Goal: Task Accomplishment & Management: Manage account settings

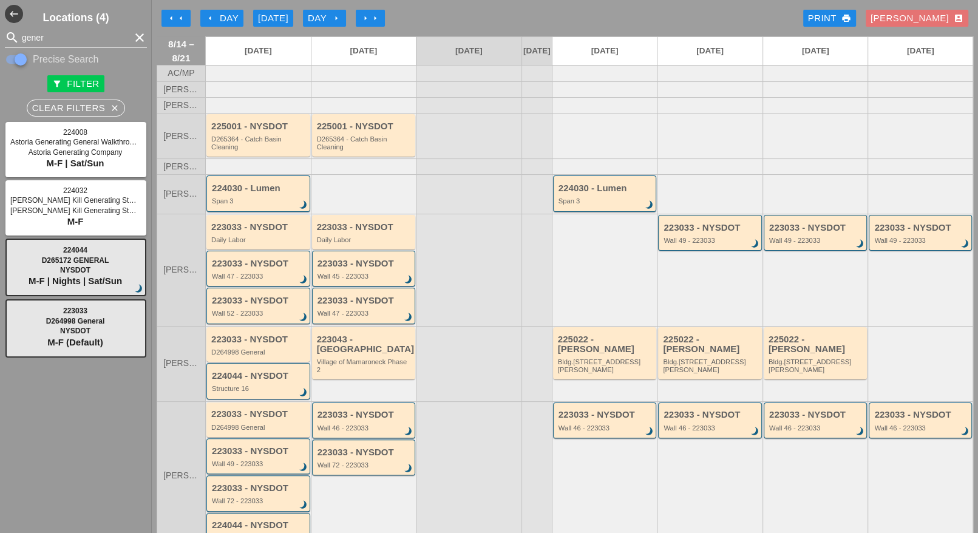
click at [225, 17] on div "arrow_left Day" at bounding box center [221, 19] width 33 height 14
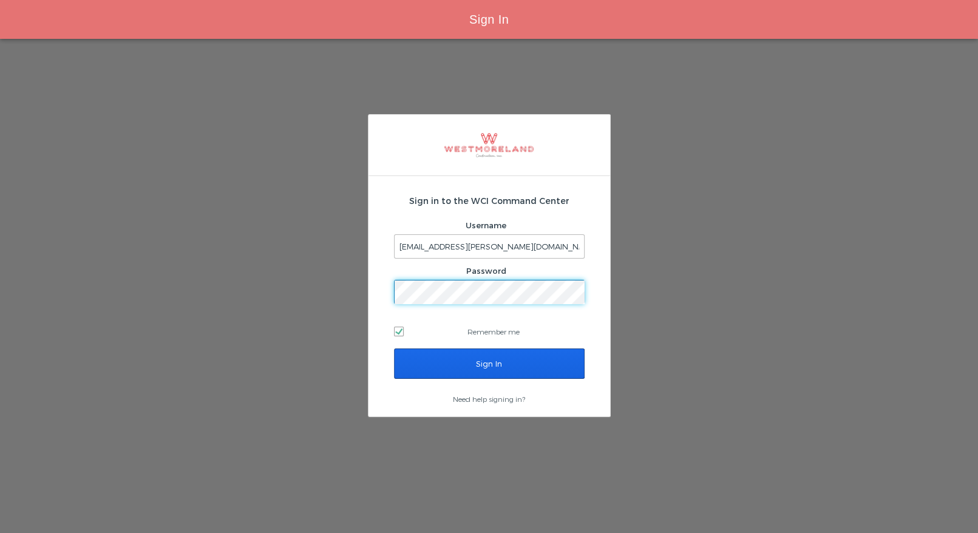
click at [463, 359] on input "Sign In" at bounding box center [489, 364] width 191 height 30
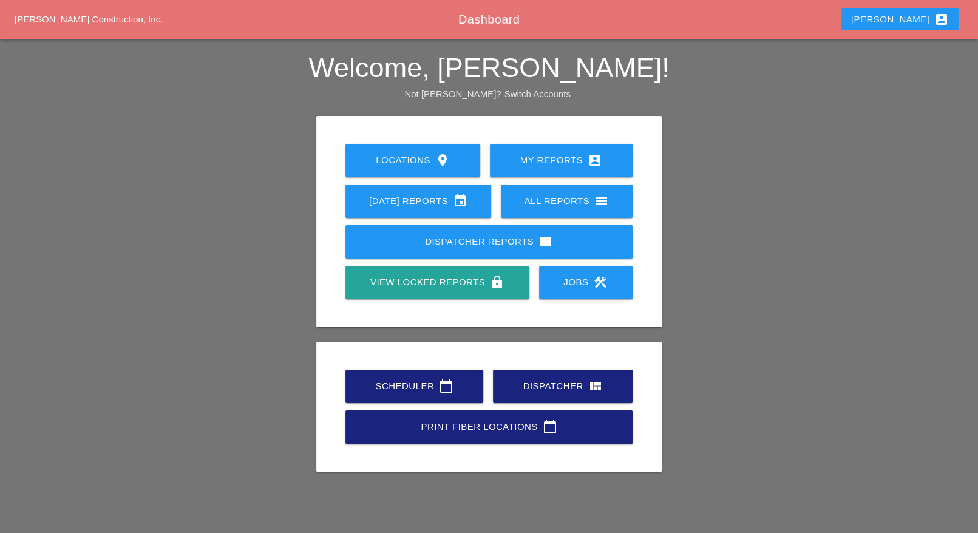
click at [391, 380] on div "Scheduler calendar_today" at bounding box center [414, 386] width 99 height 15
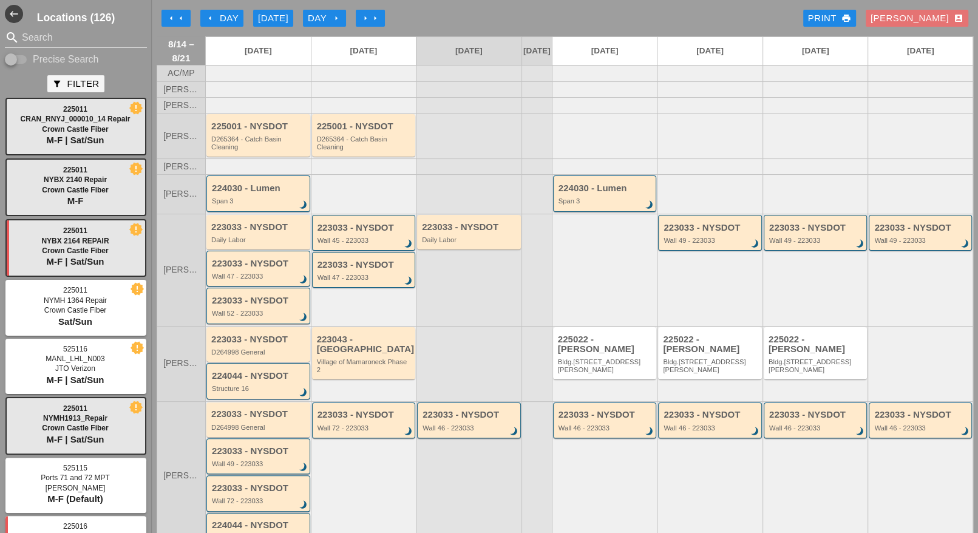
click at [213, 12] on div "arrow_left Day" at bounding box center [221, 19] width 33 height 14
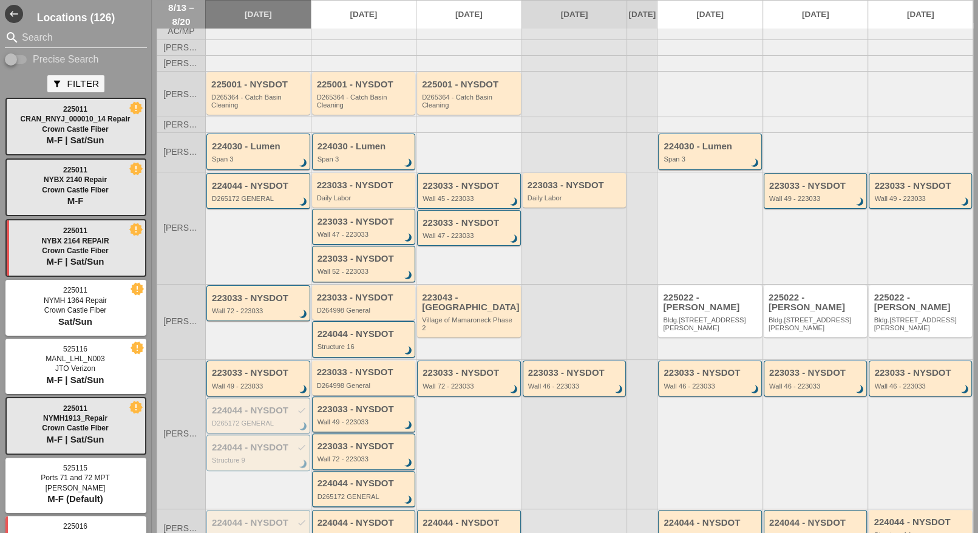
scroll to position [25, 0]
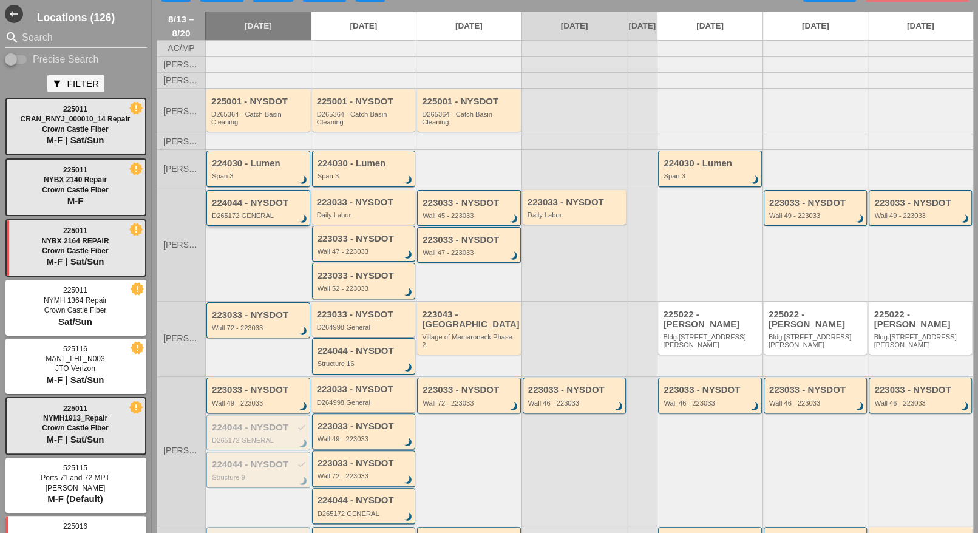
click at [251, 215] on div "224044 - NYSDOT D265172 GENERAL brightness_3" at bounding box center [259, 209] width 95 height 22
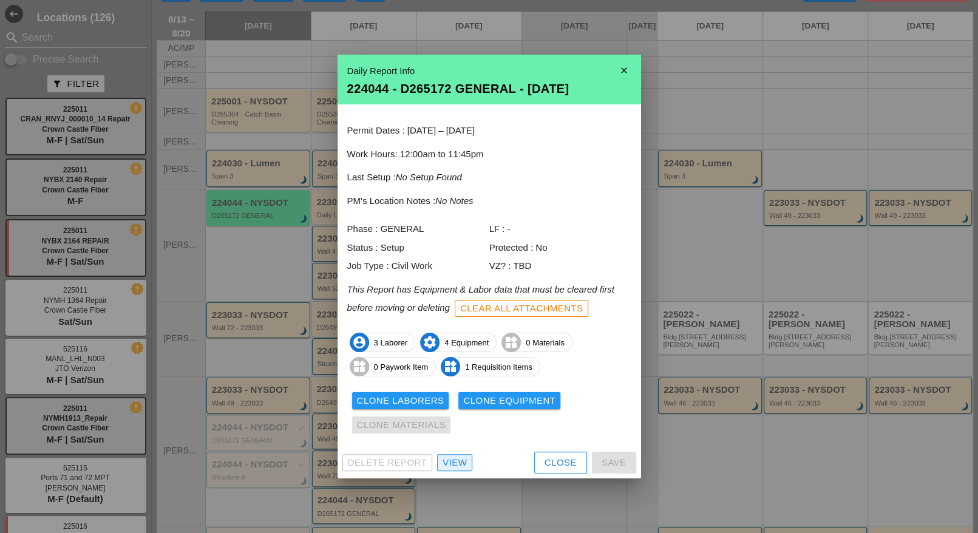
drag, startPoint x: 457, startPoint y: 457, endPoint x: 377, endPoint y: 400, distance: 98.4
click at [458, 457] on div "View" at bounding box center [455, 463] width 24 height 14
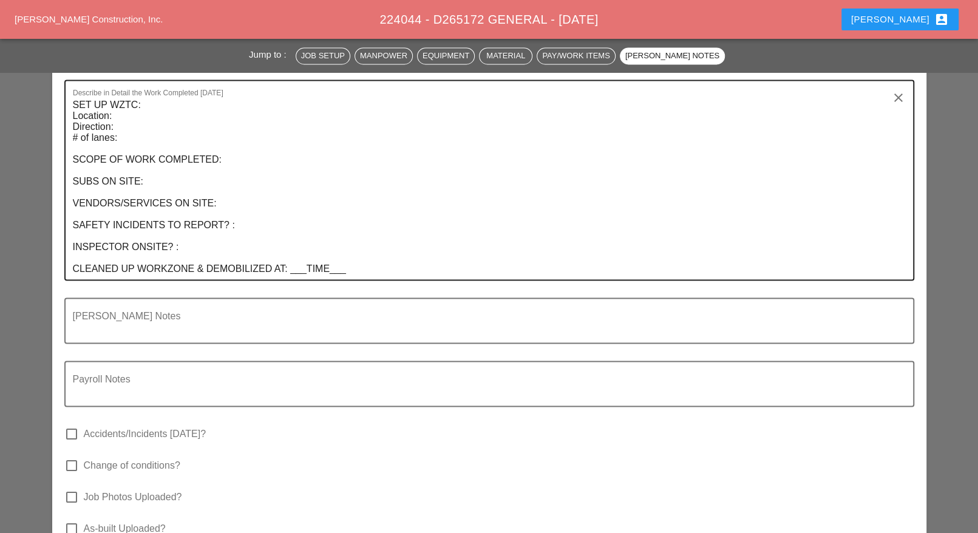
scroll to position [1442, 0]
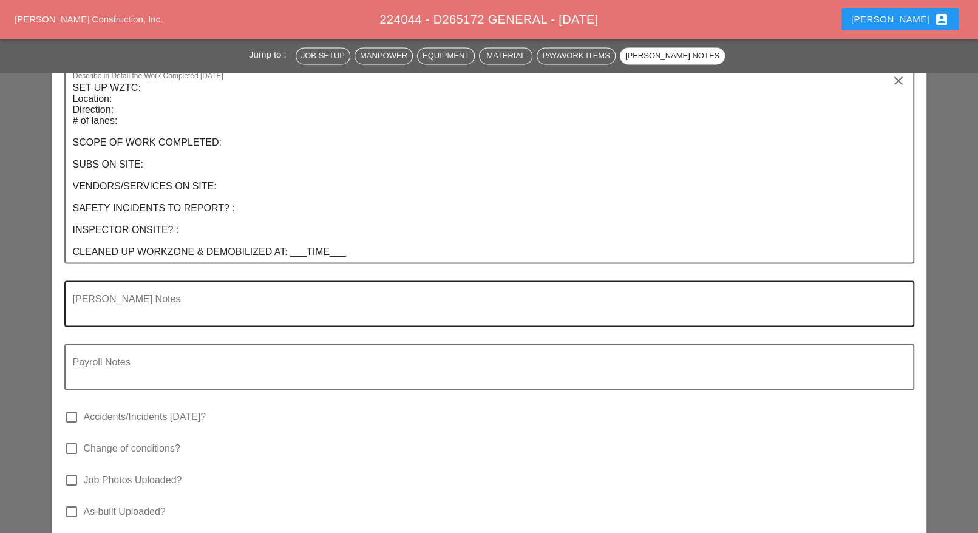
click at [154, 296] on textarea "Foreman's Notes" at bounding box center [484, 310] width 823 height 29
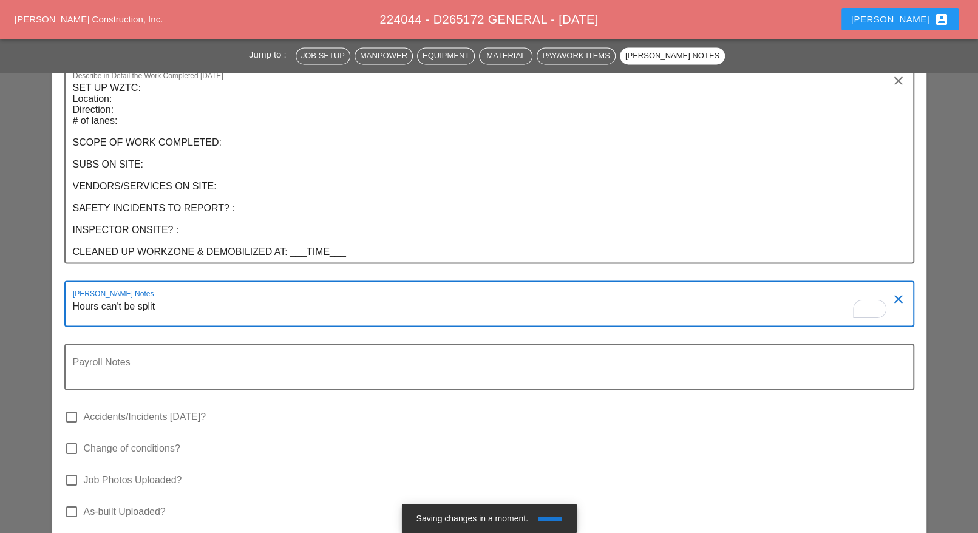
click at [170, 296] on textarea "Hours can't be split" at bounding box center [484, 310] width 823 height 29
click at [394, 296] on textarea "Hours can't be split there is no item for Rumble Strips in the contract yet" at bounding box center [484, 310] width 823 height 29
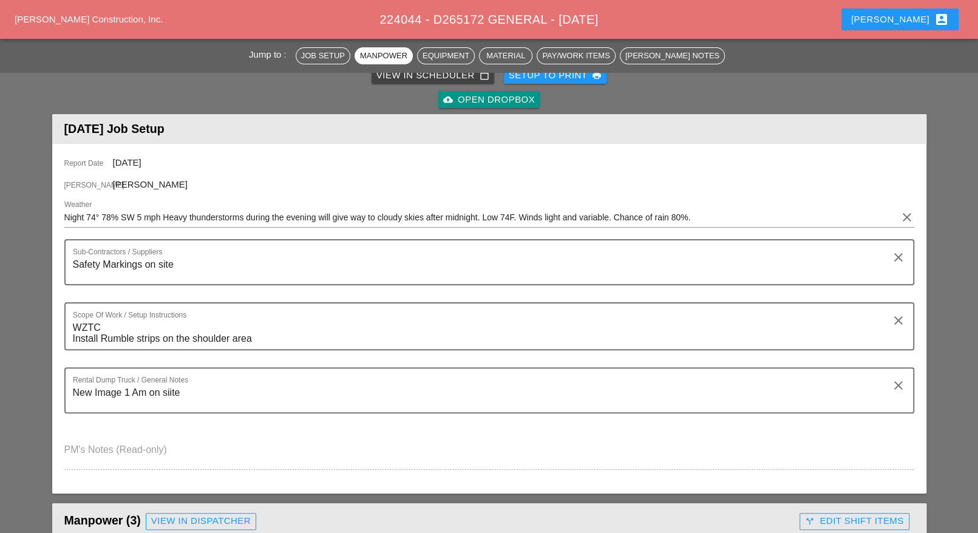
scroll to position [76, 0]
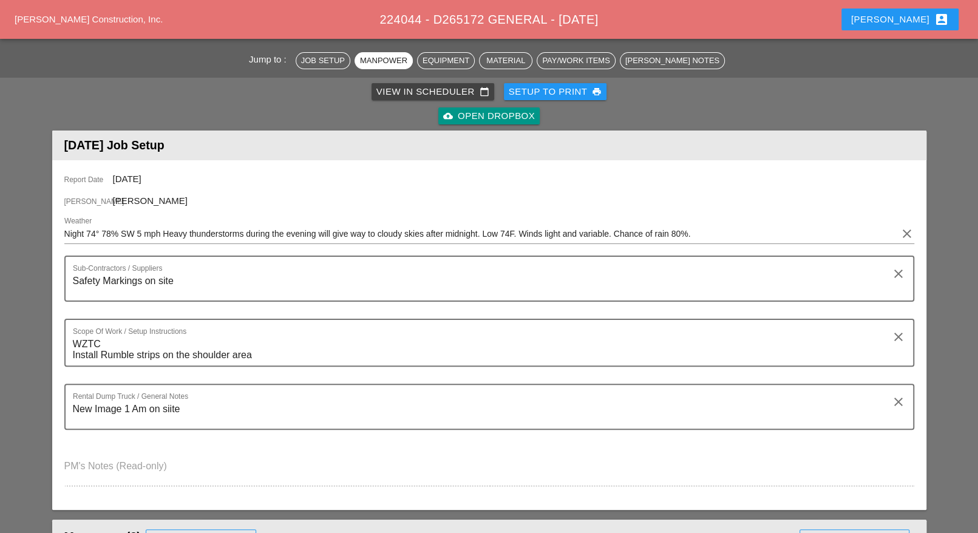
type textarea "Hours can't be split. There is no item for Rumble Strips in the contract yet"
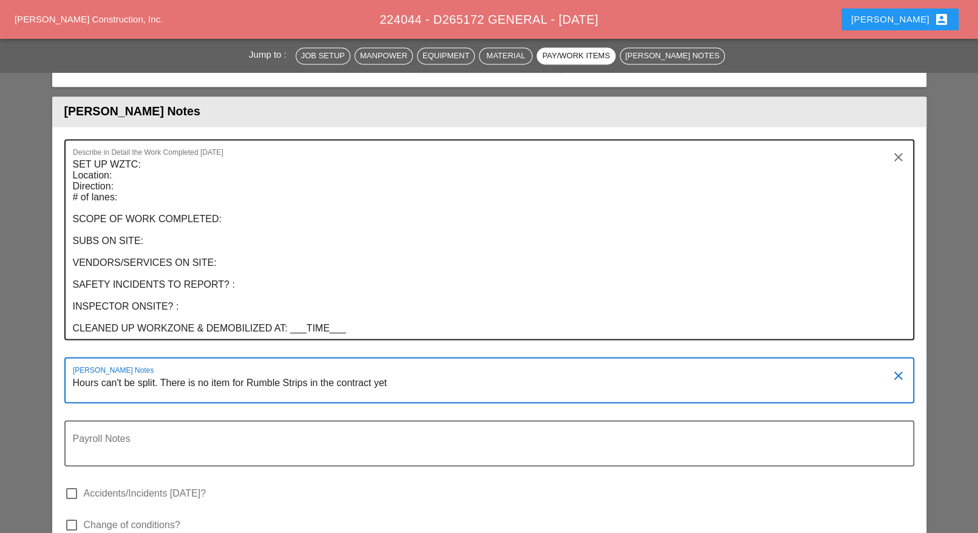
scroll to position [1366, 0]
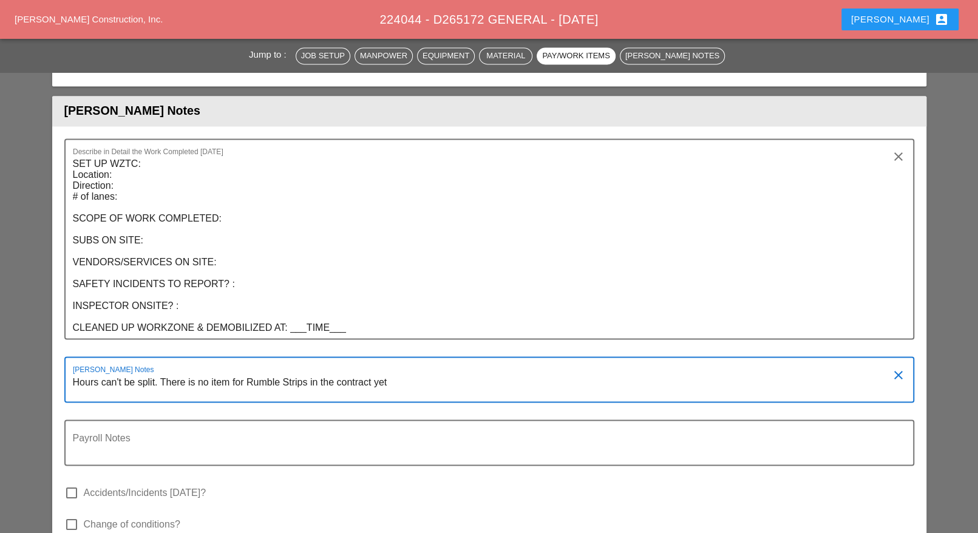
drag, startPoint x: 400, startPoint y: 344, endPoint x: 84, endPoint y: 352, distance: 316.5
click at [70, 356] on div "Foreman's Notes Hours can't be split. There is no item for Rumble Strips in the…" at bounding box center [489, 379] width 850 height 46
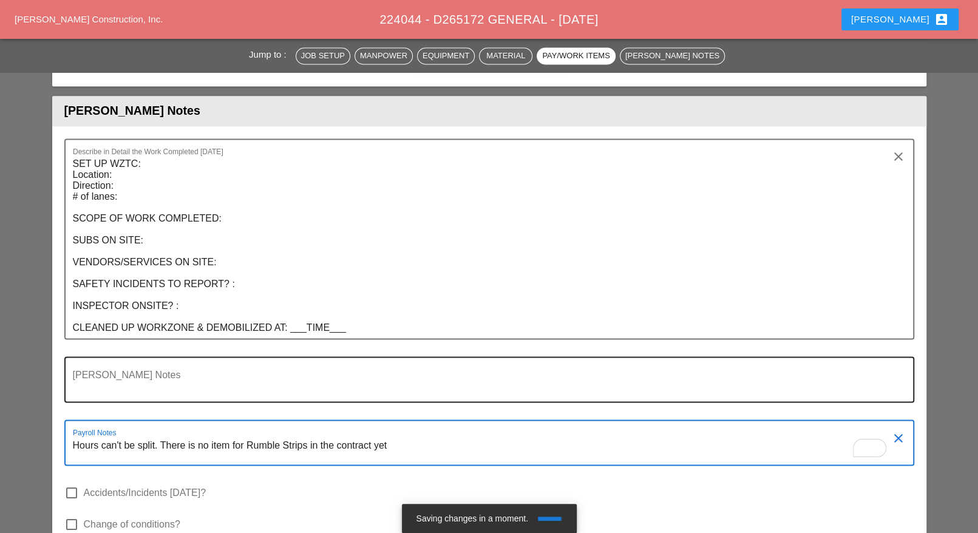
type textarea "Hours can't be split. There is no item for Rumble Strips in the contract yet"
click at [233, 367] on div "[PERSON_NAME] Notes" at bounding box center [489, 387] width 850 height 63
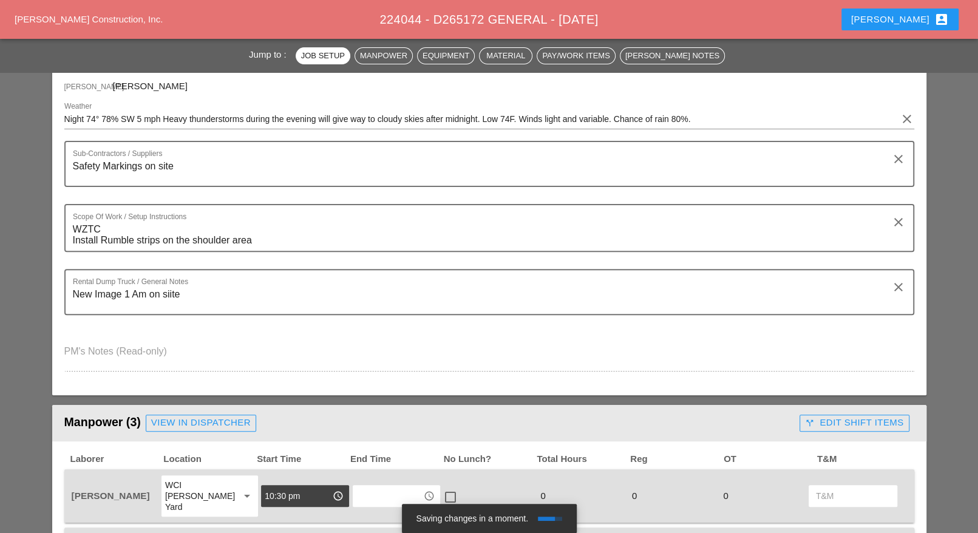
scroll to position [0, 0]
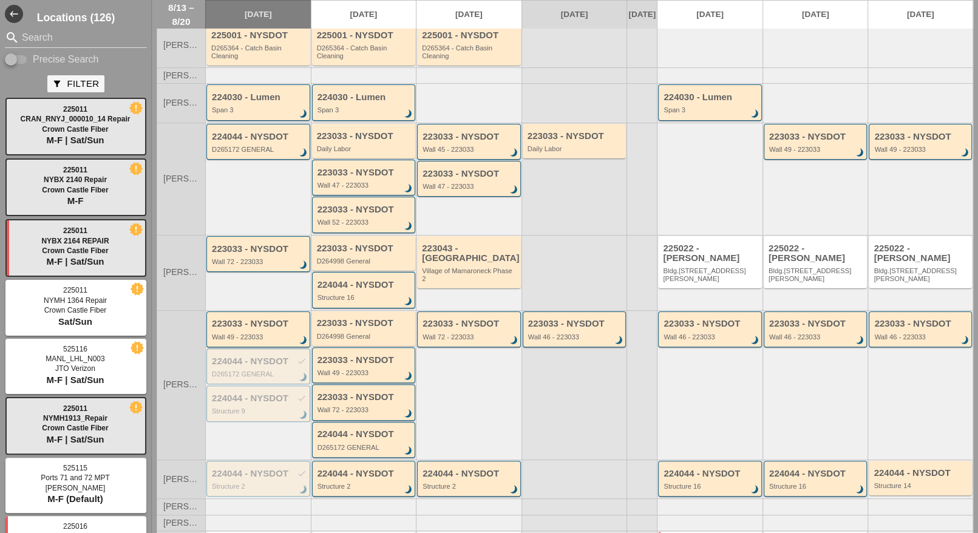
scroll to position [177, 0]
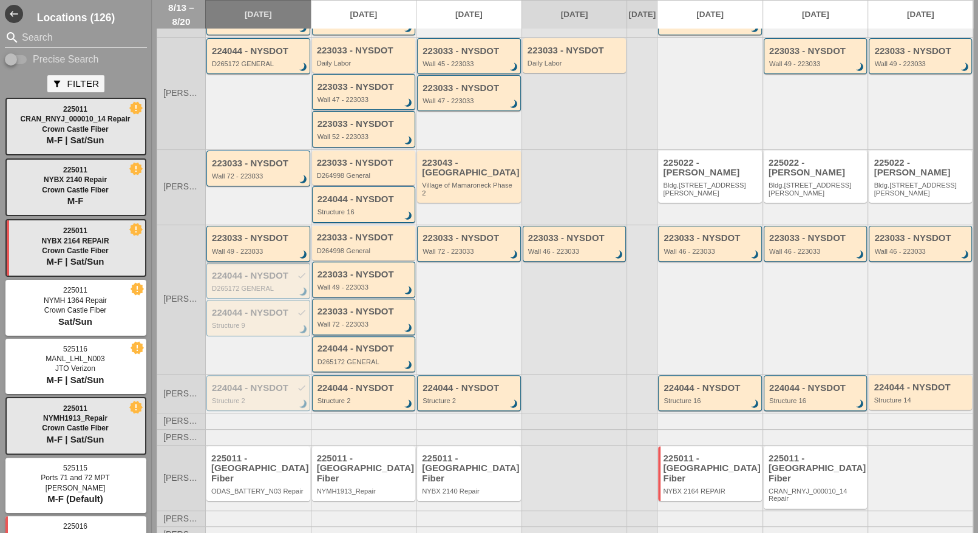
click at [246, 243] on div "223033 - NYSDOT" at bounding box center [259, 238] width 95 height 10
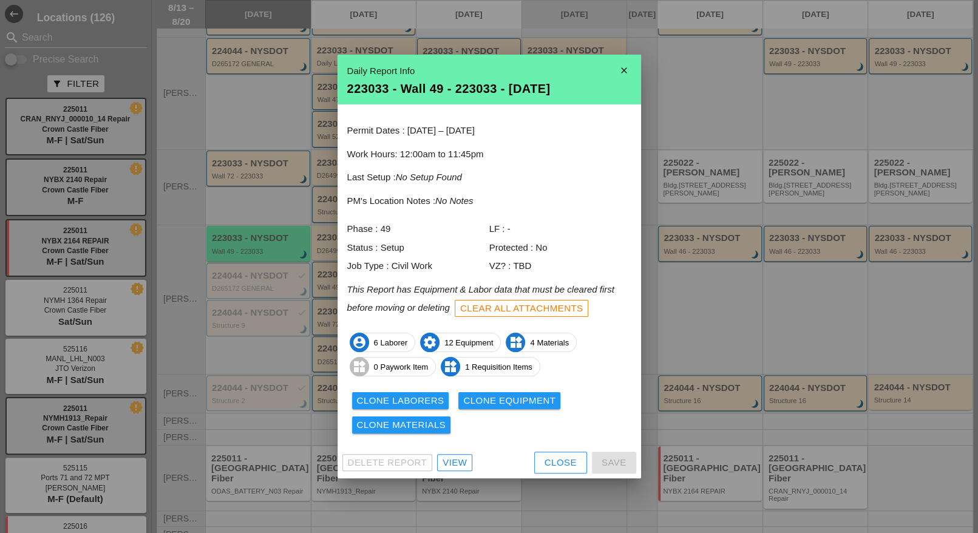
click at [452, 463] on div "View" at bounding box center [455, 463] width 24 height 14
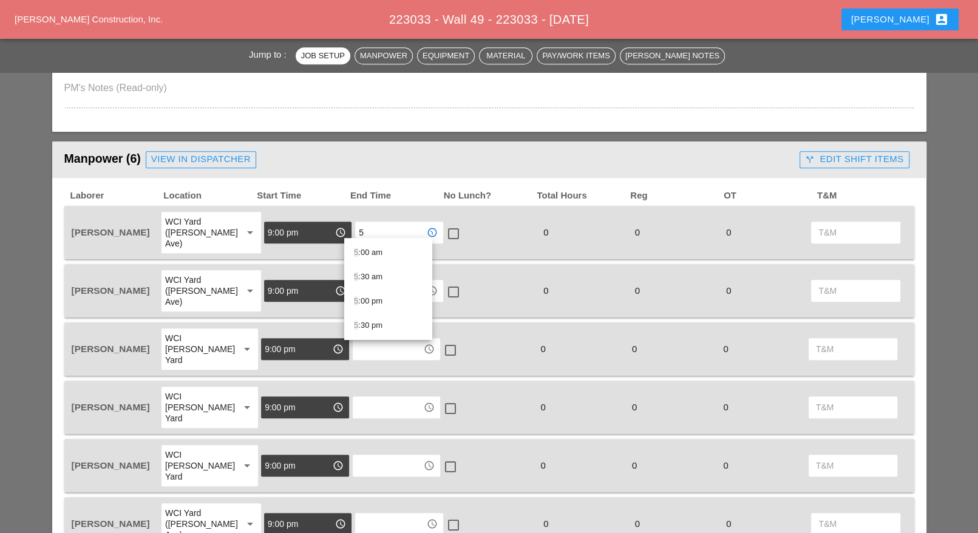
click at [367, 253] on div "5 :00 am" at bounding box center [388, 252] width 69 height 15
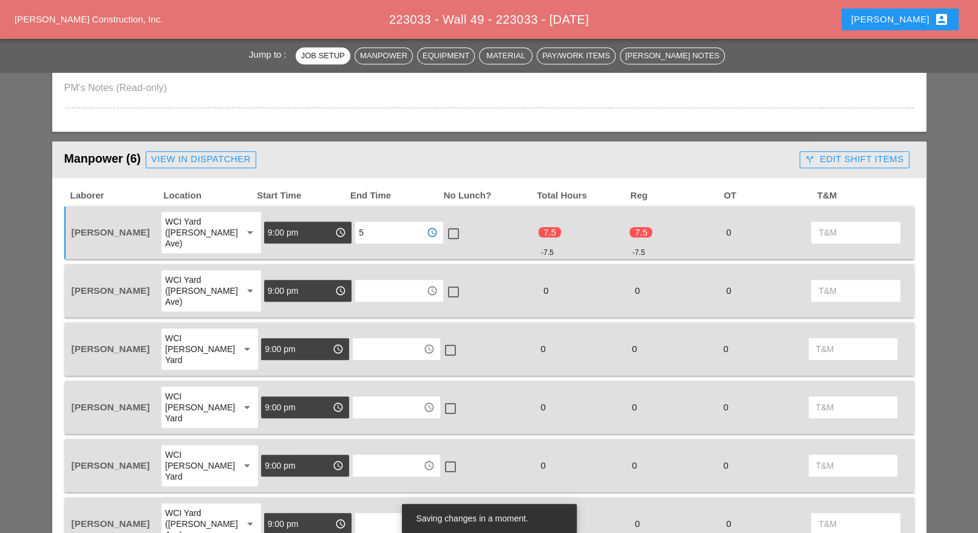
drag, startPoint x: 380, startPoint y: 230, endPoint x: 339, endPoint y: 229, distance: 40.7
click at [341, 229] on div "Iwan Belfor WCI Yard (Provost Ave) arrow_drop_down 9:00 pm access_time 5 access…" at bounding box center [480, 233] width 822 height 44
type input "5:00 am"
click at [368, 281] on input "text" at bounding box center [390, 290] width 63 height 19
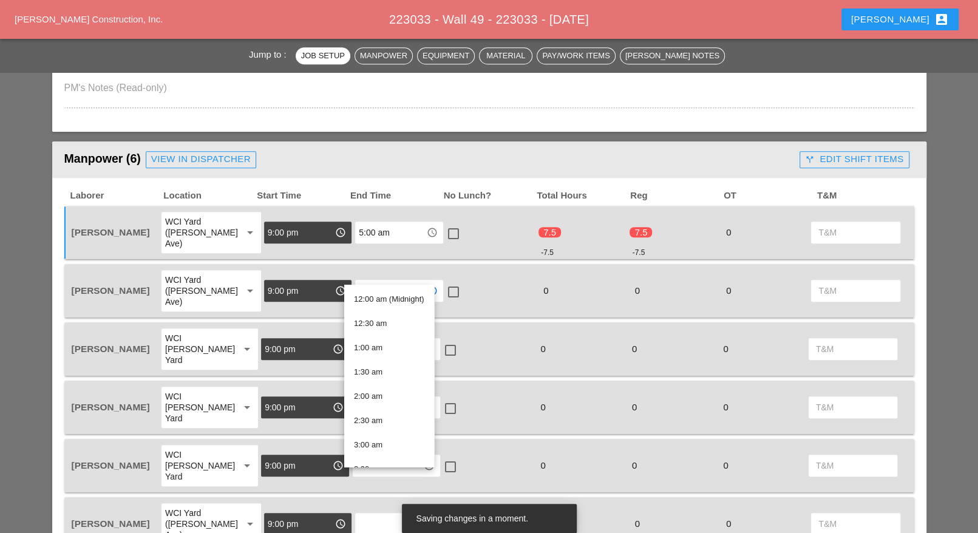
paste input "City Field"
type input "City Field"
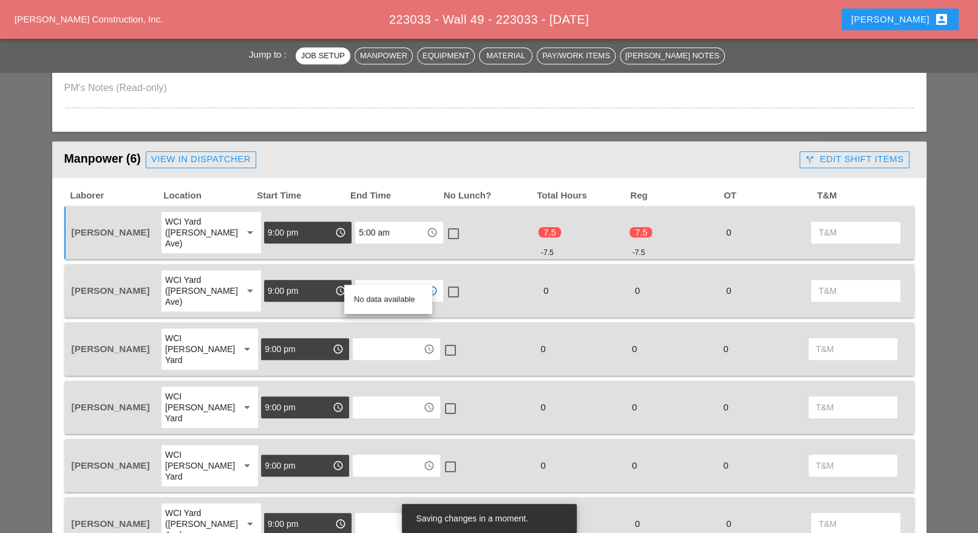
drag, startPoint x: 397, startPoint y: 275, endPoint x: 340, endPoint y: 275, distance: 56.5
click at [353, 275] on div "City Field access_time" at bounding box center [398, 291] width 91 height 44
click at [368, 225] on input "5:00 am" at bounding box center [390, 232] width 63 height 19
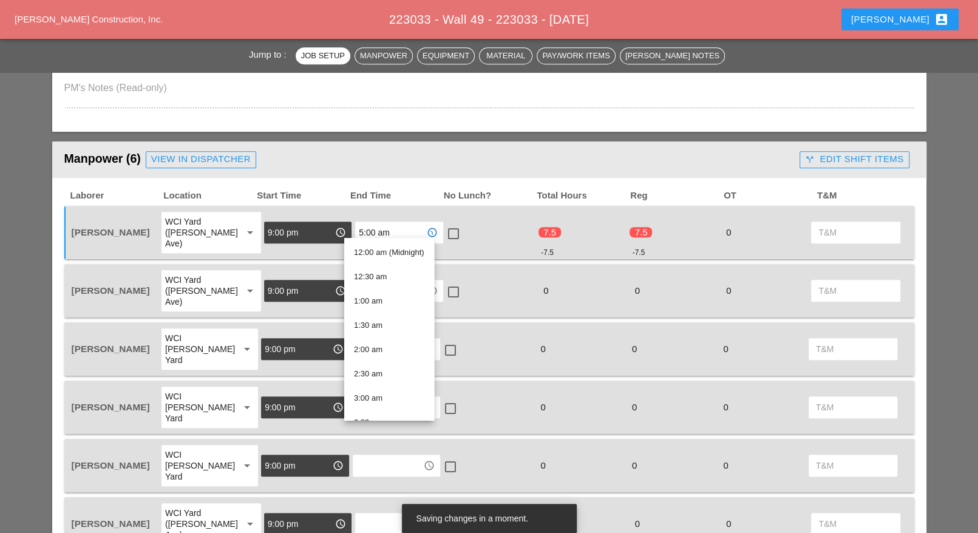
click at [477, 273] on div "check_box_outline_blank" at bounding box center [490, 291] width 91 height 44
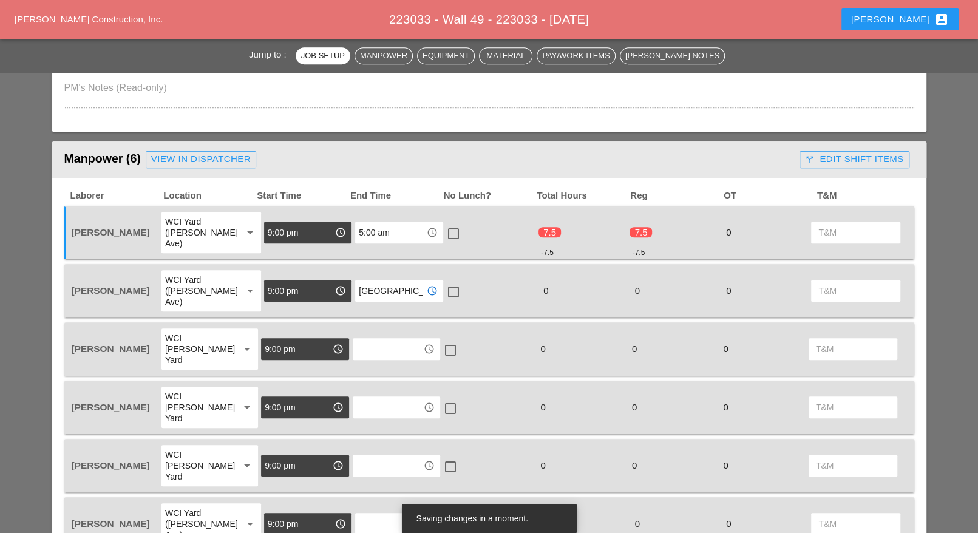
click at [382, 282] on input "City Field" at bounding box center [390, 290] width 63 height 19
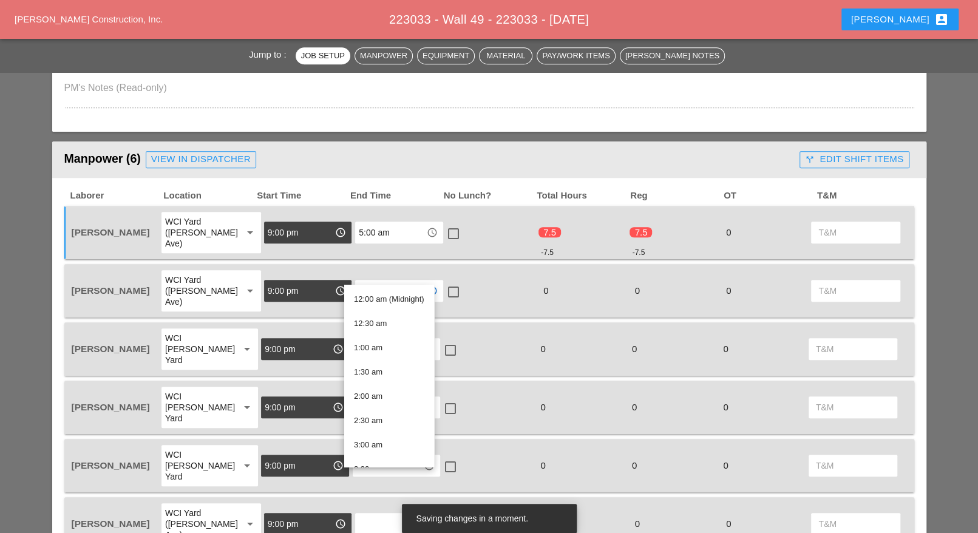
paste input "5:00 am"
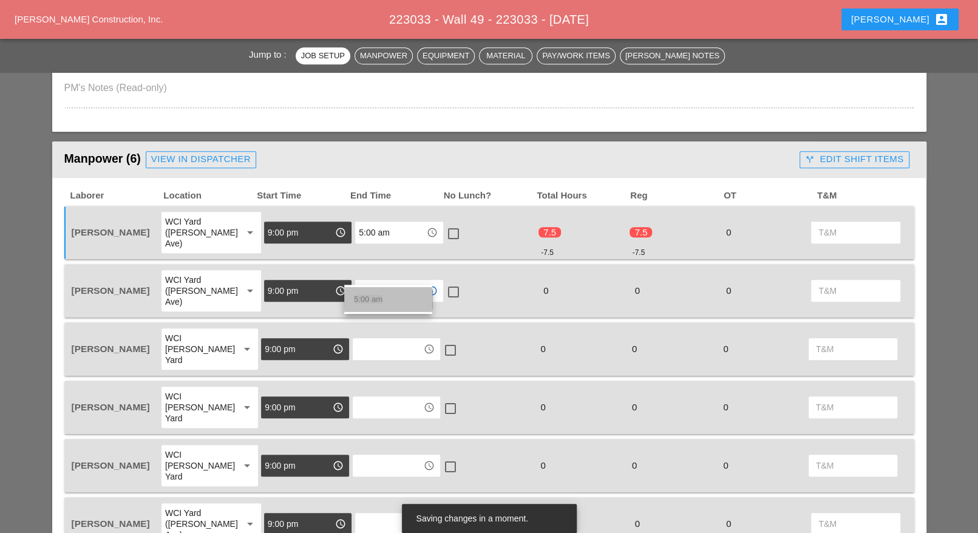
click at [378, 299] on span "5:00 am" at bounding box center [368, 299] width 29 height 9
type input "5:00 am"
click at [371, 339] on input "text" at bounding box center [387, 348] width 63 height 19
paste input "5:00 am"
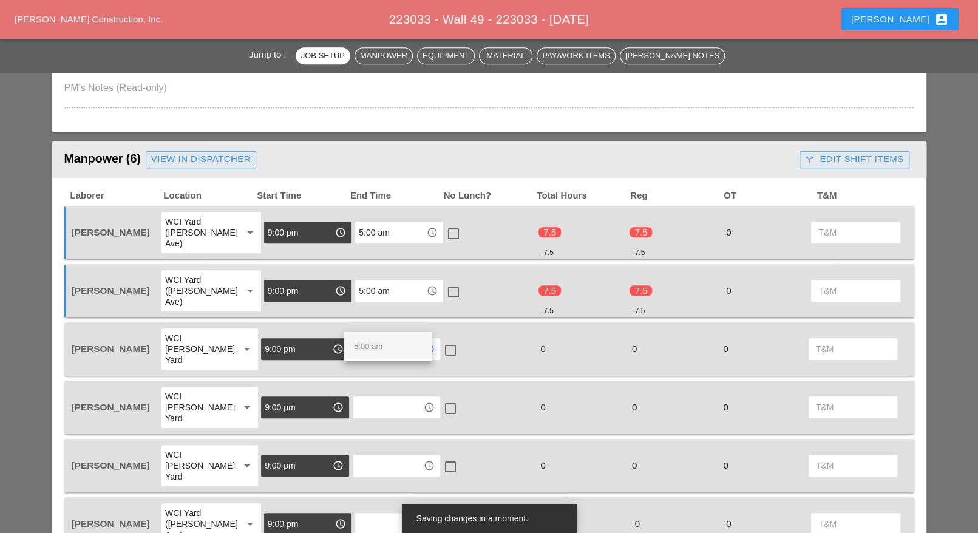
click at [369, 342] on span "5:00 am" at bounding box center [368, 346] width 29 height 9
type input "5:00 am"
click at [371, 398] on input "text" at bounding box center [387, 407] width 63 height 19
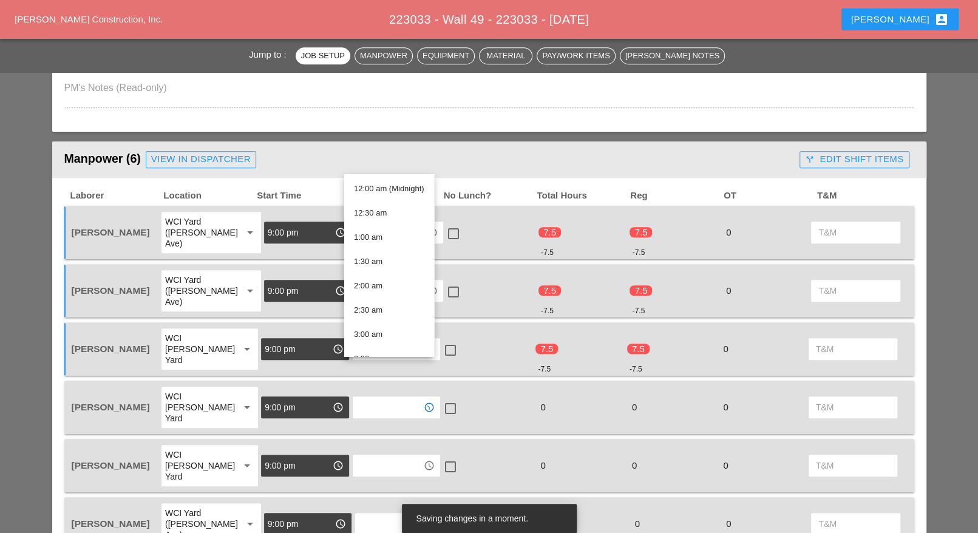
paste input "5:00 am"
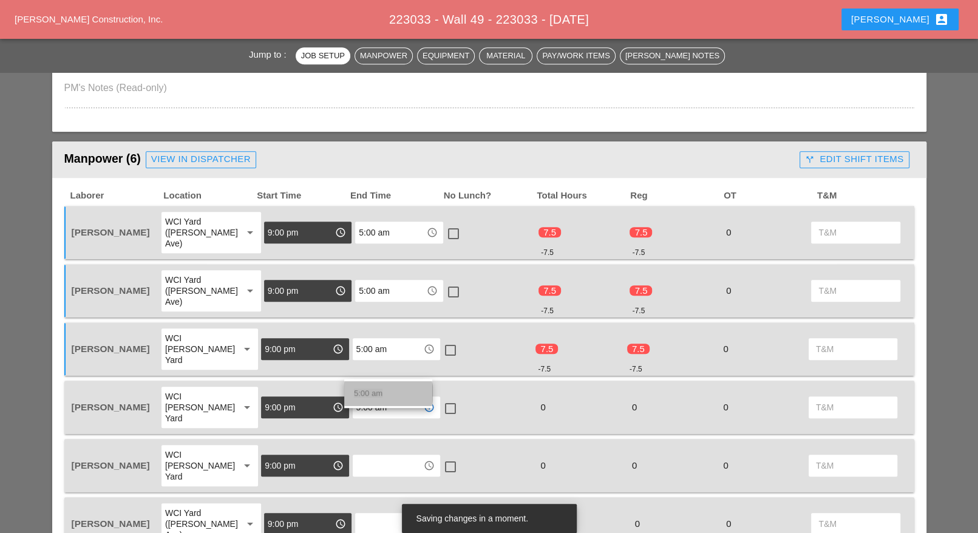
click at [365, 397] on span "5:00 am" at bounding box center [368, 393] width 29 height 9
type input "5:00 am"
click at [366, 456] on input "text" at bounding box center [387, 465] width 63 height 19
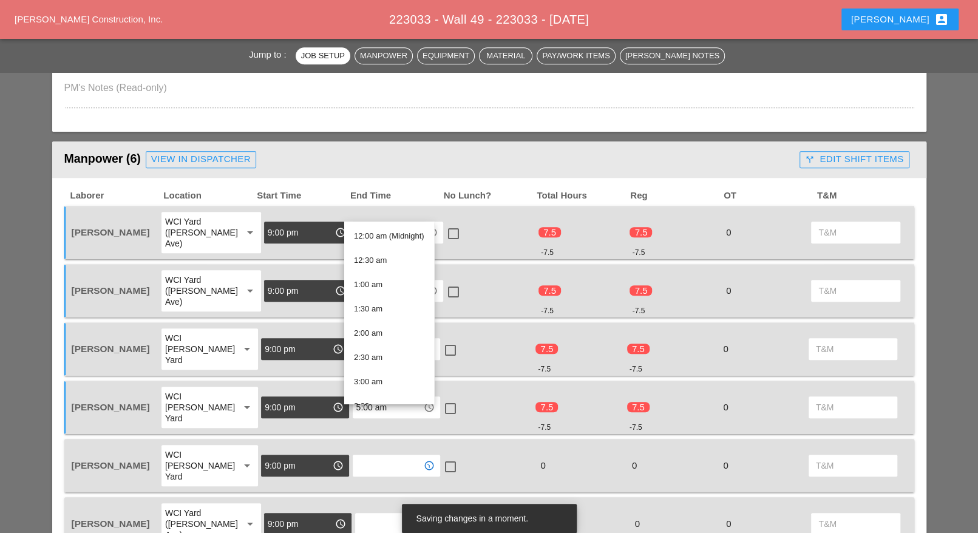
paste input "5:00 am"
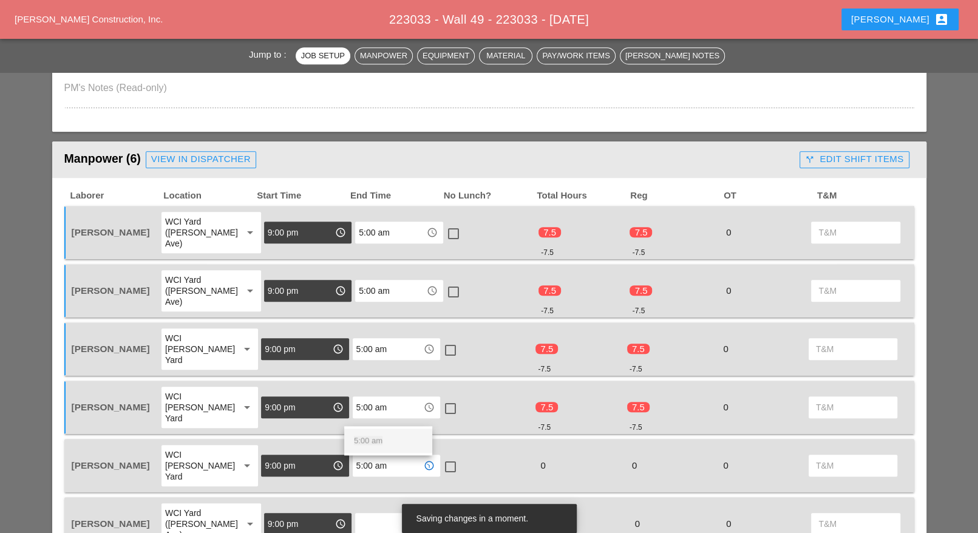
click at [369, 441] on span "5:00 am" at bounding box center [368, 440] width 29 height 9
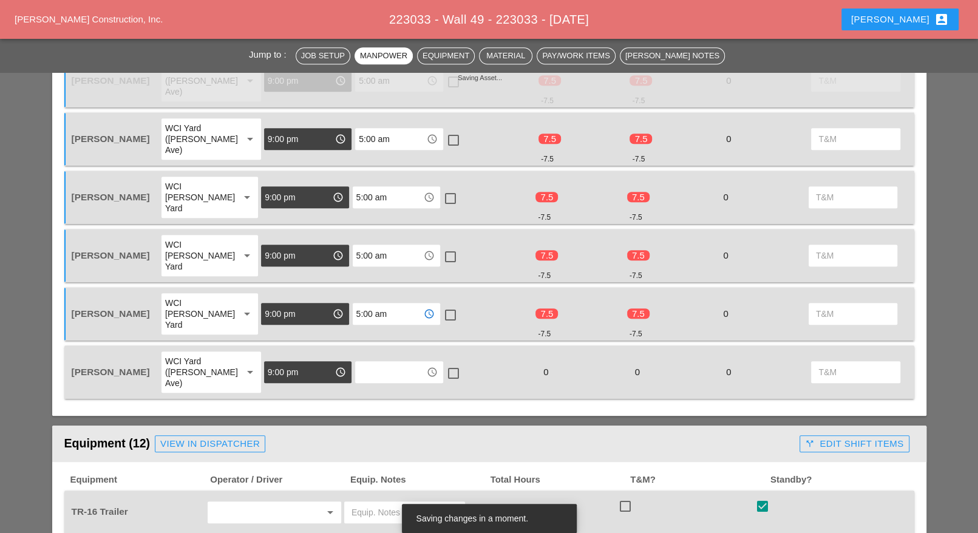
type input "5:00 am"
click at [367, 363] on input "text" at bounding box center [390, 372] width 63 height 19
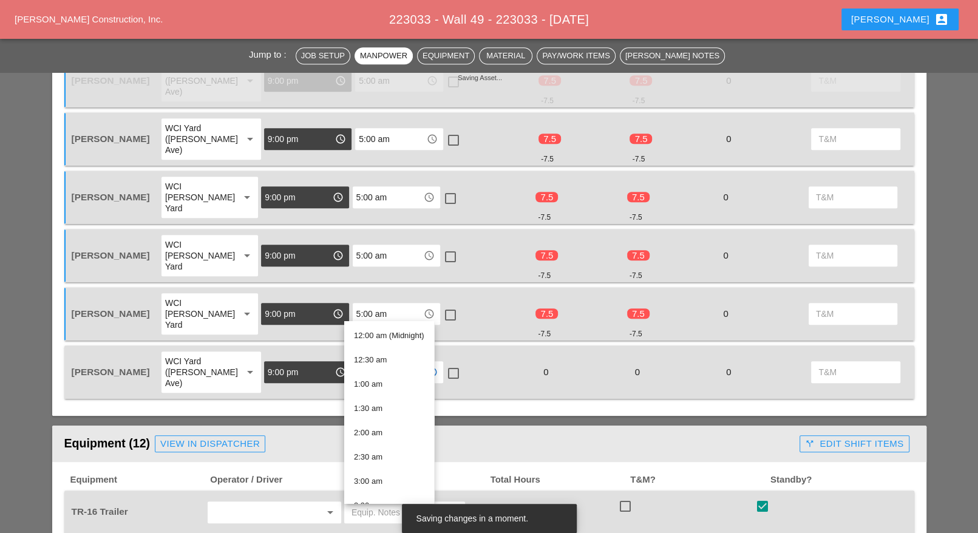
paste input "5:00 am"
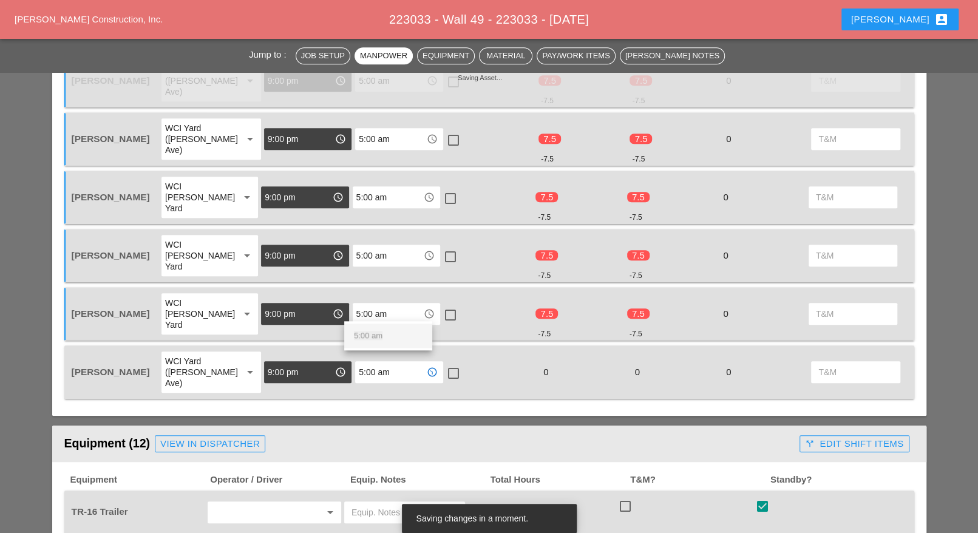
click at [372, 335] on span "5:00 am" at bounding box center [368, 335] width 29 height 9
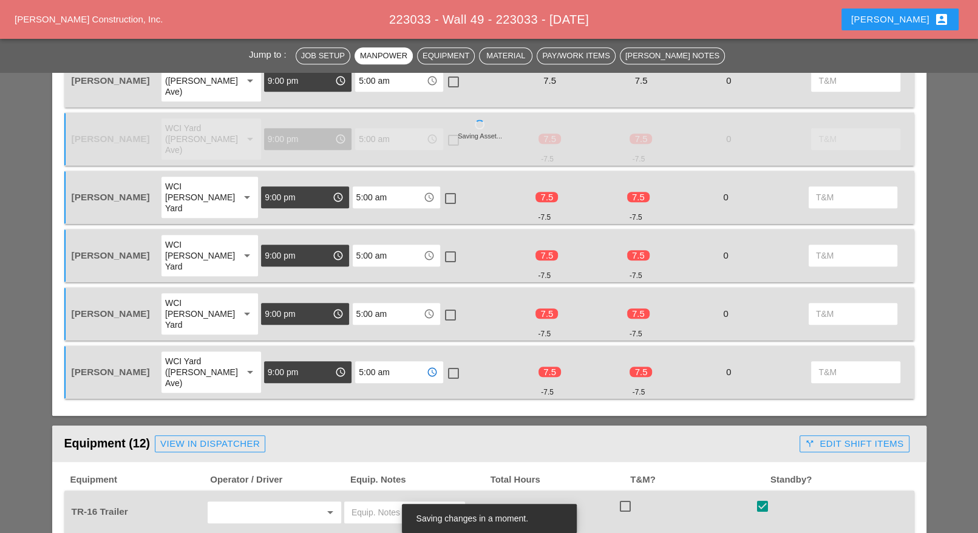
type input "5:00 am"
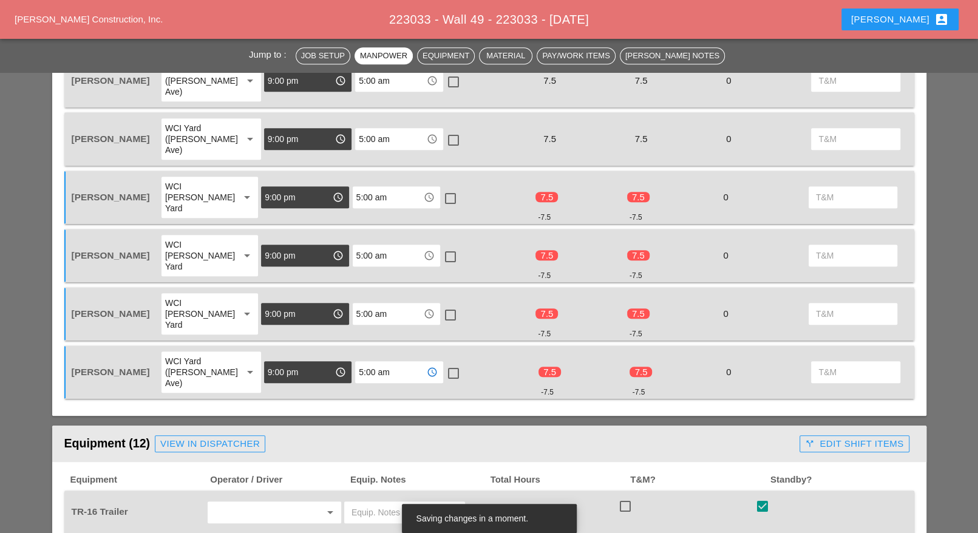
click at [443, 363] on div at bounding box center [453, 373] width 21 height 21
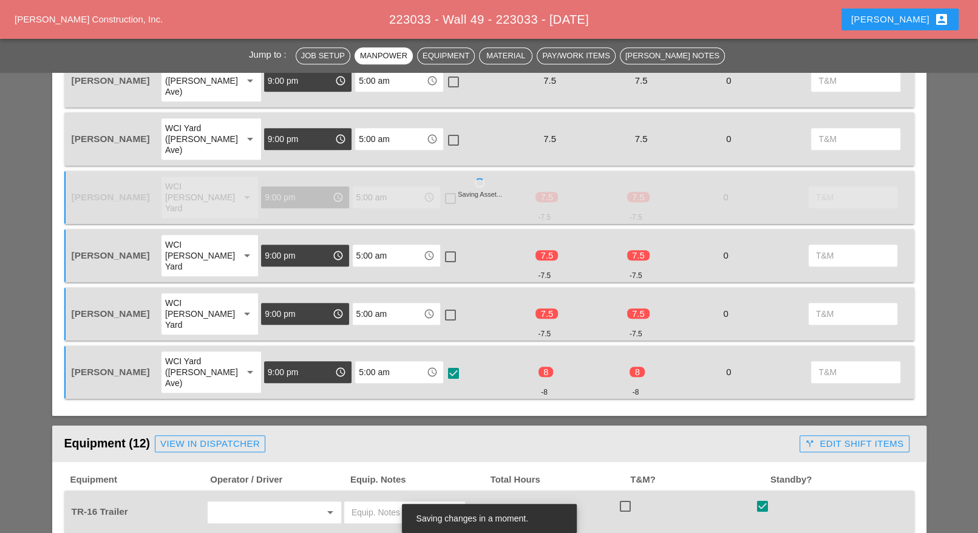
click at [443, 305] on div at bounding box center [450, 315] width 21 height 21
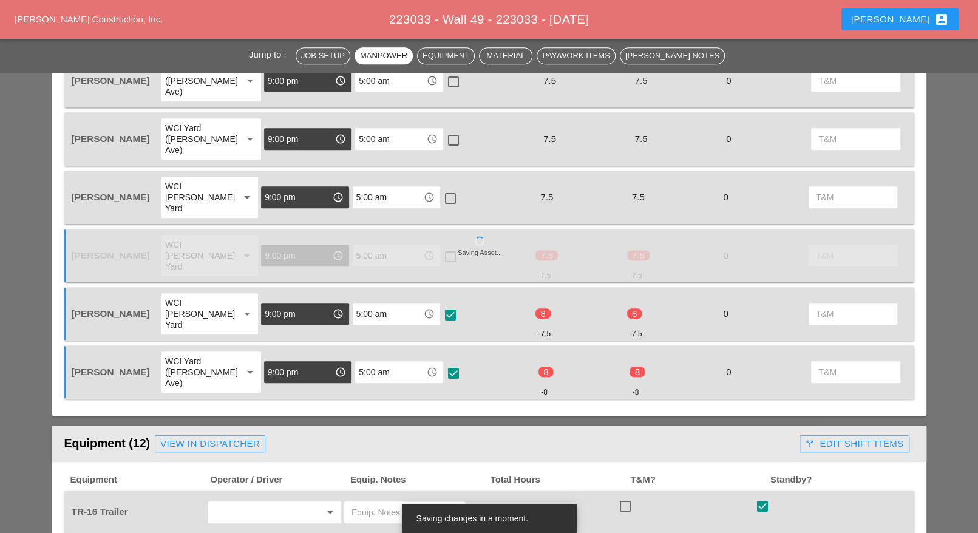
click at [446, 130] on div at bounding box center [453, 140] width 21 height 21
click at [443, 188] on div at bounding box center [450, 198] width 21 height 21
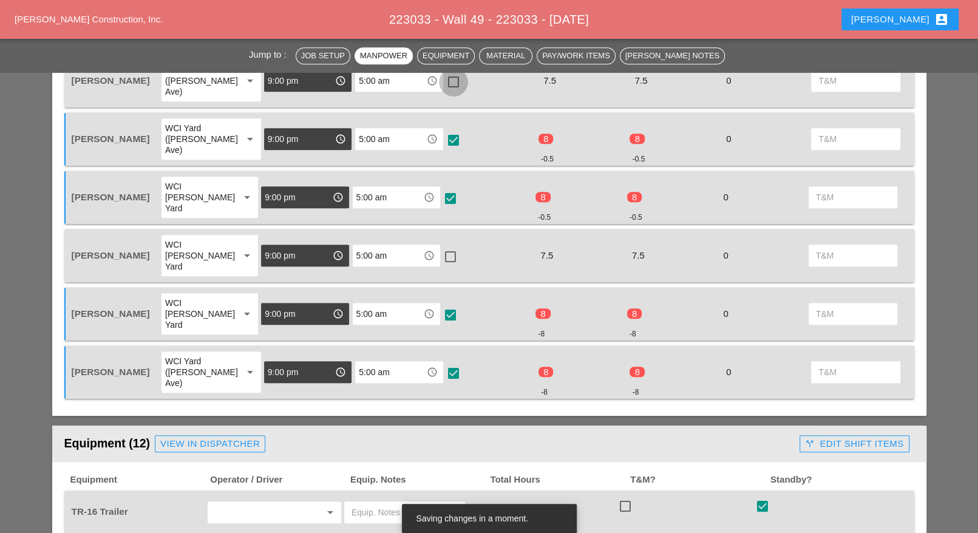
click at [443, 75] on div at bounding box center [453, 82] width 21 height 21
click at [442, 247] on div at bounding box center [450, 257] width 21 height 21
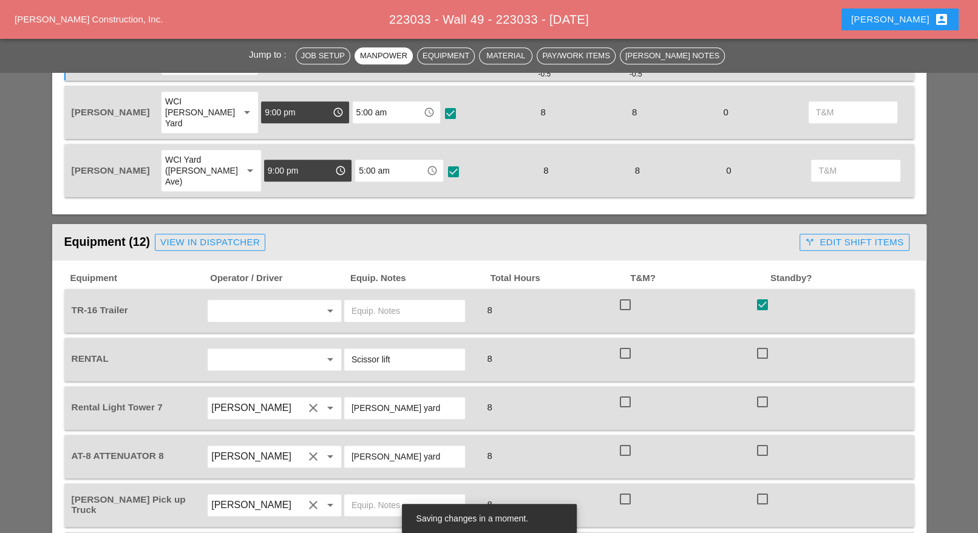
scroll to position [987, 0]
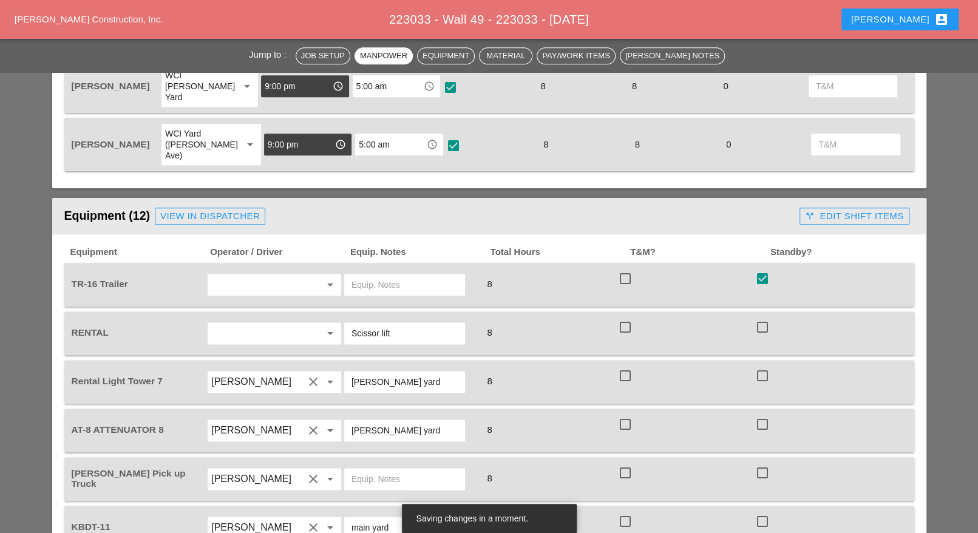
click at [760, 268] on div at bounding box center [762, 278] width 21 height 21
click at [627, 268] on div at bounding box center [625, 278] width 21 height 21
drag, startPoint x: 625, startPoint y: 252, endPoint x: 625, endPoint y: 259, distance: 7.3
click at [625, 317] on div at bounding box center [625, 327] width 21 height 21
click at [629, 366] on div at bounding box center [625, 376] width 21 height 21
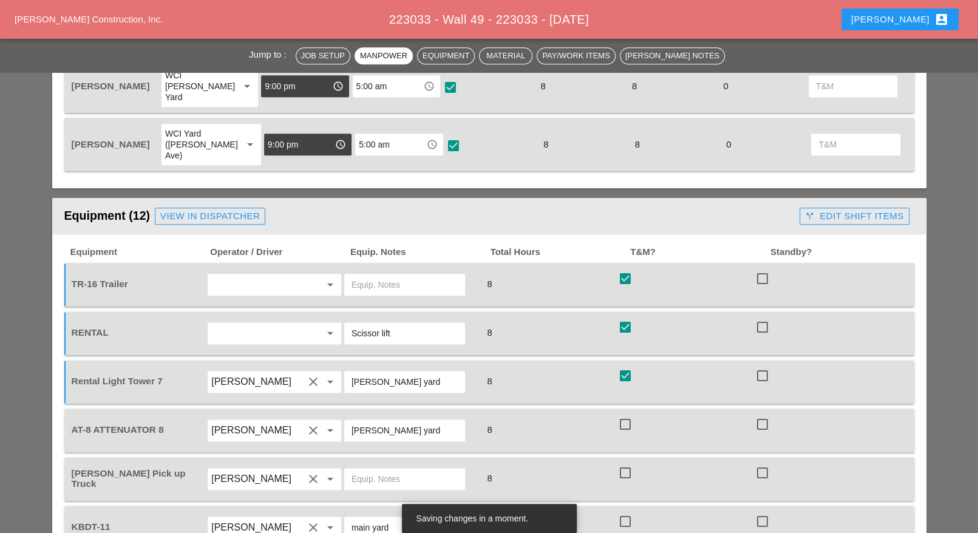
click at [626, 414] on div at bounding box center [625, 424] width 21 height 21
drag, startPoint x: 624, startPoint y: 401, endPoint x: 619, endPoint y: 386, distance: 15.4
click at [625, 463] on div at bounding box center [625, 473] width 21 height 21
click at [296, 275] on input "text" at bounding box center [257, 284] width 92 height 19
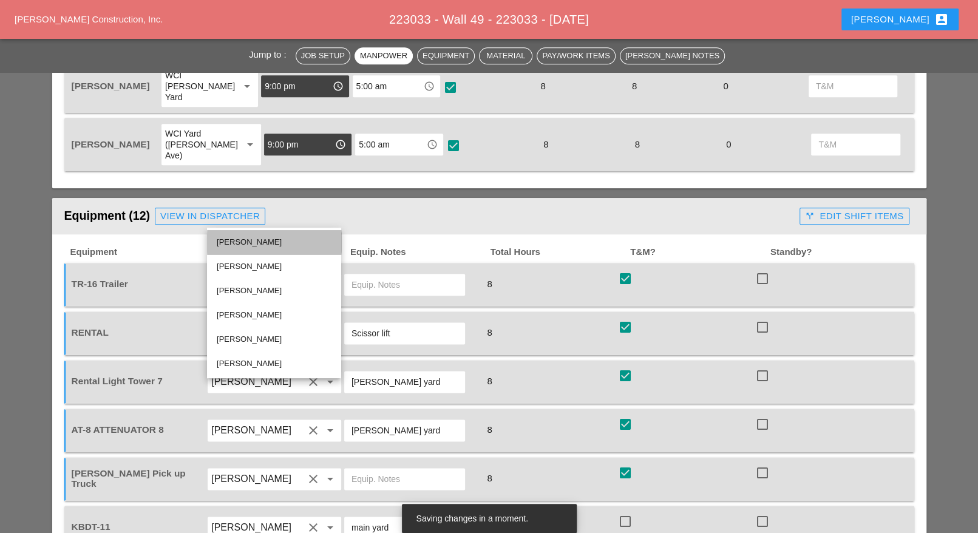
click at [261, 242] on div "Joshua Baker" at bounding box center [274, 242] width 115 height 15
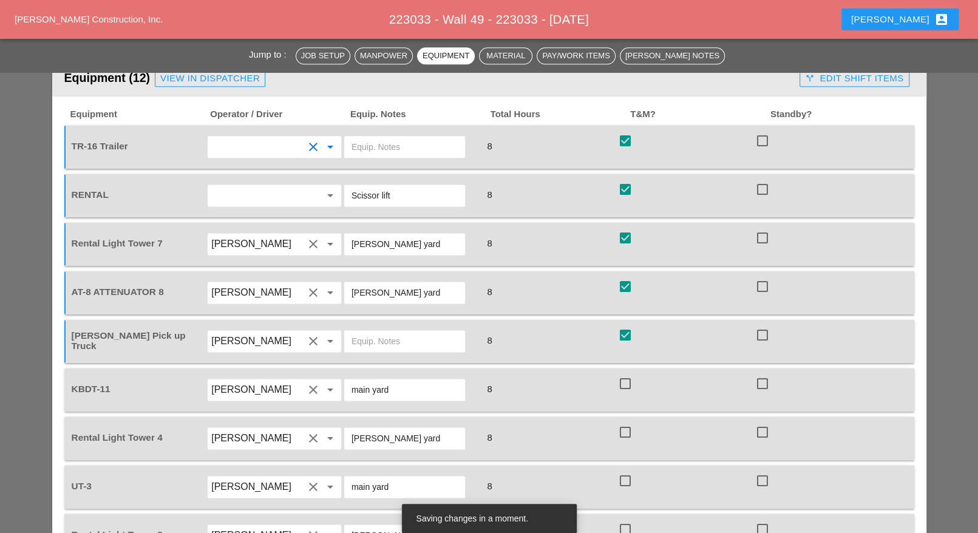
scroll to position [1139, 0]
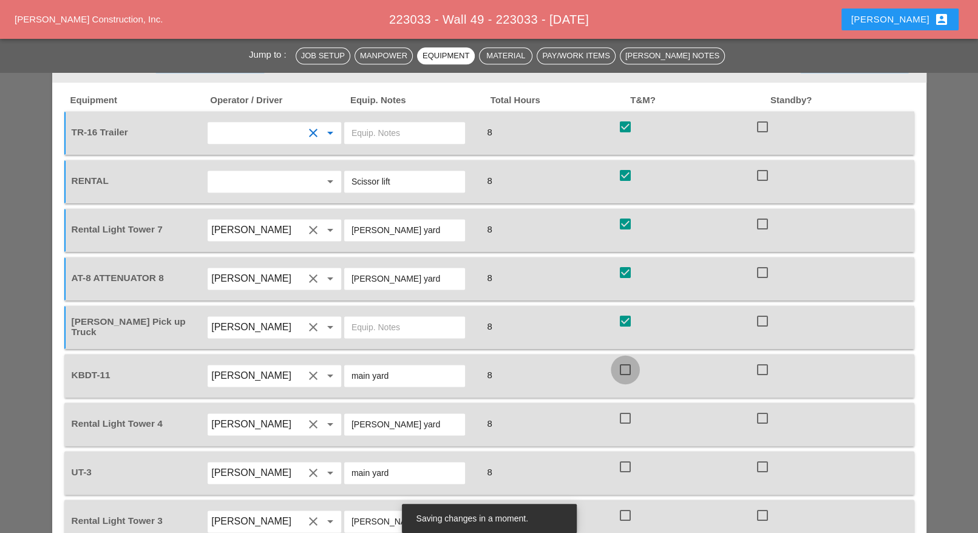
drag, startPoint x: 625, startPoint y: 296, endPoint x: 626, endPoint y: 310, distance: 13.4
click at [626, 360] on div at bounding box center [625, 370] width 21 height 21
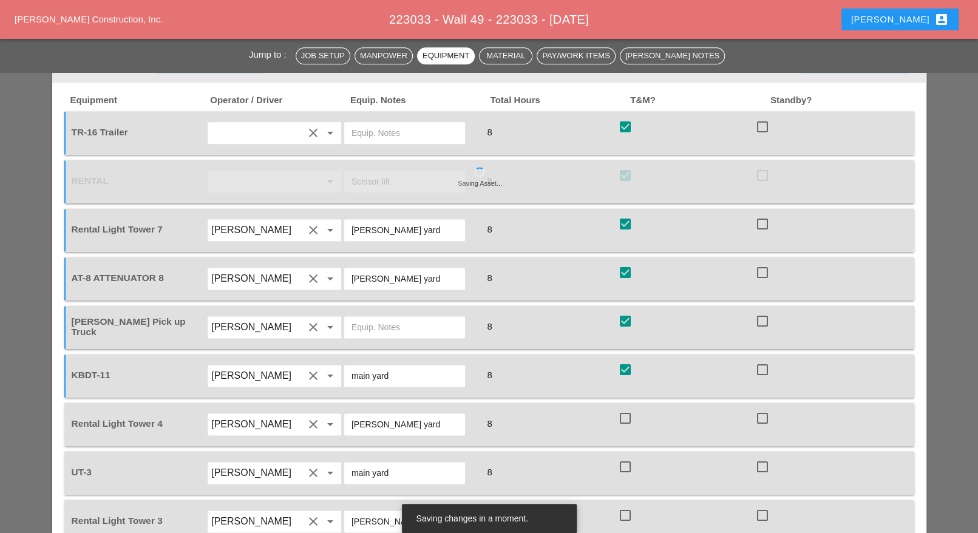
drag, startPoint x: 625, startPoint y: 343, endPoint x: 428, endPoint y: 309, distance: 199.8
click at [625, 408] on div at bounding box center [625, 418] width 21 height 21
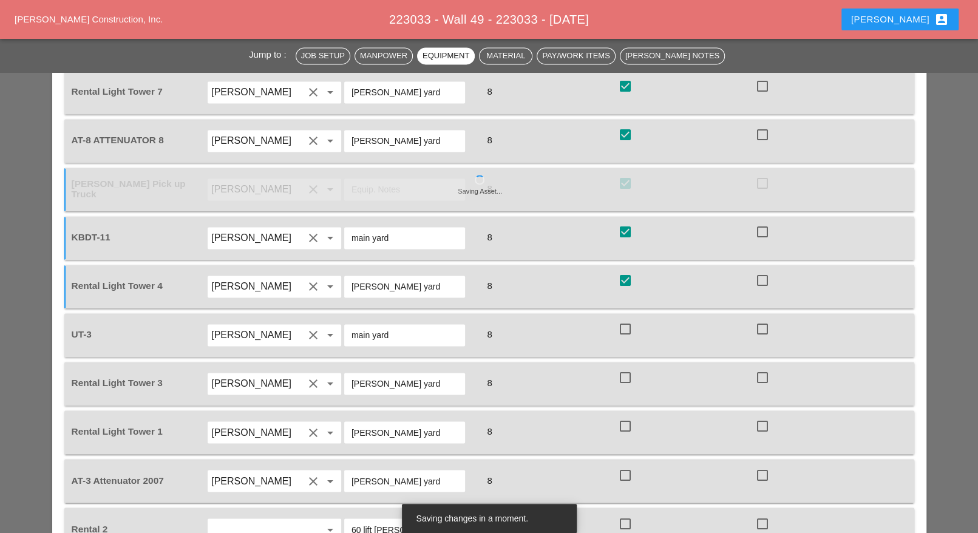
scroll to position [1290, 0]
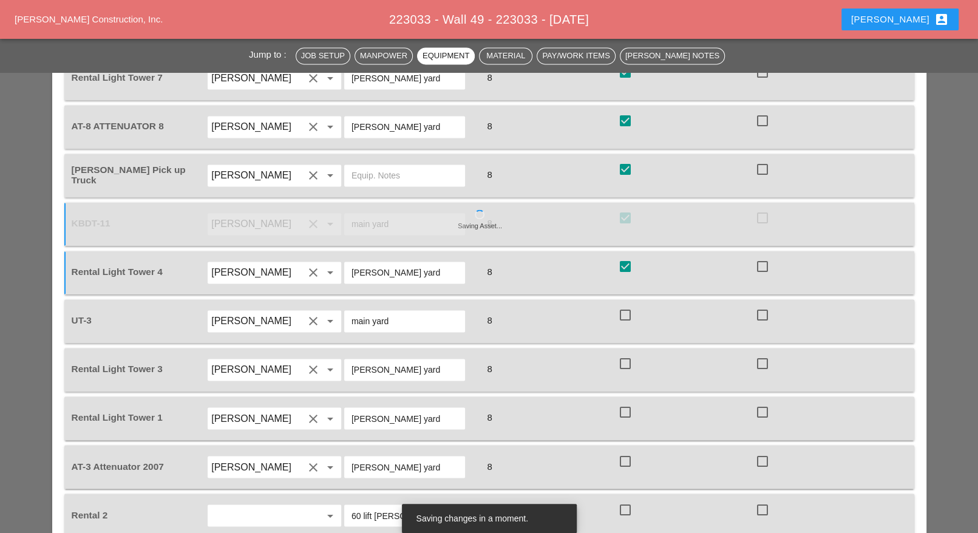
click at [624, 305] on div at bounding box center [625, 315] width 21 height 21
click at [627, 353] on div at bounding box center [625, 363] width 21 height 21
click at [765, 402] on div at bounding box center [762, 412] width 21 height 21
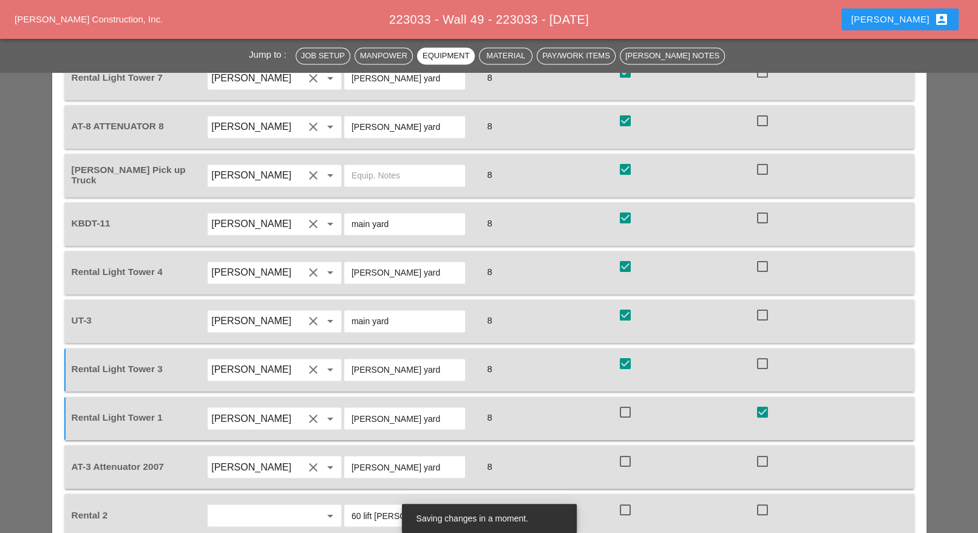
click at [627, 451] on div at bounding box center [625, 461] width 21 height 21
click at [627, 499] on div at bounding box center [625, 509] width 21 height 21
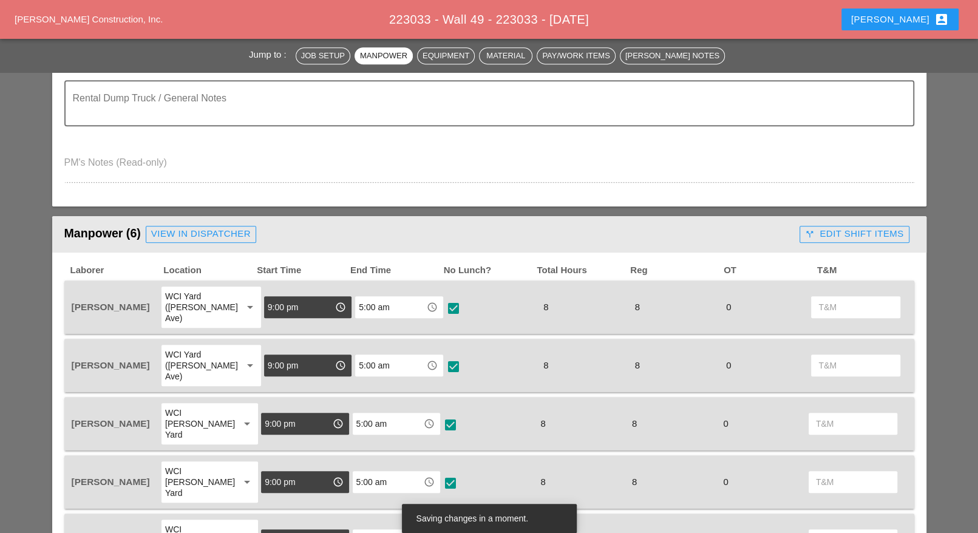
scroll to position [531, 0]
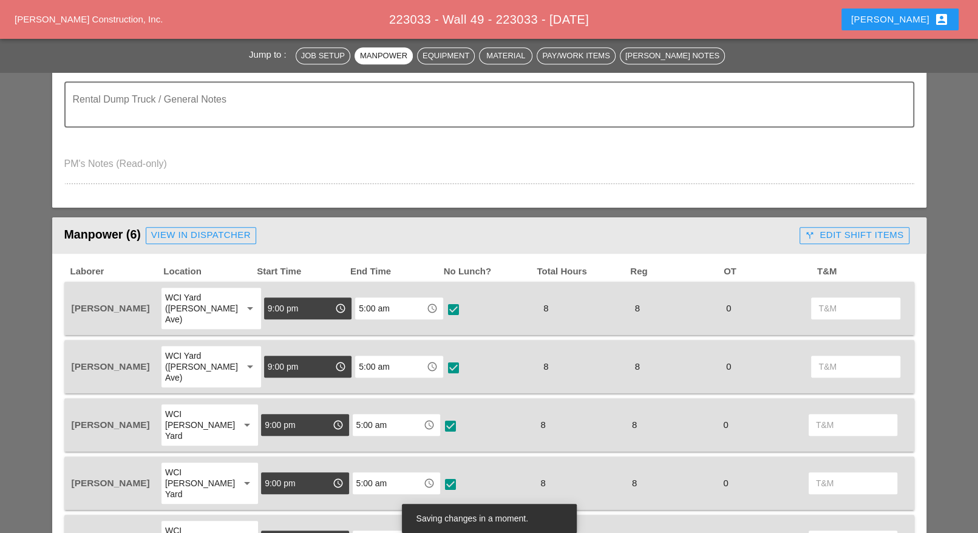
click at [842, 234] on div "call_split Edit Shift Items" at bounding box center [854, 235] width 98 height 14
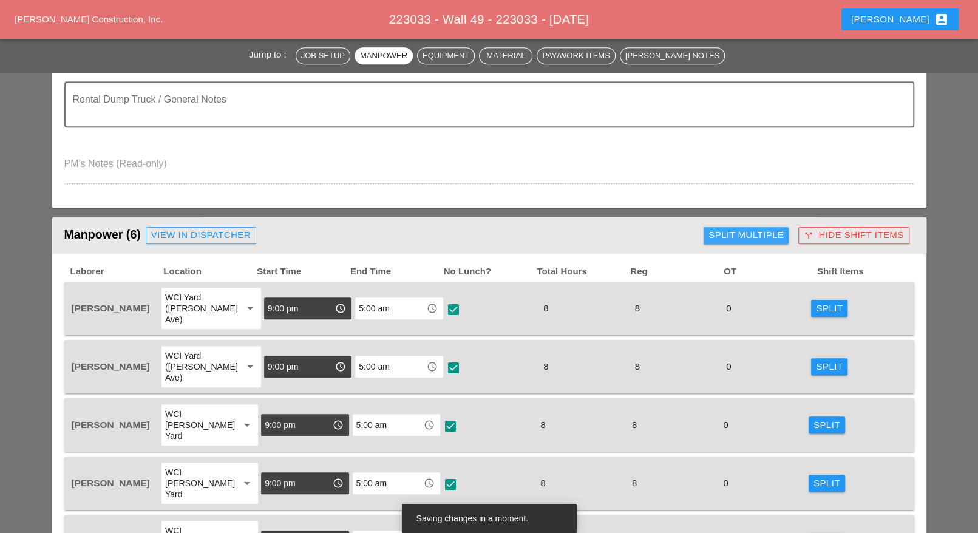
drag, startPoint x: 780, startPoint y: 232, endPoint x: 759, endPoint y: 246, distance: 25.9
click at [780, 232] on div "Split Multiple" at bounding box center [746, 235] width 75 height 14
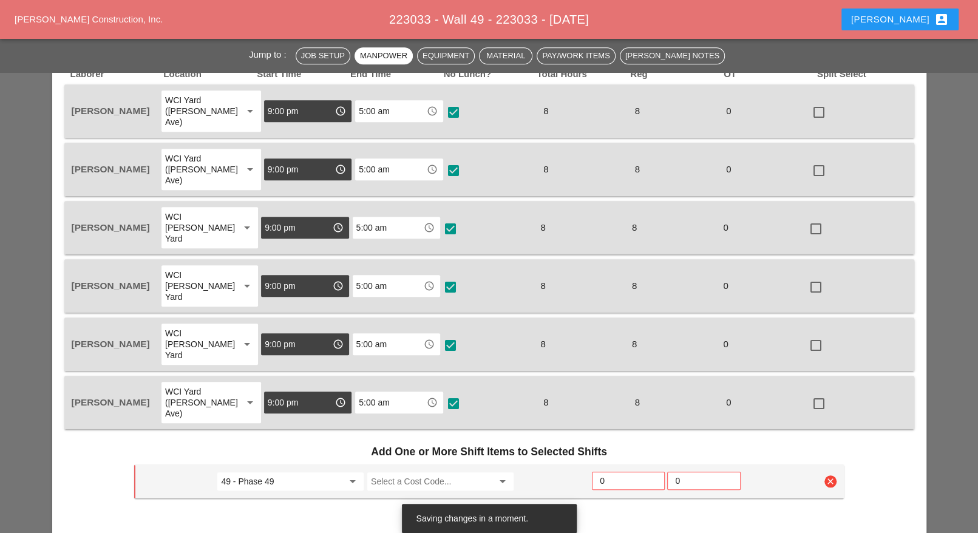
scroll to position [835, 0]
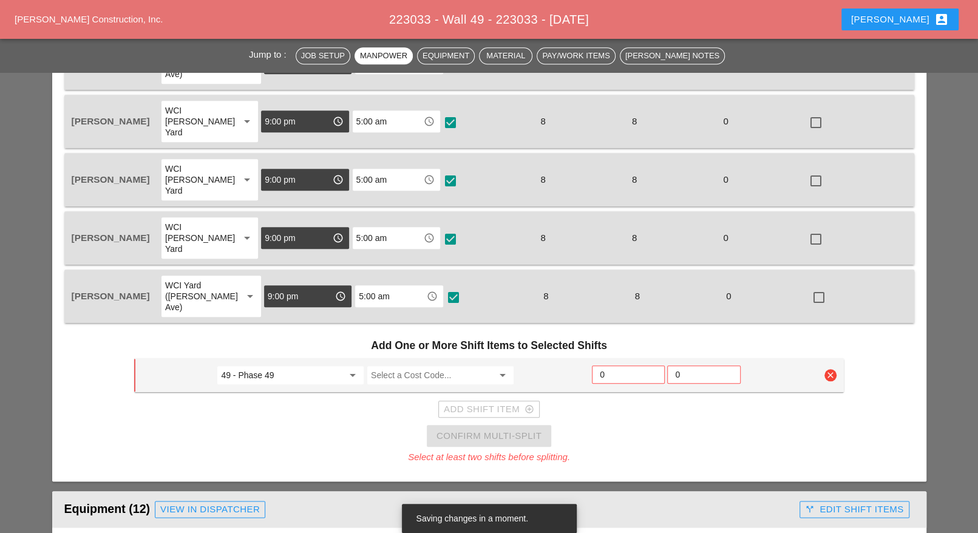
click at [413, 366] on input "Select a Cost Code..." at bounding box center [432, 375] width 122 height 19
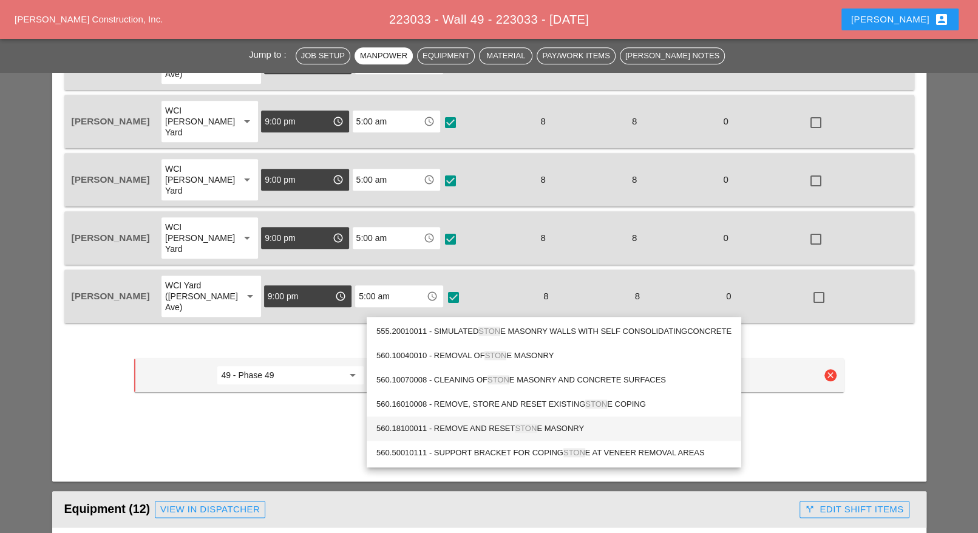
click at [489, 426] on div "560.18100011 - REMOVE AND RESET STON E MASONRY" at bounding box center [554, 428] width 355 height 15
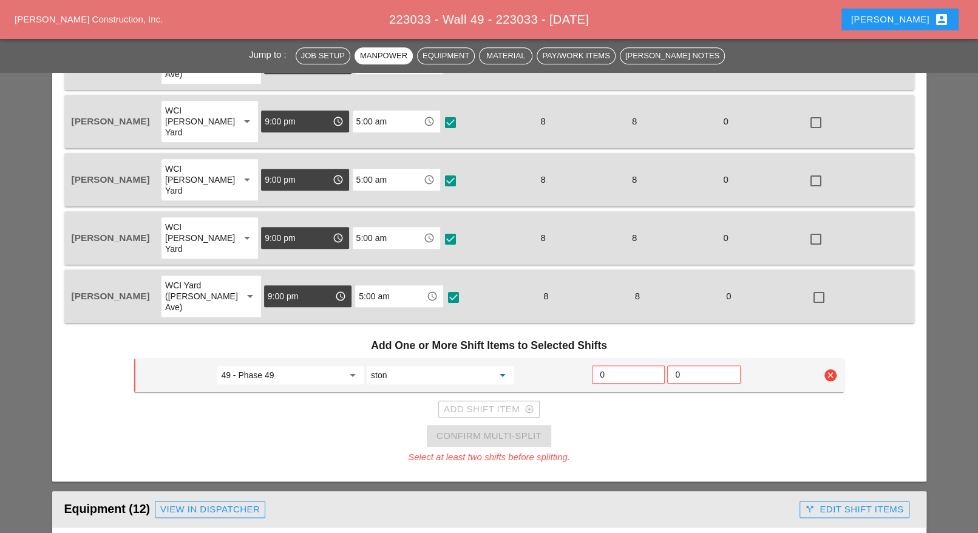
type input "560.18100011 - REMOVE AND RESET STONE MASONRY"
click at [606, 365] on input "0" at bounding box center [628, 374] width 57 height 19
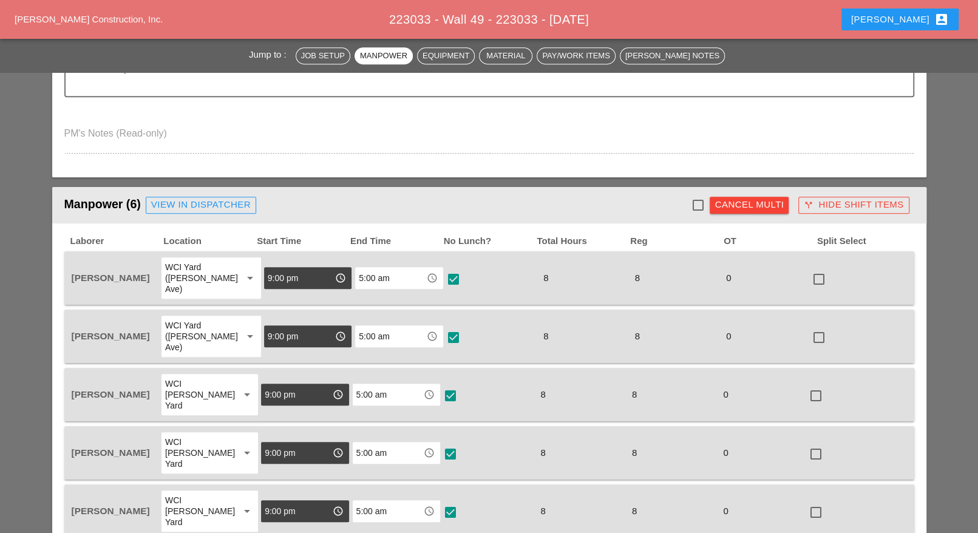
scroll to position [455, 0]
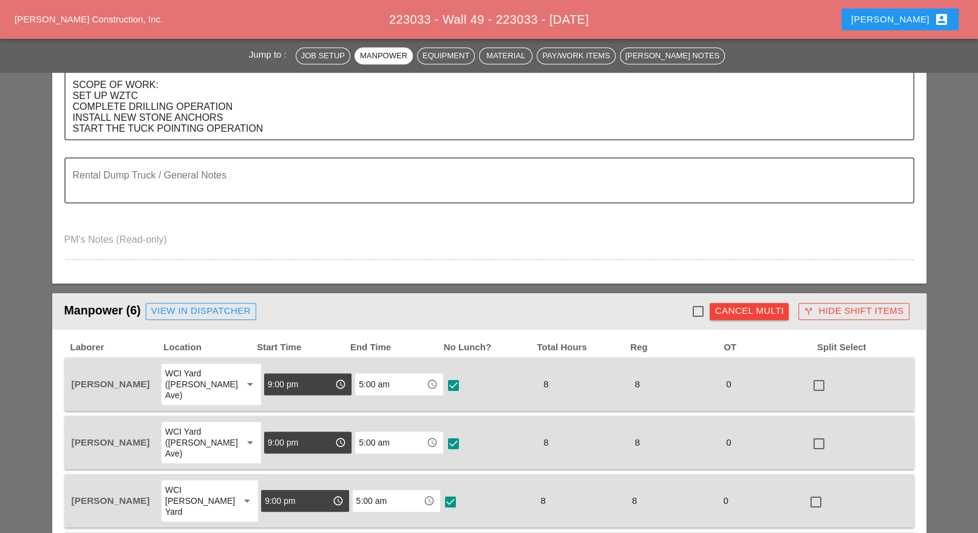
type input "6"
click at [703, 314] on div at bounding box center [697, 311] width 21 height 21
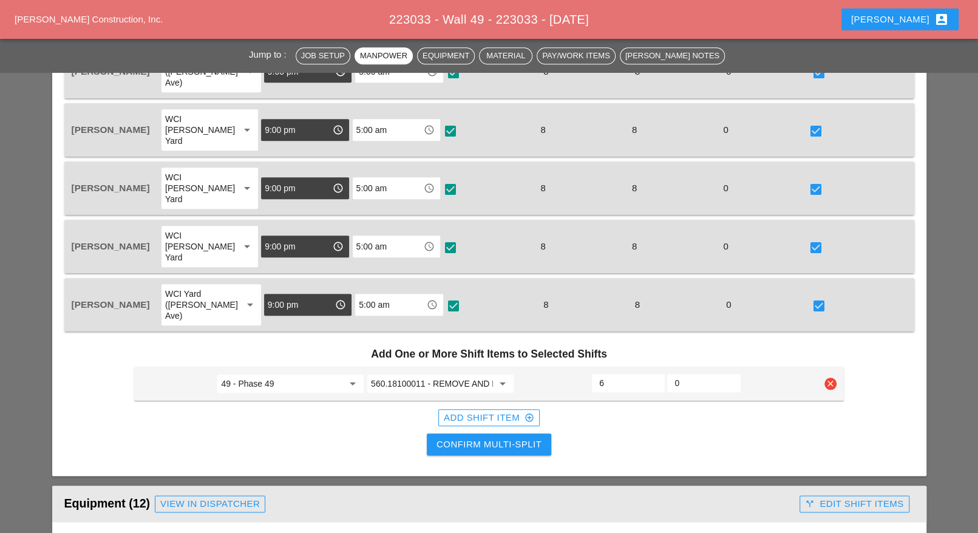
scroll to position [835, 0]
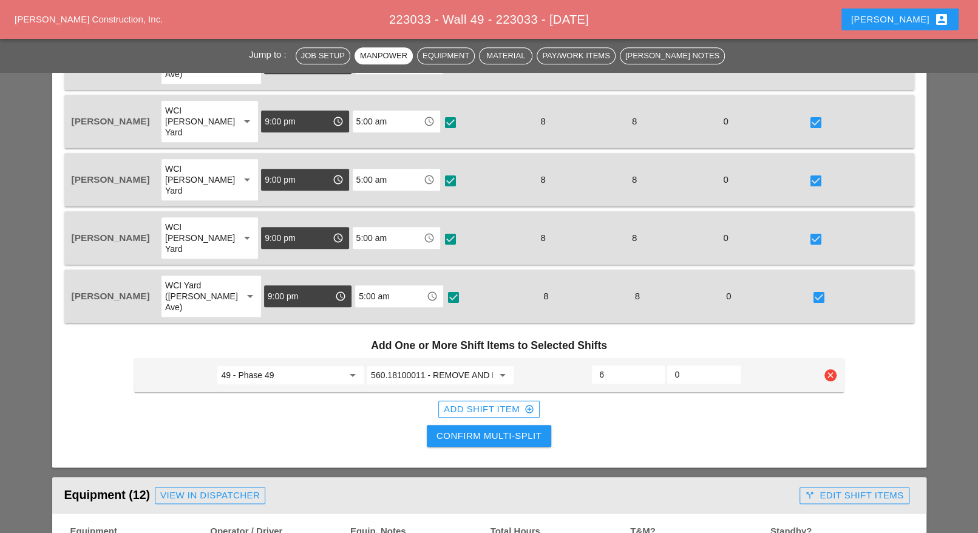
click at [486, 429] on div "Confirm Multi-Split" at bounding box center [489, 436] width 105 height 14
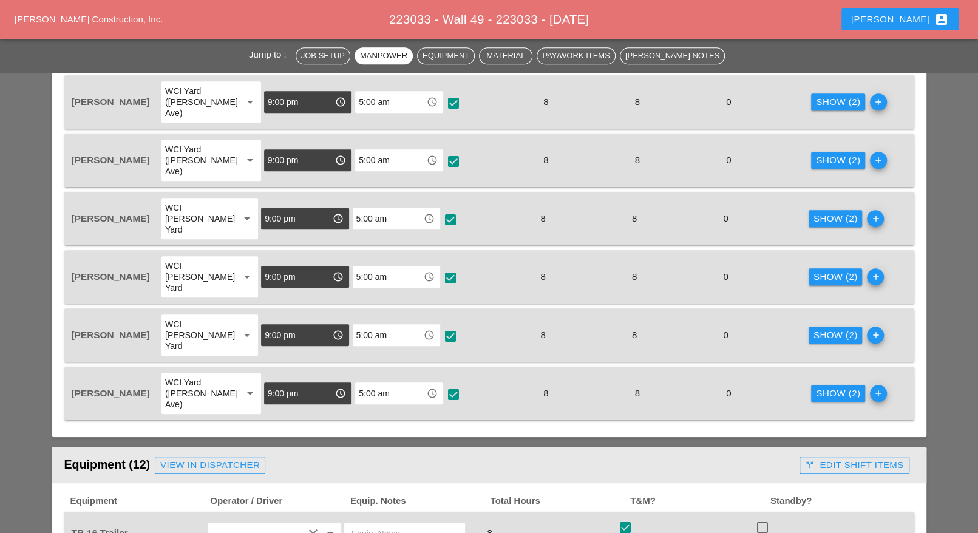
scroll to position [683, 0]
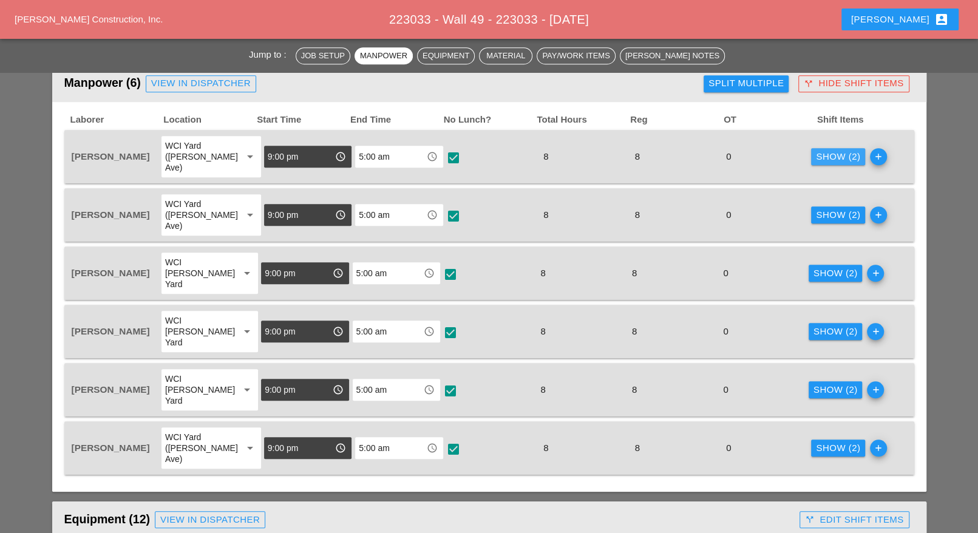
drag, startPoint x: 808, startPoint y: 157, endPoint x: 835, endPoint y: 149, distance: 28.3
click at [811, 155] on button "Show (2)" at bounding box center [838, 156] width 54 height 17
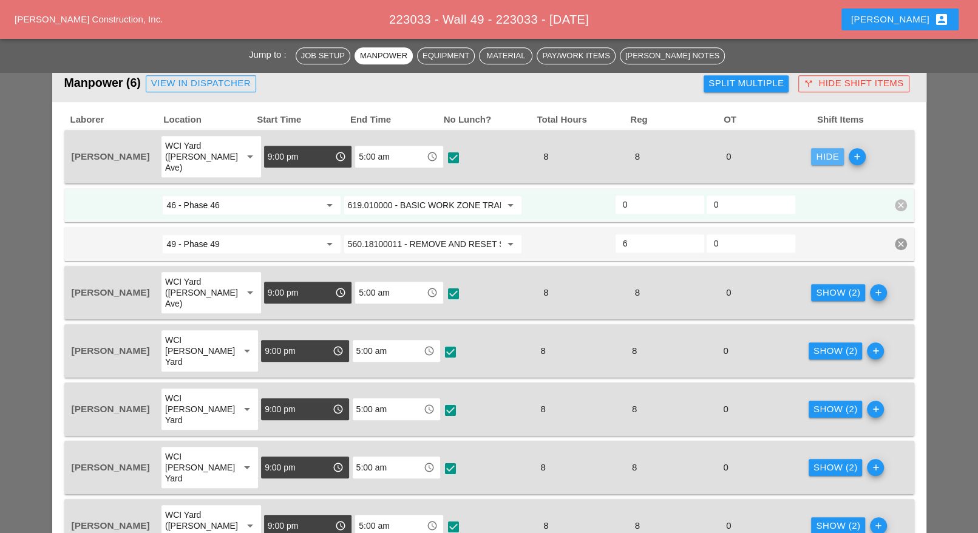
click at [844, 149] on span "add" at bounding box center [855, 156] width 22 height 17
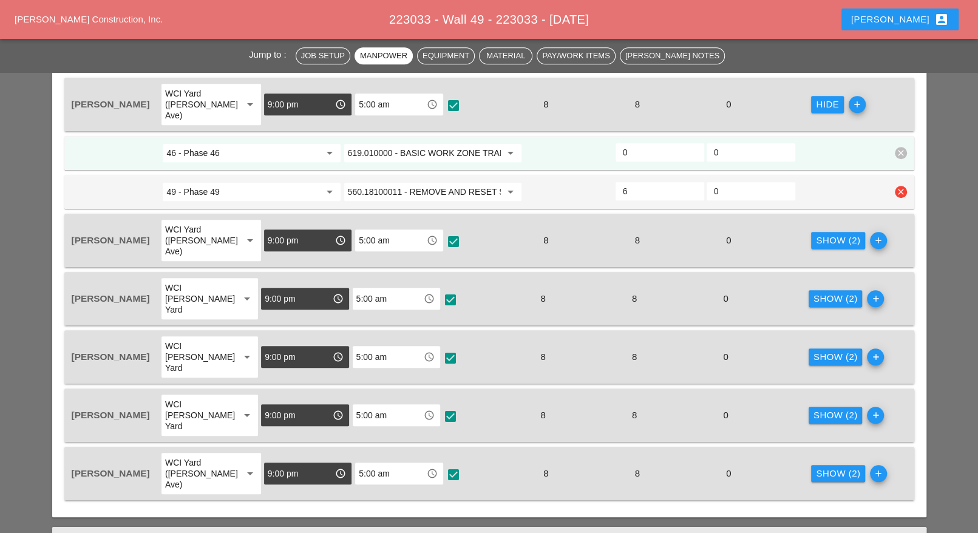
scroll to position [759, 0]
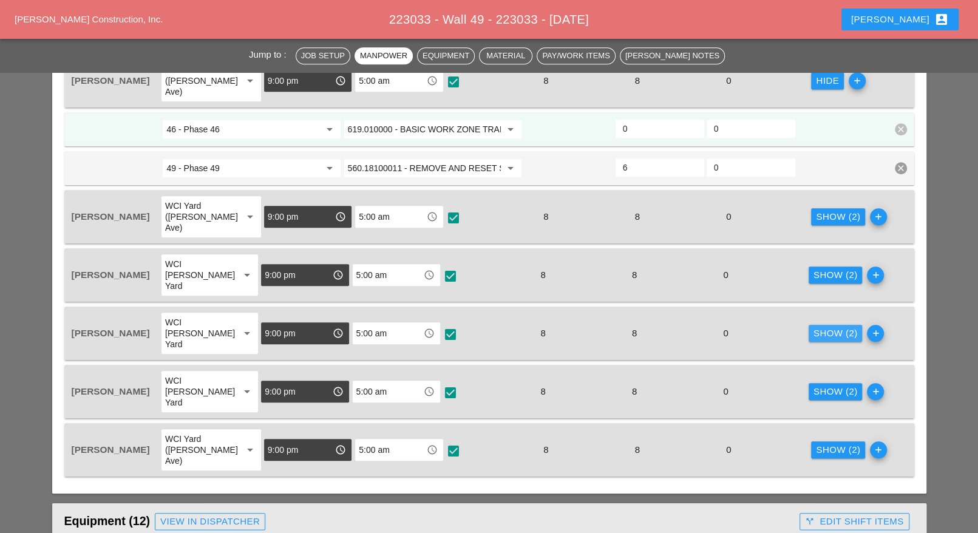
click at [814, 327] on div "Show (2)" at bounding box center [836, 334] width 44 height 14
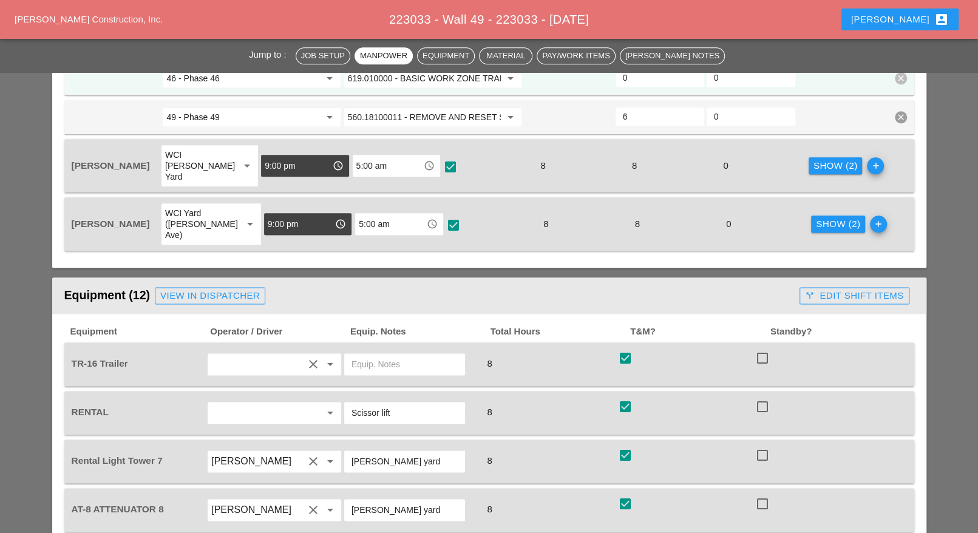
scroll to position [1139, 0]
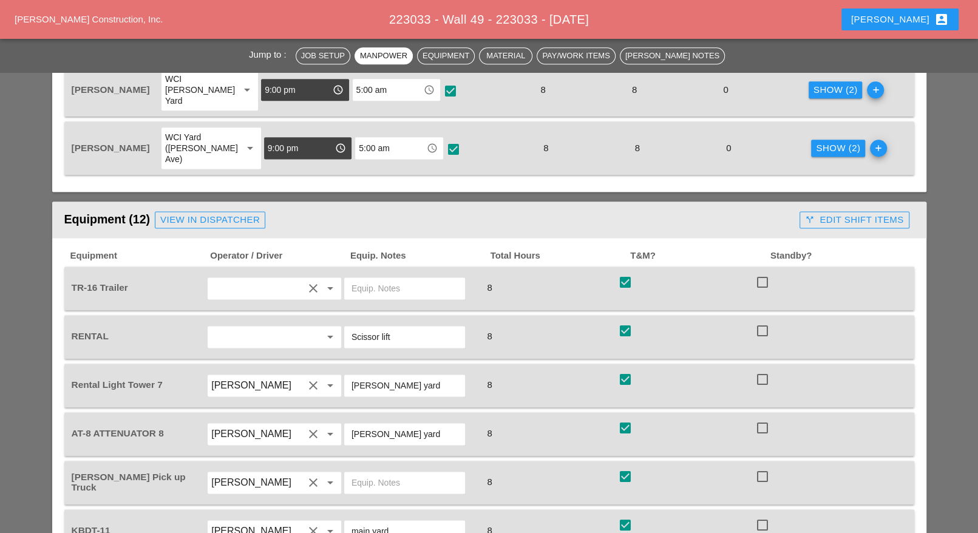
click at [839, 213] on div "call_split Edit Shift Items" at bounding box center [854, 220] width 98 height 14
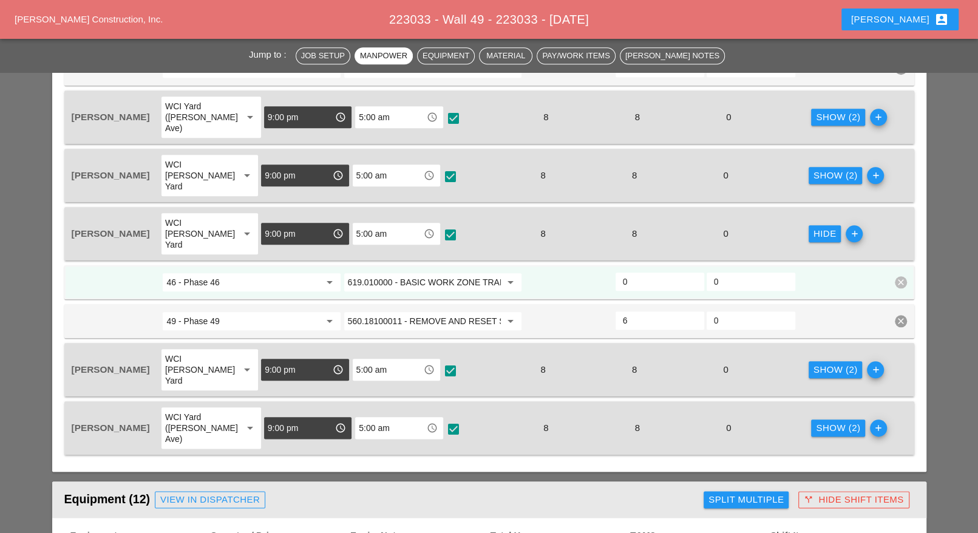
scroll to position [835, 0]
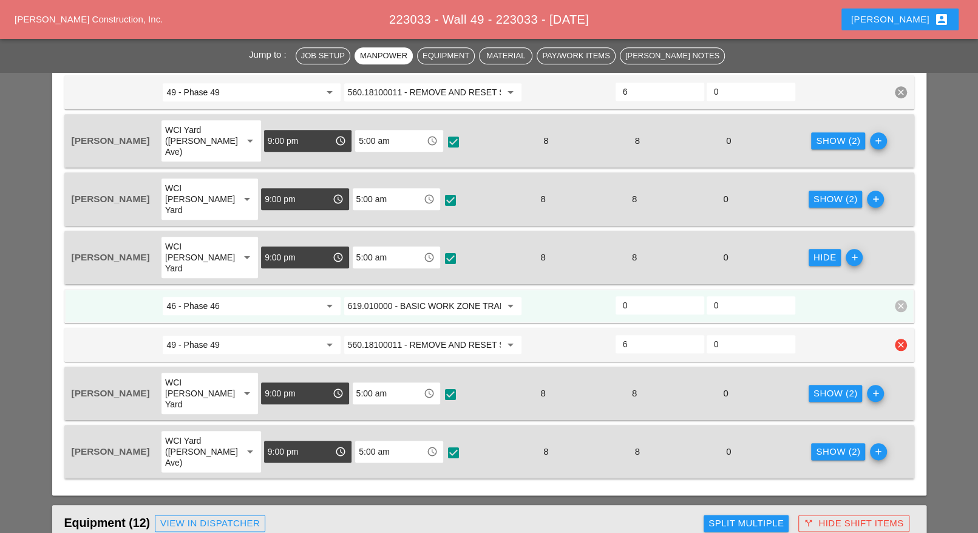
click at [434, 335] on input "560.18100011 - REMOVE AND RESET STONE MASONRY" at bounding box center [424, 344] width 153 height 19
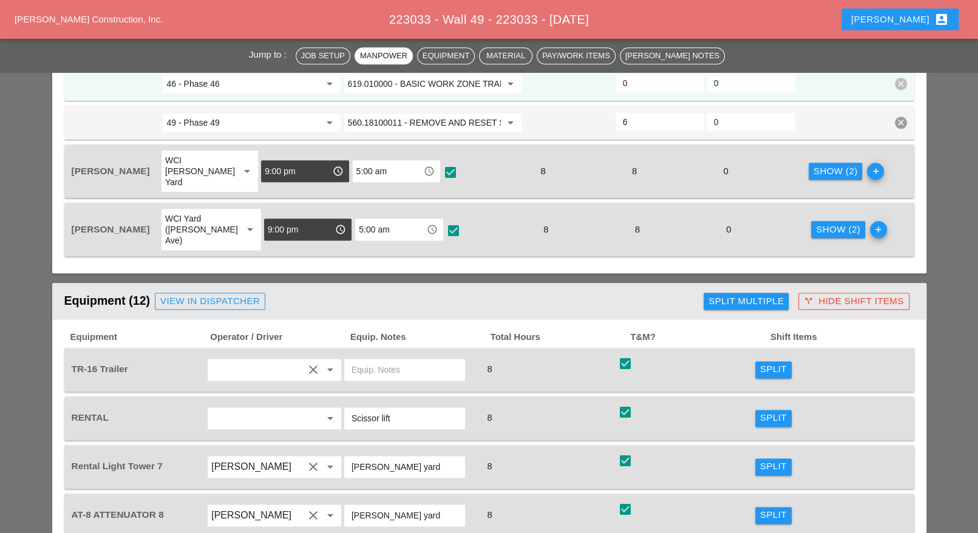
scroll to position [1063, 0]
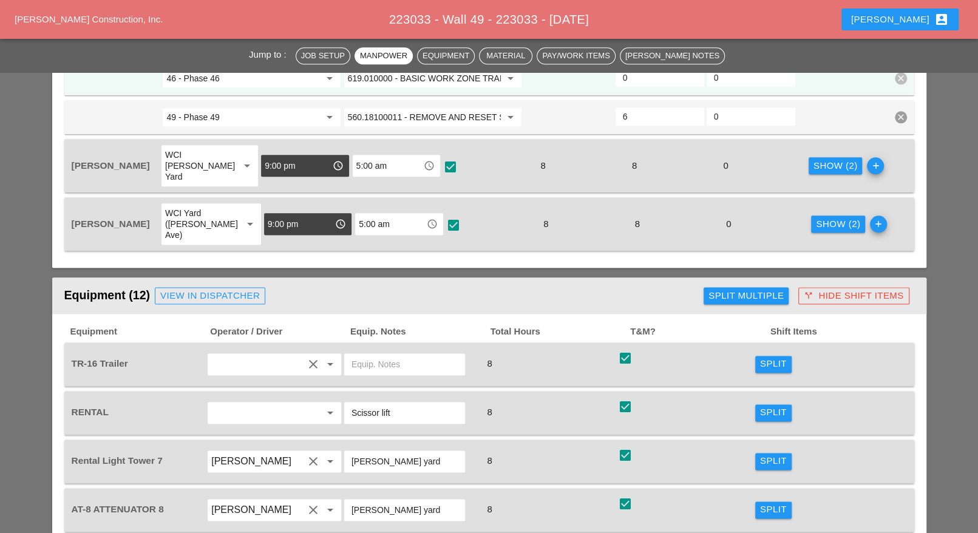
click at [770, 357] on div "Split" at bounding box center [773, 364] width 27 height 14
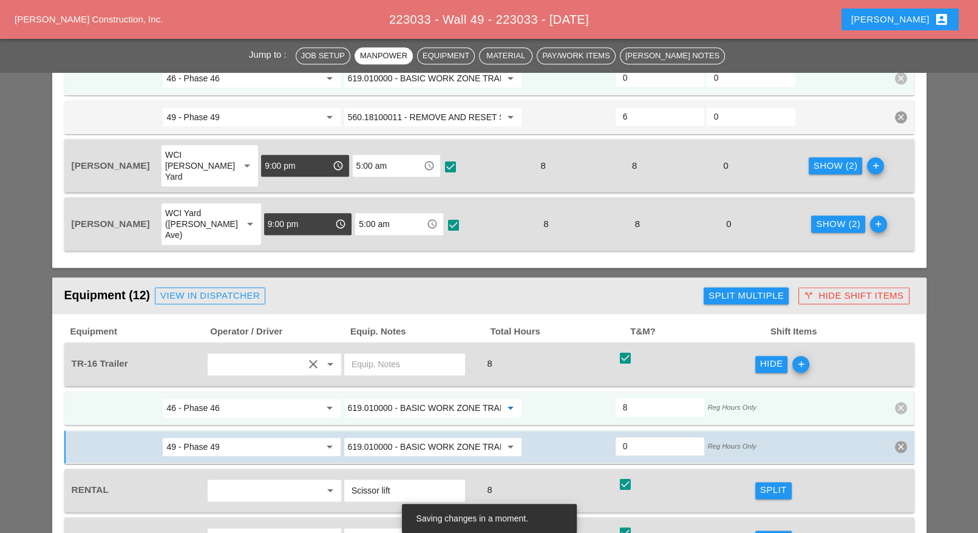
click at [445, 398] on input "619.010000 - BASIC WORK ZONE TRAFFIC CONTROL" at bounding box center [424, 407] width 153 height 19
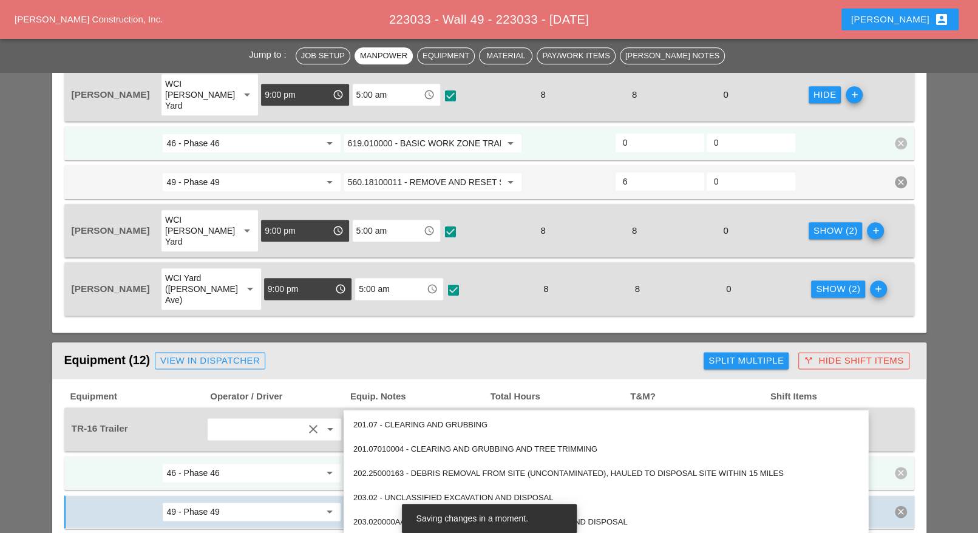
scroll to position [911, 0]
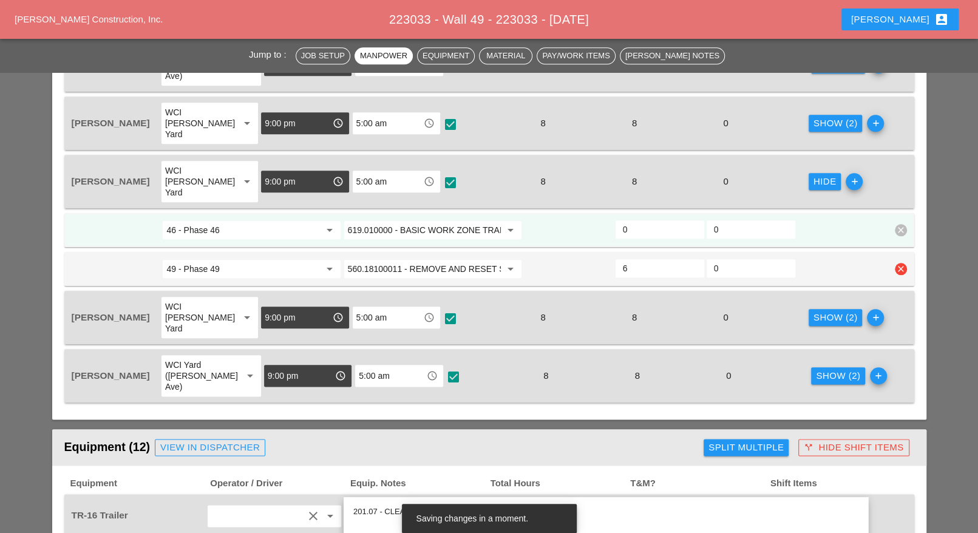
click at [412, 259] on input "560.18100011 - REMOVE AND RESET STONE MASONRY" at bounding box center [424, 268] width 153 height 19
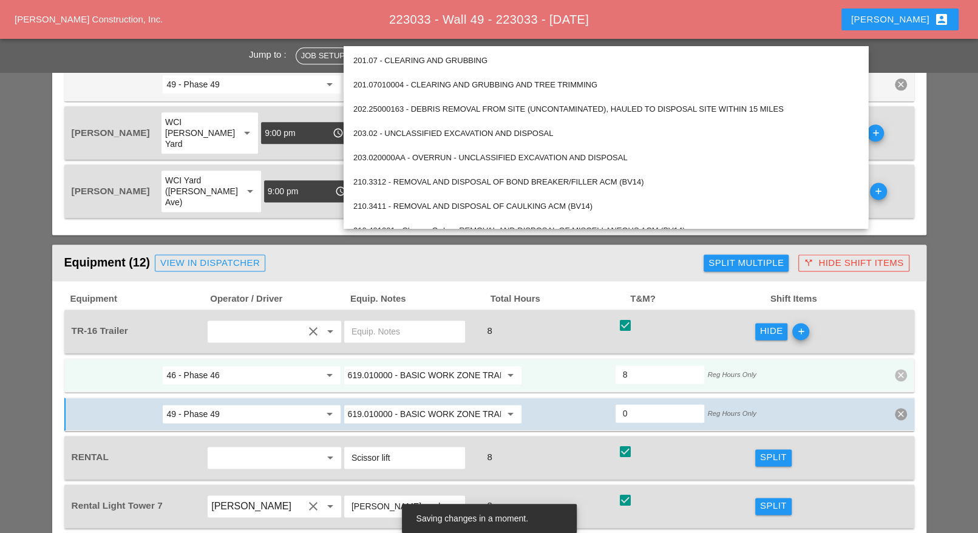
scroll to position [1139, 0]
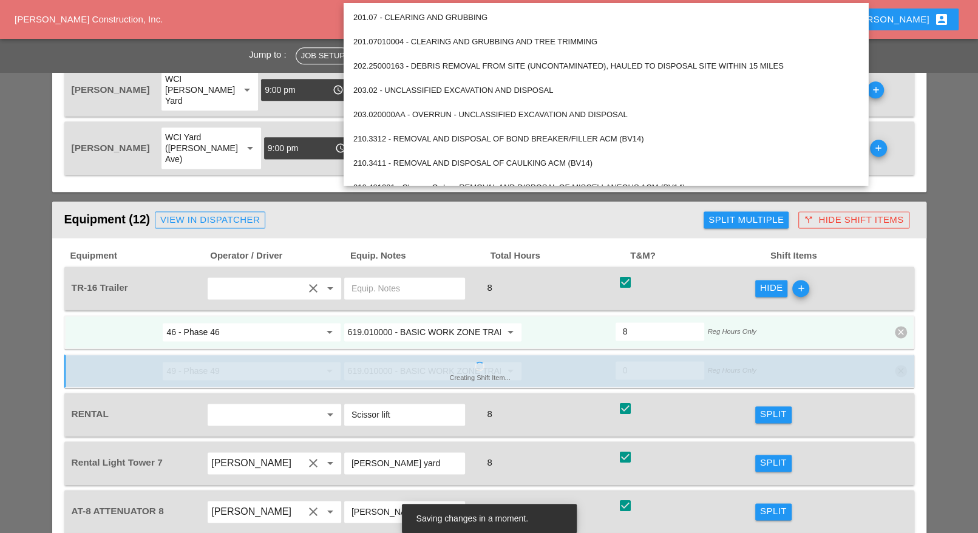
click at [424, 322] on input "619.010000 - BASIC WORK ZONE TRAFFIC CONTROL" at bounding box center [424, 331] width 153 height 19
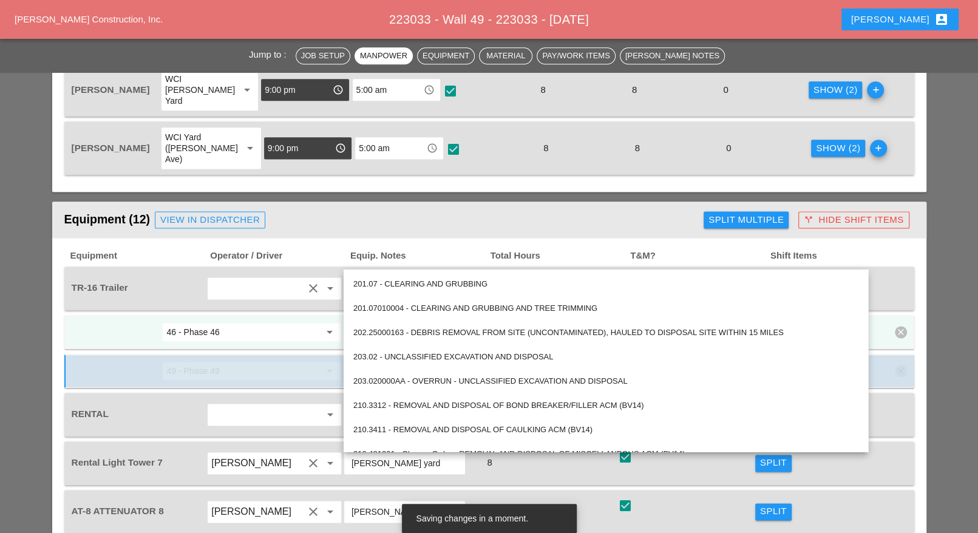
paste input "560.18100011 - REMOVE AND RESET STONE MASONRY"
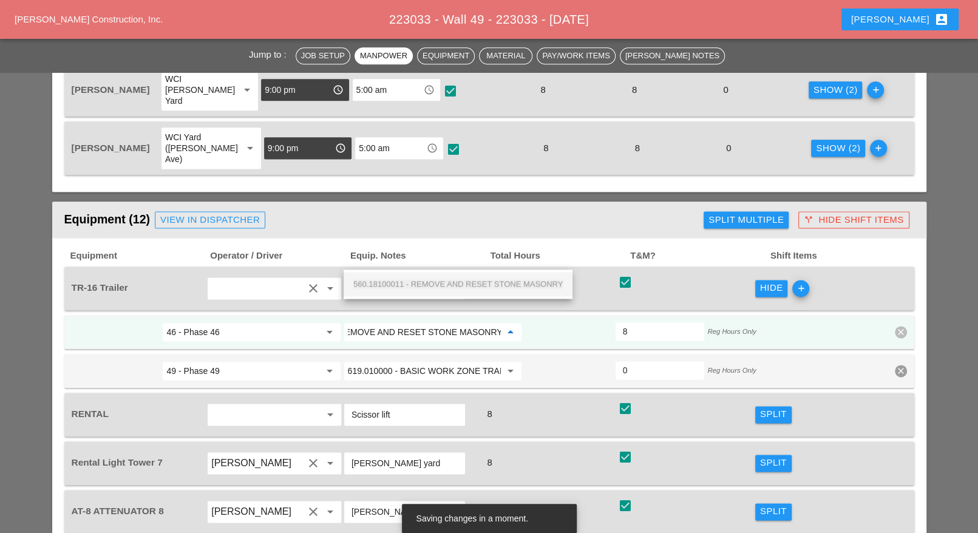
drag, startPoint x: 429, startPoint y: 279, endPoint x: 433, endPoint y: 293, distance: 13.8
click at [430, 279] on span "560.18100011 - REMOVE AND RESET STONE MASONRY" at bounding box center [458, 283] width 210 height 9
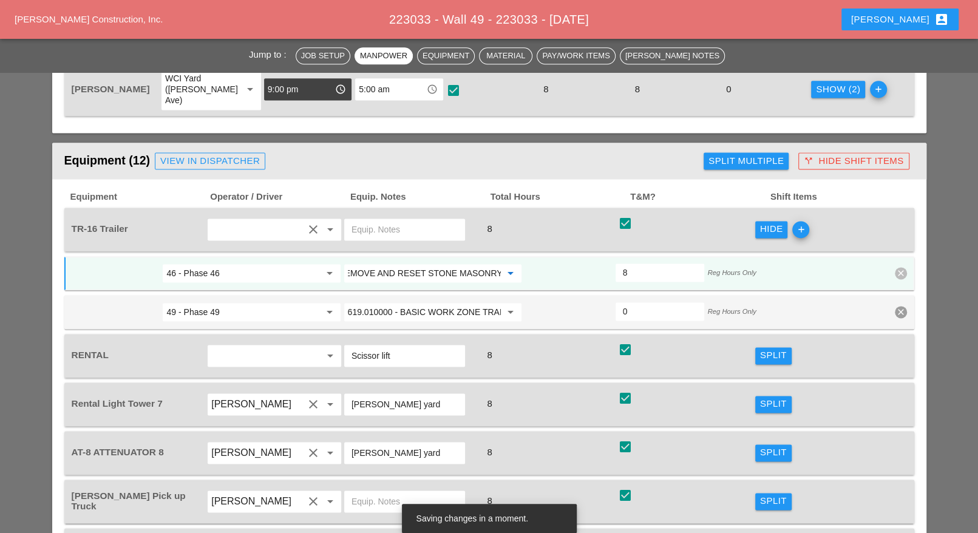
scroll to position [1215, 0]
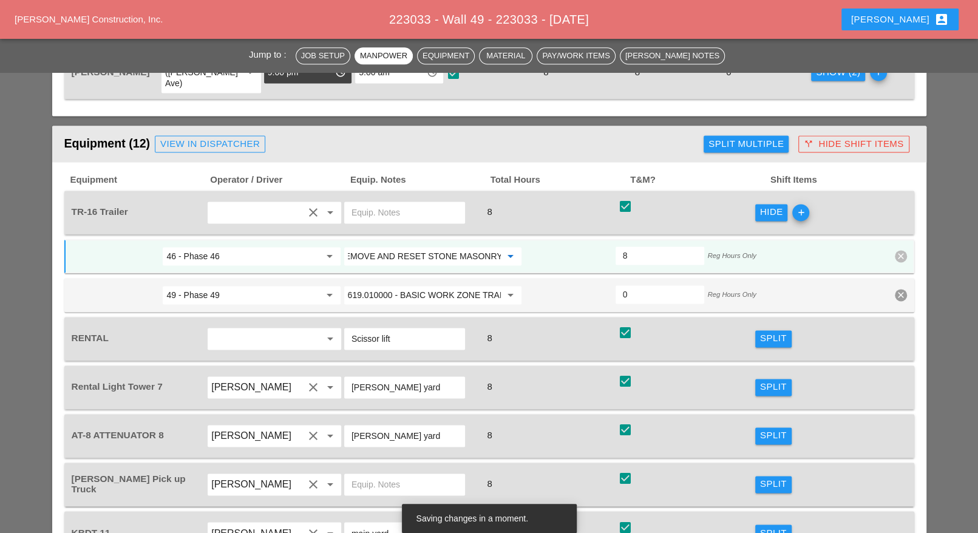
type input "560.18100011 - REMOVE AND RESET STONE MASONRY"
click at [776, 332] on div "Split" at bounding box center [773, 339] width 27 height 14
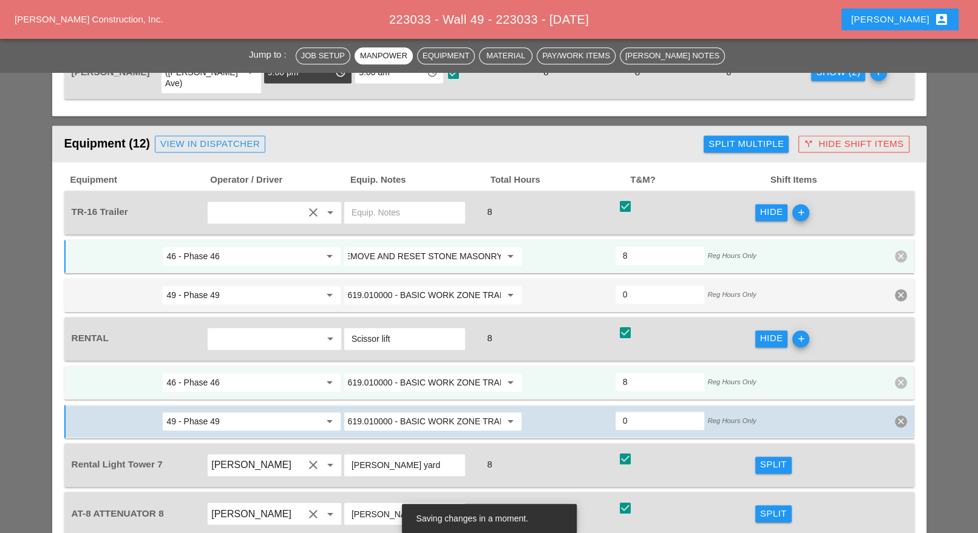
scroll to position [0, 0]
paste input "560.18100011 - REMOVE AND RESET STONE MASONRY"
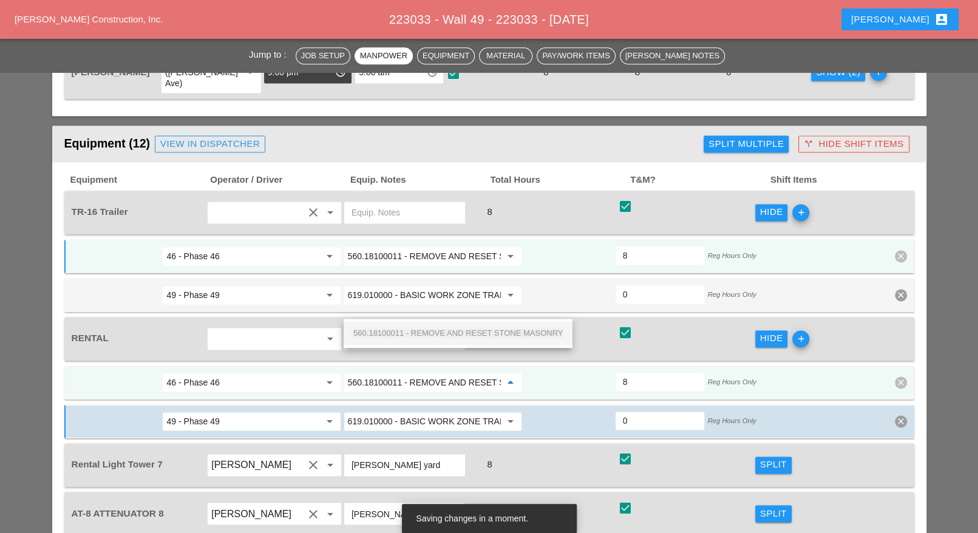
scroll to position [0, 71]
drag, startPoint x: 387, startPoint y: 332, endPoint x: 347, endPoint y: 274, distance: 70.6
click at [388, 332] on span "560.18100011 - REMOVE AND RESET STONE MASONRY" at bounding box center [458, 333] width 210 height 9
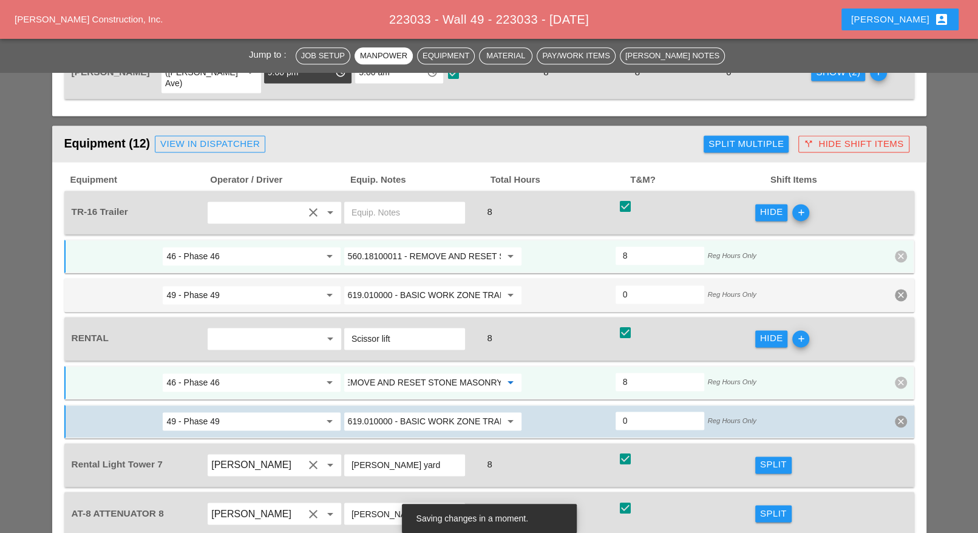
type input "560.18100011 - REMOVE AND RESET STONE MASONRY"
click at [352, 329] on input "Scissor lift" at bounding box center [405, 338] width 106 height 19
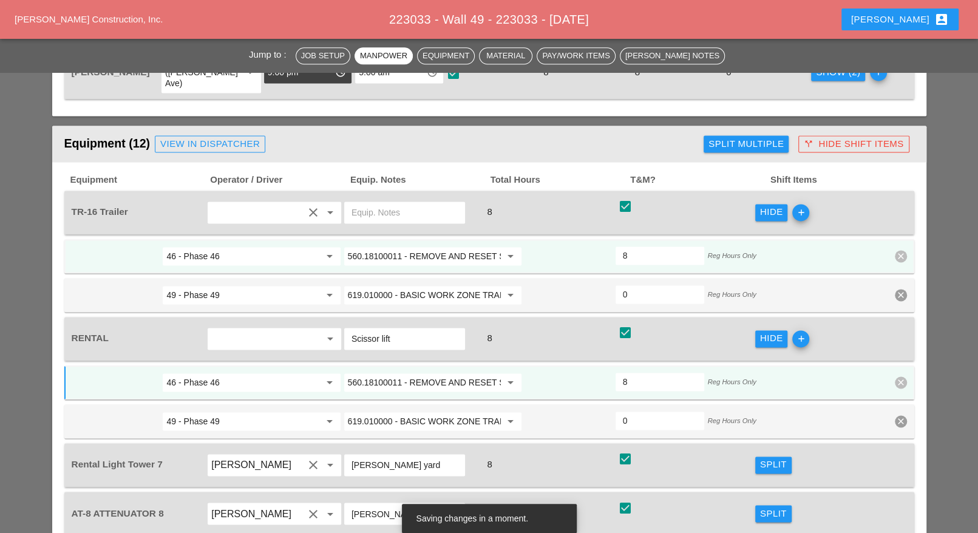
drag, startPoint x: 381, startPoint y: 265, endPoint x: 345, endPoint y: 262, distance: 36.0
click at [346, 328] on div "Scissor lift" at bounding box center [404, 339] width 121 height 22
click at [395, 329] on input "60 lift" at bounding box center [405, 338] width 106 height 19
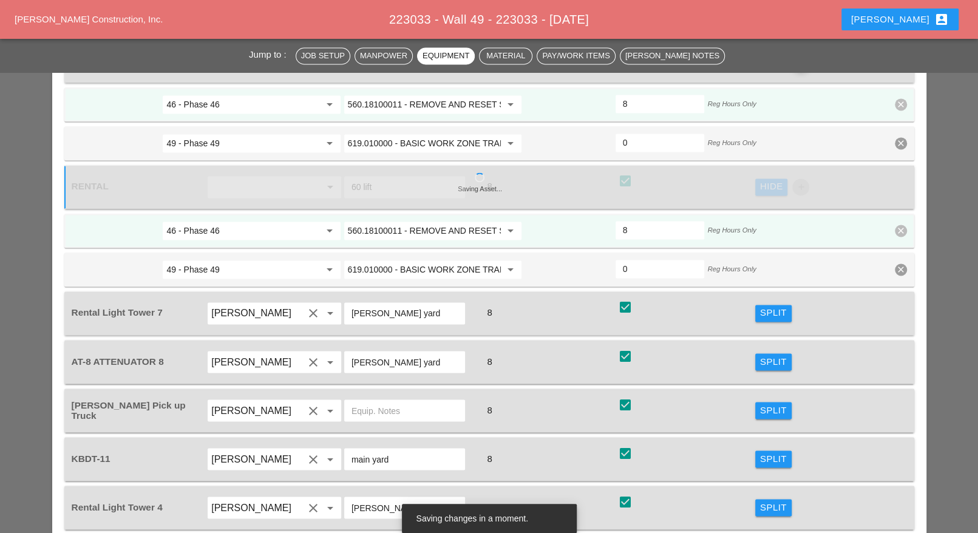
scroll to position [1442, 0]
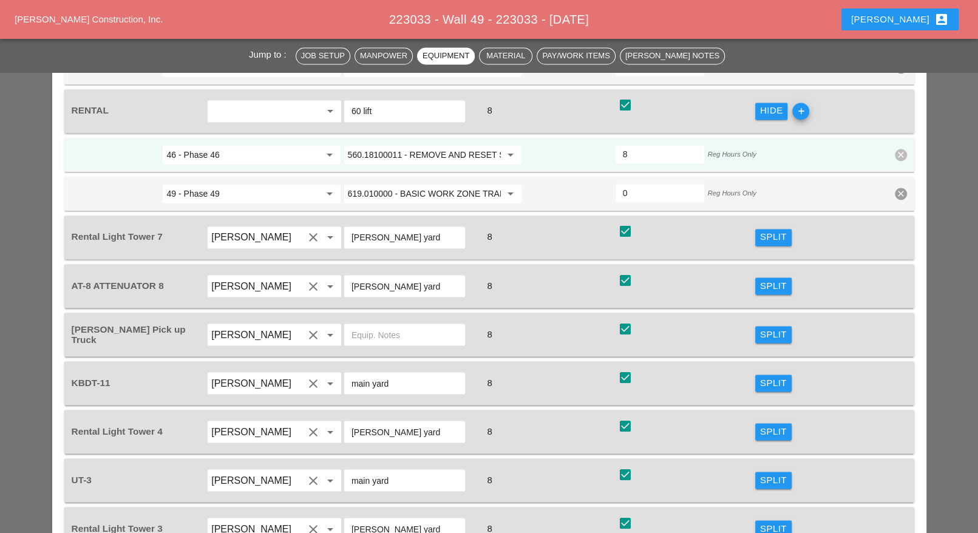
type input "60 lift"
click at [767, 376] on div "Split" at bounding box center [773, 383] width 27 height 14
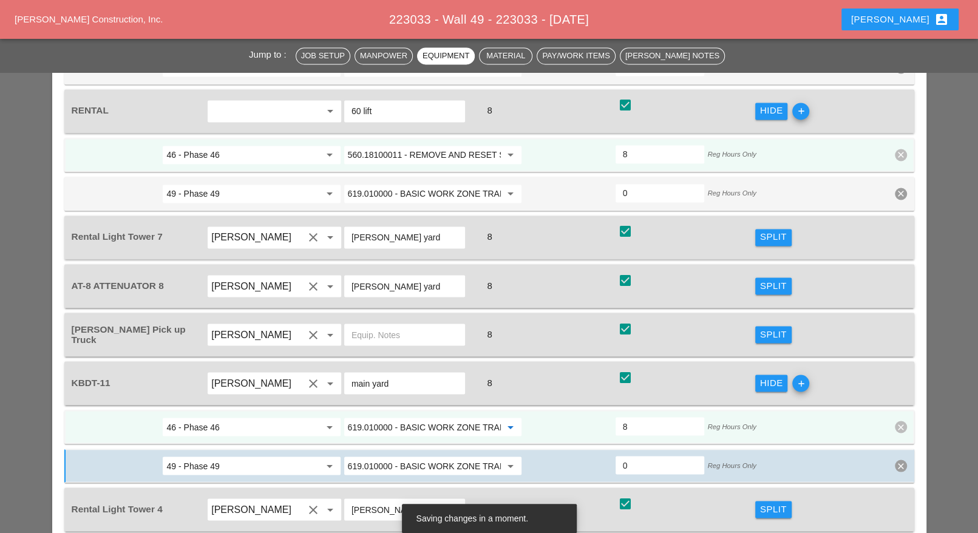
paste input "560.18100011 - REMOVE AND RESET STONE MASONRY"
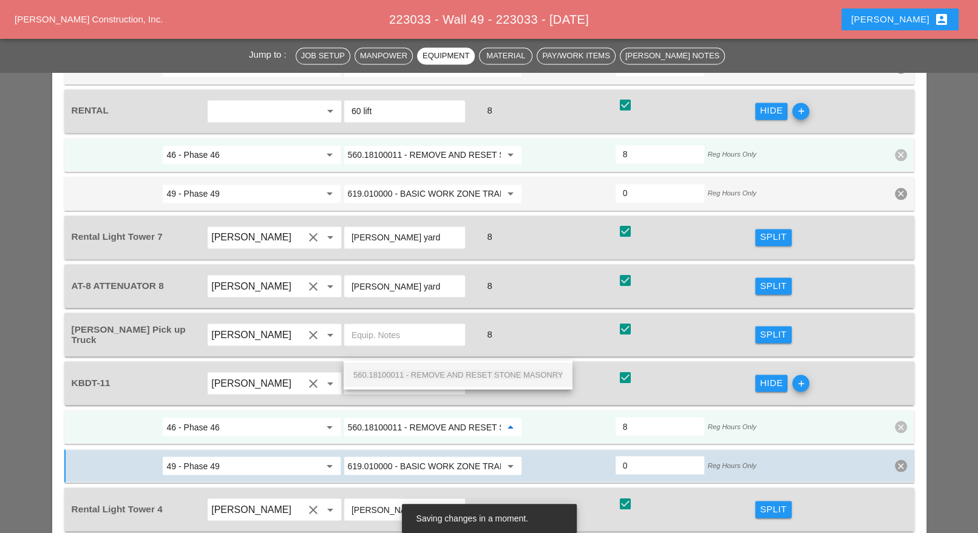
scroll to position [0, 71]
drag, startPoint x: 406, startPoint y: 370, endPoint x: 457, endPoint y: 355, distance: 52.6
click at [407, 370] on span "560.18100011 - REMOVE AND RESET STONE MASONRY" at bounding box center [458, 374] width 210 height 9
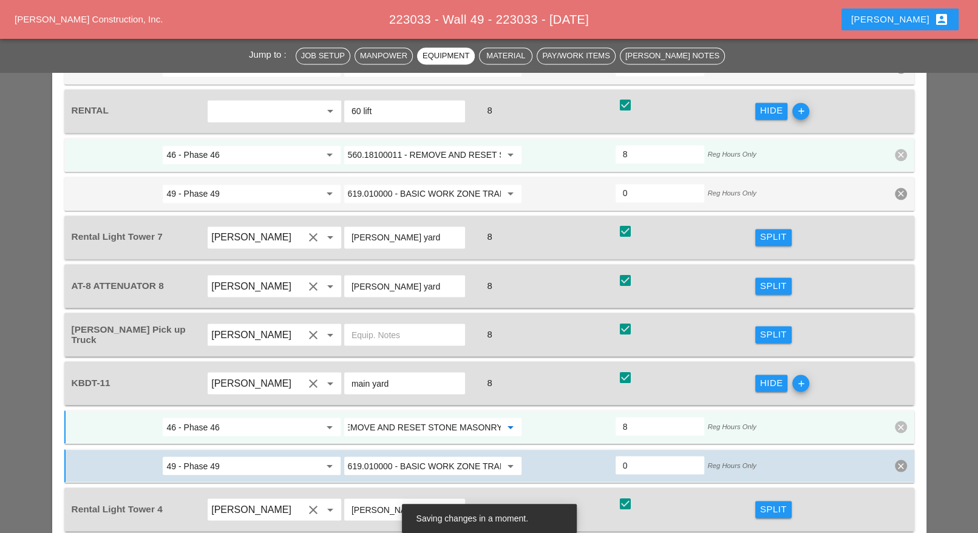
scroll to position [1518, 0]
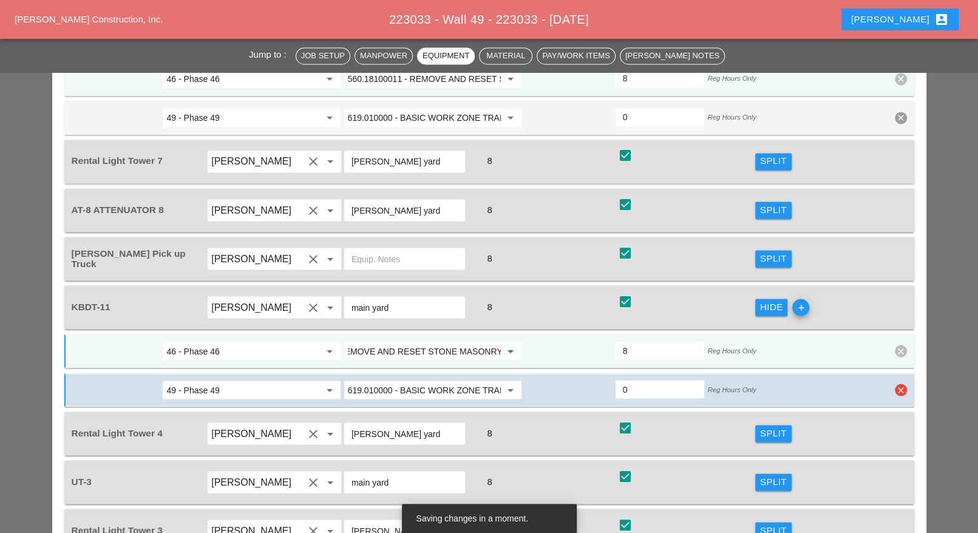
type input "560.18100011 - REMOVE AND RESET STONE MASONRY"
click at [445, 380] on input "619.010000 - BASIC WORK ZONE TRAFFIC CONTROL" at bounding box center [424, 389] width 153 height 19
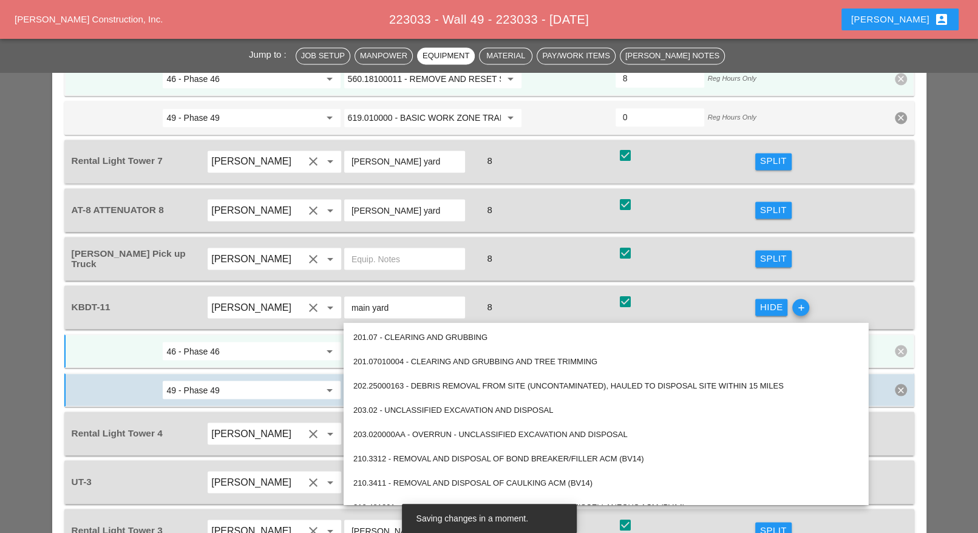
click at [554, 340] on div at bounding box center [568, 351] width 91 height 22
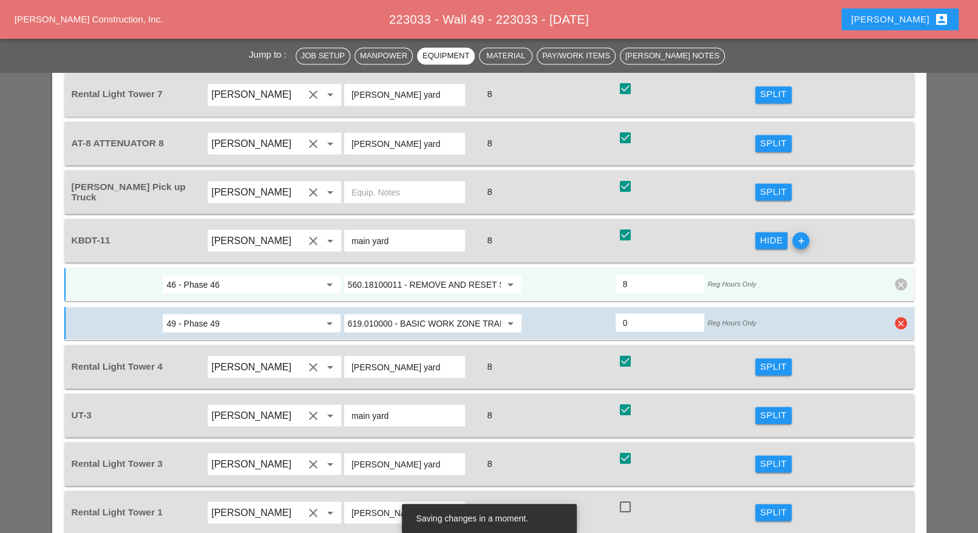
scroll to position [1594, 0]
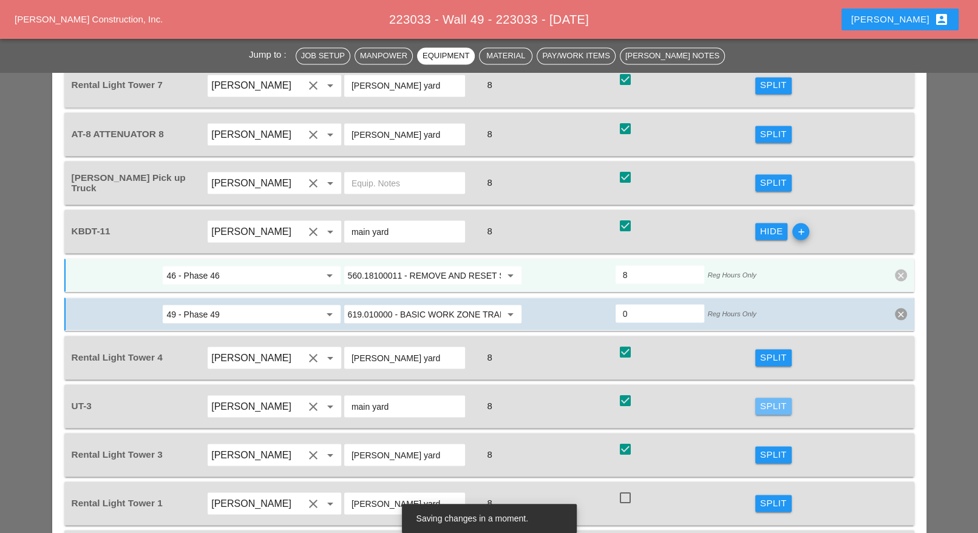
drag, startPoint x: 786, startPoint y: 322, endPoint x: 488, endPoint y: 336, distance: 297.9
click at [783, 398] on button "Split" at bounding box center [773, 406] width 36 height 17
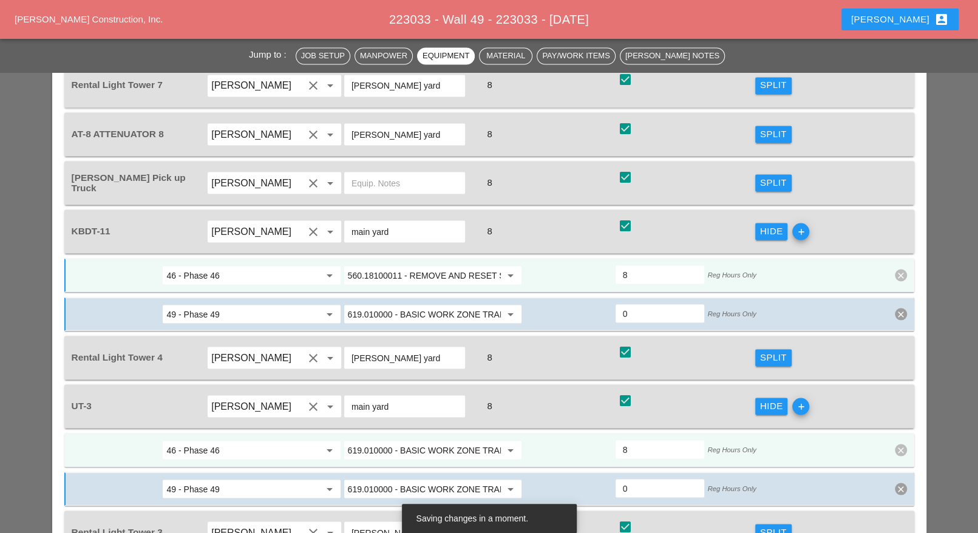
click at [426, 440] on input "619.010000 - BASIC WORK ZONE TRAFFIC CONTROL" at bounding box center [424, 449] width 153 height 19
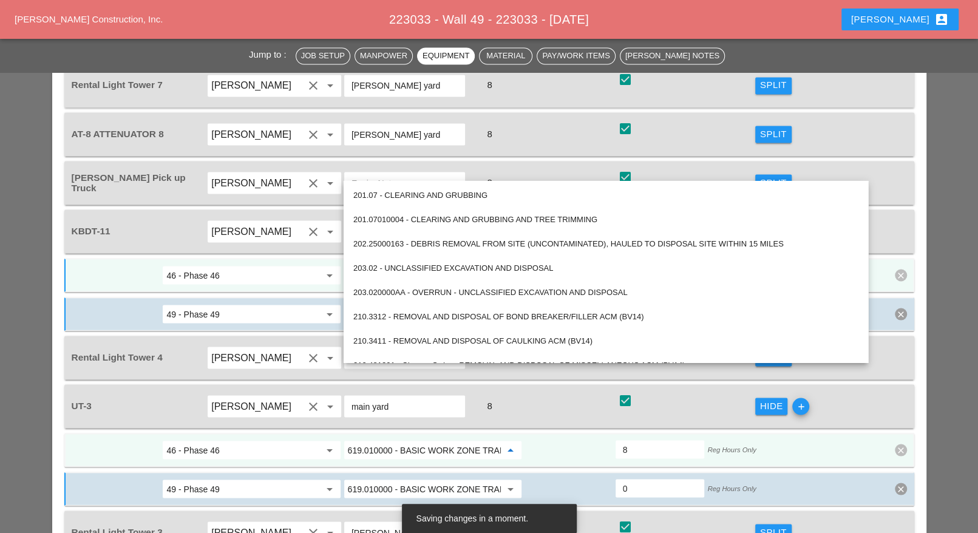
paste input "560.18100011 - REMOVE AND RESET STONE MASONRY"
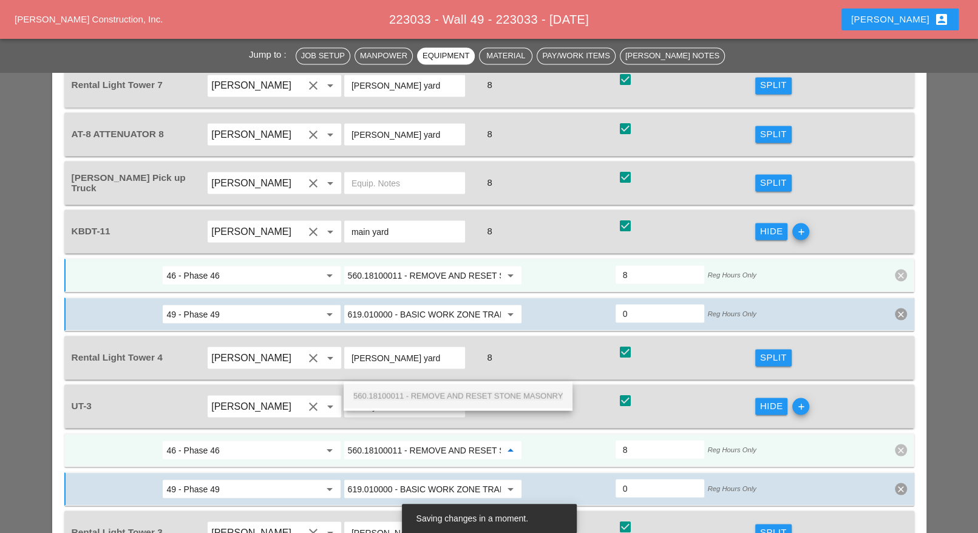
scroll to position [0, 71]
click at [429, 394] on span "560.18100011 - REMOVE AND RESET STONE MASONRY" at bounding box center [458, 395] width 210 height 9
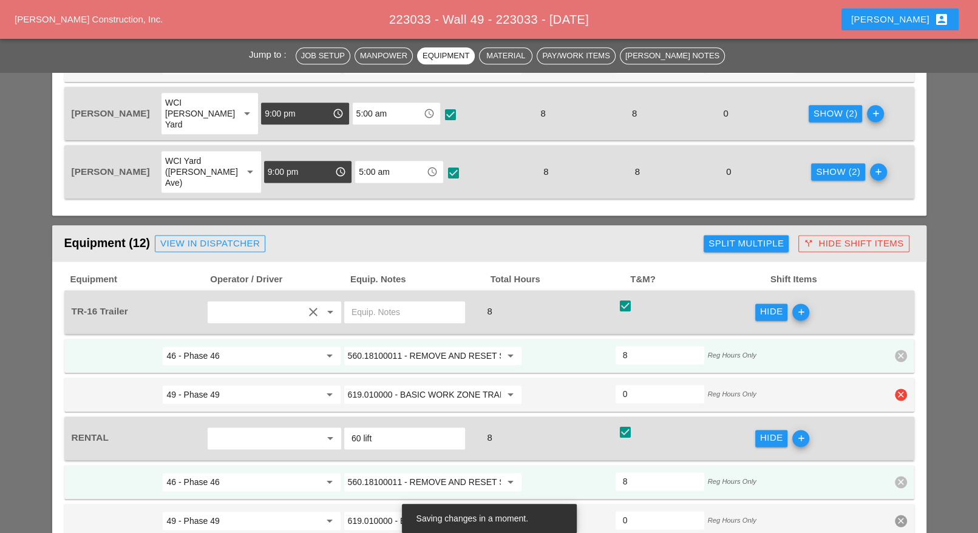
scroll to position [1139, 0]
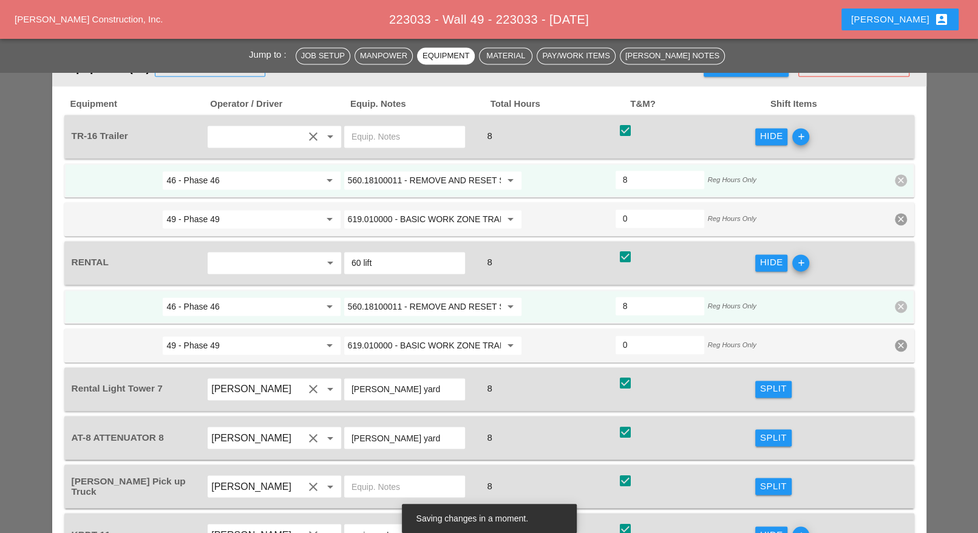
type input "560.18100011 - REMOVE AND RESET STONE MASONRY"
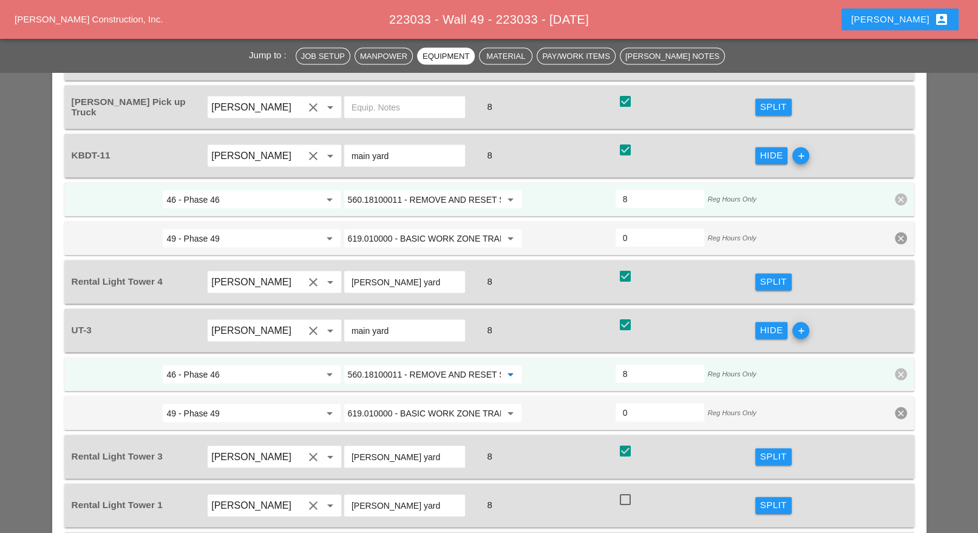
scroll to position [1746, 0]
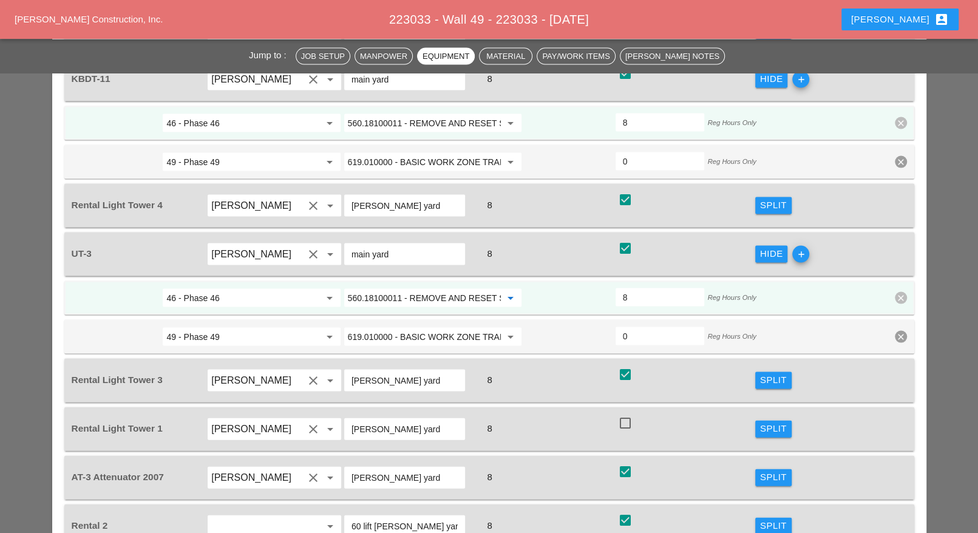
click at [767, 519] on div "Split" at bounding box center [773, 526] width 27 height 14
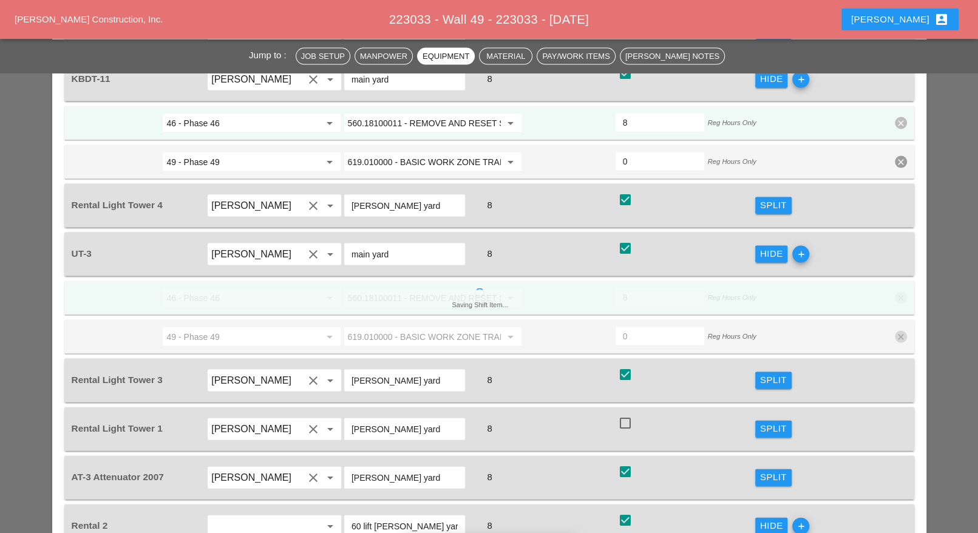
scroll to position [1822, 0]
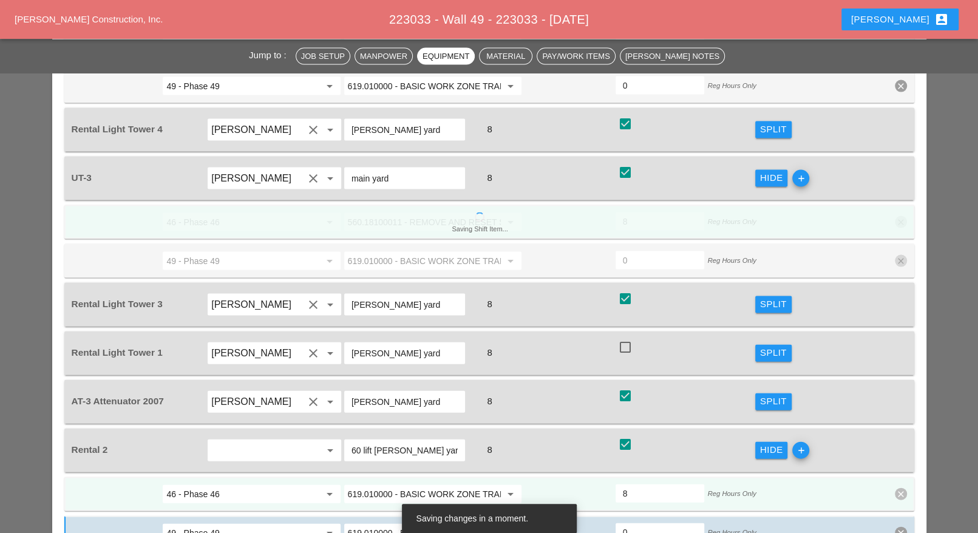
click at [420, 485] on input "619.010000 - BASIC WORK ZONE TRAFFIC CONTROL" at bounding box center [424, 494] width 153 height 19
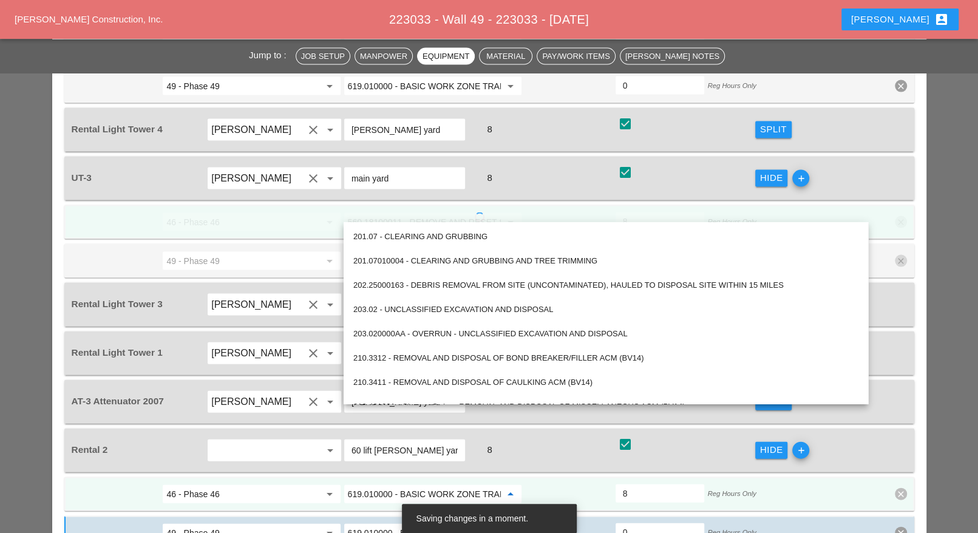
paste input "560.18100011 - REMOVE AND RESET STONE MASONRY"
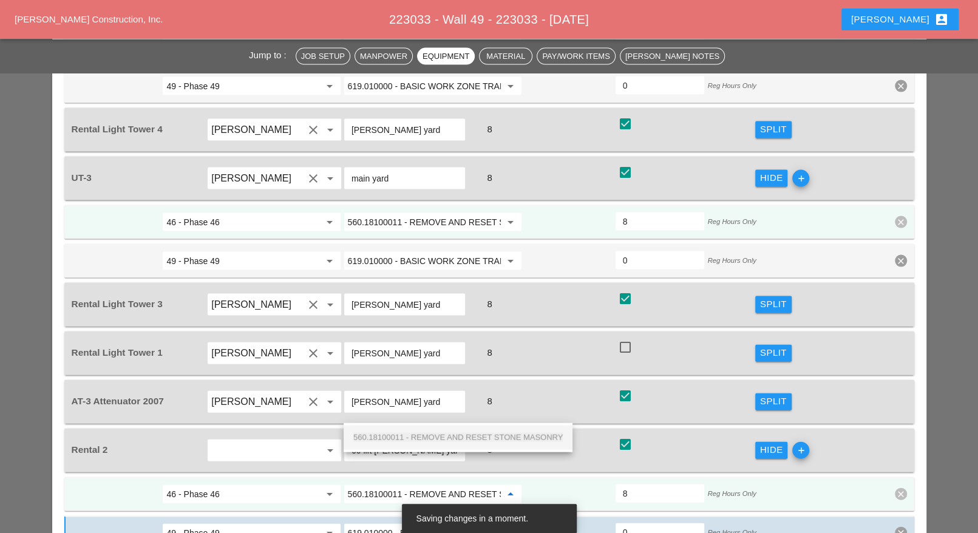
scroll to position [0, 71]
drag, startPoint x: 429, startPoint y: 433, endPoint x: 465, endPoint y: 432, distance: 35.9
click at [429, 433] on span "560.18100011 - REMOVE AND RESET STONE MASONRY" at bounding box center [458, 437] width 210 height 9
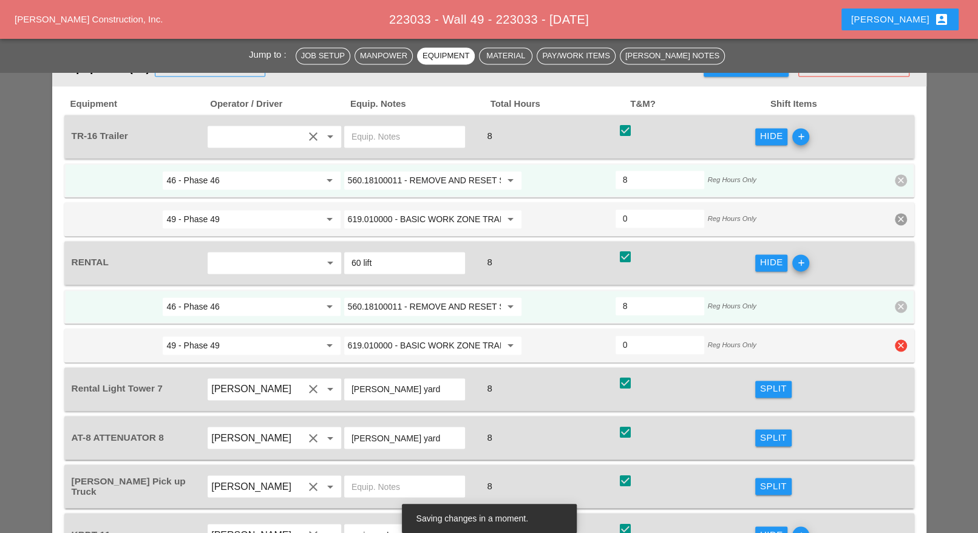
scroll to position [1366, 0]
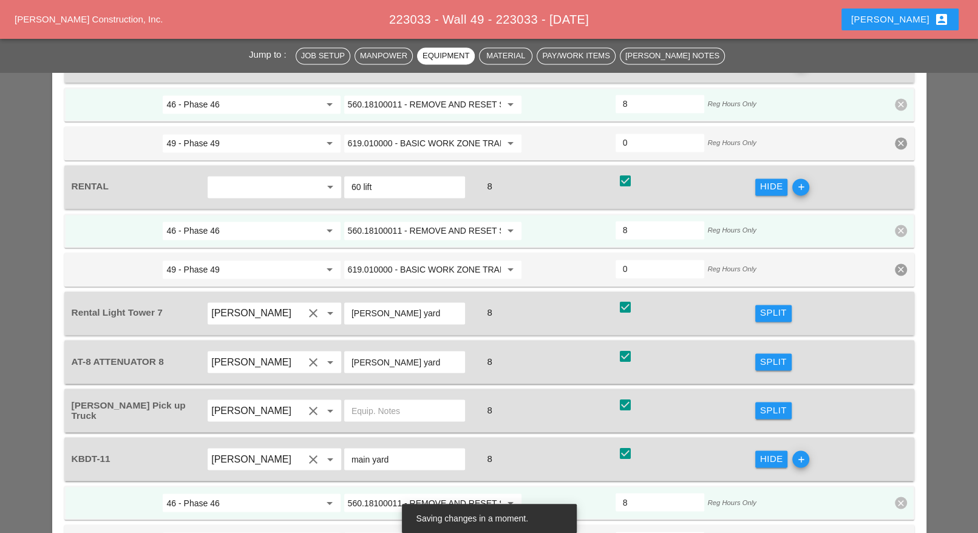
type input "560.18100011 - REMOVE AND RESET STONE MASONRY"
click at [759, 305] on button "Split" at bounding box center [773, 313] width 36 height 17
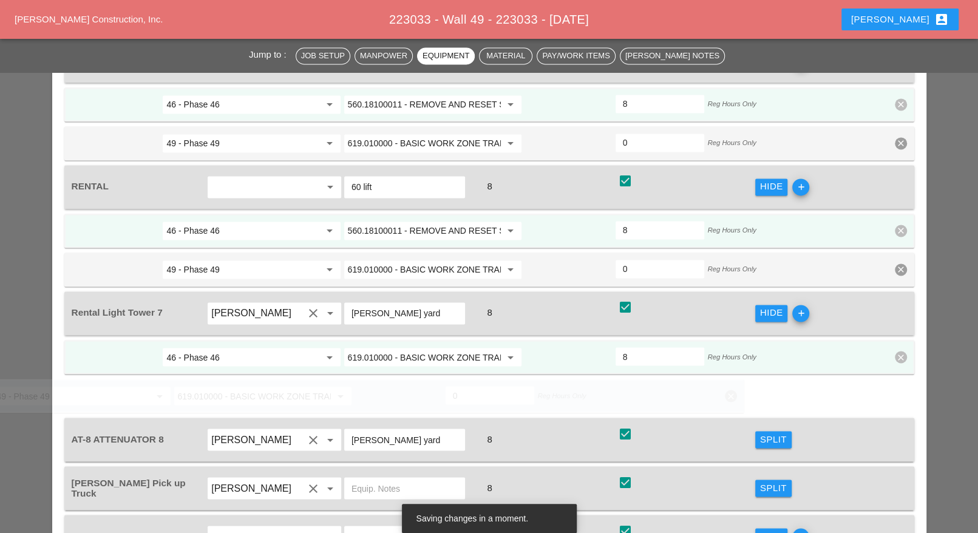
scroll to position [0, 0]
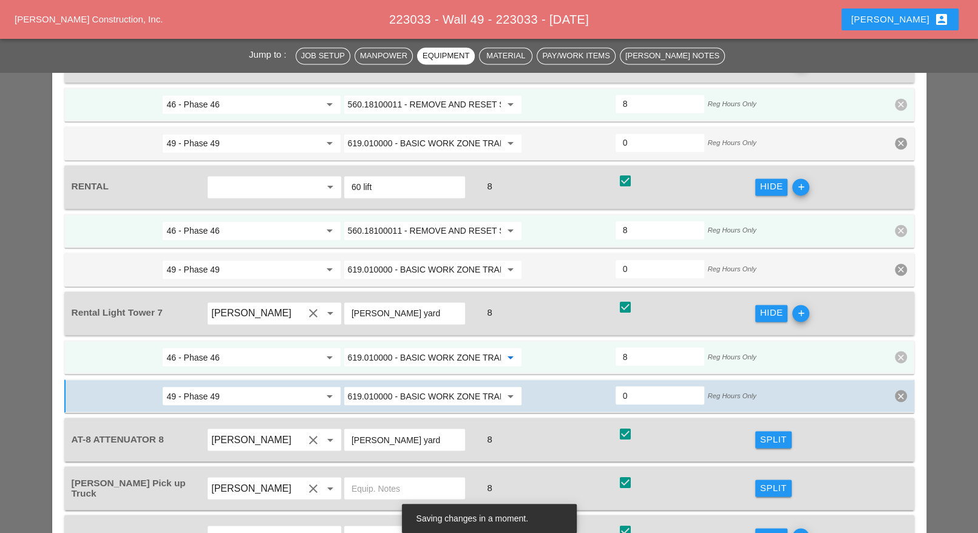
click at [385, 347] on input "619.010000 - BASIC WORK ZONE TRAFFIC CONTROL" at bounding box center [424, 356] width 153 height 19
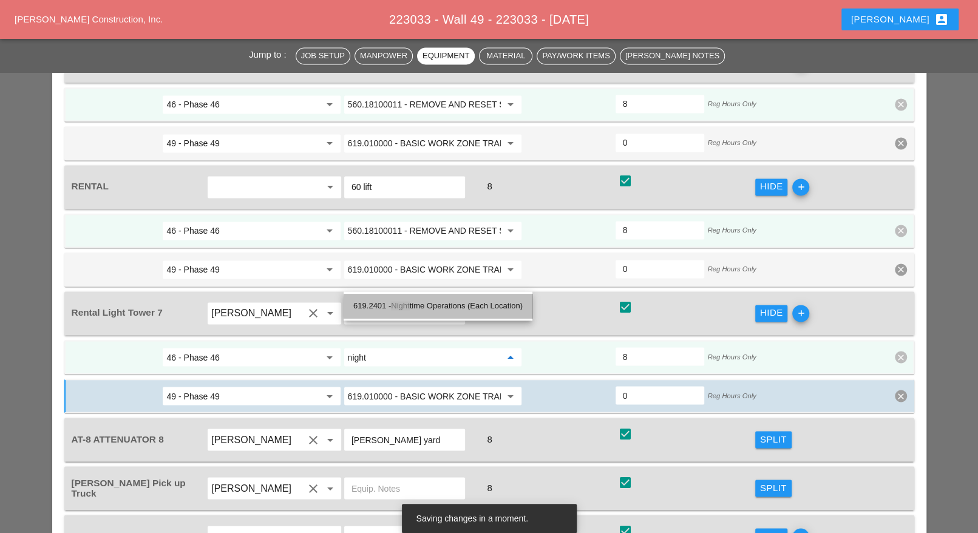
click at [416, 305] on div "619.2401 - Night time Operations (Each Location)" at bounding box center [437, 306] width 169 height 15
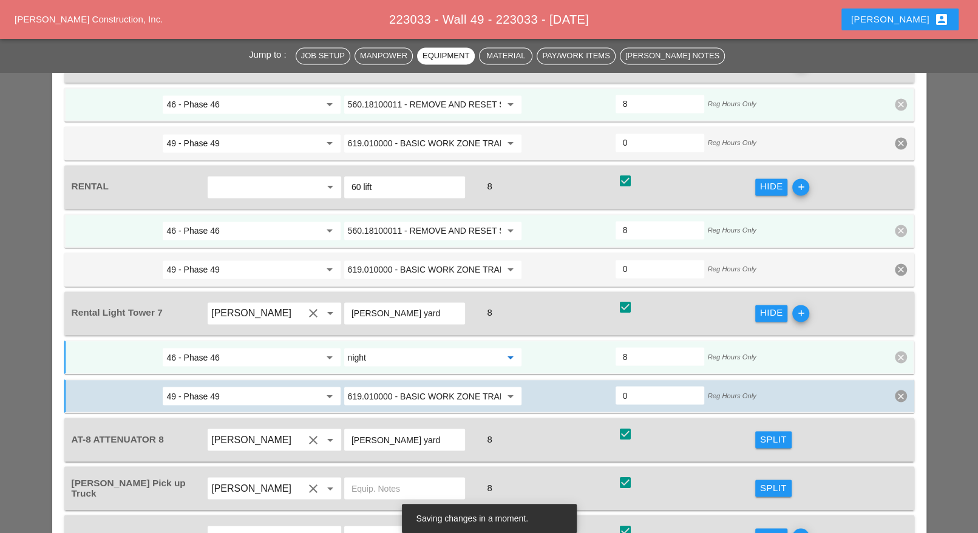
click at [386, 347] on input "night" at bounding box center [424, 356] width 153 height 19
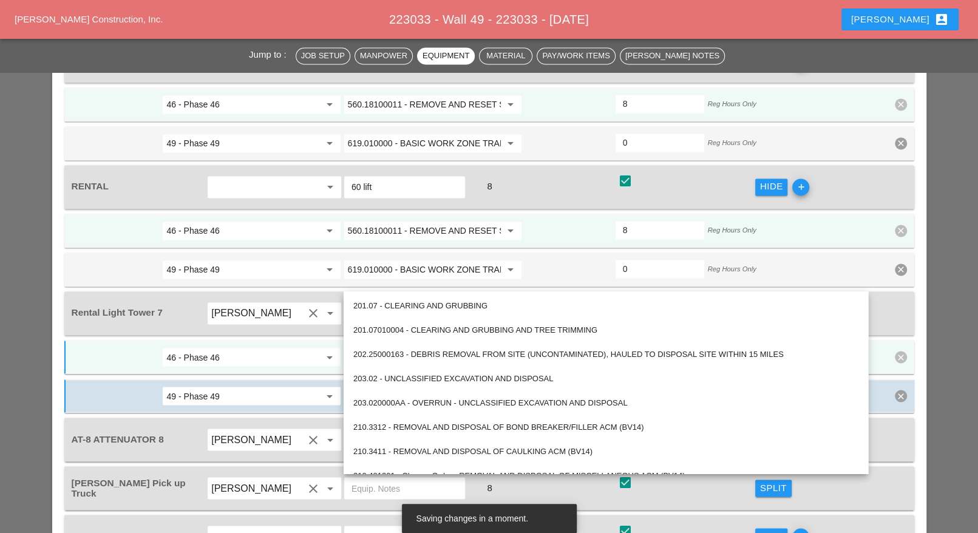
type input "619.2401 - Nighttime Operations (Each Location)"
click at [318, 347] on input "46 - Phase 46" at bounding box center [242, 356] width 153 height 19
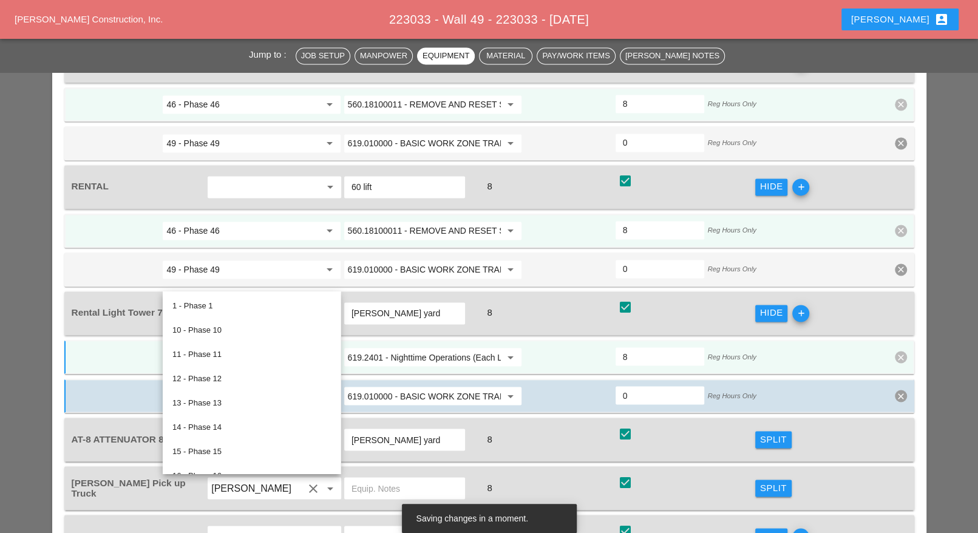
click at [383, 347] on input "619.2401 - Nighttime Operations (Each Location)" at bounding box center [424, 356] width 153 height 19
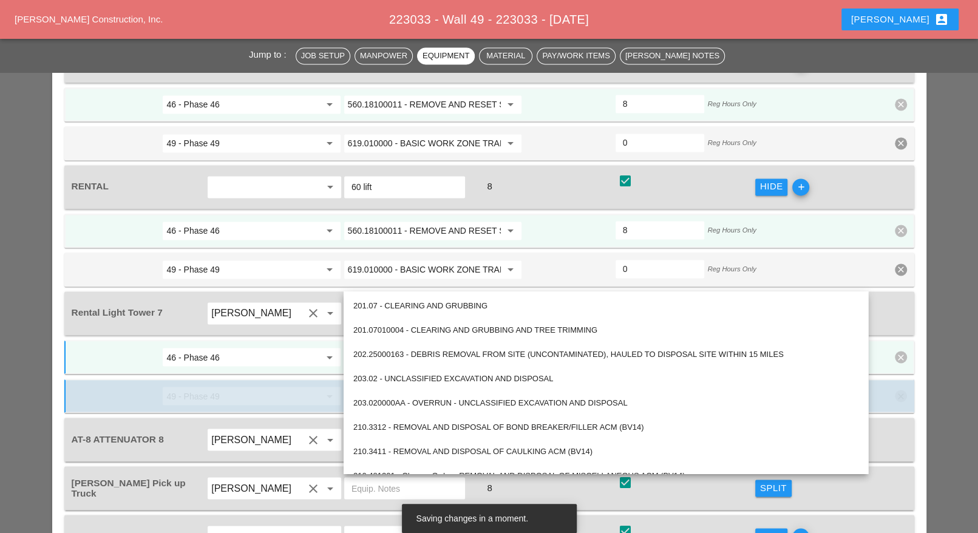
click at [285, 347] on input "46 - Phase 46" at bounding box center [242, 356] width 153 height 19
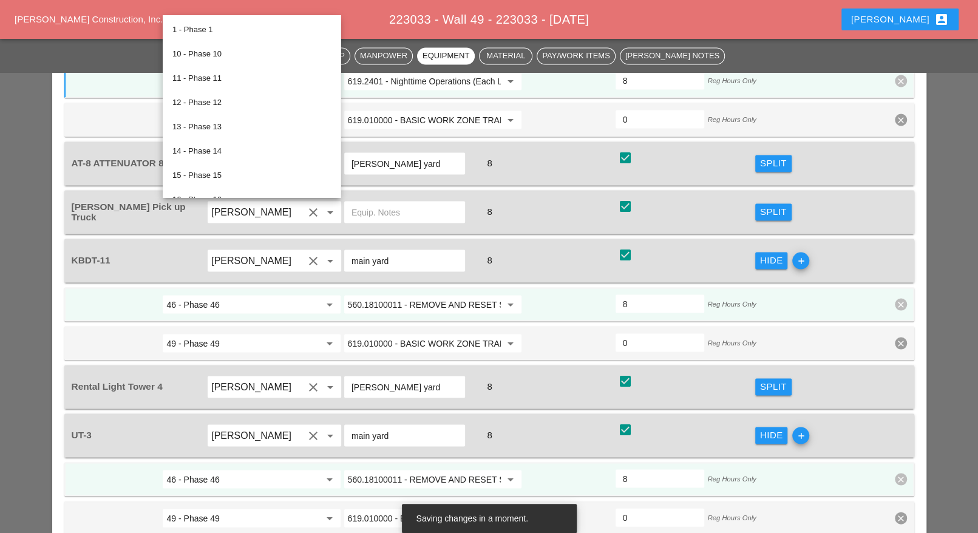
scroll to position [1670, 0]
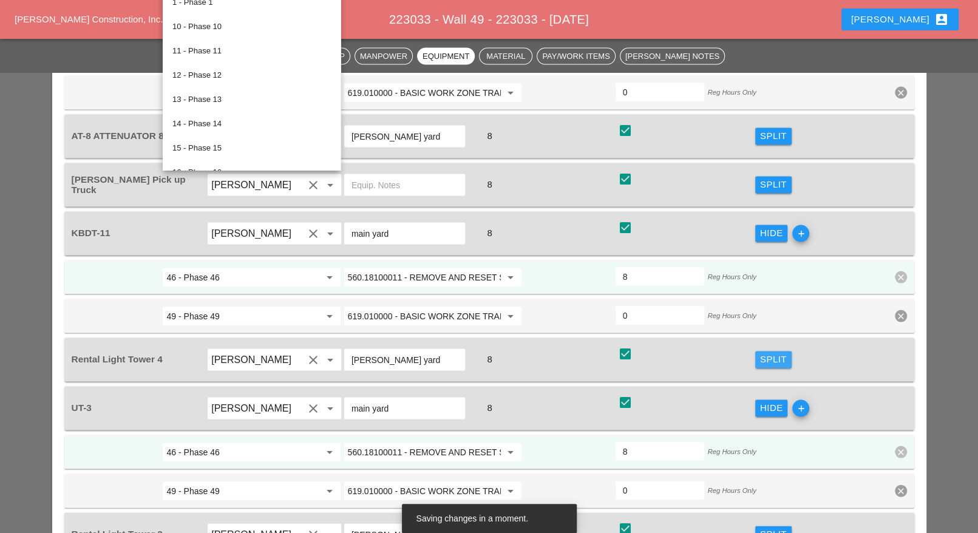
drag, startPoint x: 759, startPoint y: 276, endPoint x: 426, endPoint y: 305, distance: 334.6
click at [760, 351] on button "Split" at bounding box center [773, 359] width 36 height 17
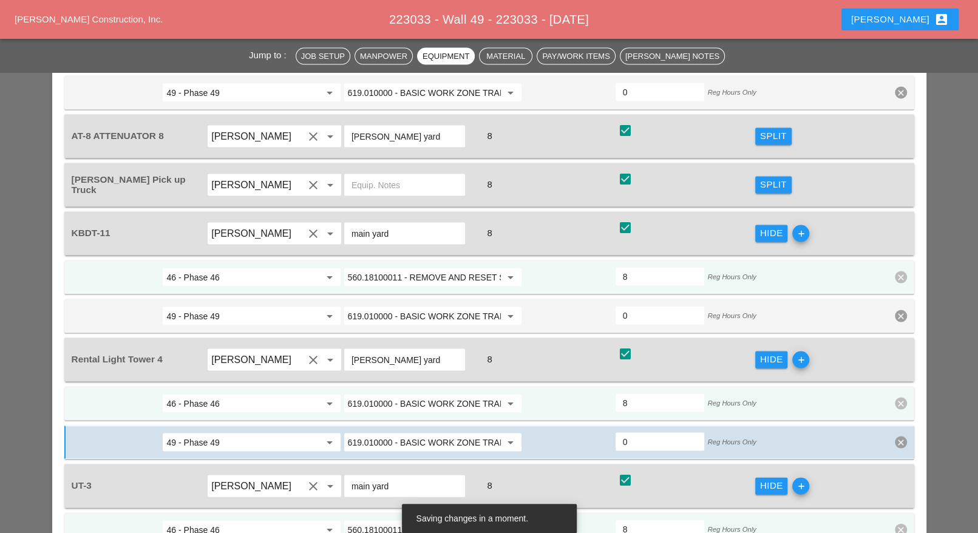
click at [411, 394] on input "619.010000 - BASIC WORK ZONE TRAFFIC CONTROL" at bounding box center [424, 403] width 153 height 19
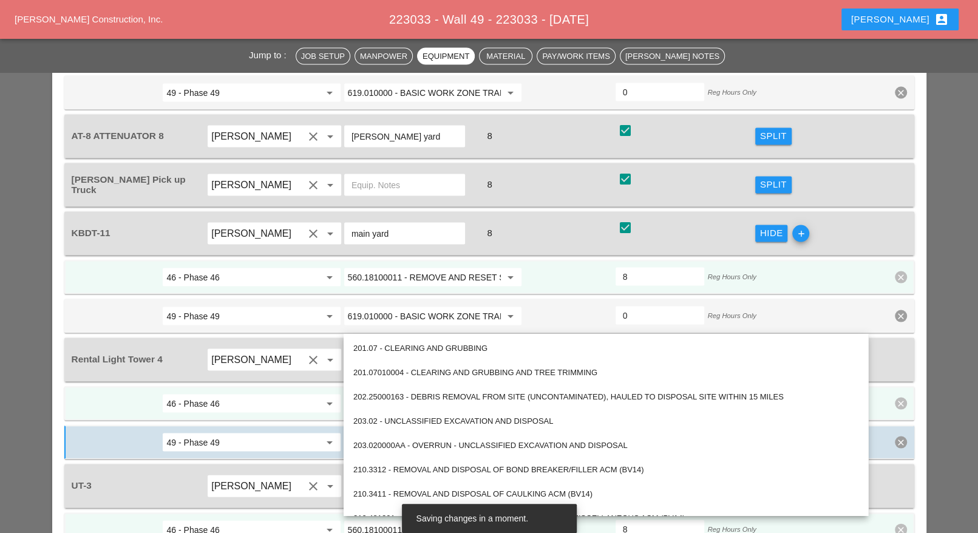
paste input "2401 - Nighttime Operations (Each Location)"
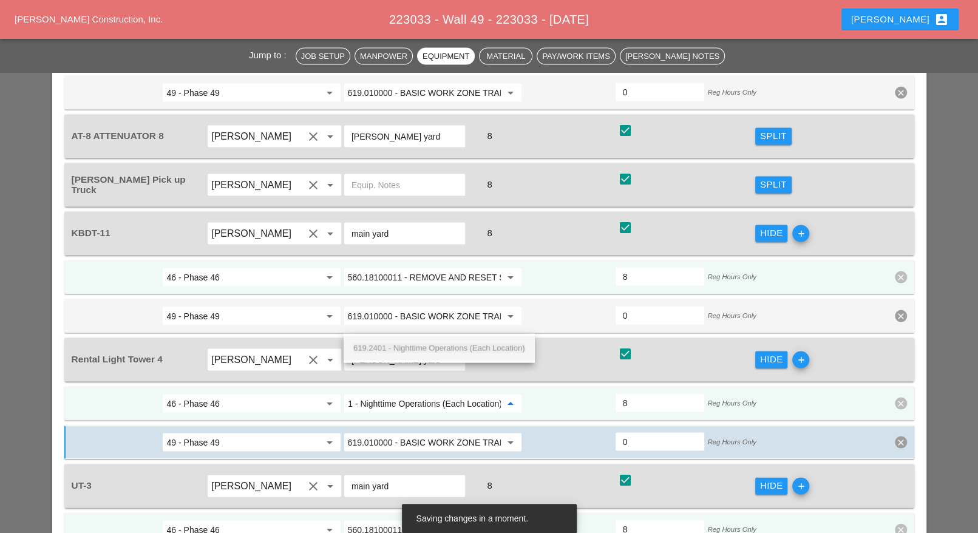
click at [415, 346] on span "619.2401 - Nighttime Operations (Each Location)" at bounding box center [439, 347] width 172 height 9
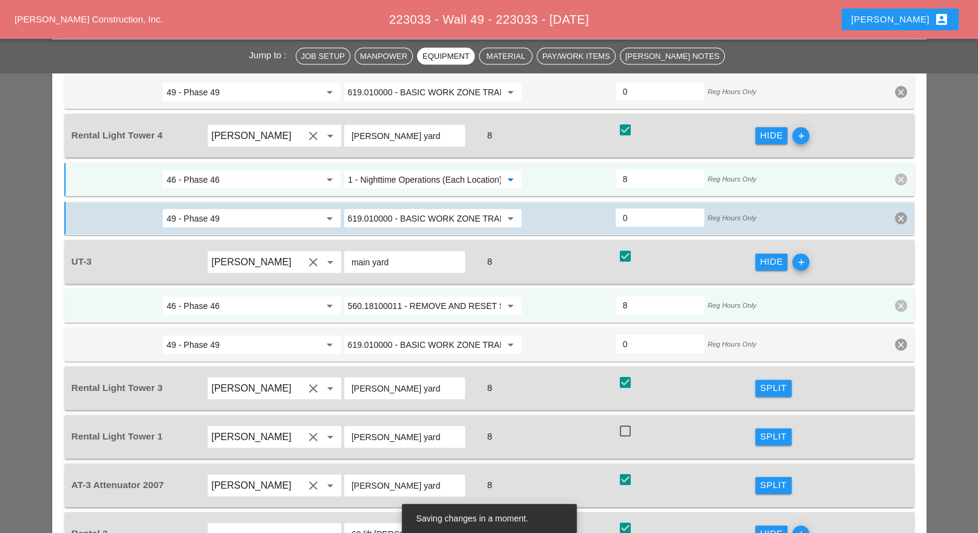
scroll to position [1898, 0]
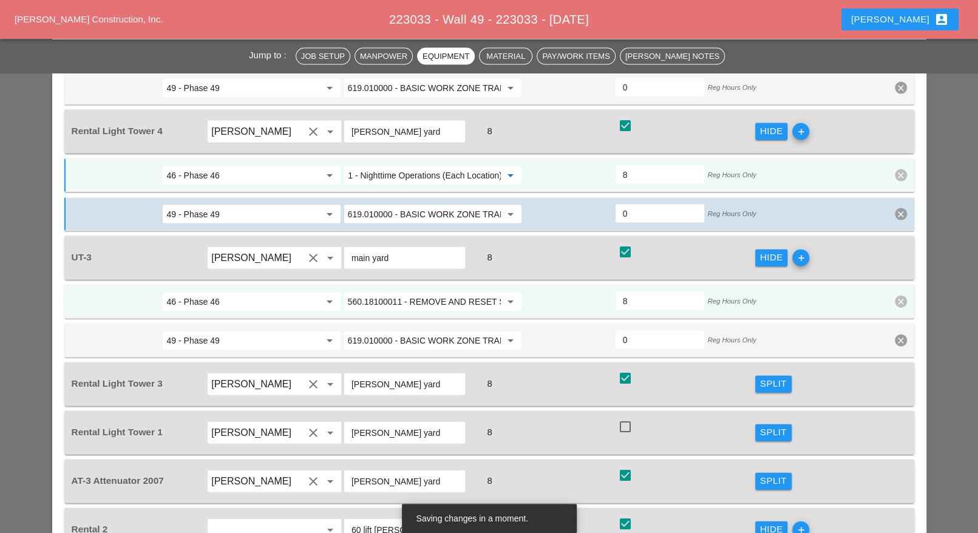
type input "619.2401 - Nighttime Operations (Each Location)"
drag, startPoint x: 766, startPoint y: 301, endPoint x: 448, endPoint y: 335, distance: 320.0
click at [767, 377] on div "Split" at bounding box center [773, 384] width 27 height 14
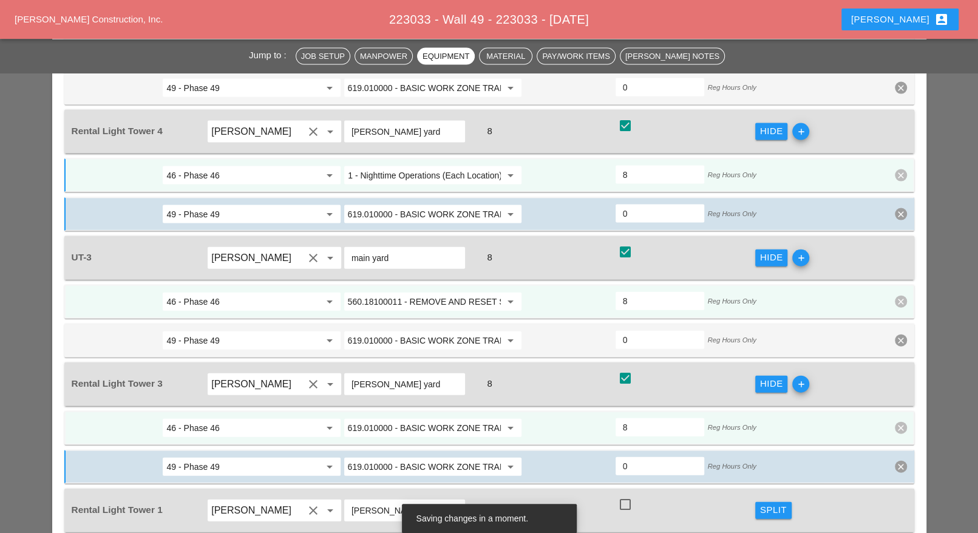
scroll to position [0, 0]
paste input "2401 - Nighttime Operations (Each Location)"
click at [407, 367] on span "619.2401 - Nighttime Operations (Each Location)" at bounding box center [439, 368] width 172 height 9
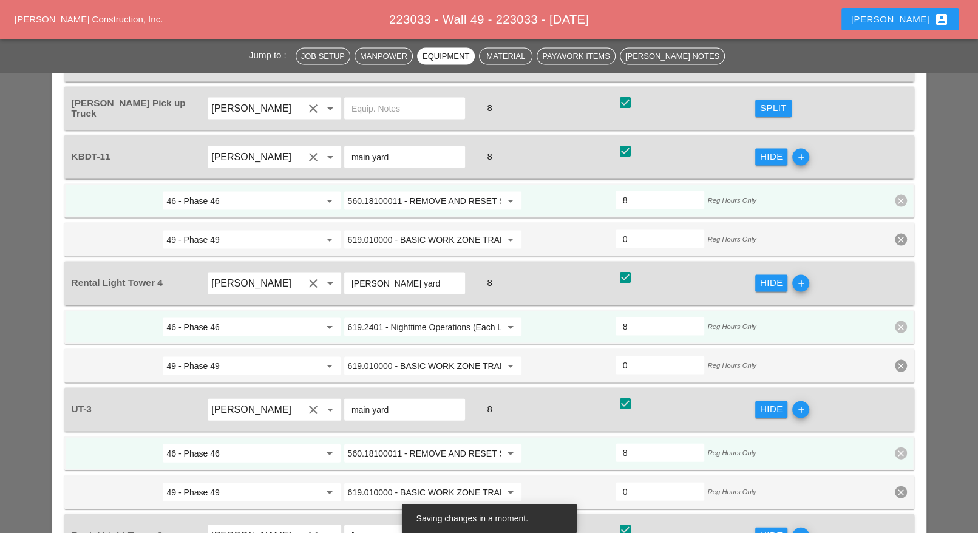
scroll to position [2126, 0]
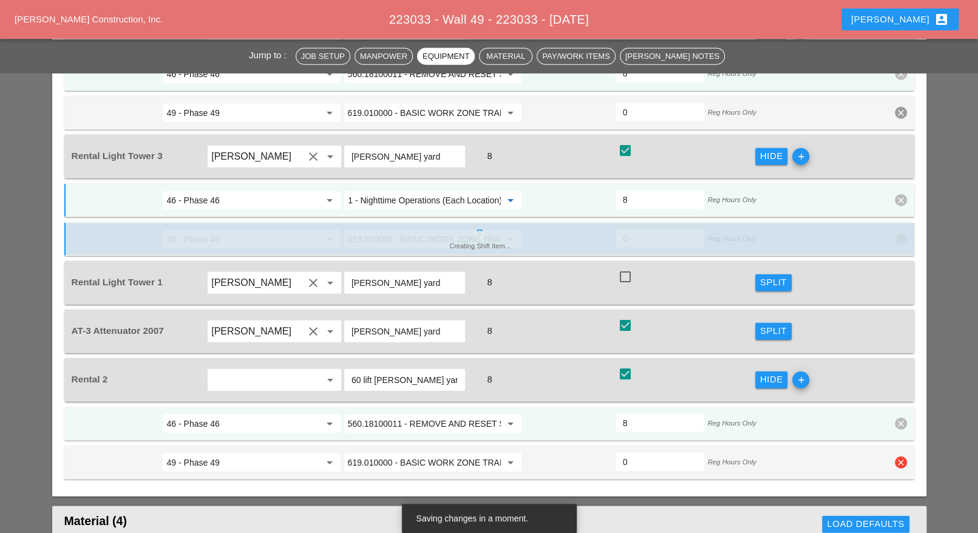
type input "619.2401 - Nighttime Operations (Each Location)"
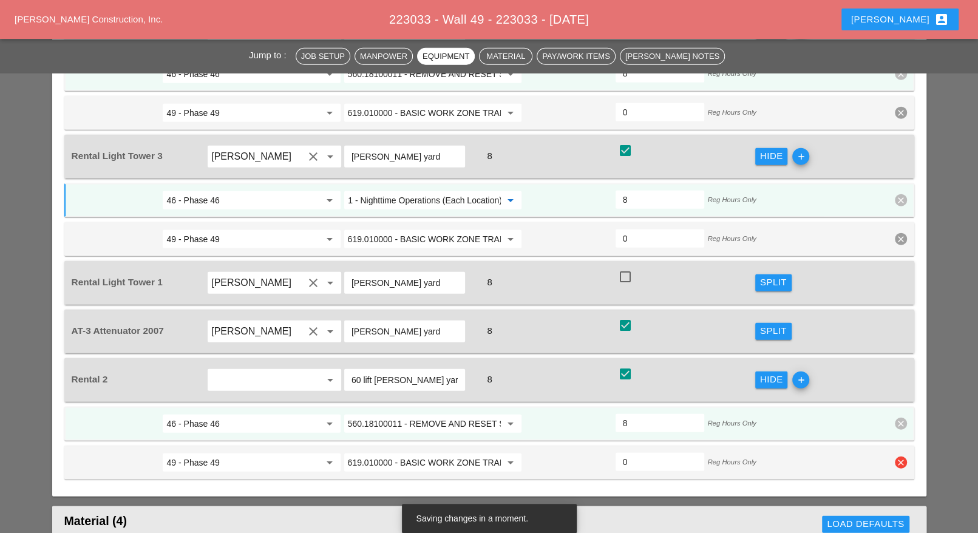
click at [903, 457] on icon "clear" at bounding box center [901, 463] width 12 height 12
click at [895, 352] on div "Confirm delete" at bounding box center [901, 350] width 59 height 14
click at [901, 233] on icon "clear" at bounding box center [901, 239] width 12 height 12
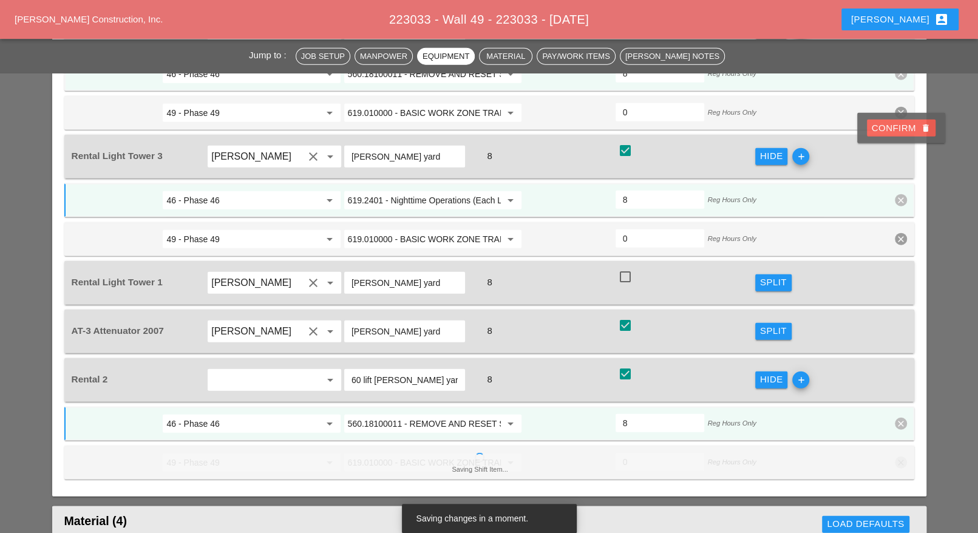
drag, startPoint x: 900, startPoint y: 134, endPoint x: 789, endPoint y: 247, distance: 158.0
click at [900, 134] on div "Confirm delete" at bounding box center [901, 128] width 59 height 14
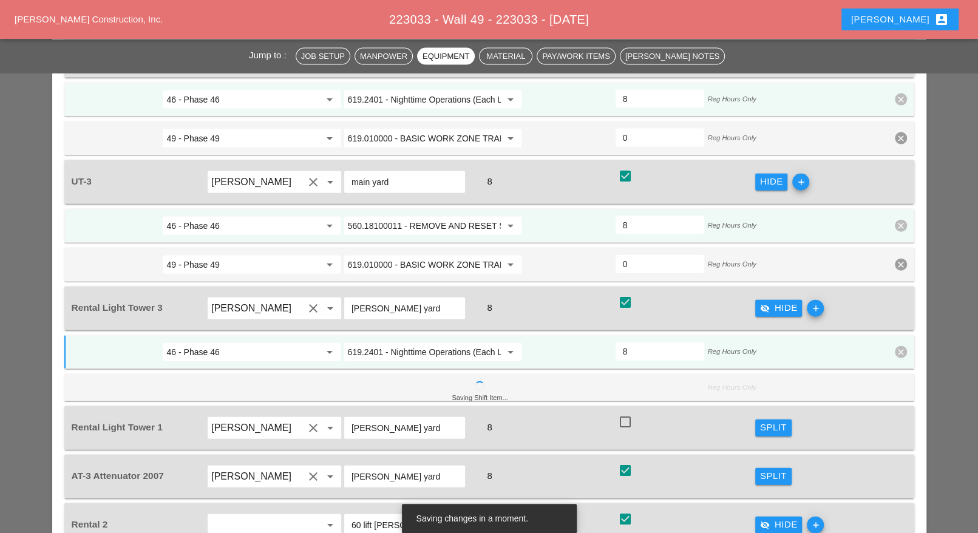
scroll to position [1898, 0]
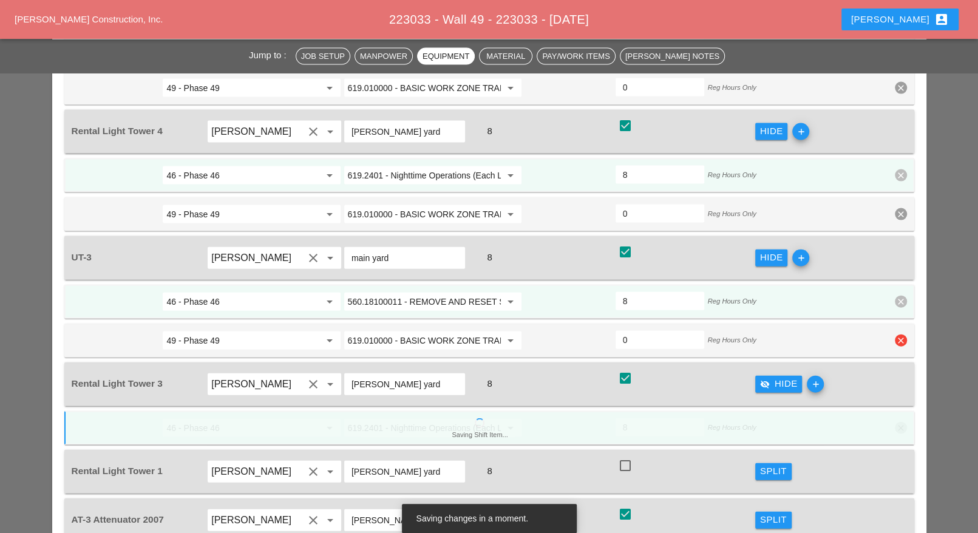
click at [902, 335] on icon "clear" at bounding box center [901, 341] width 12 height 12
click at [896, 228] on div "Confirm delete" at bounding box center [901, 232] width 59 height 14
click at [901, 208] on icon "clear" at bounding box center [901, 214] width 12 height 12
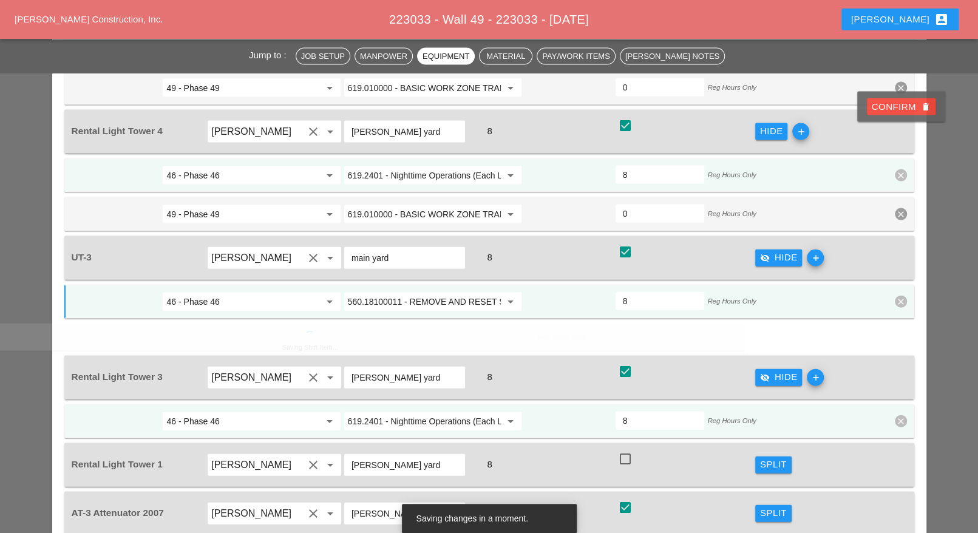
click at [902, 109] on div "Confirm delete" at bounding box center [901, 107] width 59 height 14
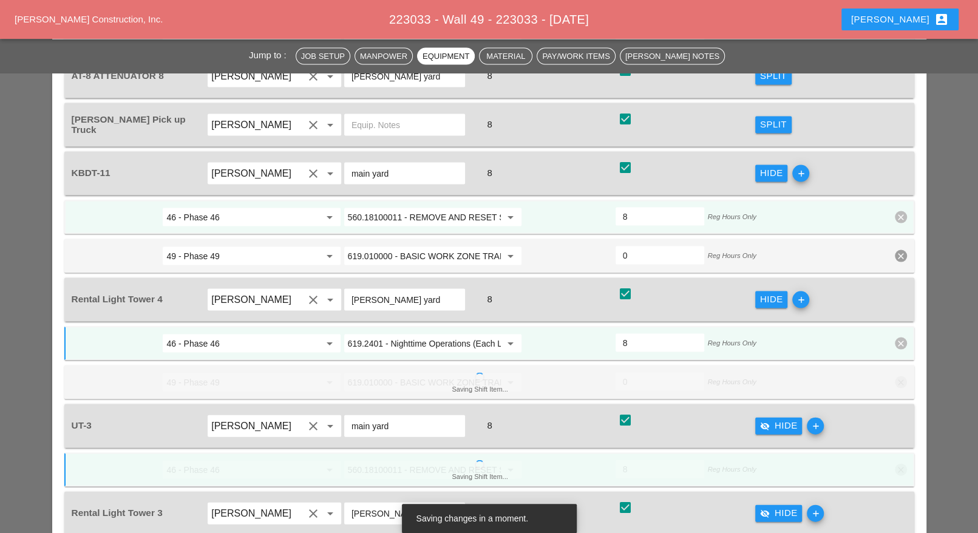
scroll to position [1594, 0]
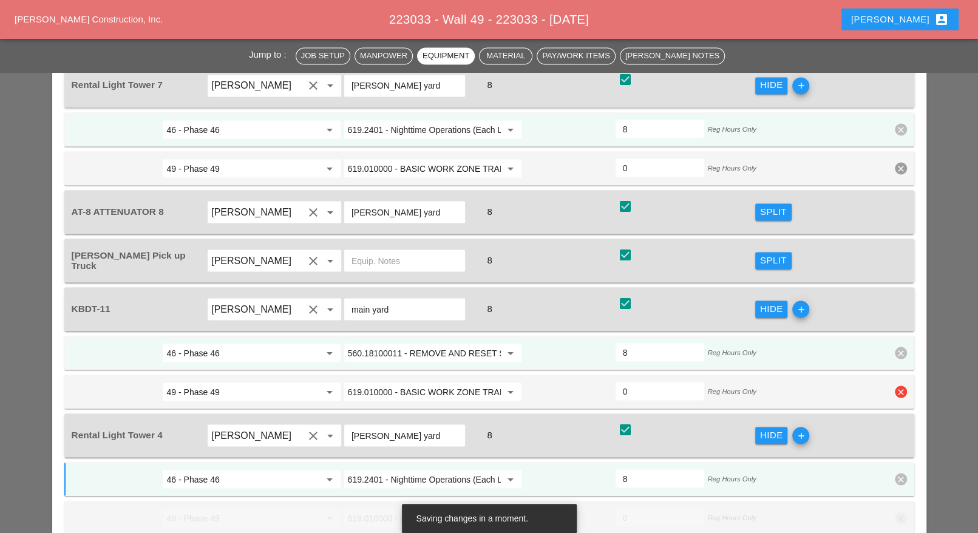
click at [899, 386] on icon "clear" at bounding box center [901, 392] width 12 height 12
click at [891, 288] on div "Add a phase and code all entries first. Default item can't be deleted 201.07 - …" at bounding box center [489, 367] width 978 height 3922
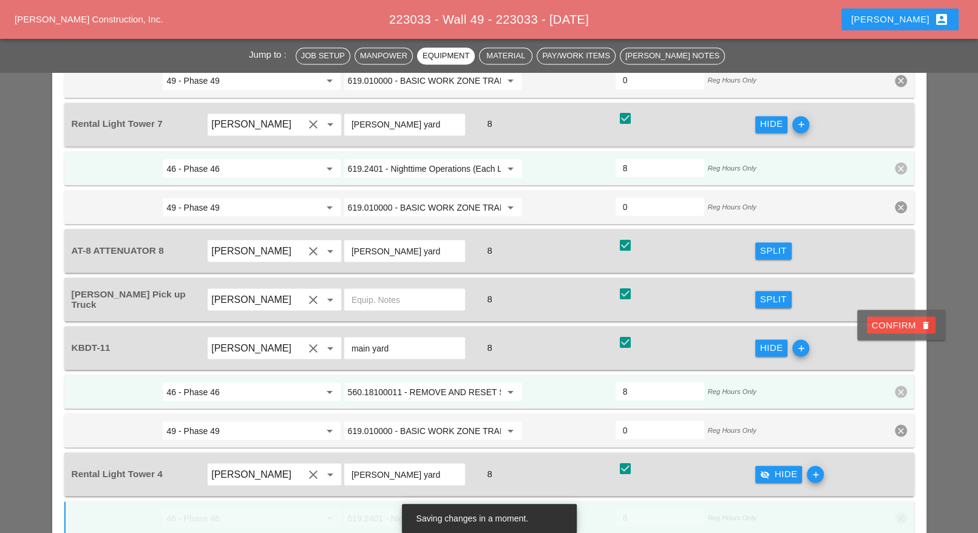
scroll to position [1442, 0]
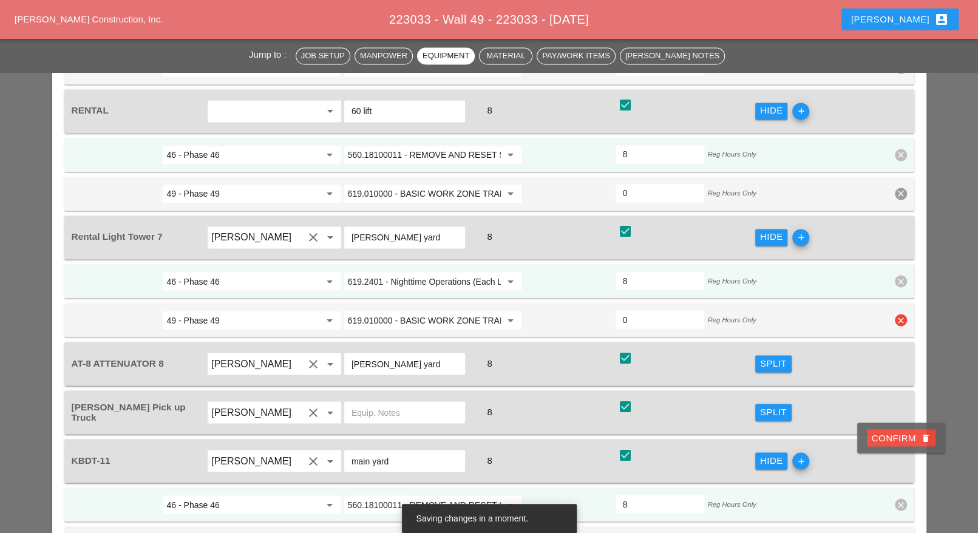
click at [901, 314] on icon "clear" at bounding box center [901, 320] width 12 height 12
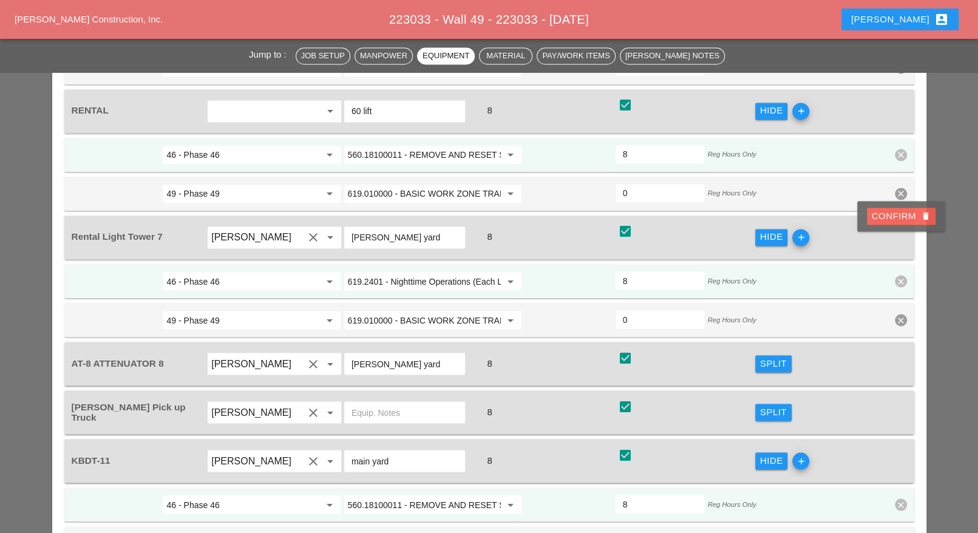
click at [892, 219] on div "Confirm delete" at bounding box center [901, 217] width 59 height 14
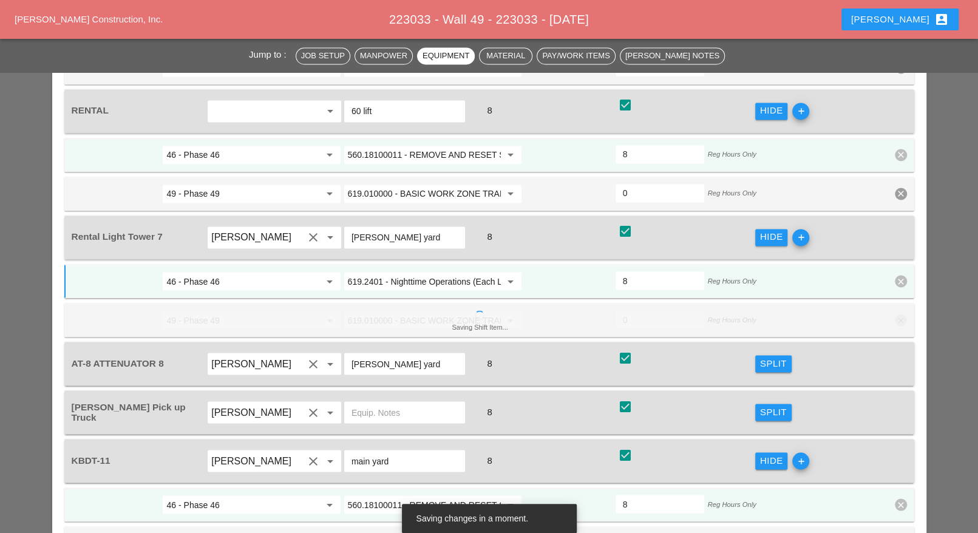
scroll to position [1366, 0]
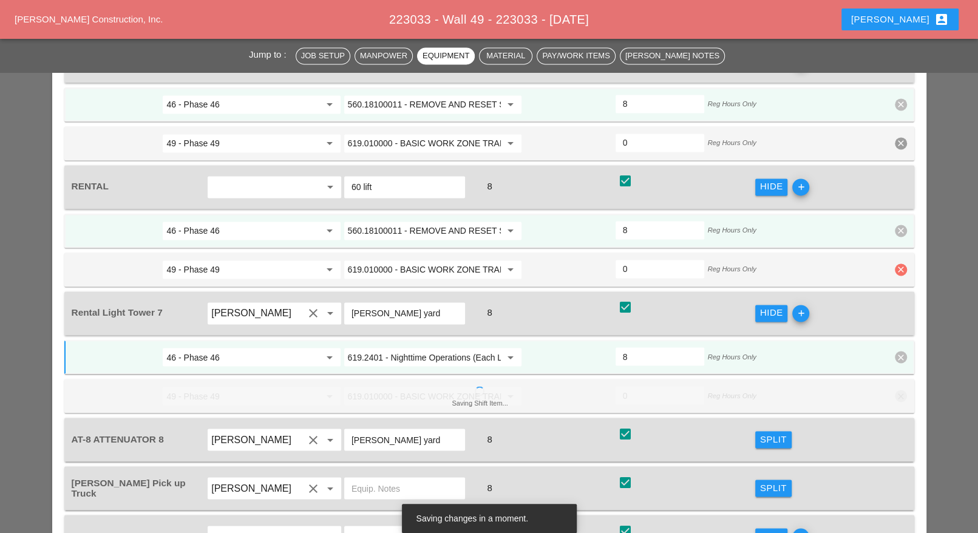
click at [900, 264] on icon "clear" at bounding box center [901, 270] width 12 height 12
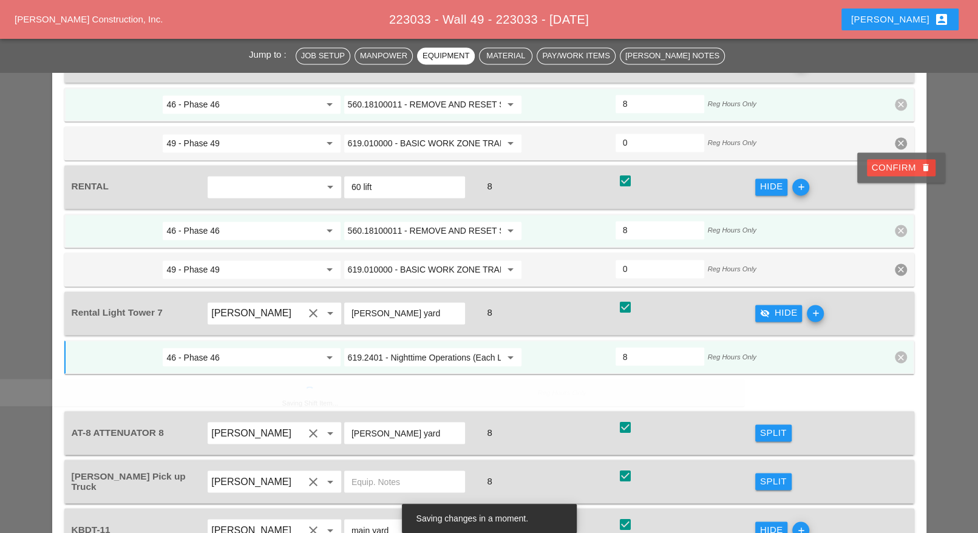
drag, startPoint x: 890, startPoint y: 175, endPoint x: 872, endPoint y: 246, distance: 73.2
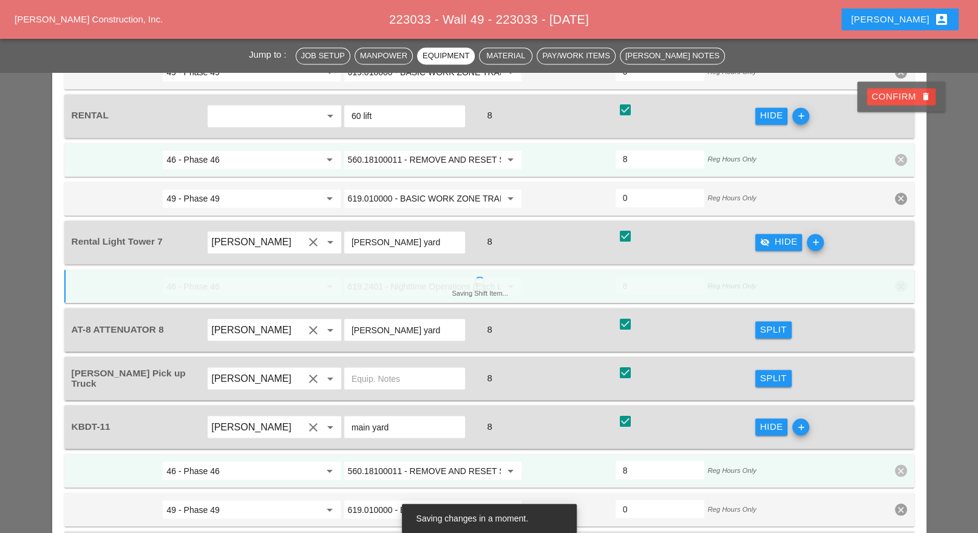
scroll to position [1518, 0]
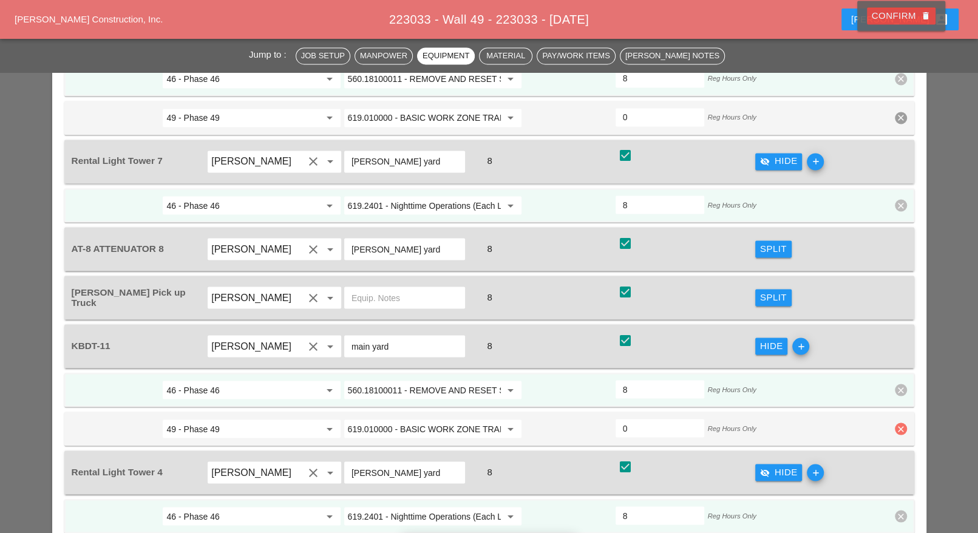
click at [901, 423] on icon "clear" at bounding box center [901, 429] width 12 height 12
click at [893, 328] on div "Confirm delete" at bounding box center [901, 324] width 59 height 14
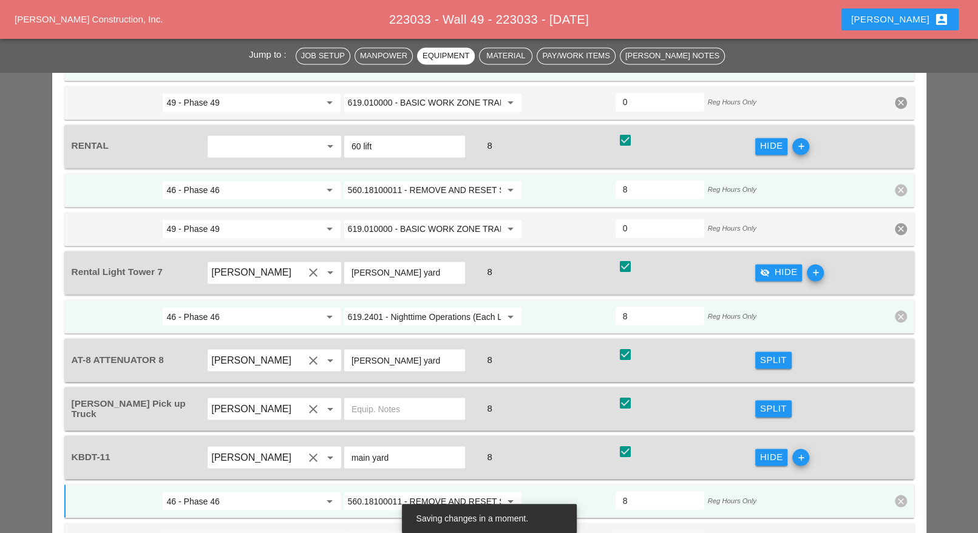
scroll to position [1215, 0]
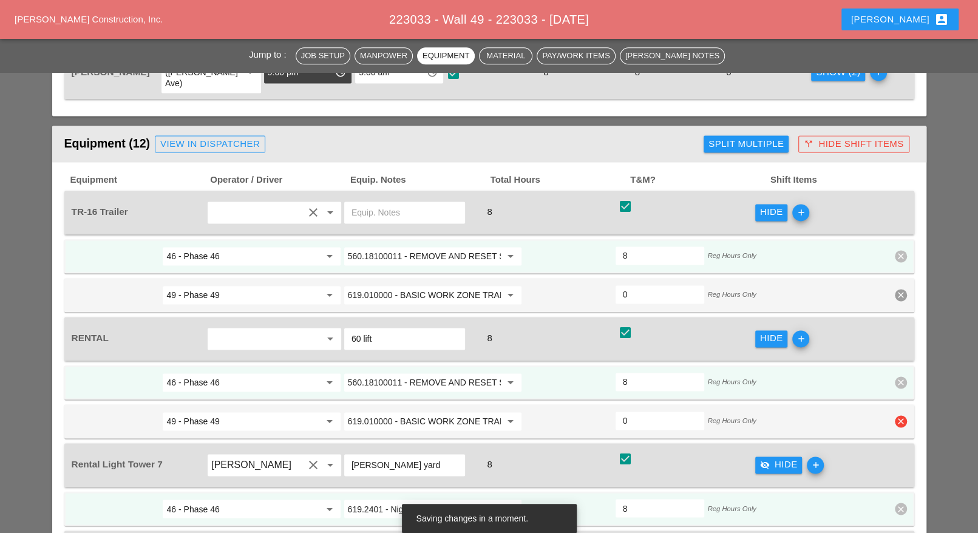
click at [899, 415] on icon "clear" at bounding box center [901, 421] width 12 height 12
click at [896, 319] on div "Confirm delete" at bounding box center [901, 320] width 59 height 14
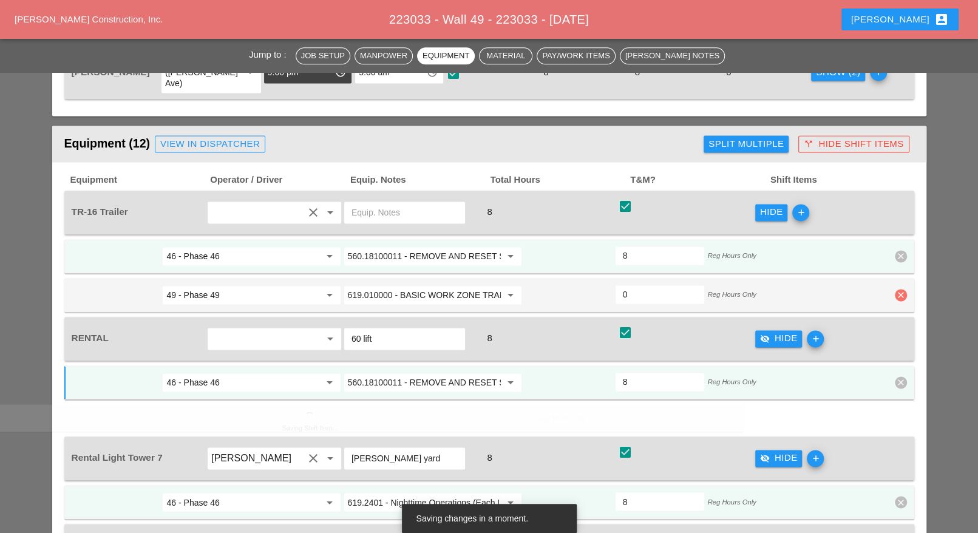
click at [898, 289] on icon "clear" at bounding box center [901, 295] width 12 height 12
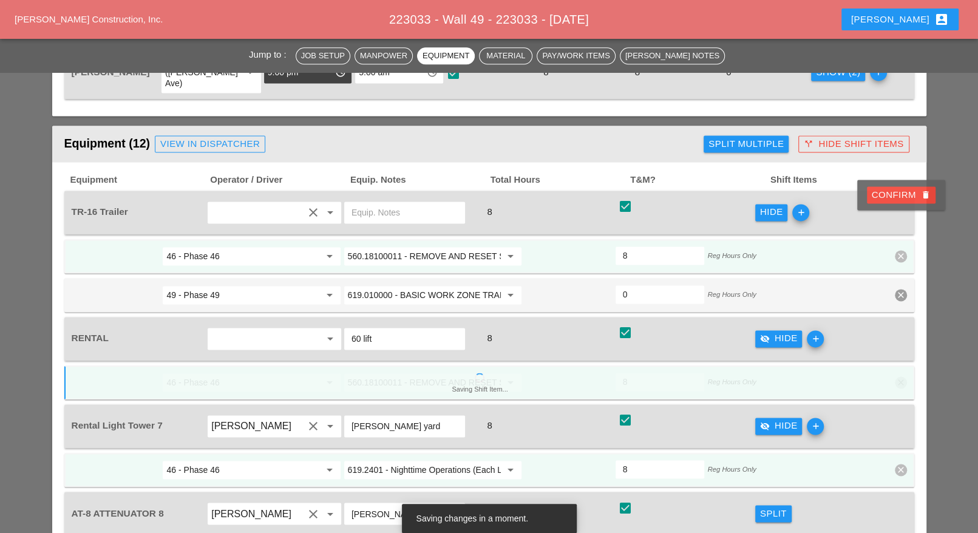
click at [895, 194] on div "Confirm delete" at bounding box center [901, 195] width 59 height 14
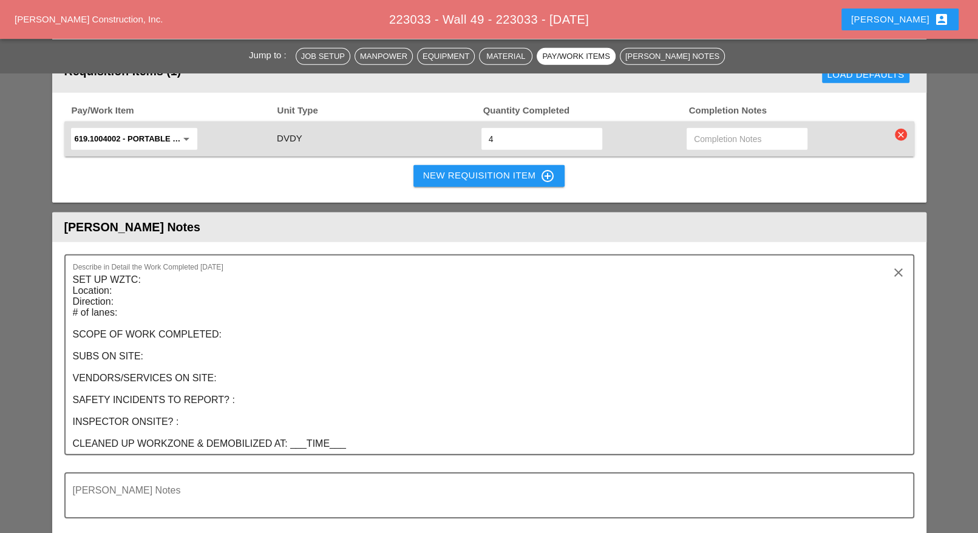
scroll to position [2581, 0]
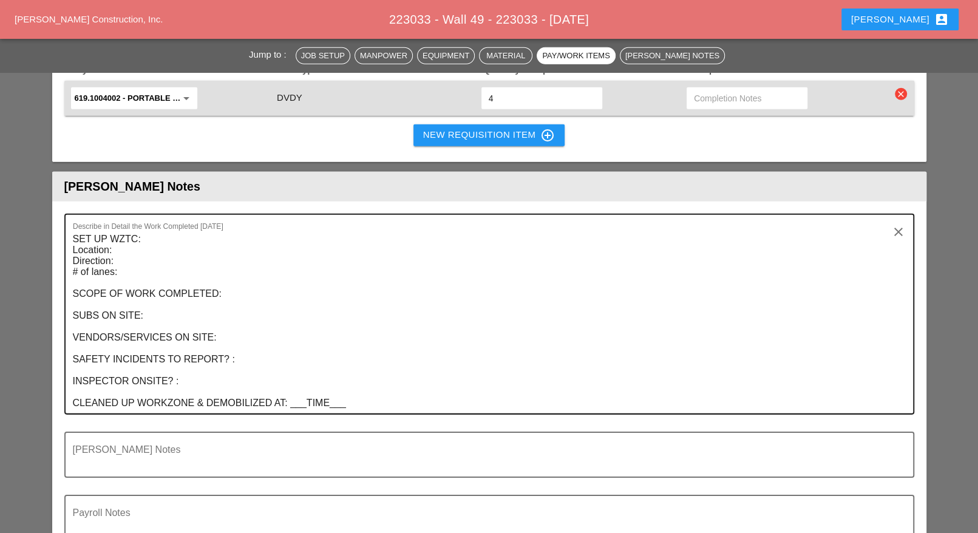
click at [402, 318] on textarea "SET UP WZTC: Location: Direction: # of lanes: SCOPE OF WORK COMPLETED: SUBS ON …" at bounding box center [484, 322] width 823 height 184
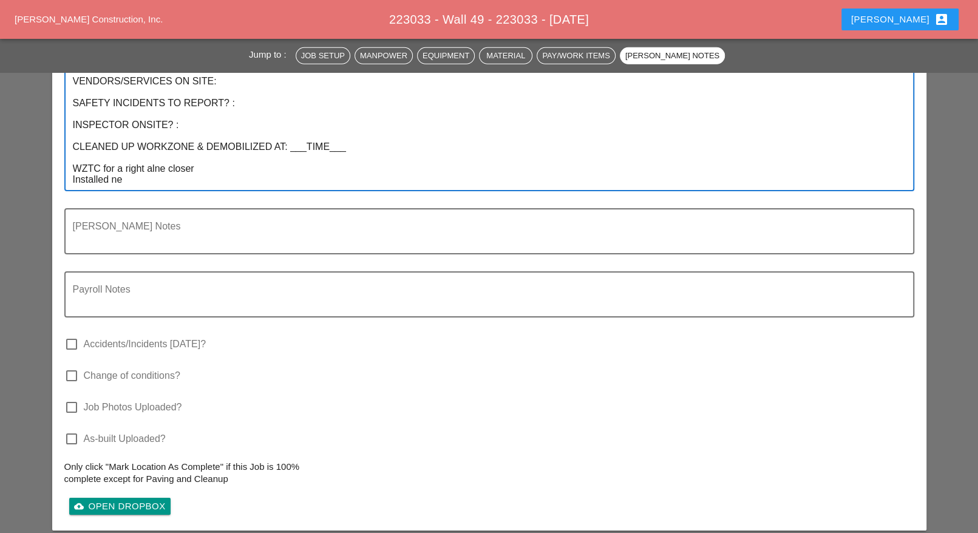
scroll to position [2798, 0]
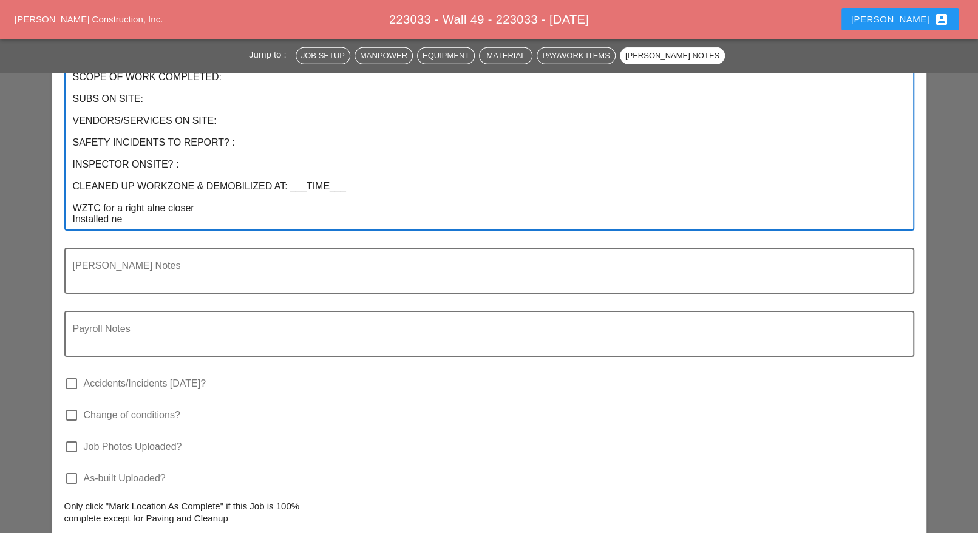
click at [210, 133] on textarea "SET UP WZTC: Location: Direction: # of lanes: SCOPE OF WORK COMPLETED: SUBS ON …" at bounding box center [484, 121] width 823 height 217
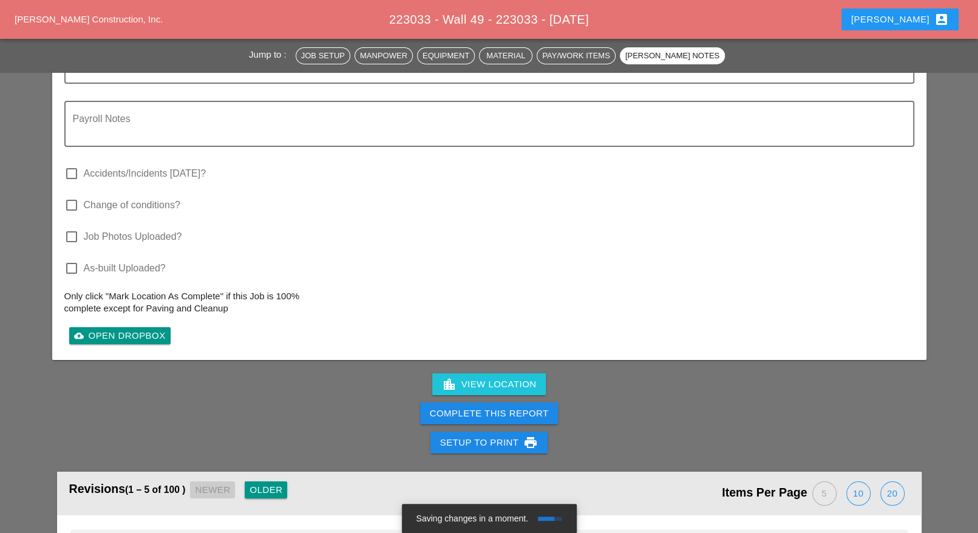
scroll to position [3026, 0]
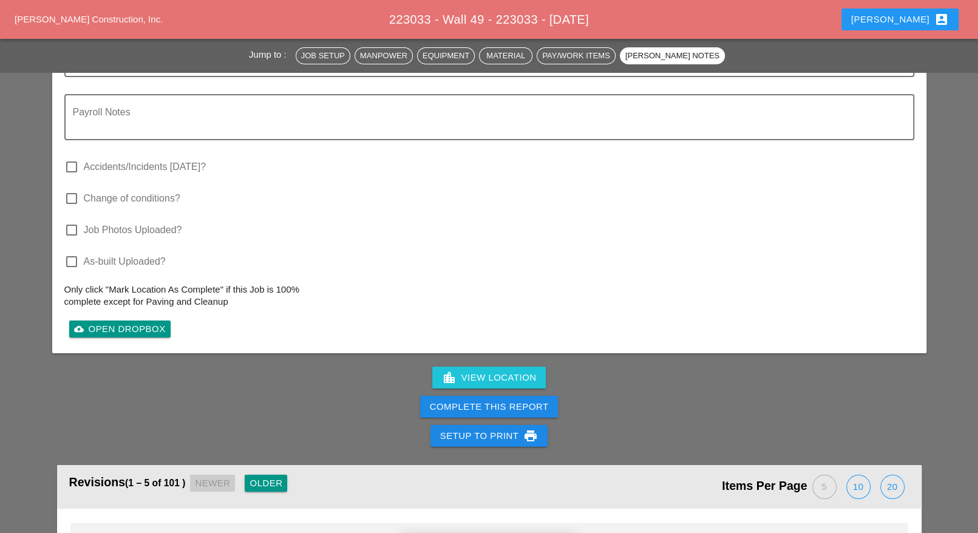
type textarea "SET UP WZTC: Location: Direction: # of lanes: SCOPE OF WORK COMPLETED: SUBS ON …"
click at [486, 400] on div "Complete This Report" at bounding box center [489, 407] width 119 height 14
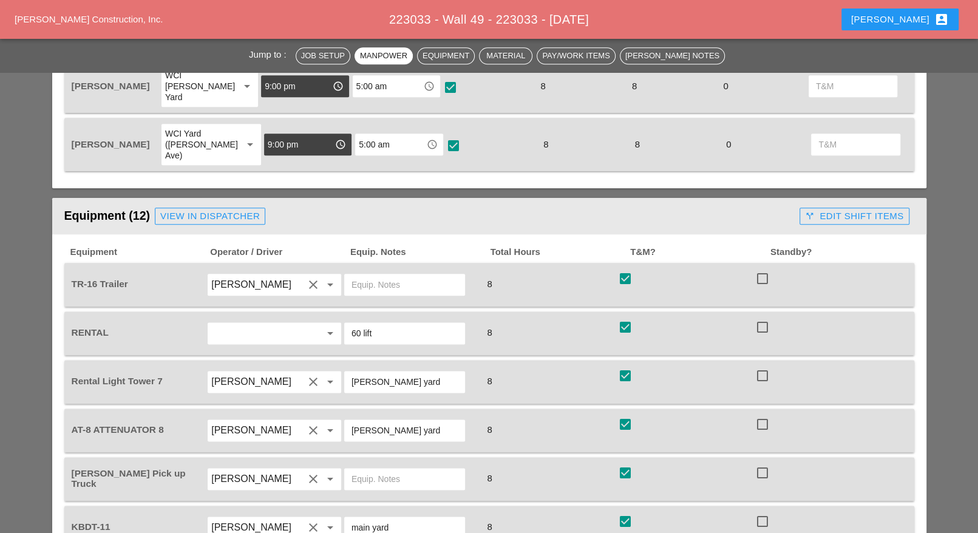
scroll to position [1063, 0]
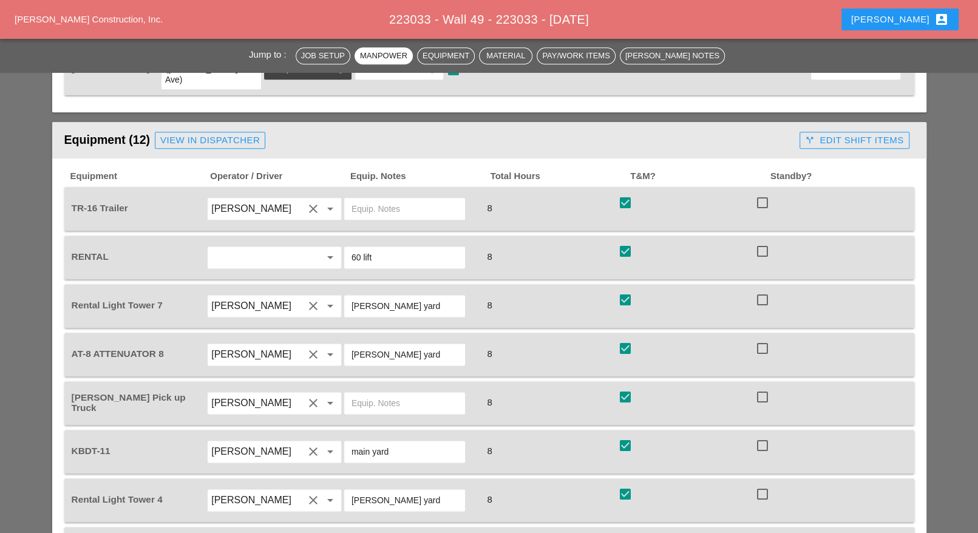
click at [361, 199] on input "text" at bounding box center [405, 208] width 106 height 19
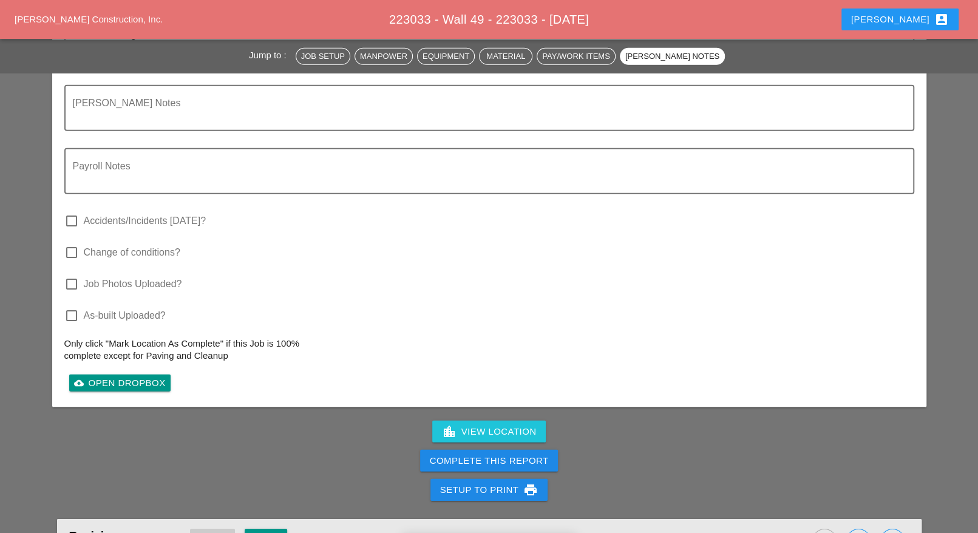
scroll to position [2657, 0]
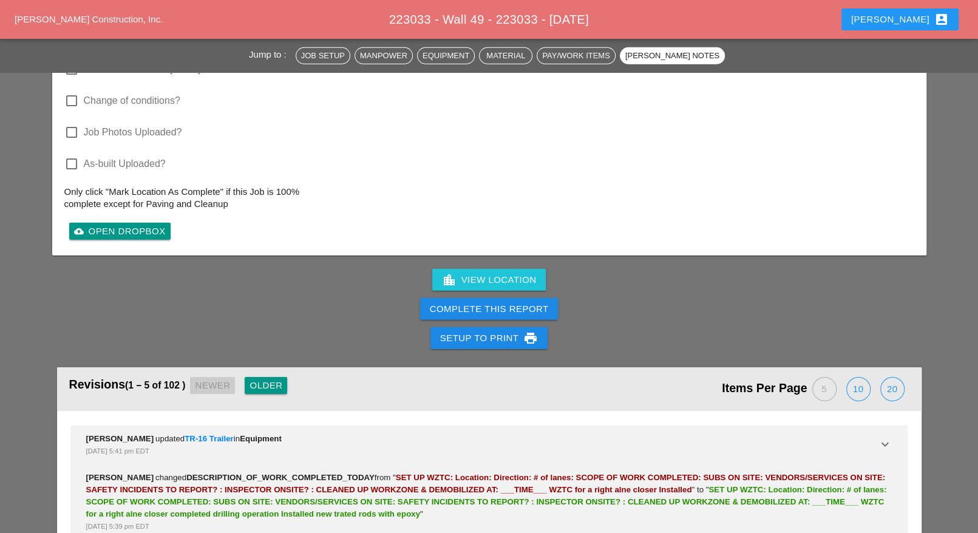
type input "[PERSON_NAME] yard"
click at [466, 302] on div "Complete This Report" at bounding box center [489, 309] width 119 height 14
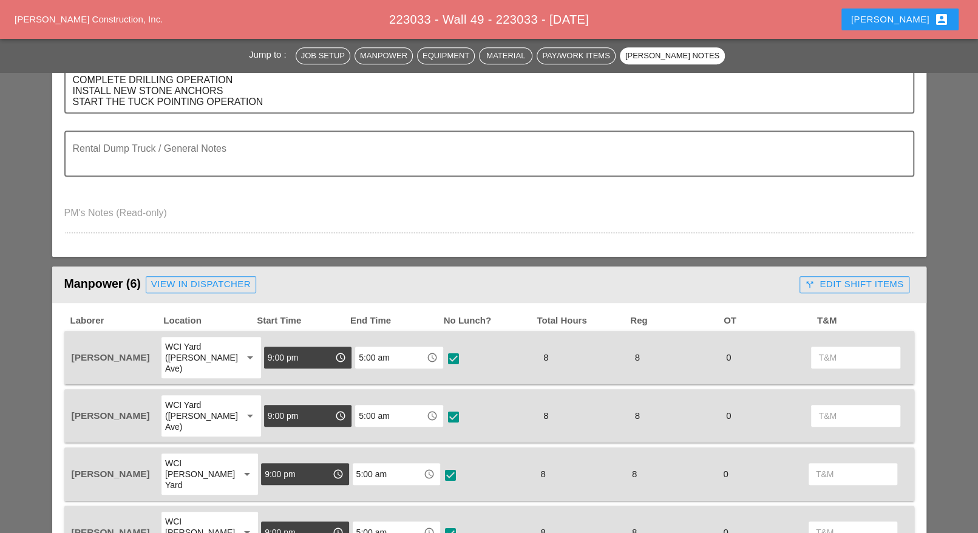
scroll to position [2693, 0]
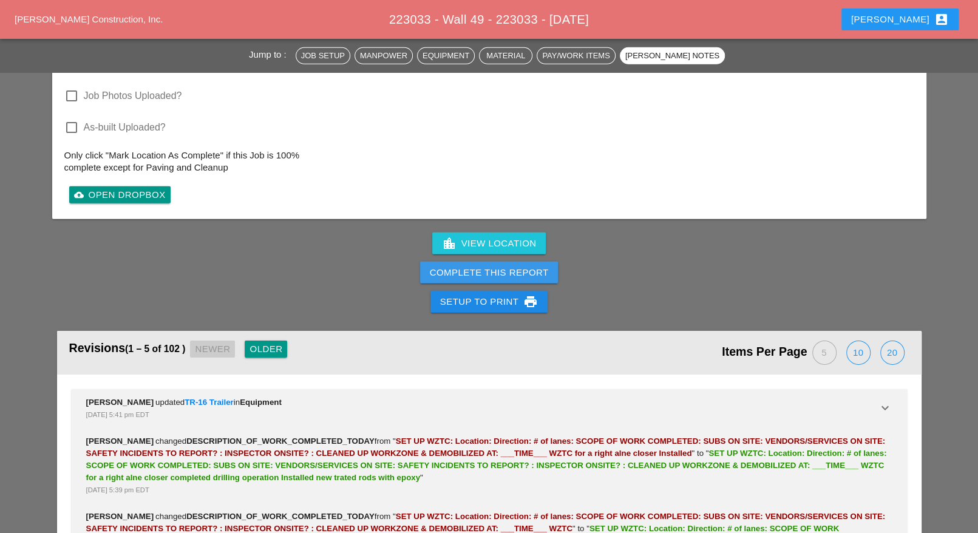
click at [522, 266] on div "Complete This Report" at bounding box center [489, 273] width 119 height 14
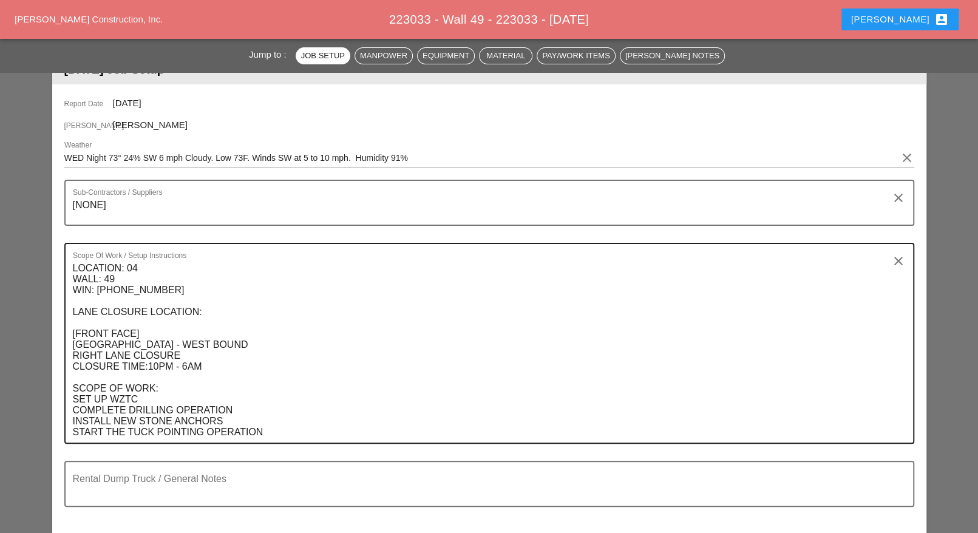
scroll to position [0, 0]
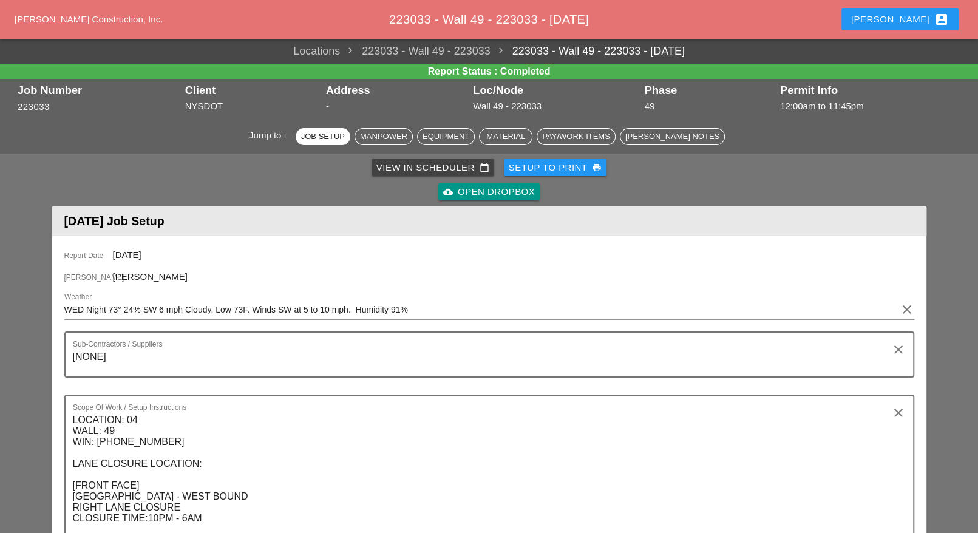
click at [419, 169] on div "View in Scheduler calendar_today" at bounding box center [433, 168] width 113 height 14
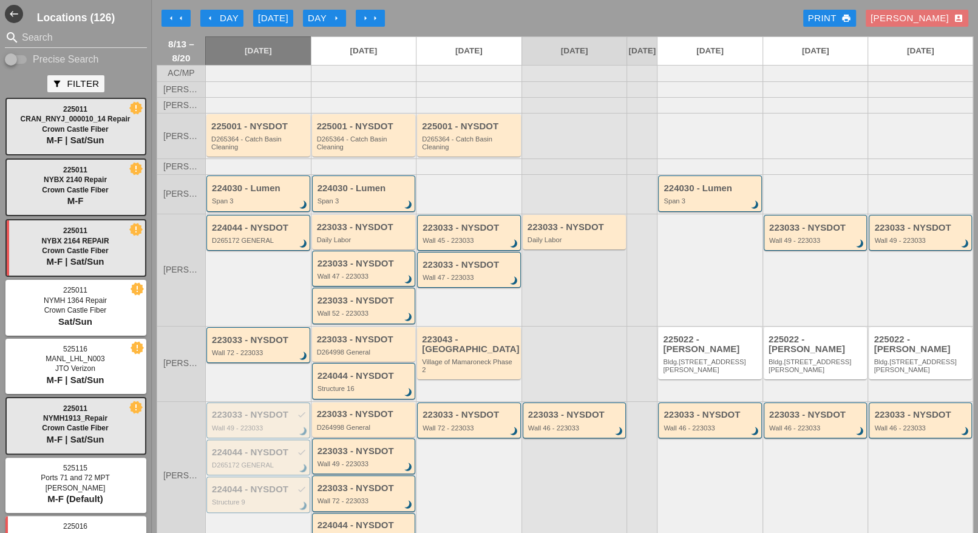
click at [327, 16] on div "Day arrow_right" at bounding box center [324, 19] width 33 height 14
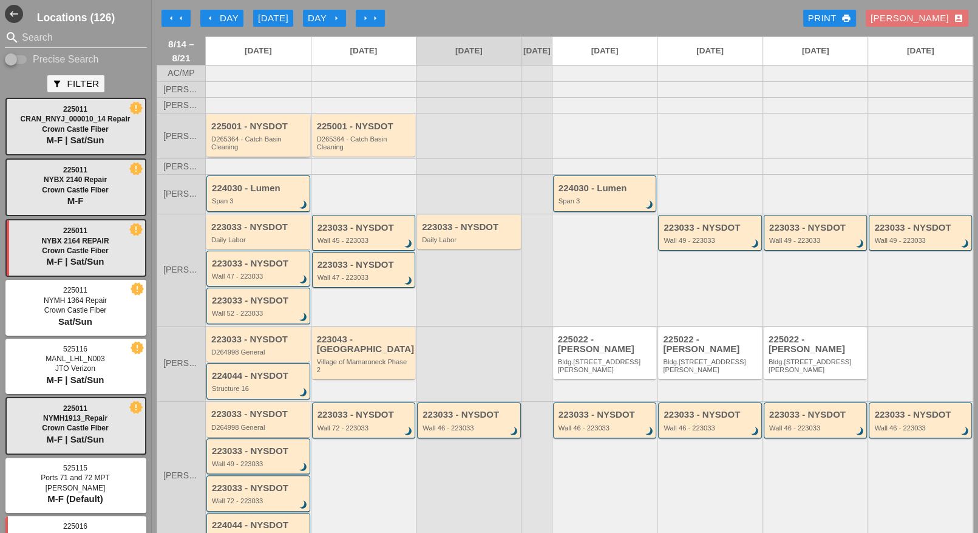
drag, startPoint x: 251, startPoint y: 155, endPoint x: 456, endPoint y: 133, distance: 205.8
click at [456, 133] on div at bounding box center [469, 136] width 106 height 46
click at [917, 19] on div "Luca account_box" at bounding box center [917, 19] width 93 height 14
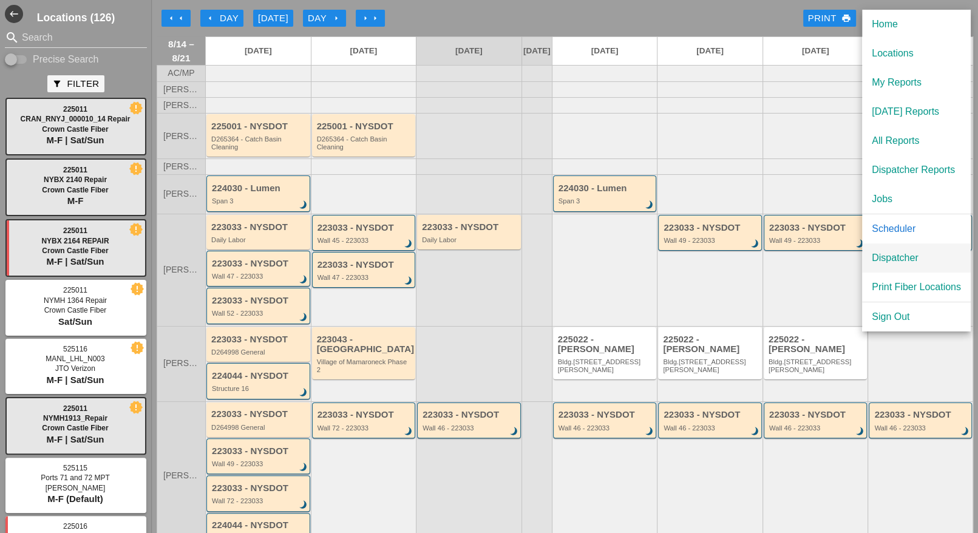
click at [891, 254] on div "Dispatcher" at bounding box center [916, 258] width 89 height 15
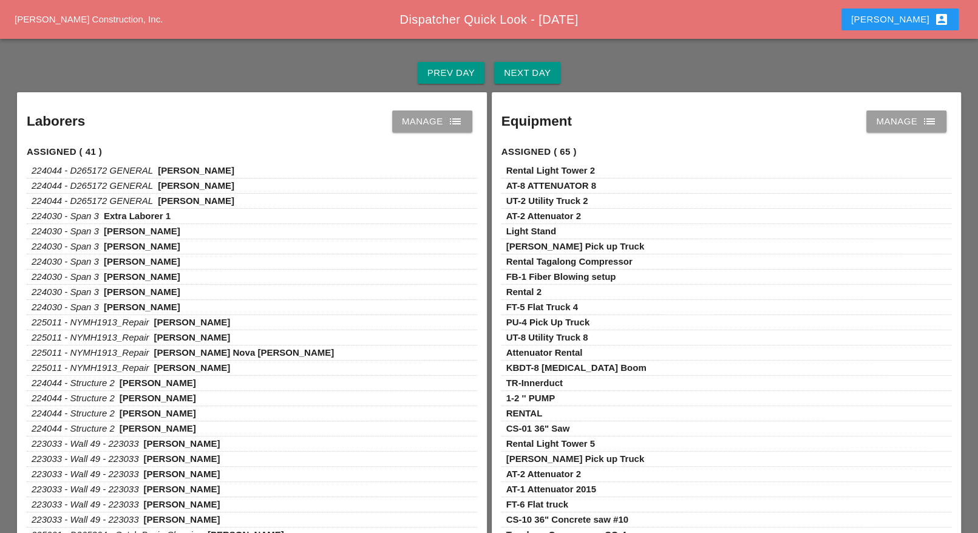
click at [428, 123] on div "Manage list" at bounding box center [432, 121] width 61 height 15
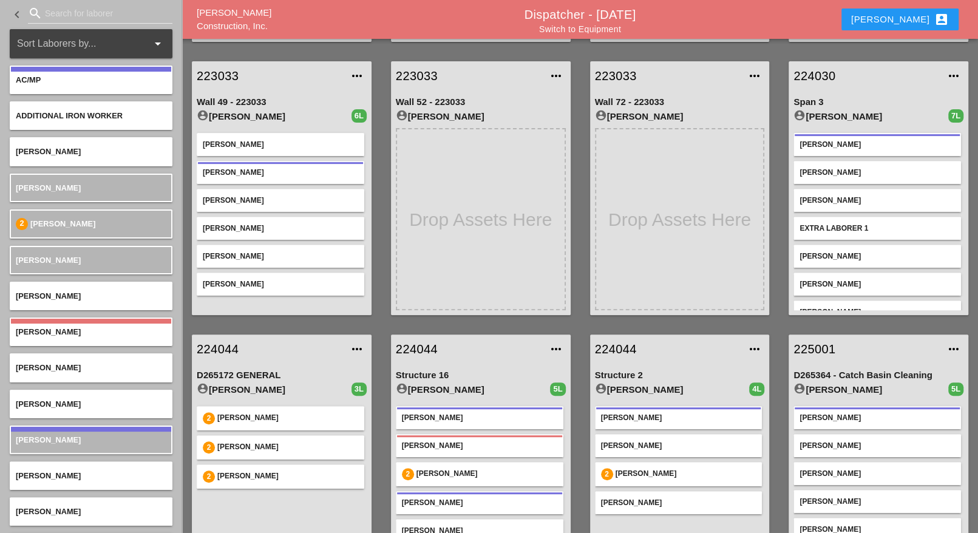
scroll to position [250, 0]
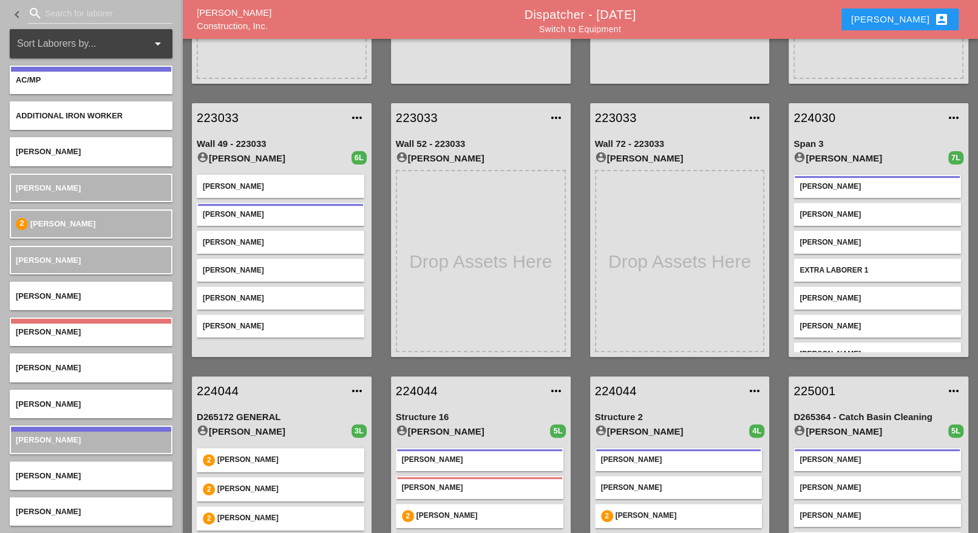
click at [914, 18] on div "Luca account_box" at bounding box center [900, 19] width 98 height 15
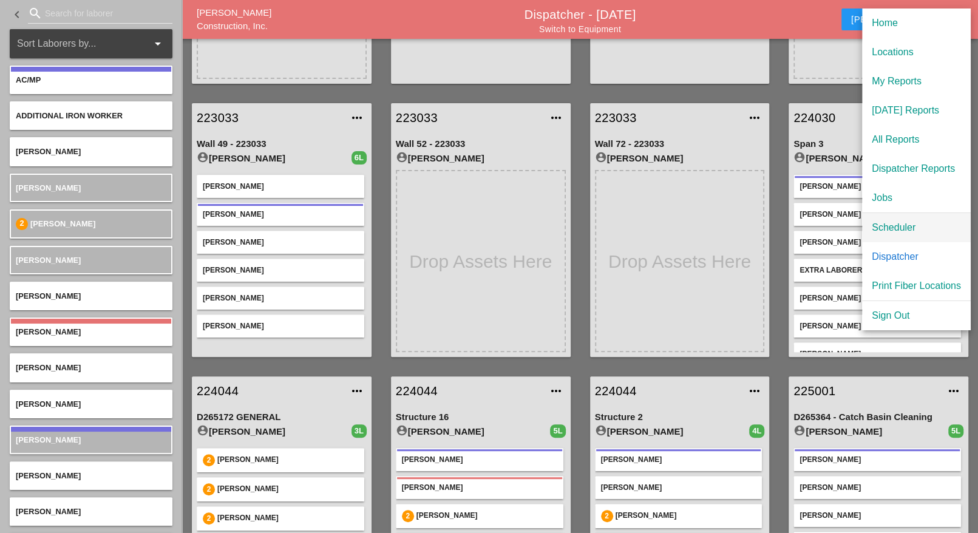
click at [888, 223] on div "Scheduler" at bounding box center [916, 227] width 89 height 15
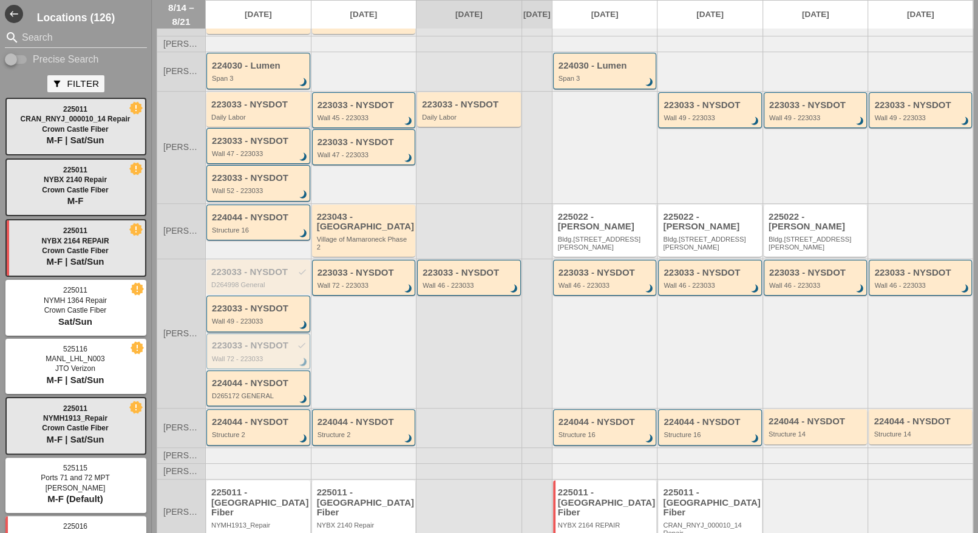
scroll to position [150, 0]
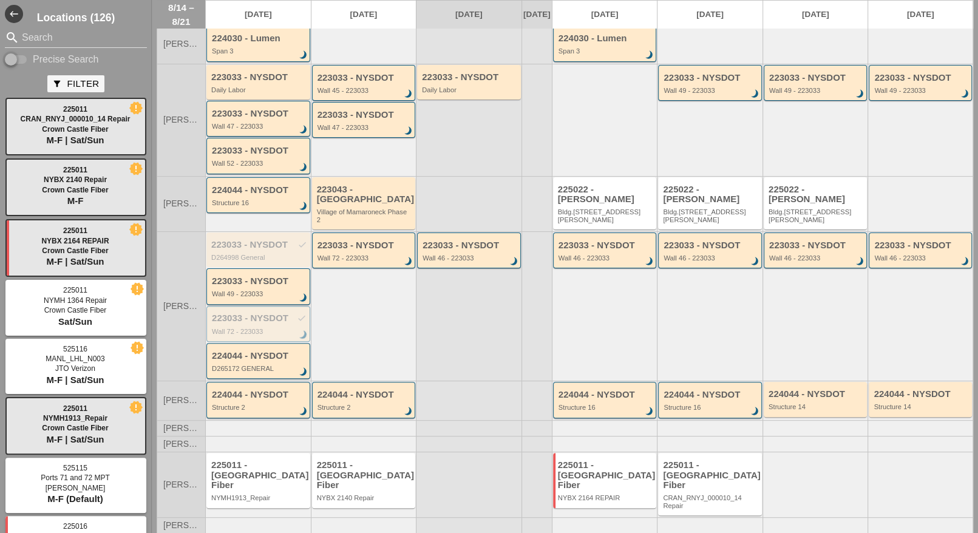
click at [23, 61] on input "Precise Search" at bounding box center [16, 59] width 23 height 15
checkbox input "true"
click at [42, 41] on input "Search" at bounding box center [76, 37] width 108 height 19
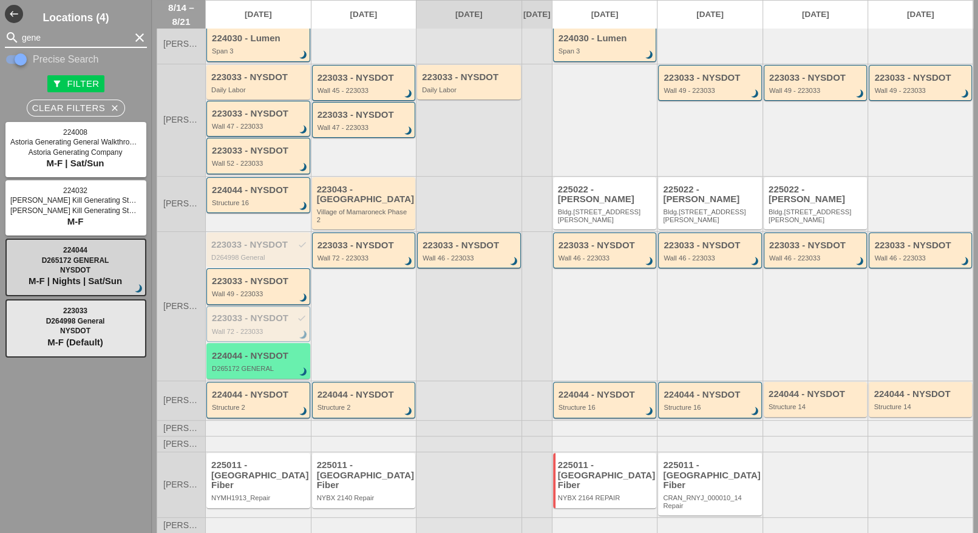
type input "gene"
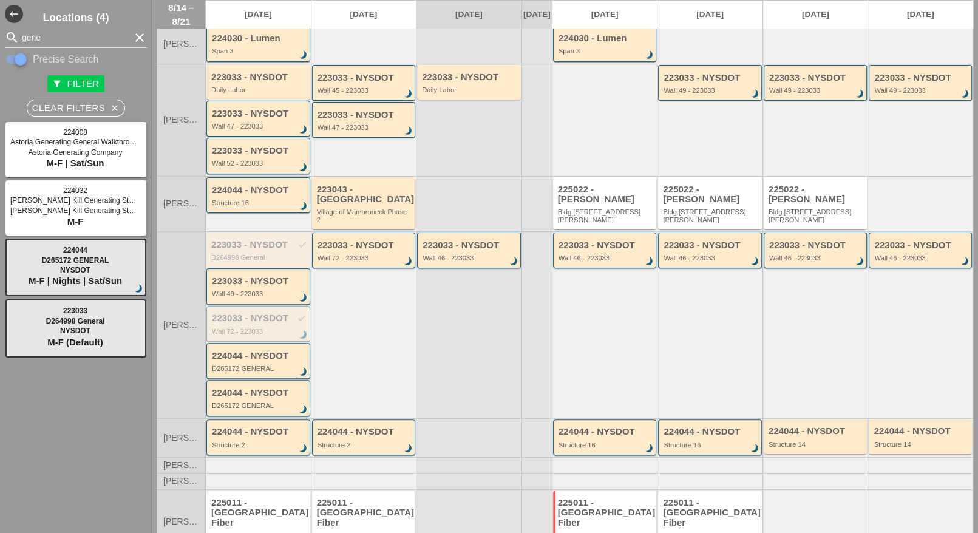
click at [264, 355] on div "224044 - NYSDOT" at bounding box center [259, 356] width 95 height 10
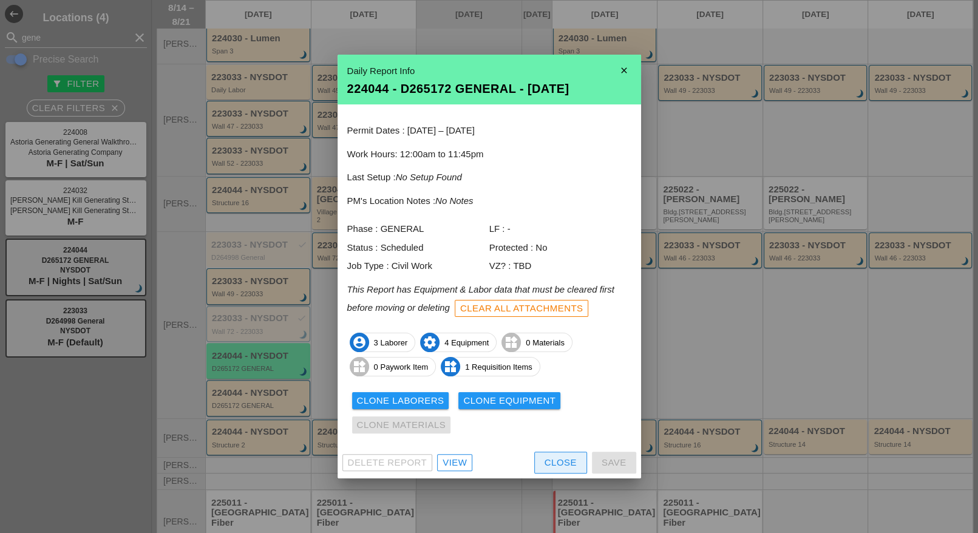
drag, startPoint x: 562, startPoint y: 461, endPoint x: 411, endPoint y: 428, distance: 155.3
click at [562, 460] on div "Close" at bounding box center [561, 463] width 32 height 14
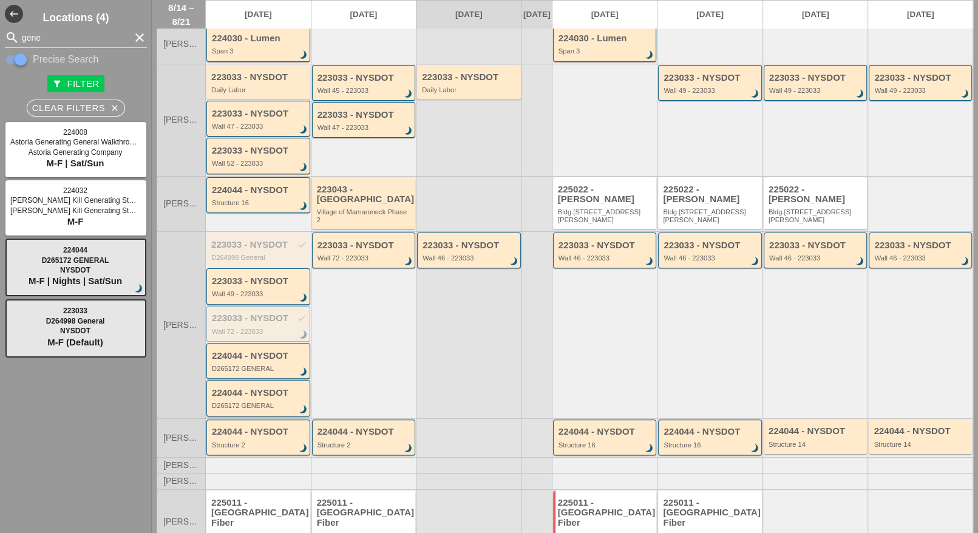
click at [276, 395] on div "224044 - NYSDOT D265172 GENERAL brightness_3" at bounding box center [259, 399] width 95 height 22
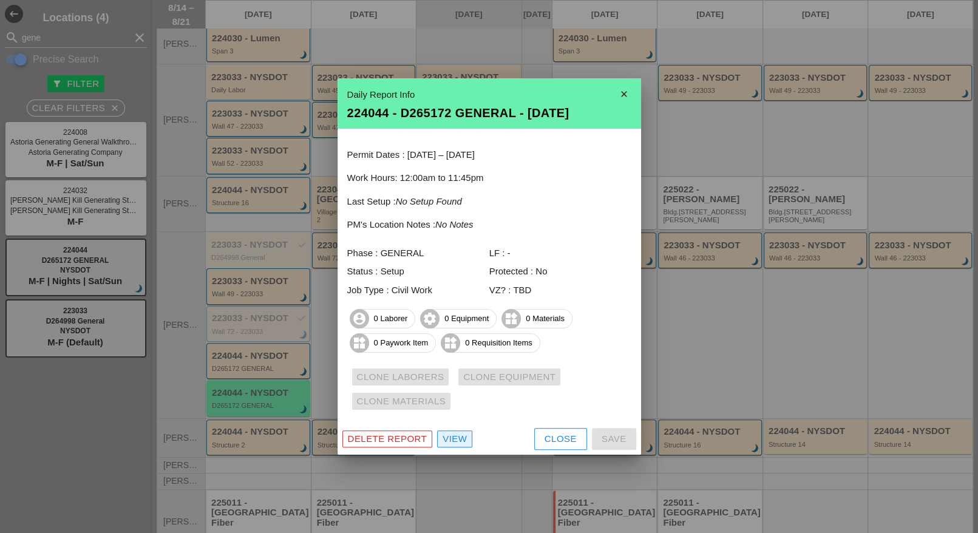
click at [448, 435] on div "View" at bounding box center [455, 439] width 24 height 14
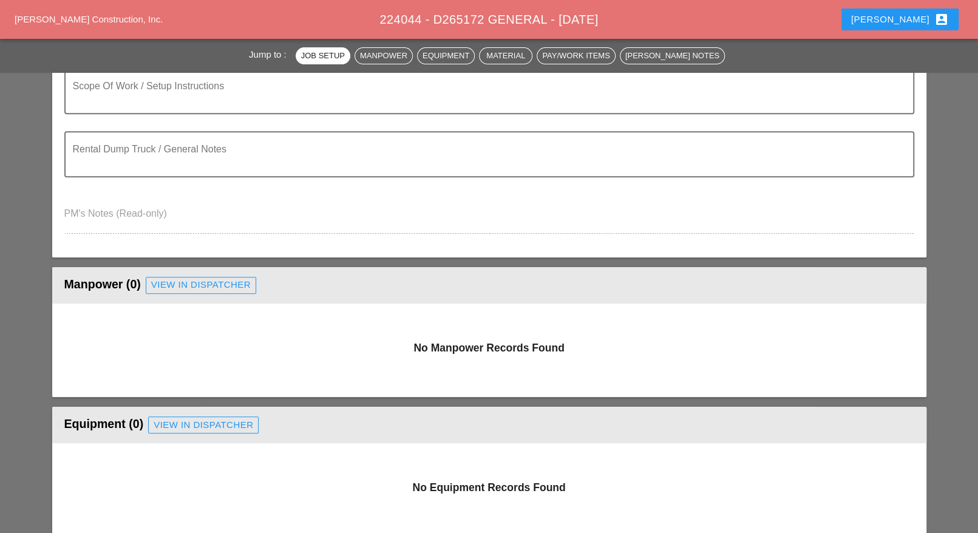
scroll to position [380, 0]
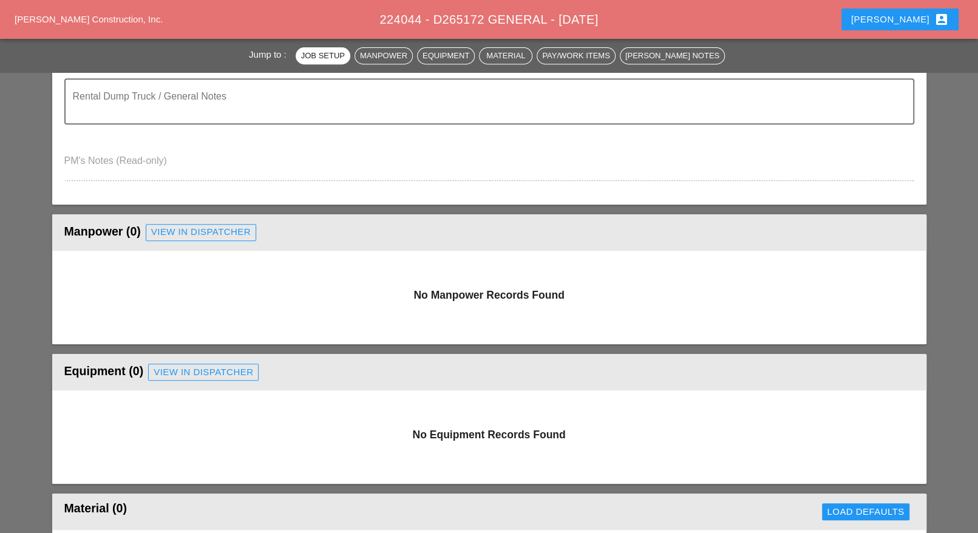
click at [229, 238] on link "View in Dispatcher" at bounding box center [201, 232] width 111 height 17
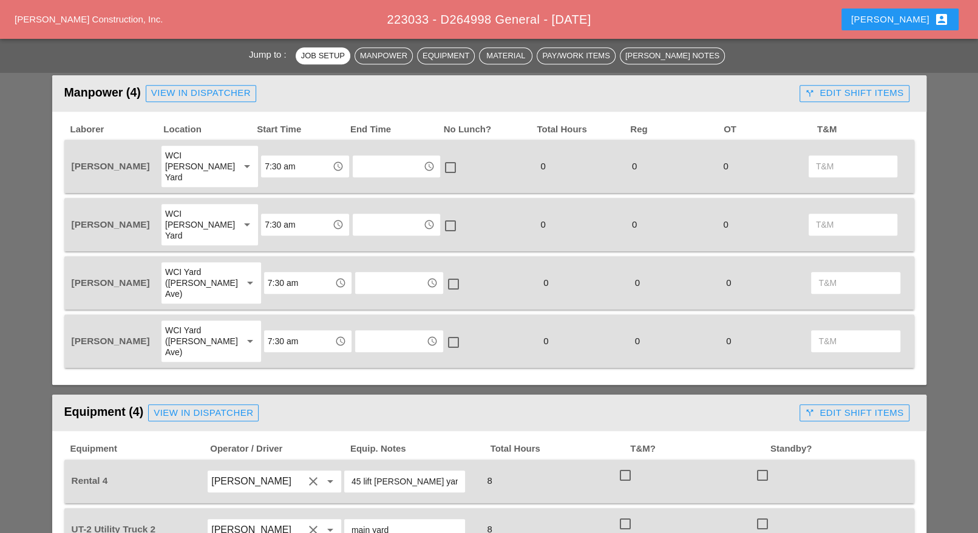
scroll to position [455, 0]
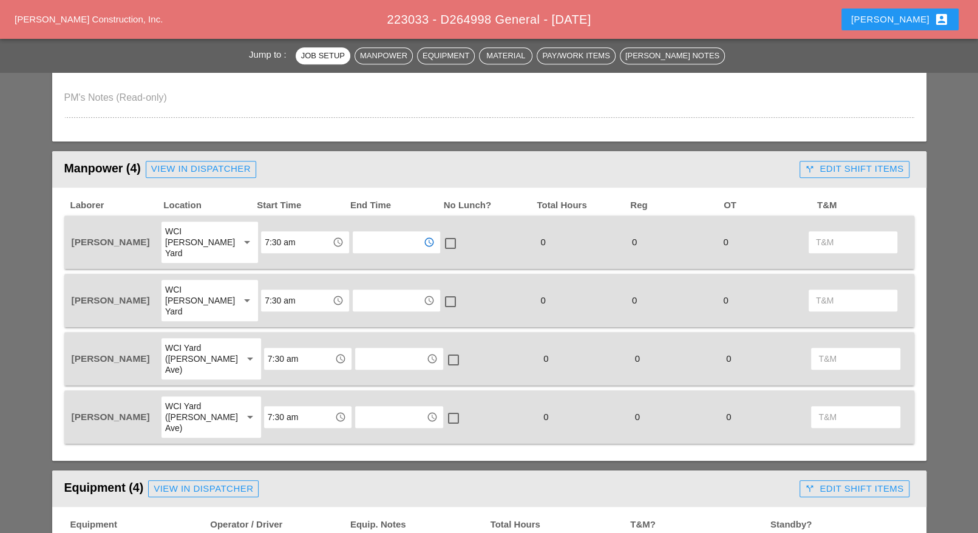
click at [366, 237] on input "text" at bounding box center [387, 242] width 63 height 19
click at [374, 310] on div "3: 00 pm" at bounding box center [388, 311] width 69 height 15
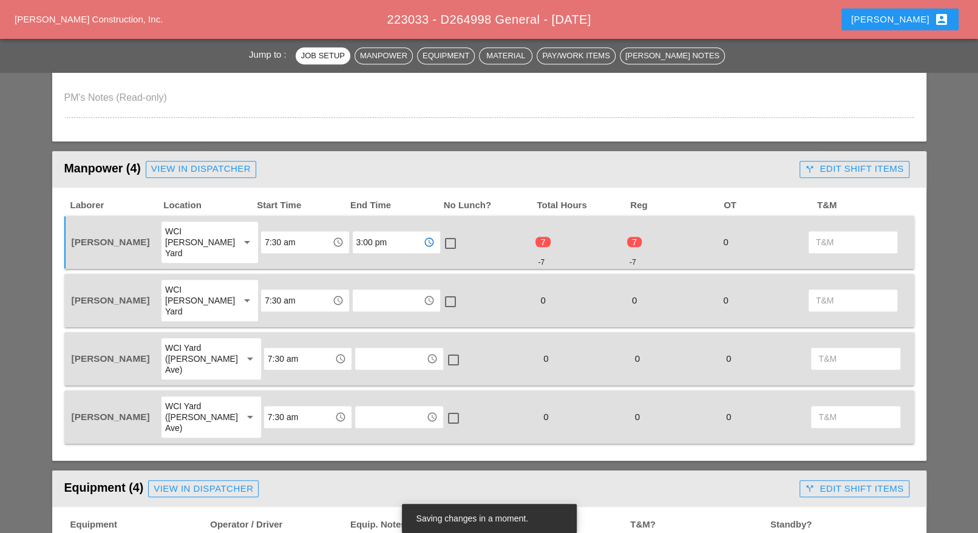
drag, startPoint x: 383, startPoint y: 239, endPoint x: 336, endPoint y: 232, distance: 47.2
click at [336, 232] on div "[PERSON_NAME] WCI [PERSON_NAME] Yard arrow_drop_down 7:30 am access_time 3:00 p…" at bounding box center [480, 242] width 822 height 44
click at [390, 237] on input "3:00 pm" at bounding box center [387, 242] width 63 height 19
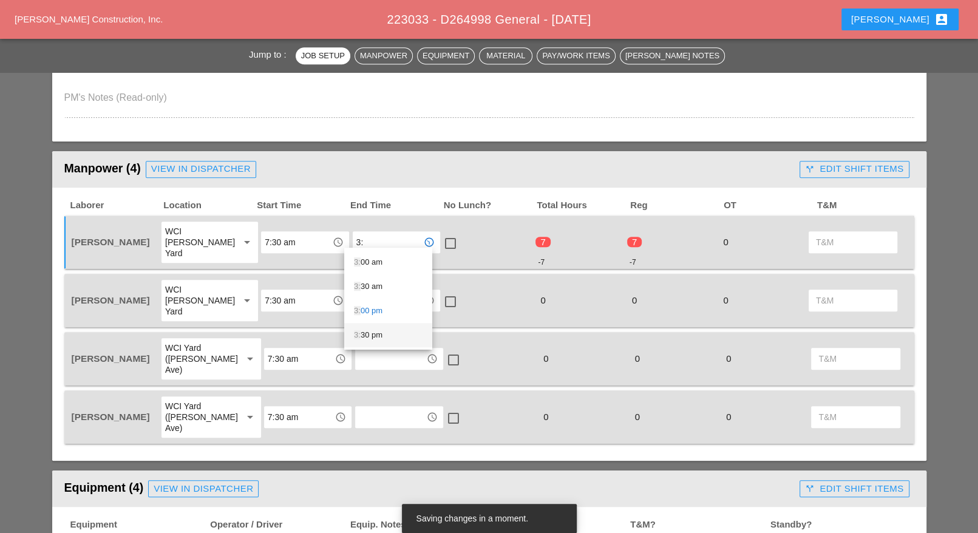
click at [376, 334] on div "3: 30 pm" at bounding box center [388, 335] width 69 height 15
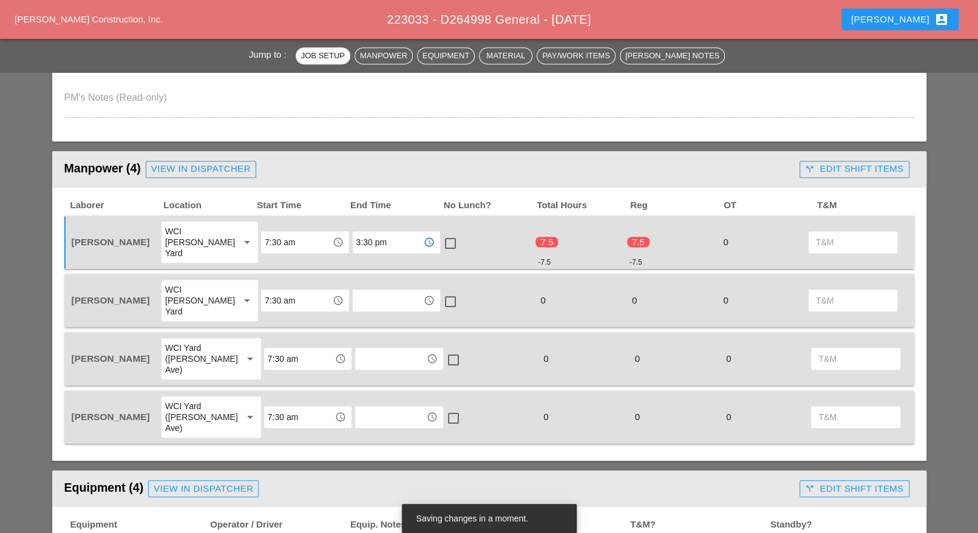
type input "3:30 pm"
click at [443, 236] on div at bounding box center [450, 243] width 21 height 21
checkbox input "true"
click at [367, 291] on input "text" at bounding box center [387, 300] width 63 height 19
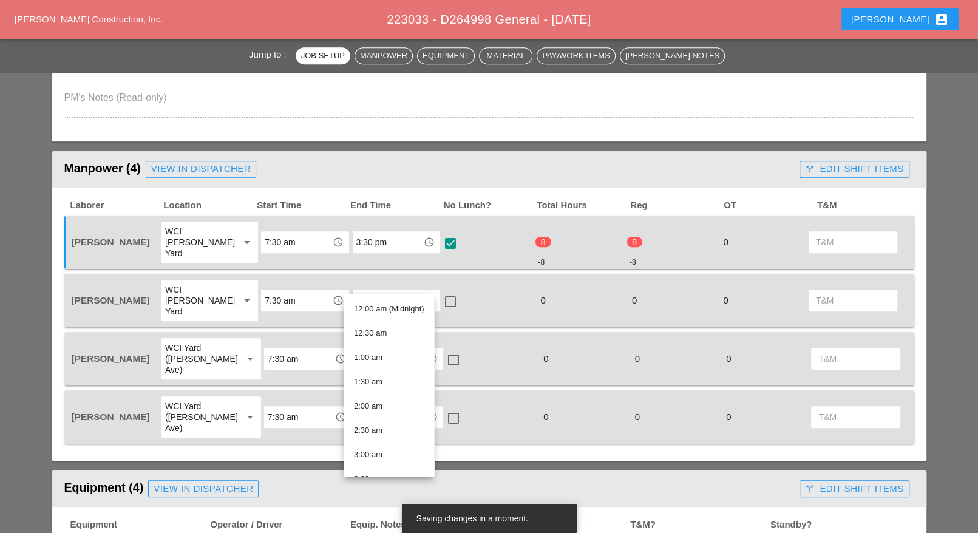
paste input "3:30 pm"
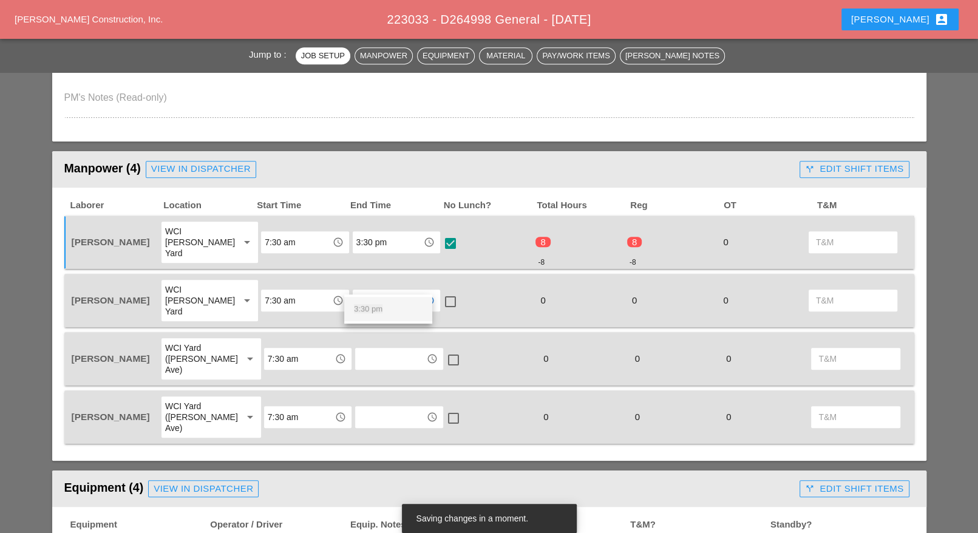
click at [366, 305] on div "3:30 pm" at bounding box center [388, 309] width 69 height 15
type input "3:30 pm"
click at [366, 349] on input "text" at bounding box center [390, 358] width 63 height 19
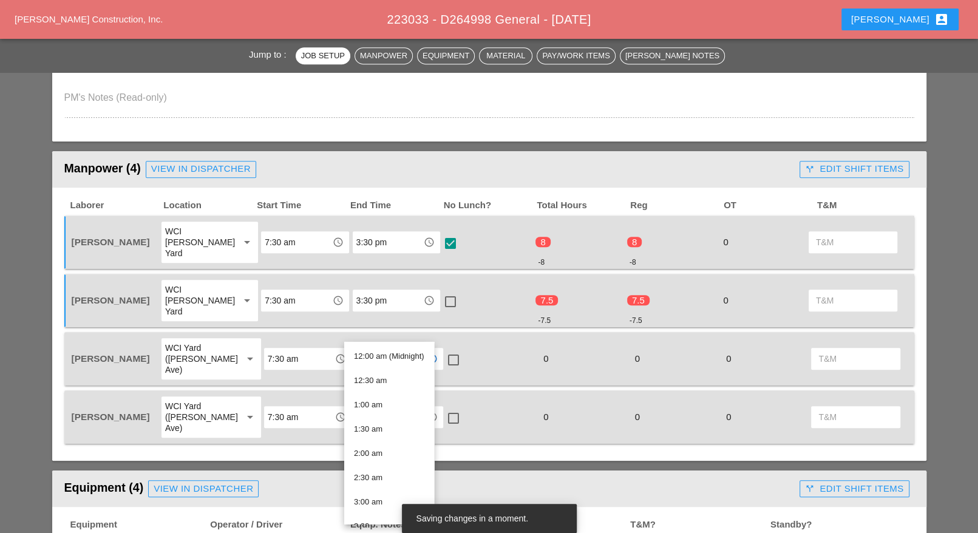
paste input "3:30 pm"
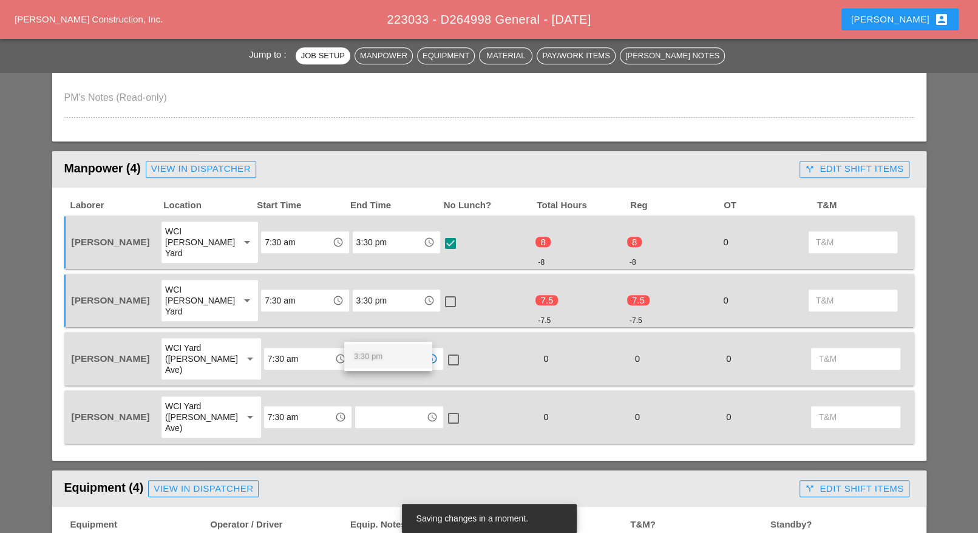
click at [368, 354] on span "3:30 pm" at bounding box center [368, 356] width 29 height 9
type input "3:30 pm"
click at [366, 407] on input "text" at bounding box center [390, 416] width 63 height 19
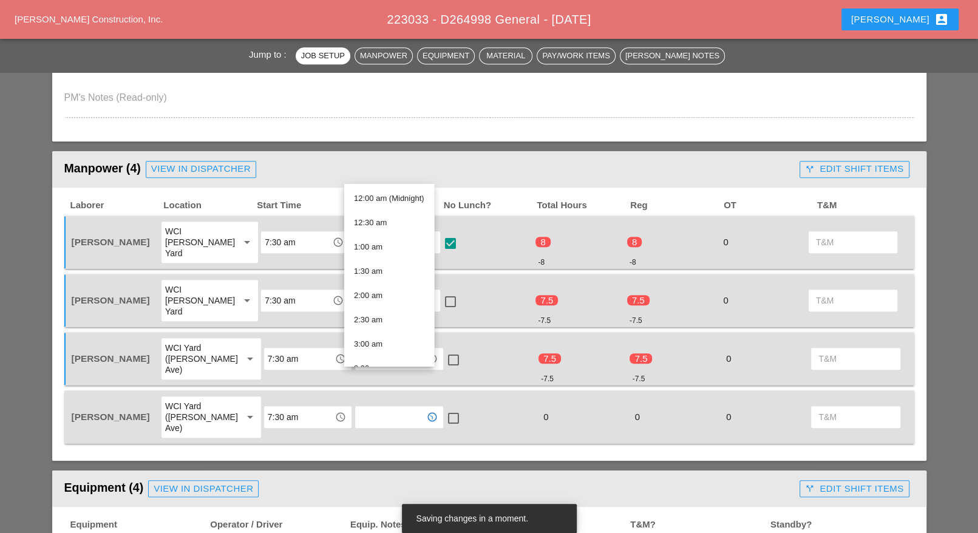
paste input "3:30 pm"
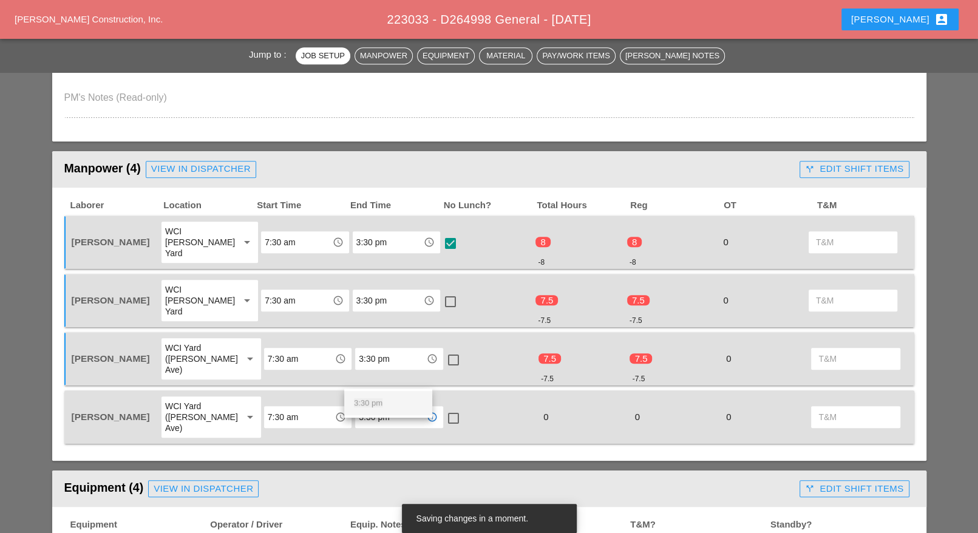
click at [373, 400] on span "3:30 pm" at bounding box center [368, 402] width 29 height 9
type input "3:30 pm"
click at [445, 408] on div at bounding box center [453, 418] width 21 height 21
checkbox input "true"
click at [443, 350] on div at bounding box center [453, 360] width 21 height 21
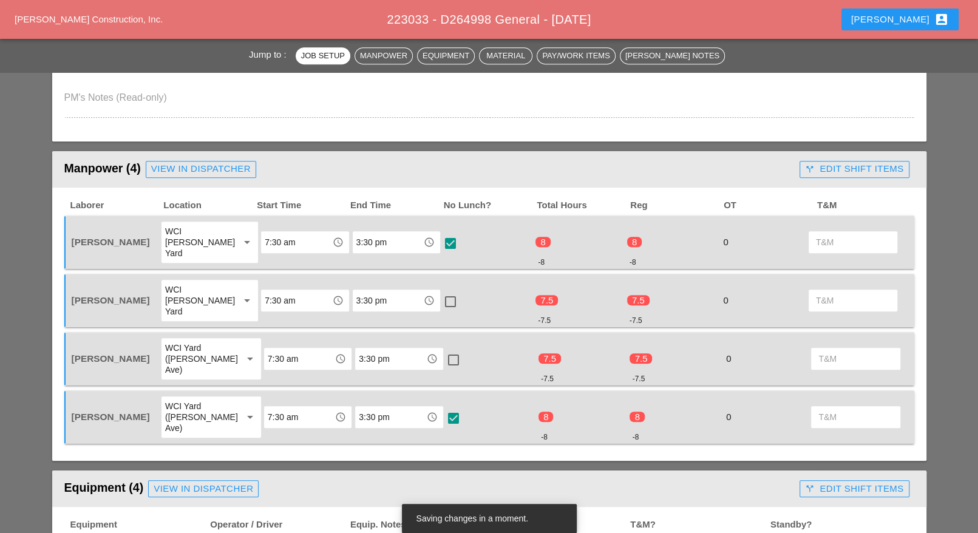
checkbox input "true"
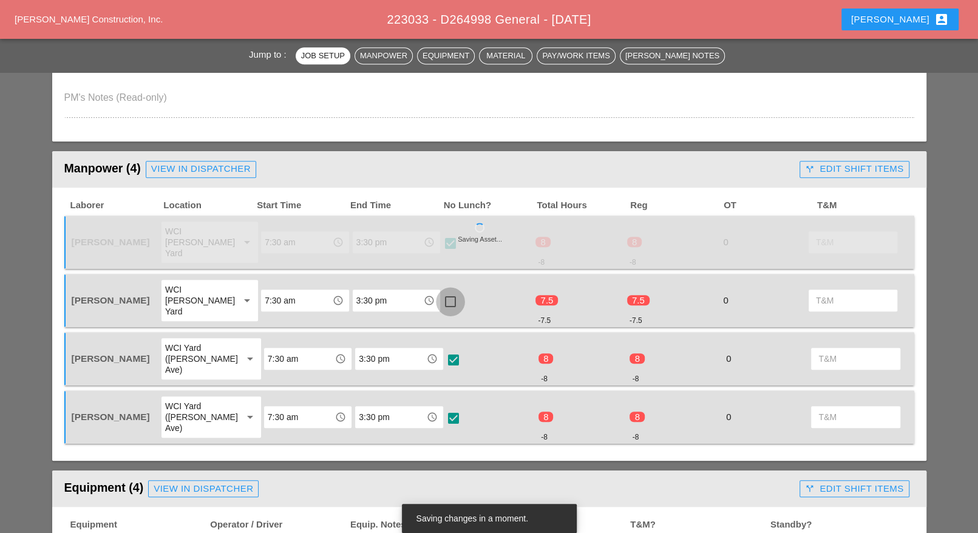
click at [446, 291] on div at bounding box center [450, 301] width 21 height 21
checkbox input "true"
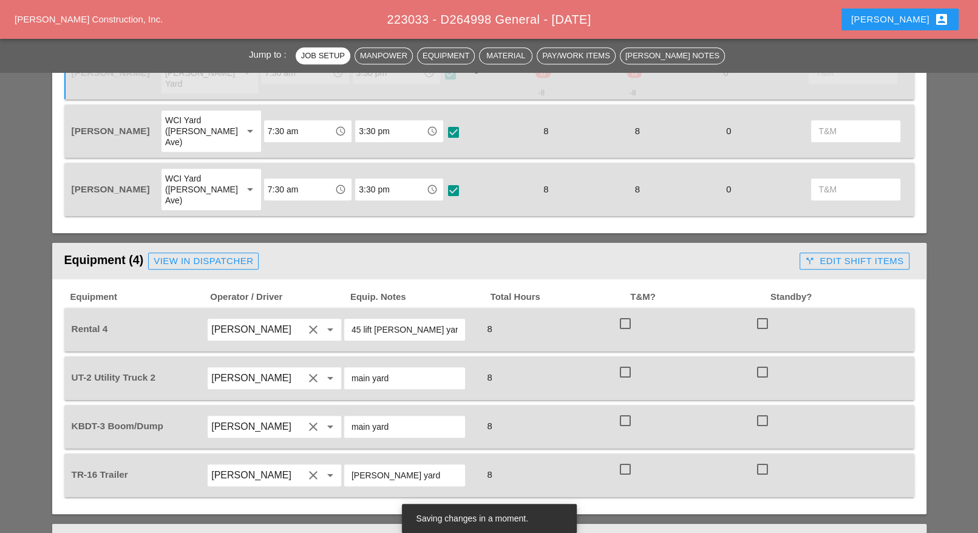
scroll to position [759, 0]
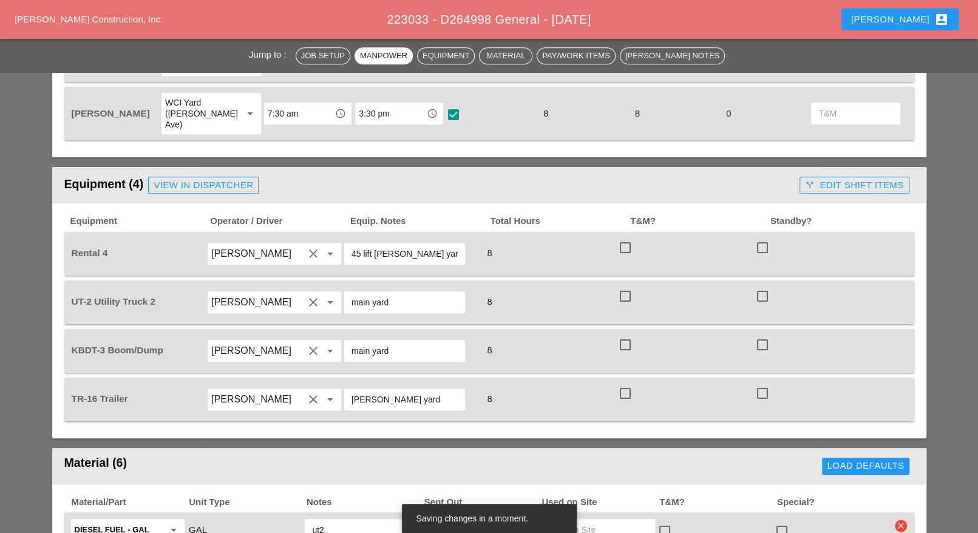
click at [766, 237] on div at bounding box center [762, 247] width 21 height 21
checkbox input "true"
click at [760, 286] on div at bounding box center [762, 296] width 21 height 21
checkbox input "true"
click at [624, 335] on div at bounding box center [625, 345] width 21 height 21
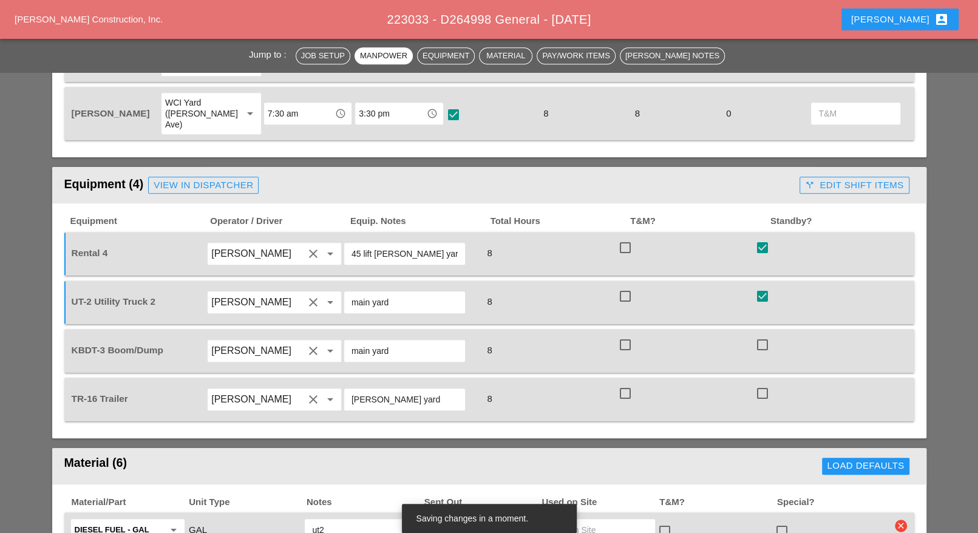
checkbox input "true"
drag, startPoint x: 627, startPoint y: 340, endPoint x: 664, endPoint y: 324, distance: 40.3
click at [627, 383] on div at bounding box center [625, 393] width 21 height 21
checkbox input "true"
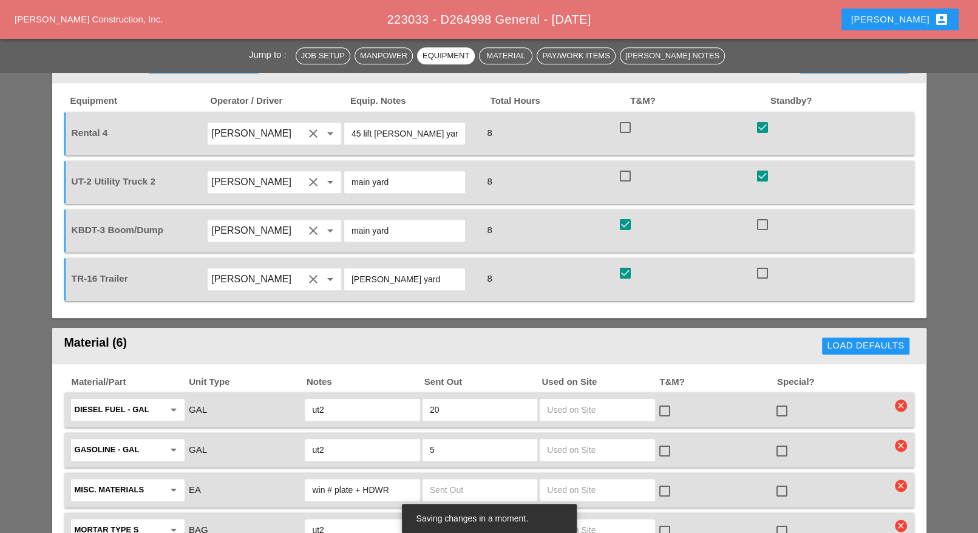
scroll to position [911, 0]
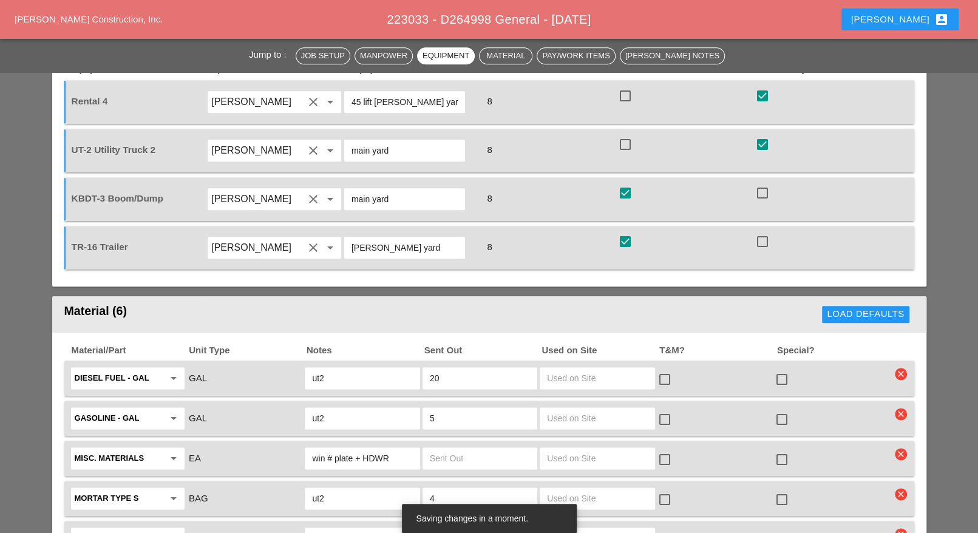
click at [629, 183] on div at bounding box center [625, 193] width 21 height 21
checkbox input "false"
click at [629, 231] on div at bounding box center [625, 241] width 21 height 21
checkbox input "false"
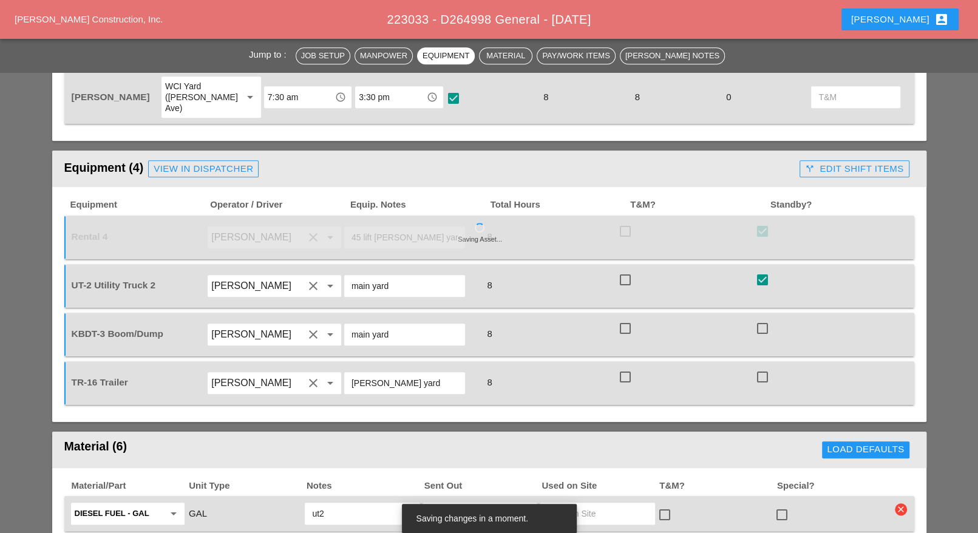
scroll to position [759, 0]
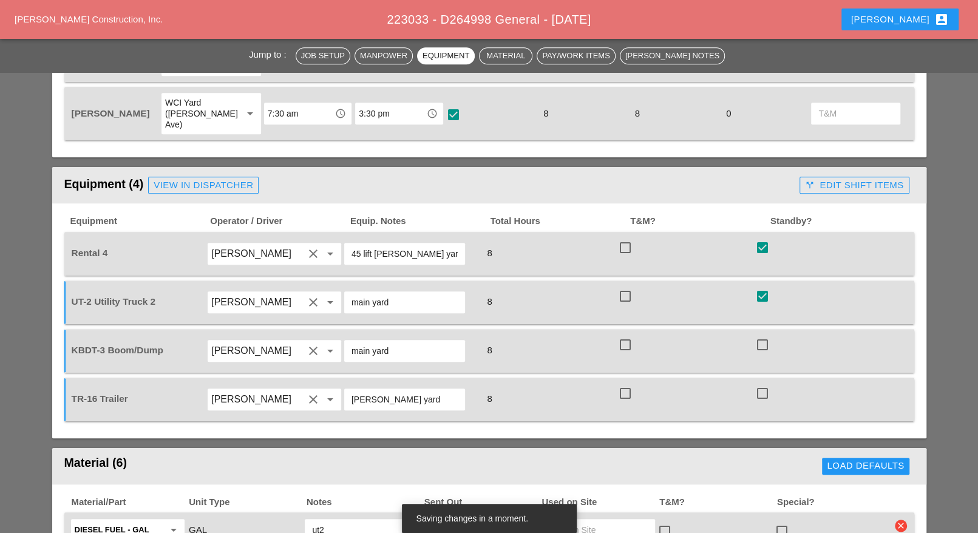
click at [223, 179] on div "View in Dispatcher" at bounding box center [204, 186] width 100 height 14
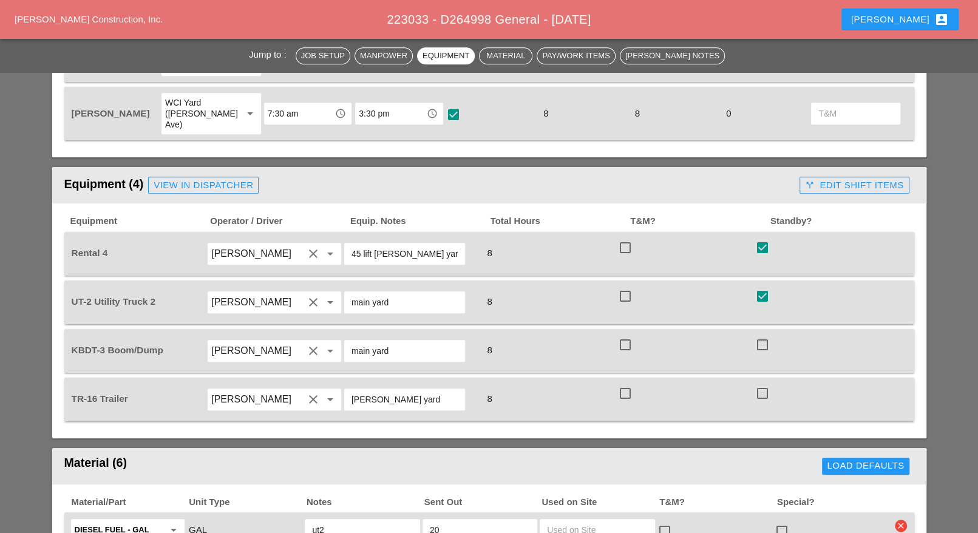
click at [763, 286] on div at bounding box center [762, 296] width 21 height 21
checkbox input "false"
click at [760, 237] on div at bounding box center [762, 247] width 21 height 21
checkbox input "false"
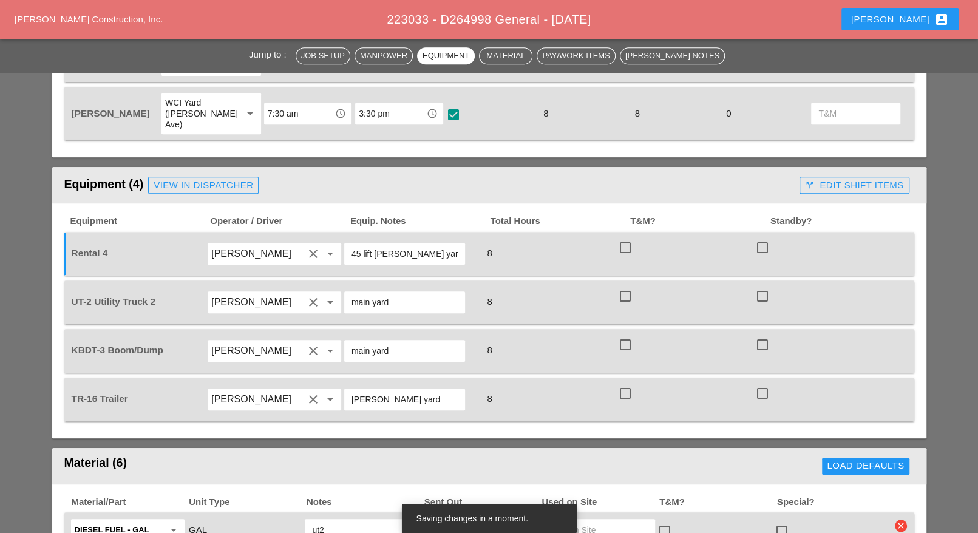
click at [228, 179] on div "View in Dispatcher" at bounding box center [204, 186] width 100 height 14
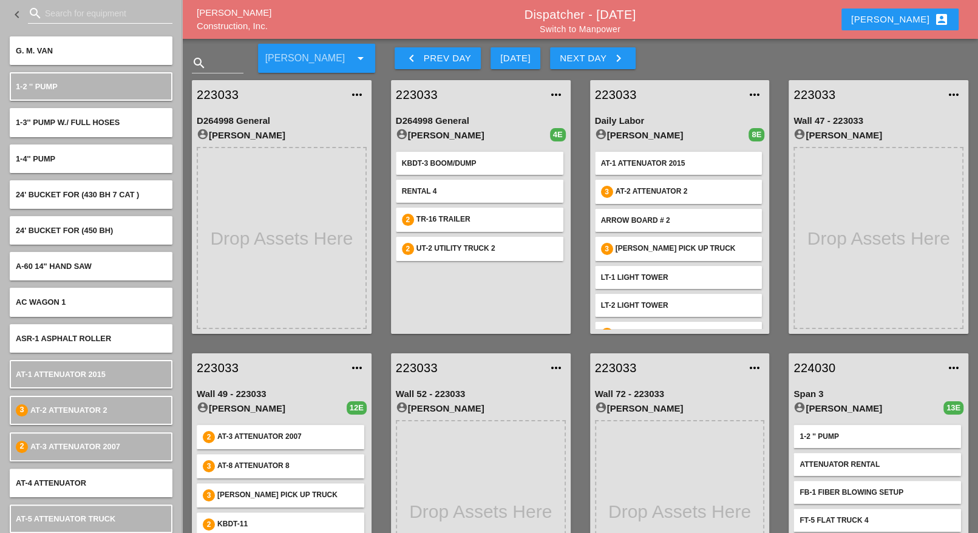
click at [61, 17] on input "Search for equipment" at bounding box center [100, 13] width 111 height 19
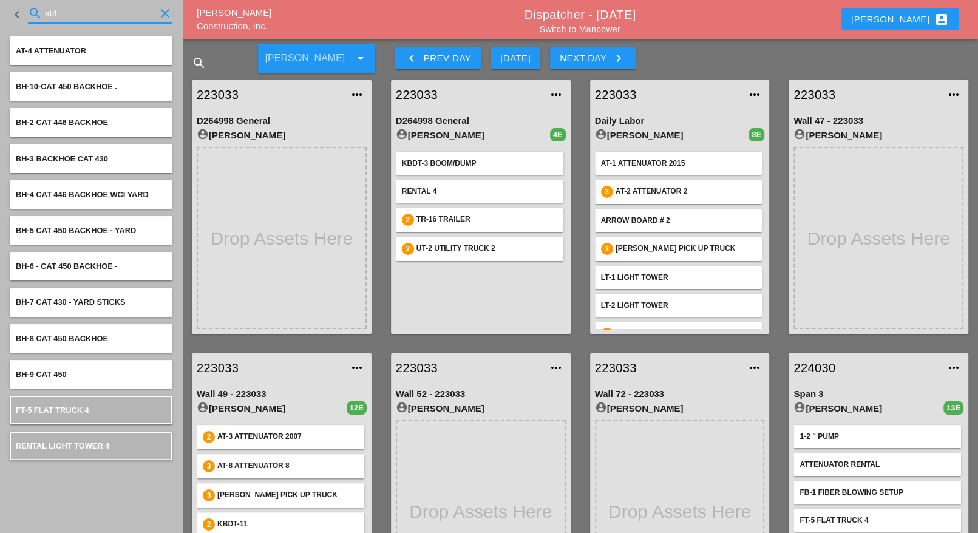
type input "at4"
click at [912, 15] on div "Luca account_box" at bounding box center [900, 19] width 98 height 15
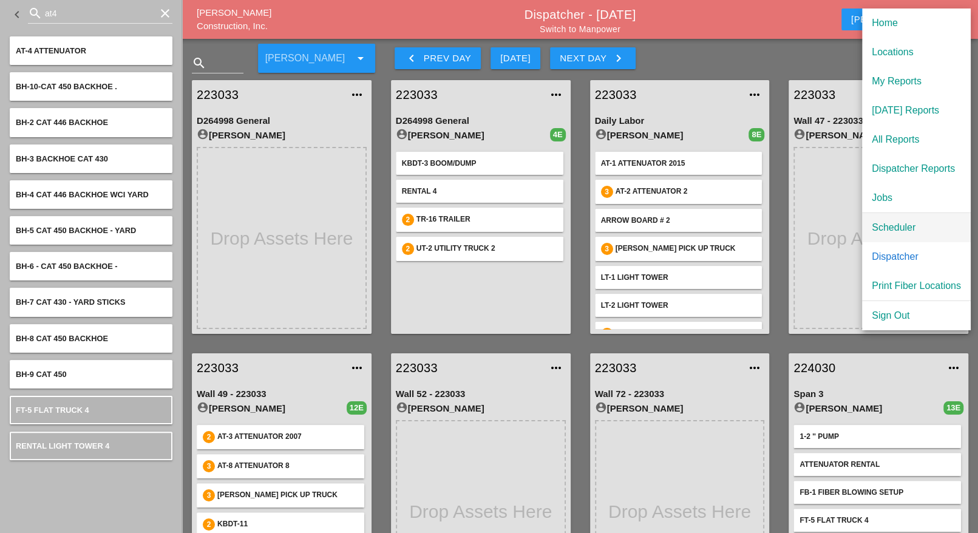
drag, startPoint x: 886, startPoint y: 222, endPoint x: 866, endPoint y: 225, distance: 20.2
click at [886, 223] on div "Scheduler" at bounding box center [916, 227] width 89 height 15
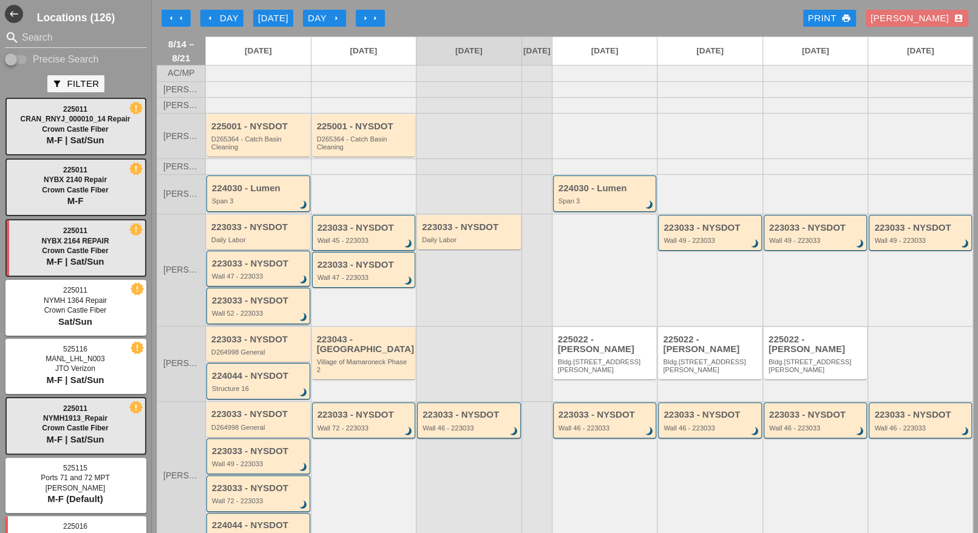
scroll to position [76, 0]
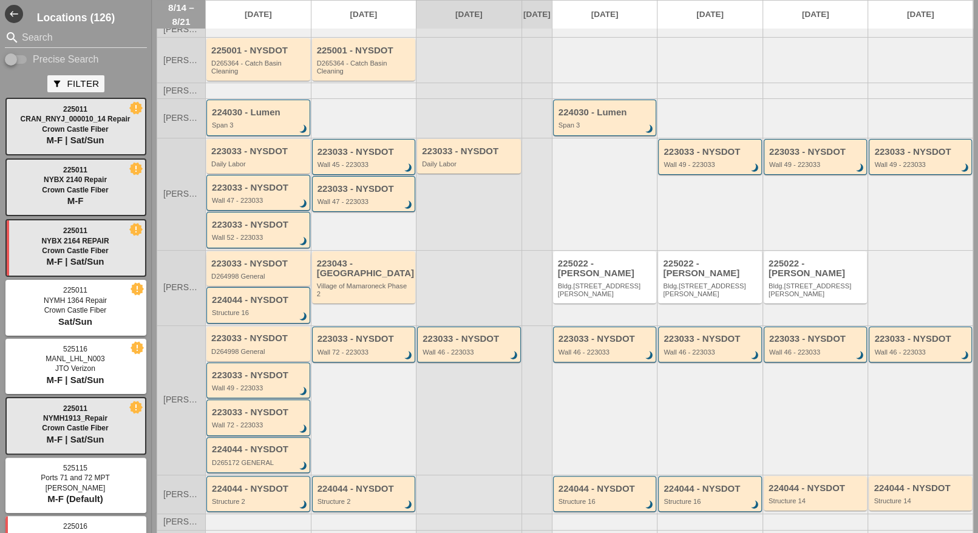
click at [248, 274] on div "223033 - NYSDOT D264998 General" at bounding box center [259, 270] width 96 height 22
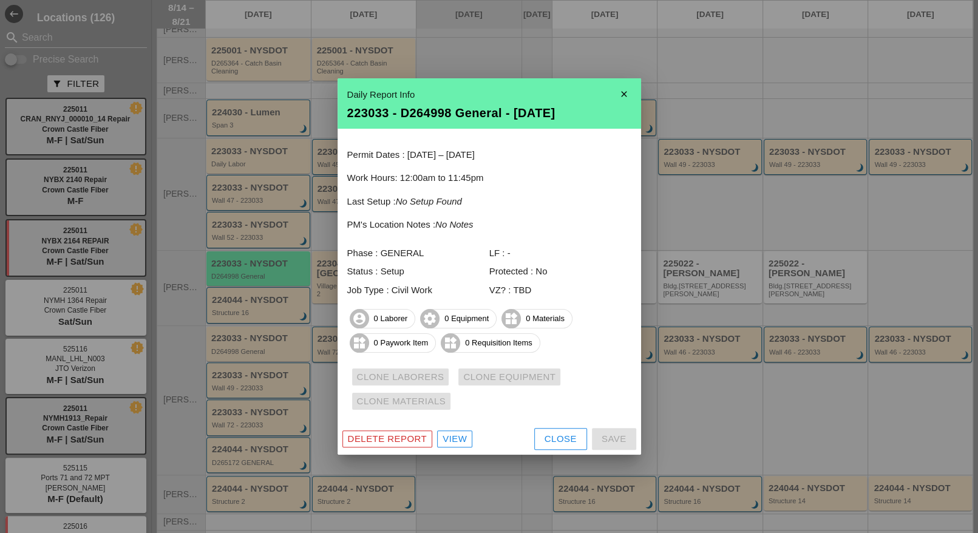
click at [406, 437] on div "Delete Report" at bounding box center [388, 439] width 80 height 14
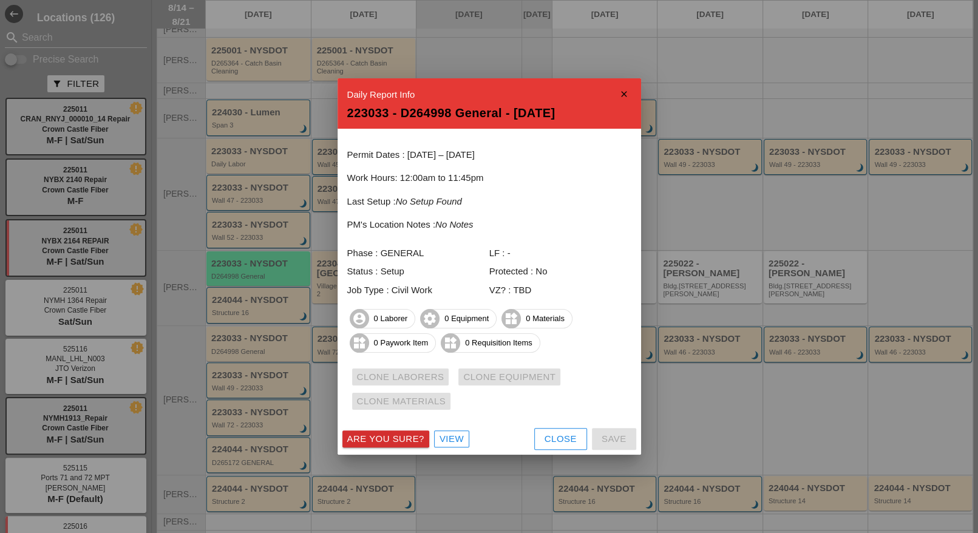
click at [412, 436] on div "Are you sure?" at bounding box center [385, 439] width 77 height 14
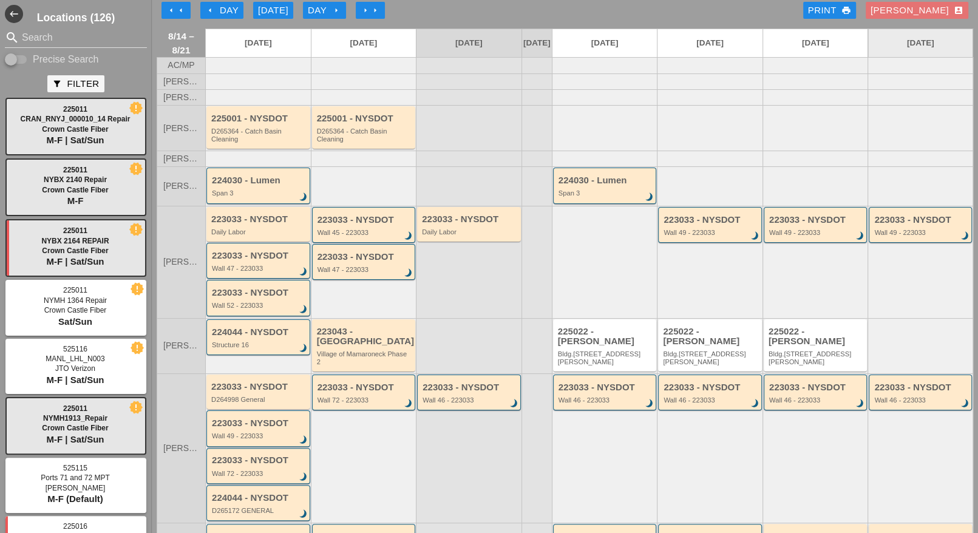
scroll to position [0, 0]
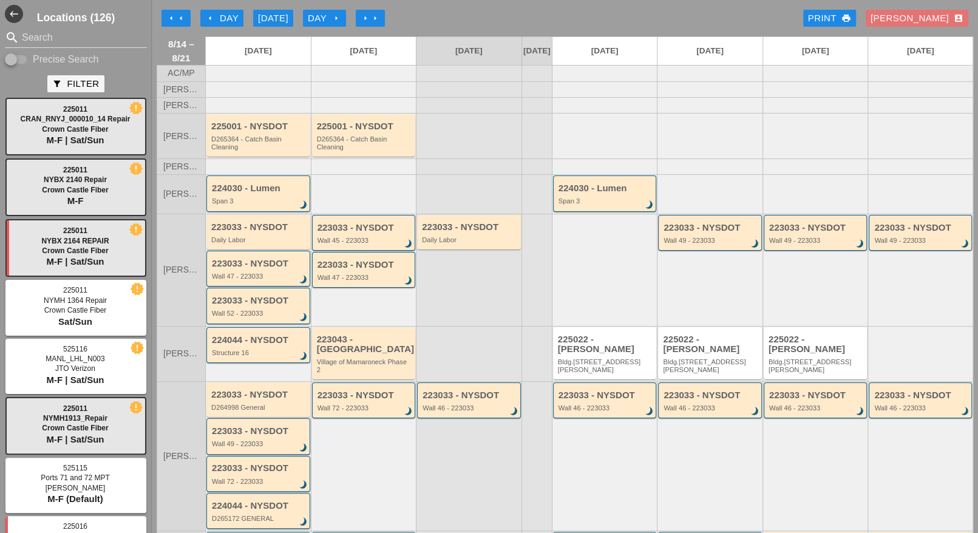
click at [930, 18] on div "Luca account_box" at bounding box center [917, 19] width 93 height 14
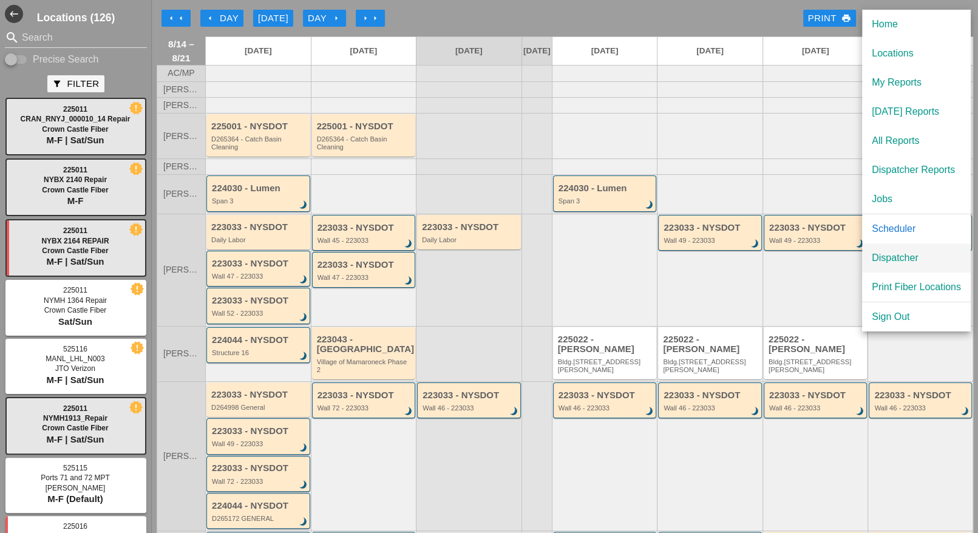
click at [885, 254] on div "Dispatcher" at bounding box center [916, 258] width 89 height 15
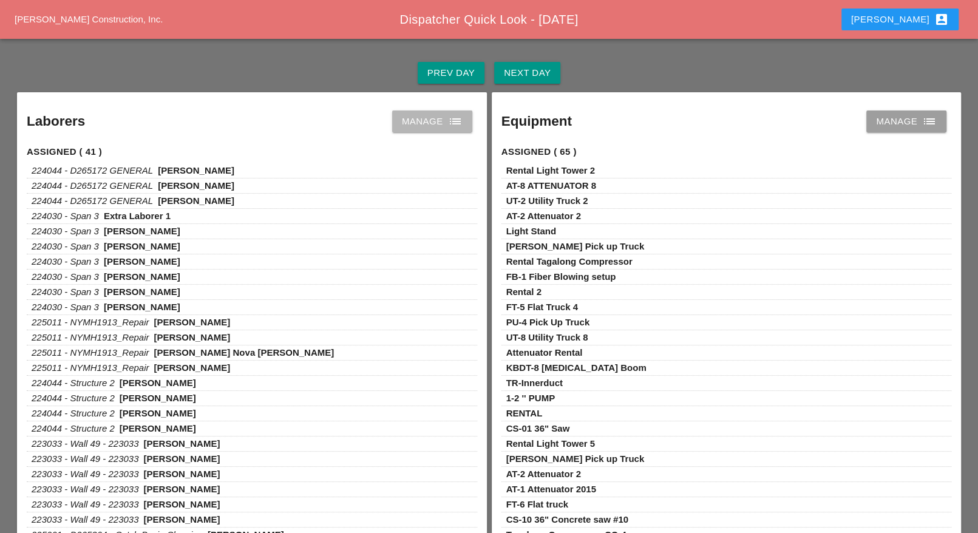
click at [441, 115] on div "Manage list" at bounding box center [432, 121] width 61 height 15
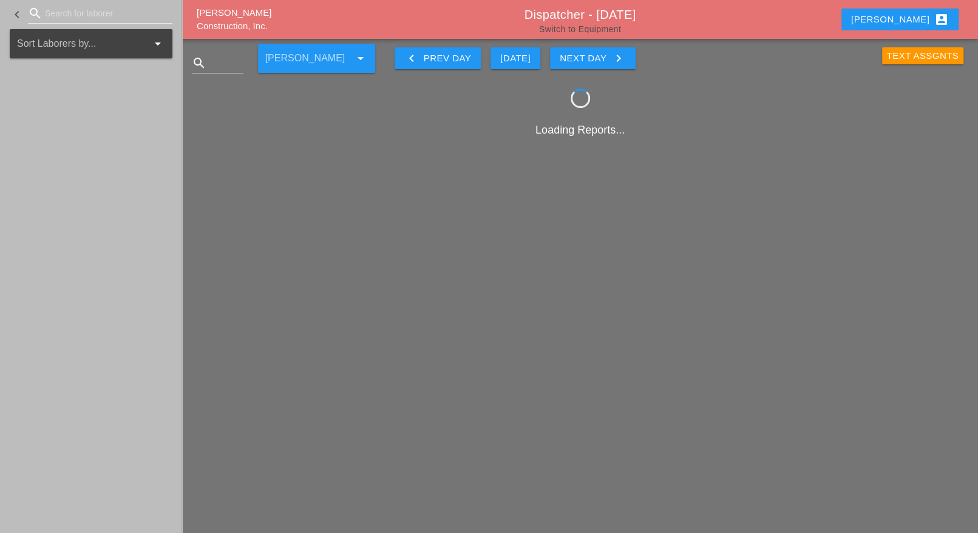
click at [594, 26] on link "Switch to Equipment" at bounding box center [580, 29] width 82 height 10
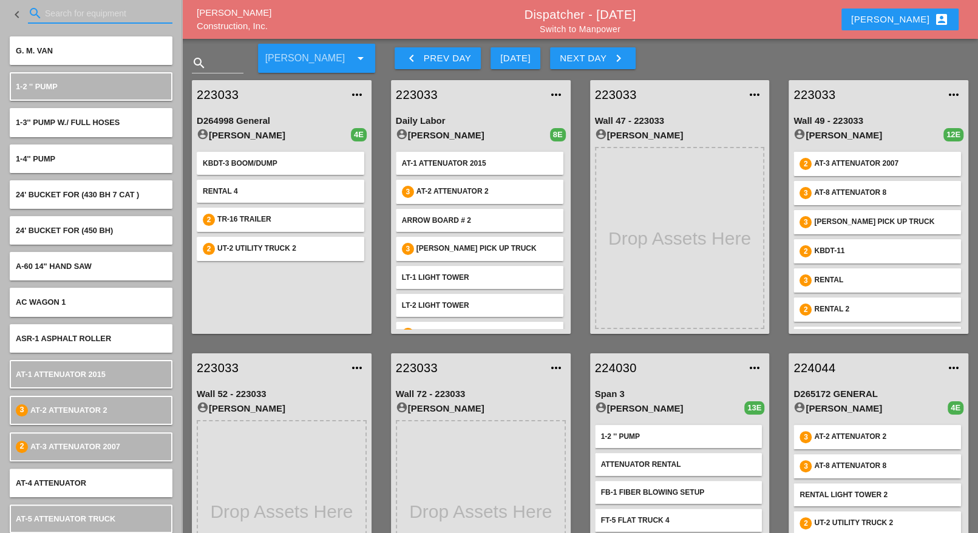
click at [86, 20] on input "Search for equipment" at bounding box center [100, 13] width 111 height 19
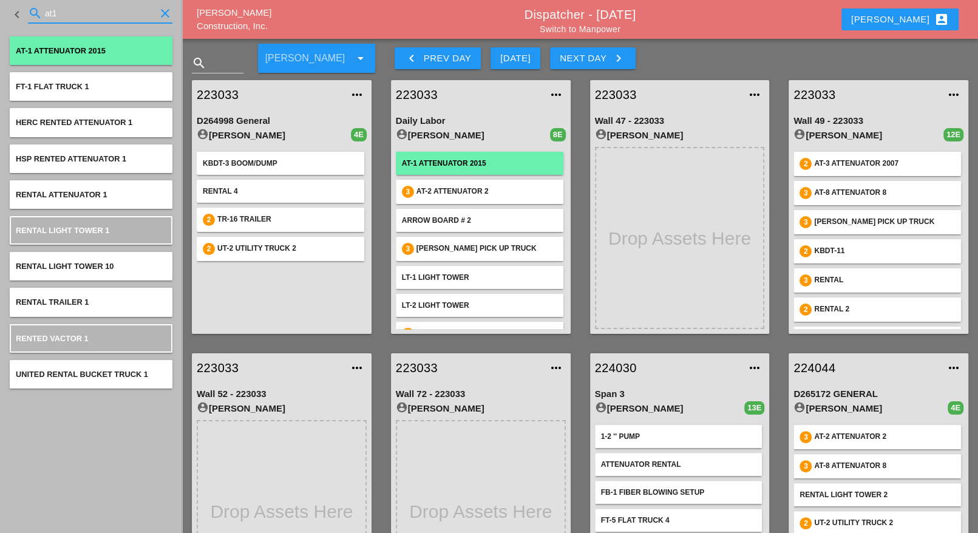
type input "at1"
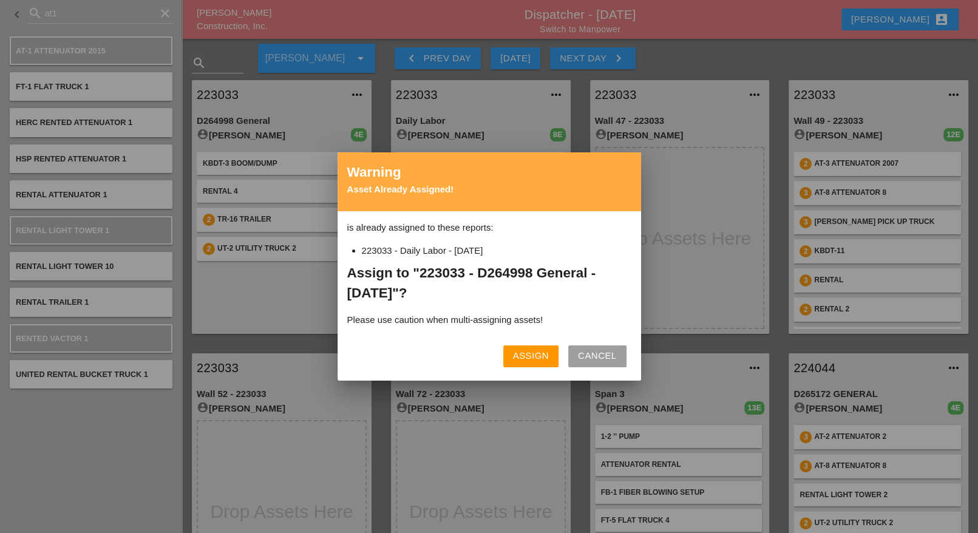
click at [521, 352] on div "Assign" at bounding box center [531, 356] width 36 height 14
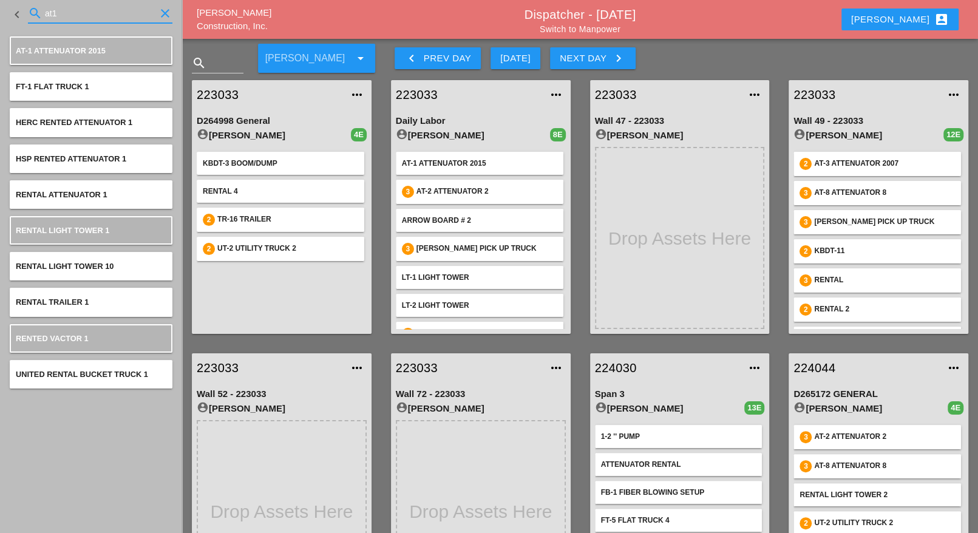
click at [52, 14] on input "at1" at bounding box center [100, 13] width 111 height 19
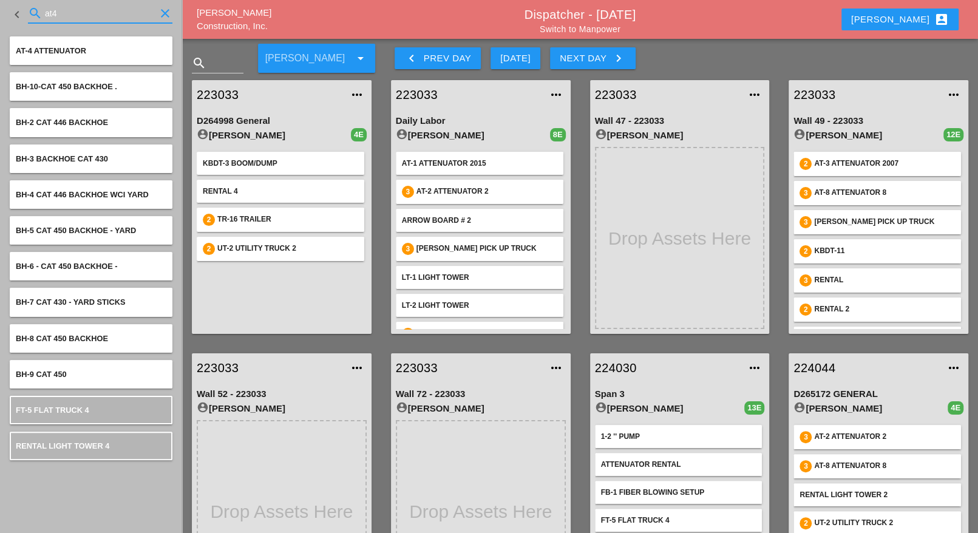
type input "at4"
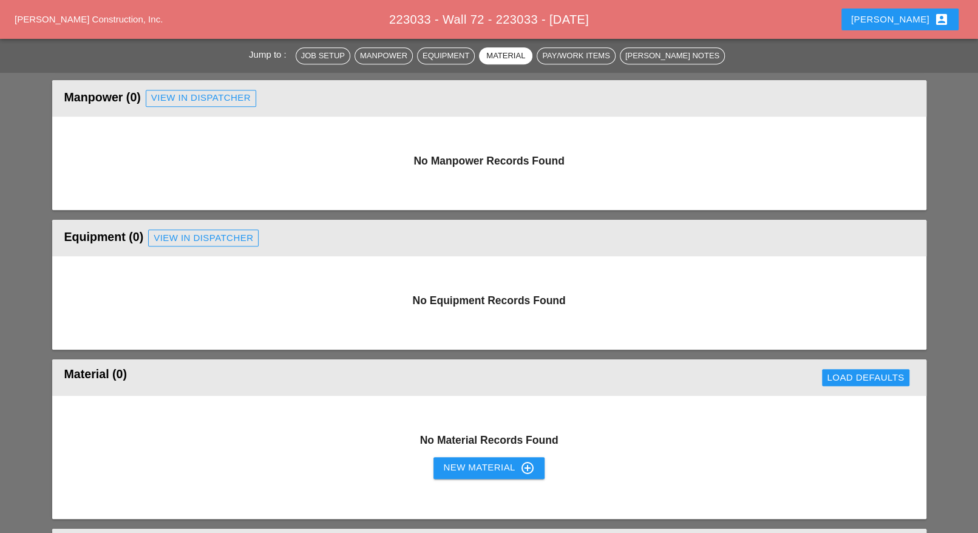
scroll to position [455, 0]
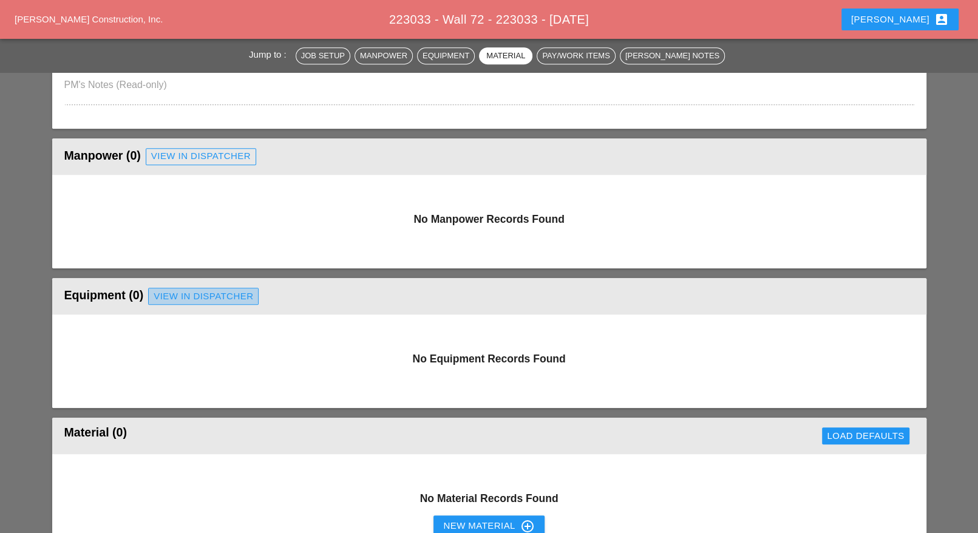
click at [201, 288] on link "View in Dispatcher" at bounding box center [203, 296] width 111 height 17
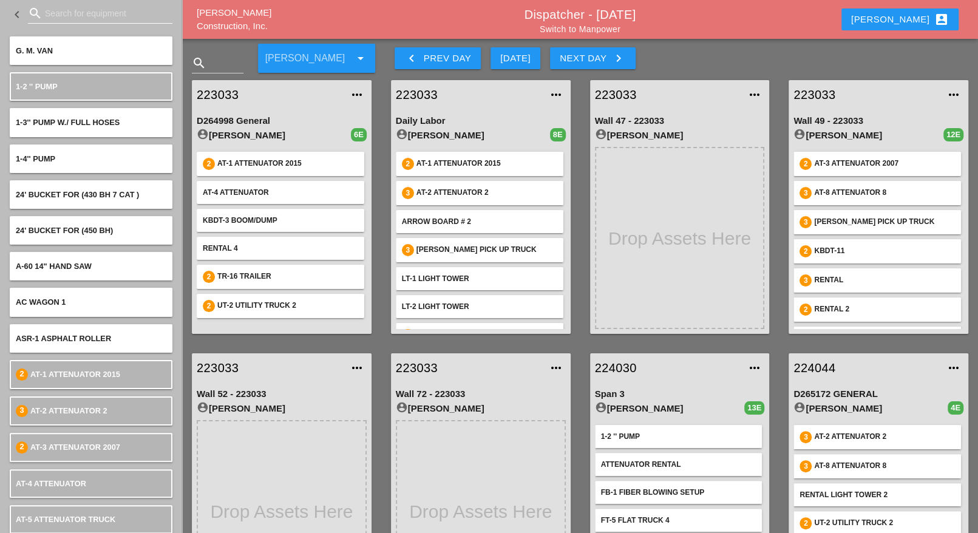
click at [81, 7] on input "Search for equipment" at bounding box center [100, 13] width 111 height 19
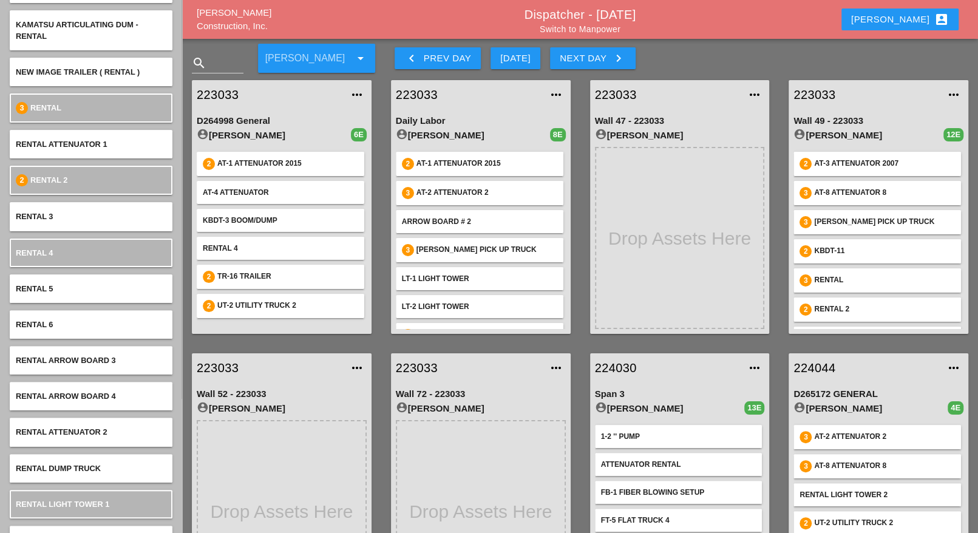
scroll to position [152, 0]
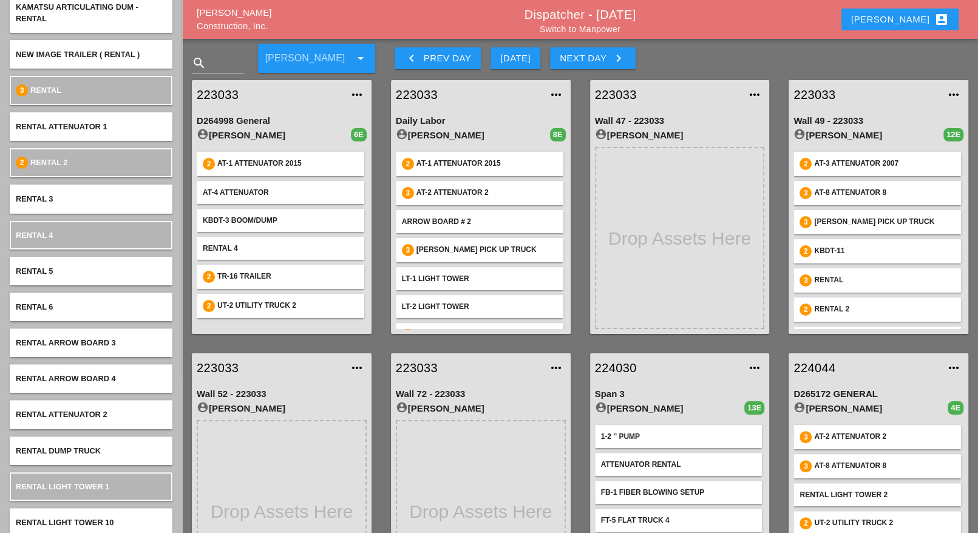
type input "rental"
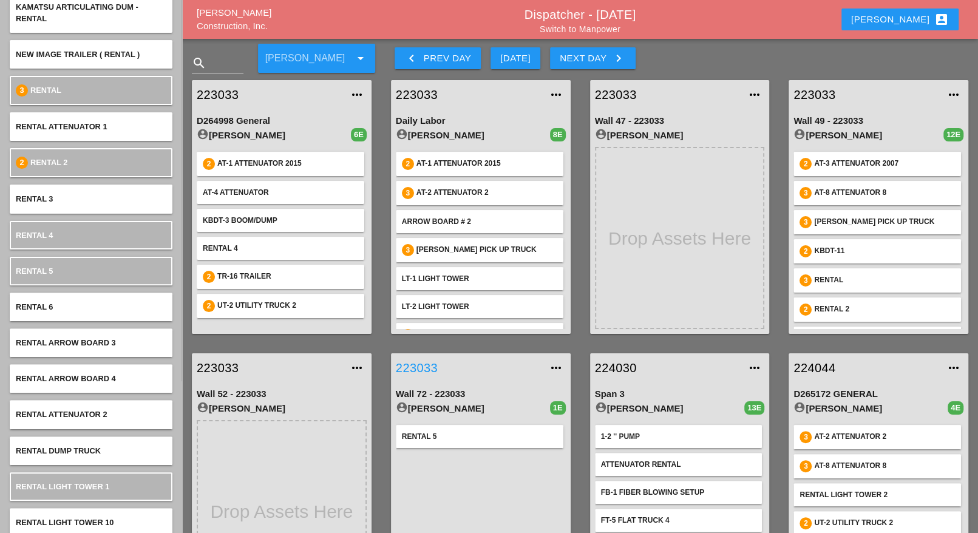
click at [428, 366] on link "223033" at bounding box center [469, 368] width 146 height 18
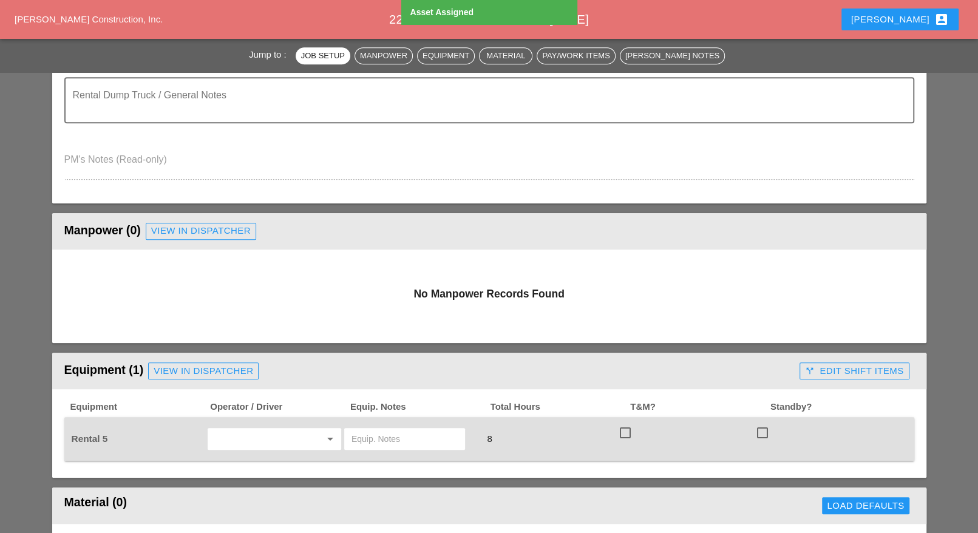
scroll to position [531, 0]
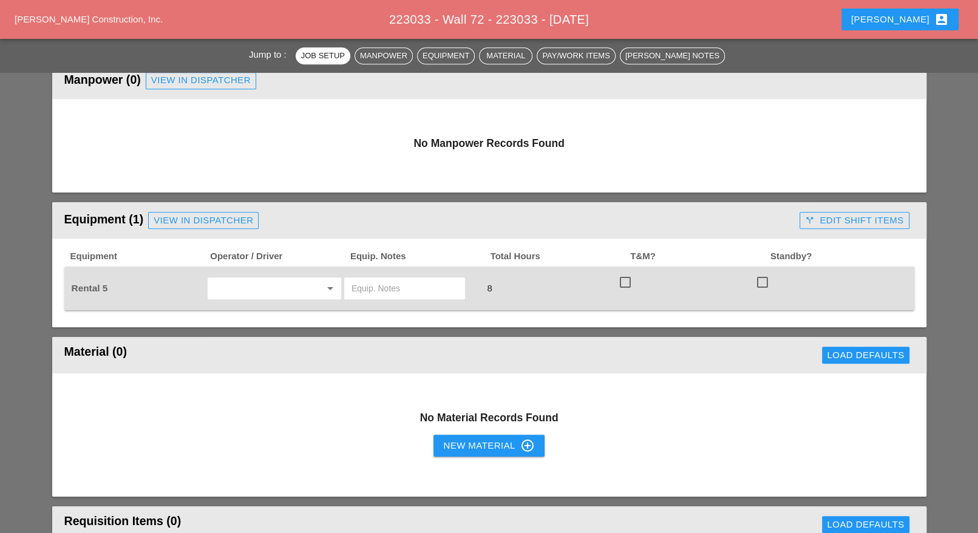
click at [375, 293] on input "text" at bounding box center [405, 288] width 106 height 19
type input "Scissor lift on site"
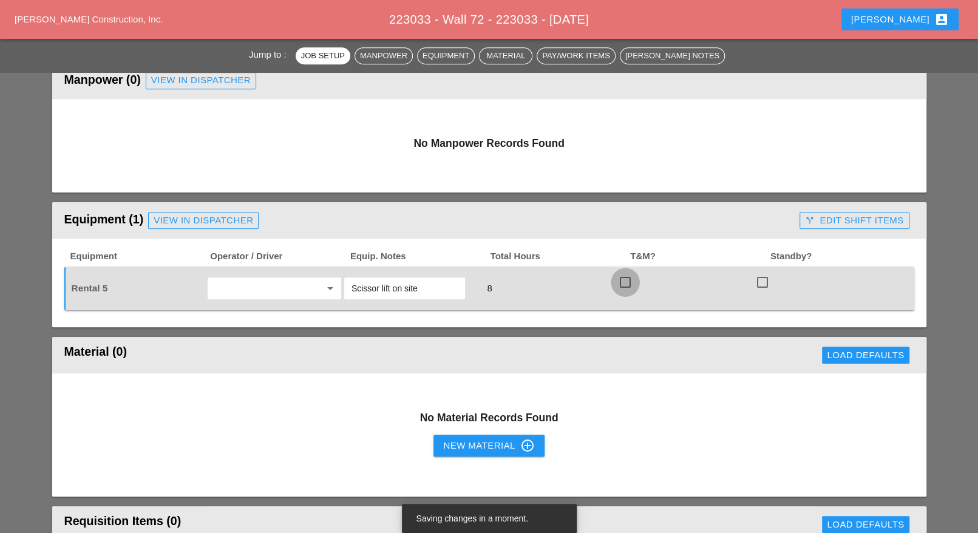
click at [627, 280] on div at bounding box center [625, 282] width 21 height 21
checkbox input "true"
click at [848, 220] on div "call_split Edit Shift Items" at bounding box center [854, 221] width 98 height 14
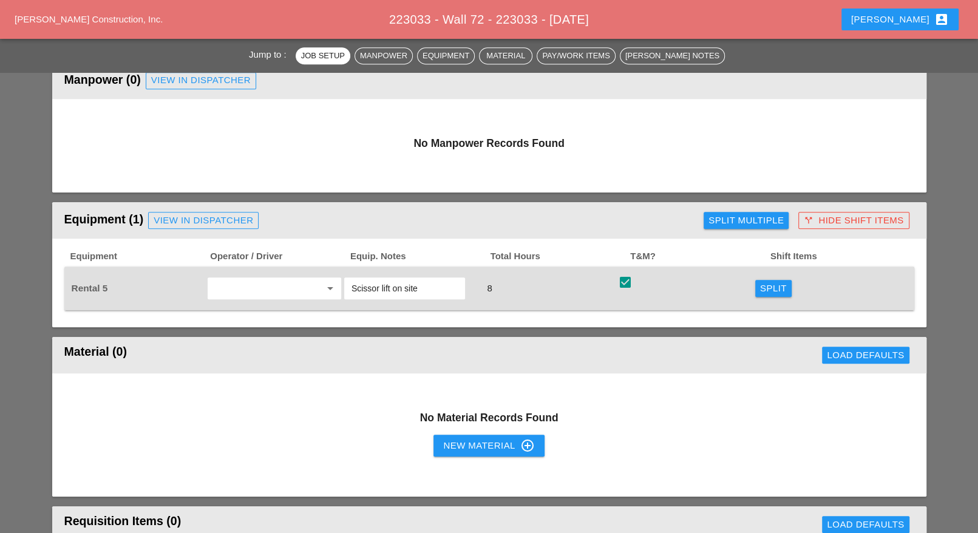
click at [773, 293] on div "Split" at bounding box center [773, 289] width 27 height 14
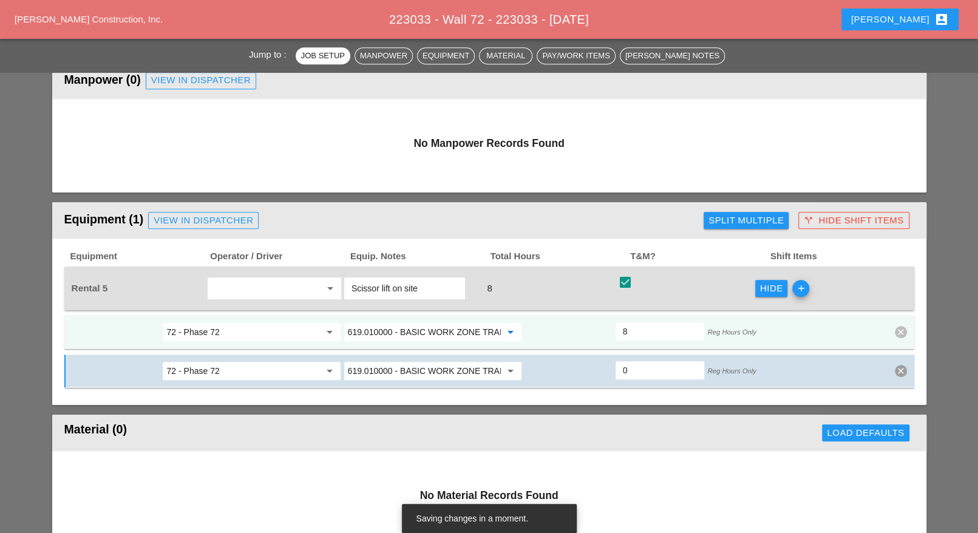
click at [451, 335] on input "619.010000 - BASIC WORK ZONE TRAFFIC CONTROL" at bounding box center [424, 331] width 153 height 19
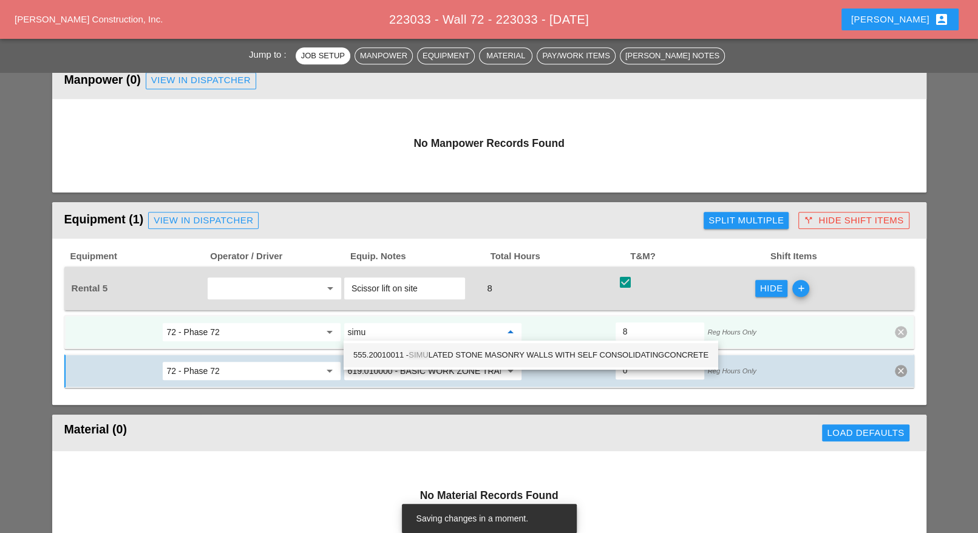
click at [469, 353] on div "555.20010011 - SIMU LATED STONE MASONRY WALLS WITH SELF CONSOLIDATINGCONCRETE" at bounding box center [530, 355] width 355 height 15
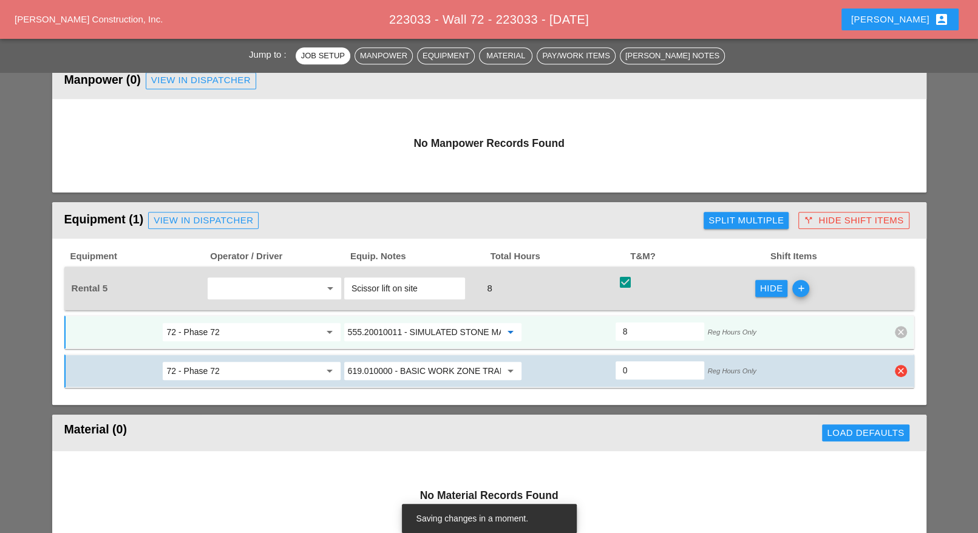
type input "555.20010011 - SIMULATED STONE MASONRY WALLS WITH SELF CONSOLIDATINGCONCRETE"
click at [901, 362] on div "72 - Phase 72 arrow_drop_down 619.010000 - BASIC WORK ZONE TRAFFIC CONTROL arro…" at bounding box center [489, 371] width 850 height 34
click at [901, 370] on icon "clear" at bounding box center [901, 371] width 12 height 12
click at [902, 344] on div "Confirm delete" at bounding box center [901, 342] width 59 height 14
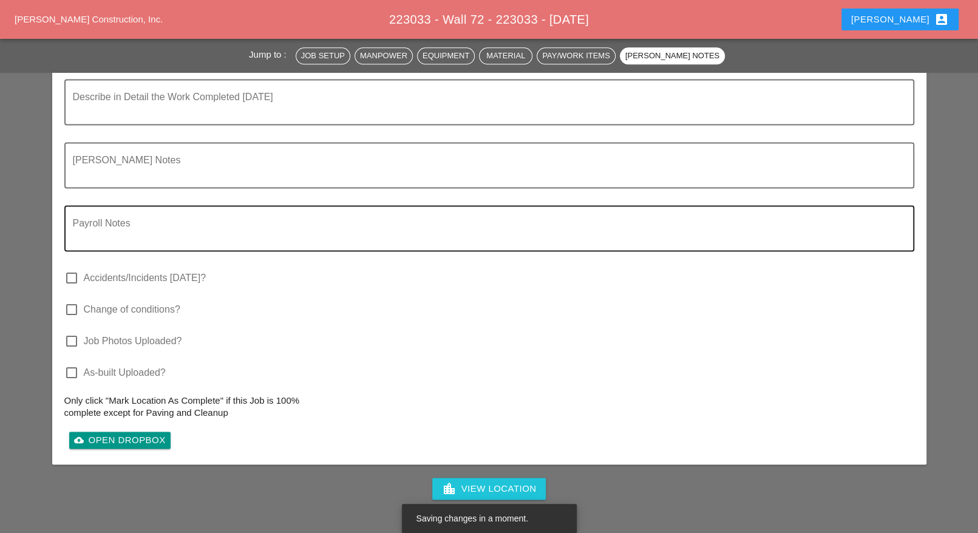
scroll to position [1100, 0]
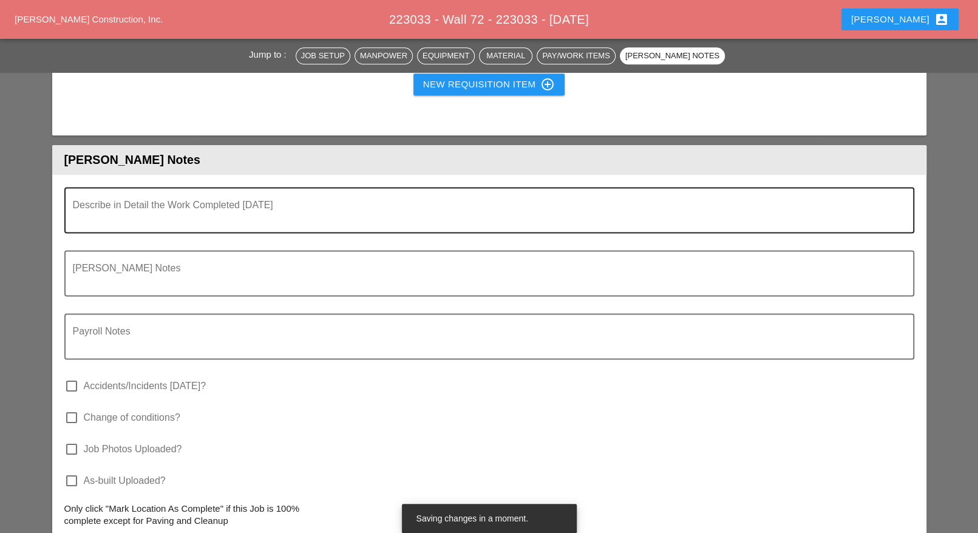
click at [114, 217] on textarea "Describe in Detail the Work Completed Today" at bounding box center [484, 217] width 823 height 29
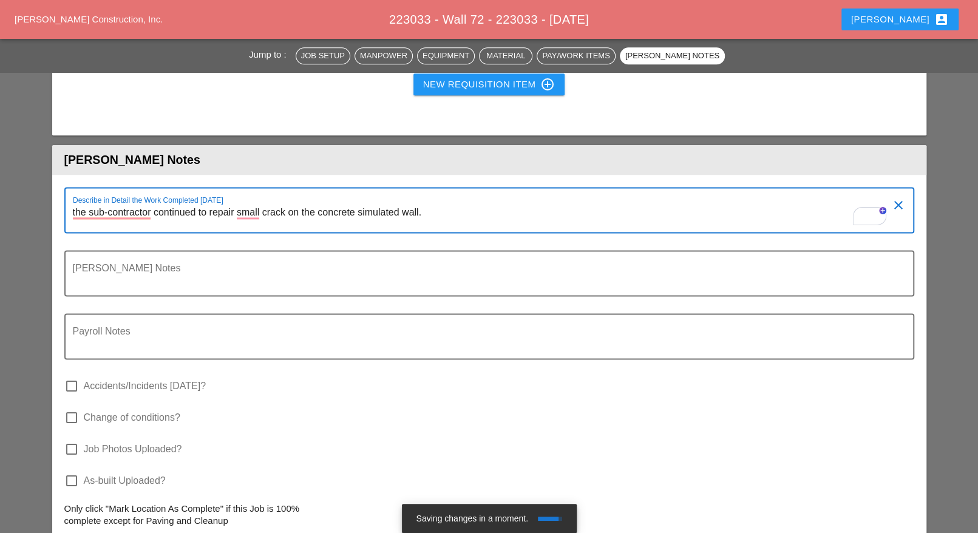
click at [128, 212] on textarea "the sub-contractor continued to repair small crack on the concrete simulated wa…" at bounding box center [484, 217] width 823 height 29
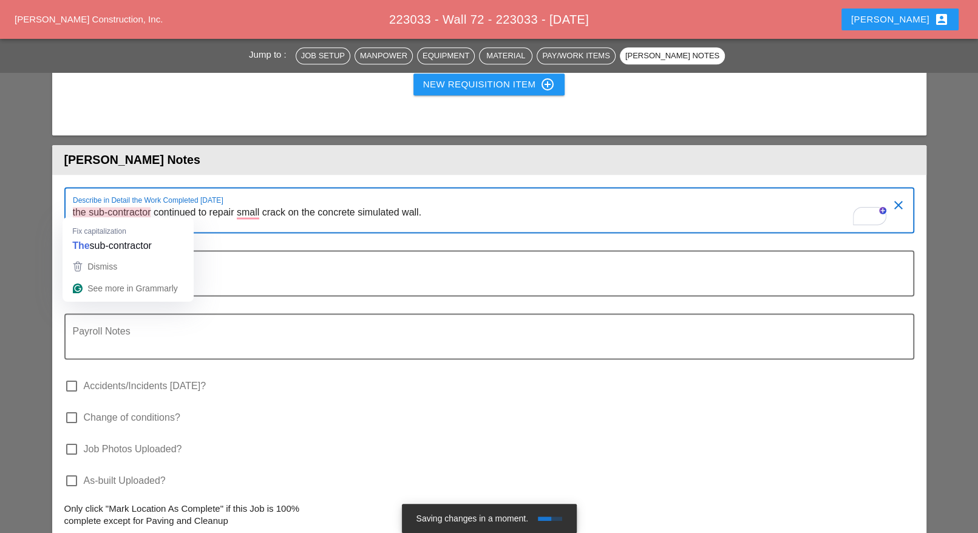
drag, startPoint x: 128, startPoint y: 212, endPoint x: 103, endPoint y: 210, distance: 25.0
drag, startPoint x: 103, startPoint y: 210, endPoint x: 311, endPoint y: 239, distance: 209.7
click at [331, 242] on div at bounding box center [490, 241] width 836 height 7
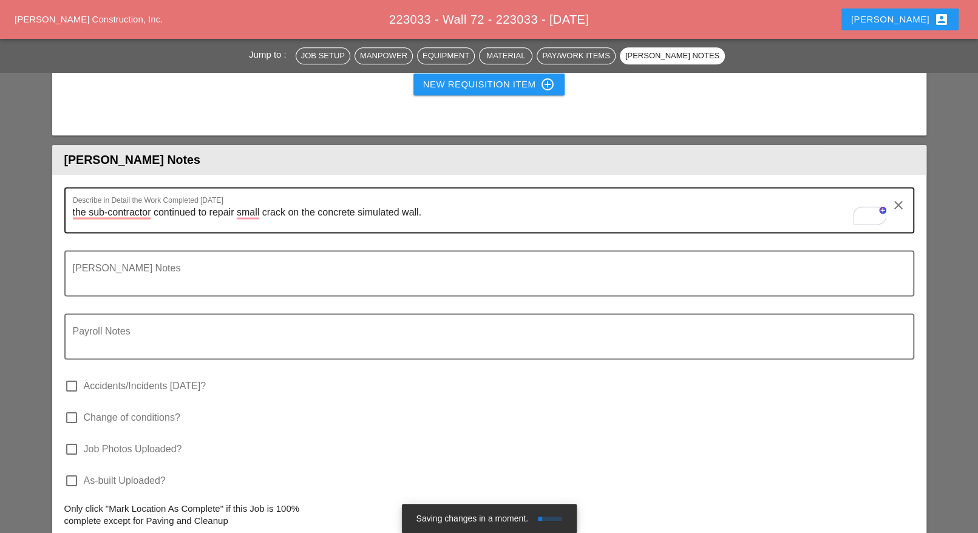
click at [130, 207] on textarea "the sub-contractor continued to repair small crack on the concrete simulated wa…" at bounding box center [484, 217] width 823 height 29
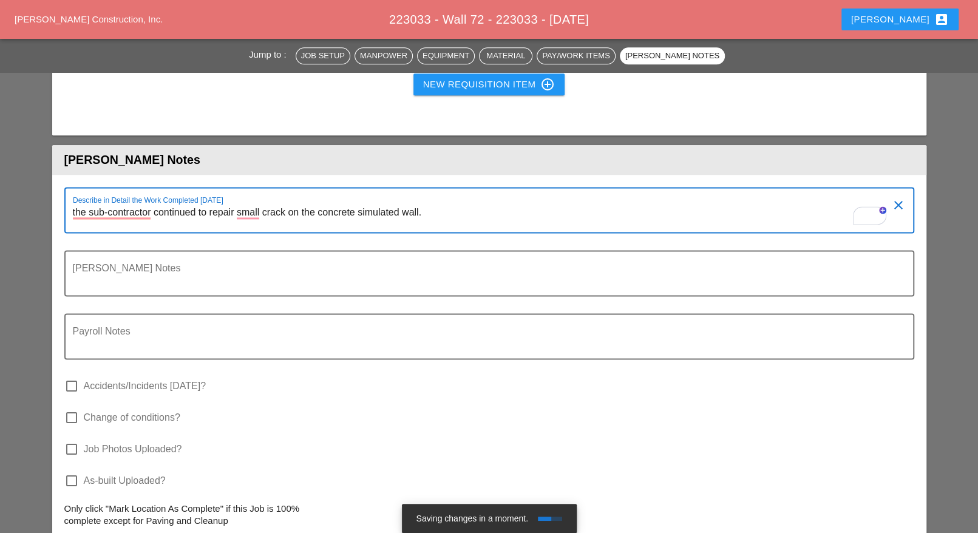
drag, startPoint x: 130, startPoint y: 208, endPoint x: 107, endPoint y: 225, distance: 28.3
click at [107, 225] on textarea "the sub-contractor continued to repair small crack on the concrete simulated wa…" at bounding box center [484, 217] width 823 height 29
click at [93, 212] on textarea "the sub-contractor continued to repair small crack on the concrete simulated wa…" at bounding box center [484, 217] width 823 height 29
click at [475, 224] on textarea "The sub-contractor continued to repair small crack on the concrete simulated wa…" at bounding box center [484, 217] width 823 height 29
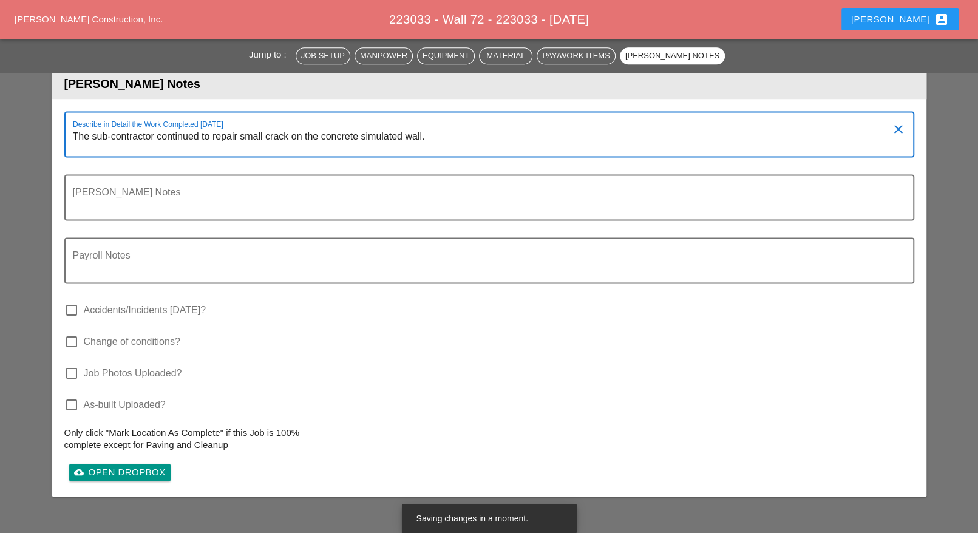
click at [262, 134] on textarea "The sub-contractor continued to repair small crack on the concrete simulated wa…" at bounding box center [484, 141] width 823 height 29
click at [264, 135] on textarea "The sub-contractor continued to repair crack on the concrete simulated wall." at bounding box center [484, 141] width 823 height 29
click at [430, 138] on textarea "The sub-contractor continued to repair cracks on the concrete simulated wall." at bounding box center [484, 141] width 823 height 29
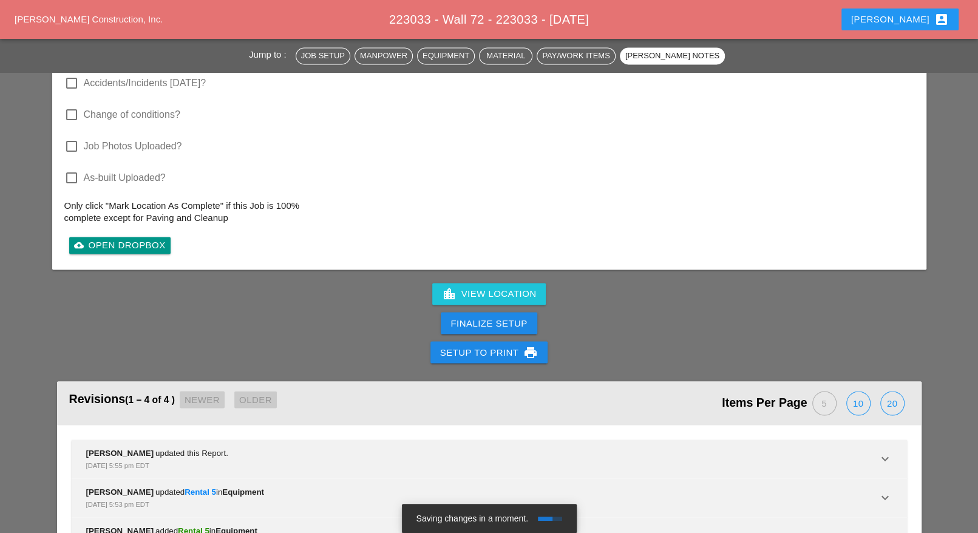
scroll to position [1404, 0]
type textarea "The sub-contractor continued to repair cracks on the concrete simulated wall."
click at [471, 318] on div "Finalize Setup" at bounding box center [489, 323] width 77 height 14
click at [477, 318] on div "Complete This Report" at bounding box center [489, 323] width 119 height 14
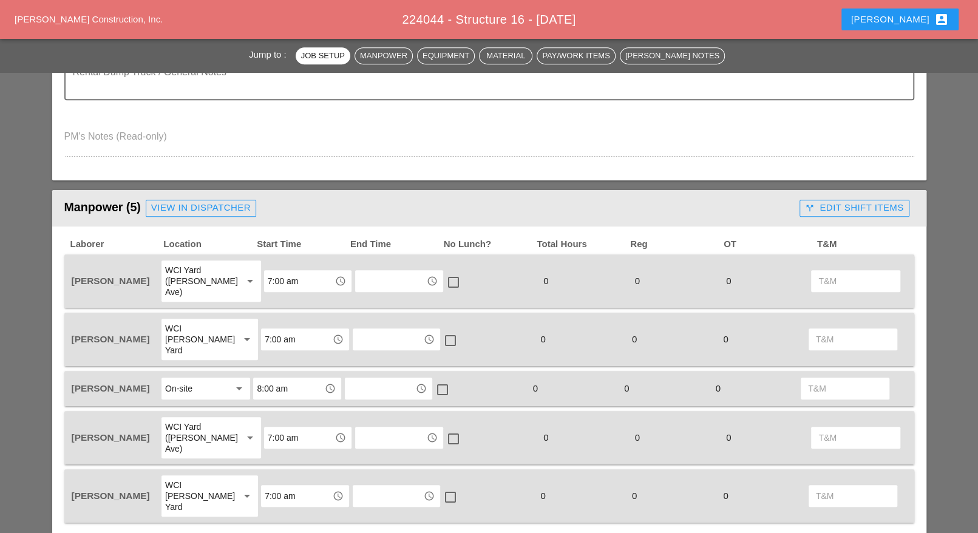
scroll to position [455, 0]
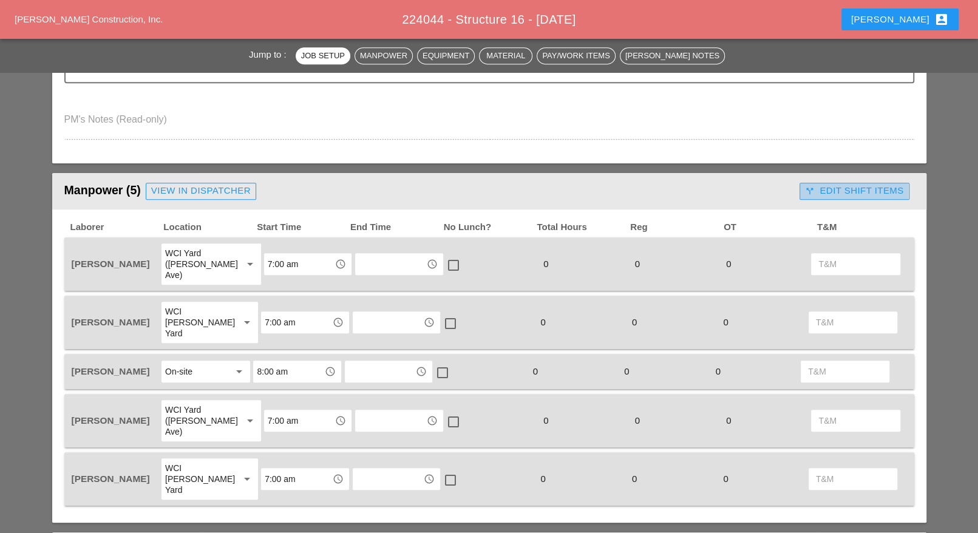
click at [828, 185] on div "call_split Edit Shift Items" at bounding box center [854, 191] width 98 height 14
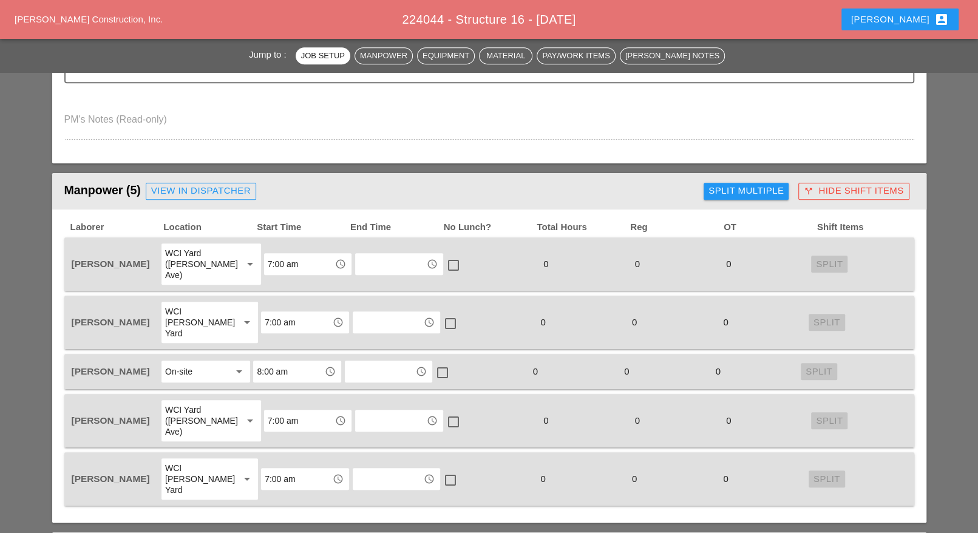
click at [744, 189] on div "Split Multiple" at bounding box center [746, 191] width 75 height 14
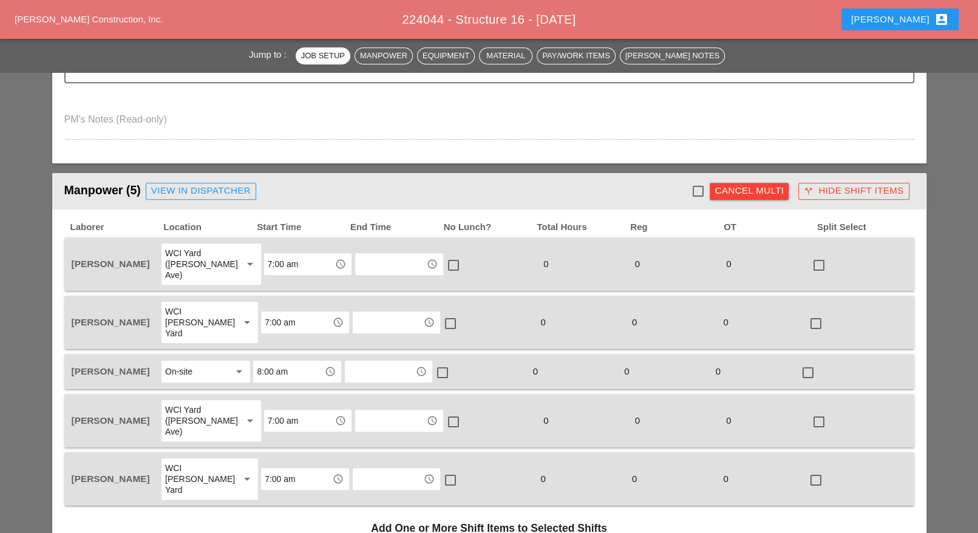
click at [701, 186] on div at bounding box center [697, 191] width 21 height 21
checkbox input "true"
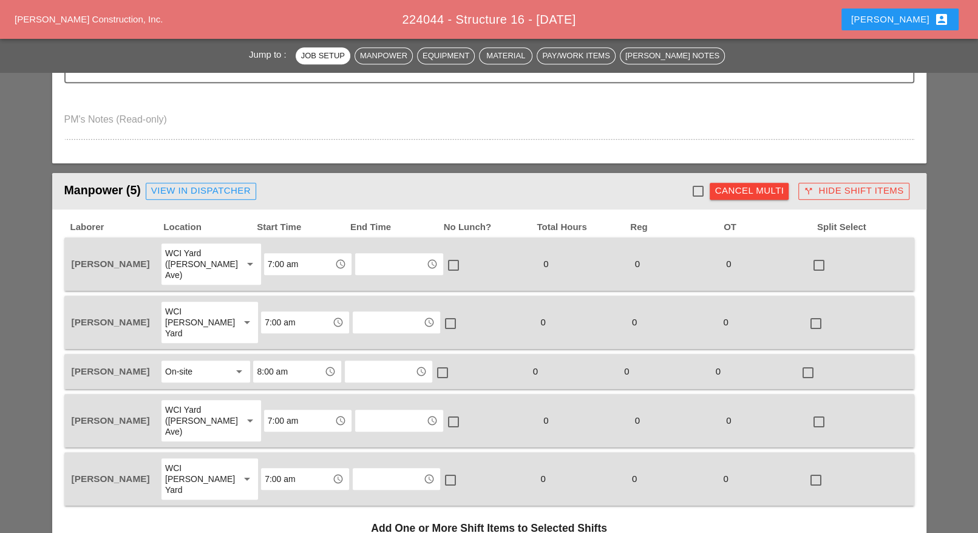
checkbox input "true"
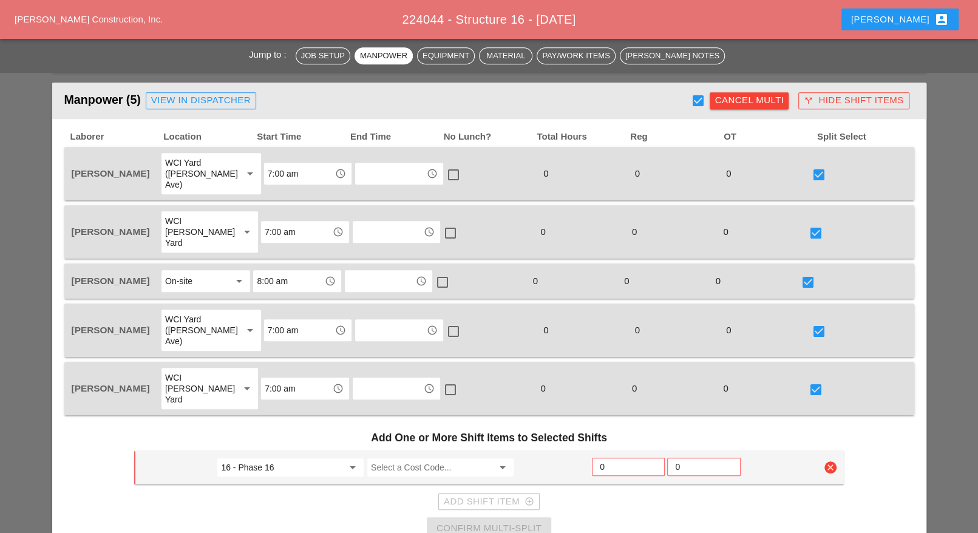
scroll to position [683, 0]
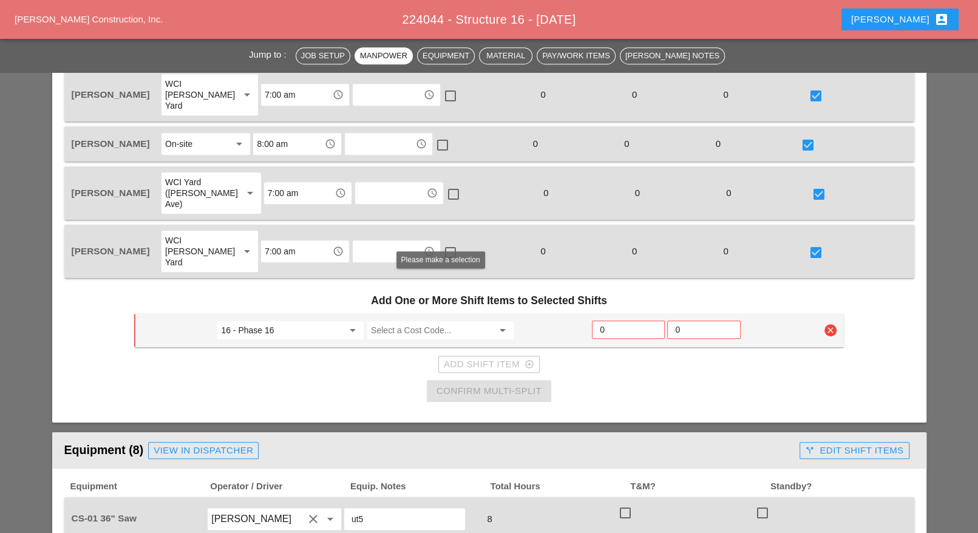
click at [403, 321] on input "Select a Cost Code..." at bounding box center [432, 330] width 122 height 19
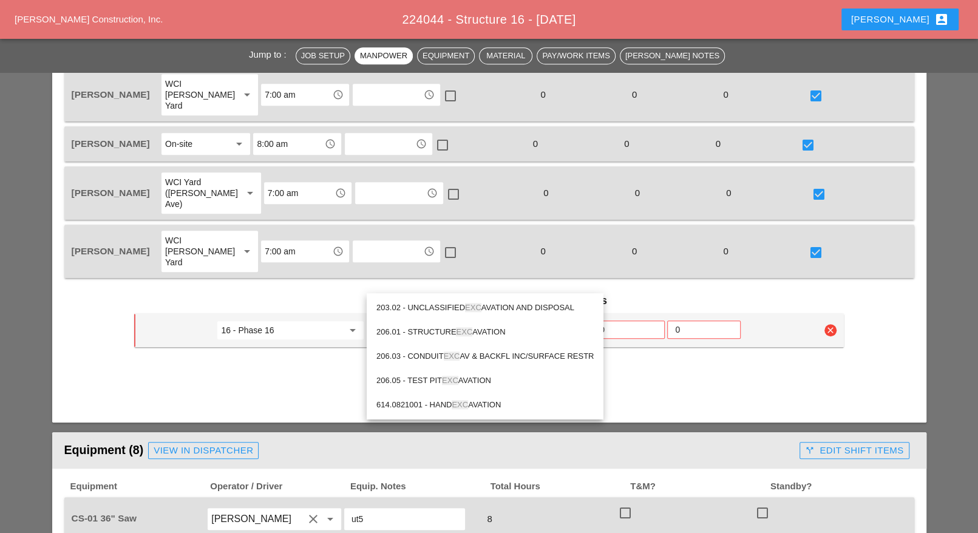
click at [469, 299] on div "203.02 - UNCLASSIFIED EXC AVATION AND DISPOSAL" at bounding box center [485, 308] width 217 height 24
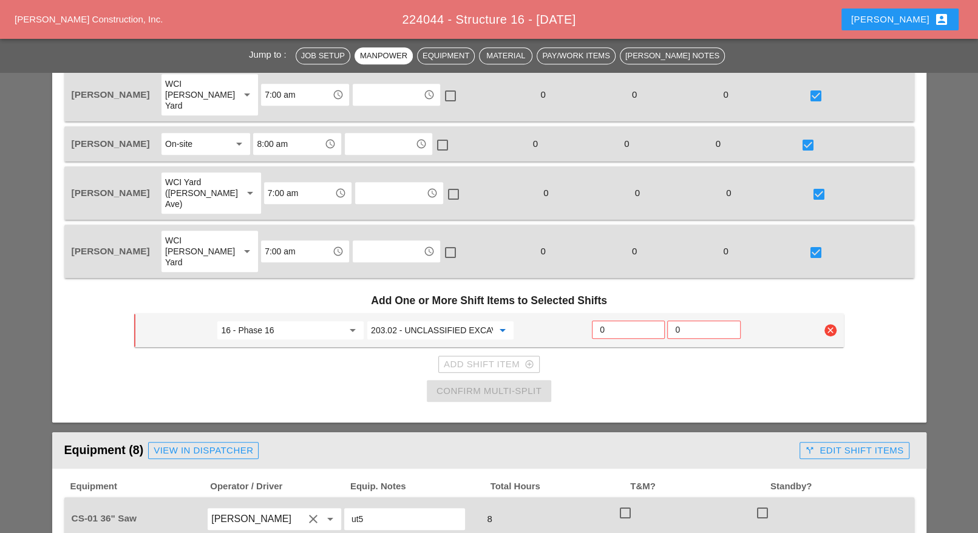
type input "203.02 - UNCLASSIFIED EXCAVATION AND DISPOSAL"
click at [610, 320] on input "0" at bounding box center [628, 329] width 57 height 19
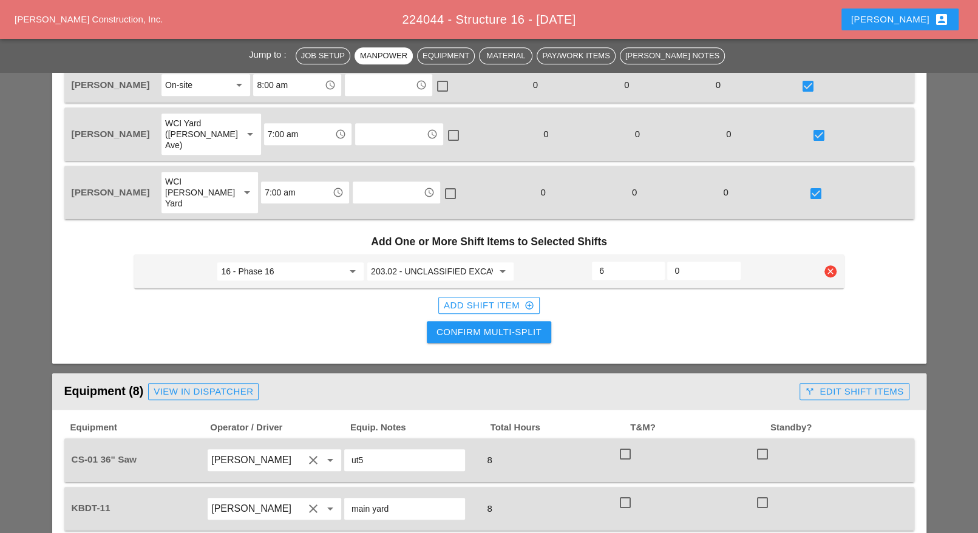
scroll to position [759, 0]
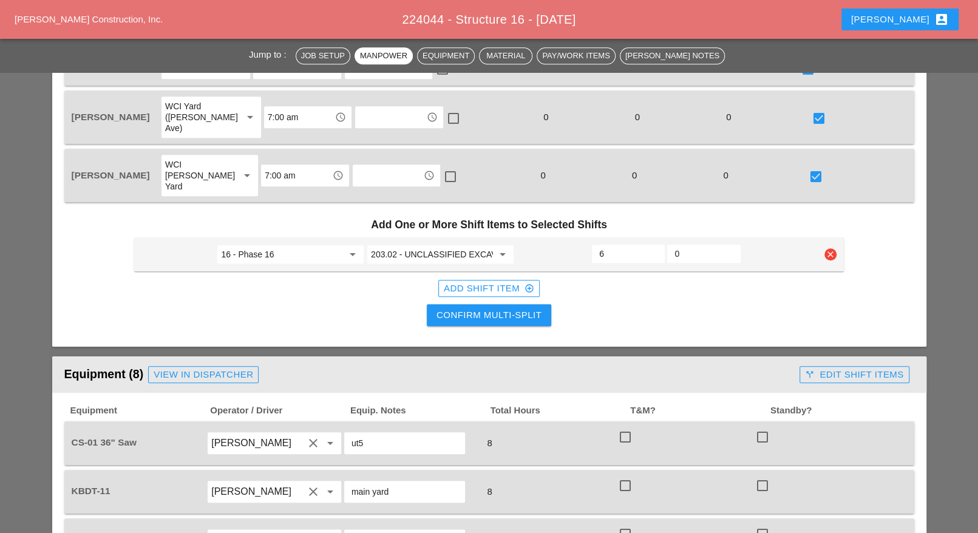
type input "6"
drag, startPoint x: 507, startPoint y: 270, endPoint x: 540, endPoint y: 271, distance: 32.8
click at [508, 309] on div "Confirm Multi-Split" at bounding box center [489, 316] width 105 height 14
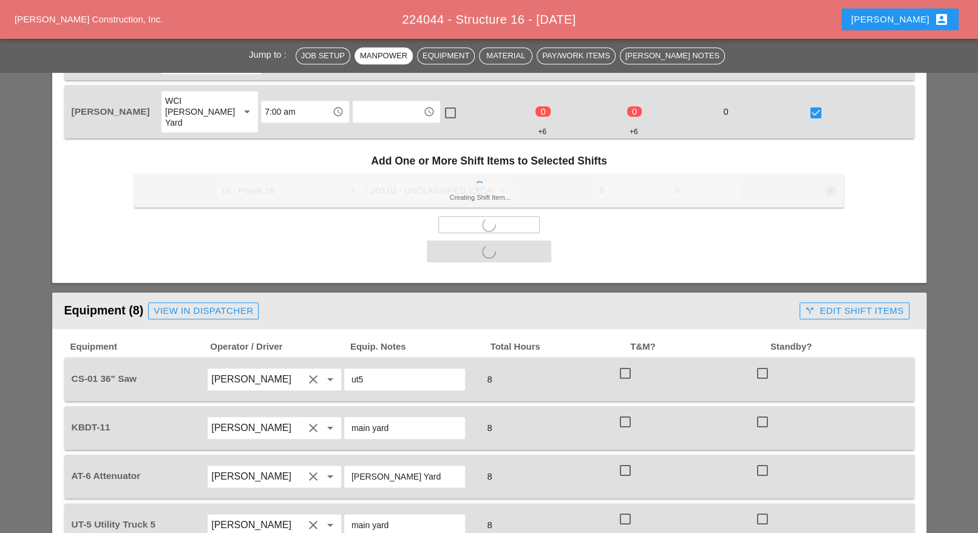
scroll to position [911, 0]
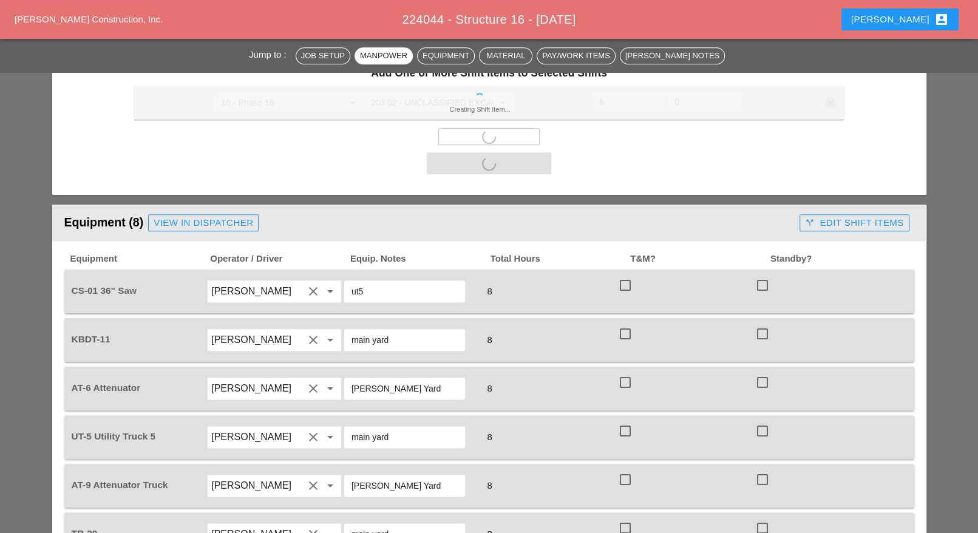
click at [627, 275] on div at bounding box center [625, 285] width 21 height 21
checkbox input "true"
drag, startPoint x: 626, startPoint y: 284, endPoint x: 623, endPoint y: 319, distance: 35.3
click at [626, 318] on div "KBDT-11 Oscar Padilla clear arrow_drop_down main yard 8 check_box_outline_blank…" at bounding box center [489, 340] width 850 height 44
checkbox input "false"
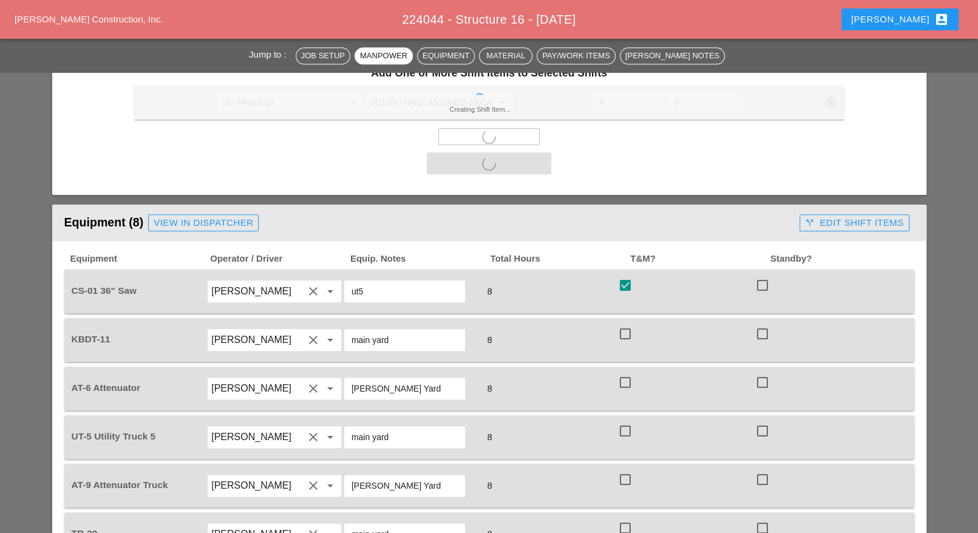
checkbox input "false"
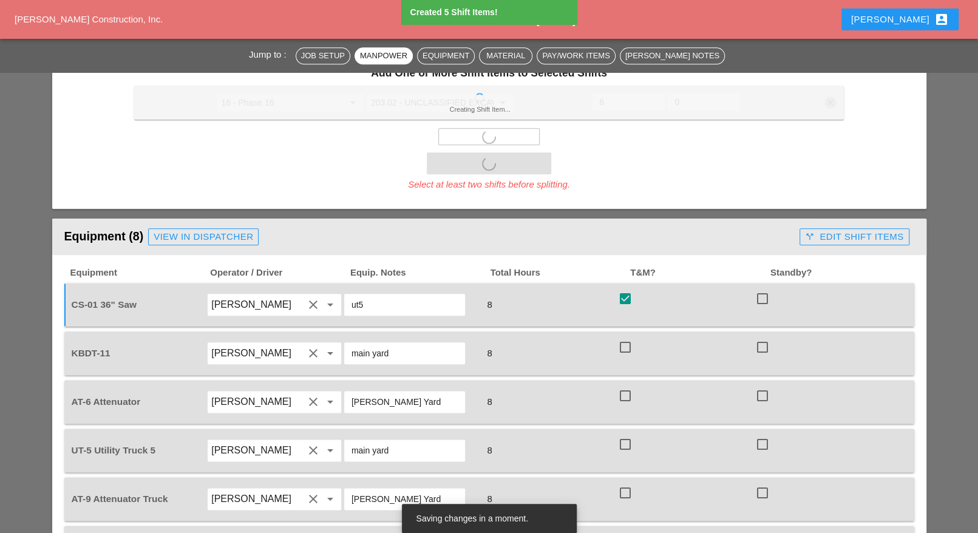
click at [627, 386] on div at bounding box center [625, 396] width 21 height 21
checkbox input "true"
click at [629, 337] on div at bounding box center [625, 347] width 21 height 21
checkbox input "true"
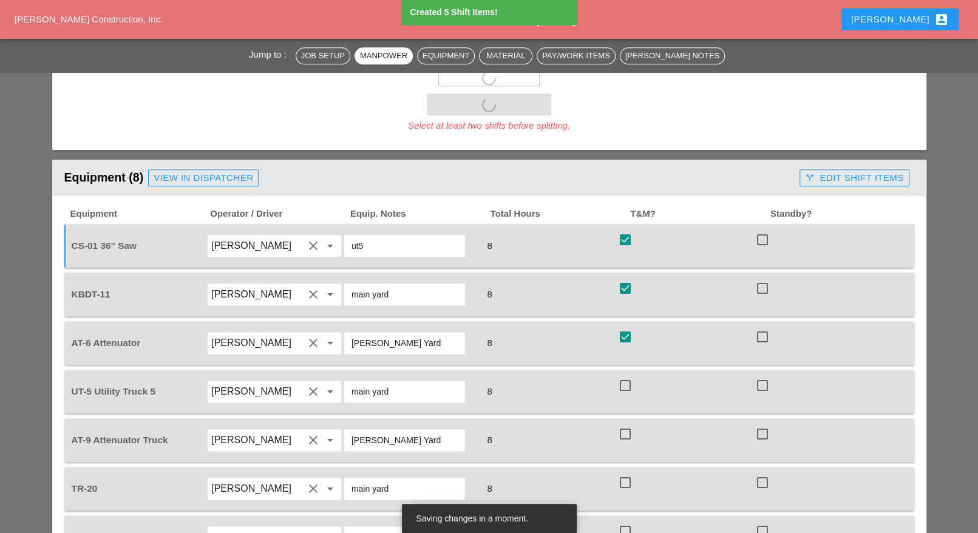
scroll to position [987, 0]
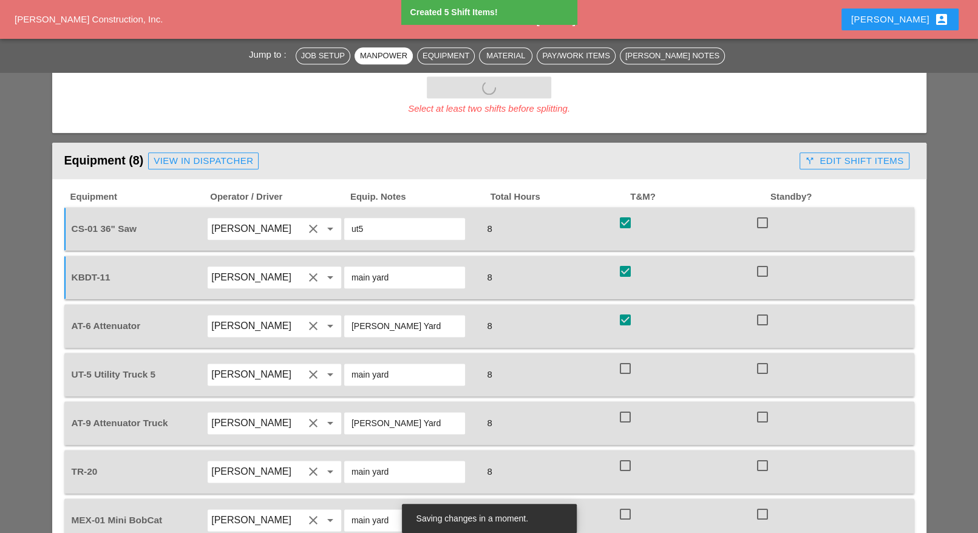
click at [626, 358] on div at bounding box center [625, 368] width 21 height 21
checkbox input "true"
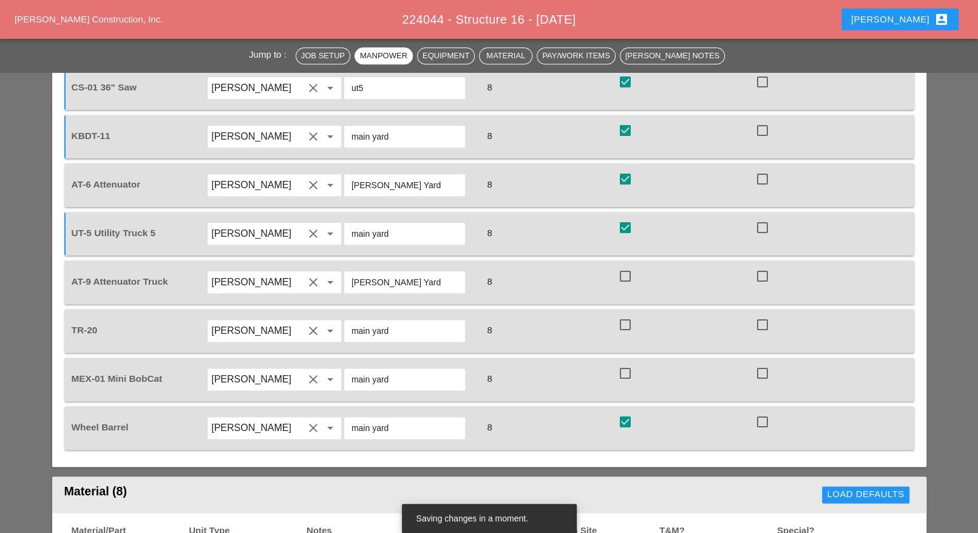
checkbox input "true"
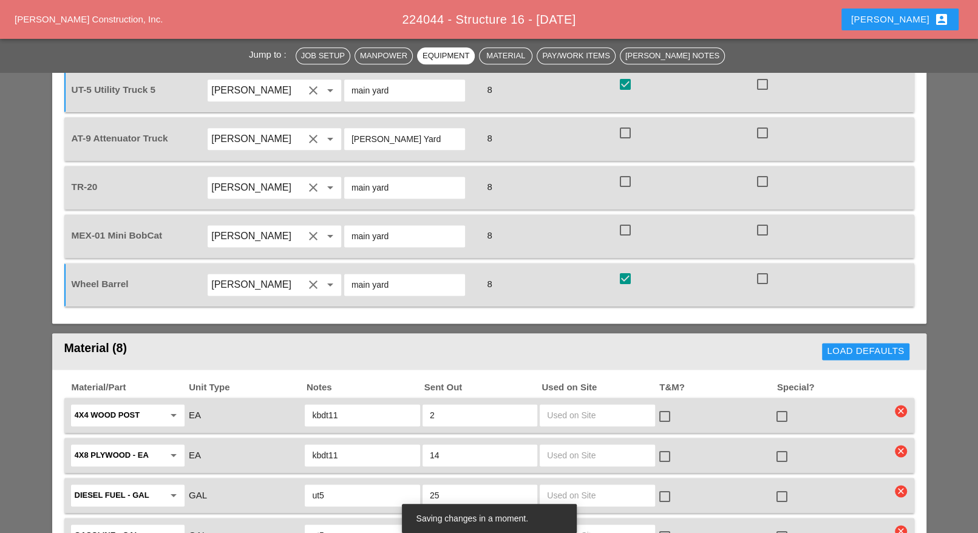
scroll to position [1139, 0]
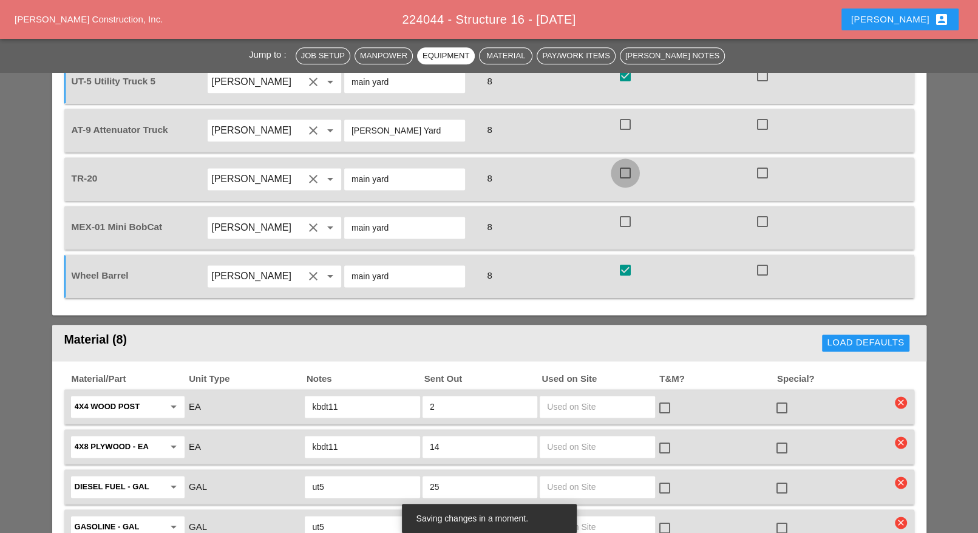
click at [627, 163] on div at bounding box center [625, 173] width 21 height 21
checkbox input "true"
click at [626, 211] on div at bounding box center [625, 221] width 21 height 21
checkbox input "true"
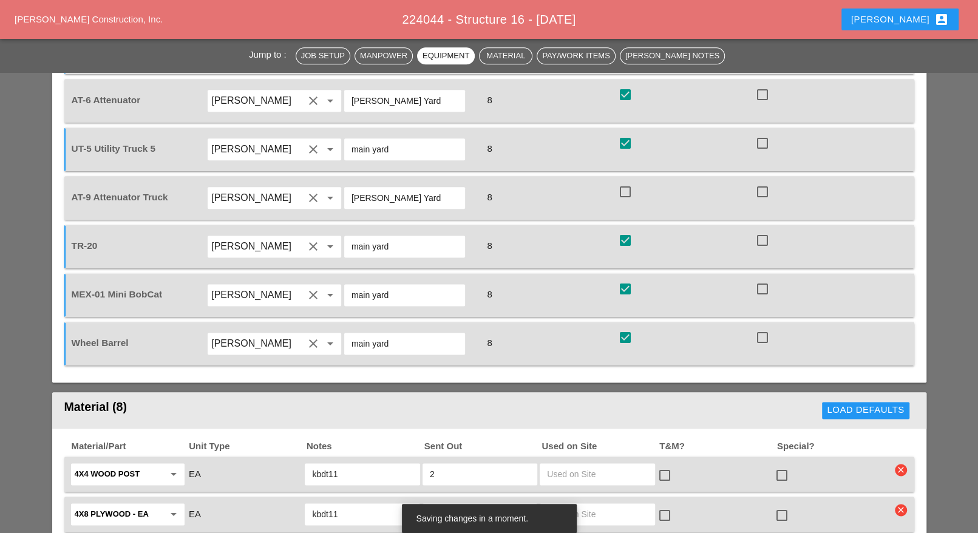
scroll to position [1063, 0]
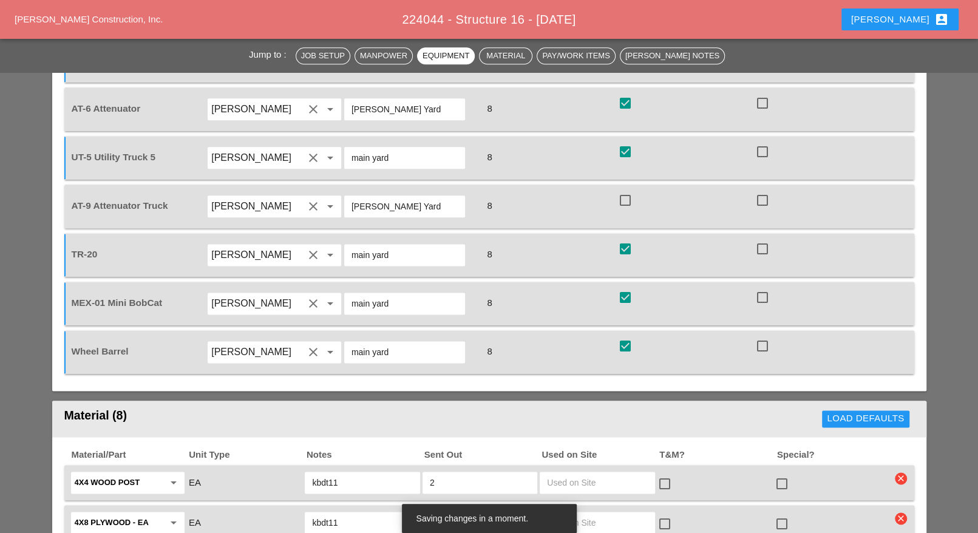
drag, startPoint x: 627, startPoint y: 152, endPoint x: 626, endPoint y: 177, distance: 24.9
click at [629, 190] on div at bounding box center [625, 200] width 21 height 21
checkbox input "true"
click at [756, 336] on div at bounding box center [762, 346] width 21 height 21
checkbox input "true"
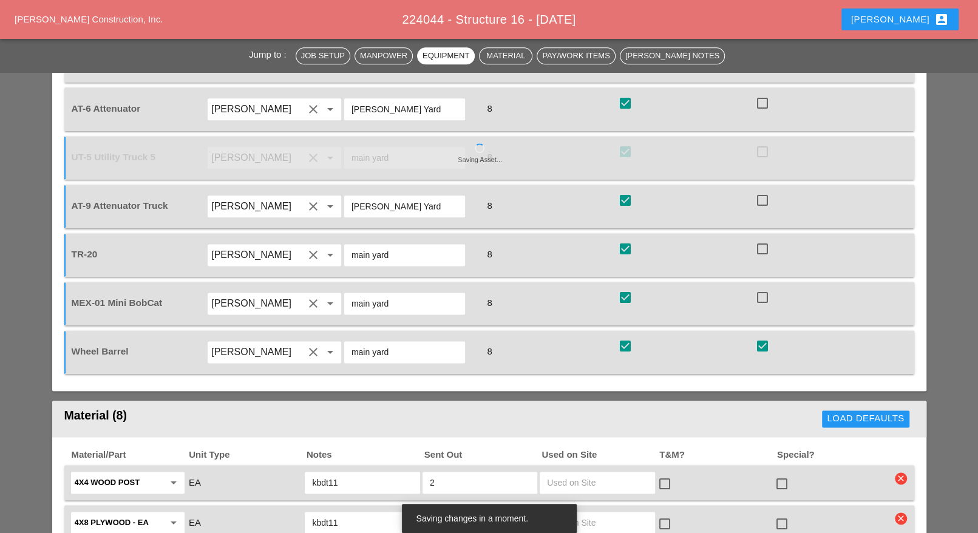
click at [624, 336] on div at bounding box center [625, 346] width 21 height 21
checkbox input "false"
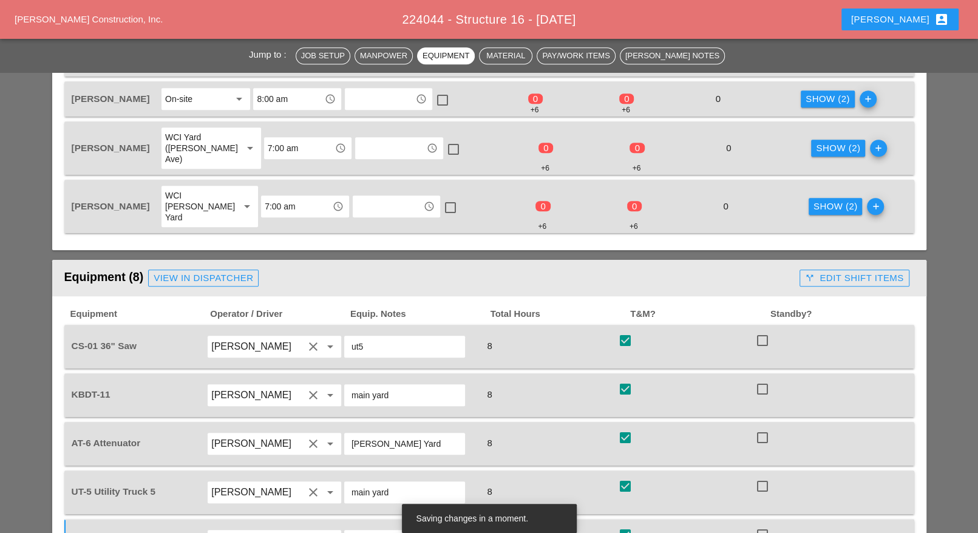
scroll to position [531, 0]
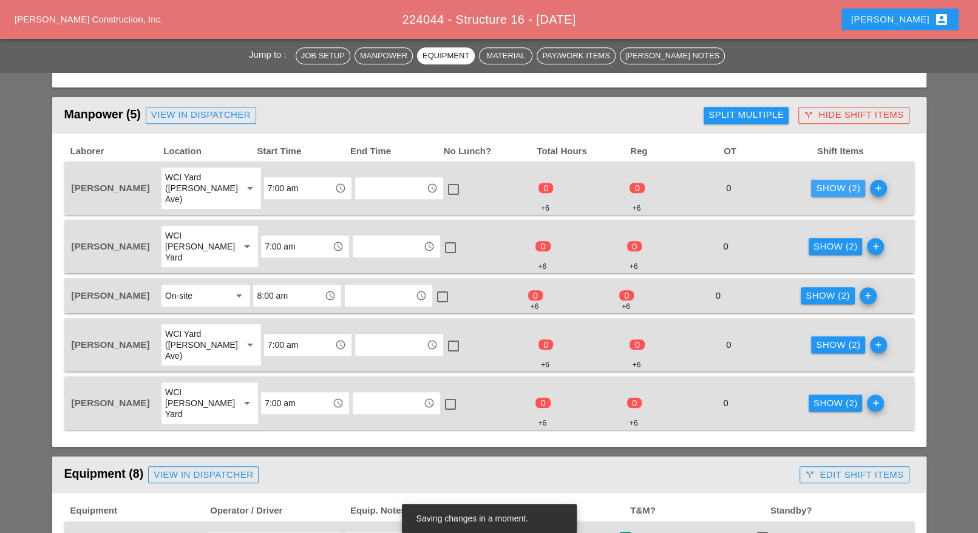
click at [816, 182] on div "Show (2)" at bounding box center [838, 189] width 44 height 14
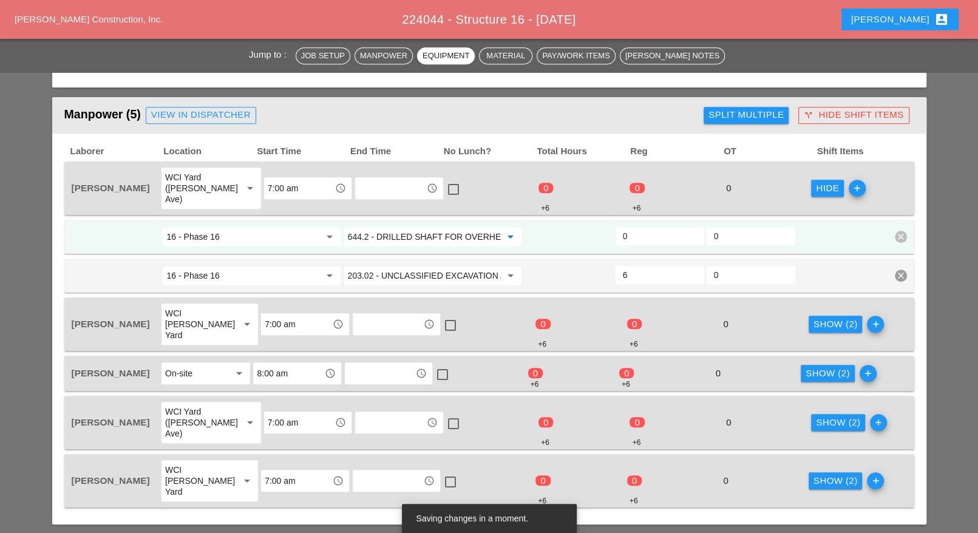
click at [415, 227] on input "644.2 - DRILLED SHAFT FOR OVERHEAD SIGN STRUCTUR" at bounding box center [424, 236] width 153 height 19
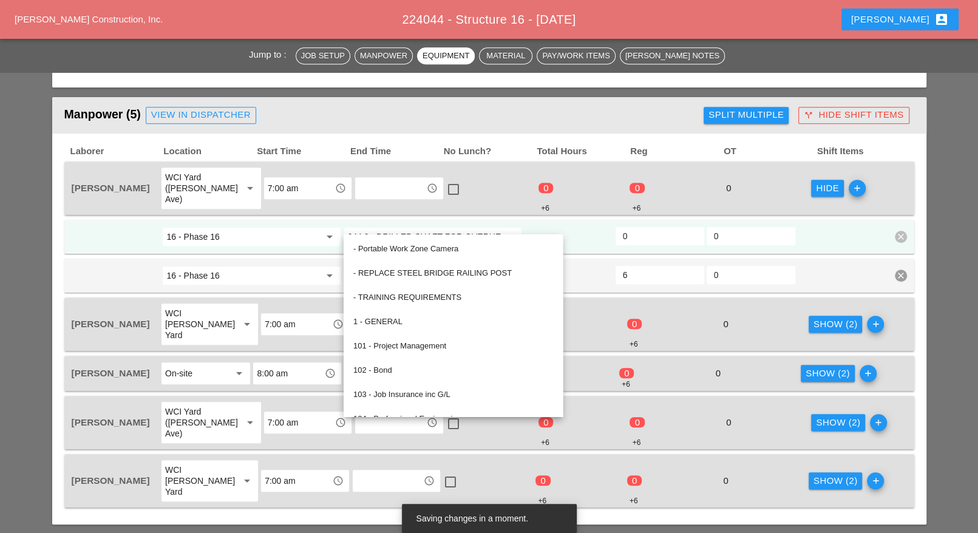
paste input "Daniel Kavanaugh"
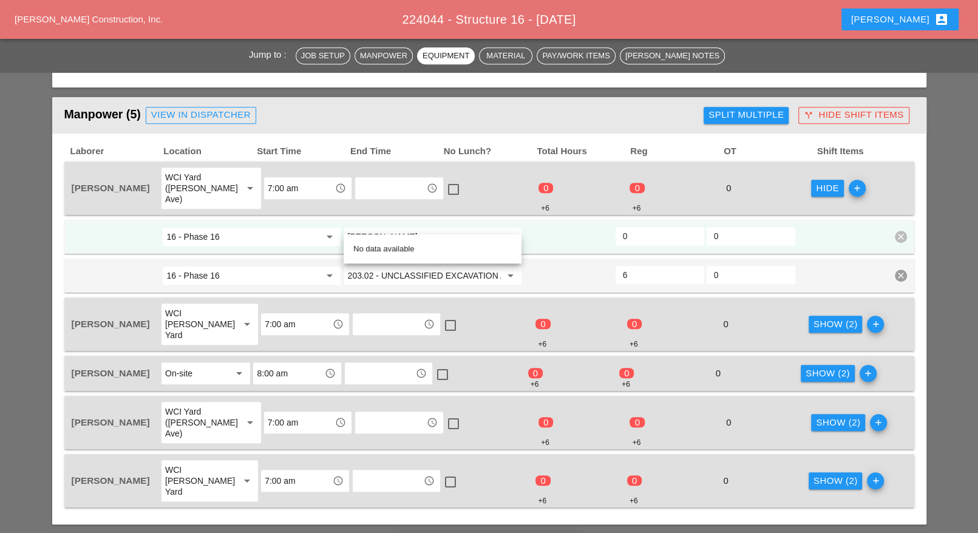
drag, startPoint x: 420, startPoint y: 220, endPoint x: 332, endPoint y: 217, distance: 87.5
click at [332, 226] on div "16 - Phase 16 arrow_drop_down Daniel Kavanaugh arrow_drop_down 0 0 clear" at bounding box center [480, 237] width 820 height 22
click at [382, 227] on input "644.2 - DRILLED SHAFT FOR OVERHEAD SIGN STRUCTUR" at bounding box center [424, 236] width 153 height 19
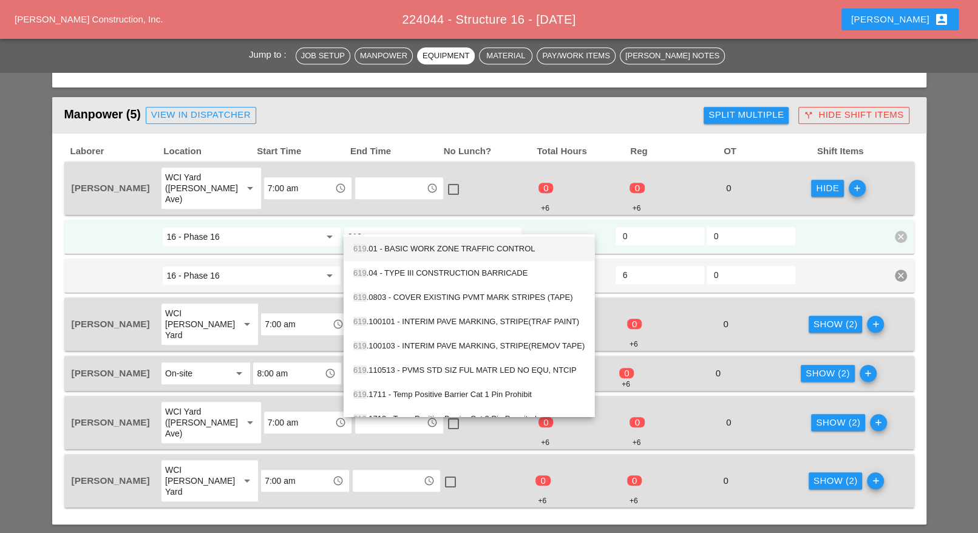
click at [390, 244] on div "619 .01 - BASIC WORK ZONE TRAFFIC CONTROL" at bounding box center [468, 249] width 231 height 15
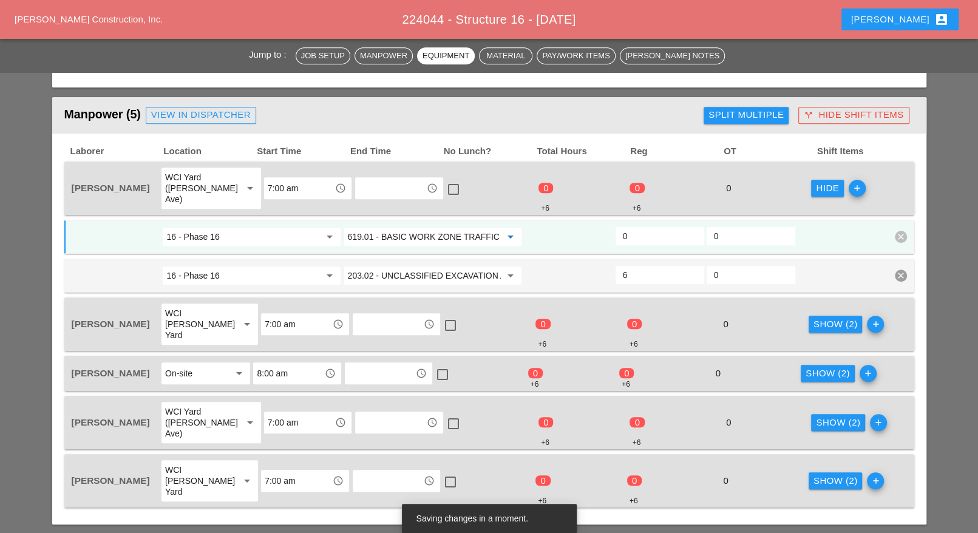
drag, startPoint x: 378, startPoint y: 225, endPoint x: 339, endPoint y: 223, distance: 38.3
click at [339, 226] on div "16 - Phase 16 arrow_drop_down 619.01 - BASIC WORK ZONE TRAFFIC CONTROL arrow_dr…" at bounding box center [480, 237] width 820 height 22
type input "619.01 - BASIC WORK ZONE TRAFFIC CONTROL"
click at [817, 318] on div "Show (2)" at bounding box center [836, 325] width 44 height 14
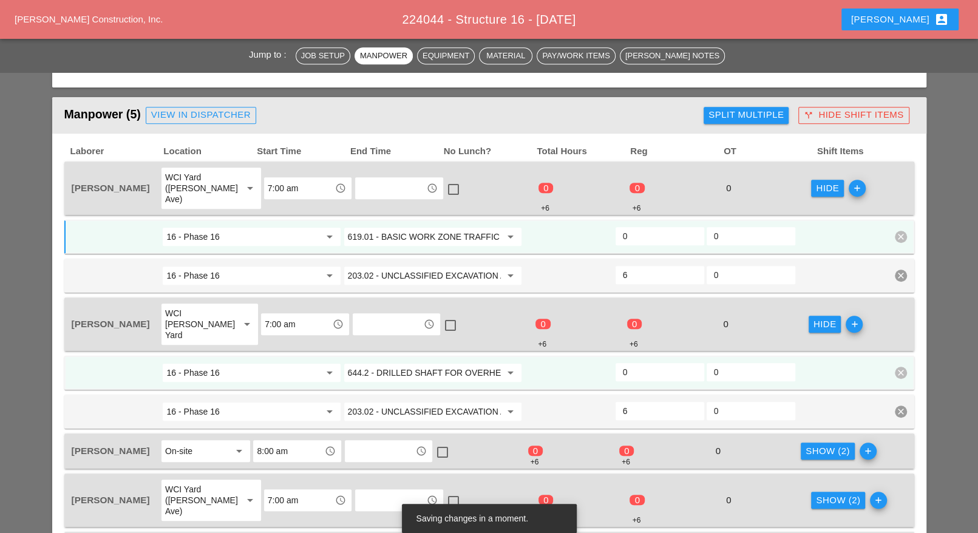
click at [413, 363] on input "644.2 - DRILLED SHAFT FOR OVERHEAD SIGN STRUCTUR" at bounding box center [424, 372] width 153 height 19
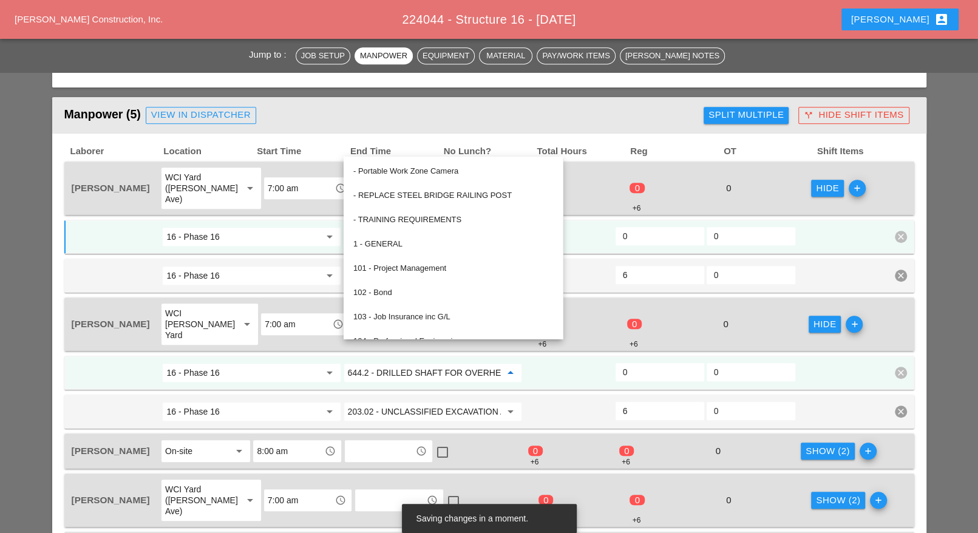
paste input "Daniel Kavanaugh"
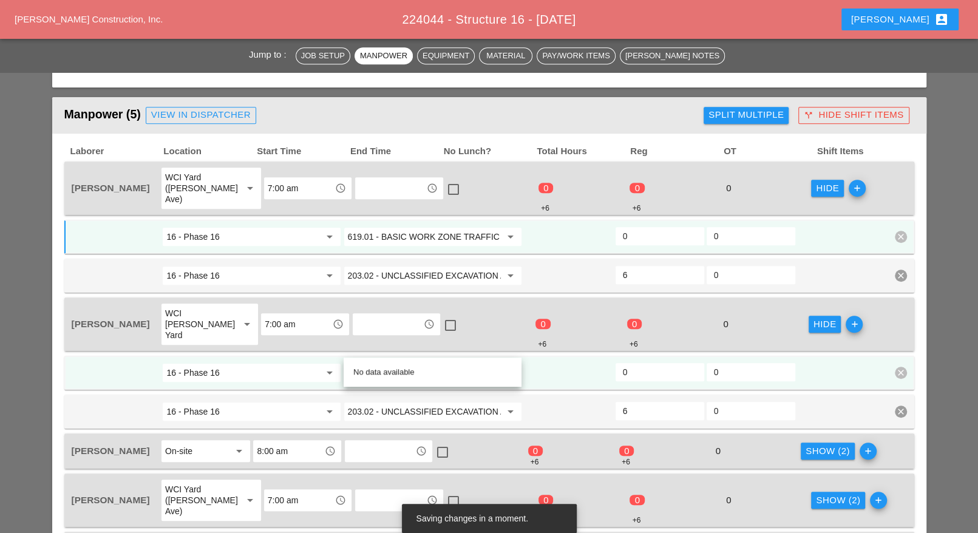
drag, startPoint x: 425, startPoint y: 348, endPoint x: 340, endPoint y: 346, distance: 85.1
click at [340, 362] on div "16 - Phase 16 arrow_drop_down Daniel Kavanaugh arrow_drop_down 0 0 clear" at bounding box center [480, 373] width 820 height 22
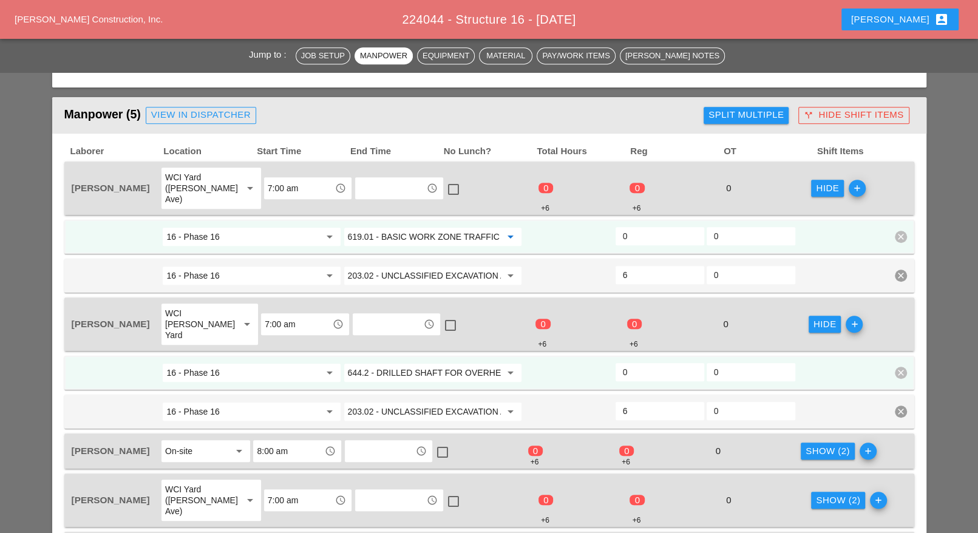
click at [383, 227] on input "619.01 - BASIC WORK ZONE TRAFFIC CONTROL" at bounding box center [424, 236] width 153 height 19
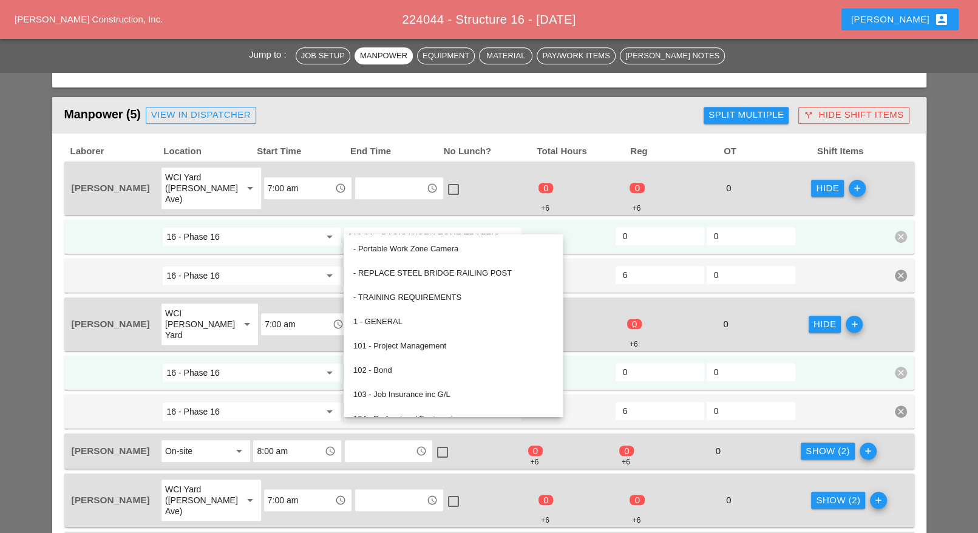
click at [383, 227] on input "619.01 - BASIC WORK ZONE TRAFFIC CONTROL" at bounding box center [424, 236] width 153 height 19
click at [653, 363] on input "0" at bounding box center [660, 372] width 74 height 19
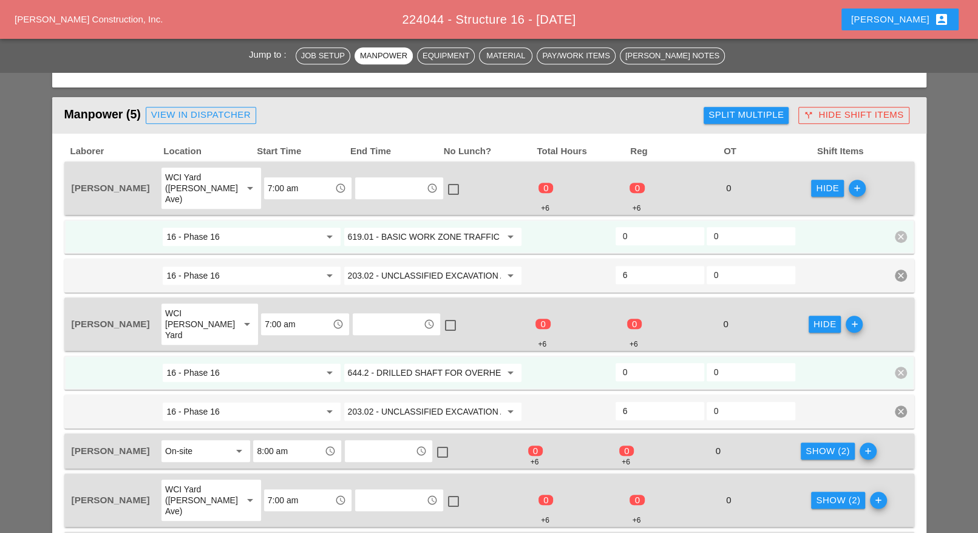
click at [426, 363] on input "644.2 - DRILLED SHAFT FOR OVERHEAD SIGN STRUCTUR" at bounding box center [424, 372] width 153 height 19
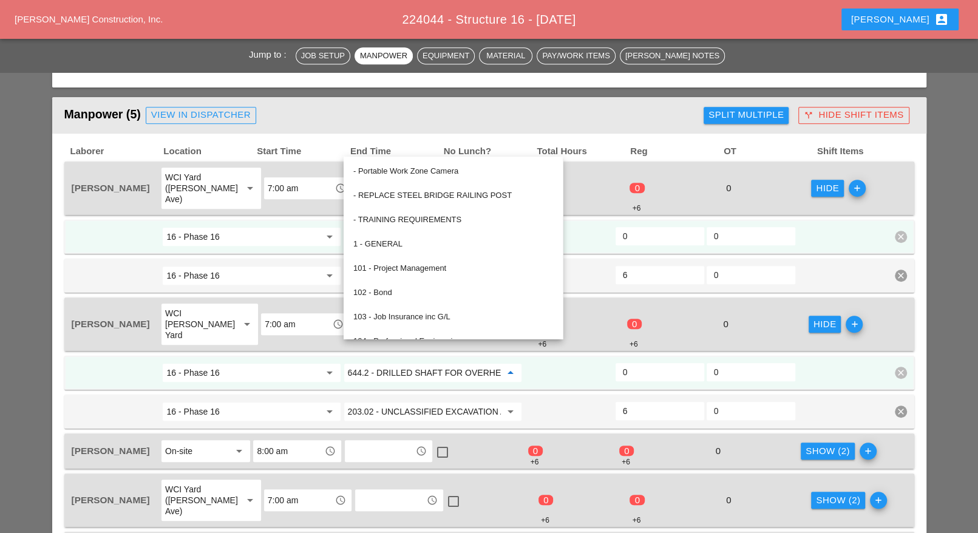
paste input "19.01 - BASIC WORK ZONE TRAFFIC CONTROL"
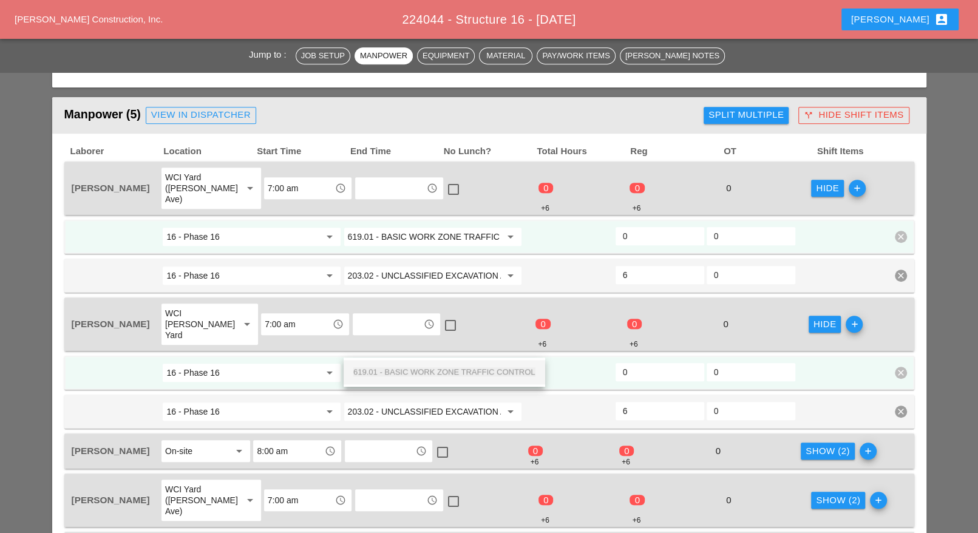
click at [428, 365] on div "619.01 - BASIC WORK ZONE TRAFFIC CONTROL" at bounding box center [444, 372] width 182 height 15
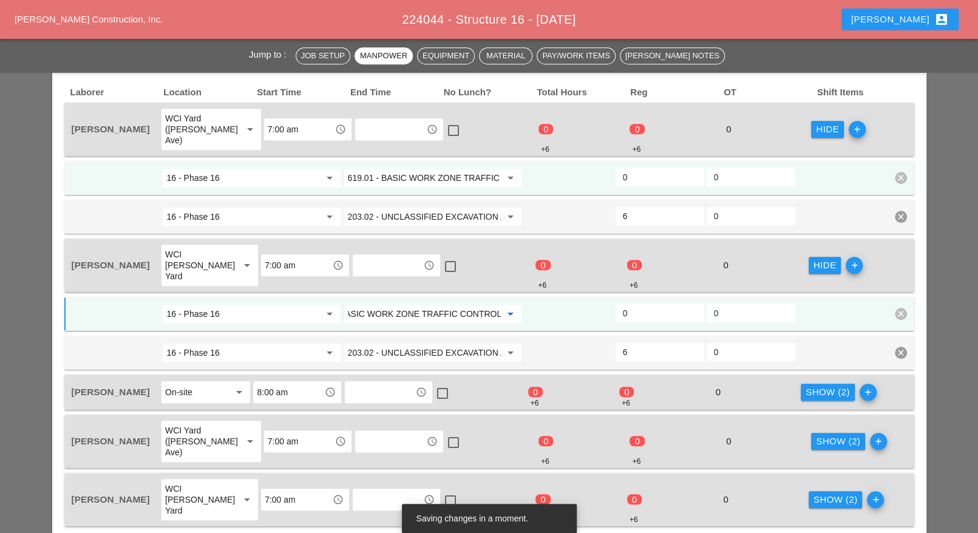
scroll to position [607, 0]
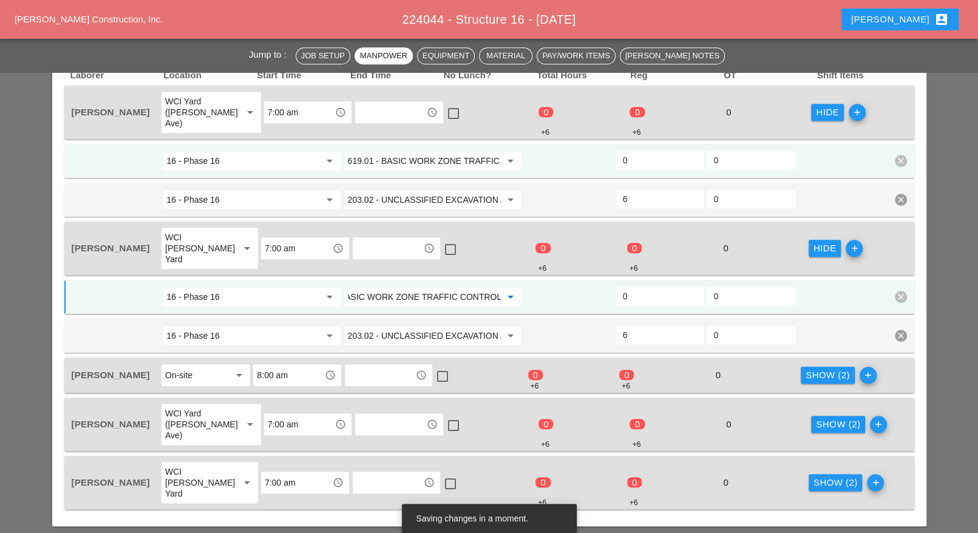
type input "619.01 - BASIC WORK ZONE TRAFFIC CONTROL"
click at [813, 369] on div "Show (2)" at bounding box center [828, 376] width 44 height 14
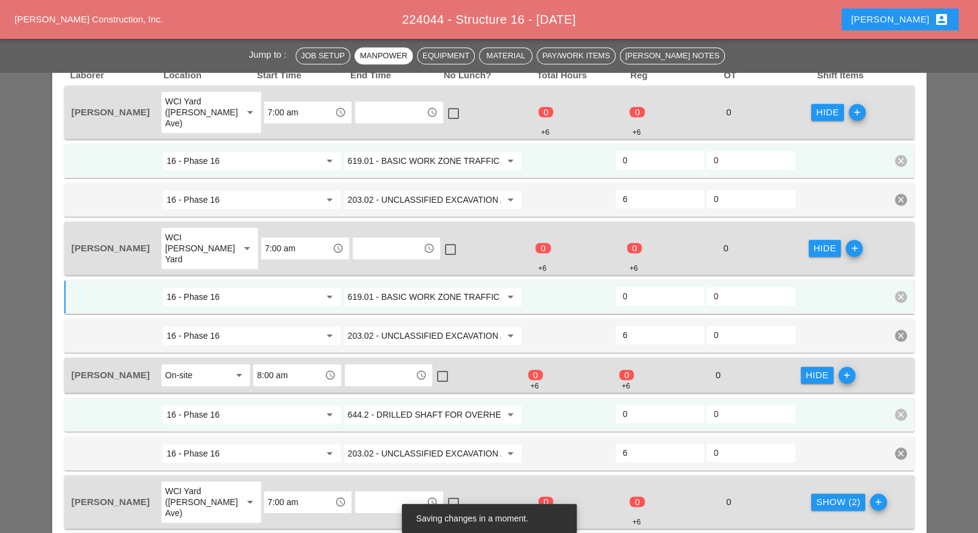
click at [397, 405] on input "644.2 - DRILLED SHAFT FOR OVERHEAD SIGN STRUCTUR" at bounding box center [424, 414] width 153 height 19
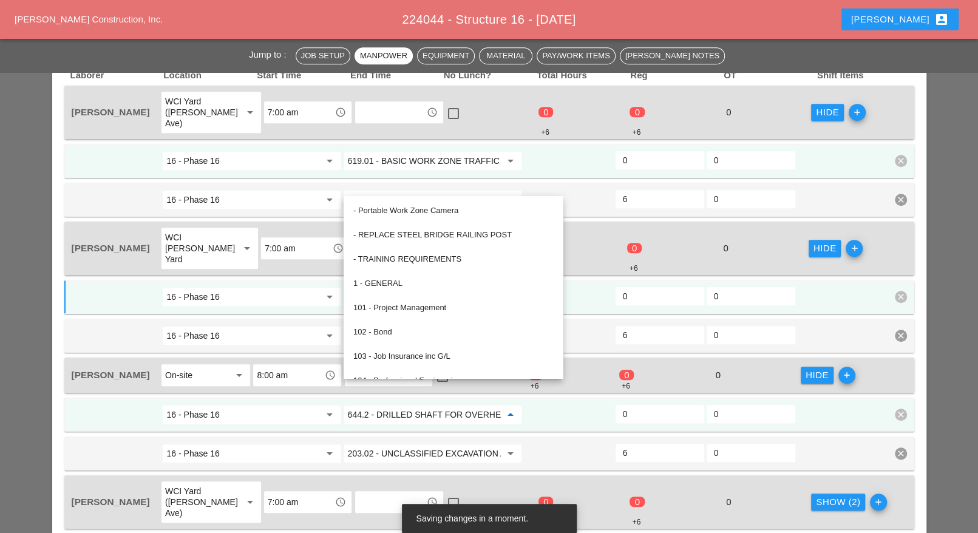
paste input "19.01 - BASIC WORK ZONE TRAFFIC CONTROL"
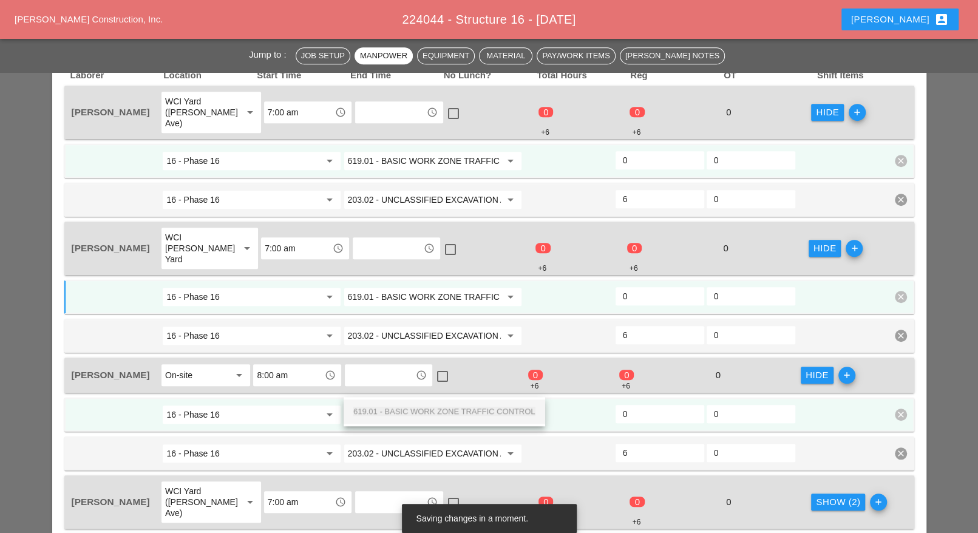
drag, startPoint x: 403, startPoint y: 409, endPoint x: 524, endPoint y: 406, distance: 120.9
click at [404, 409] on span "619.01 - BASIC WORK ZONE TRAFFIC CONTROL" at bounding box center [444, 411] width 182 height 9
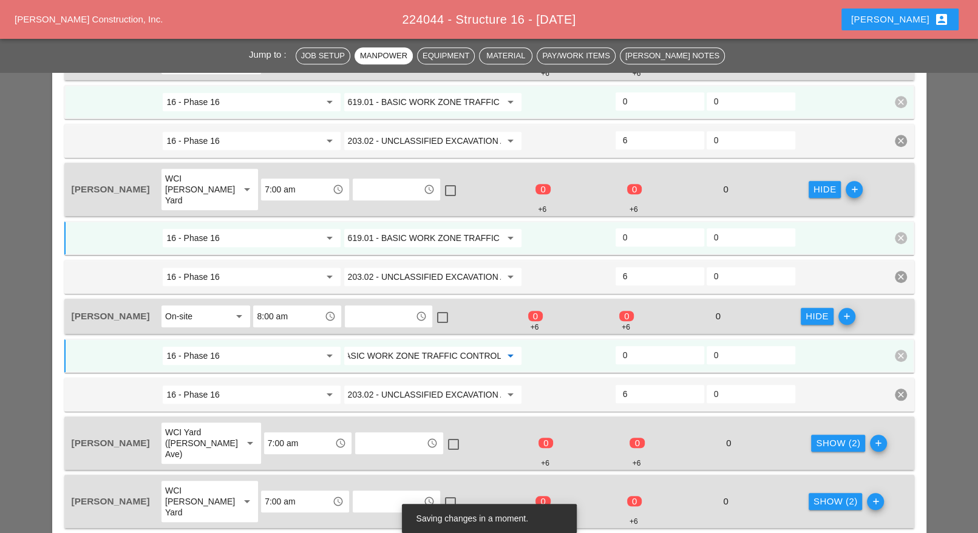
scroll to position [683, 0]
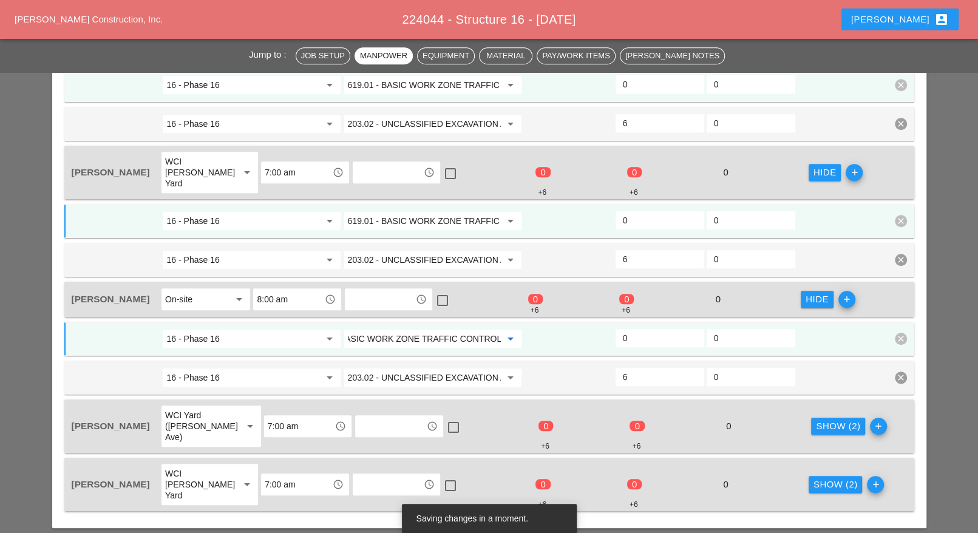
type input "619.01 - BASIC WORK ZONE TRAFFIC CONTROL"
drag, startPoint x: 802, startPoint y: 390, endPoint x: 598, endPoint y: 391, distance: 203.4
click at [811, 418] on button "Show (2)" at bounding box center [838, 426] width 54 height 17
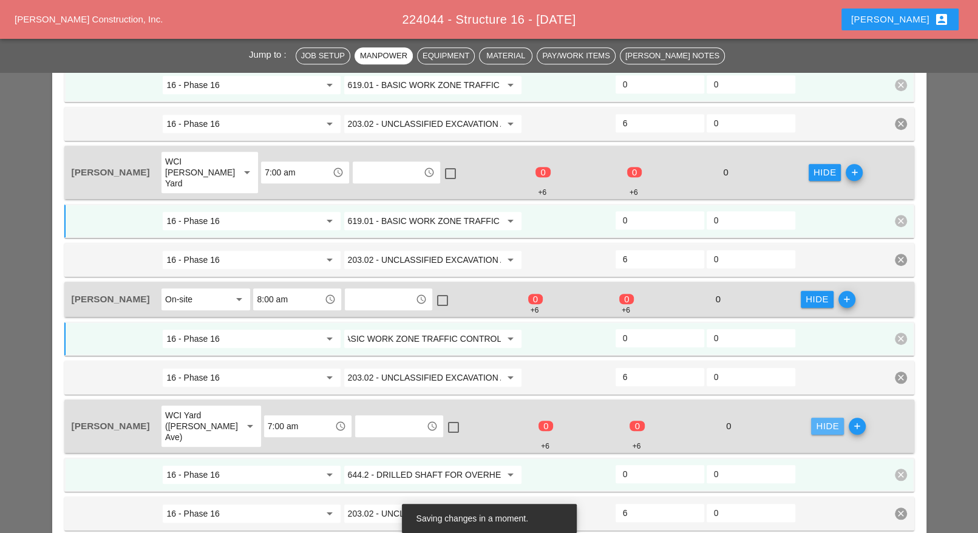
scroll to position [0, 0]
click at [420, 465] on input "644.2 - DRILLED SHAFT FOR OVERHEAD SIGN STRUCTUR" at bounding box center [424, 474] width 153 height 19
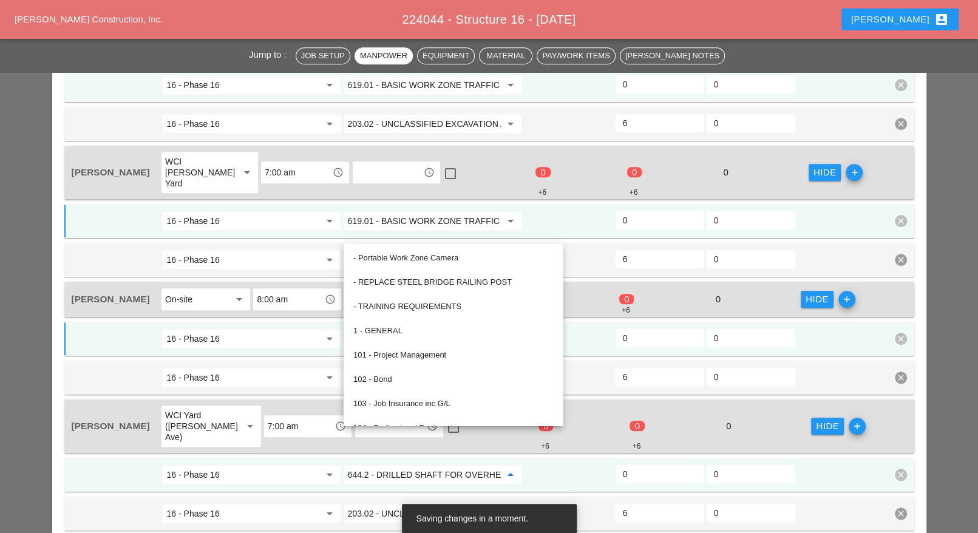
paste input "19.01 - BASIC WORK ZONE TRAFFIC CONTROL"
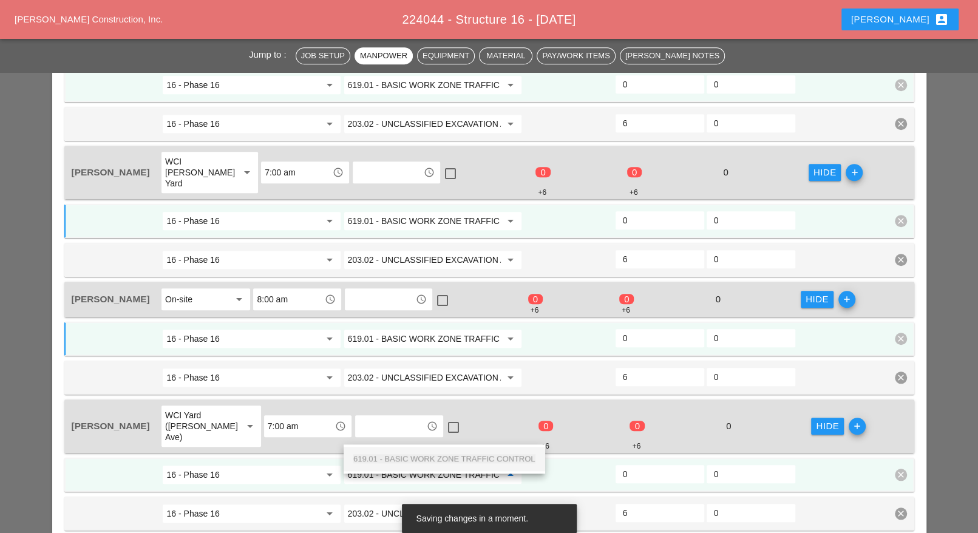
scroll to position [0, 42]
drag, startPoint x: 424, startPoint y: 456, endPoint x: 585, endPoint y: 411, distance: 167.3
click at [426, 457] on span "619.01 - BASIC WORK ZONE TRAFFIC CONTROL" at bounding box center [444, 458] width 182 height 9
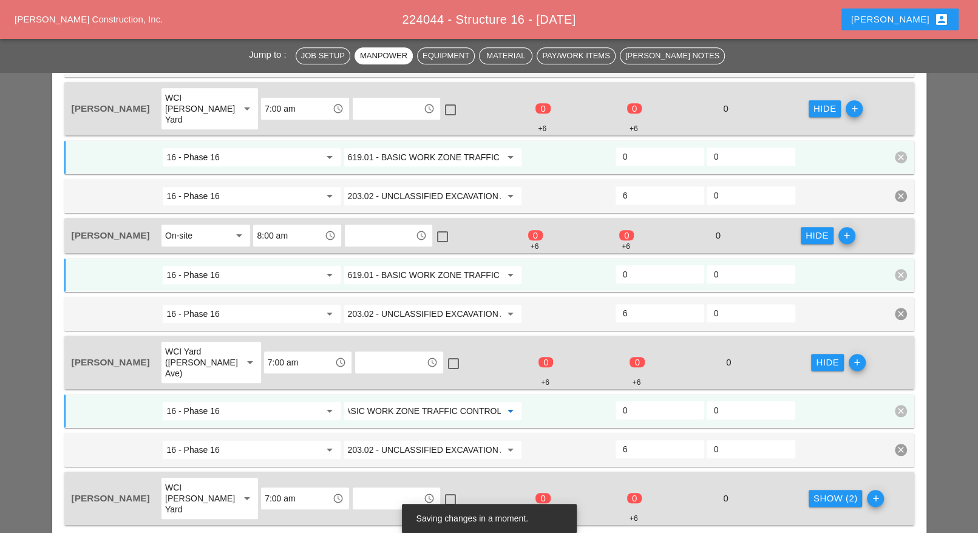
scroll to position [835, 0]
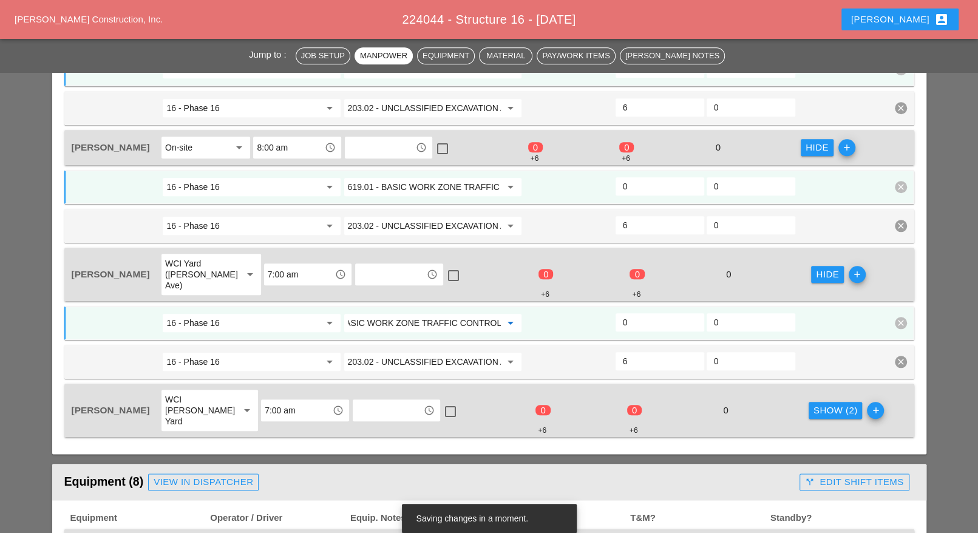
type input "619.01 - BASIC WORK ZONE TRAFFIC CONTROL"
click at [814, 404] on div "Show (2)" at bounding box center [836, 411] width 44 height 14
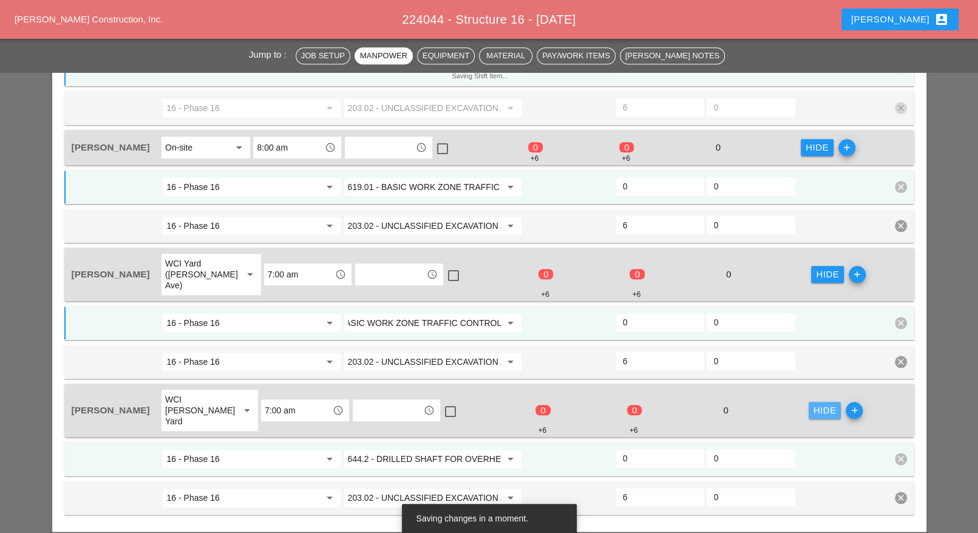
scroll to position [0, 0]
paste input "19.01 - BASIC WORK ZONE TRAFFIC CONTROL"
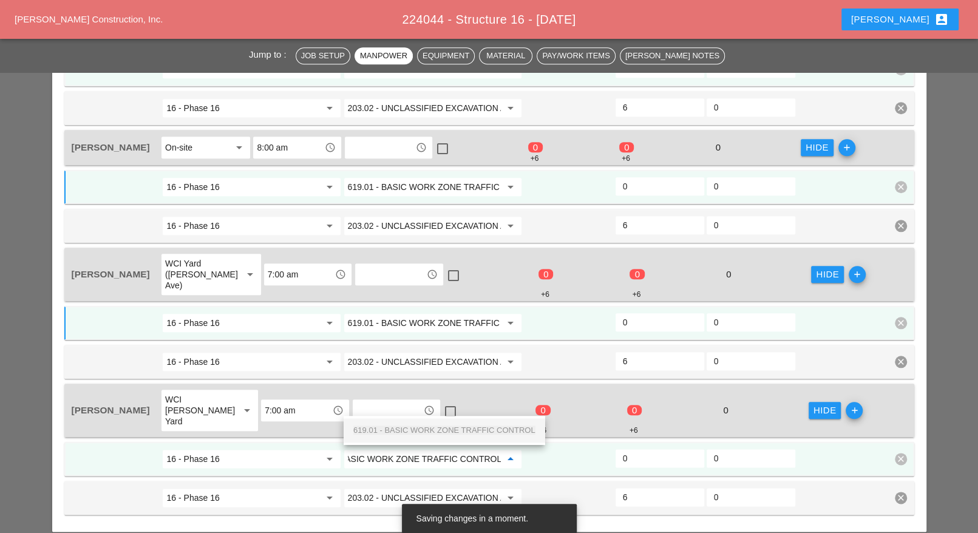
drag, startPoint x: 413, startPoint y: 429, endPoint x: 554, endPoint y: 406, distance: 143.5
click at [417, 429] on span "619.01 - BASIC WORK ZONE TRAFFIC CONTROL" at bounding box center [444, 430] width 182 height 9
type input "619.01 - BASIC WORK ZONE TRAFFIC CONTROL"
click at [632, 449] on input "0" at bounding box center [660, 458] width 74 height 19
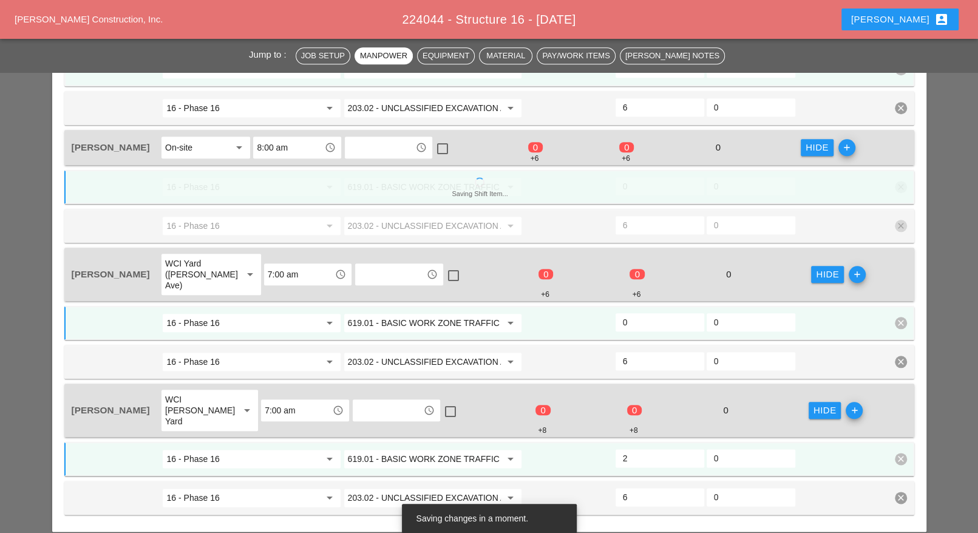
type input "2"
click at [635, 313] on input "0" at bounding box center [660, 322] width 74 height 19
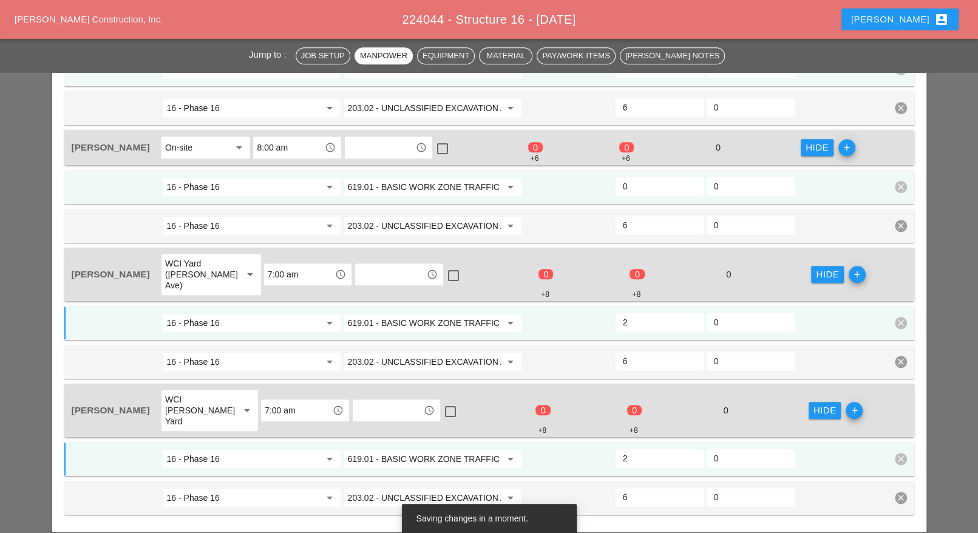
type input "2"
click at [632, 177] on input "0" at bounding box center [660, 186] width 74 height 19
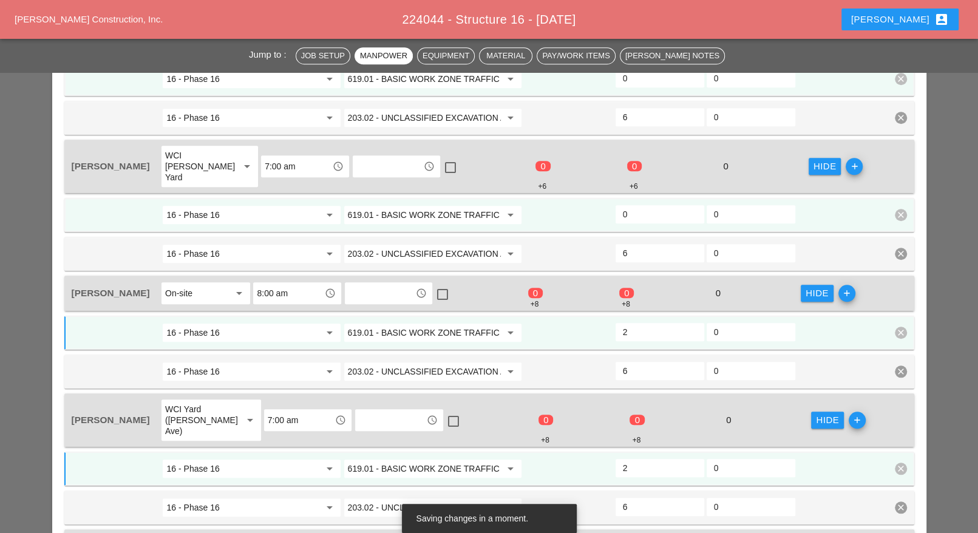
scroll to position [683, 0]
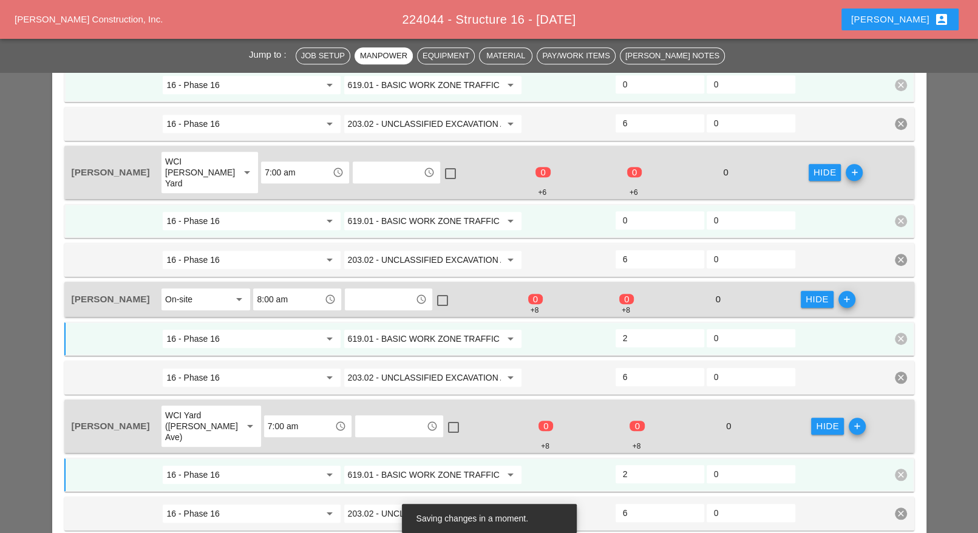
type input "2"
click at [639, 211] on input "0" at bounding box center [660, 220] width 74 height 19
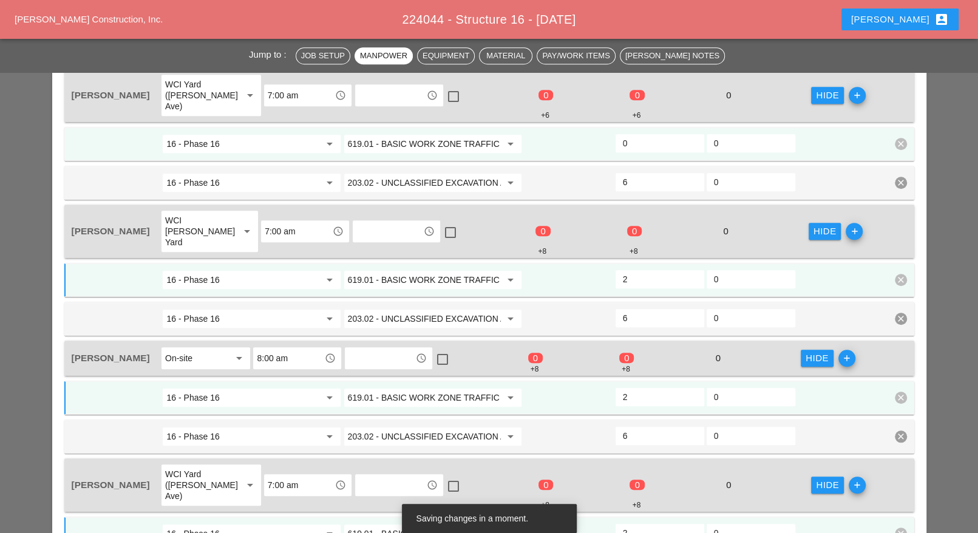
scroll to position [607, 0]
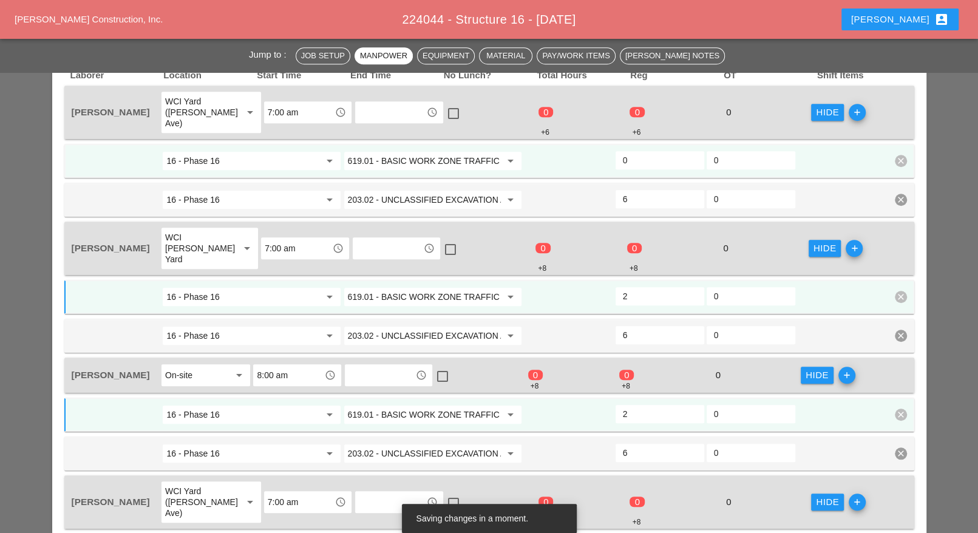
type input "2"
click at [632, 151] on input "0" at bounding box center [660, 160] width 74 height 19
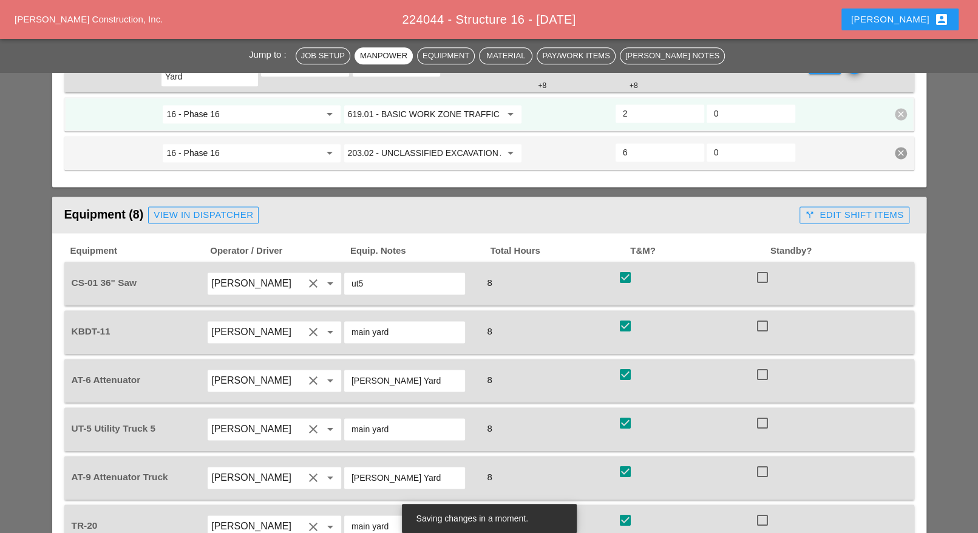
scroll to position [1215, 0]
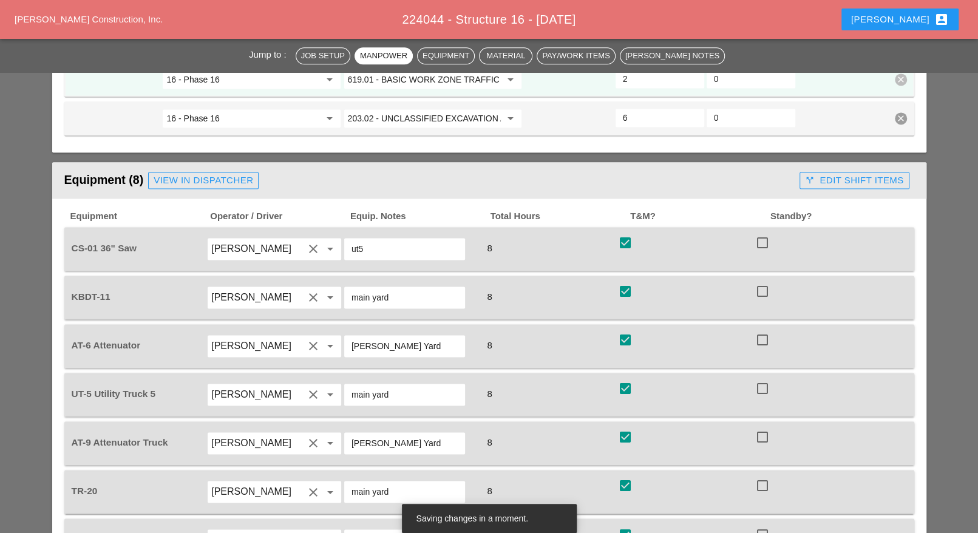
type input "2"
drag, startPoint x: 843, startPoint y: 126, endPoint x: 819, endPoint y: 136, distance: 26.4
click at [843, 174] on div "call_split Edit Shift Items" at bounding box center [854, 181] width 98 height 14
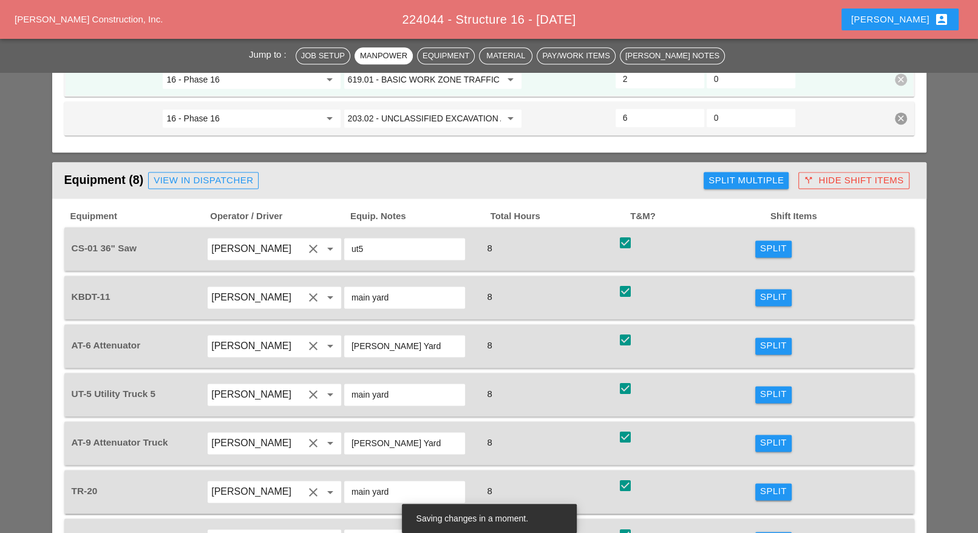
click at [769, 242] on div "Split" at bounding box center [773, 249] width 27 height 14
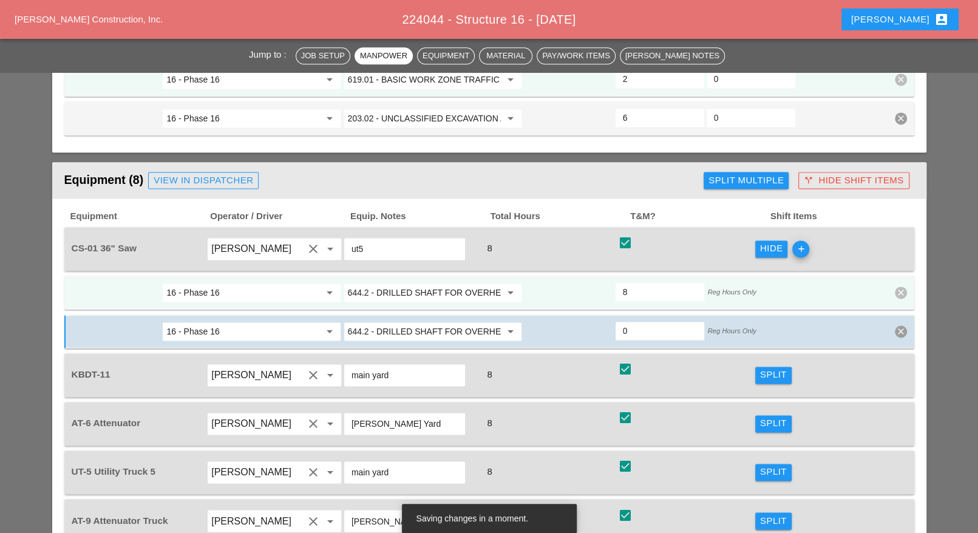
click at [387, 283] on input "644.2 - DRILLED SHAFT FOR OVERHEAD SIGN STRUCTUR" at bounding box center [424, 292] width 153 height 19
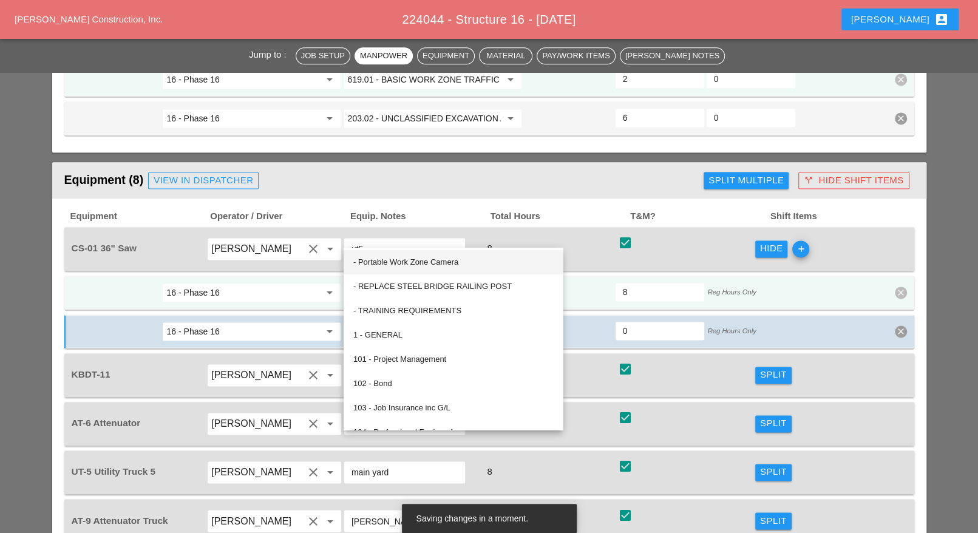
paste input "19.01 - BASIC WORK ZONE TRAFFIC CONTROL"
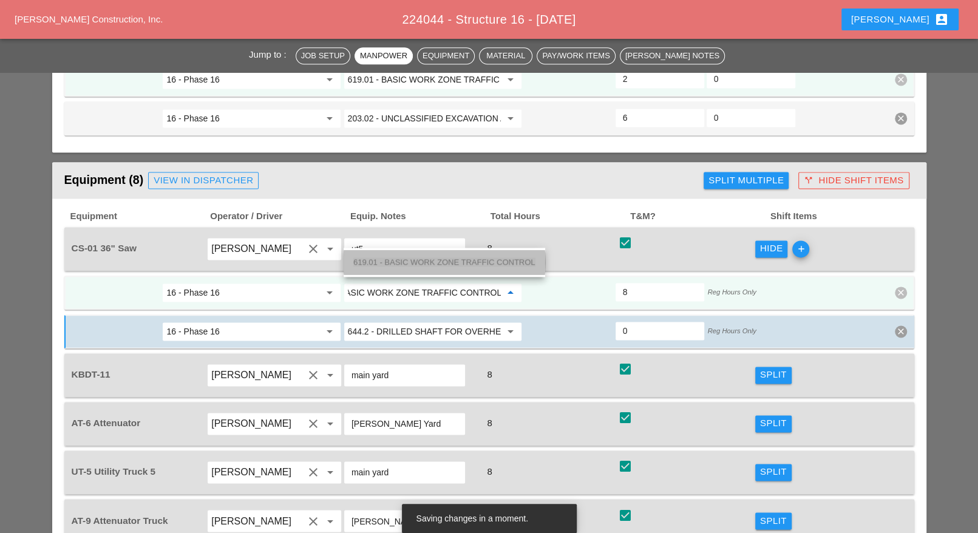
click at [399, 262] on span "619.01 - BASIC WORK ZONE TRAFFIC CONTROL" at bounding box center [444, 261] width 182 height 9
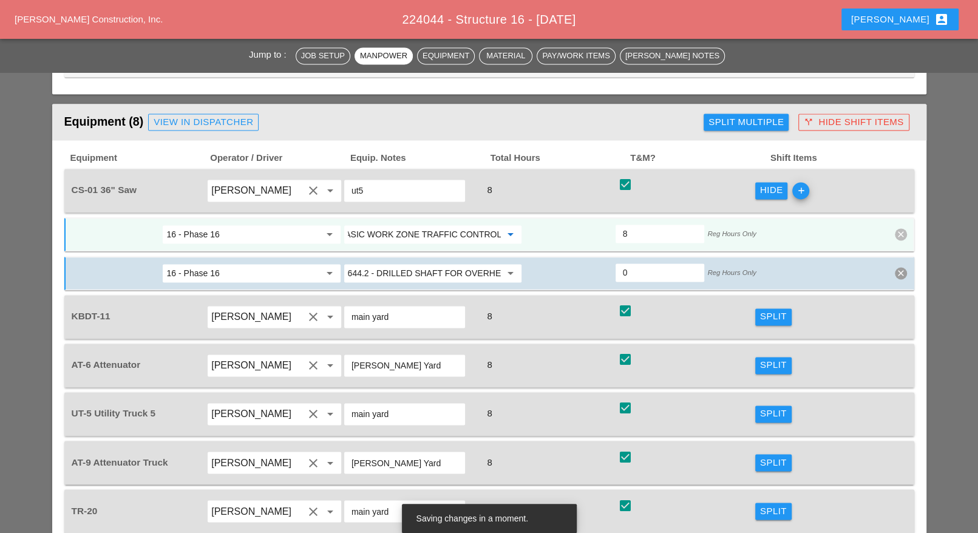
scroll to position [1290, 0]
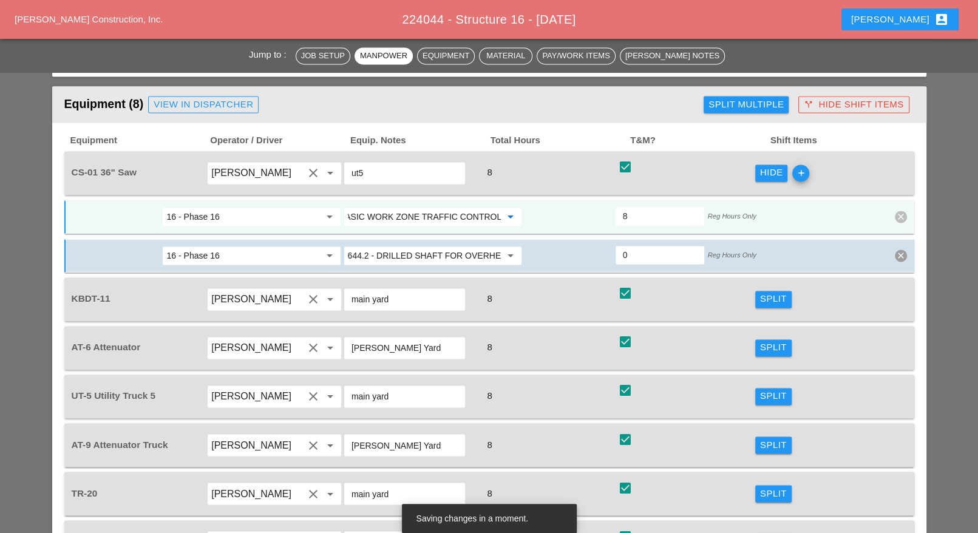
type input "619.01 - BASIC WORK ZONE TRAFFIC CONTROL"
click at [768, 292] on div "Split" at bounding box center [773, 299] width 27 height 14
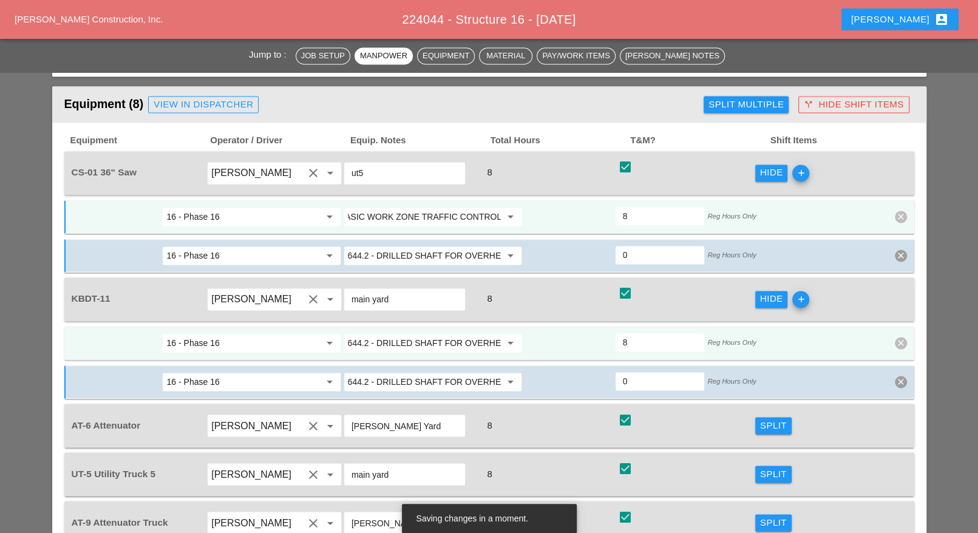
scroll to position [0, 0]
click at [451, 333] on input "644.2 - DRILLED SHAFT FOR OVERHEAD SIGN STRUCTUR" at bounding box center [424, 342] width 153 height 19
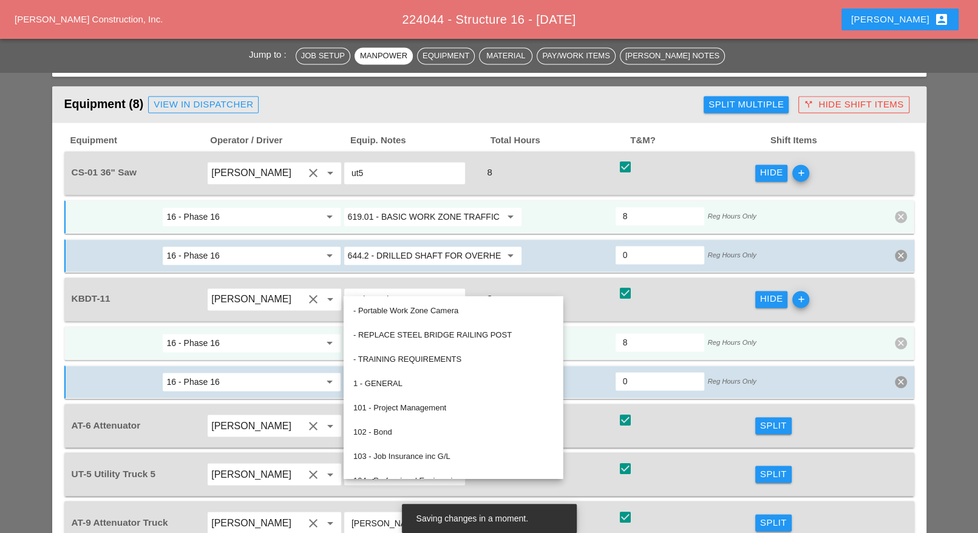
paste input "19.01 - BASIC WORK ZONE TRAFFIC CONTROL"
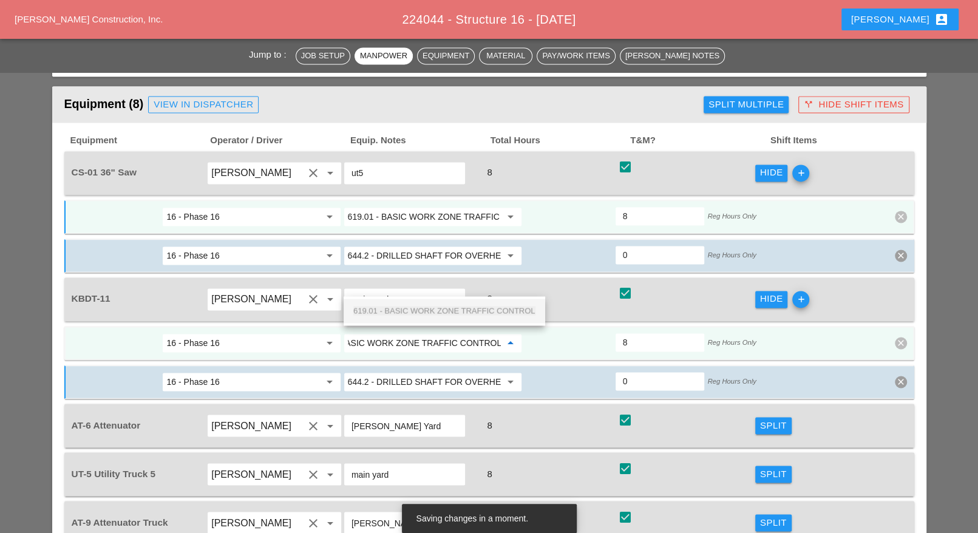
drag, startPoint x: 430, startPoint y: 310, endPoint x: 462, endPoint y: 323, distance: 34.8
click at [431, 310] on span "619.01 - BASIC WORK ZONE TRAFFIC CONTROL" at bounding box center [444, 310] width 182 height 9
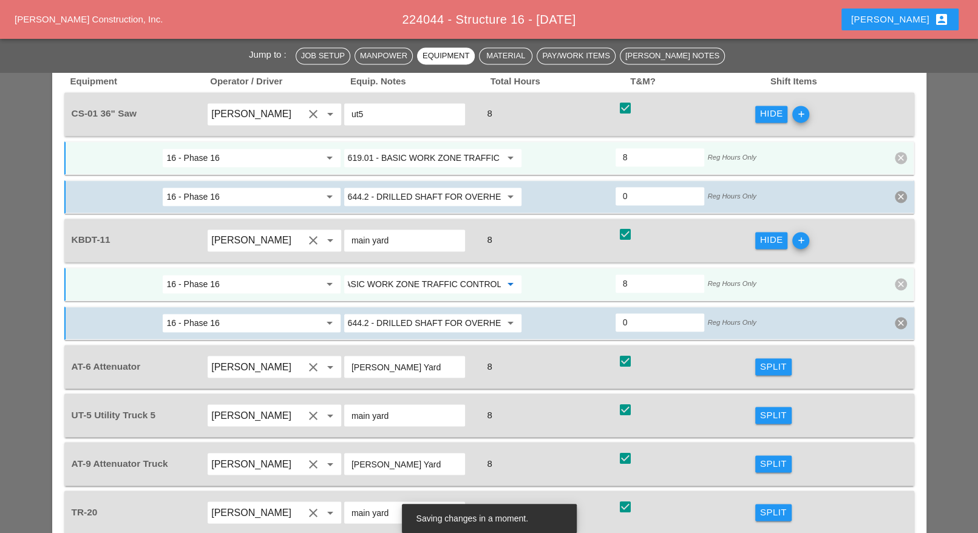
scroll to position [1366, 0]
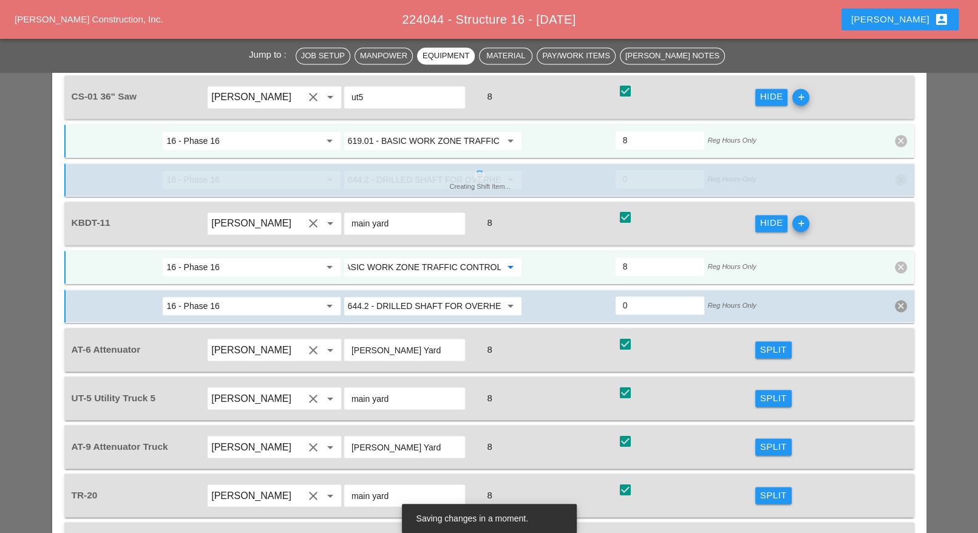
type input "619.01 - BASIC WORK ZONE TRAFFIC CONTROL"
click at [768, 391] on div "Split" at bounding box center [773, 398] width 27 height 14
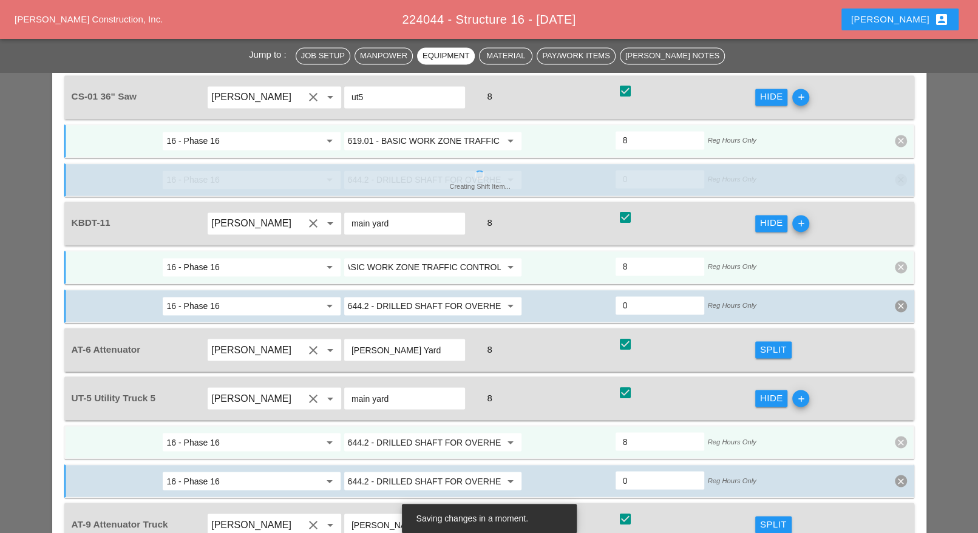
scroll to position [0, 0]
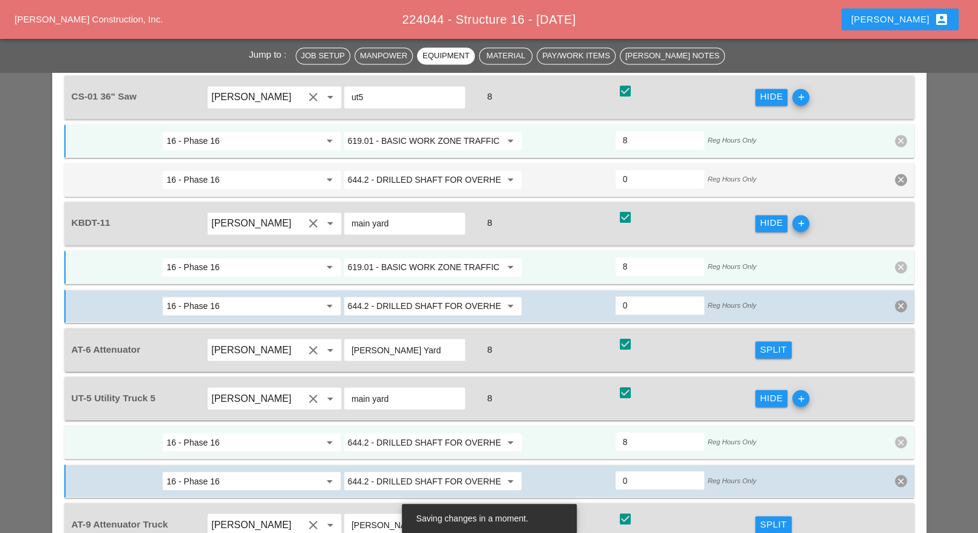
click at [424, 432] on input "644.2 - DRILLED SHAFT FOR OVERHEAD SIGN STRUCTUR" at bounding box center [424, 441] width 153 height 19
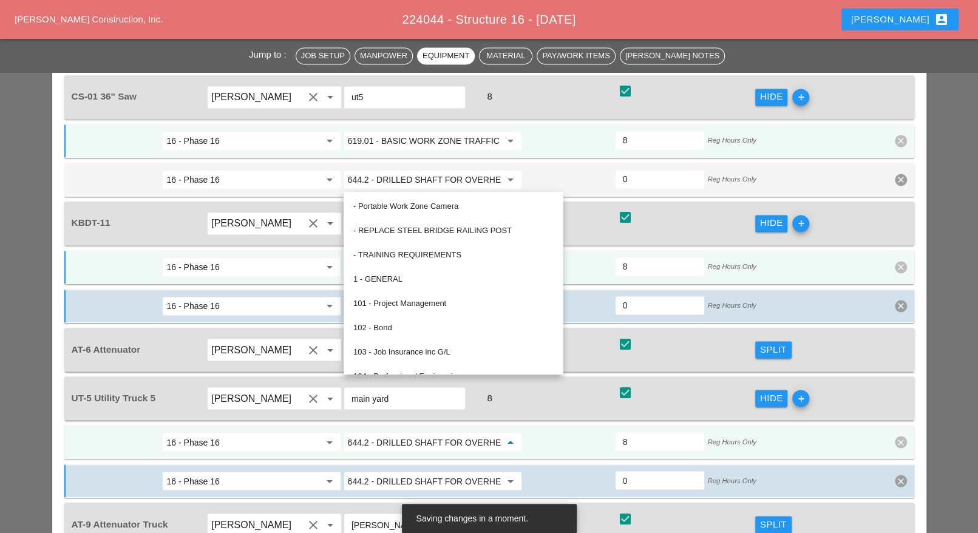
paste input "19.01 - BASIC WORK ZONE TRAFFIC CONTROL"
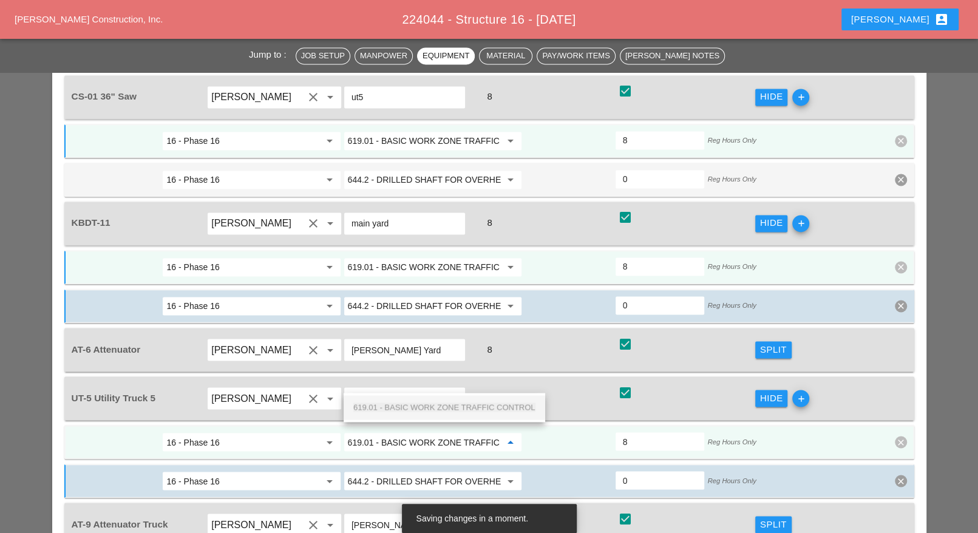
scroll to position [0, 42]
drag, startPoint x: 423, startPoint y: 403, endPoint x: 502, endPoint y: 371, distance: 85.3
click at [424, 404] on span "619.01 - BASIC WORK ZONE TRAFFIC CONTROL" at bounding box center [444, 407] width 182 height 9
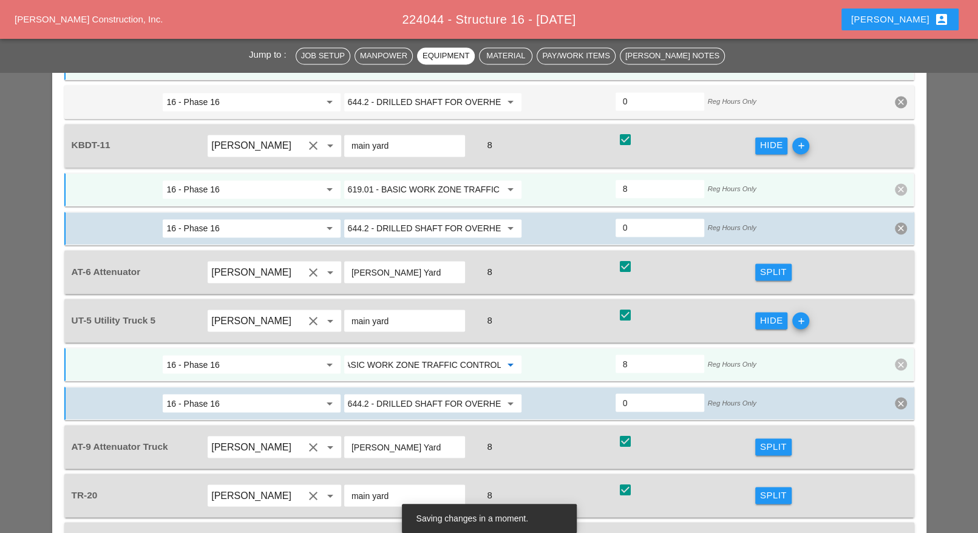
scroll to position [1518, 0]
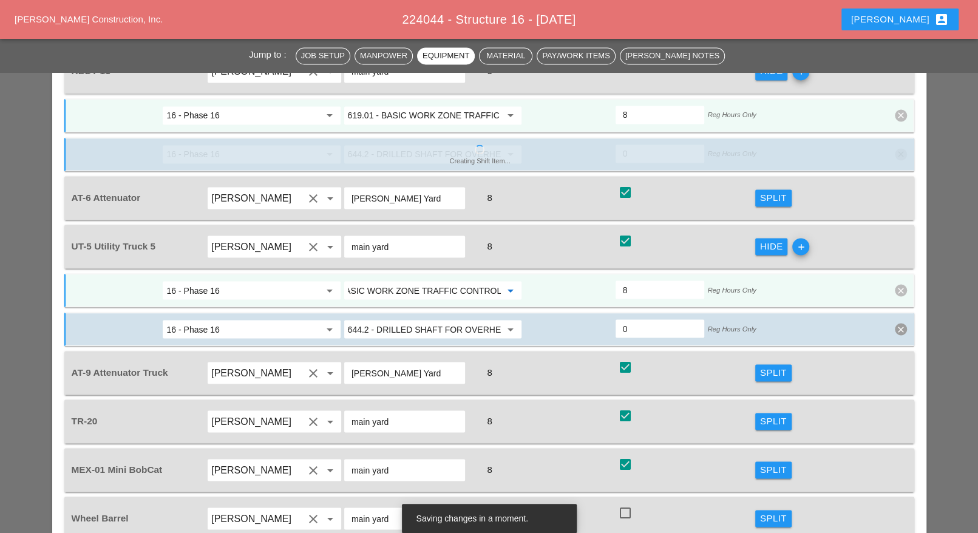
type input "619.01 - BASIC WORK ZONE TRAFFIC CONTROL"
click at [774, 414] on div "Split" at bounding box center [773, 421] width 27 height 14
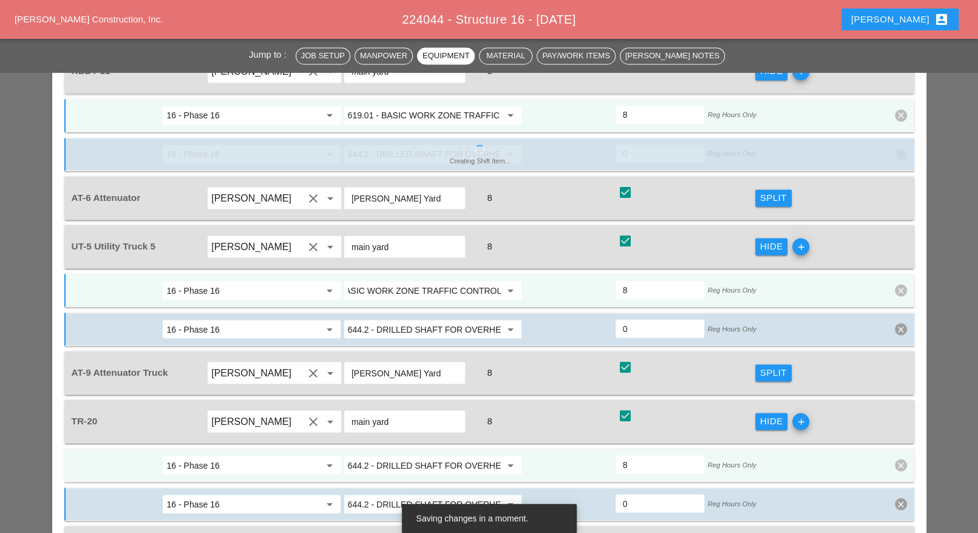
click at [443, 455] on input "644.2 - DRILLED SHAFT FOR OVERHEAD SIGN STRUCTUR" at bounding box center [424, 464] width 153 height 19
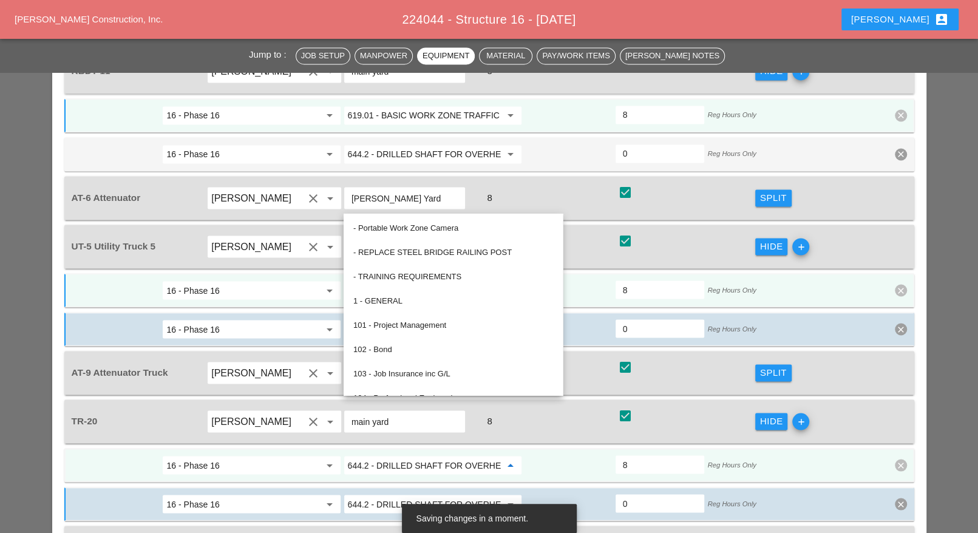
scroll to position [0, 0]
paste input "19.01 - BASIC WORK ZONE TRAFFIC CONTROL"
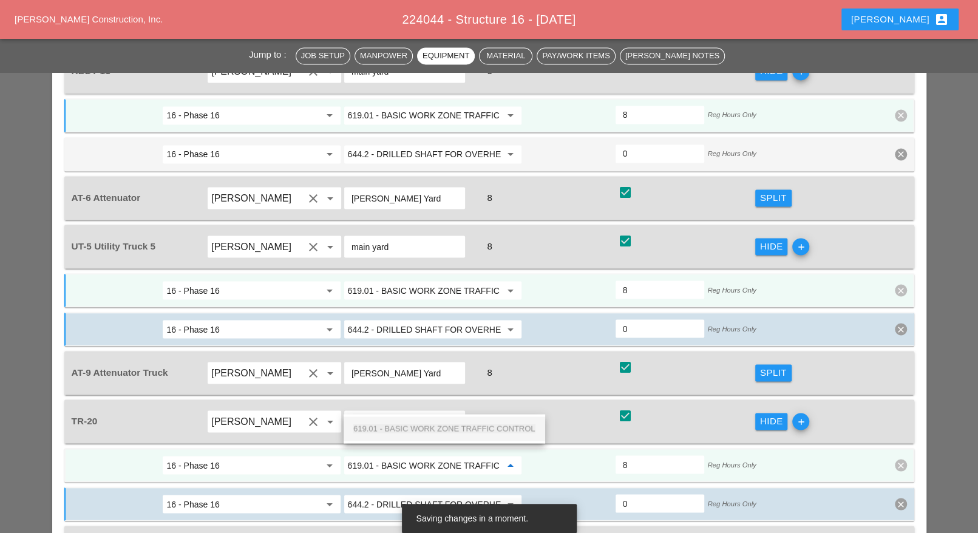
scroll to position [0, 42]
drag, startPoint x: 438, startPoint y: 428, endPoint x: 557, endPoint y: 411, distance: 120.3
click at [439, 428] on span "619.01 - BASIC WORK ZONE TRAFFIC CONTROL" at bounding box center [444, 428] width 182 height 9
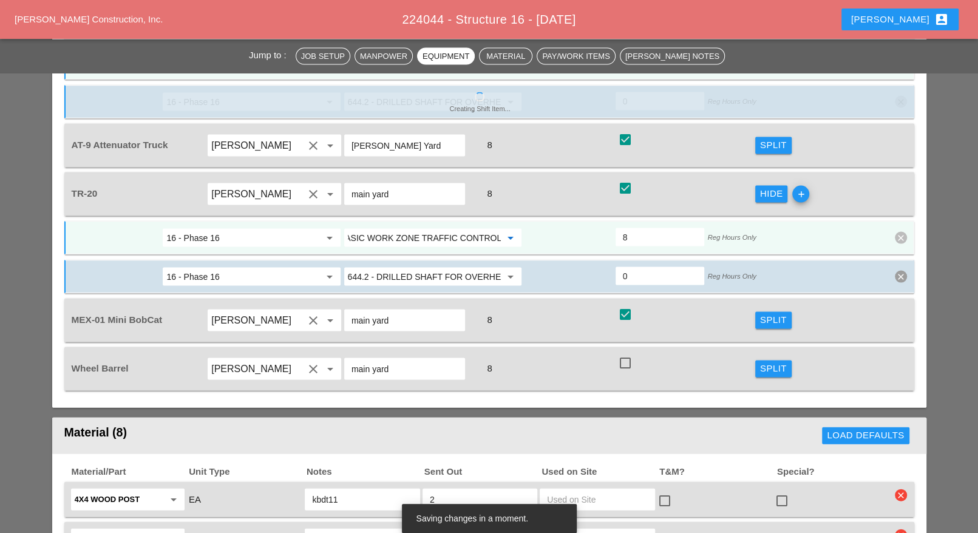
scroll to position [1746, 0]
type input "619.01 - BASIC WORK ZONE TRAFFIC CONTROL"
click at [778, 313] on div "Split" at bounding box center [773, 320] width 27 height 14
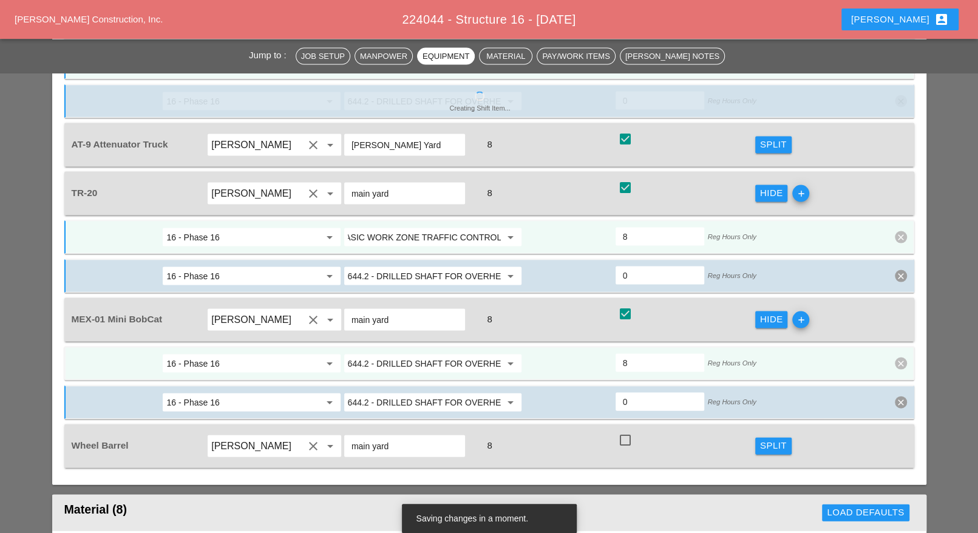
scroll to position [0, 0]
click at [411, 354] on input "644.2 - DRILLED SHAFT FOR OVERHEAD SIGN STRUCTUR" at bounding box center [424, 363] width 153 height 19
paste input "19.01 - BASIC WORK ZONE TRAFFIC CONTROL"
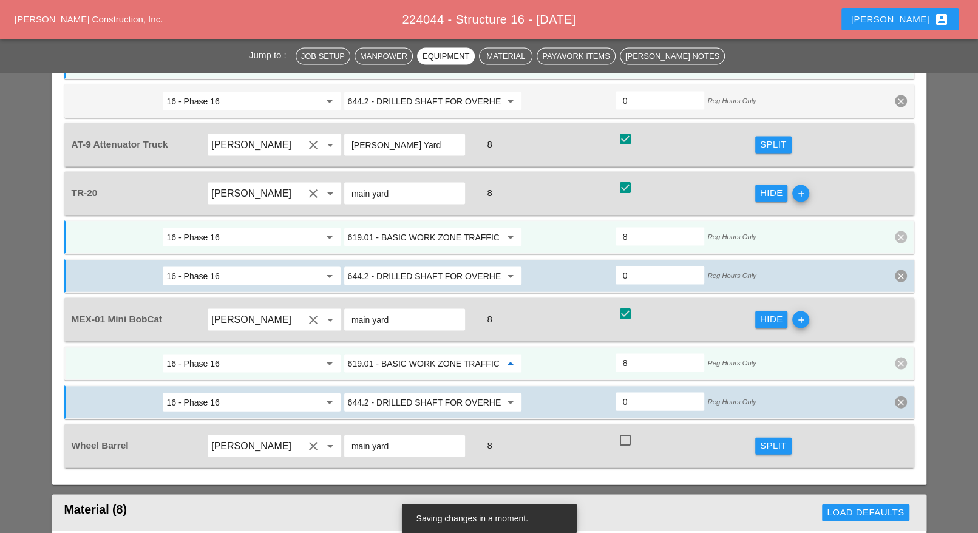
scroll to position [0, 42]
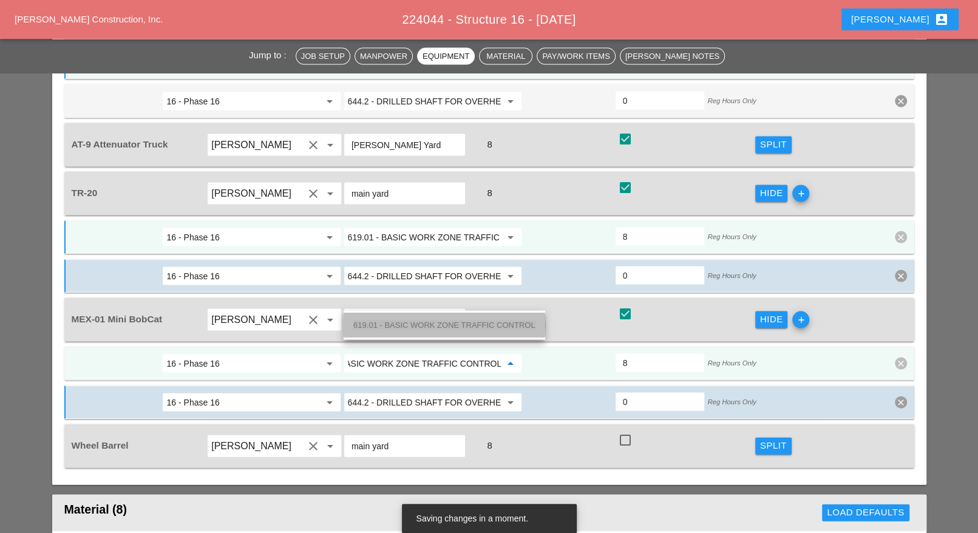
click at [415, 322] on span "619.01 - BASIC WORK ZONE TRAFFIC CONTROL" at bounding box center [444, 325] width 182 height 9
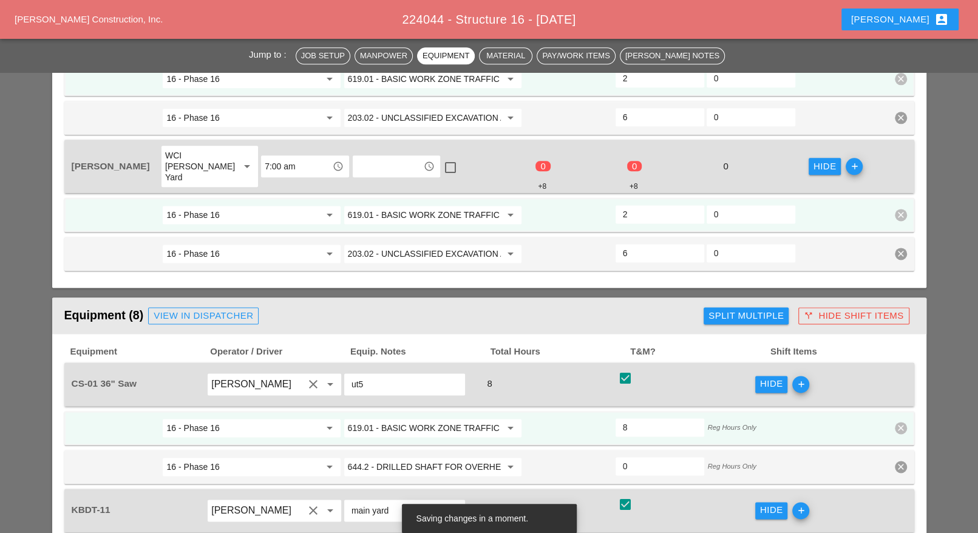
scroll to position [1063, 0]
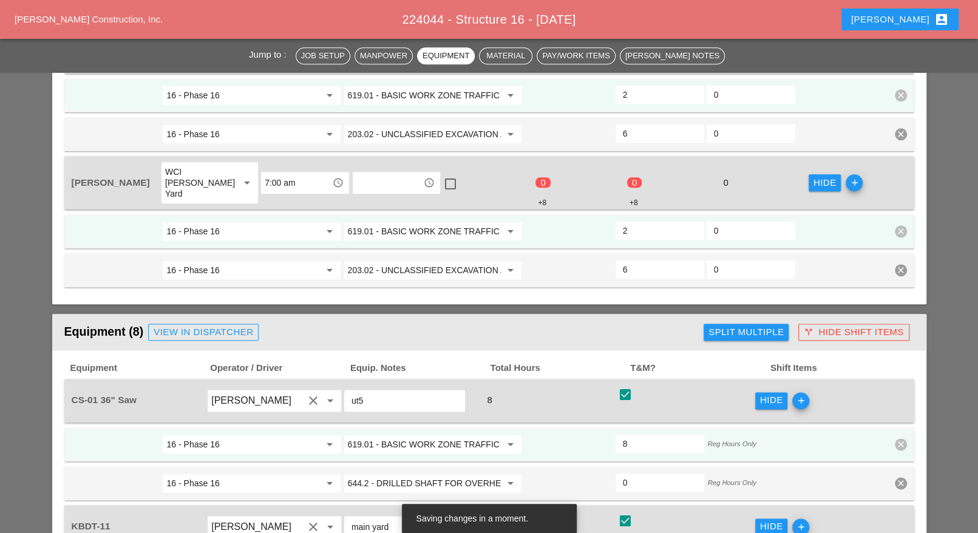
type input "619.01 - BASIC WORK ZONE TRAFFIC CONTROL"
click at [409, 222] on input "619.01 - BASIC WORK ZONE TRAFFIC CONTROL" at bounding box center [424, 231] width 153 height 19
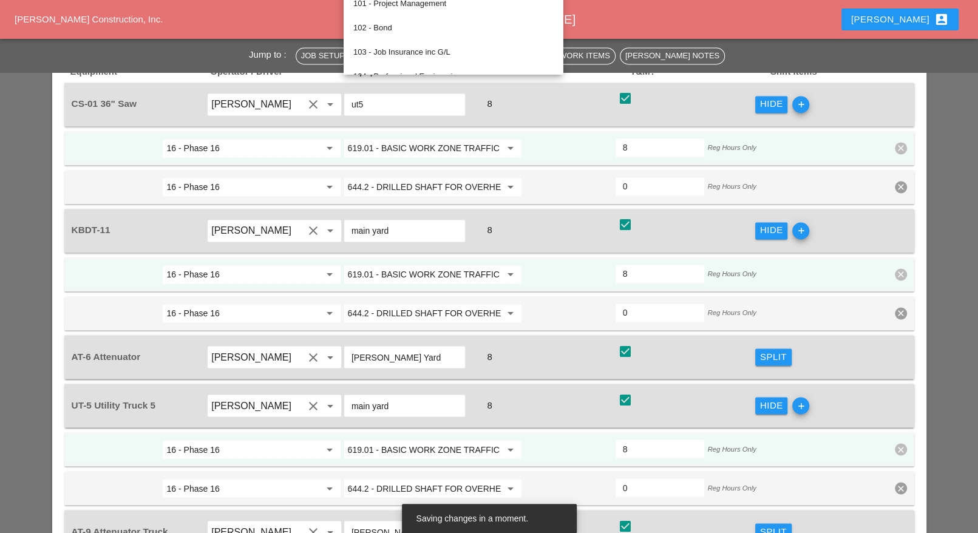
scroll to position [0, 0]
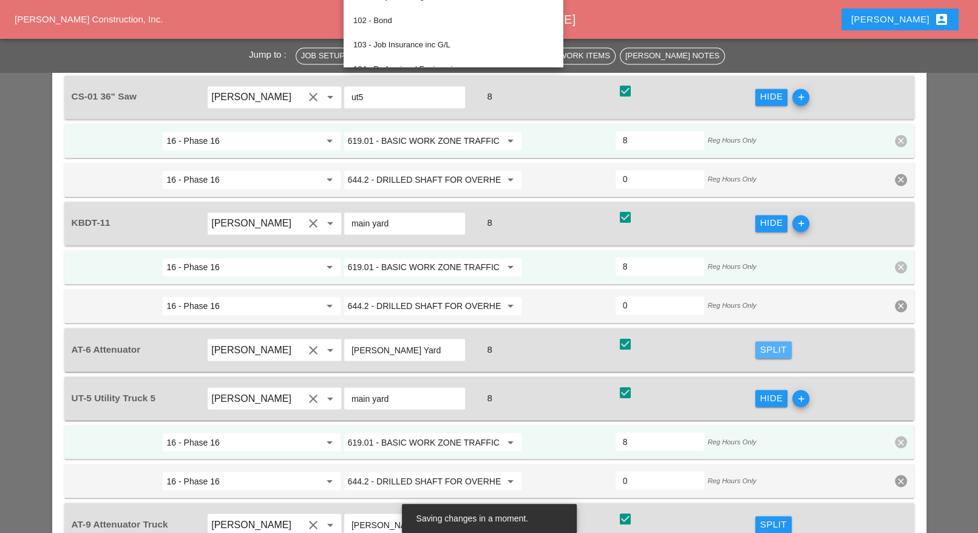
click at [767, 343] on div "Split" at bounding box center [773, 350] width 27 height 14
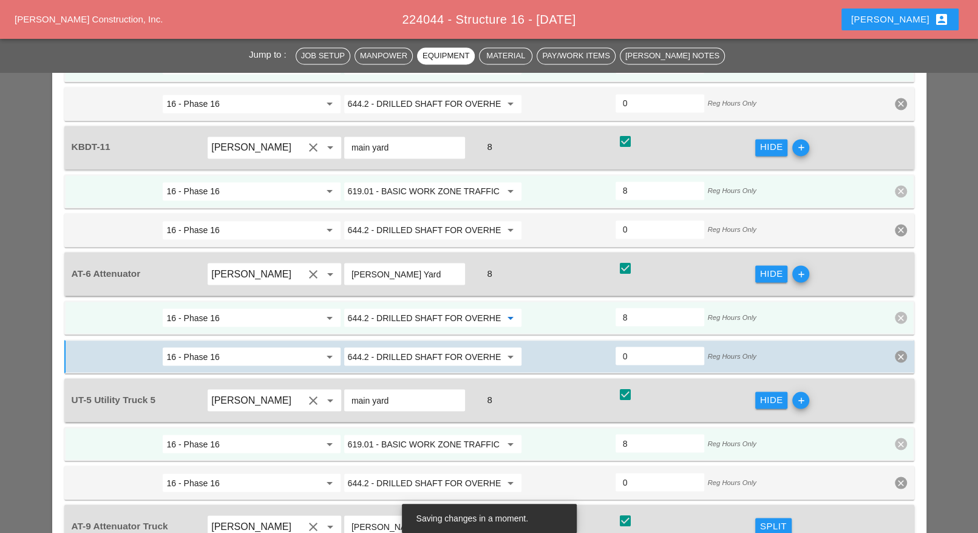
click at [429, 308] on input "644.2 - DRILLED SHAFT FOR OVERHEAD SIGN STRUCTUR" at bounding box center [424, 317] width 153 height 19
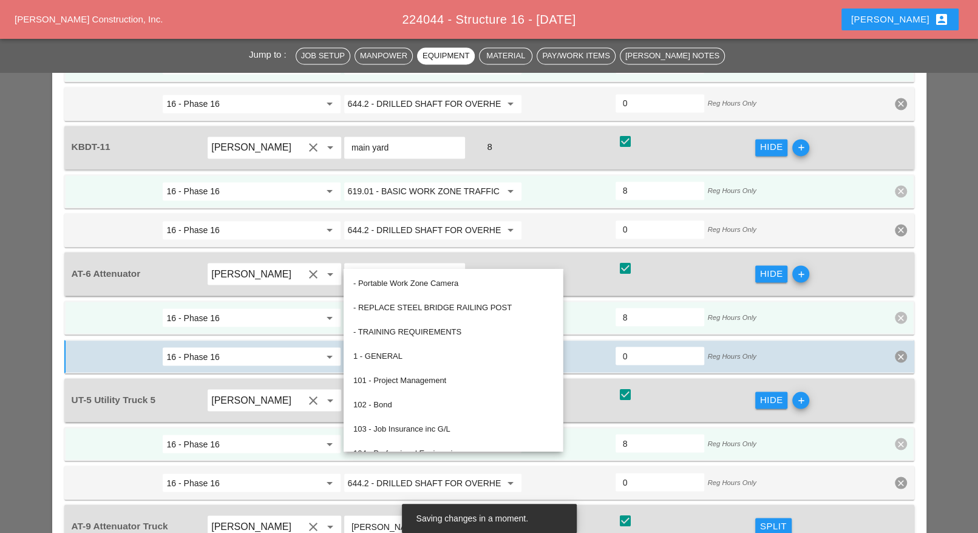
paste input "19.01 - BASIC WORK ZONE TRAFFIC CONTROL"
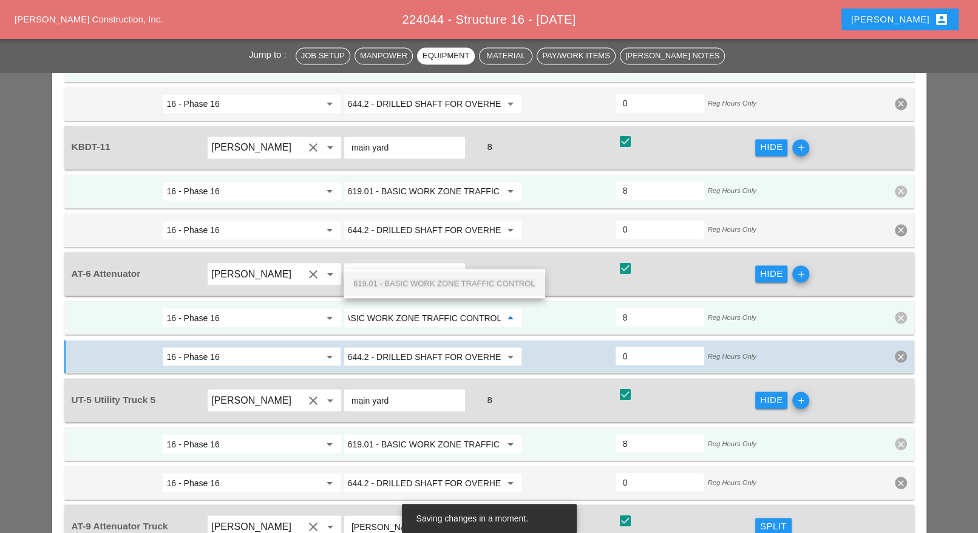
click at [432, 281] on span "619.01 - BASIC WORK ZONE TRAFFIC CONTROL" at bounding box center [444, 283] width 182 height 9
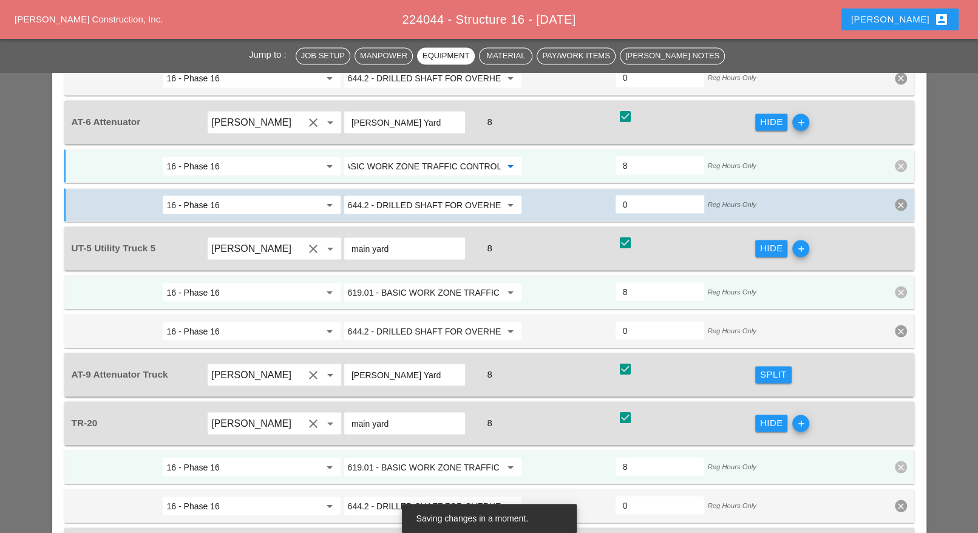
type input "619.01 - BASIC WORK ZONE TRAFFIC CONTROL"
click at [767, 367] on div "Split" at bounding box center [773, 374] width 27 height 14
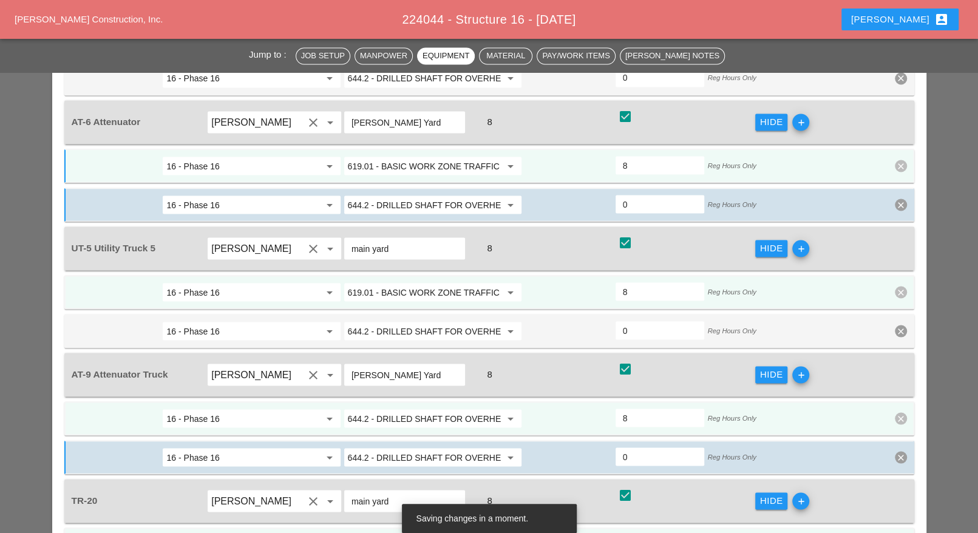
click at [410, 409] on input "644.2 - DRILLED SHAFT FOR OVERHEAD SIGN STRUCTUR" at bounding box center [424, 418] width 153 height 19
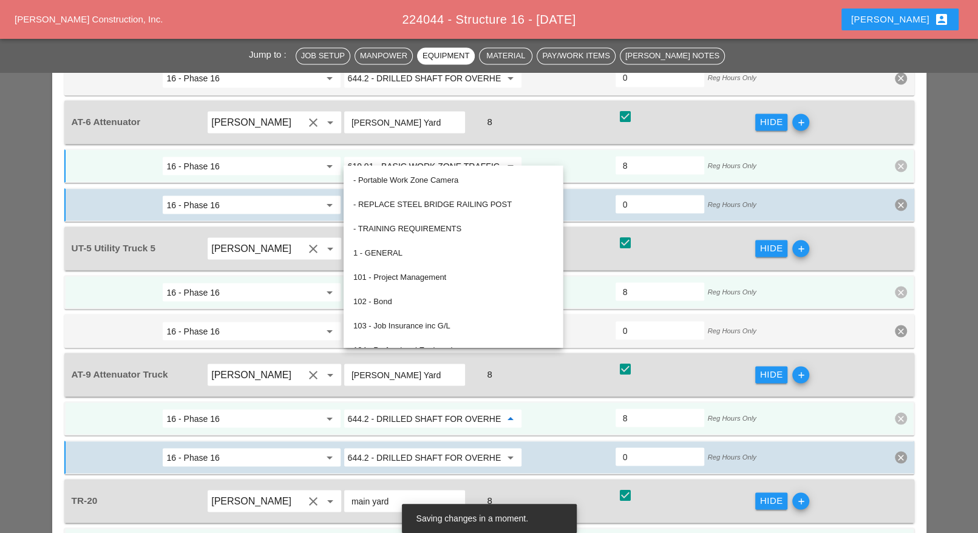
paste input "19.01 - BASIC WORK ZONE TRAFFIC CONTROL"
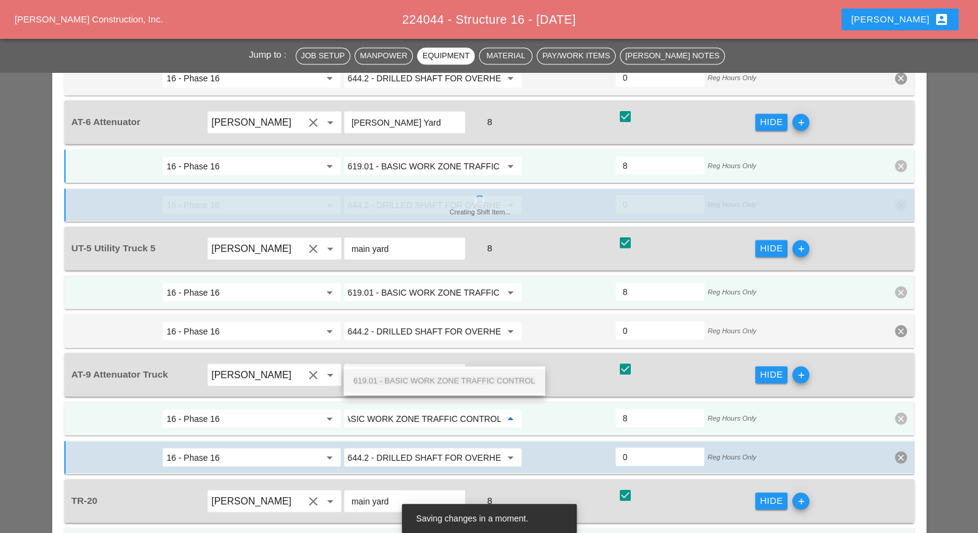
click at [417, 377] on span "619.01 - BASIC WORK ZONE TRAFFIC CONTROL" at bounding box center [444, 380] width 182 height 9
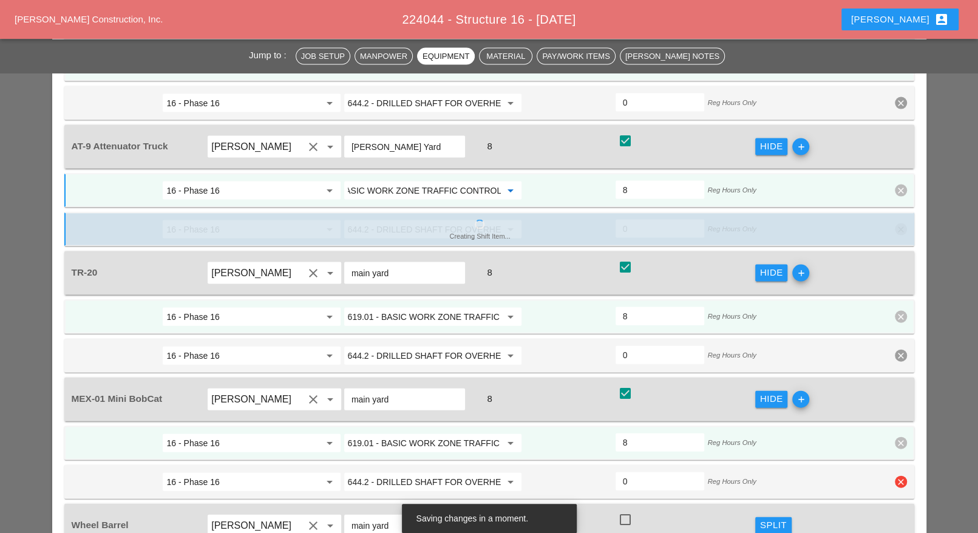
type input "619.01 - BASIC WORK ZONE TRAFFIC CONTROL"
click at [900, 476] on icon "clear" at bounding box center [901, 482] width 12 height 12
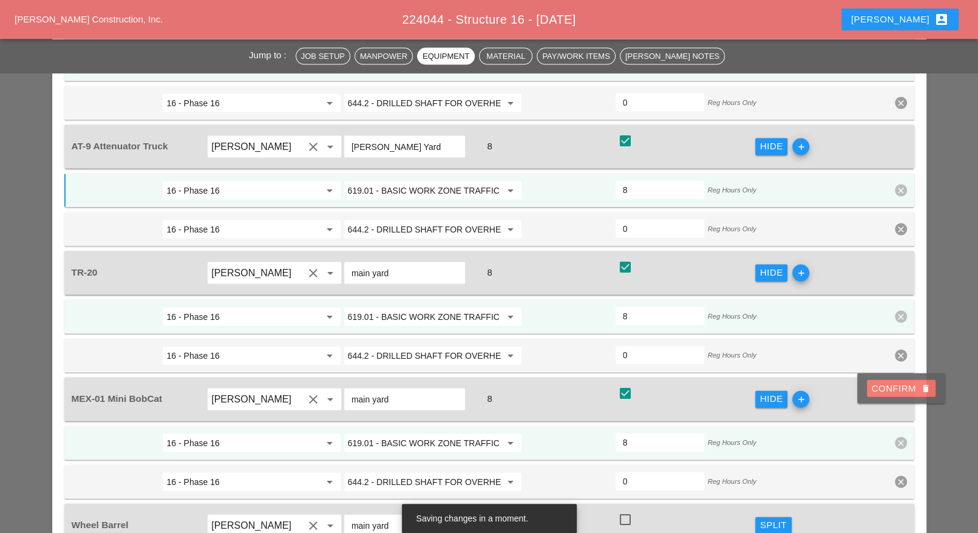
click at [899, 389] on div "Confirm delete" at bounding box center [901, 389] width 59 height 14
click at [898, 350] on icon "clear" at bounding box center [901, 356] width 12 height 12
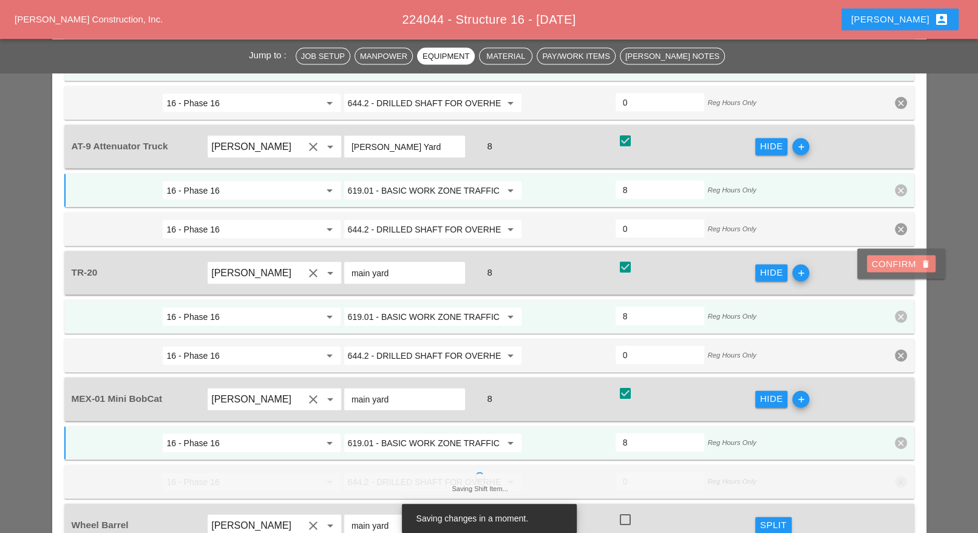
drag, startPoint x: 896, startPoint y: 267, endPoint x: 899, endPoint y: 171, distance: 95.4
click at [896, 266] on div "Confirm delete" at bounding box center [901, 264] width 59 height 14
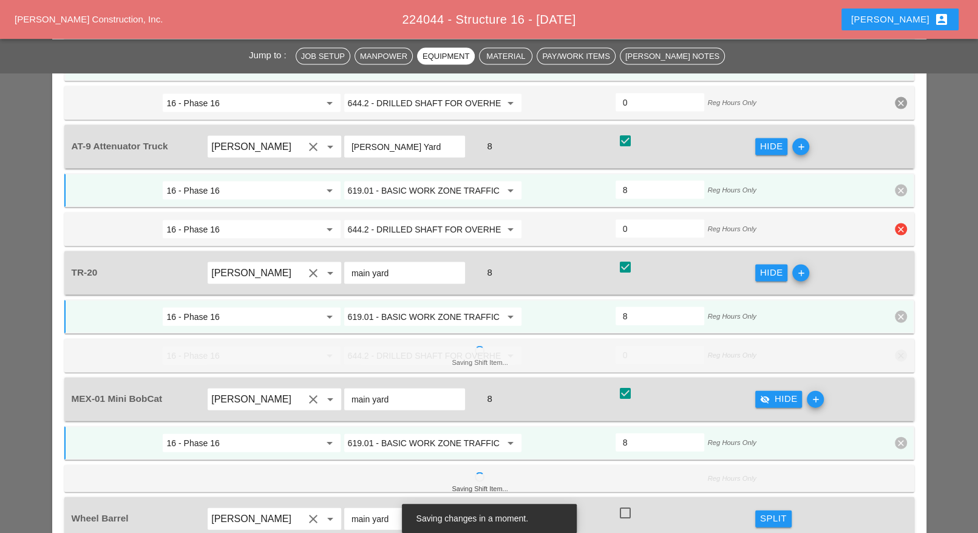
click at [901, 223] on icon "clear" at bounding box center [901, 229] width 12 height 12
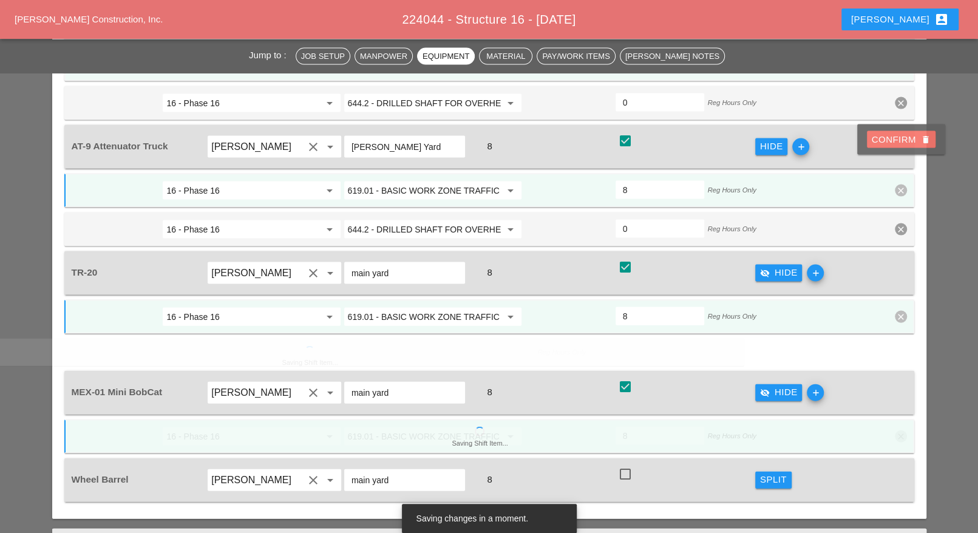
click at [902, 143] on div "Confirm delete" at bounding box center [901, 140] width 59 height 14
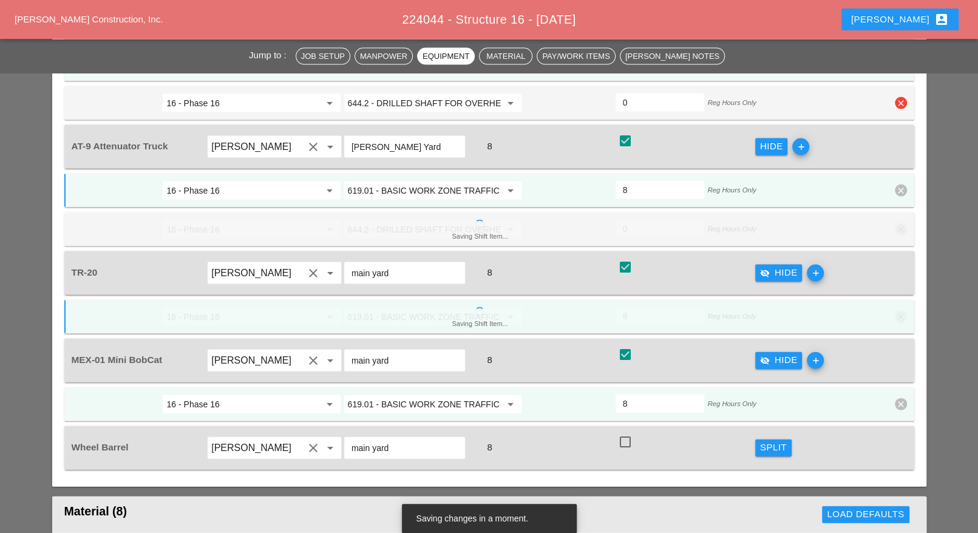
scroll to position [1594, 0]
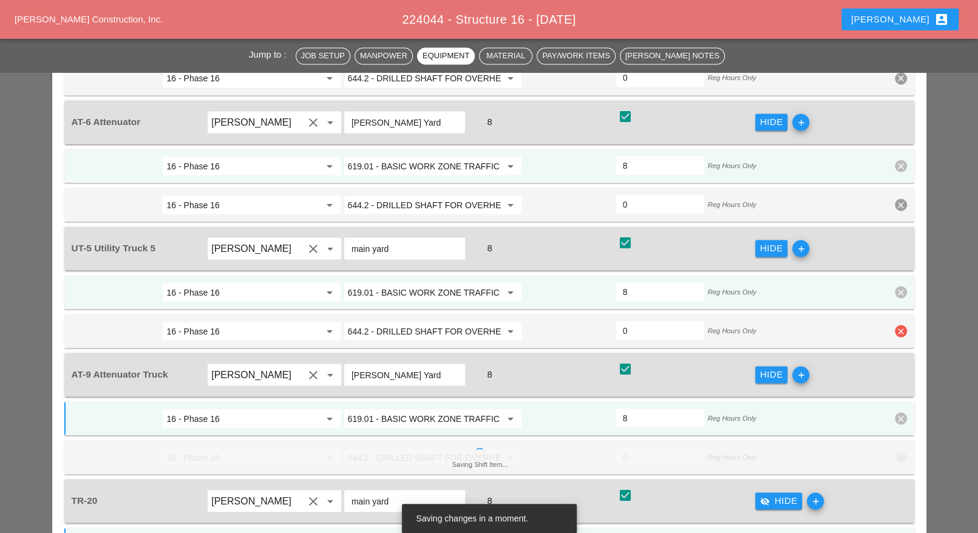
drag, startPoint x: 899, startPoint y: 266, endPoint x: 895, endPoint y: 235, distance: 31.3
click at [899, 325] on icon "clear" at bounding box center [901, 331] width 12 height 12
click at [893, 228] on div "Default item can't be deleted - Portable Work Zone Camera - REPLACE STEEL BRIDG…" at bounding box center [489, 349] width 978 height 3886
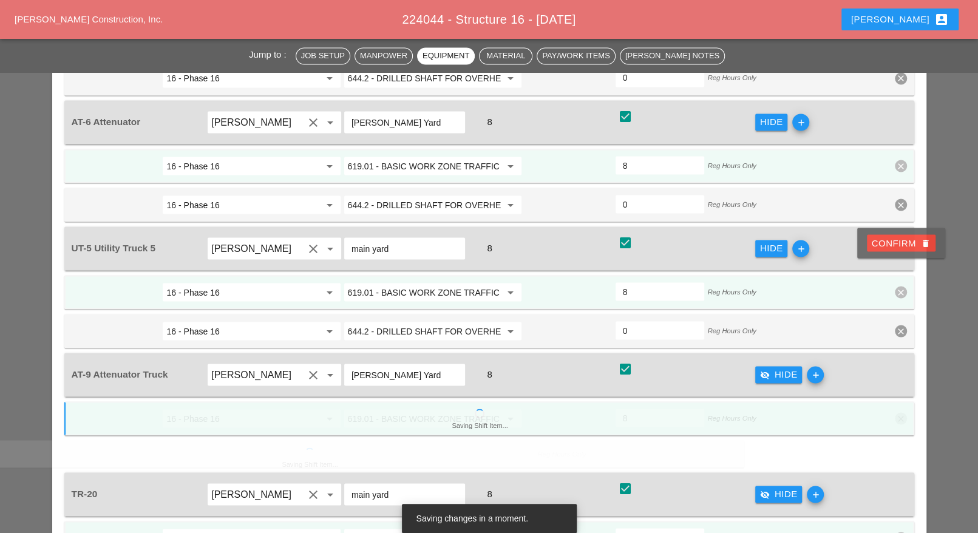
drag, startPoint x: 886, startPoint y: 239, endPoint x: 892, endPoint y: 120, distance: 118.6
click at [886, 237] on div "Confirm delete" at bounding box center [901, 243] width 59 height 14
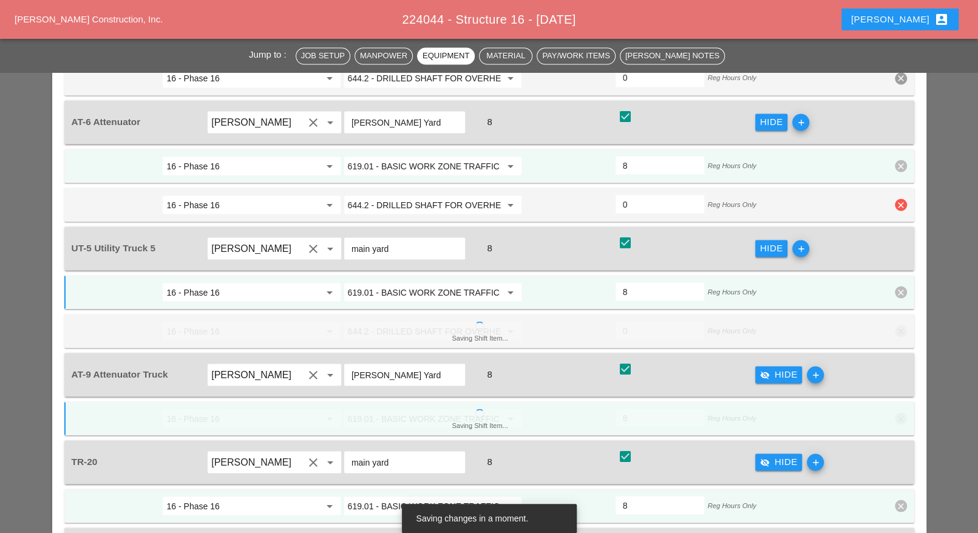
drag, startPoint x: 898, startPoint y: 143, endPoint x: 896, endPoint y: 134, distance: 9.4
click at [899, 199] on icon "clear" at bounding box center [901, 205] width 12 height 12
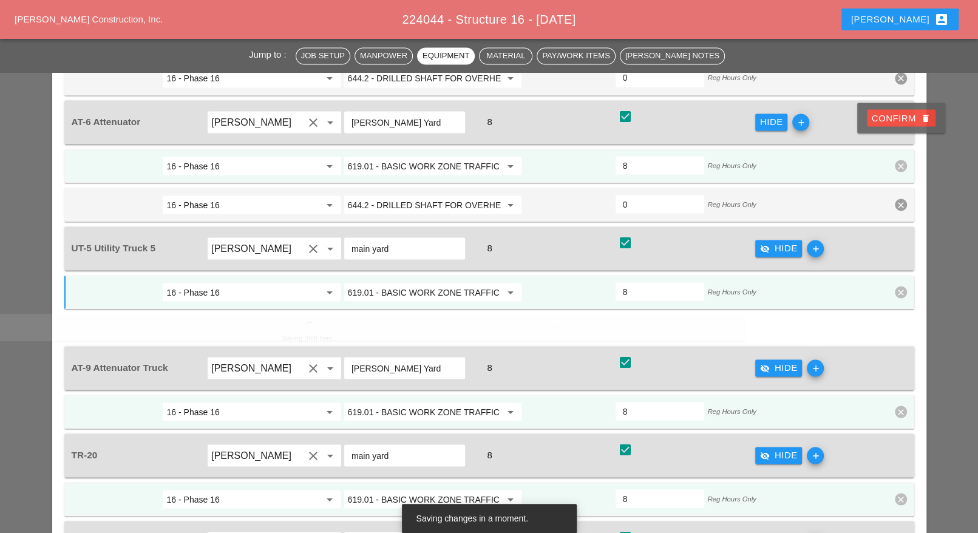
click at [892, 124] on div "Add a phase and code all entries first. Default item can't be deleted Confirm d…" at bounding box center [489, 326] width 978 height 3840
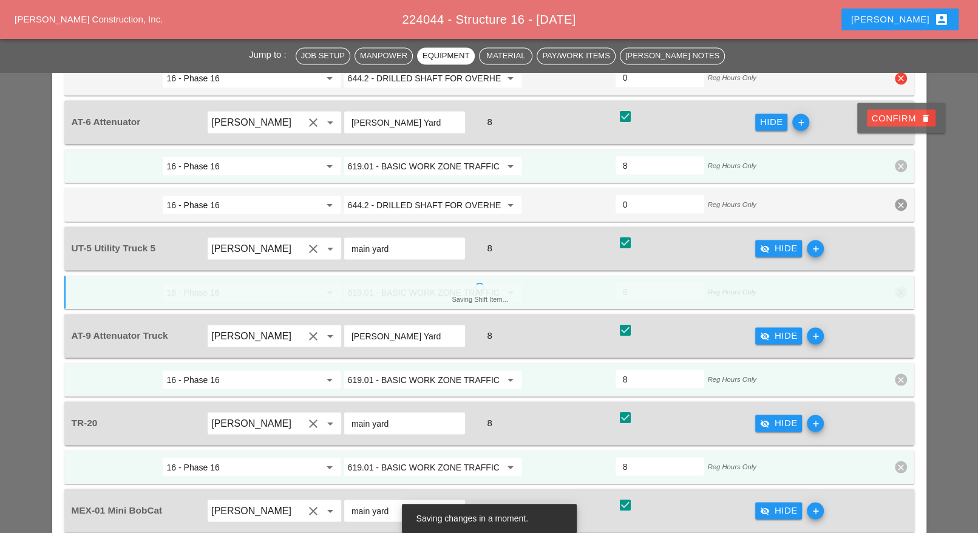
scroll to position [1366, 0]
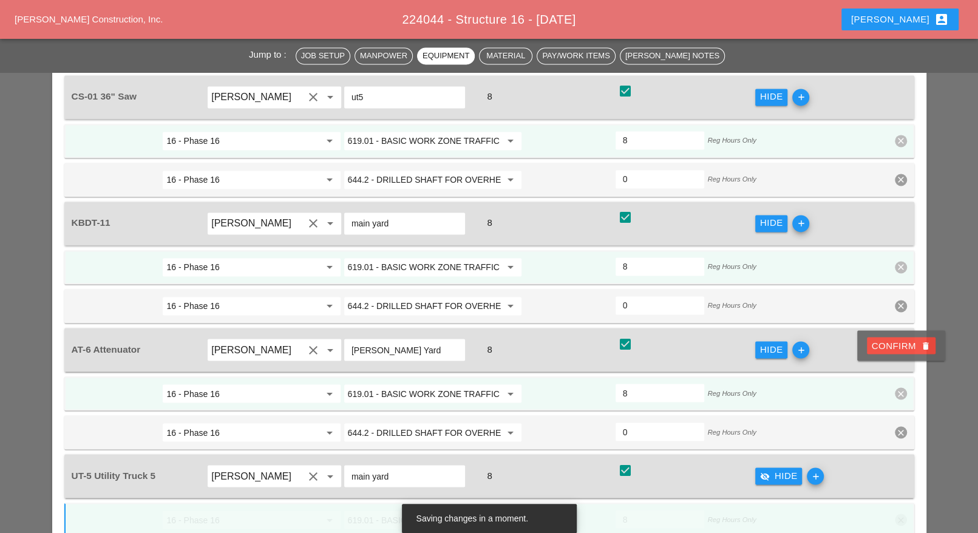
click at [902, 342] on div "Confirm delete" at bounding box center [901, 346] width 59 height 14
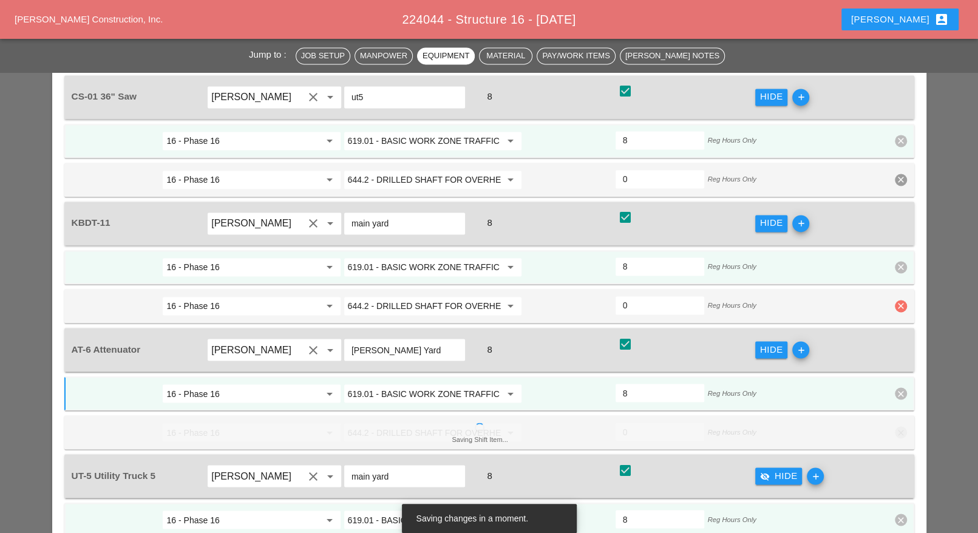
click at [899, 300] on icon "clear" at bounding box center [901, 306] width 12 height 12
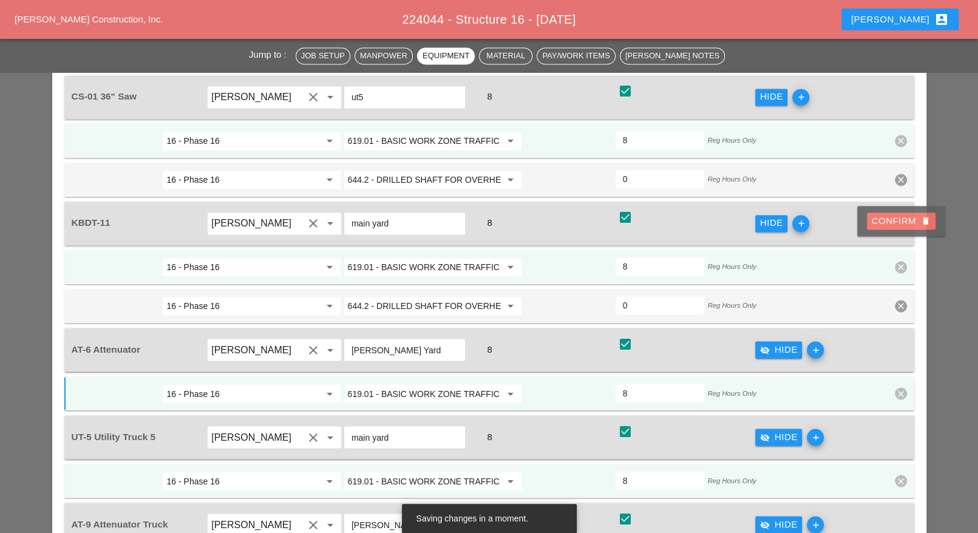
click at [889, 222] on div "Confirm delete" at bounding box center [901, 221] width 59 height 14
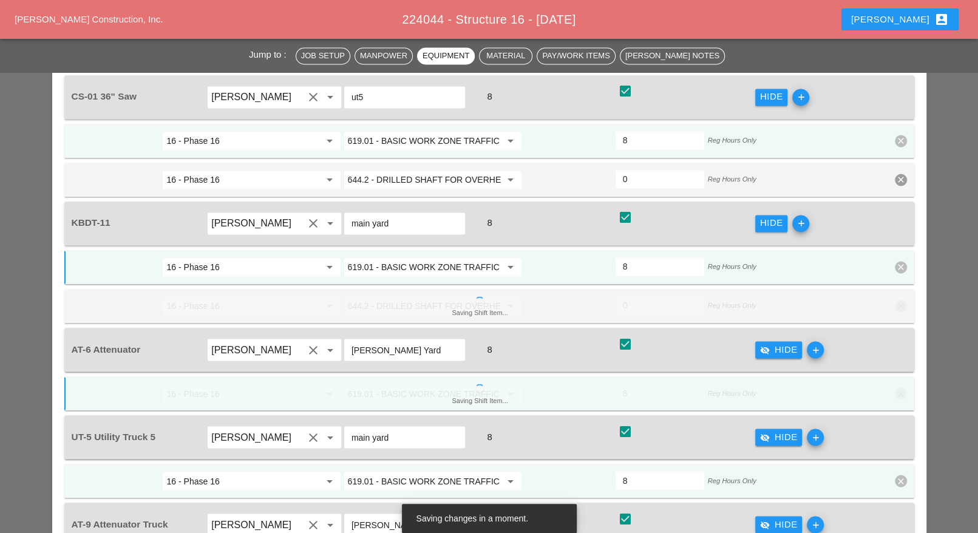
scroll to position [1215, 0]
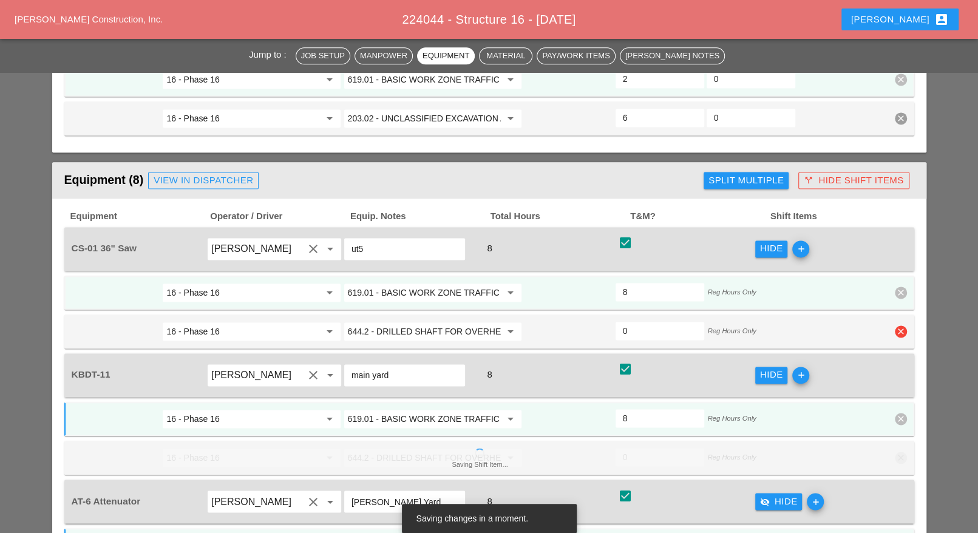
click at [898, 326] on icon "clear" at bounding box center [901, 332] width 12 height 12
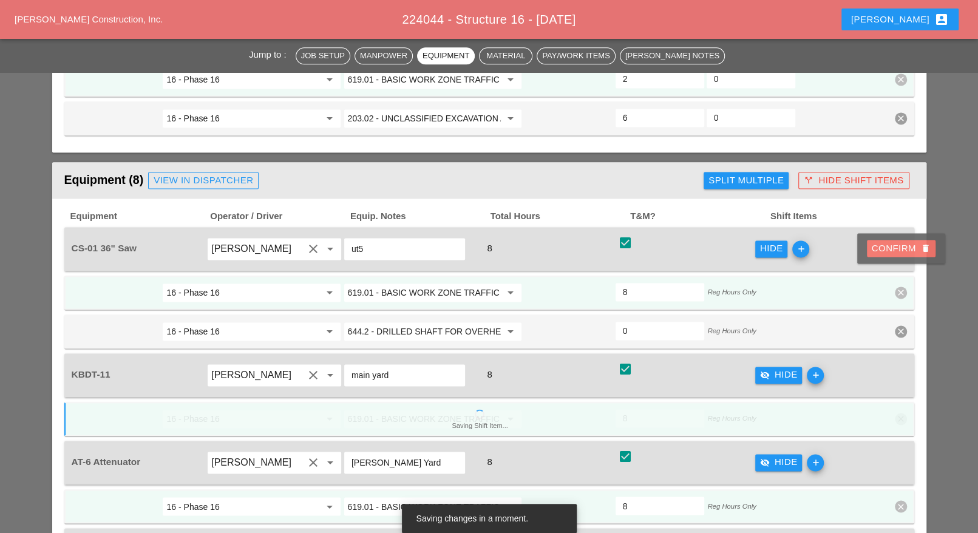
click at [884, 248] on div "Confirm delete" at bounding box center [901, 249] width 59 height 14
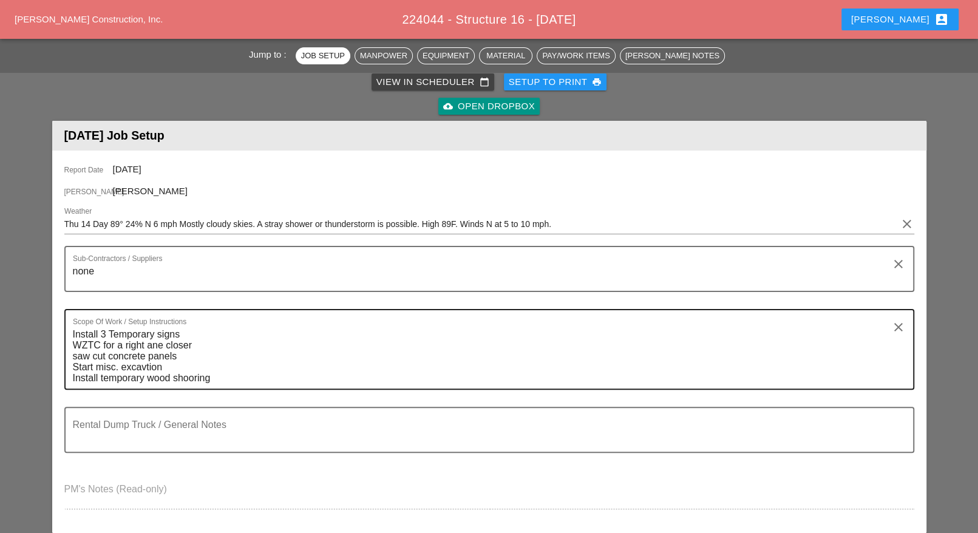
scroll to position [0, 0]
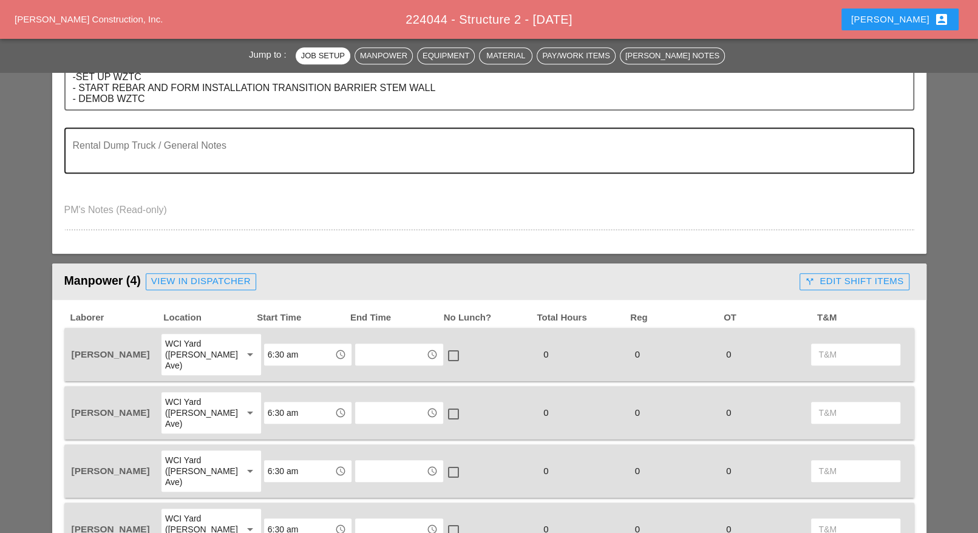
scroll to position [531, 0]
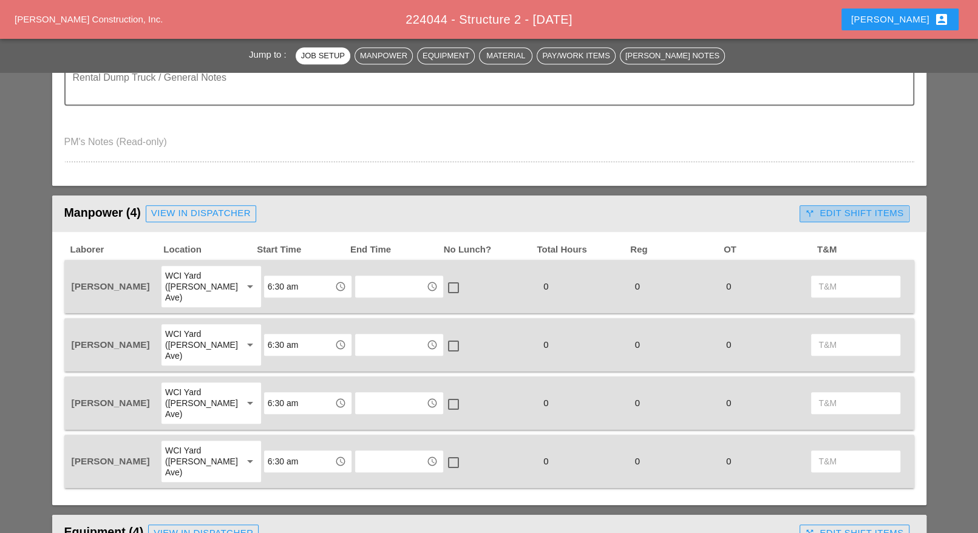
click at [848, 214] on div "call_split Edit Shift Items" at bounding box center [854, 213] width 98 height 14
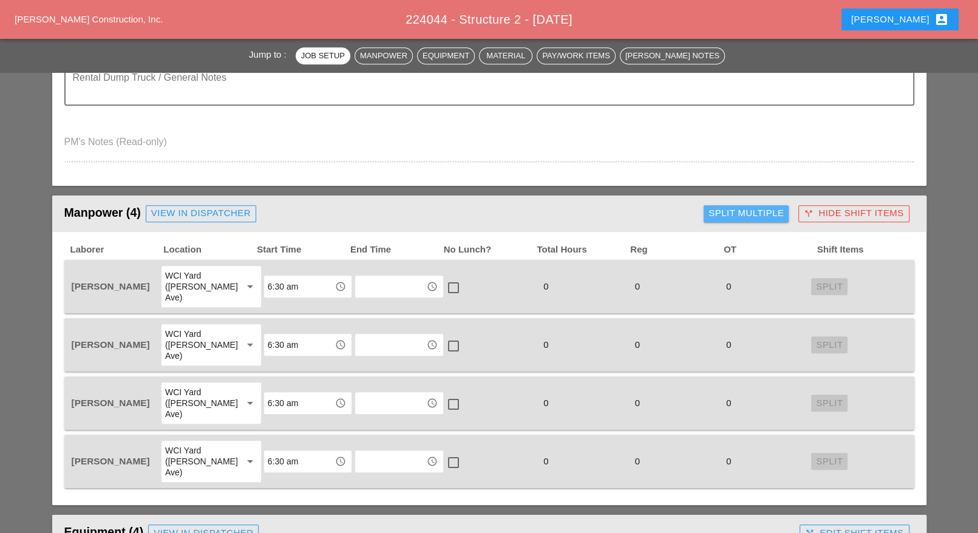
click at [752, 210] on div "Split Multiple" at bounding box center [746, 213] width 75 height 14
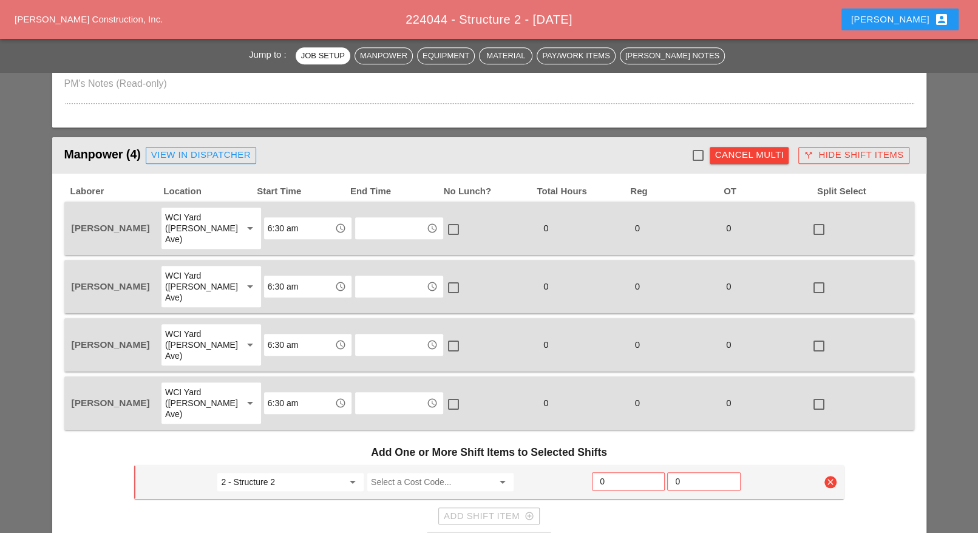
scroll to position [607, 0]
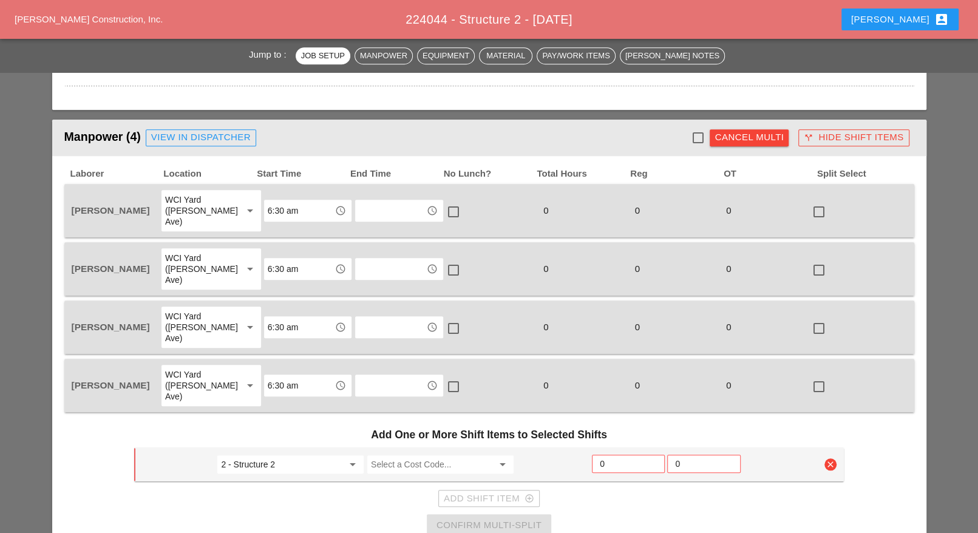
click at [701, 136] on div at bounding box center [697, 138] width 21 height 21
checkbox input "true"
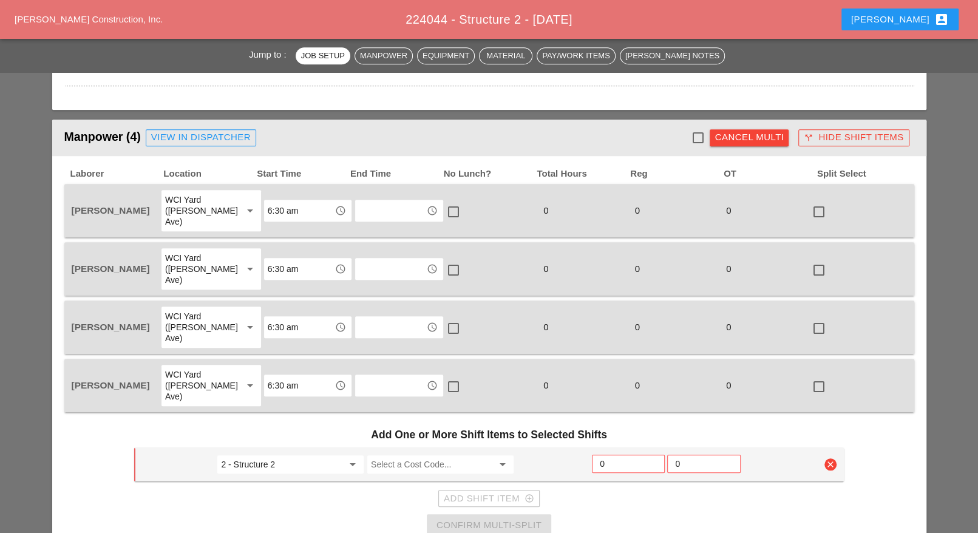
checkbox input "true"
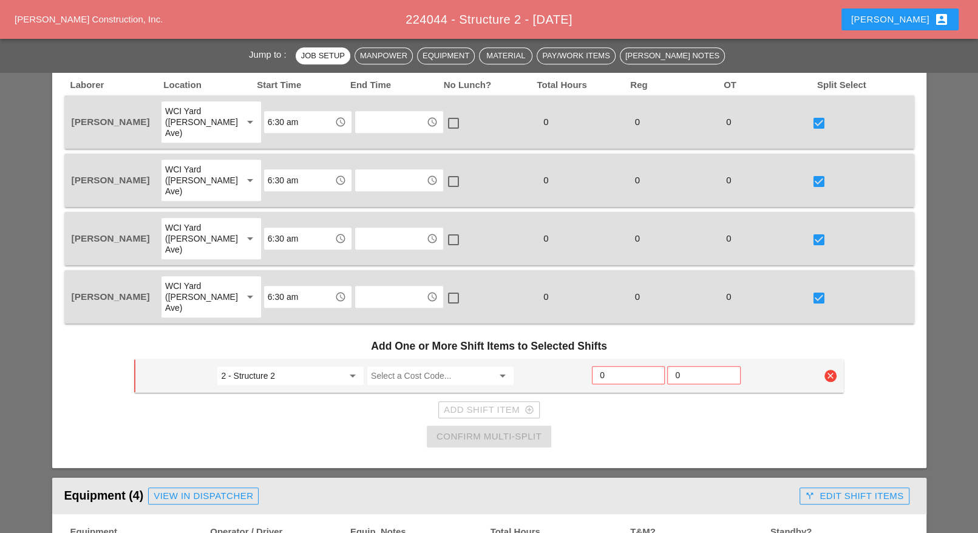
scroll to position [759, 0]
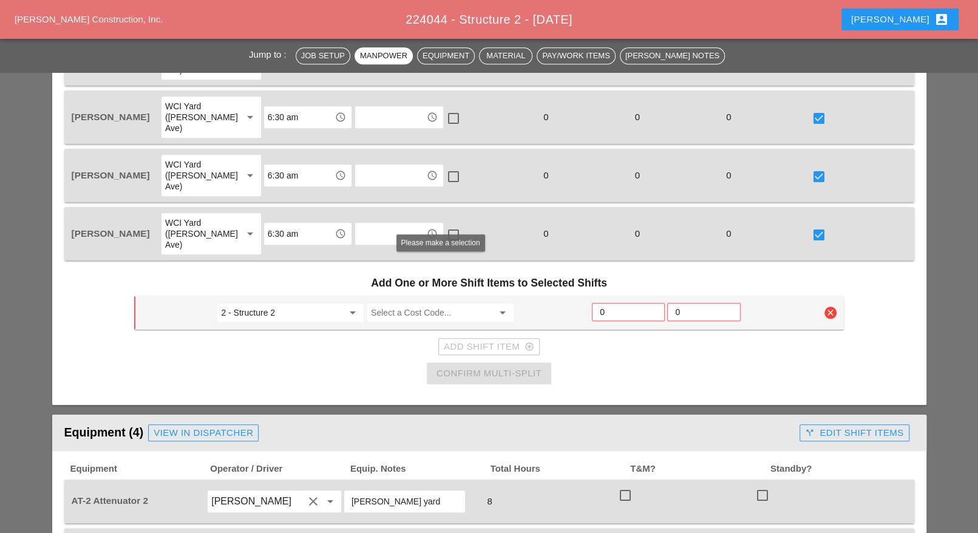
click at [386, 303] on input "Select a Cost Code..." at bounding box center [432, 312] width 122 height 19
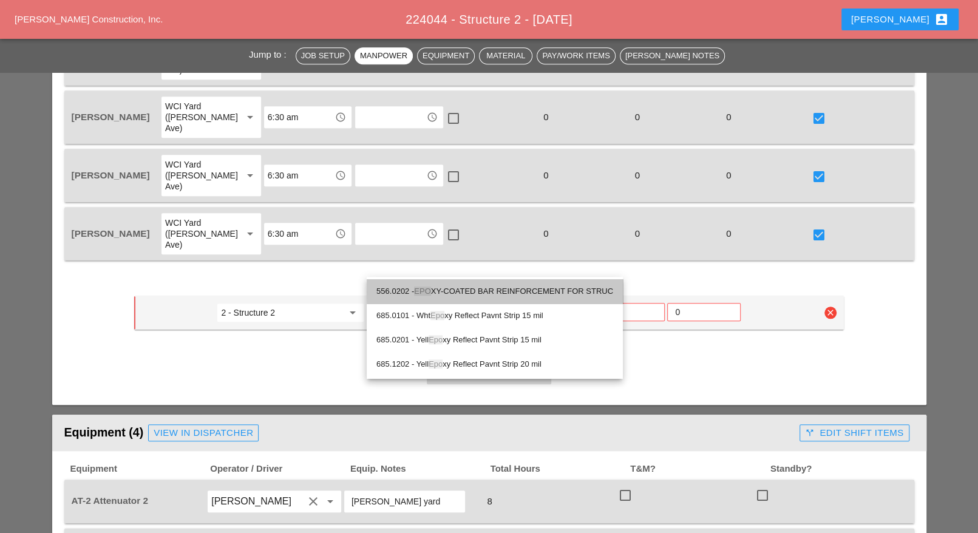
drag, startPoint x: 454, startPoint y: 288, endPoint x: 536, endPoint y: 273, distance: 84.1
click at [457, 288] on div "556.0202 - EPO XY-COATED BAR REINFORCEMENT FOR STRUC" at bounding box center [495, 291] width 237 height 15
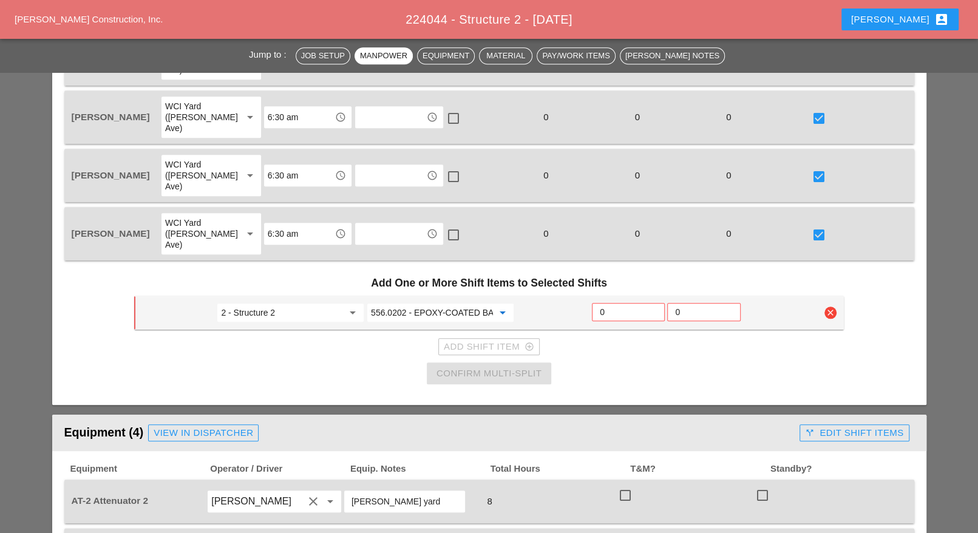
type input "556.0202 - EPOXY-COATED BAR REINFORCEMENT FOR STRUC"
click at [615, 302] on input "0" at bounding box center [628, 311] width 57 height 19
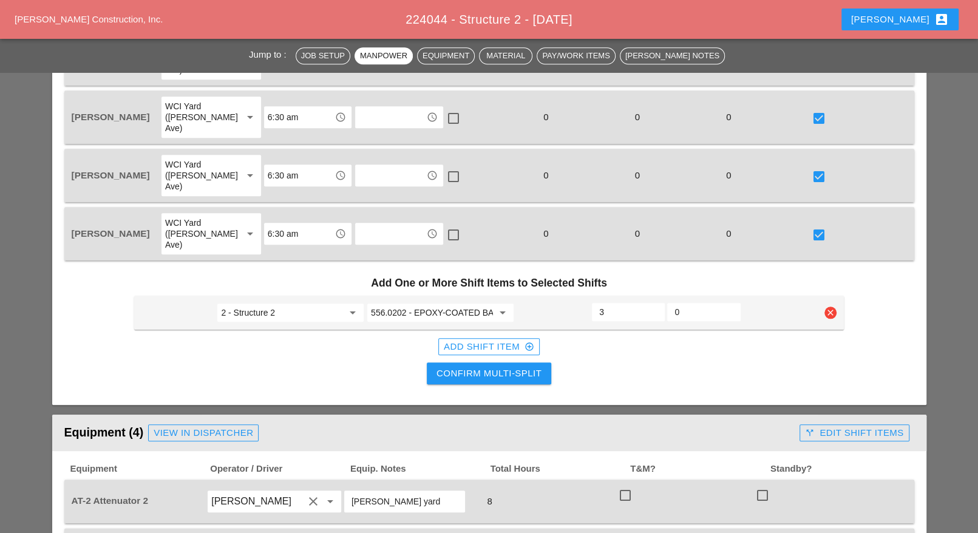
type input "3"
click at [499, 340] on div "Add Shift Item add_circle_outline" at bounding box center [489, 347] width 90 height 14
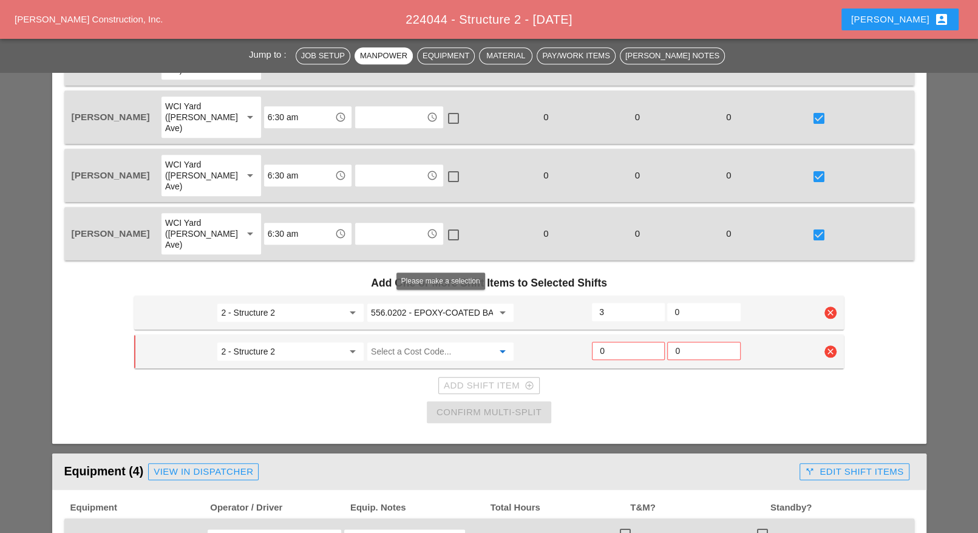
click at [423, 342] on input "Select a Cost Code..." at bounding box center [432, 351] width 122 height 19
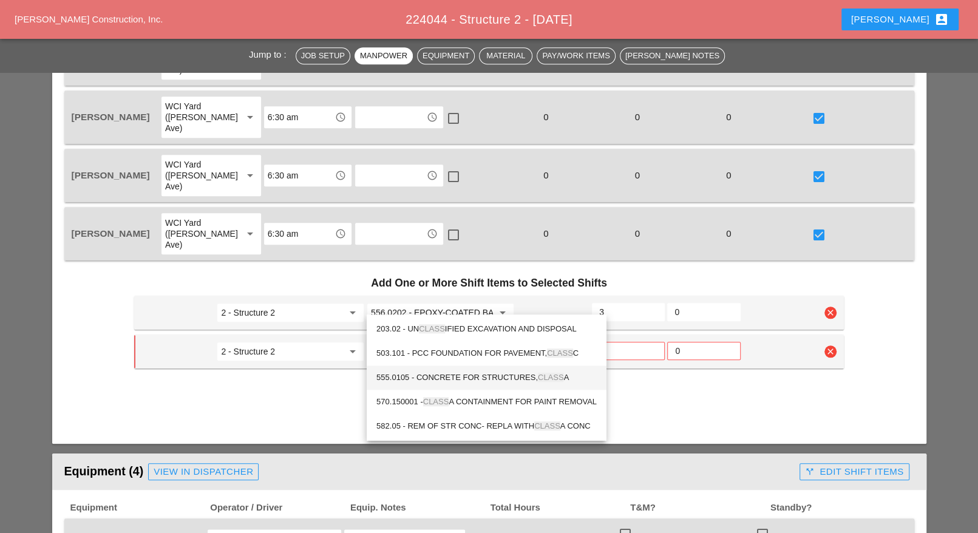
drag, startPoint x: 481, startPoint y: 375, endPoint x: 532, endPoint y: 349, distance: 57.6
click at [482, 375] on div "555.0105 - CONCRETE FOR STRUCTURES, CLASS A" at bounding box center [487, 377] width 220 height 15
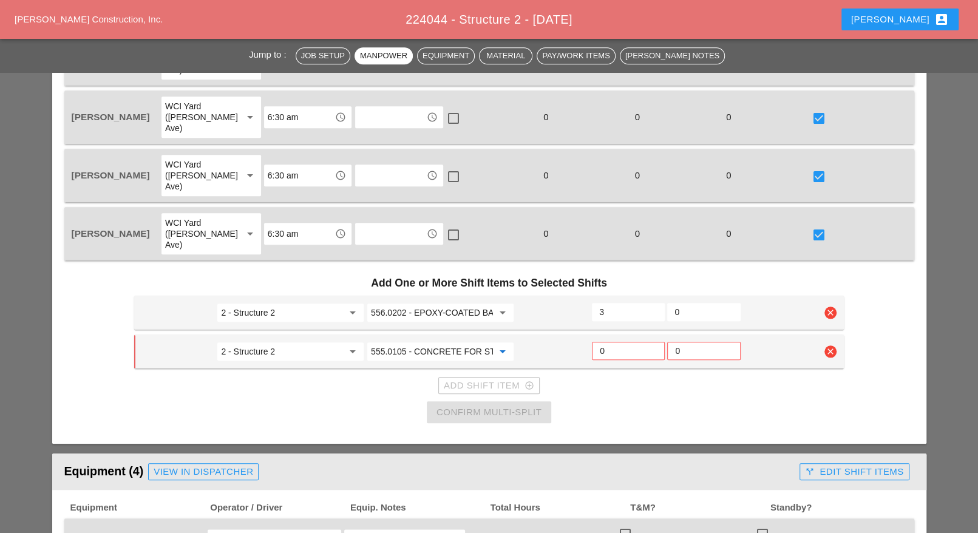
type input "555.0105 - CONCRETE FOR STRUCTURES, CLASS A"
click at [608, 341] on input "0" at bounding box center [628, 350] width 57 height 19
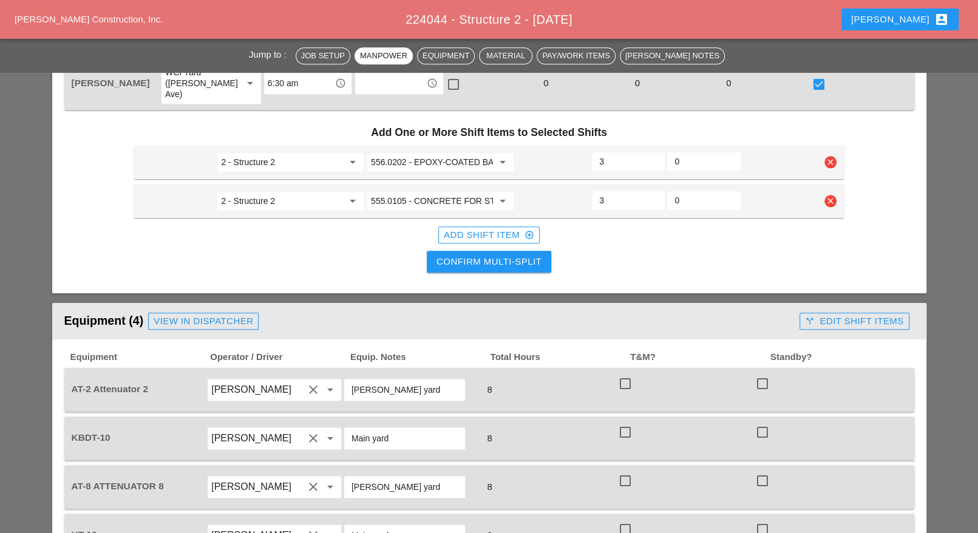
scroll to position [911, 0]
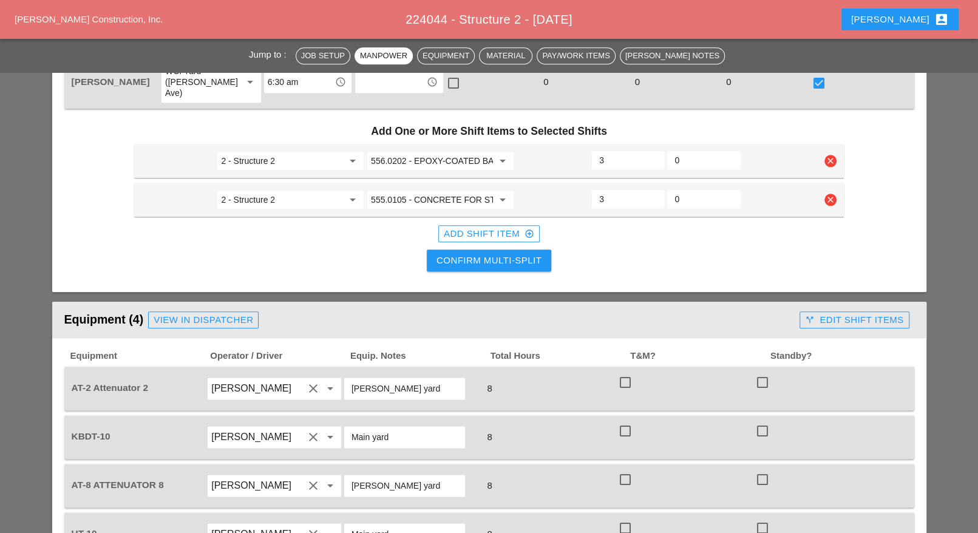
type input "3"
click at [516, 250] on button "Confirm Multi-Split" at bounding box center [489, 261] width 124 height 22
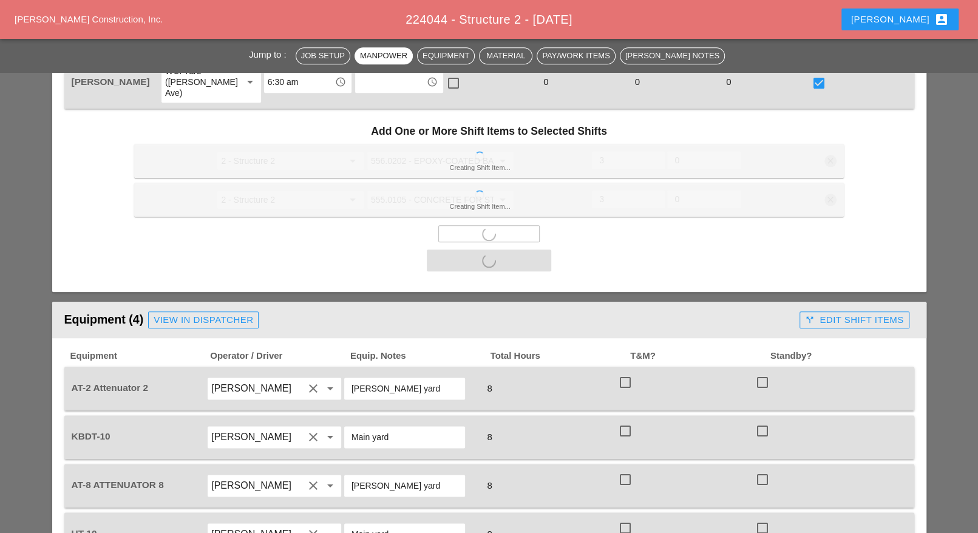
scroll to position [987, 0]
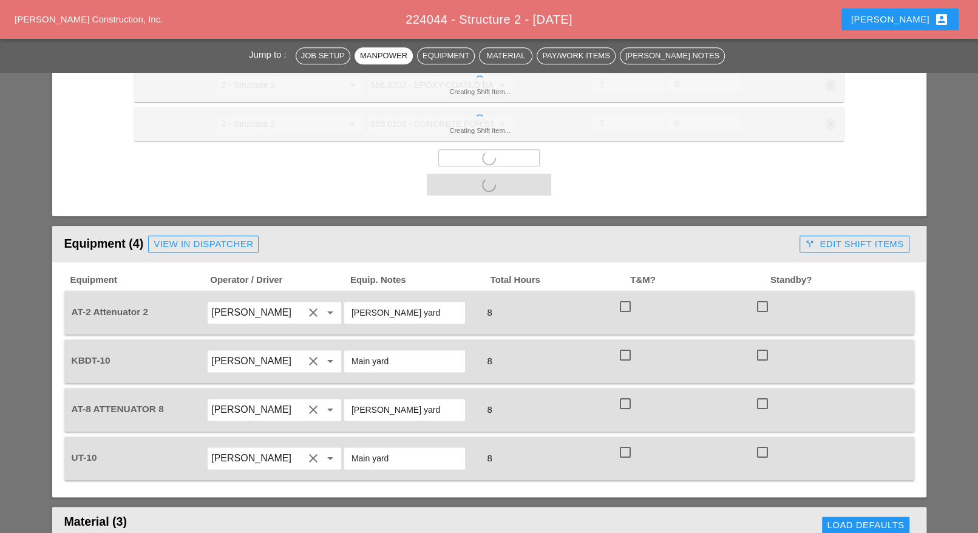
click at [624, 296] on div at bounding box center [625, 306] width 21 height 21
checkbox input "true"
click at [625, 345] on div at bounding box center [625, 355] width 21 height 21
checkbox input "true"
click at [627, 394] on div at bounding box center [625, 404] width 21 height 21
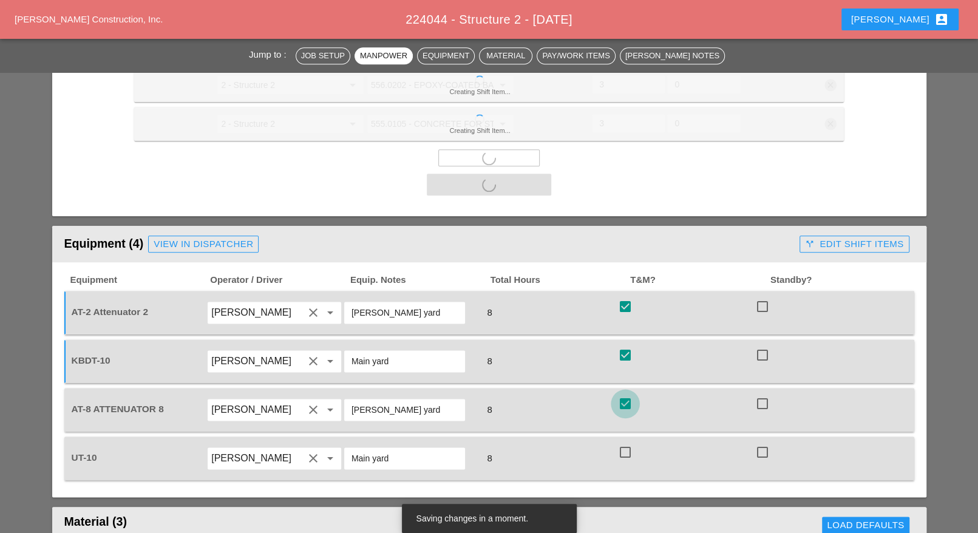
checkbox input "true"
click at [628, 442] on div at bounding box center [625, 452] width 21 height 21
checkbox input "true"
checkbox input "false"
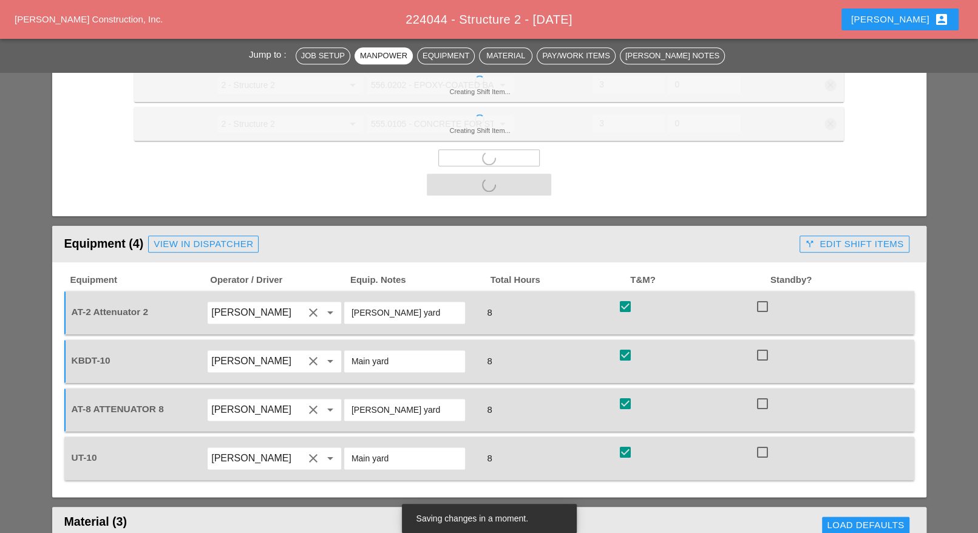
checkbox input "false"
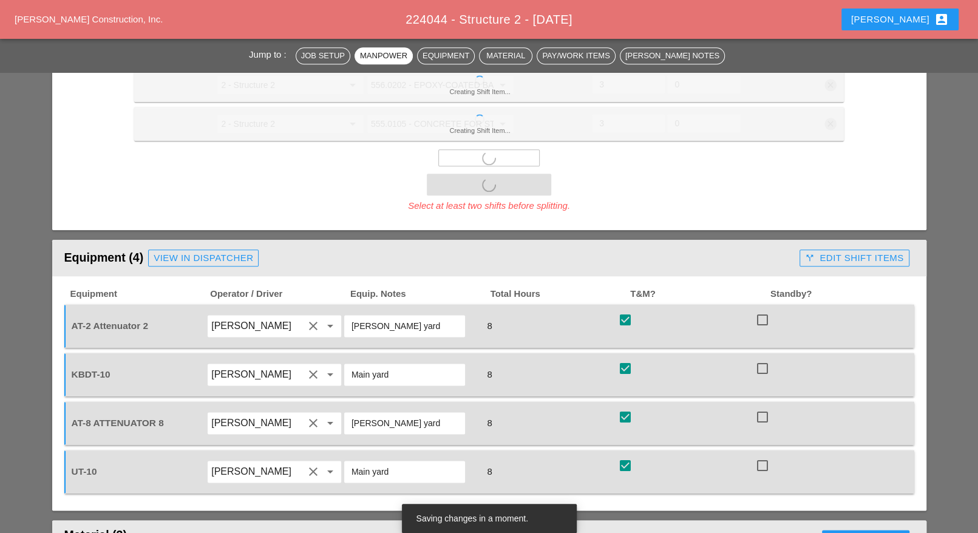
click at [847, 240] on header "Equipment (4) View in Dispatcher call_split Edit Shift Items" at bounding box center [489, 258] width 874 height 36
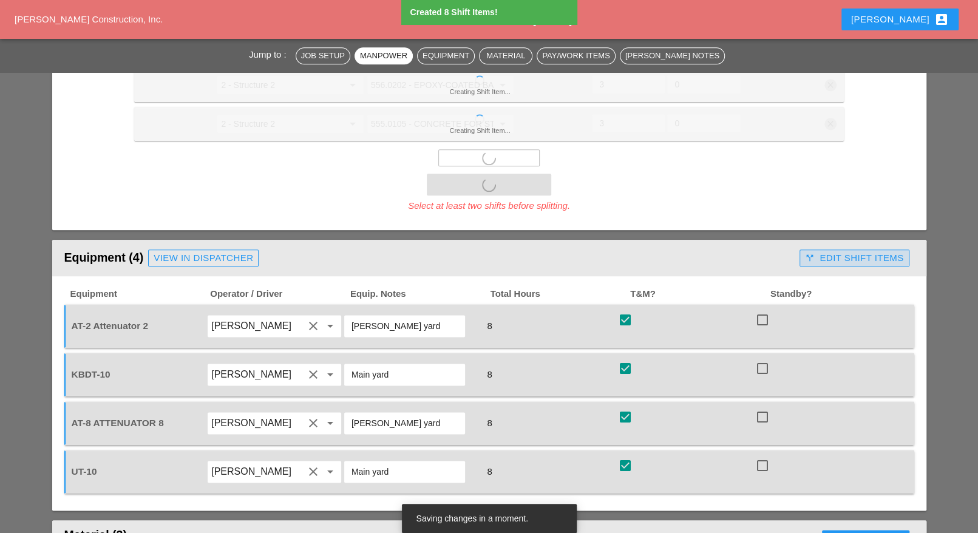
click at [842, 251] on div "call_split Edit Shift Items" at bounding box center [854, 258] width 98 height 14
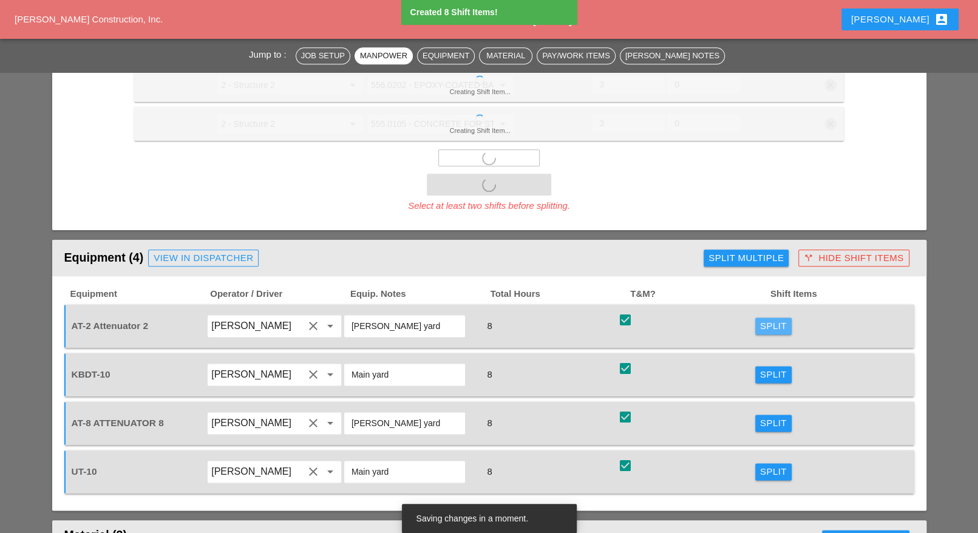
click at [777, 319] on div "Split" at bounding box center [773, 326] width 27 height 14
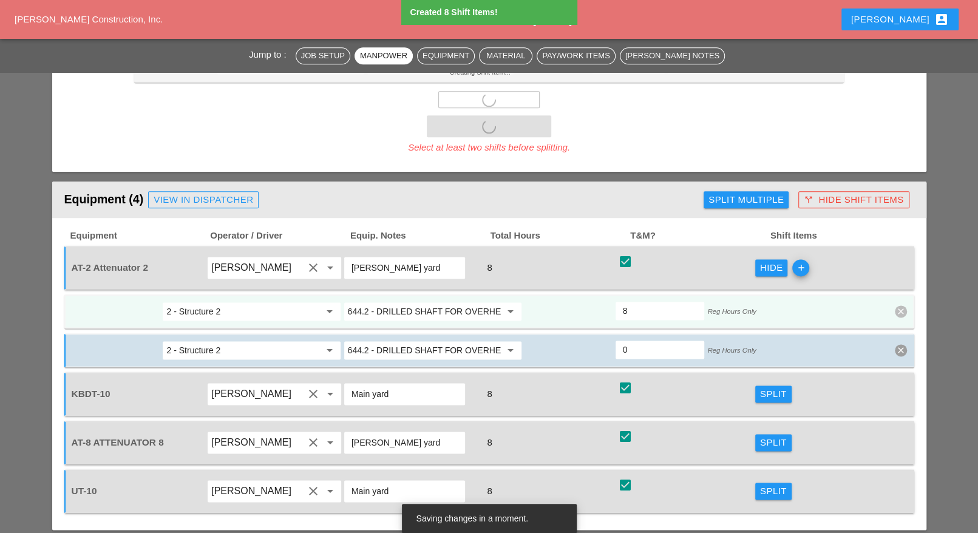
scroll to position [1063, 0]
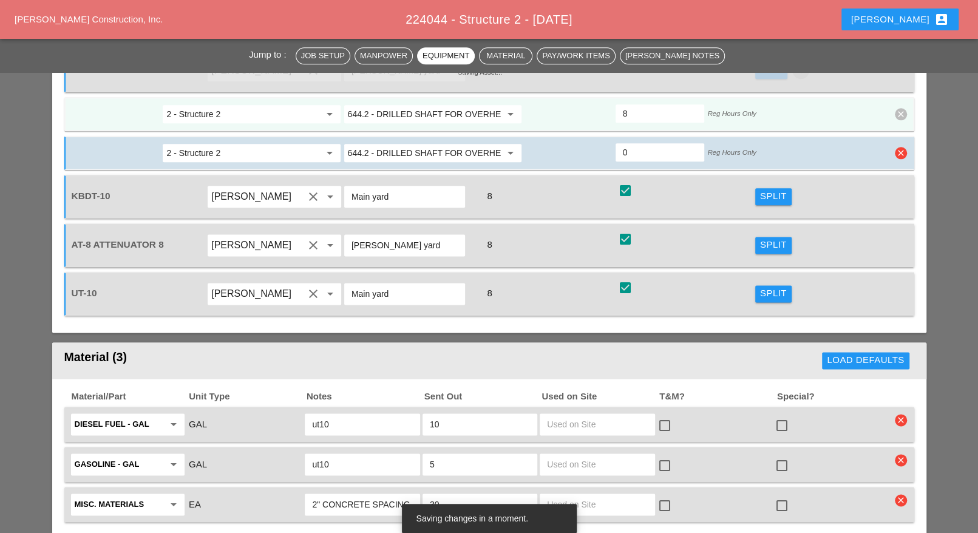
click at [414, 143] on input "644.2 - DRILLED SHAFT FOR OVERHEAD SIGN STRUCTUR" at bounding box center [424, 152] width 153 height 19
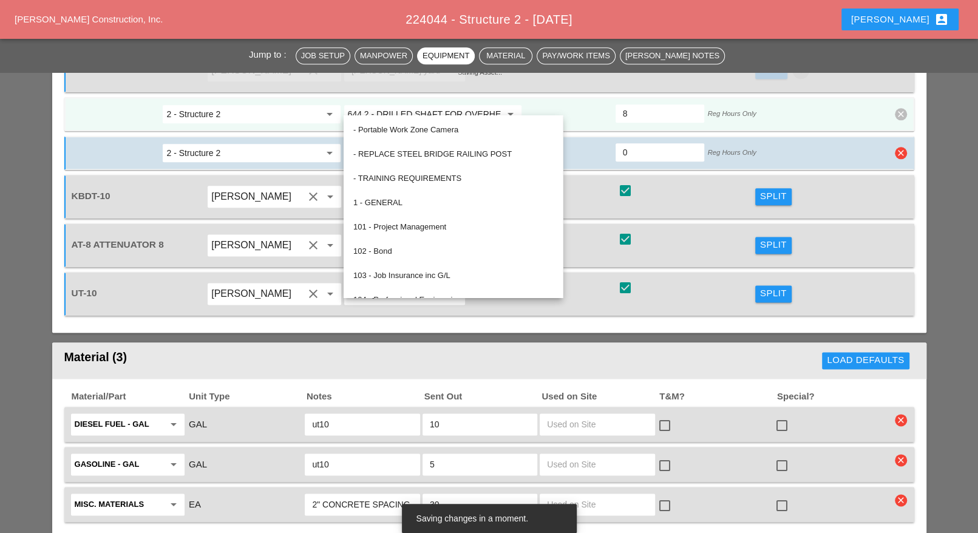
paste input "19.01 - BASIC WORK ZONE TRAFFIC CONTROL"
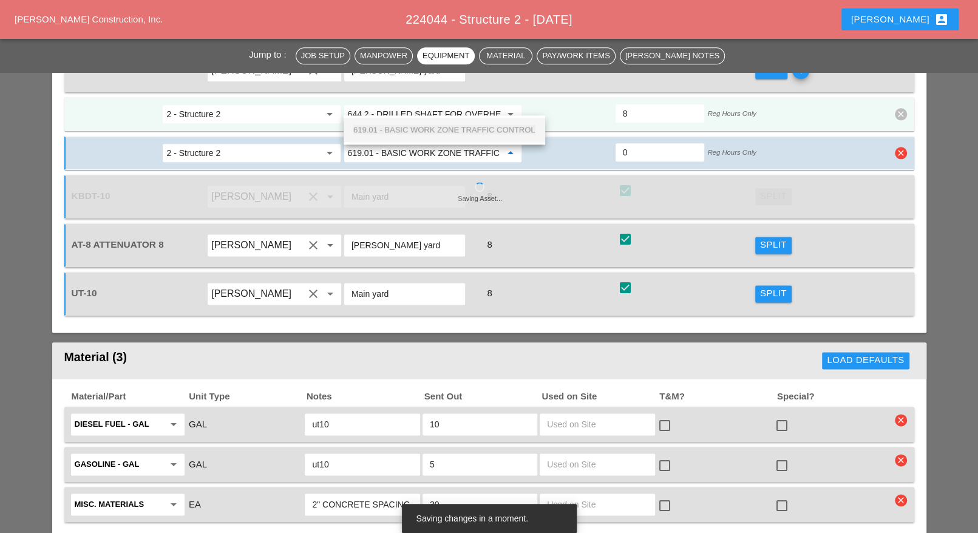
scroll to position [0, 42]
click at [420, 134] on div "619.01 - BASIC WORK ZONE TRAFFIC CONTROL" at bounding box center [444, 130] width 182 height 15
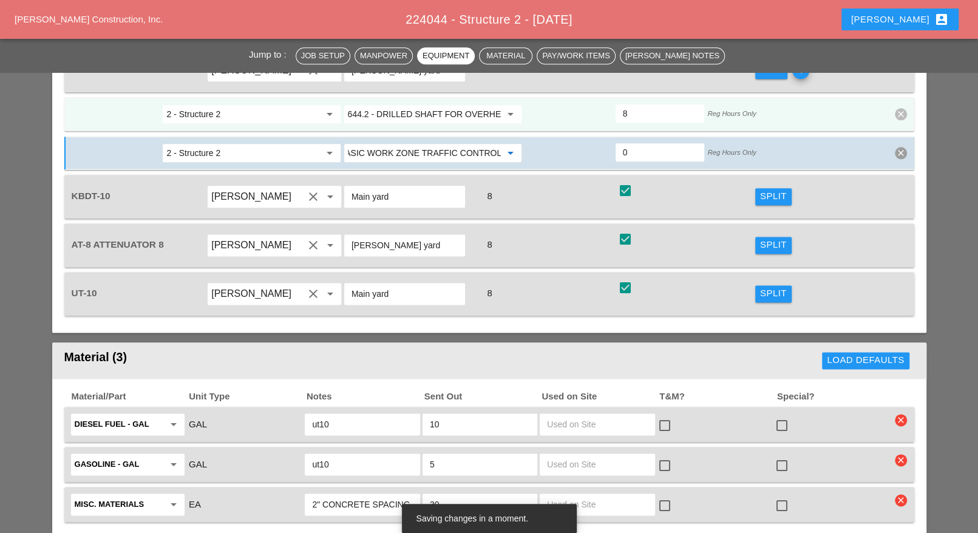
type input "619.01 - BASIC WORK ZONE TRAFFIC CONTROL"
click at [766, 238] on div "Split" at bounding box center [773, 245] width 27 height 14
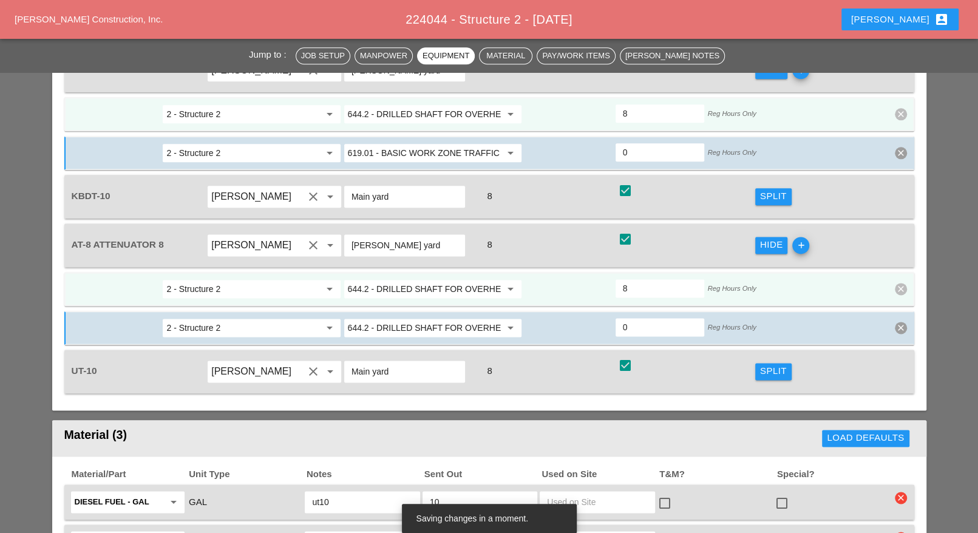
click at [448, 272] on div "2 - Structure 2 arrow_drop_down 644.2 - DRILLED SHAFT FOR OVERHEAD SIGN STRUCTU…" at bounding box center [489, 289] width 850 height 34
click at [441, 279] on input "644.2 - DRILLED SHAFT FOR OVERHEAD SIGN STRUCTUR" at bounding box center [424, 288] width 153 height 19
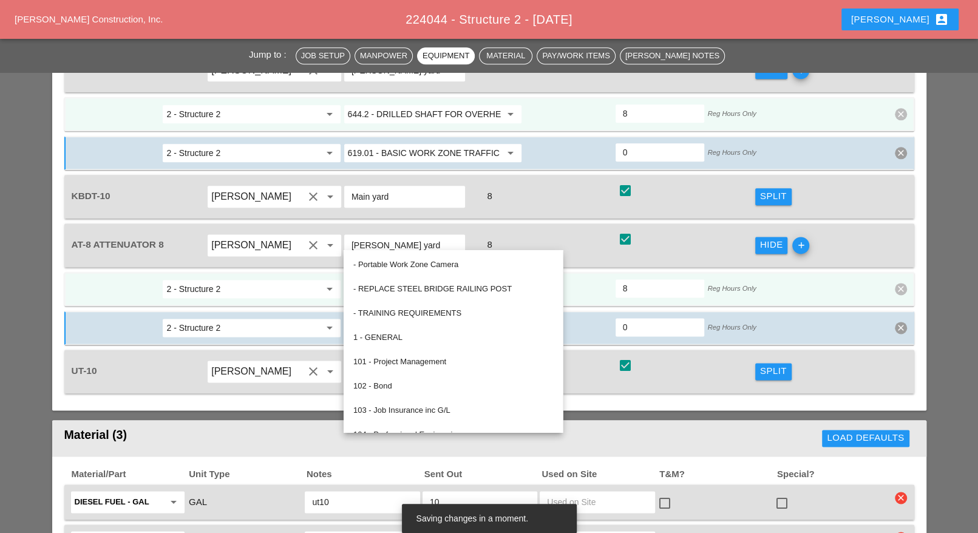
paste input "19.01 - BASIC WORK ZONE TRAFFIC CONTROL"
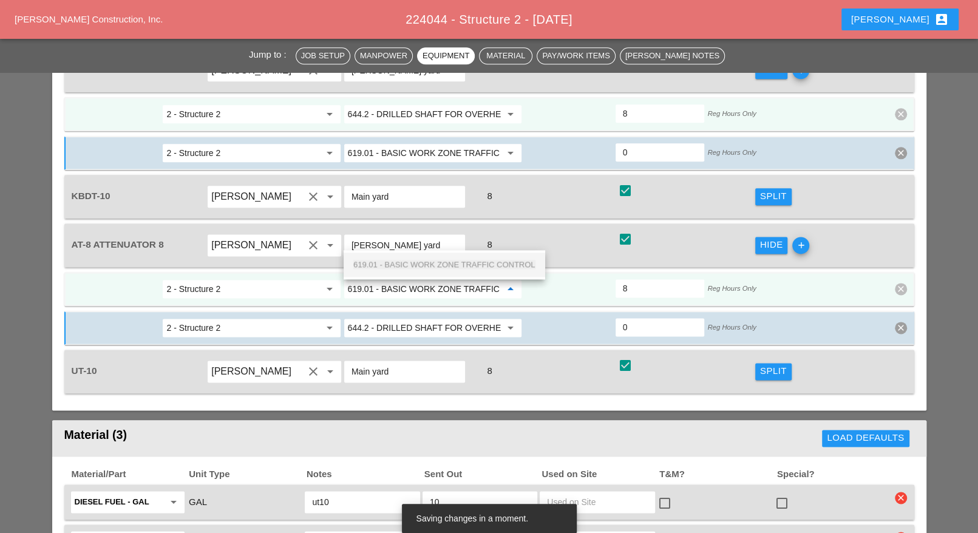
scroll to position [0, 42]
click at [434, 261] on span "619.01 - BASIC WORK ZONE TRAFFIC CONTROL" at bounding box center [444, 264] width 182 height 9
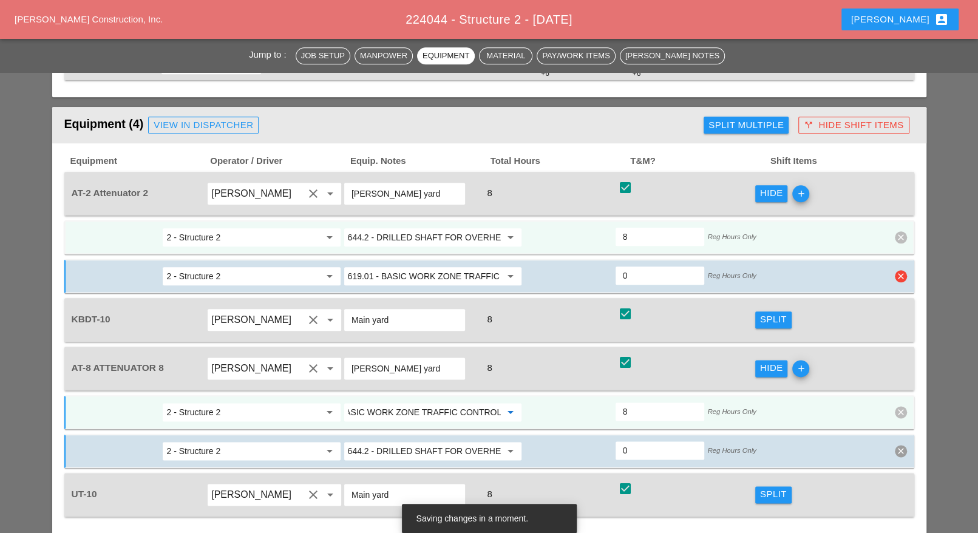
scroll to position [911, 0]
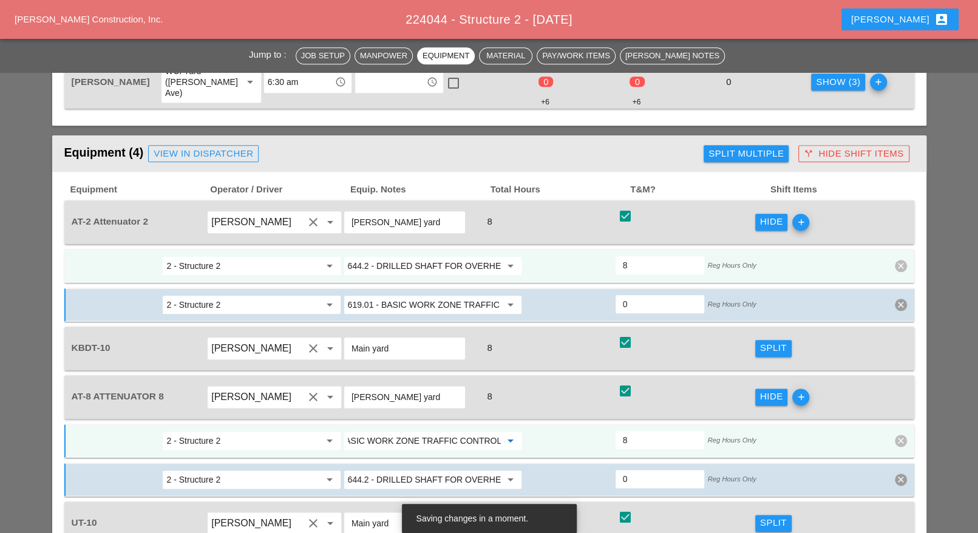
type input "619.01 - BASIC WORK ZONE TRAFFIC CONTROL"
drag, startPoint x: 731, startPoint y: 111, endPoint x: 713, endPoint y: 112, distance: 18.3
click at [732, 147] on div "Split Multiple" at bounding box center [746, 154] width 75 height 14
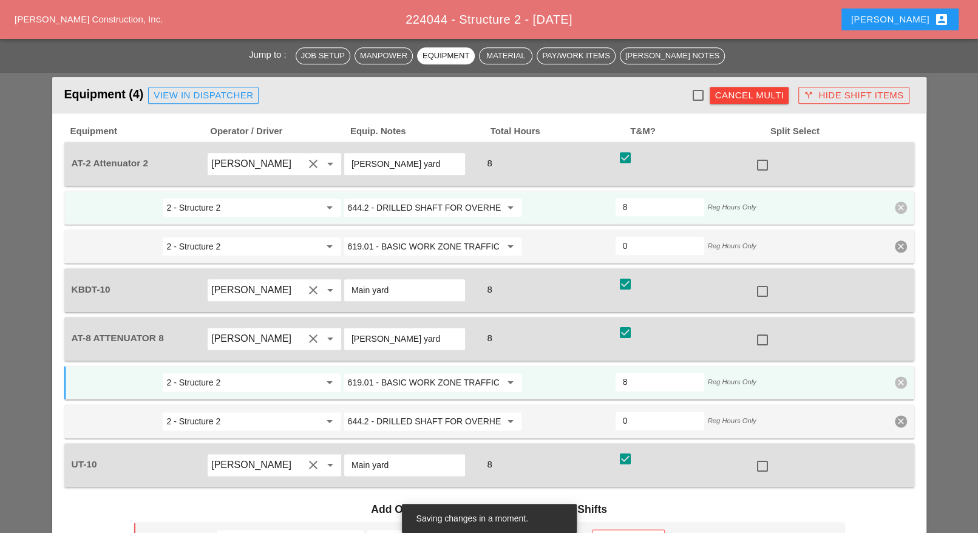
scroll to position [987, 0]
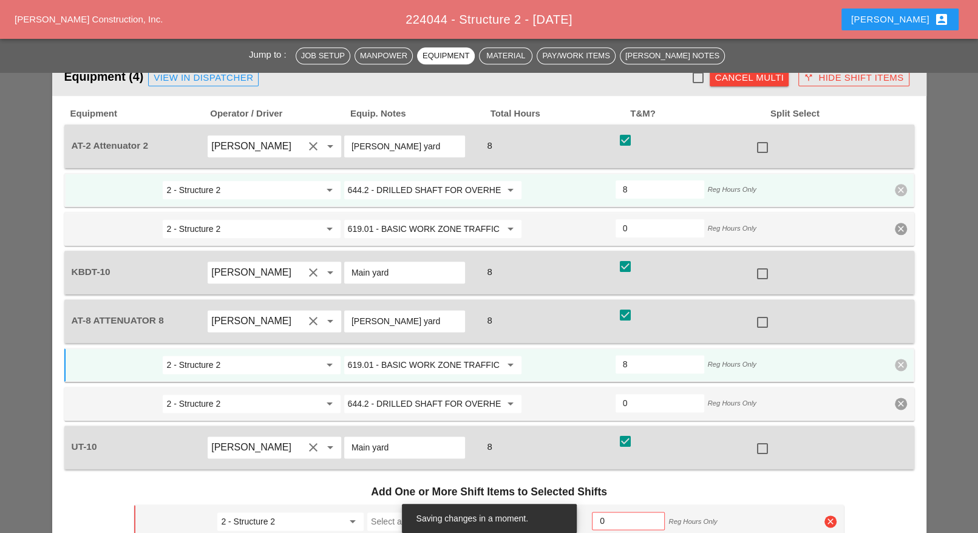
click at [762, 264] on div at bounding box center [762, 274] width 21 height 21
checkbox input "true"
click at [763, 438] on div at bounding box center [762, 448] width 21 height 21
checkbox input "true"
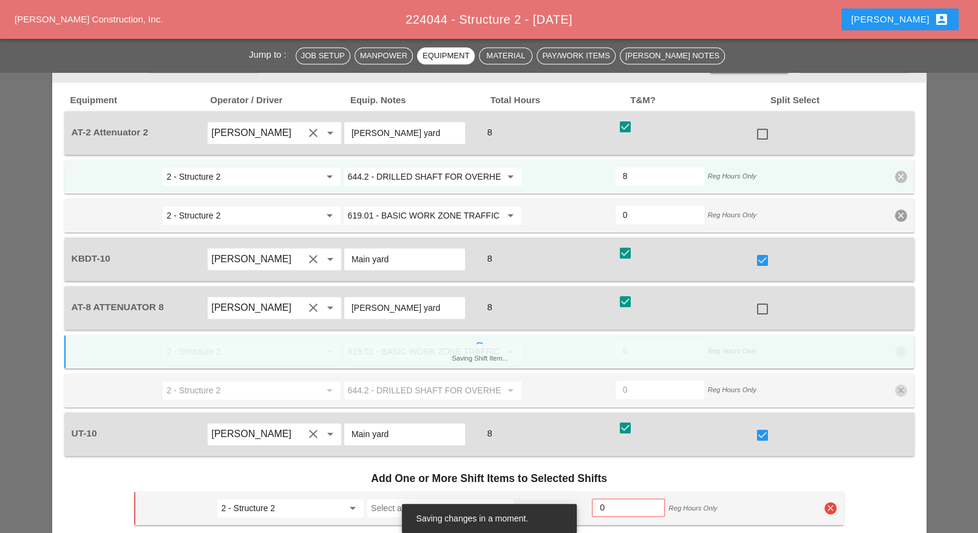
scroll to position [1139, 0]
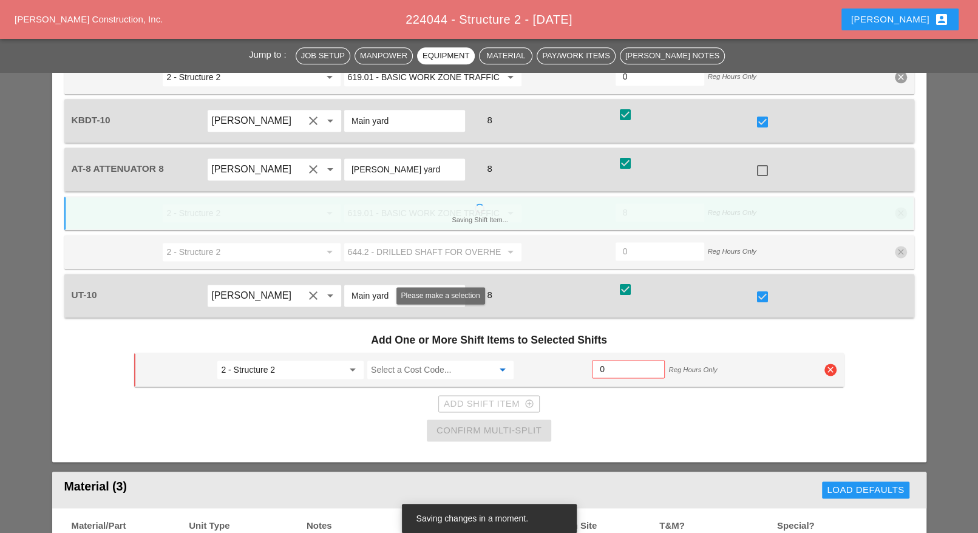
click at [382, 360] on input "Select a Cost Code..." at bounding box center [432, 369] width 122 height 19
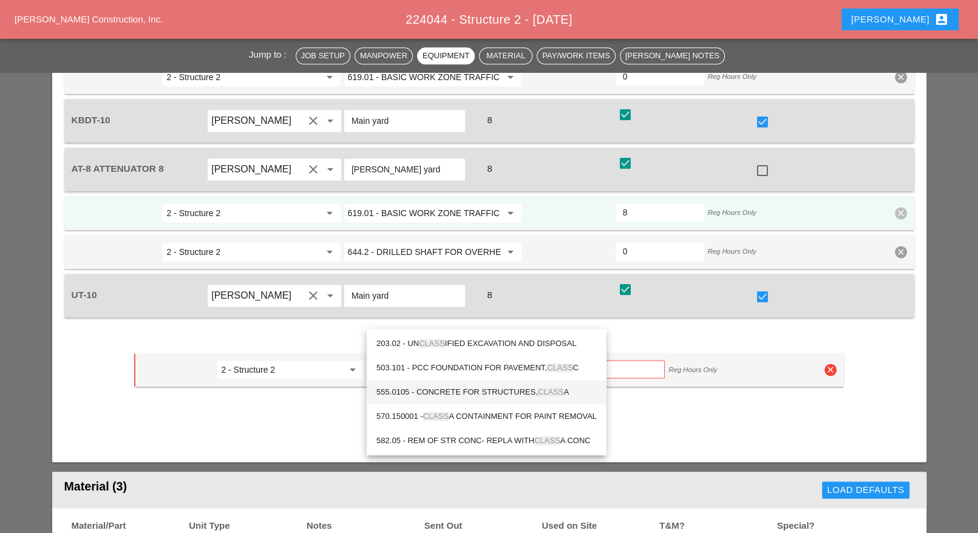
click at [451, 392] on div "555.0105 - CONCRETE FOR STRUCTURES, CLASS A" at bounding box center [487, 392] width 220 height 15
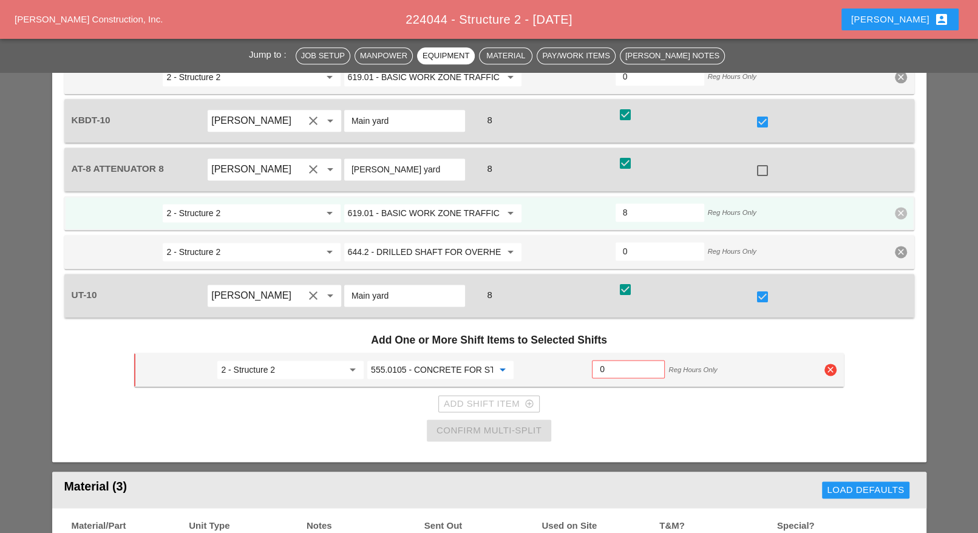
type input "555.0105 - CONCRETE FOR STRUCTURES, CLASS A"
click at [605, 360] on input "0" at bounding box center [628, 369] width 57 height 19
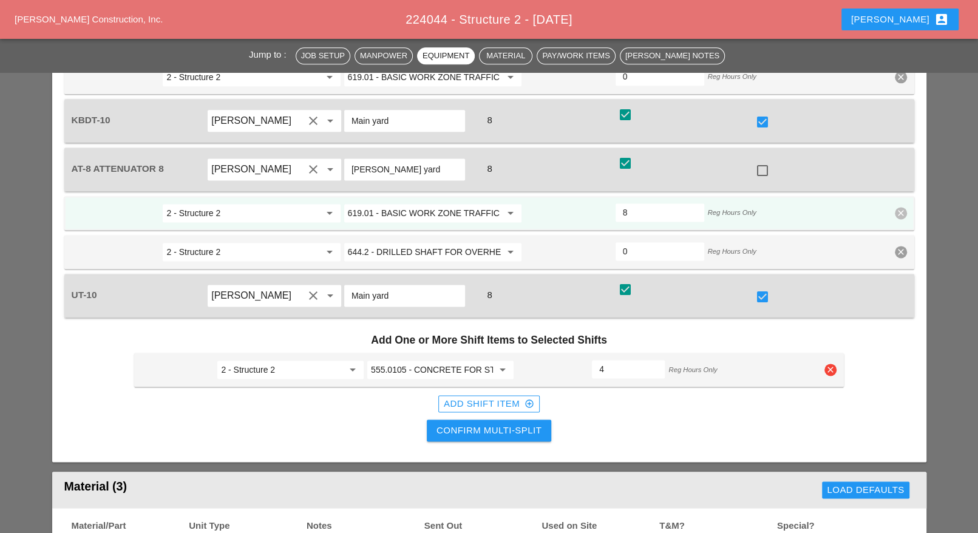
type input "4"
click at [536, 424] on div "Confirm Multi-Split" at bounding box center [489, 431] width 105 height 14
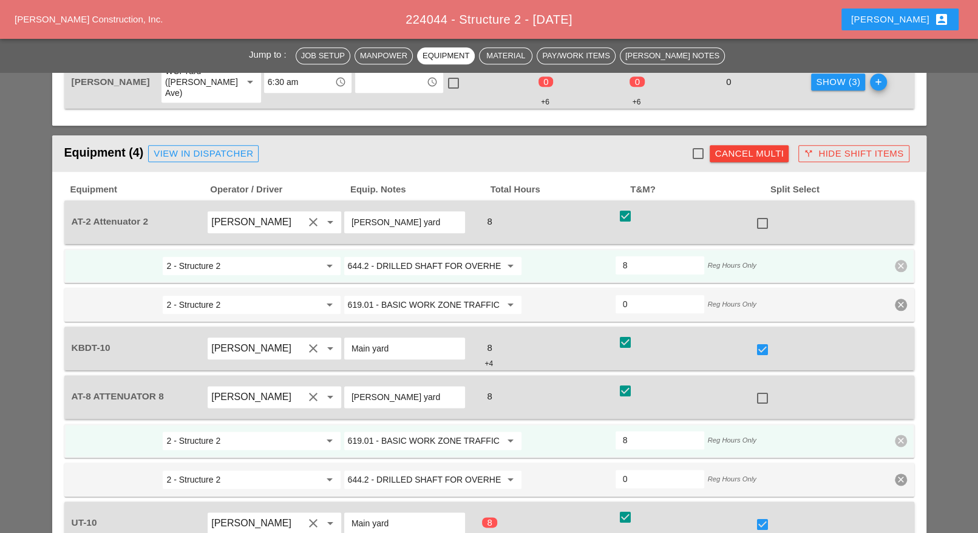
scroll to position [607, 0]
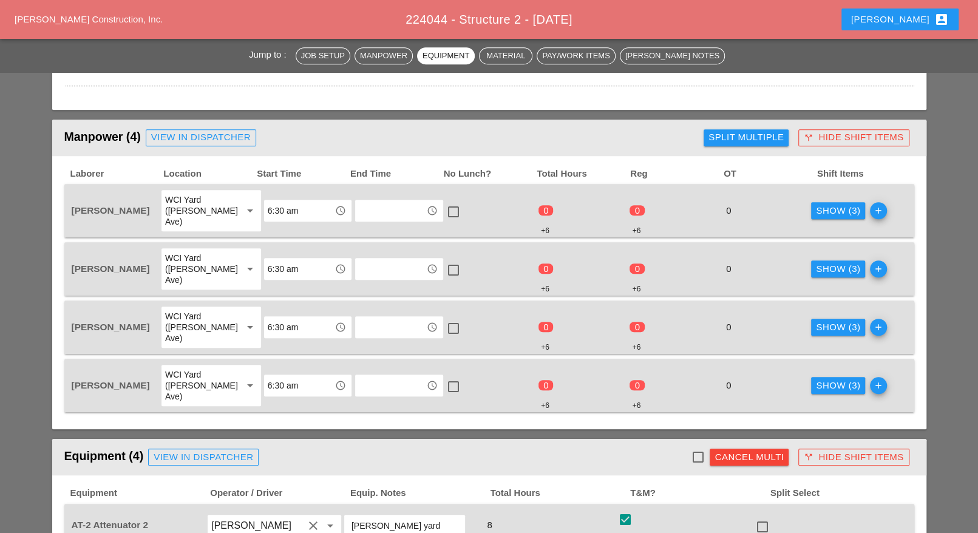
checkbox input "false"
click at [835, 204] on div "Show (3)" at bounding box center [838, 211] width 44 height 14
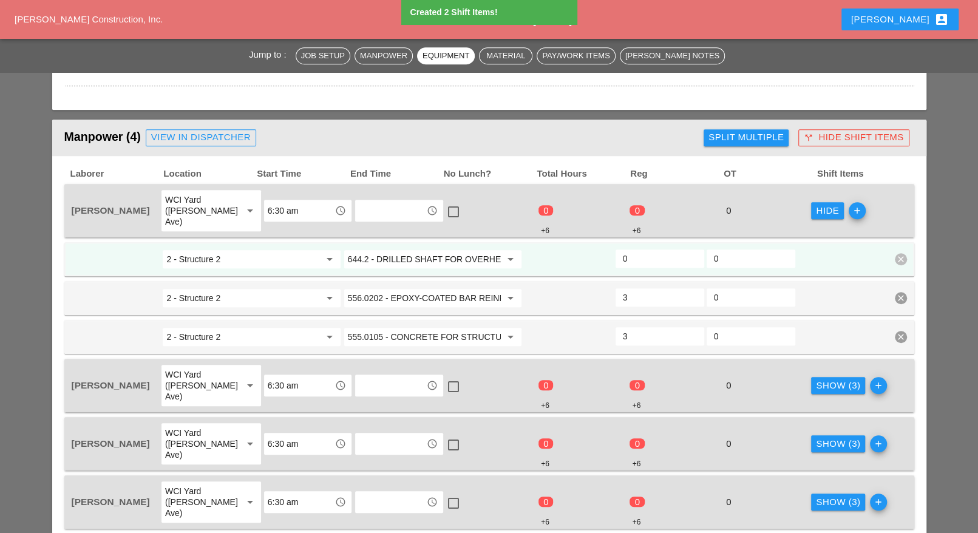
click at [439, 250] on input "644.2 - DRILLED SHAFT FOR OVERHEAD SIGN STRUCTUR" at bounding box center [424, 259] width 153 height 19
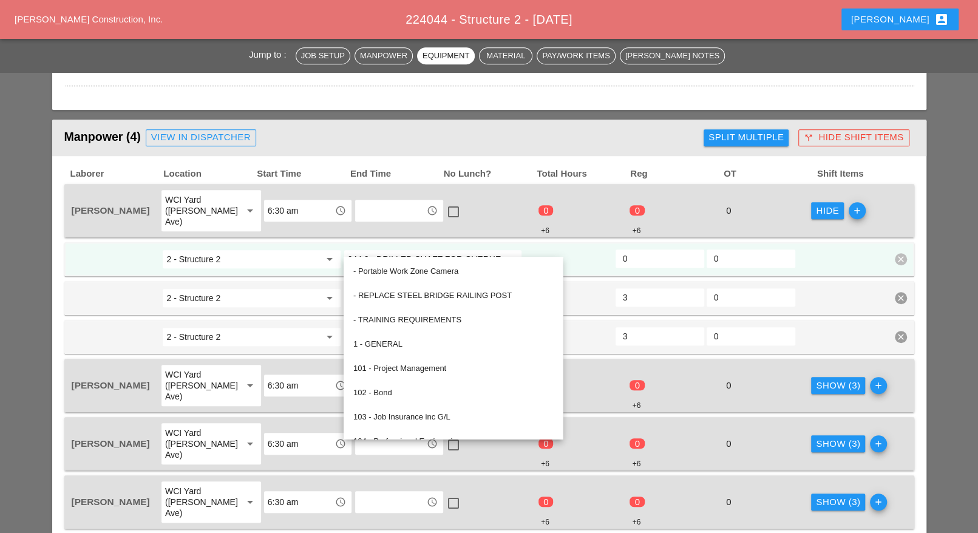
paste input "19.01 - BASIC WORK ZONE TRAFFIC CONTROL"
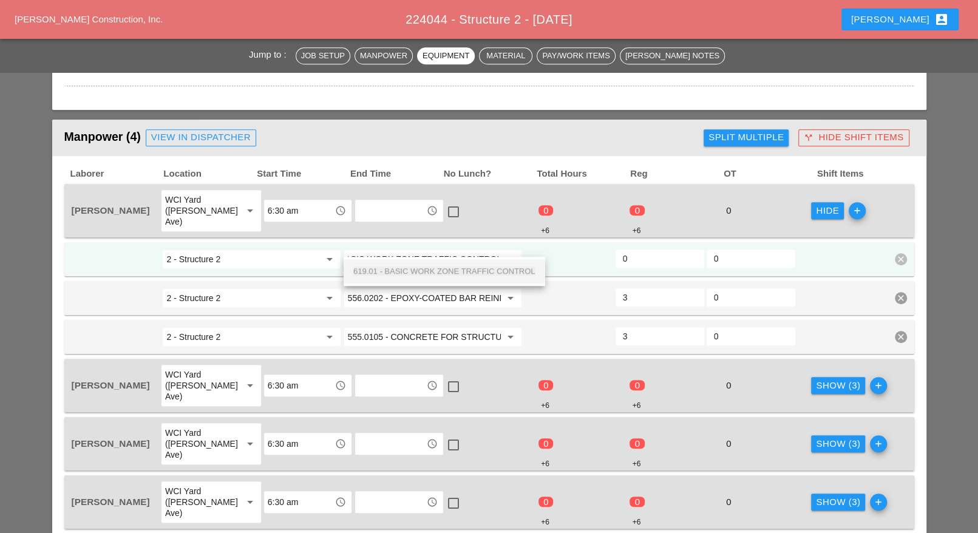
click at [427, 267] on span "619.01 - BASIC WORK ZONE TRAFFIC CONTROL" at bounding box center [444, 271] width 182 height 9
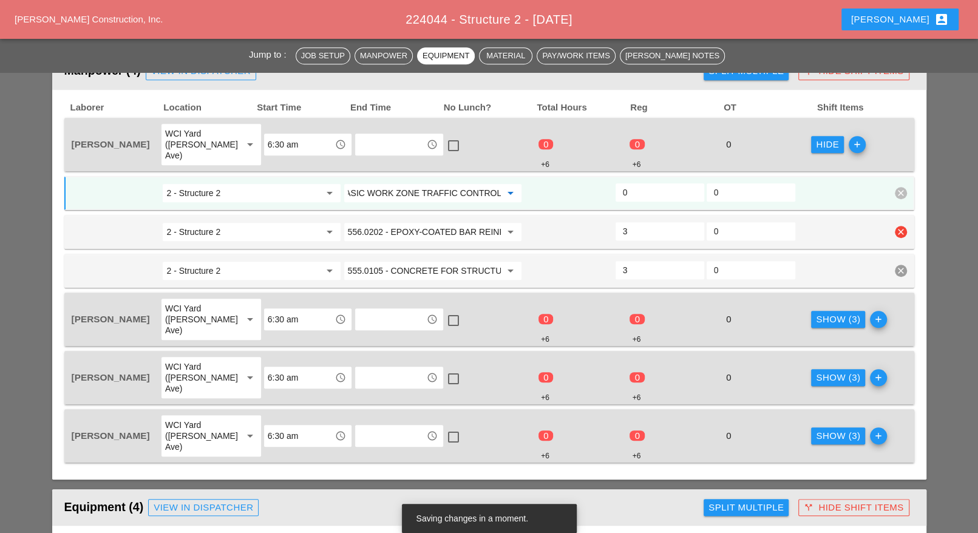
scroll to position [759, 0]
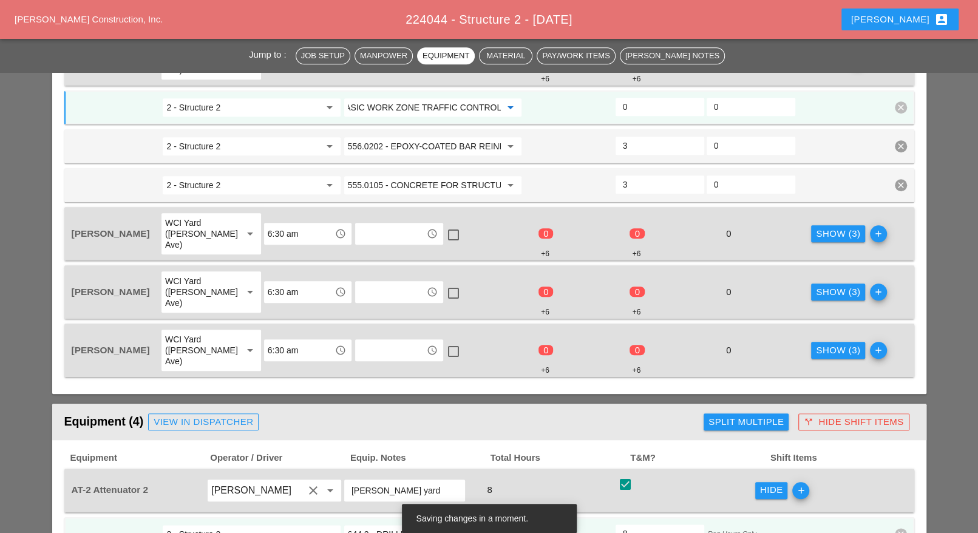
type input "619.01 - BASIC WORK ZONE TRAFFIC CONTROL"
click at [819, 227] on div "Show (3)" at bounding box center [838, 234] width 44 height 14
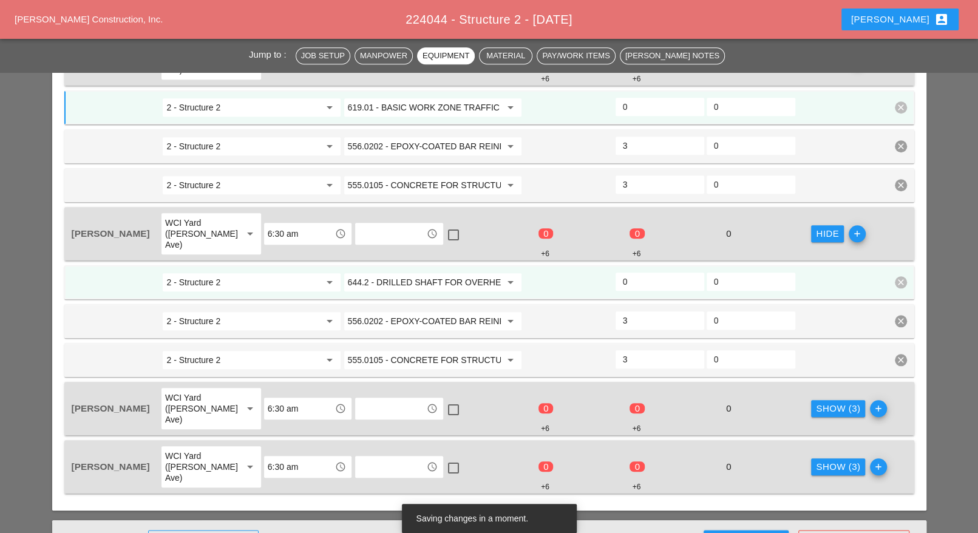
click at [428, 273] on input "644.2 - DRILLED SHAFT FOR OVERHEAD SIGN STRUCTUR" at bounding box center [424, 282] width 153 height 19
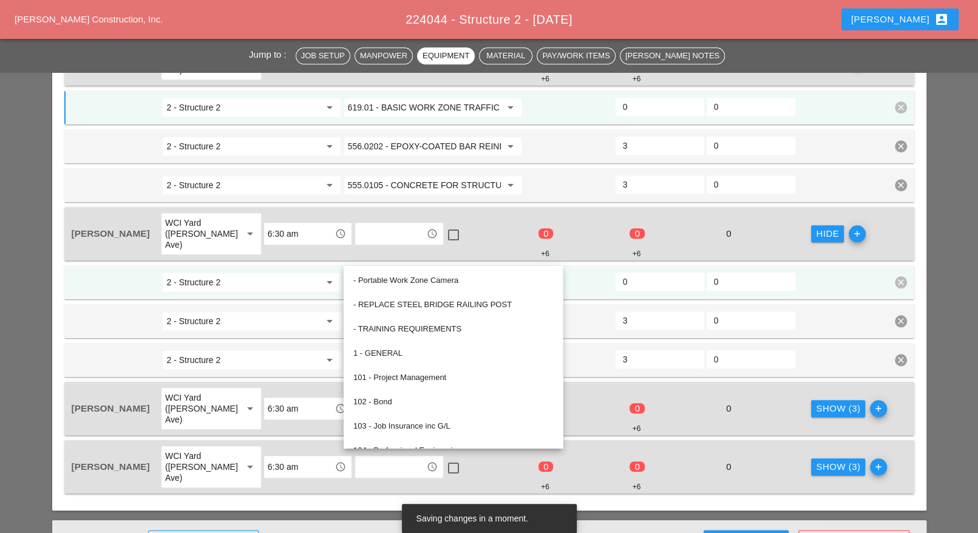
paste input "19.01 - BASIC WORK ZONE TRAFFIC CONTROL"
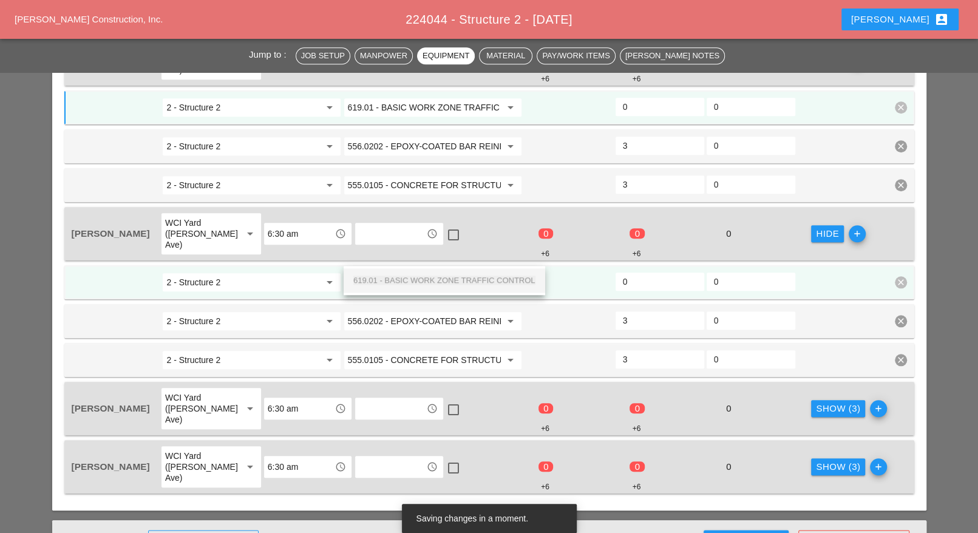
scroll to position [0, 42]
drag, startPoint x: 421, startPoint y: 279, endPoint x: 501, endPoint y: 288, distance: 80.0
click at [422, 279] on span "619.01 - BASIC WORK ZONE TRAFFIC CONTROL" at bounding box center [444, 280] width 182 height 9
type input "619.01 - BASIC WORK ZONE TRAFFIC CONTROL"
drag, startPoint x: 811, startPoint y: 375, endPoint x: 762, endPoint y: 376, distance: 49.8
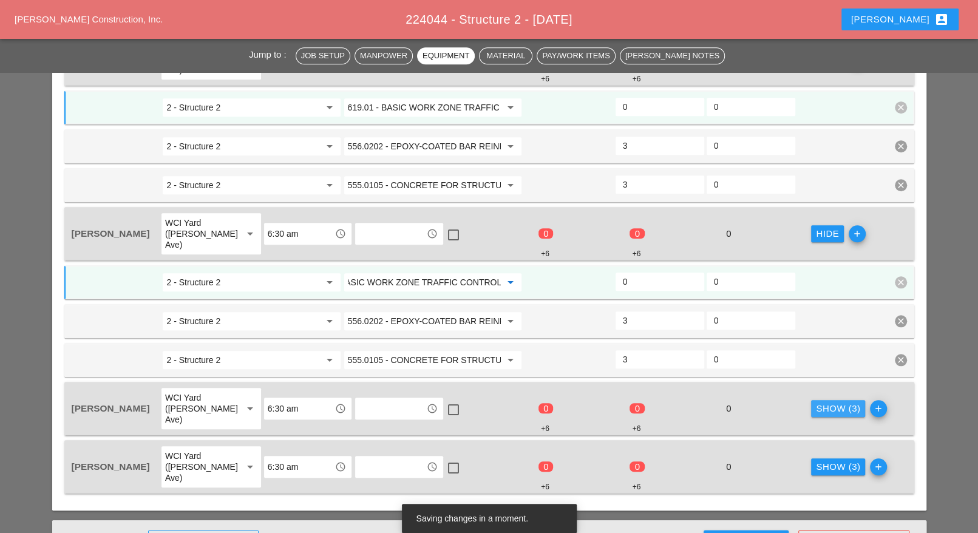
click at [816, 402] on div "Show (3)" at bounding box center [838, 409] width 44 height 14
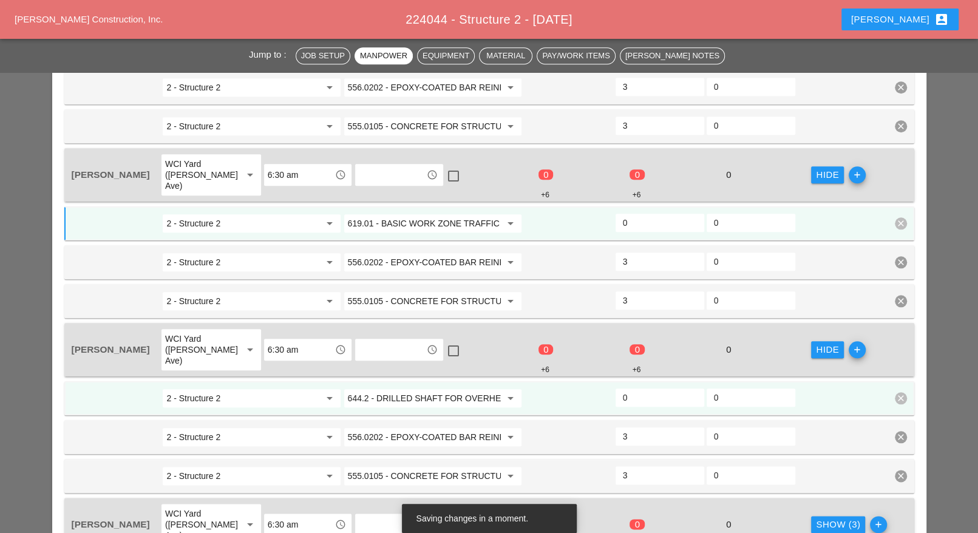
scroll to position [835, 0]
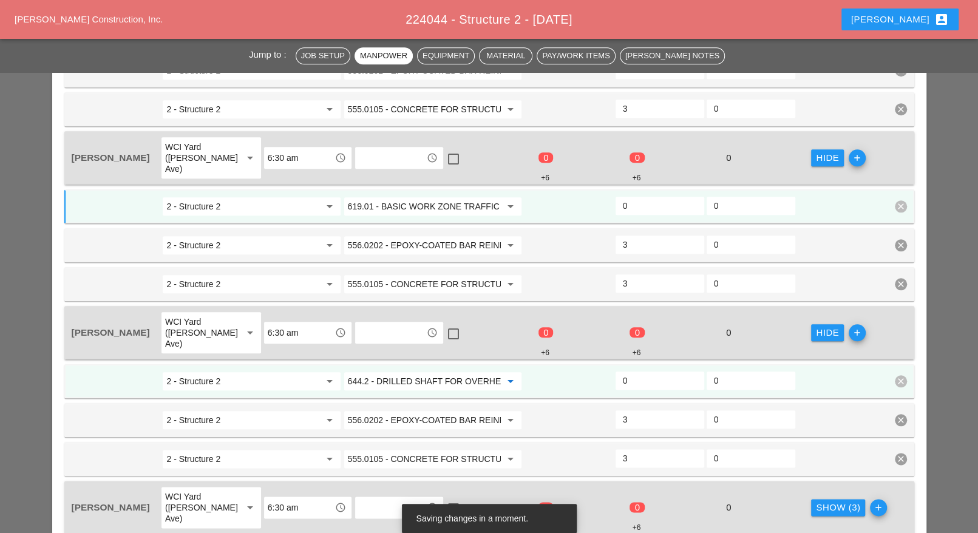
click at [434, 372] on input "644.2 - DRILLED SHAFT FOR OVERHEAD SIGN STRUCTUR" at bounding box center [424, 381] width 153 height 19
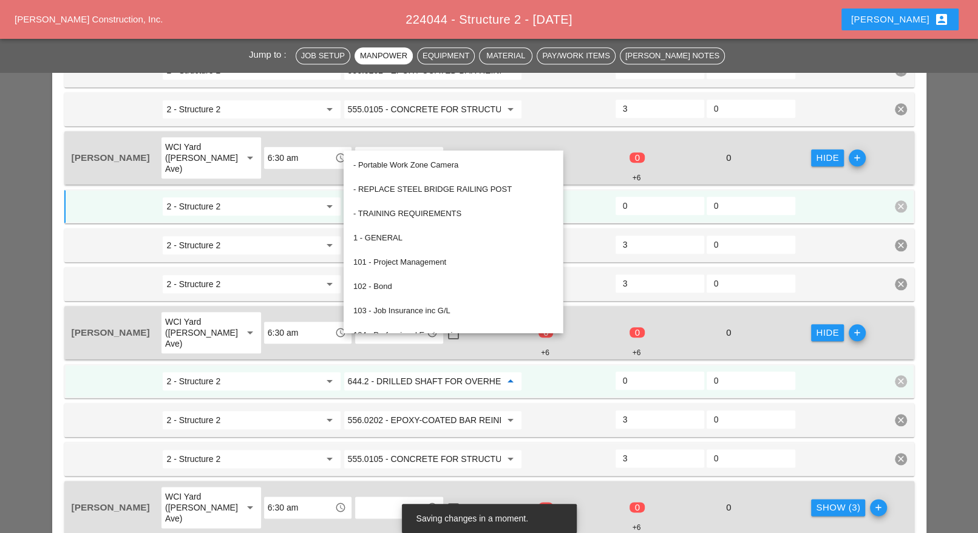
paste input "19.01 - BASIC WORK ZONE TRAFFIC CONTROL"
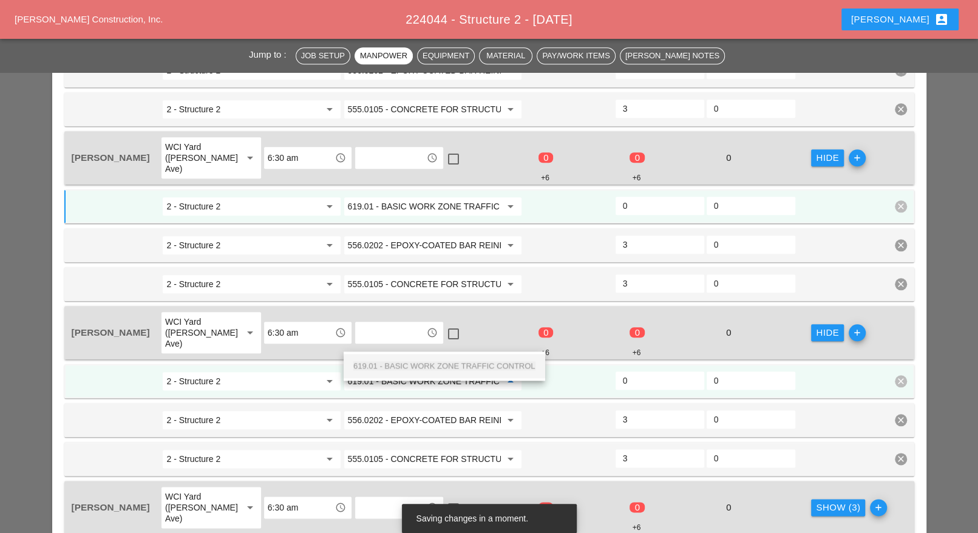
scroll to position [0, 42]
drag, startPoint x: 438, startPoint y: 361, endPoint x: 579, endPoint y: 365, distance: 140.9
click at [439, 362] on span "619.01 - BASIC WORK ZONE TRAFFIC CONTROL" at bounding box center [444, 365] width 182 height 9
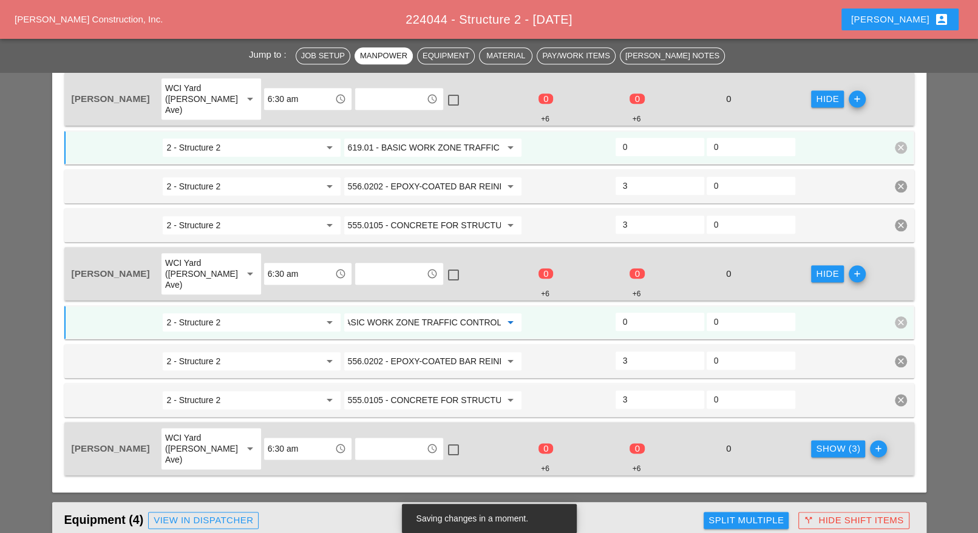
scroll to position [911, 0]
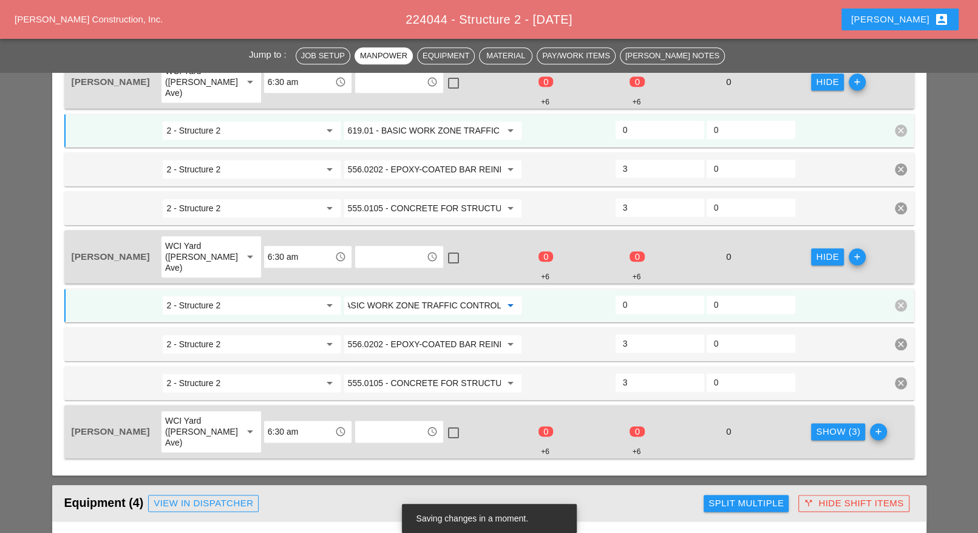
type input "619.01 - BASIC WORK ZONE TRAFFIC CONTROL"
click at [821, 425] on div "Show (3)" at bounding box center [838, 432] width 44 height 14
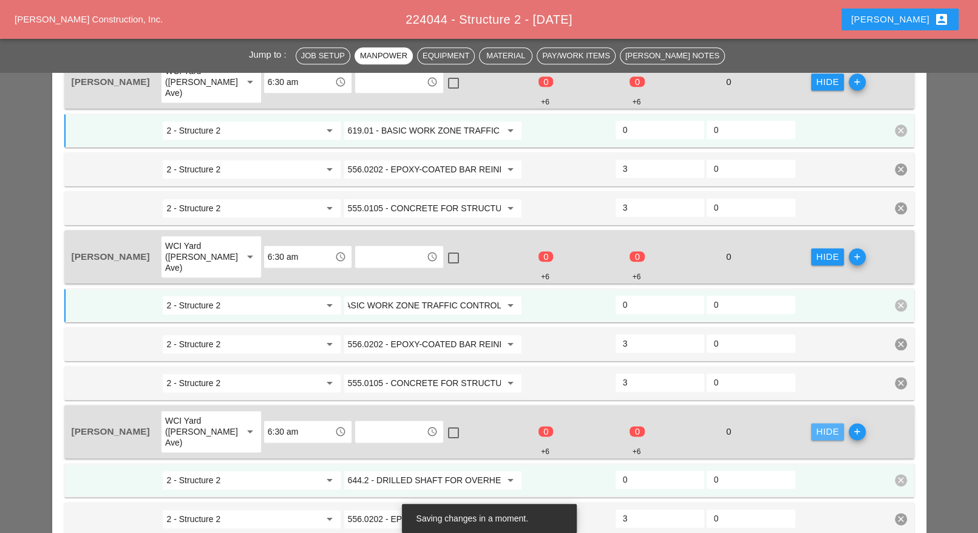
scroll to position [0, 0]
click at [417, 471] on input "644.2 - DRILLED SHAFT FOR OVERHEAD SIGN STRUCTUR" at bounding box center [424, 480] width 153 height 19
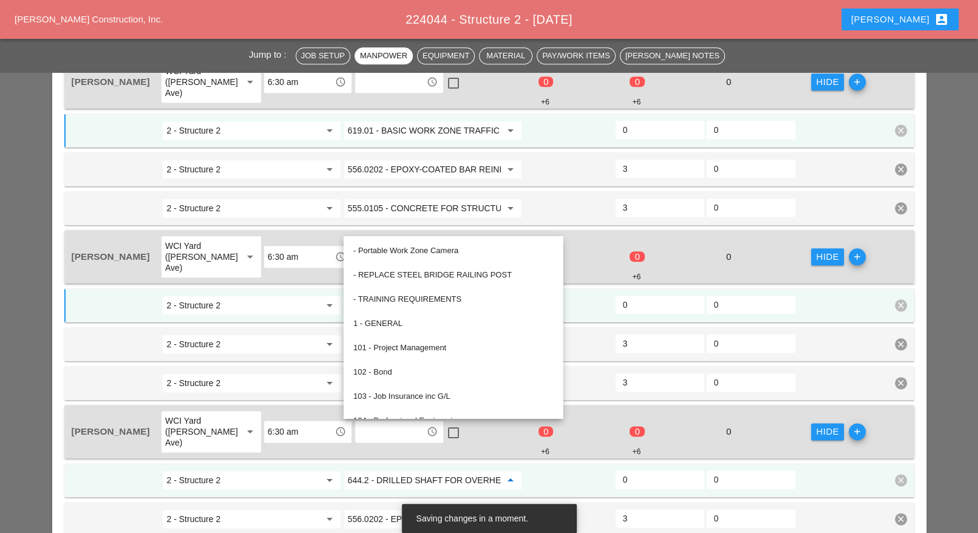
paste input "19.01 - BASIC WORK ZONE TRAFFIC CONTROL"
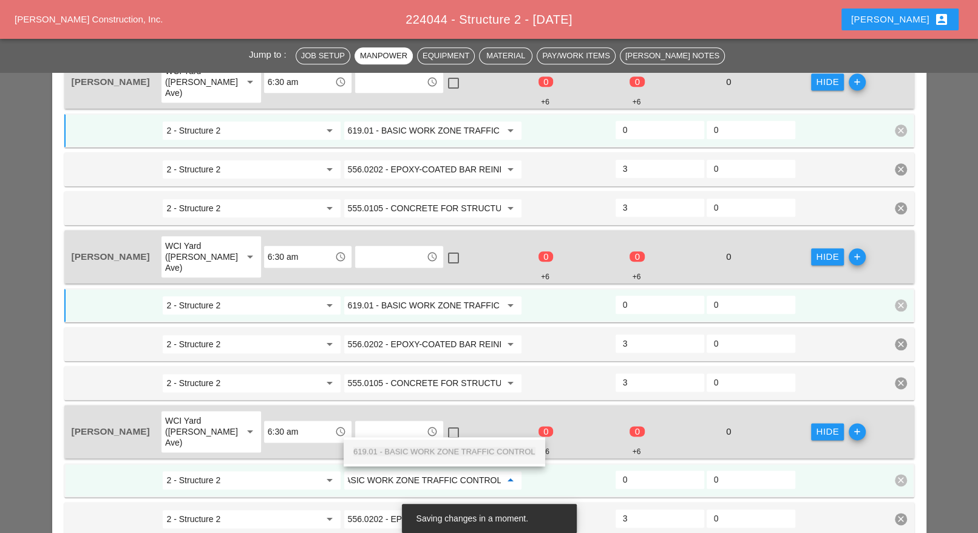
drag, startPoint x: 440, startPoint y: 448, endPoint x: 530, endPoint y: 435, distance: 90.2
click at [441, 448] on span "619.01 - BASIC WORK ZONE TRAFFIC CONTROL" at bounding box center [444, 451] width 182 height 9
type input "619.01 - BASIC WORK ZONE TRAFFIC CONTROL"
click at [629, 470] on input "0" at bounding box center [660, 479] width 74 height 19
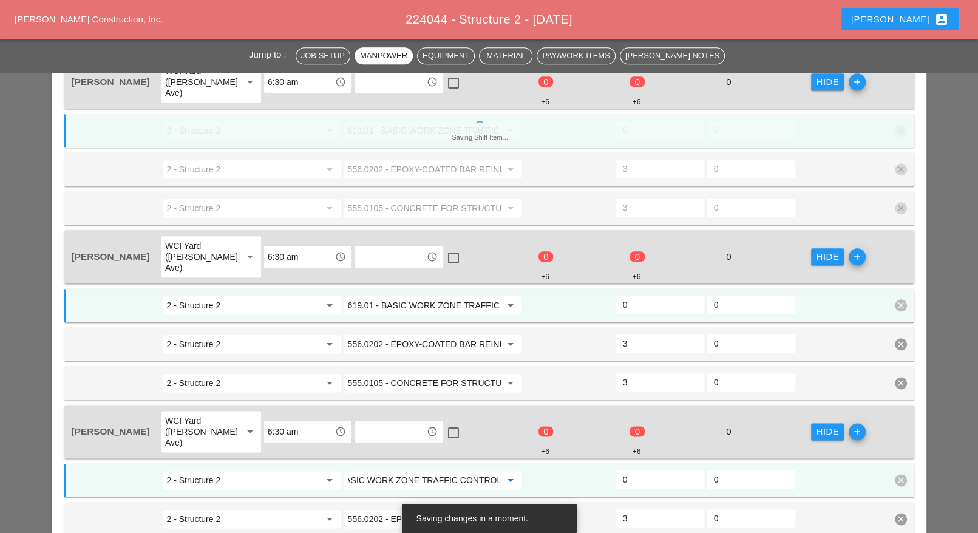
scroll to position [0, 0]
type input "2"
click at [638, 295] on input "0" at bounding box center [660, 304] width 74 height 19
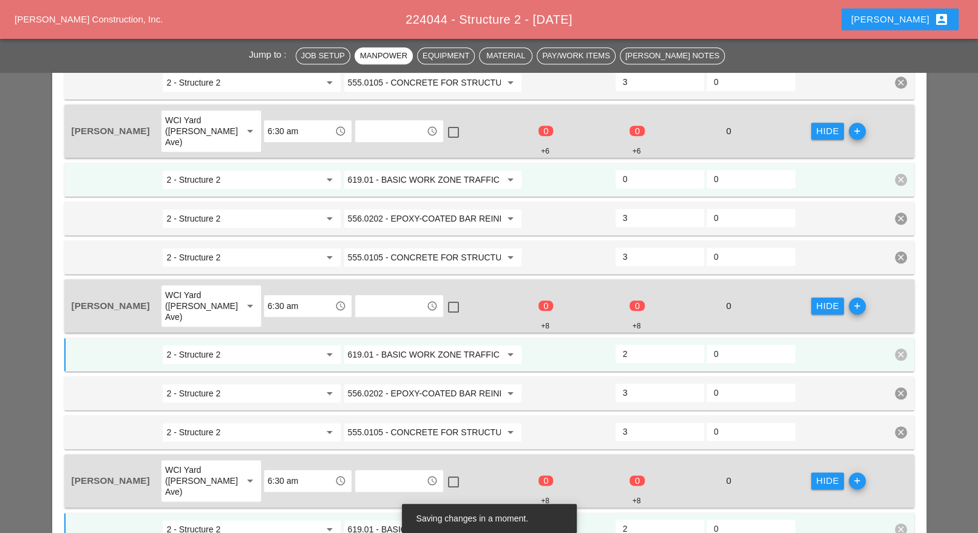
scroll to position [759, 0]
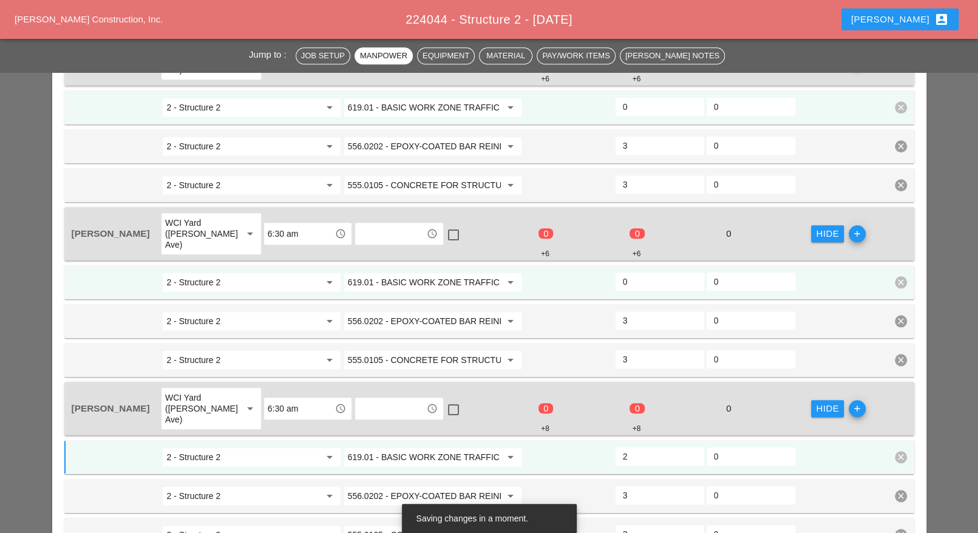
type input "2"
click at [640, 272] on input "0" at bounding box center [660, 281] width 74 height 19
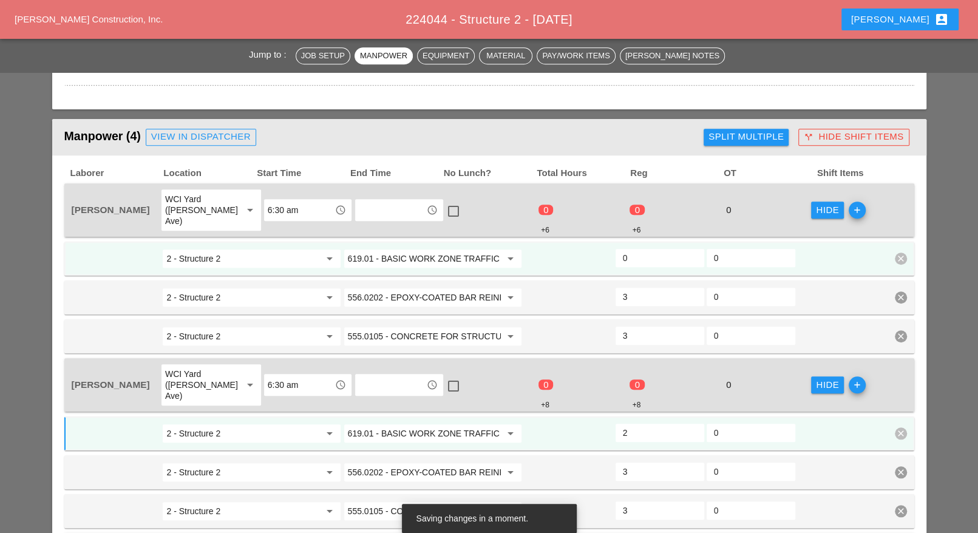
scroll to position [607, 0]
type input "2"
click at [643, 249] on input "0" at bounding box center [660, 258] width 74 height 19
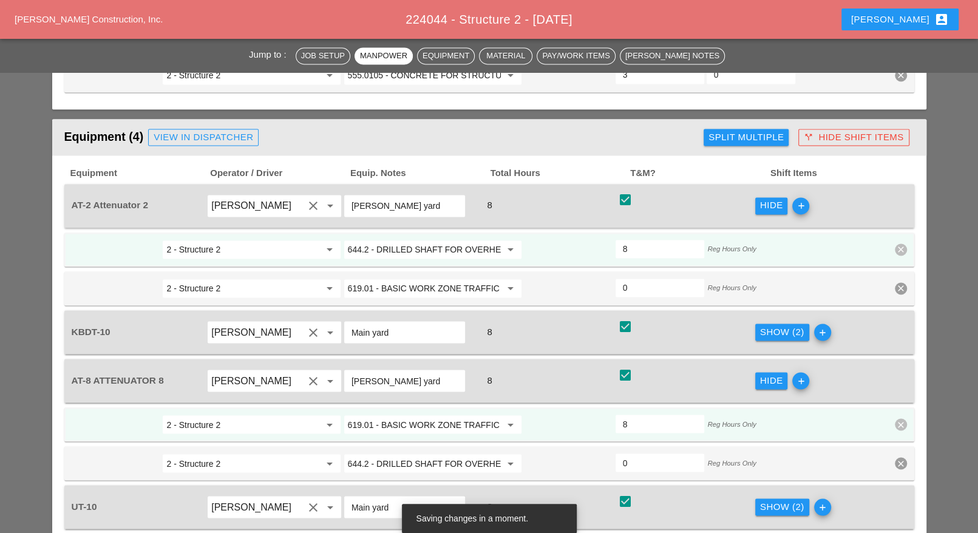
scroll to position [1366, 0]
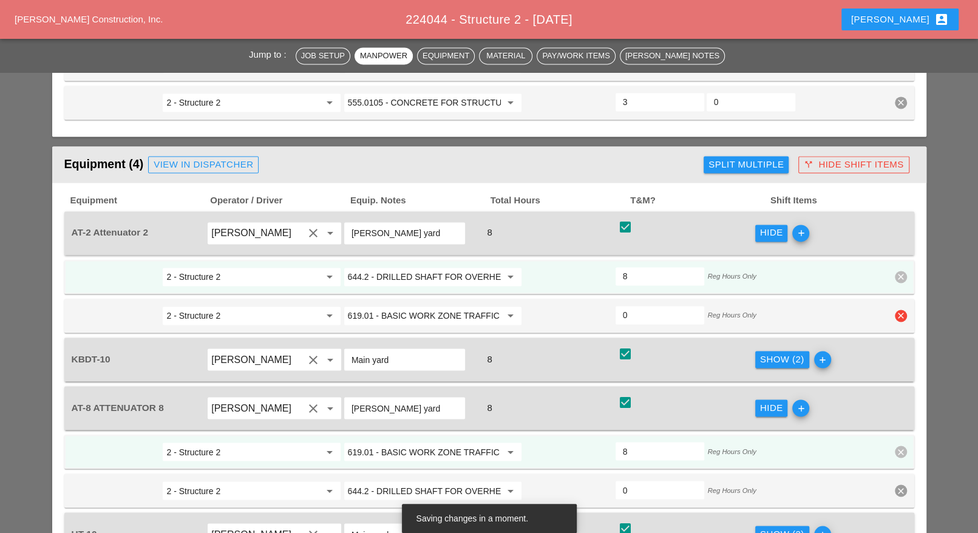
type input "2"
click at [899, 310] on icon "clear" at bounding box center [901, 316] width 12 height 12
click at [892, 231] on div "Confirm delete" at bounding box center [901, 232] width 59 height 14
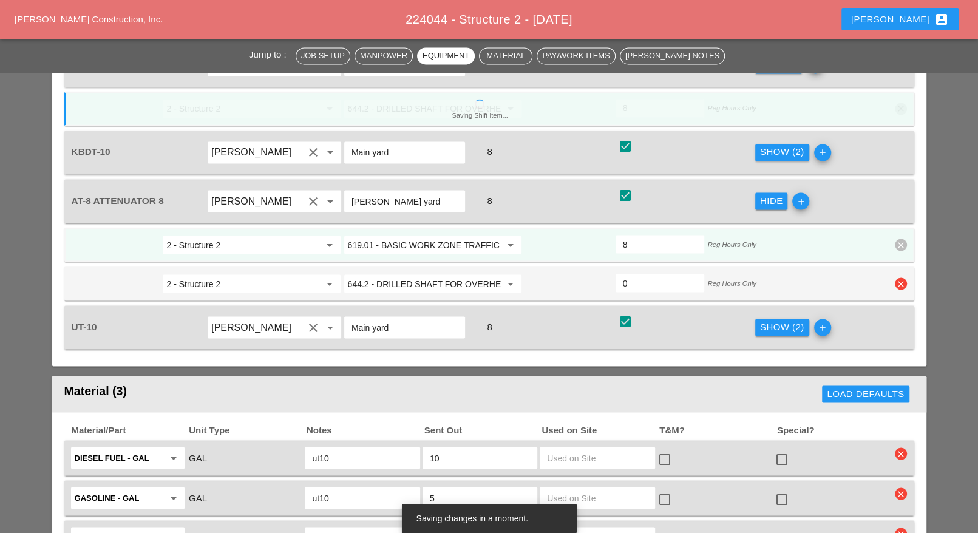
scroll to position [1518, 0]
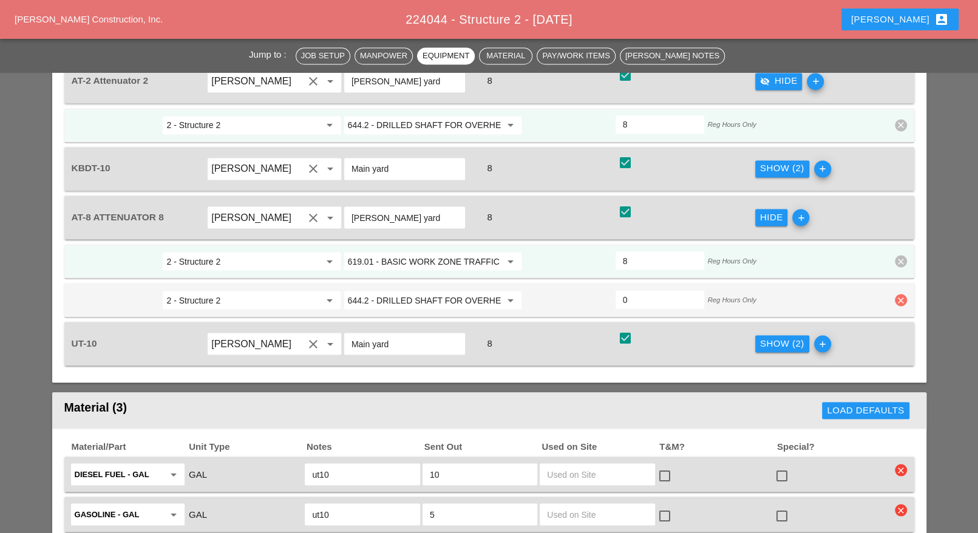
click at [902, 294] on icon "clear" at bounding box center [901, 300] width 12 height 12
click at [893, 219] on div "Confirm delete" at bounding box center [901, 215] width 59 height 14
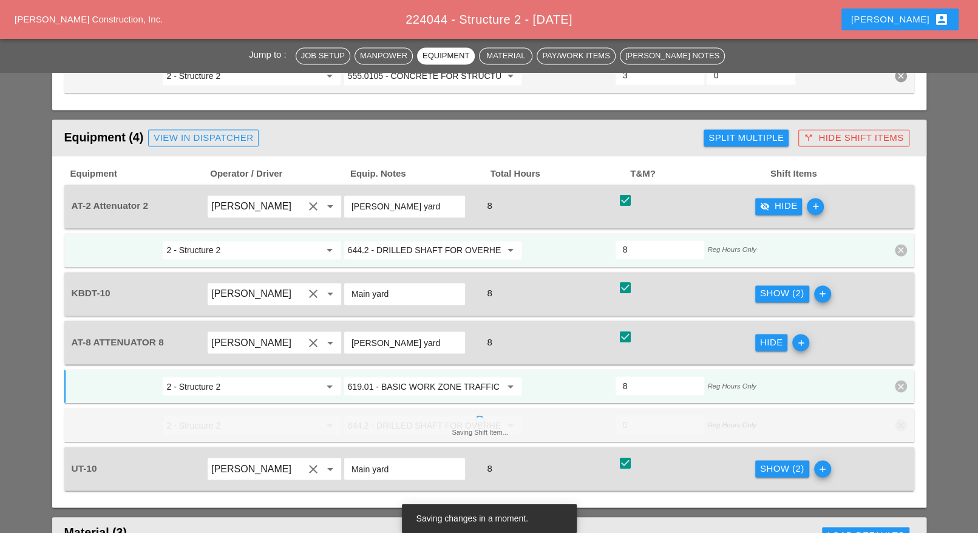
scroll to position [1366, 0]
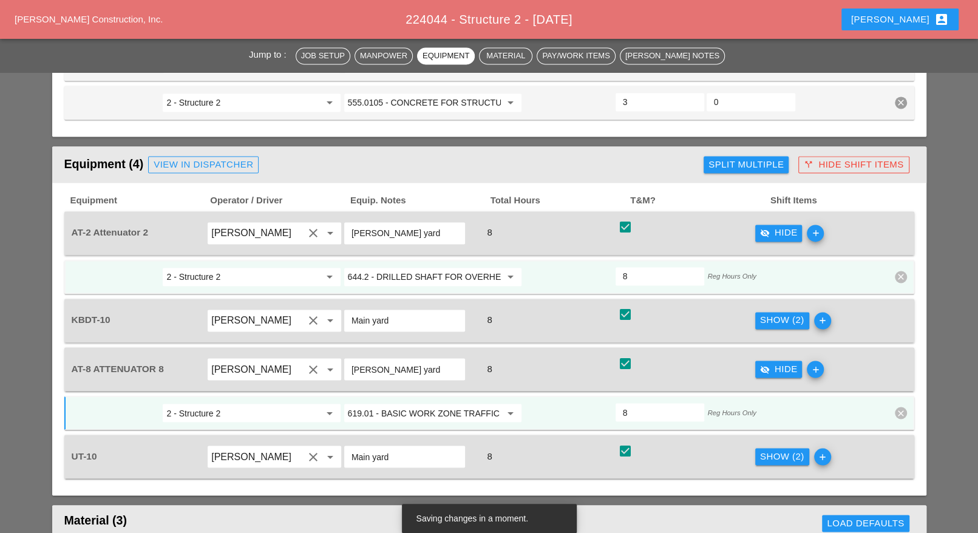
click at [775, 313] on div "Show (2)" at bounding box center [782, 320] width 44 height 14
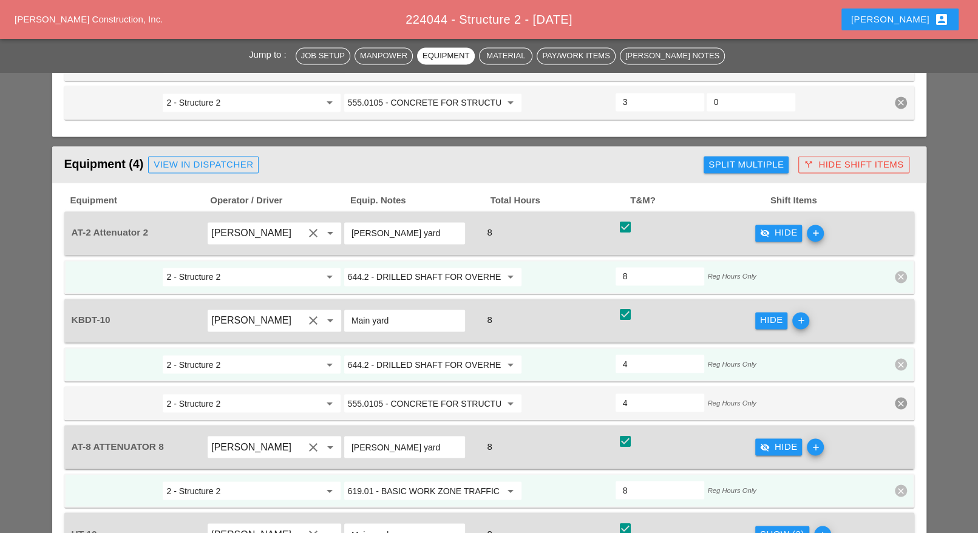
click at [401, 355] on input "644.2 - DRILLED SHAFT FOR OVERHEAD SIGN STRUCTUR" at bounding box center [424, 364] width 153 height 19
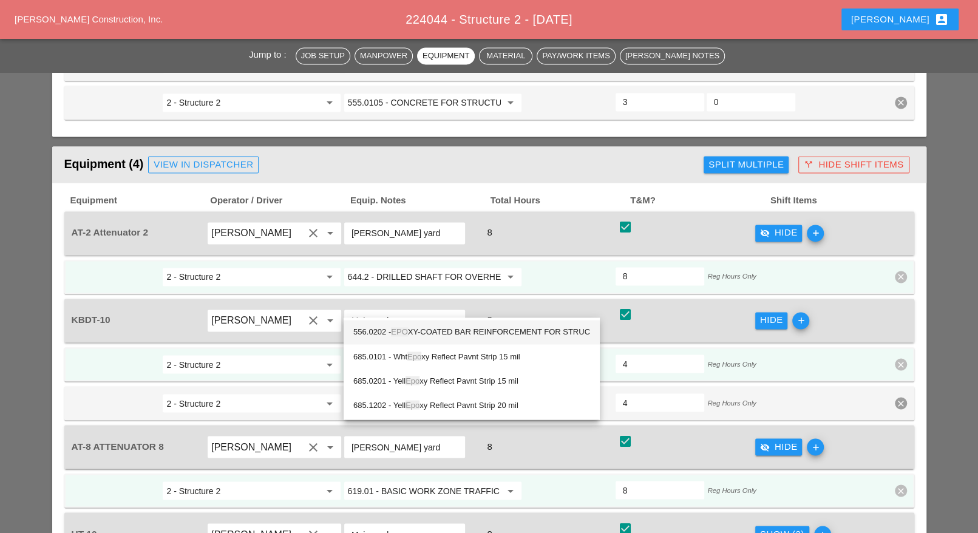
click at [407, 333] on span "EPO" at bounding box center [399, 331] width 16 height 9
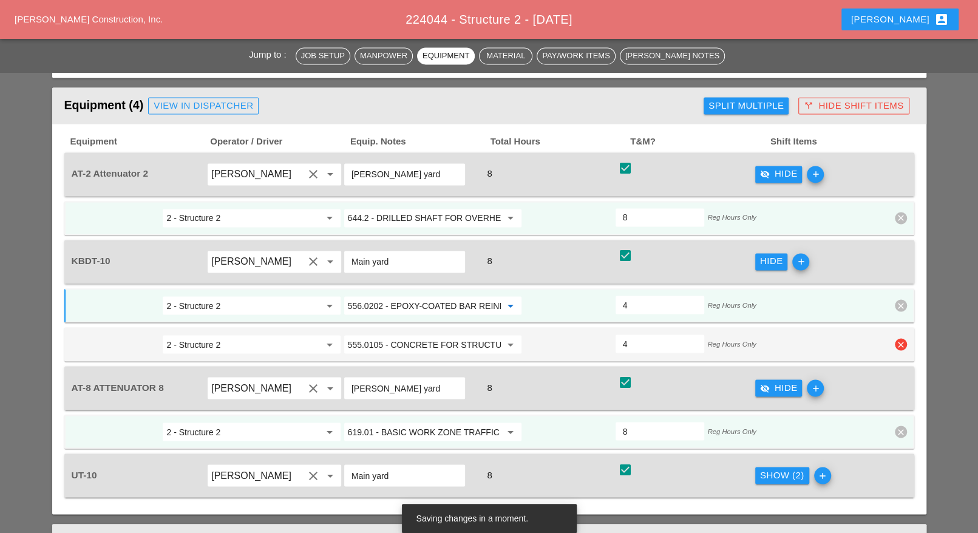
scroll to position [1442, 0]
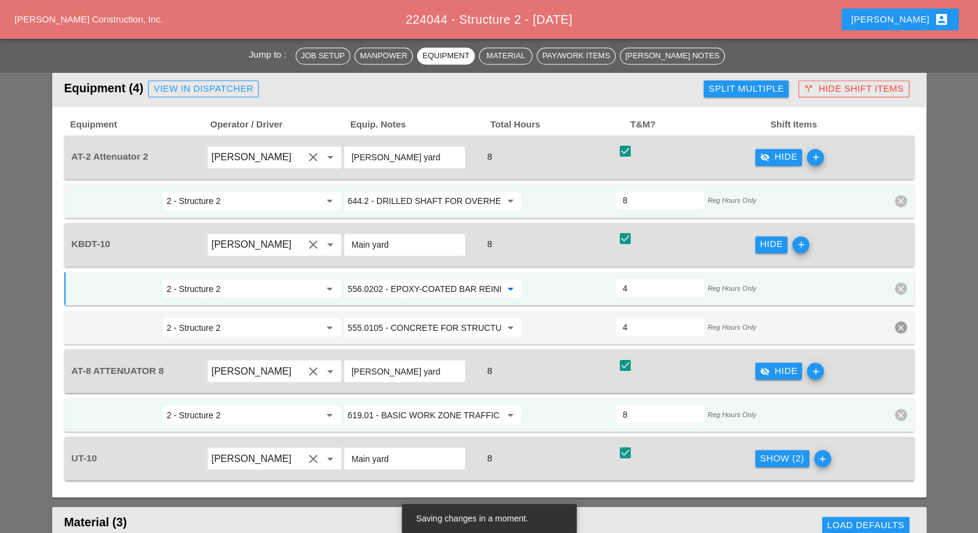
type input "556.0202 - EPOXY-COATED BAR REINFORCEMENT FOR STRUC"
click at [769, 451] on div "Show (2)" at bounding box center [782, 458] width 44 height 14
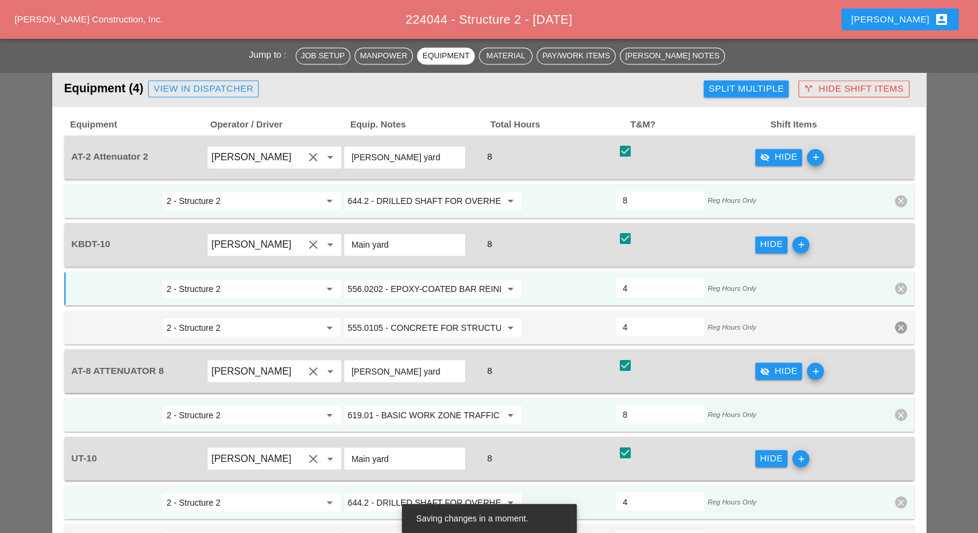
scroll to position [1518, 0]
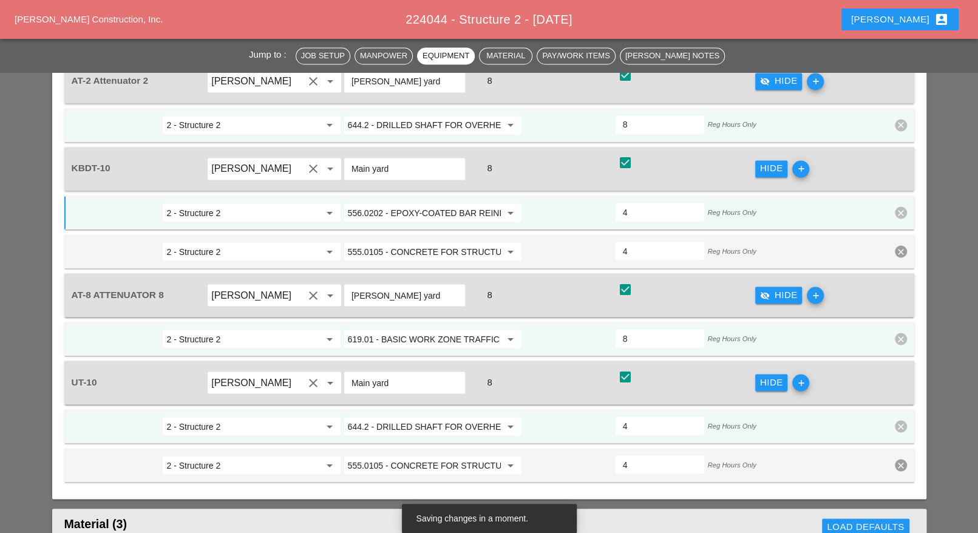
click at [421, 417] on input "644.2 - DRILLED SHAFT FOR OVERHEAD SIGN STRUCTUR" at bounding box center [424, 426] width 153 height 19
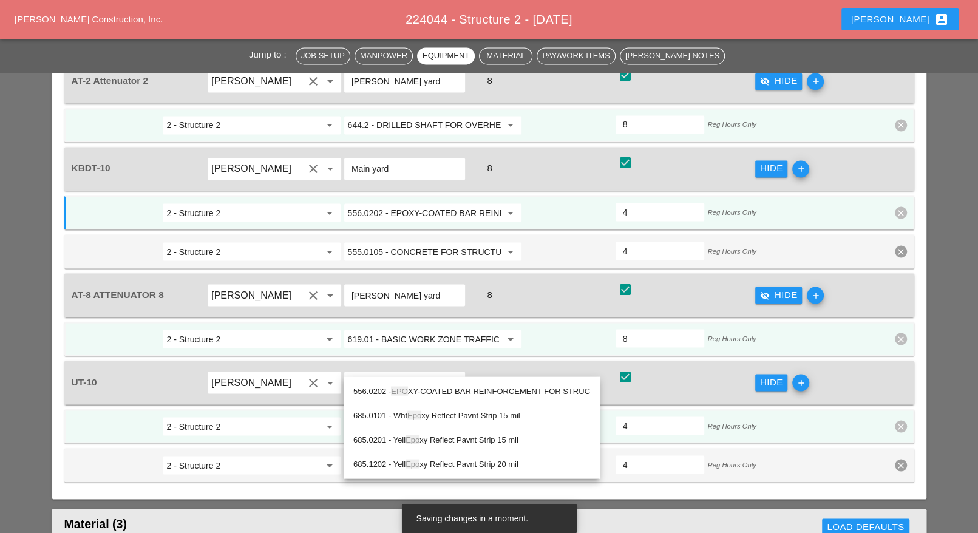
drag, startPoint x: 441, startPoint y: 390, endPoint x: 467, endPoint y: 391, distance: 26.1
click at [441, 390] on div "556.0202 - EPO XY-COATED BAR REINFORCEMENT FOR STRUC" at bounding box center [471, 391] width 237 height 15
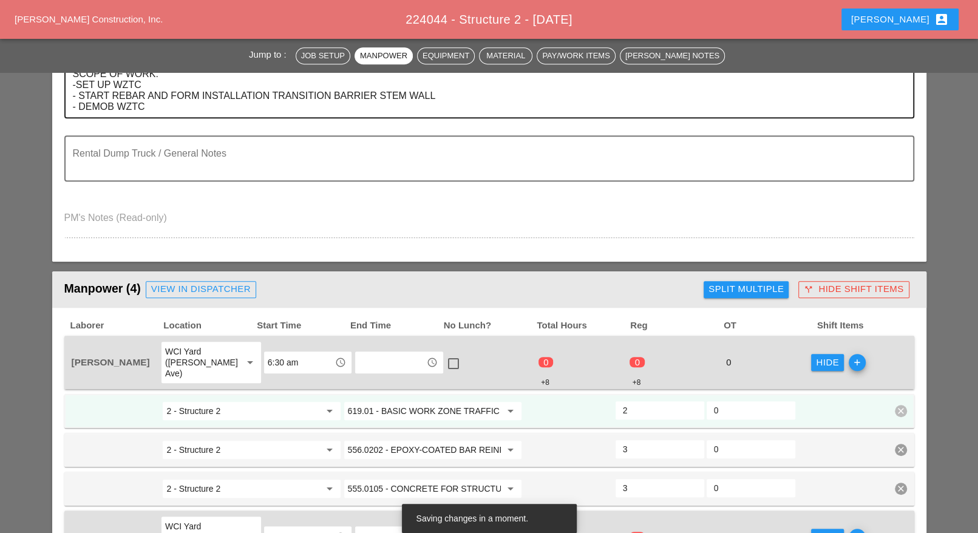
scroll to position [152, 0]
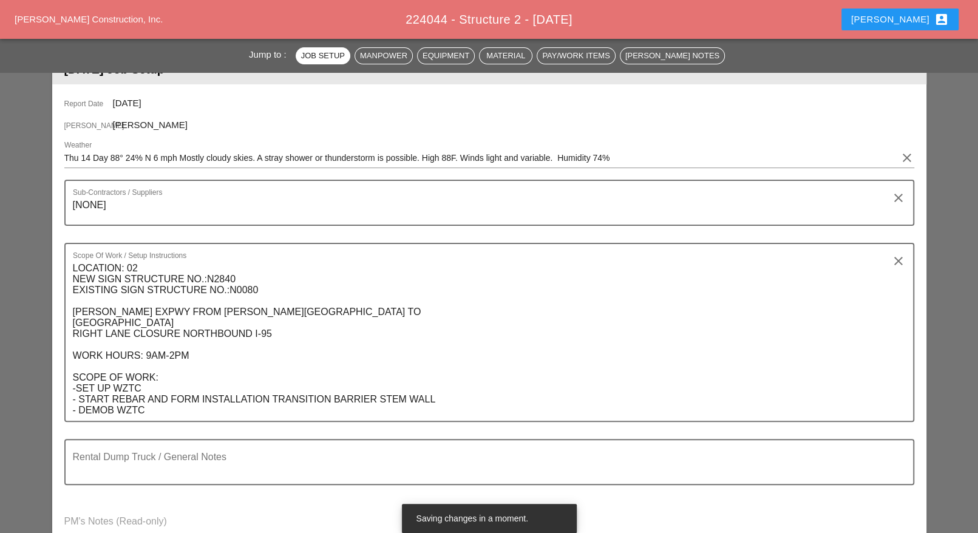
type input "556.0202 - EPOXY-COATED BAR REINFORCEMENT FOR STRUC"
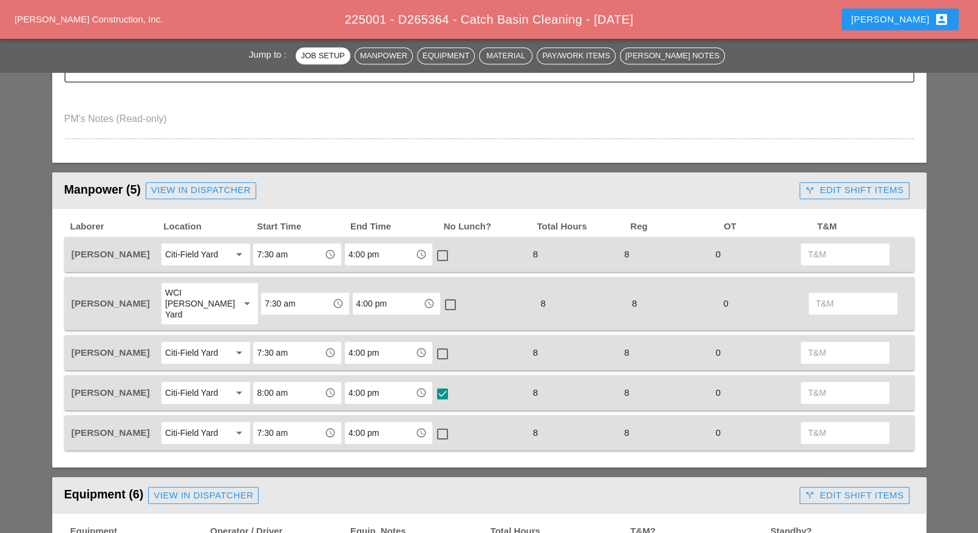
scroll to position [455, 0]
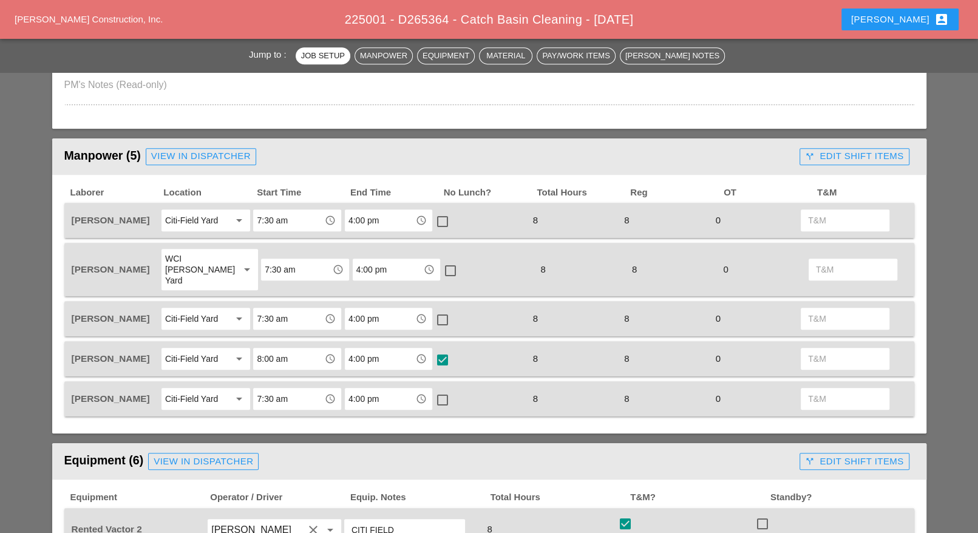
click at [819, 149] on div "call_split Edit Shift Items" at bounding box center [854, 156] width 98 height 14
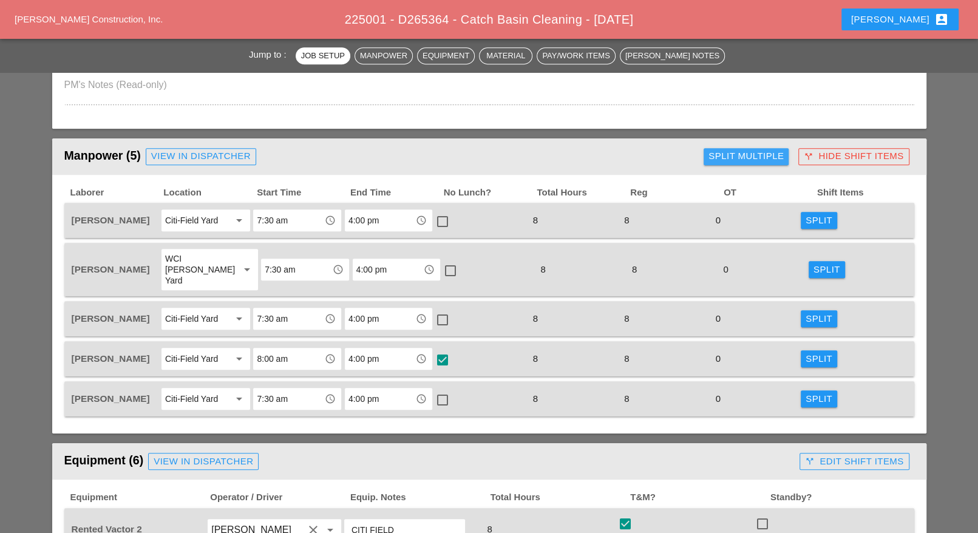
click at [747, 154] on div "Split Multiple" at bounding box center [746, 156] width 75 height 14
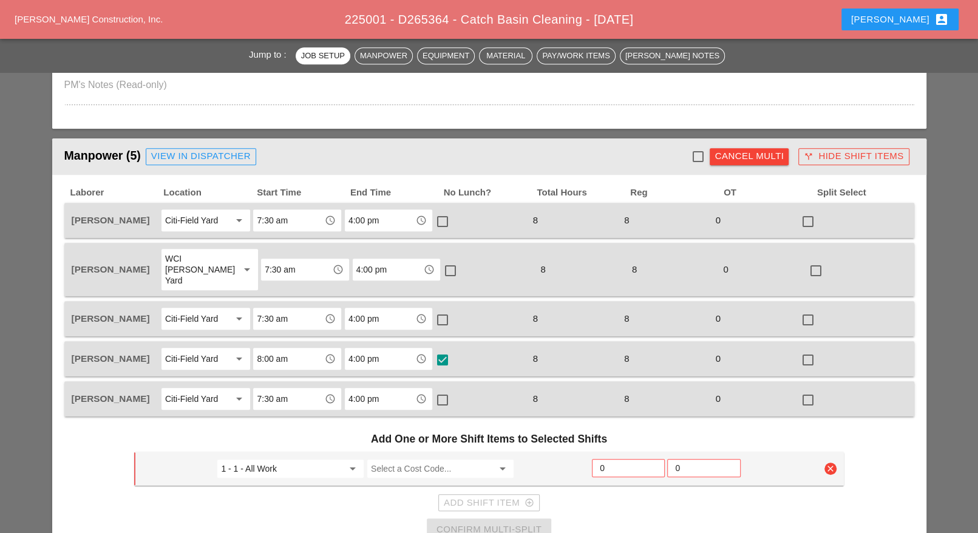
click at [698, 157] on div at bounding box center [697, 156] width 21 height 21
checkbox input "true"
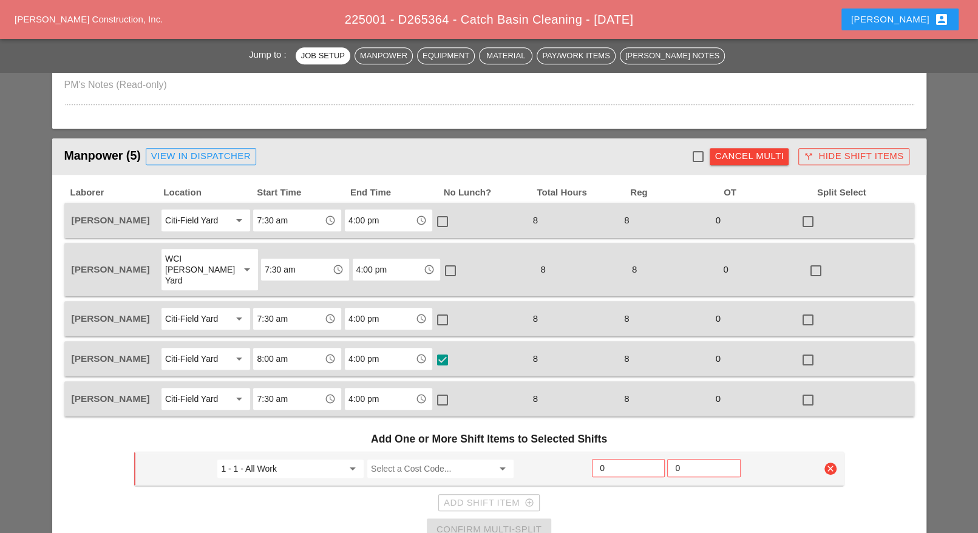
checkbox input "true"
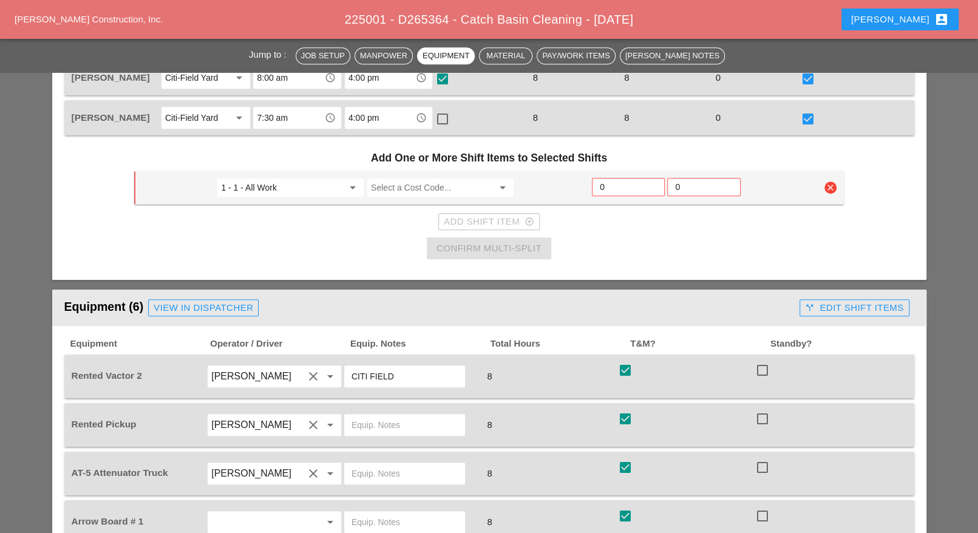
scroll to position [607, 0]
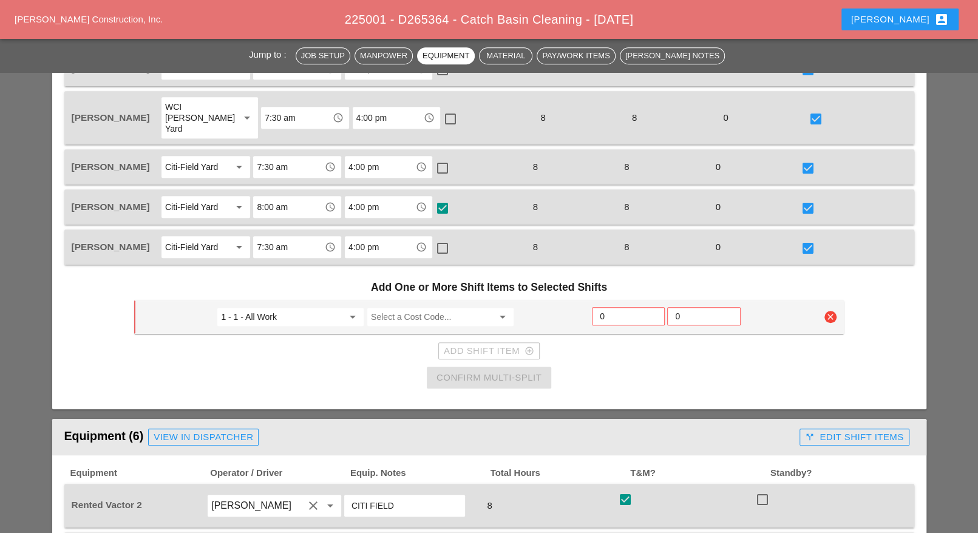
click at [452, 306] on div "Select a Cost Code... arrow_drop_down" at bounding box center [441, 317] width 150 height 22
click at [441, 307] on input "Select a Cost Code..." at bounding box center [432, 316] width 122 height 19
drag, startPoint x: 399, startPoint y: 302, endPoint x: 380, endPoint y: 301, distance: 19.5
click at [380, 307] on input "626" at bounding box center [432, 316] width 122 height 19
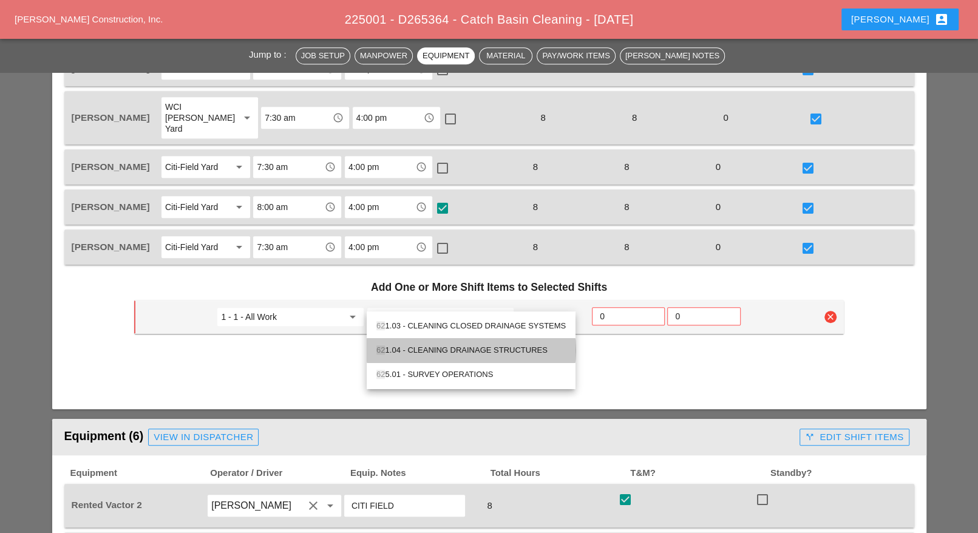
drag, startPoint x: 435, startPoint y: 345, endPoint x: 488, endPoint y: 334, distance: 54.0
click at [441, 345] on div "62 1.04 - CLEANING DRAINAGE STRUCTURES" at bounding box center [471, 350] width 189 height 15
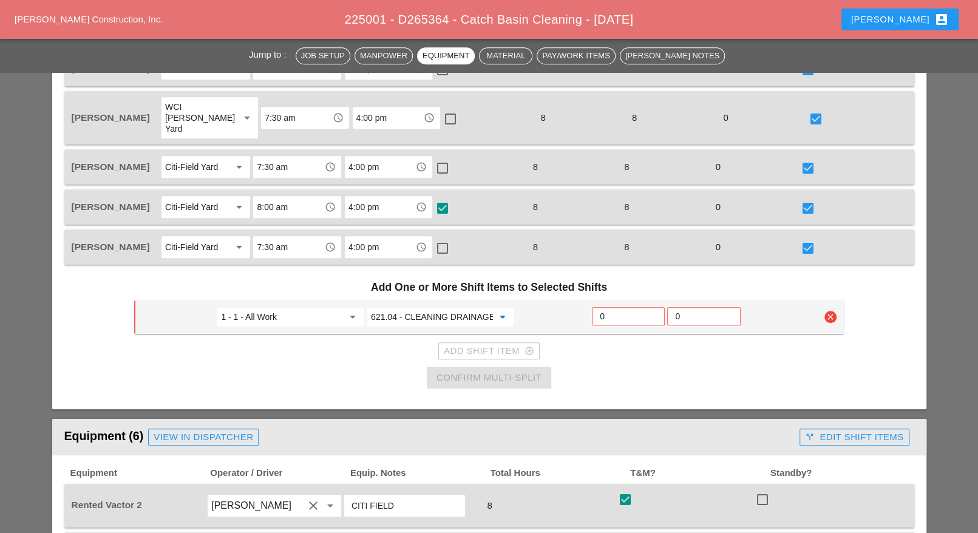
type input "621.04 - CLEANING DRAINAGE STRUCTURES"
click at [610, 307] on input "0" at bounding box center [628, 316] width 57 height 19
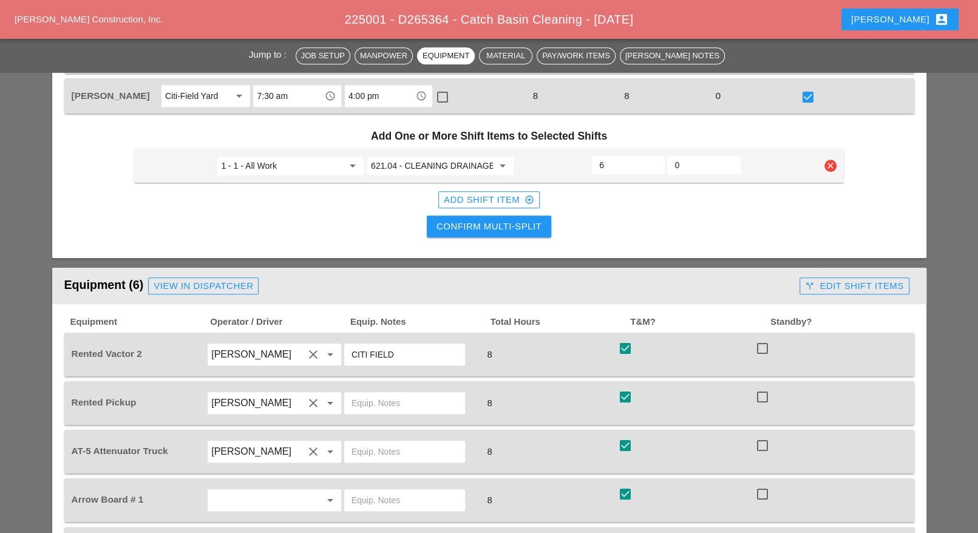
scroll to position [759, 0]
type input "6"
click at [503, 219] on div "Confirm Multi-Split" at bounding box center [489, 226] width 105 height 14
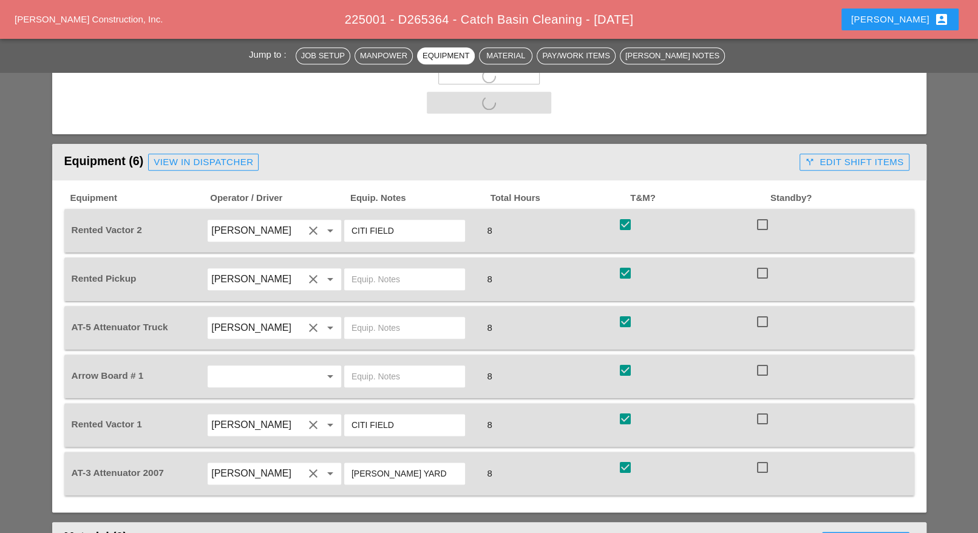
scroll to position [911, 0]
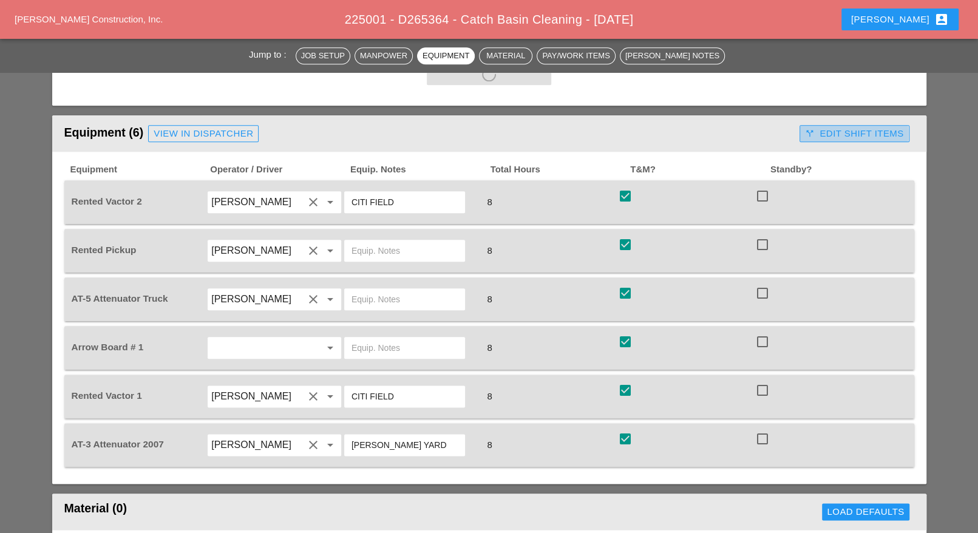
click at [842, 127] on div "call_split Edit Shift Items" at bounding box center [854, 134] width 98 height 14
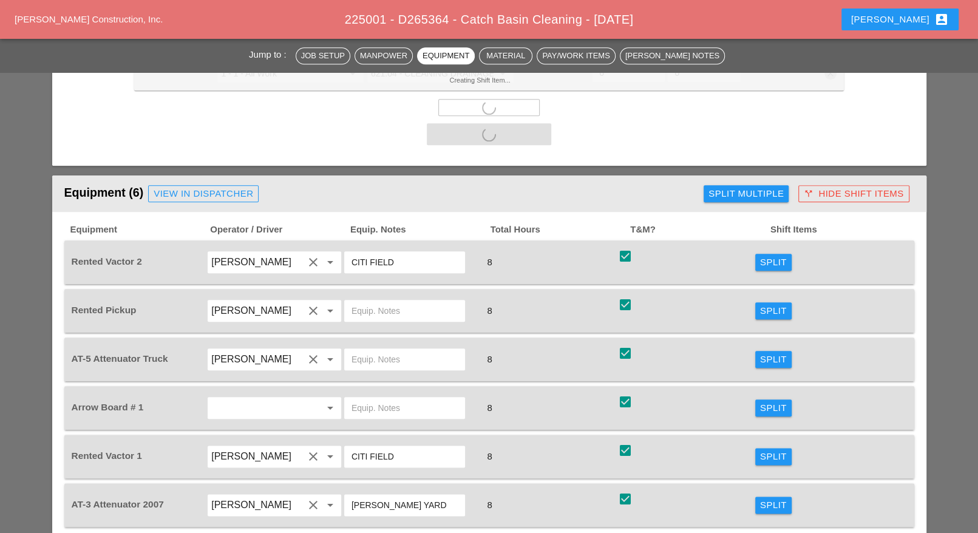
scroll to position [835, 0]
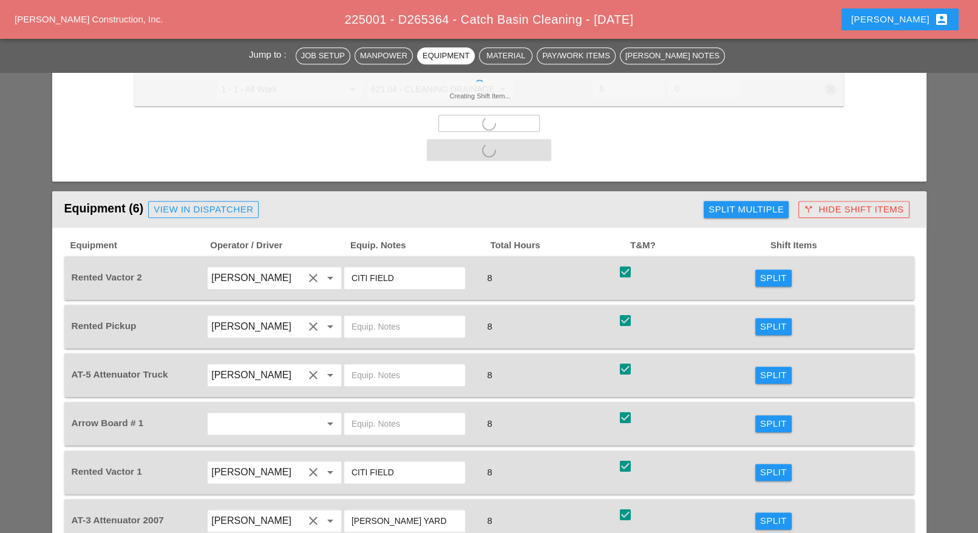
checkbox input "false"
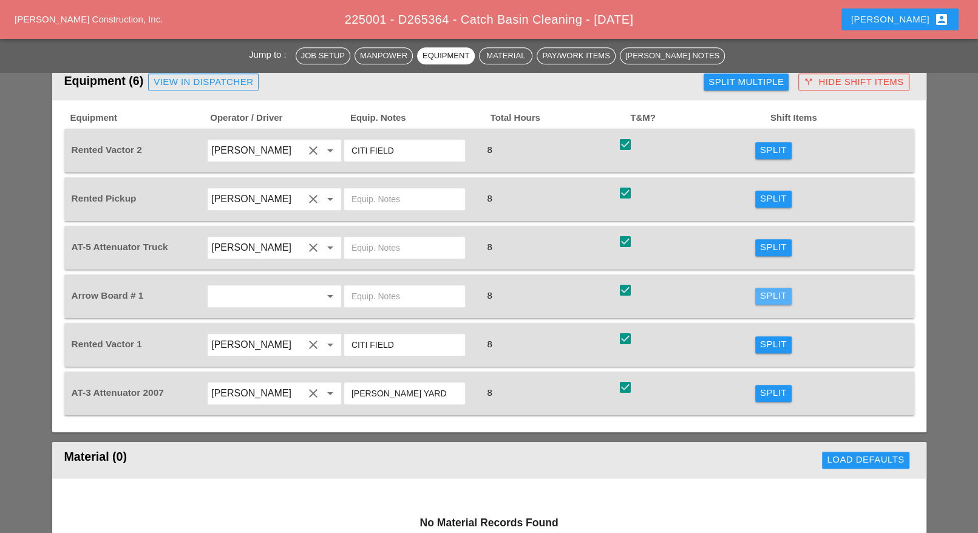
click at [764, 289] on div "Split" at bounding box center [773, 296] width 27 height 14
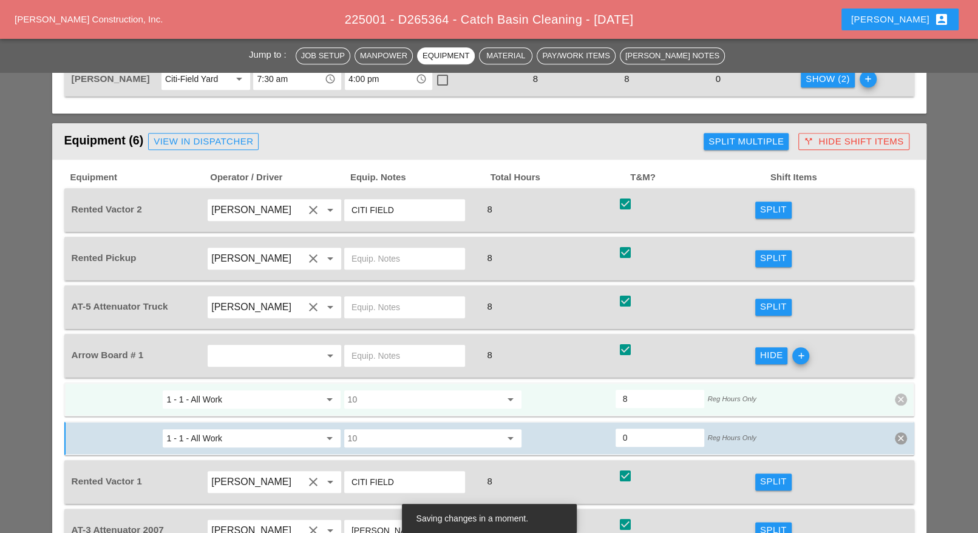
scroll to position [759, 0]
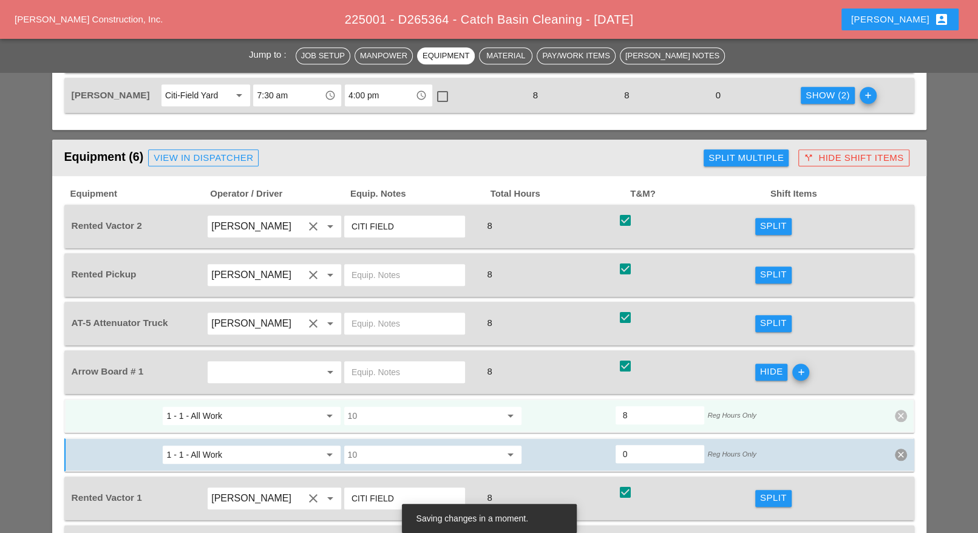
click at [768, 219] on div "Split" at bounding box center [773, 226] width 27 height 14
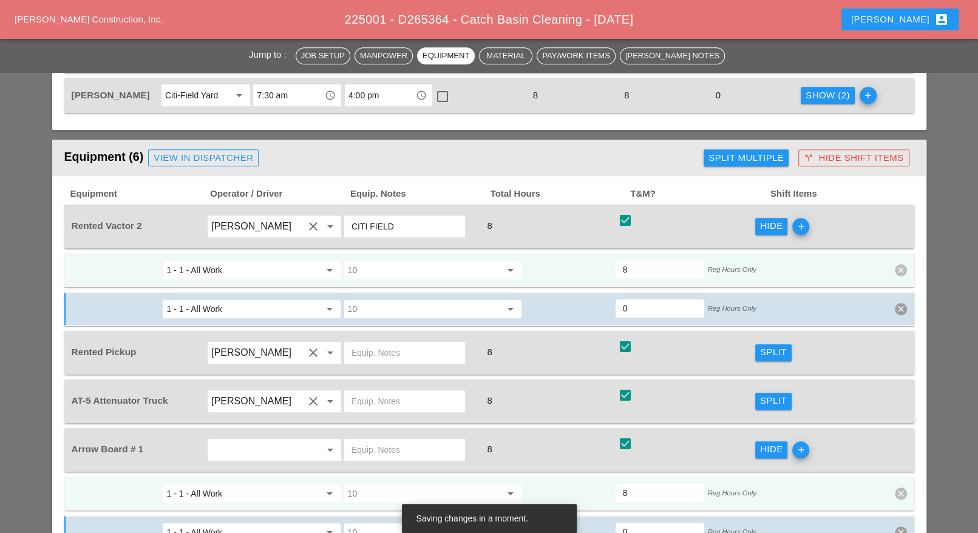
click at [400, 261] on input "10" at bounding box center [424, 270] width 153 height 19
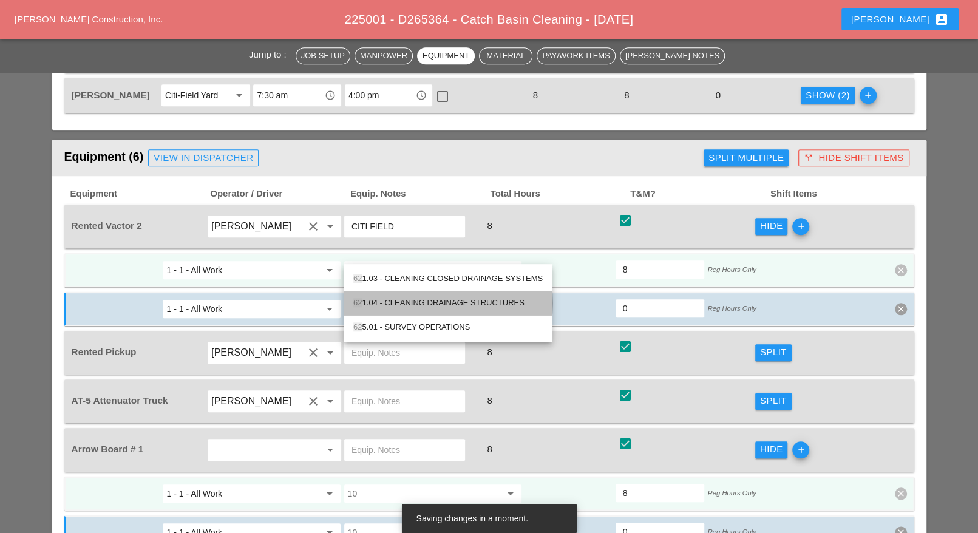
click at [416, 300] on div "62 1.04 - CLEANING DRAINAGE STRUCTURES" at bounding box center [447, 303] width 189 height 15
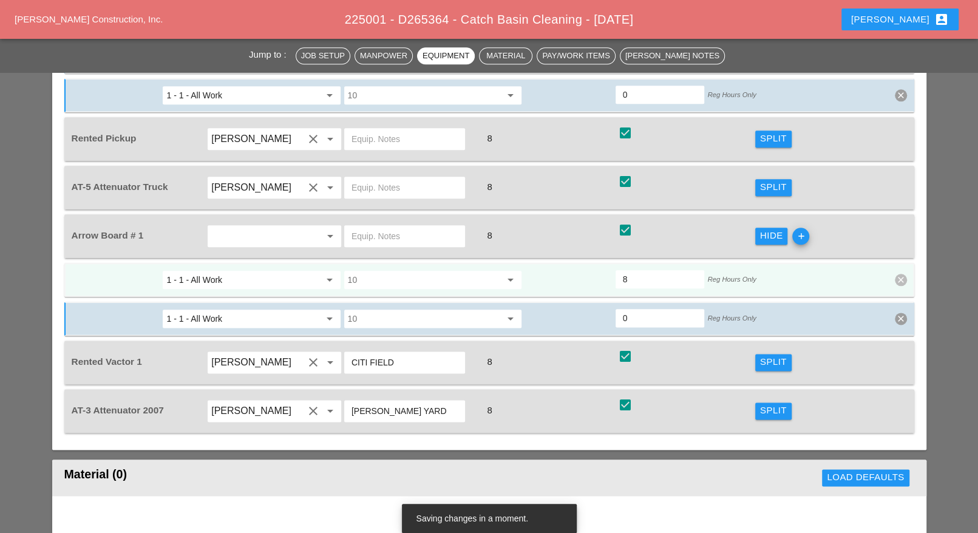
scroll to position [987, 0]
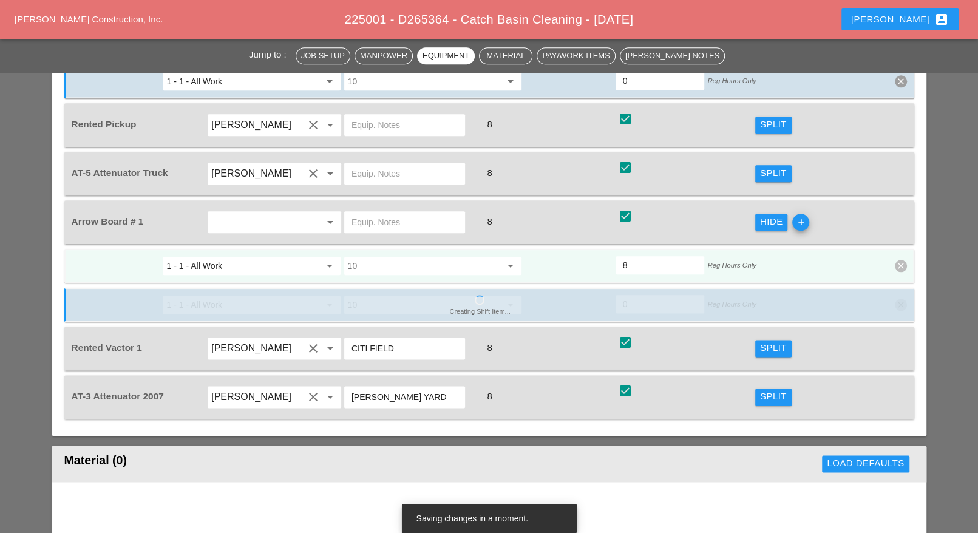
type input "621.04 - CLEANING DRAINAGE STRUCTURES"
click at [768, 341] on div "Split" at bounding box center [773, 348] width 27 height 14
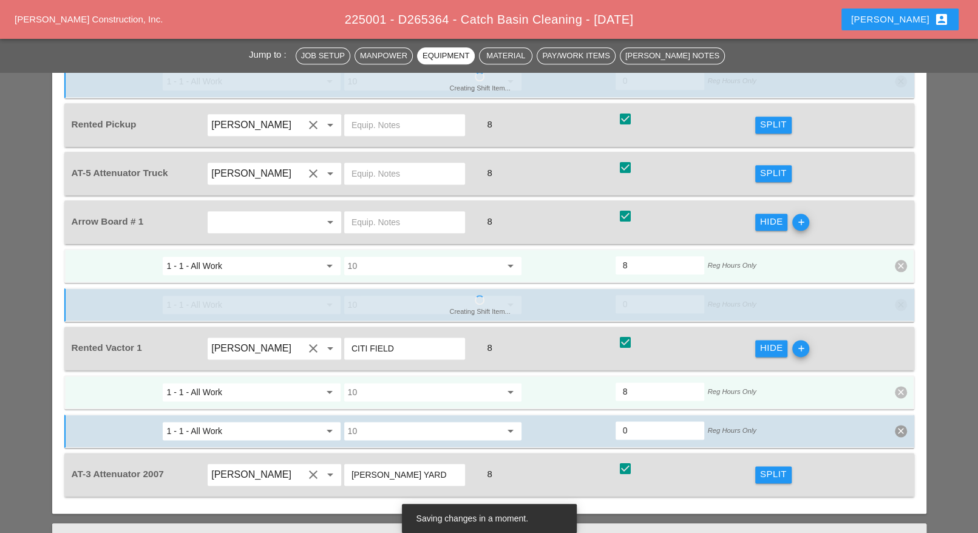
click at [456, 383] on input "10" at bounding box center [424, 392] width 153 height 19
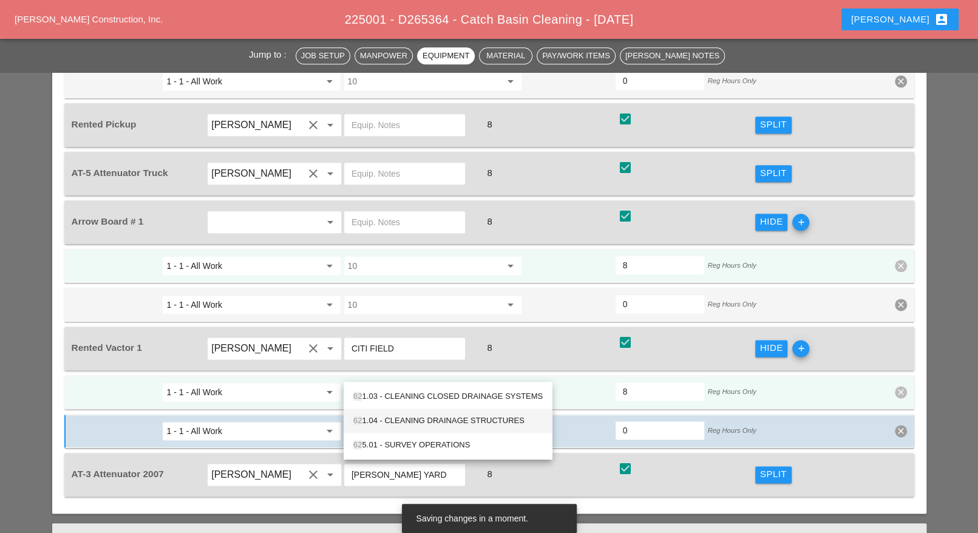
click at [431, 421] on div "62 1.04 - CLEANING DRAINAGE STRUCTURES" at bounding box center [447, 421] width 189 height 15
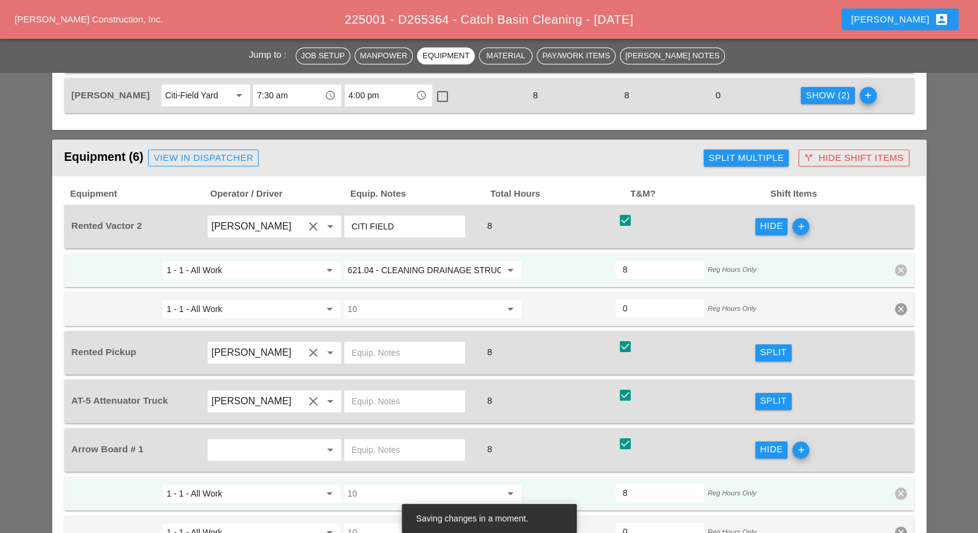
scroll to position [835, 0]
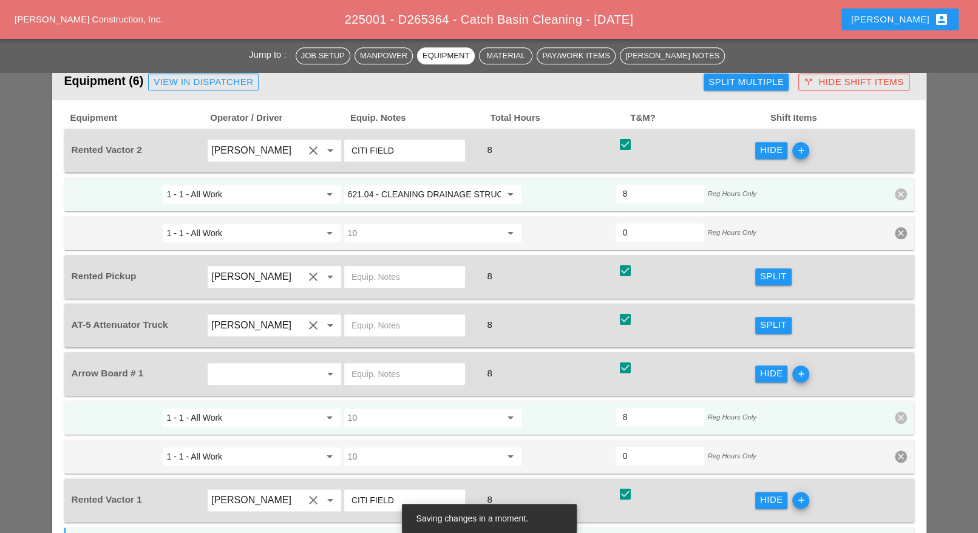
type input "621.04 - CLEANING DRAINAGE STRUCTURES"
click at [769, 270] on div "Split" at bounding box center [773, 277] width 27 height 14
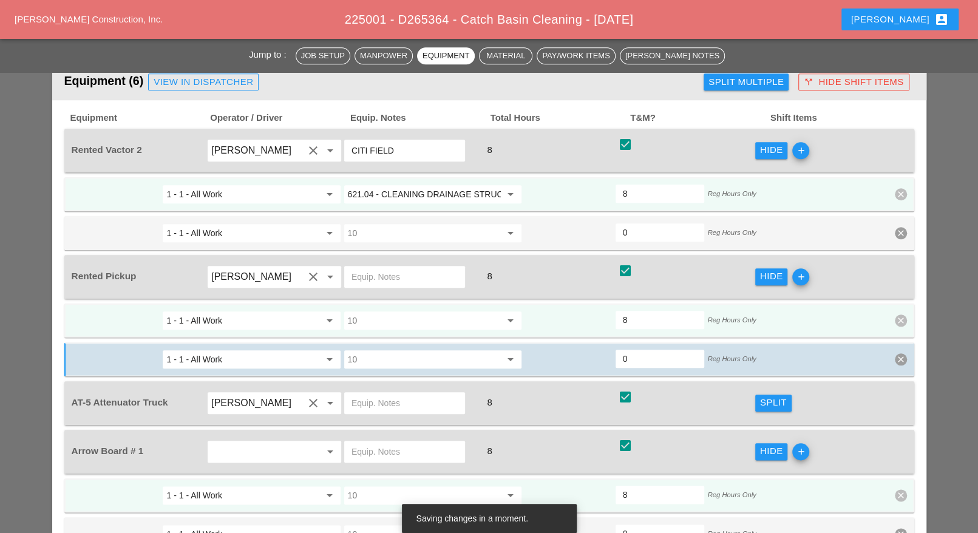
click at [368, 311] on input "10" at bounding box center [424, 320] width 153 height 19
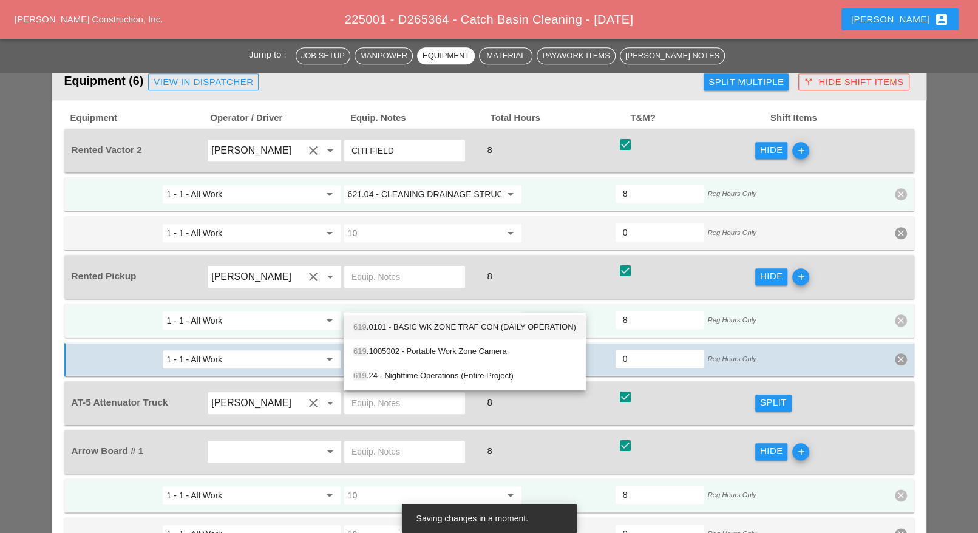
click at [378, 328] on div "619 .0101 - BASIC WK ZONE TRAF CON (DAILY OPERATION)" at bounding box center [464, 327] width 223 height 15
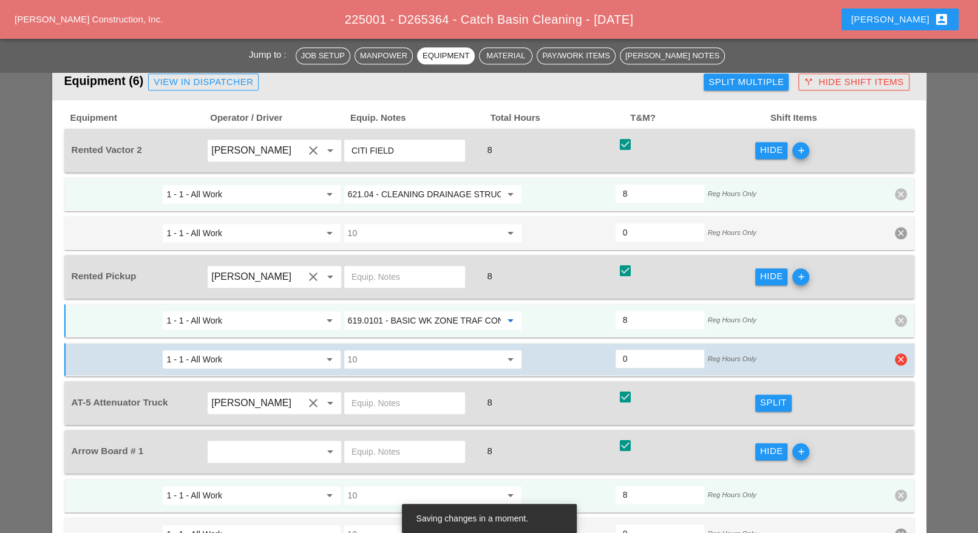
type input "619.0101 - BASIC WK ZONE TRAF CON (DAILY OPERATION)"
click at [374, 350] on input "10" at bounding box center [424, 359] width 153 height 19
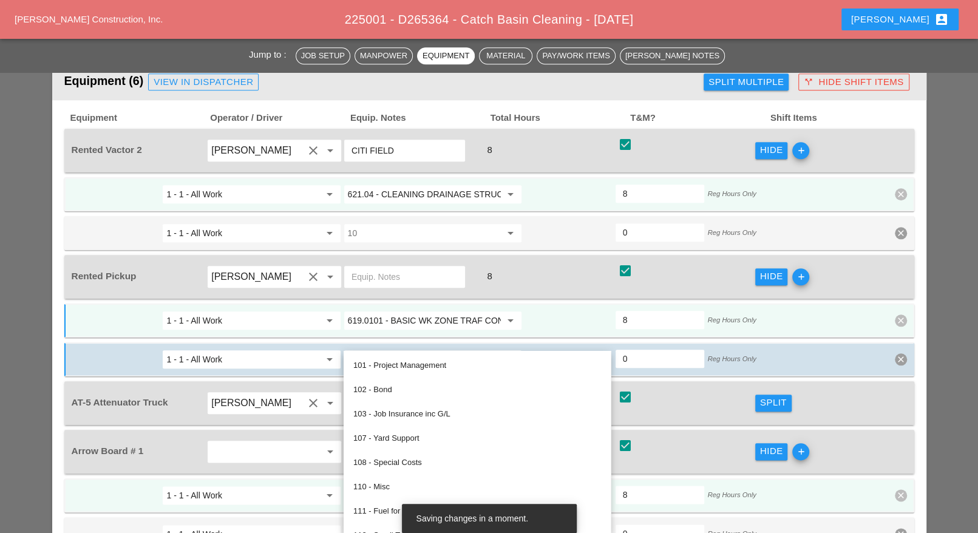
click at [376, 311] on input "619.0101 - BASIC WK ZONE TRAF CON (DAILY OPERATION)" at bounding box center [424, 320] width 153 height 19
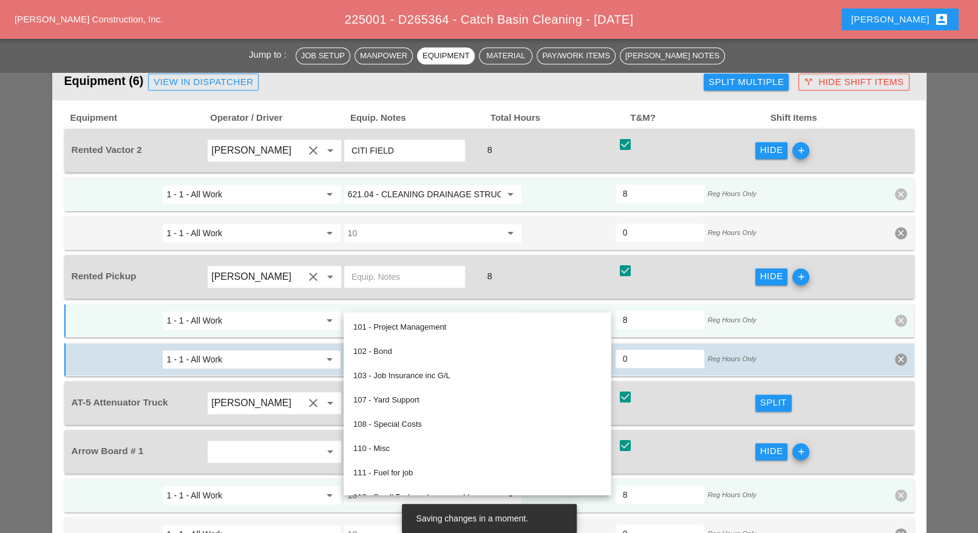
click at [310, 311] on input "1 - 1 - All Work" at bounding box center [242, 320] width 153 height 19
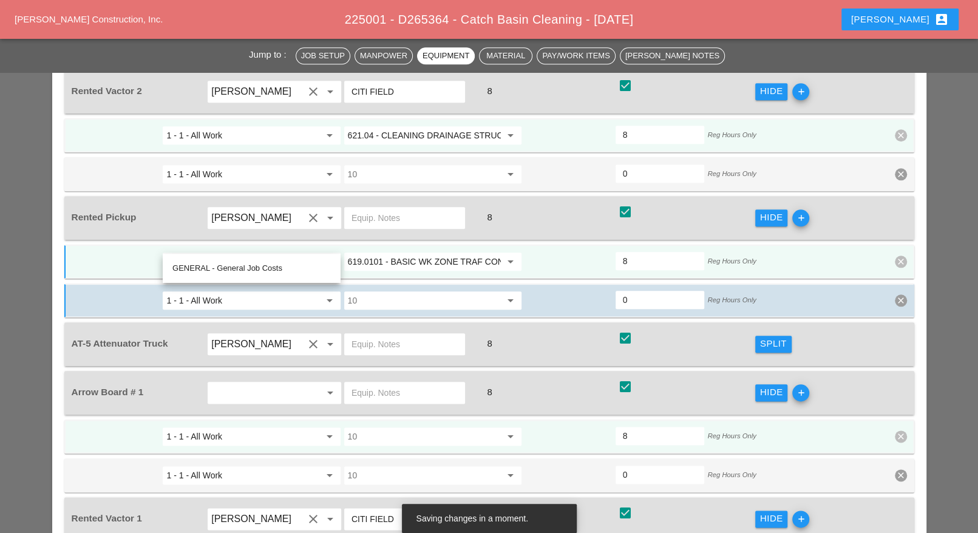
scroll to position [911, 0]
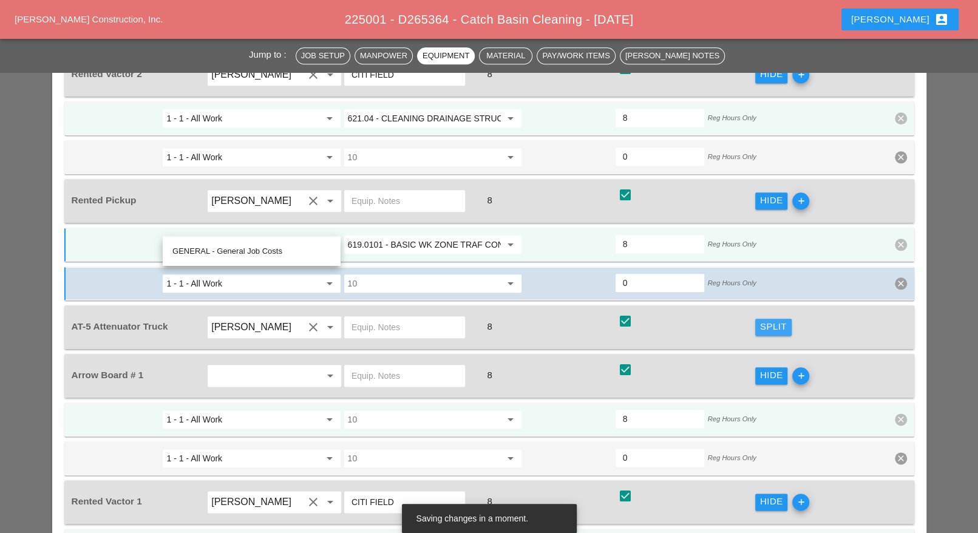
drag, startPoint x: 771, startPoint y: 312, endPoint x: 549, endPoint y: 354, distance: 225.7
click at [771, 320] on div "Split" at bounding box center [773, 327] width 27 height 14
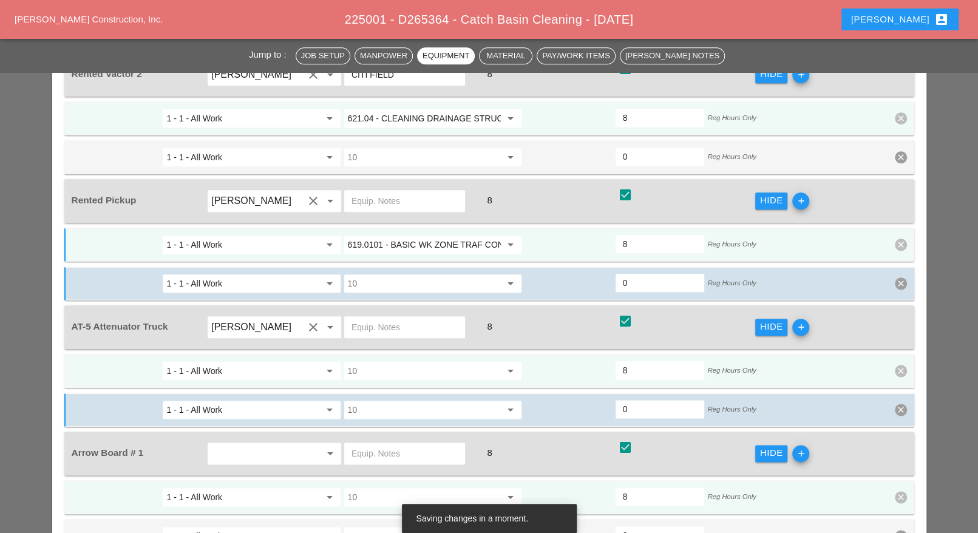
click at [420, 361] on input "10" at bounding box center [424, 370] width 153 height 19
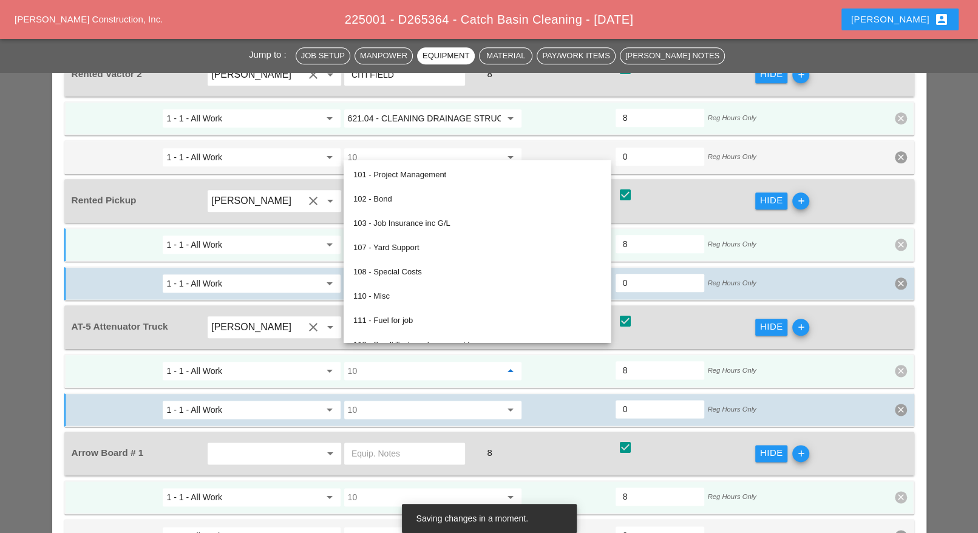
paste input "619.0101 - BASIC WK ZONE TRAF CON (DAILY OPERATION)"
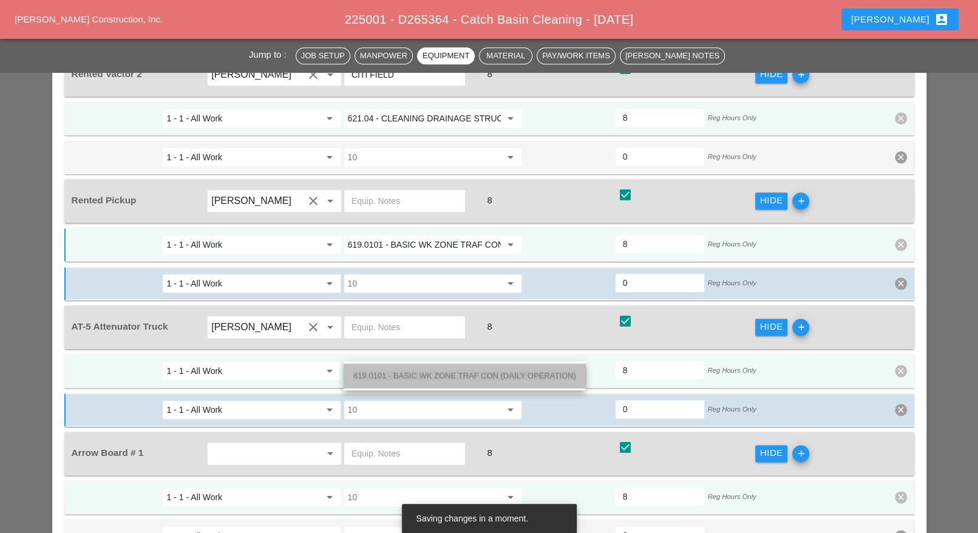
click at [393, 381] on div "619.0101 - BASIC WK ZONE TRAF CON (DAILY OPERATION)" at bounding box center [464, 376] width 223 height 15
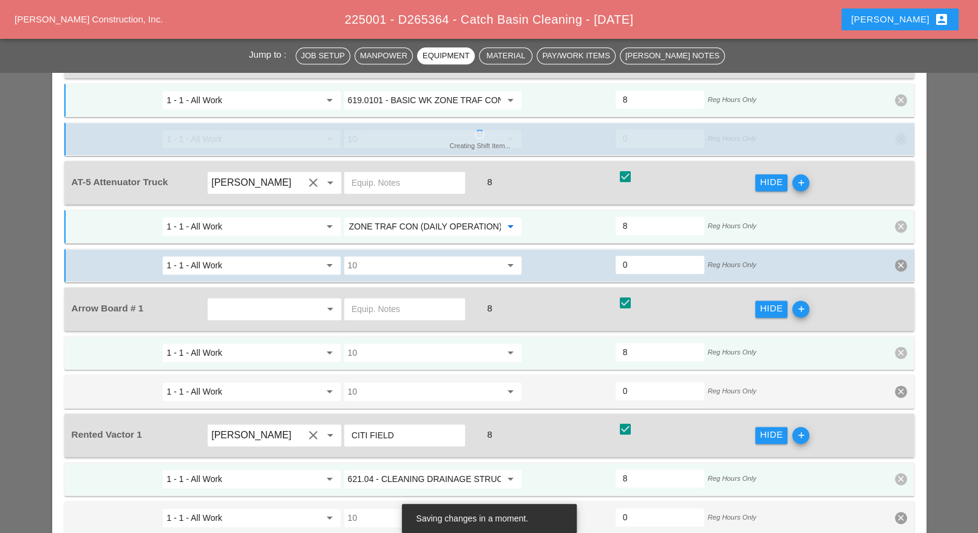
scroll to position [1063, 0]
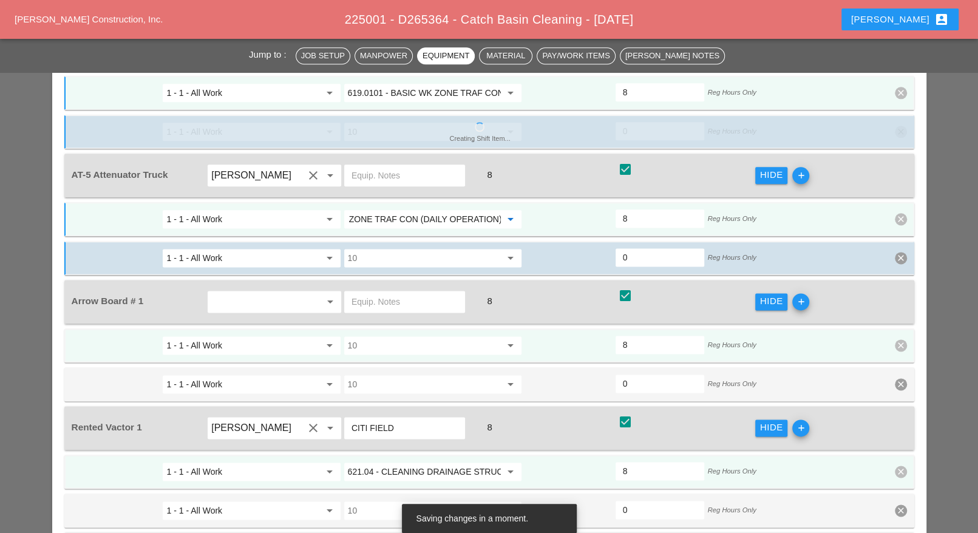
type input "619.0101 - BASIC WK ZONE TRAF CON (DAILY OPERATION)"
click at [392, 336] on input "10" at bounding box center [424, 345] width 153 height 19
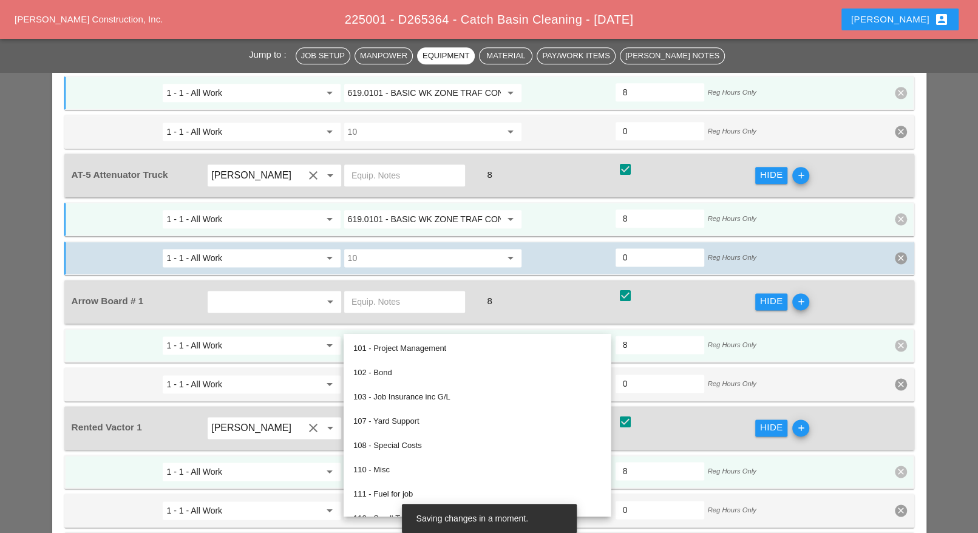
paste input "619.0101 - BASIC WK ZONE TRAF CON (DAILY OPERATION)"
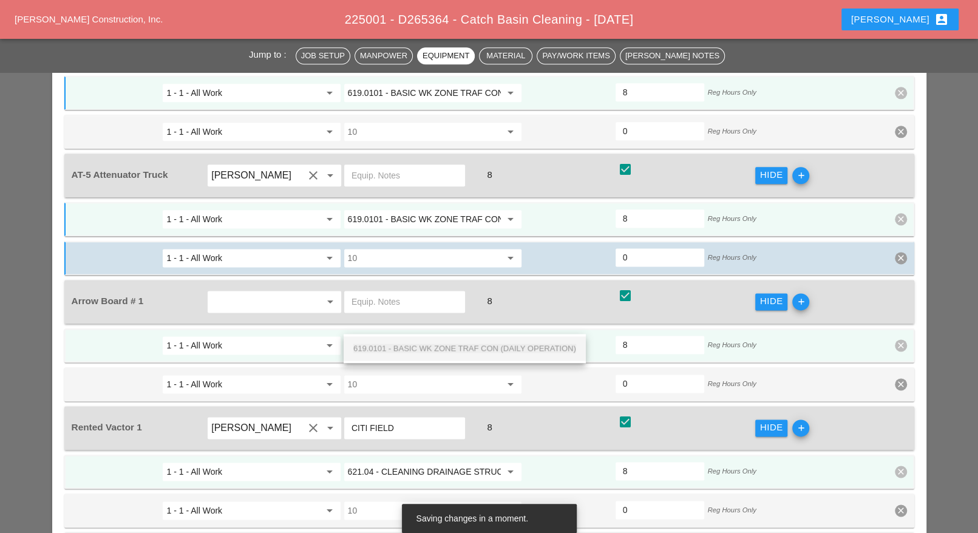
scroll to position [0, 86]
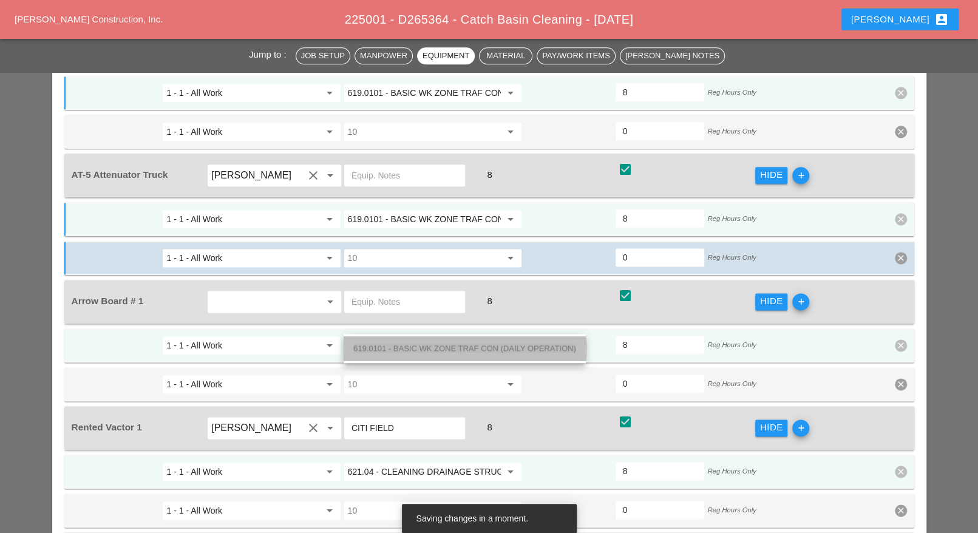
click at [393, 346] on span "619.0101 - BASIC WK ZONE TRAF CON (DAILY OPERATION)" at bounding box center [464, 348] width 223 height 9
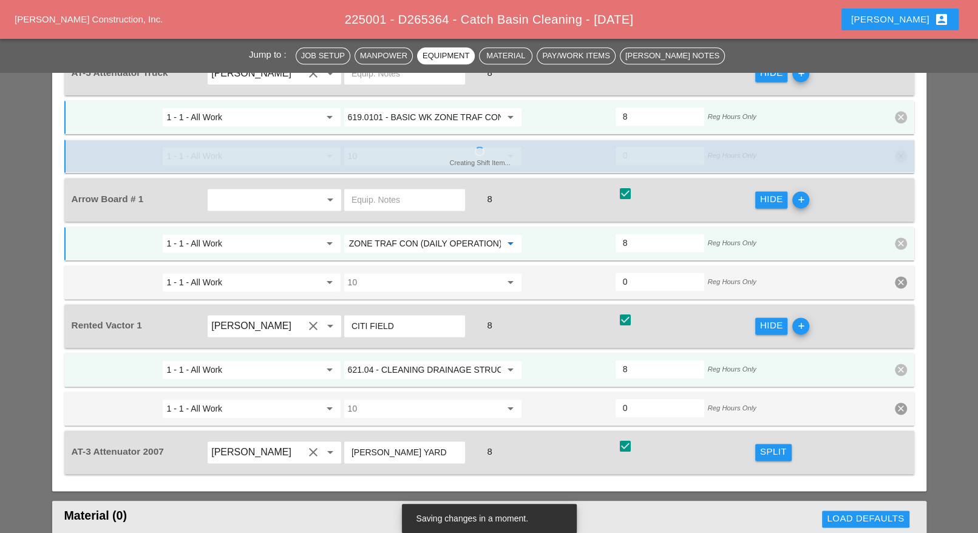
scroll to position [1215, 0]
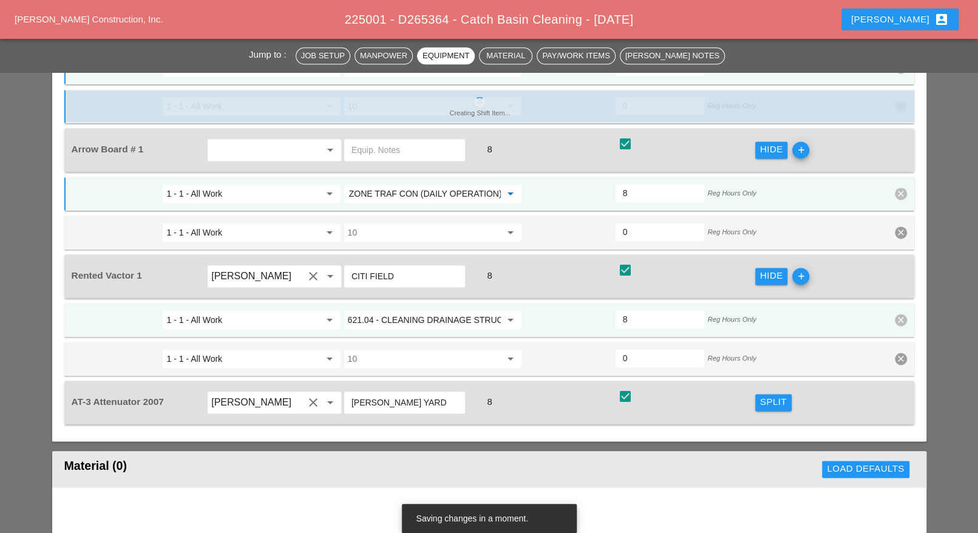
type input "619.0101 - BASIC WK ZONE TRAF CON (DAILY OPERATION)"
click at [762, 395] on div "Split" at bounding box center [773, 402] width 27 height 14
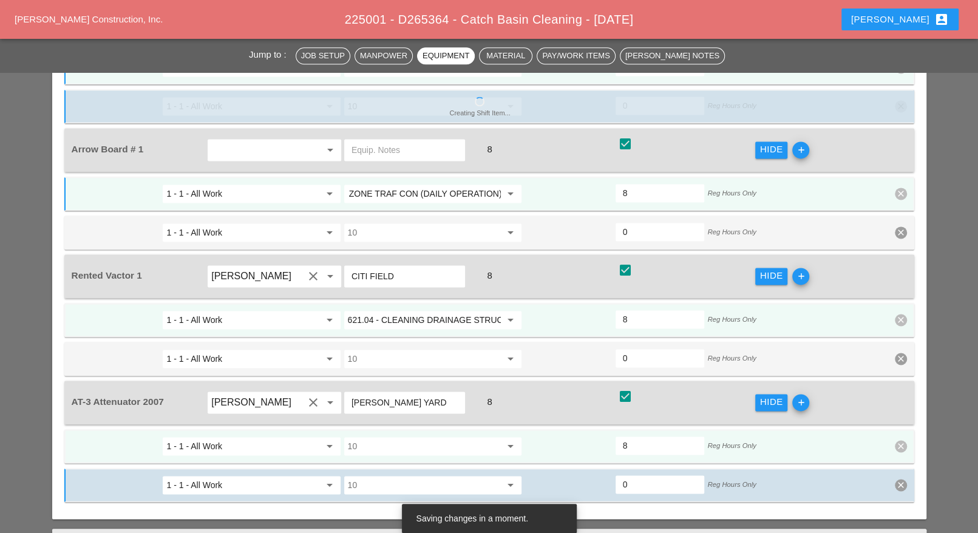
scroll to position [0, 0]
click at [401, 437] on input "10" at bounding box center [424, 446] width 153 height 19
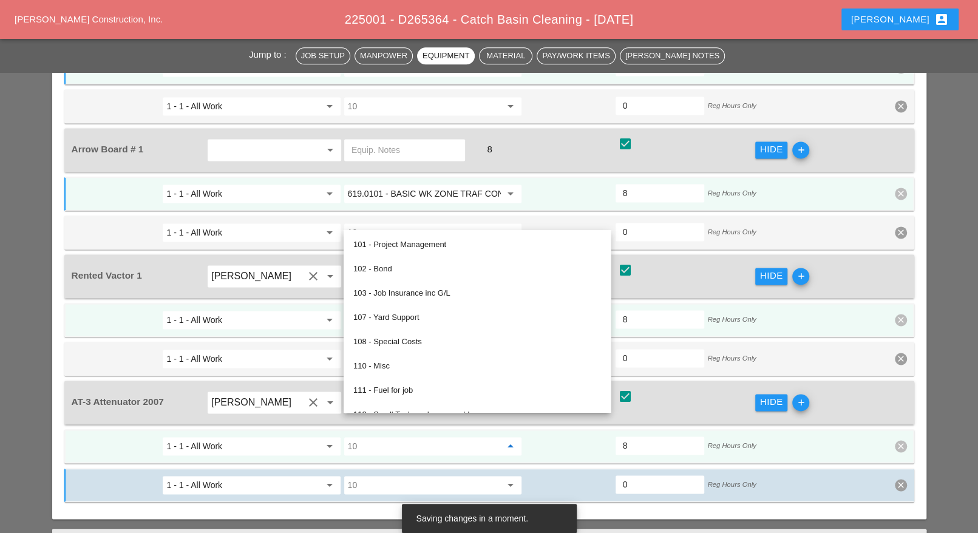
paste input "619.0101 - BASIC WK ZONE TRAF CON (DAILY OPERATION)"
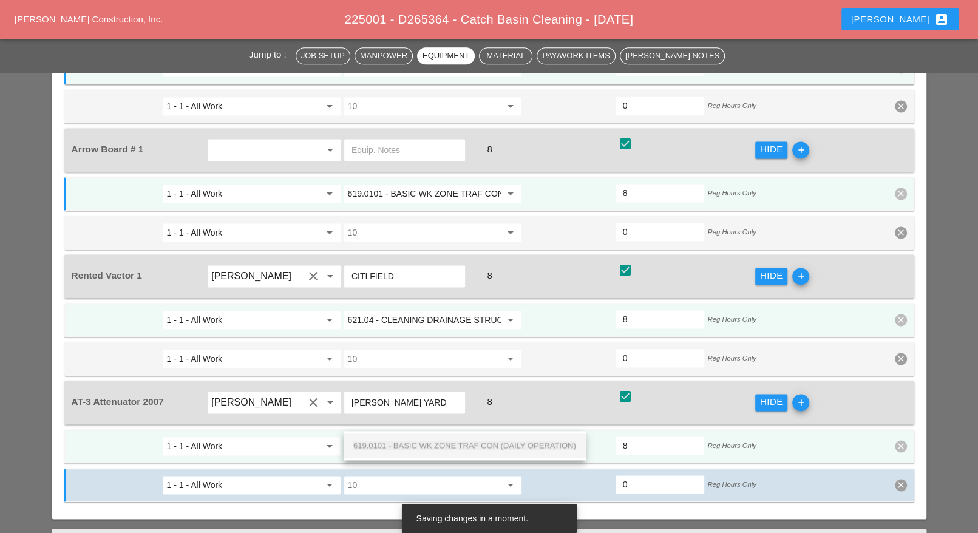
scroll to position [0, 86]
click at [404, 443] on span "619.0101 - BASIC WK ZONE TRAF CON (DAILY OPERATION)" at bounding box center [464, 445] width 223 height 9
type input "619.0101 - BASIC WK ZONE TRAF CON (DAILY OPERATION)"
click at [901, 479] on icon "clear" at bounding box center [901, 485] width 12 height 12
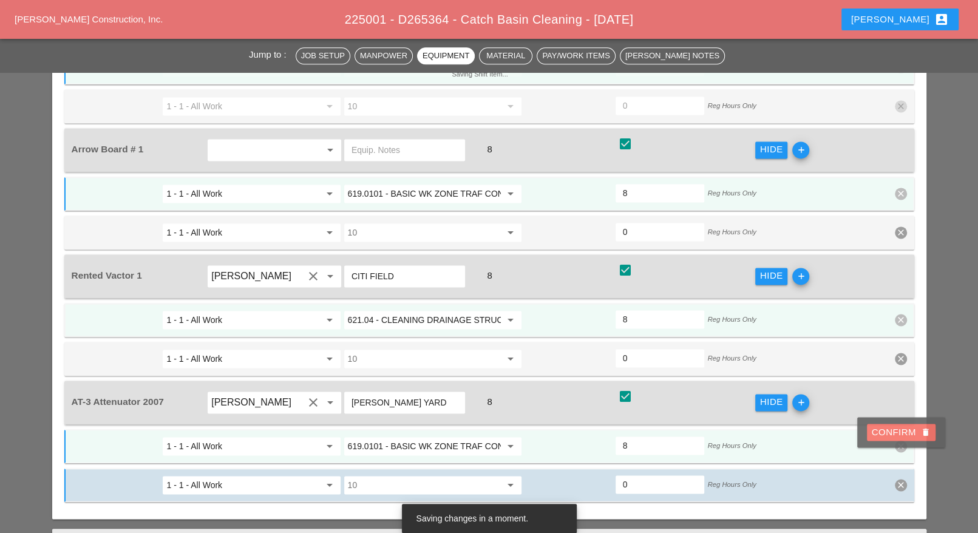
click at [899, 435] on div "Confirm delete" at bounding box center [901, 433] width 59 height 14
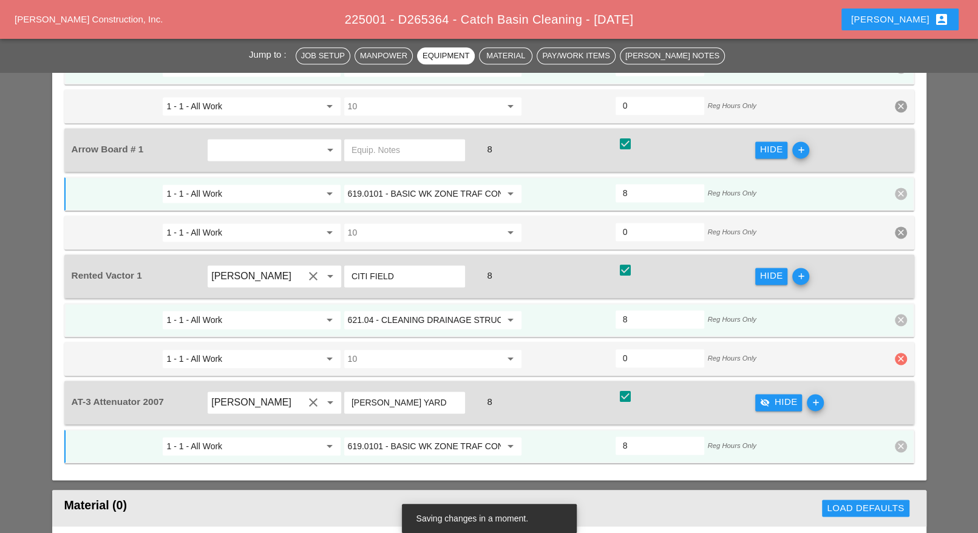
click at [899, 353] on icon "clear" at bounding box center [901, 359] width 12 height 12
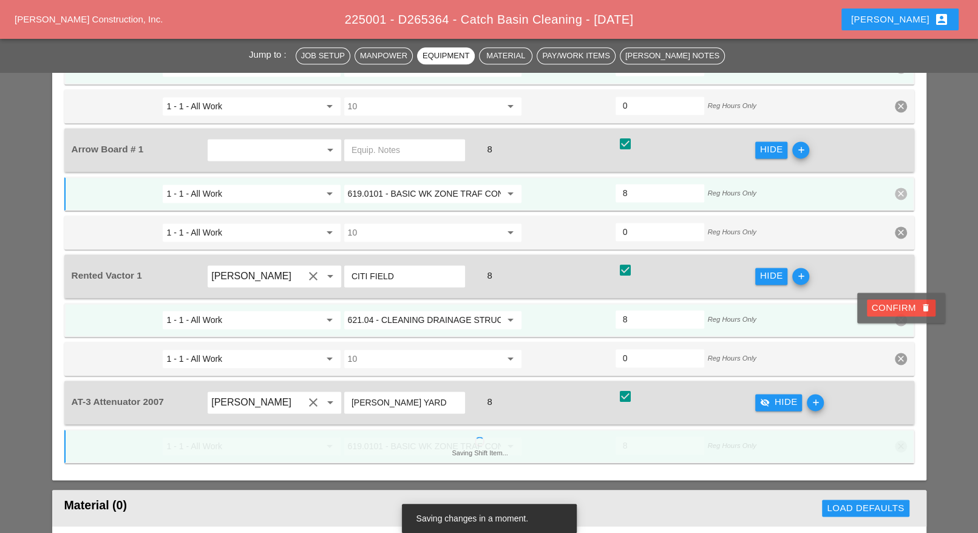
click at [893, 310] on div "Confirm delete" at bounding box center [901, 308] width 59 height 14
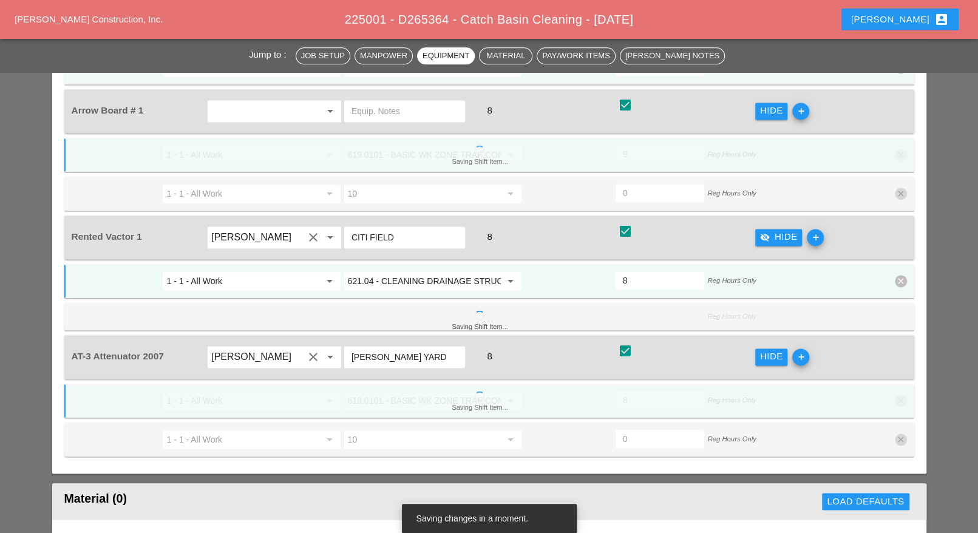
scroll to position [1139, 0]
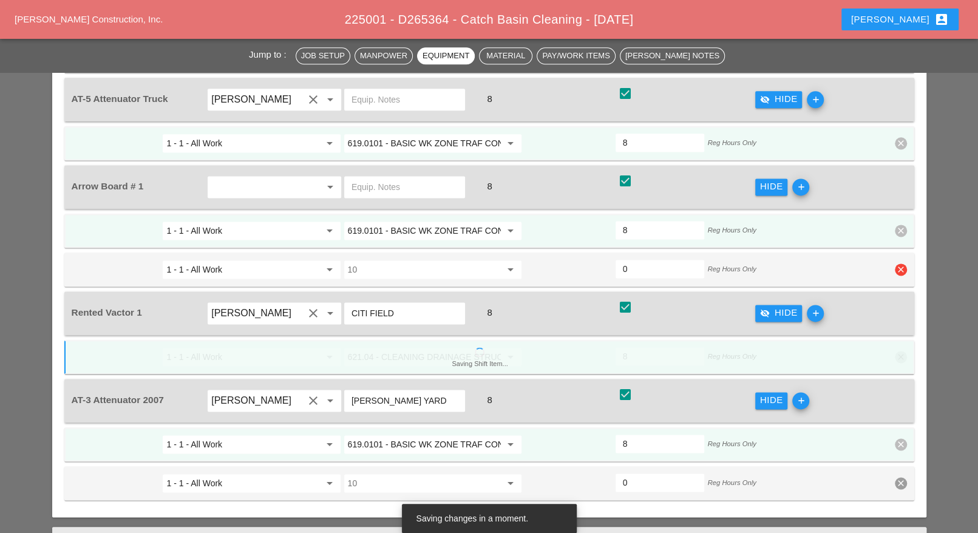
click at [898, 264] on icon "clear" at bounding box center [901, 270] width 12 height 12
drag, startPoint x: 893, startPoint y: 217, endPoint x: 866, endPoint y: 172, distance: 52.8
click at [893, 217] on div "Confirm delete" at bounding box center [901, 221] width 59 height 14
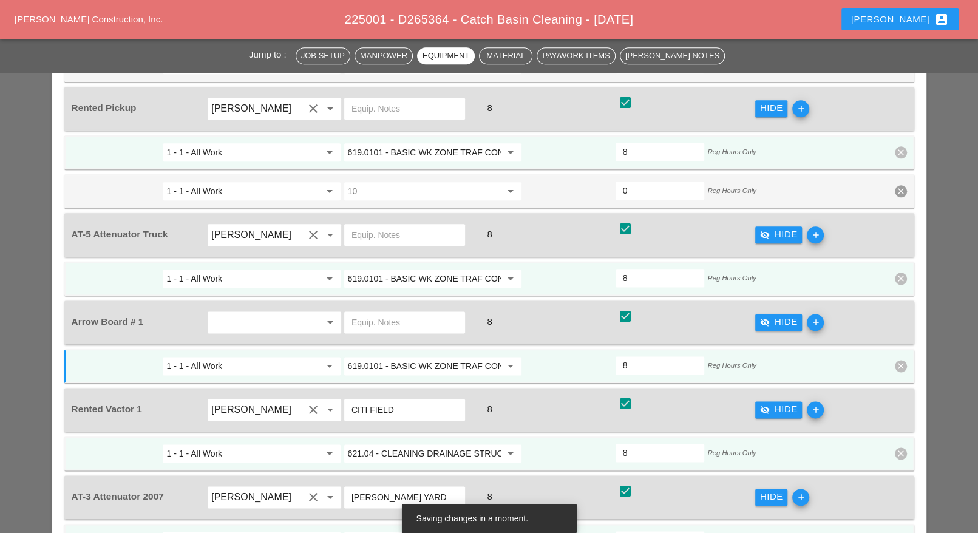
scroll to position [987, 0]
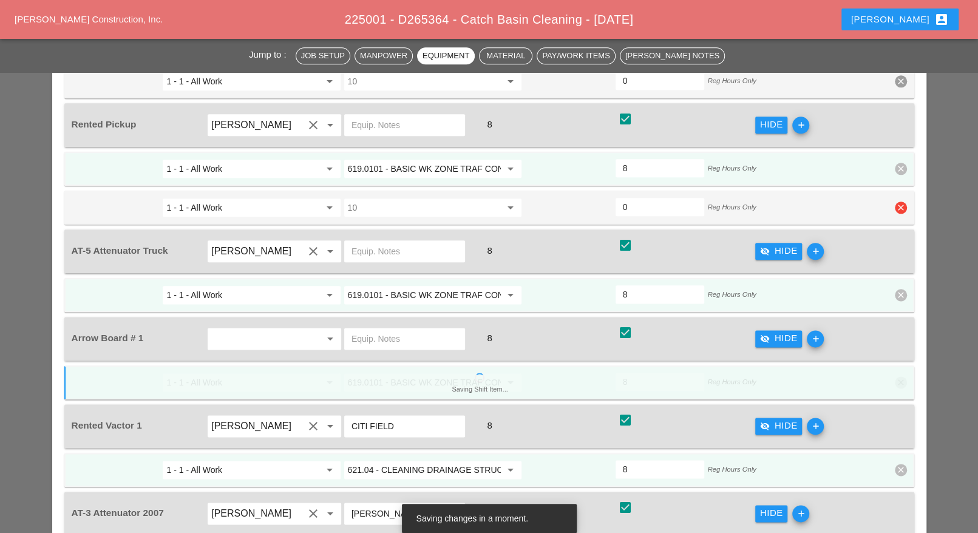
click at [901, 202] on icon "clear" at bounding box center [901, 208] width 12 height 12
drag, startPoint x: 902, startPoint y: 156, endPoint x: 896, endPoint y: 210, distance: 53.8
click at [901, 155] on div "Confirm delete" at bounding box center [901, 162] width 59 height 14
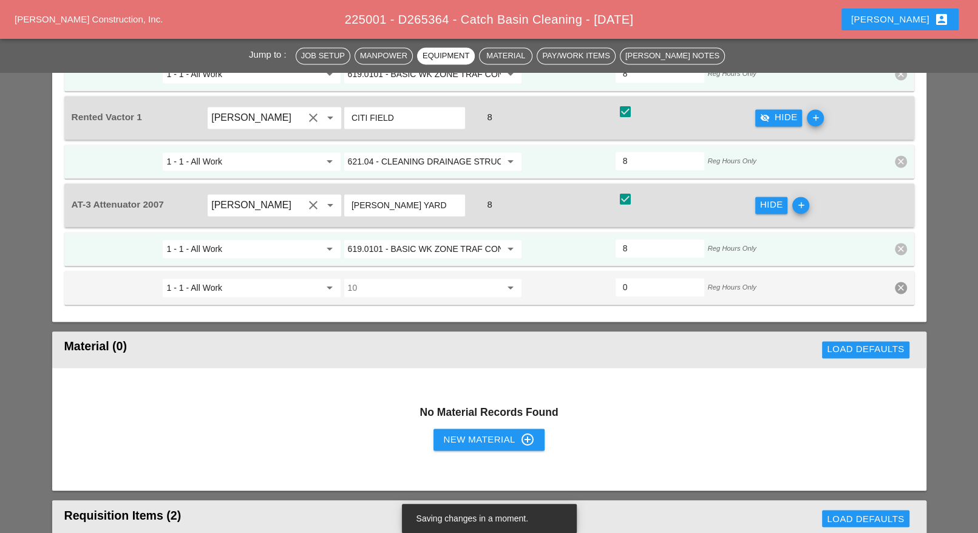
scroll to position [1290, 0]
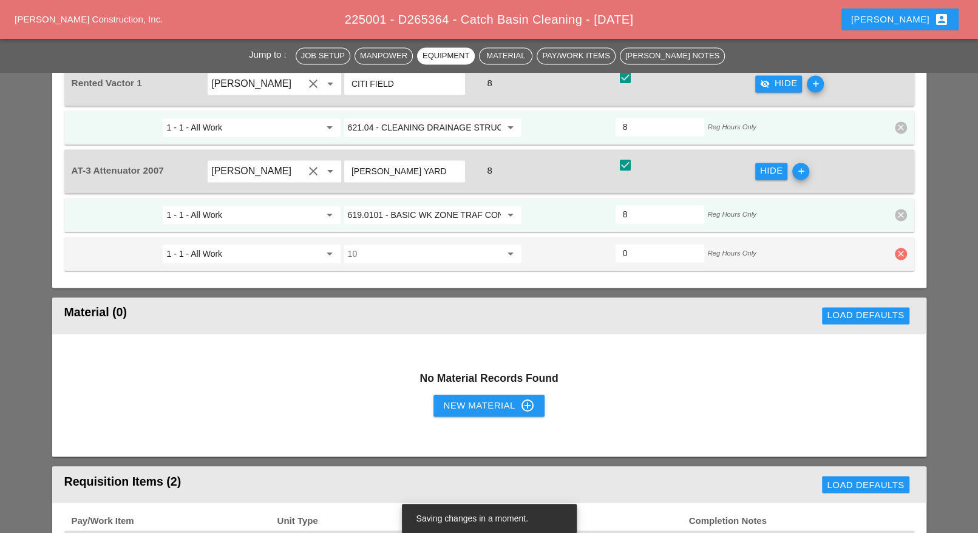
click at [901, 248] on icon "clear" at bounding box center [901, 254] width 12 height 12
drag, startPoint x: 895, startPoint y: 202, endPoint x: 630, endPoint y: 263, distance: 271.8
click at [895, 200] on div "Confirm delete" at bounding box center [901, 204] width 59 height 14
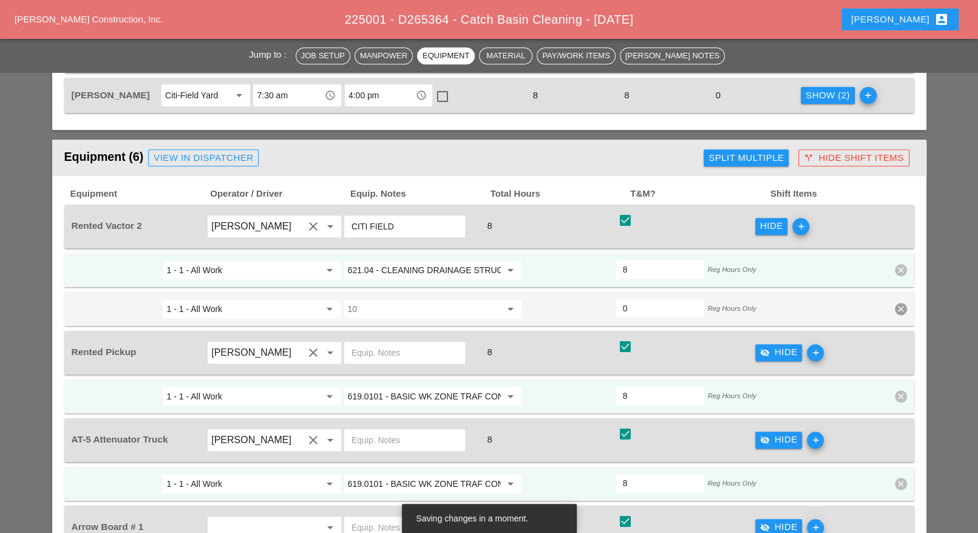
scroll to position [455, 0]
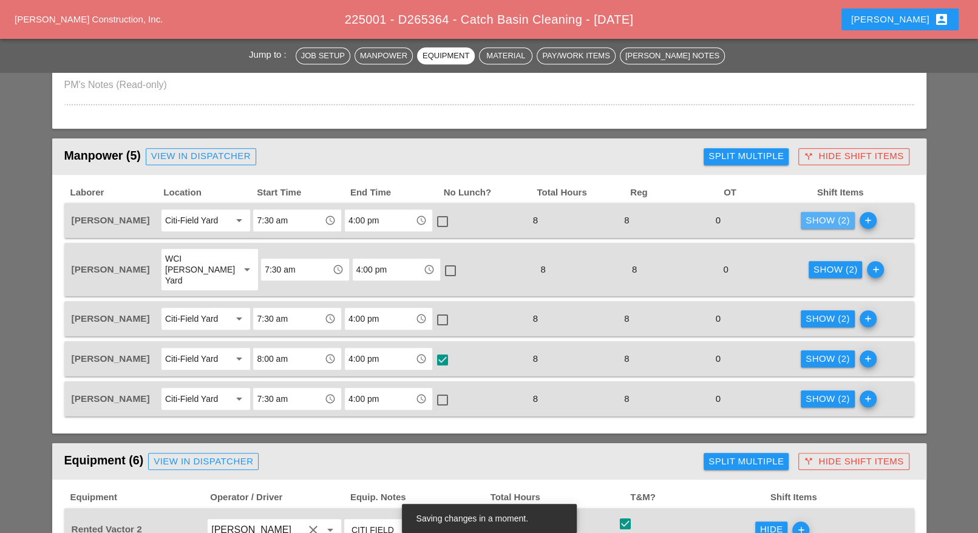
click at [822, 216] on div "Show (2)" at bounding box center [828, 221] width 44 height 14
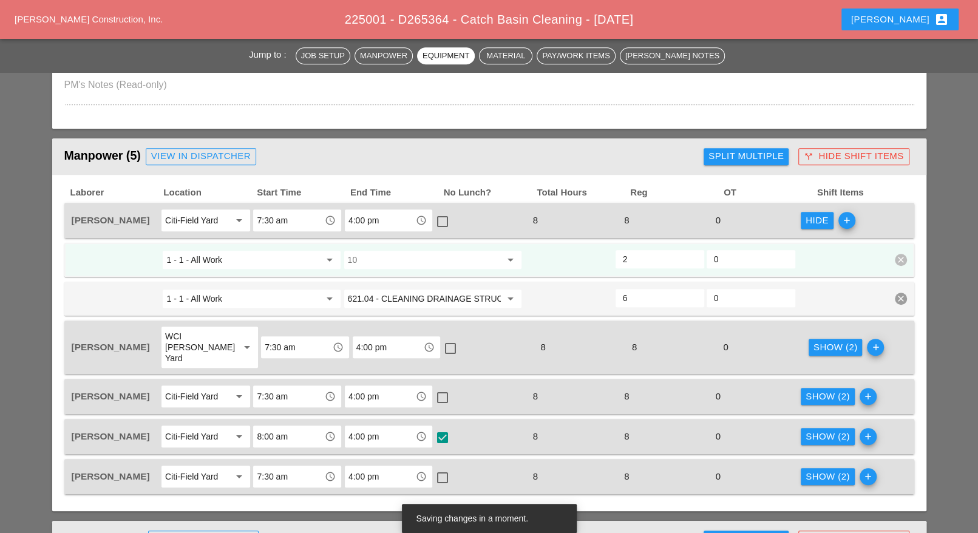
click at [394, 261] on input "10" at bounding box center [424, 259] width 153 height 19
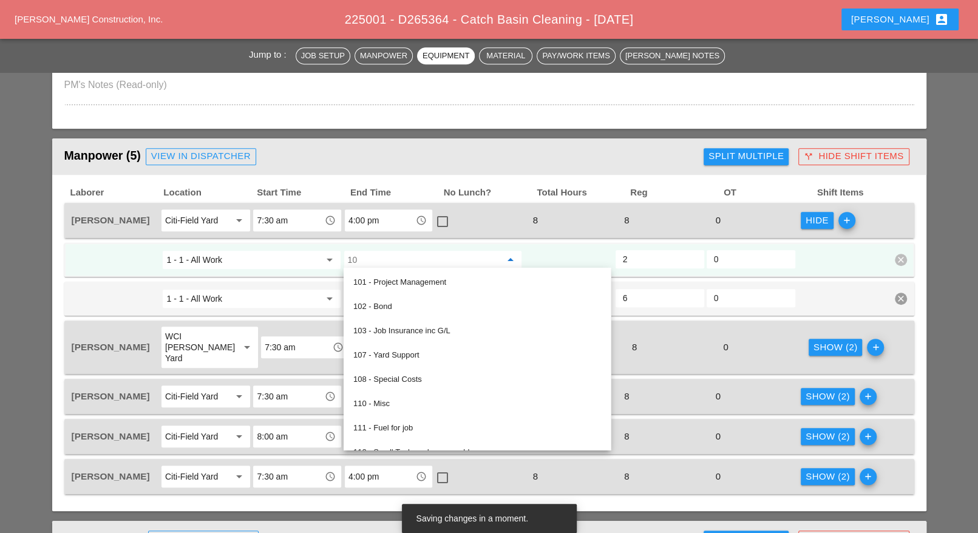
paste input "619.0101 - BASIC WK ZONE TRAF CON (DAILY OPERATION)"
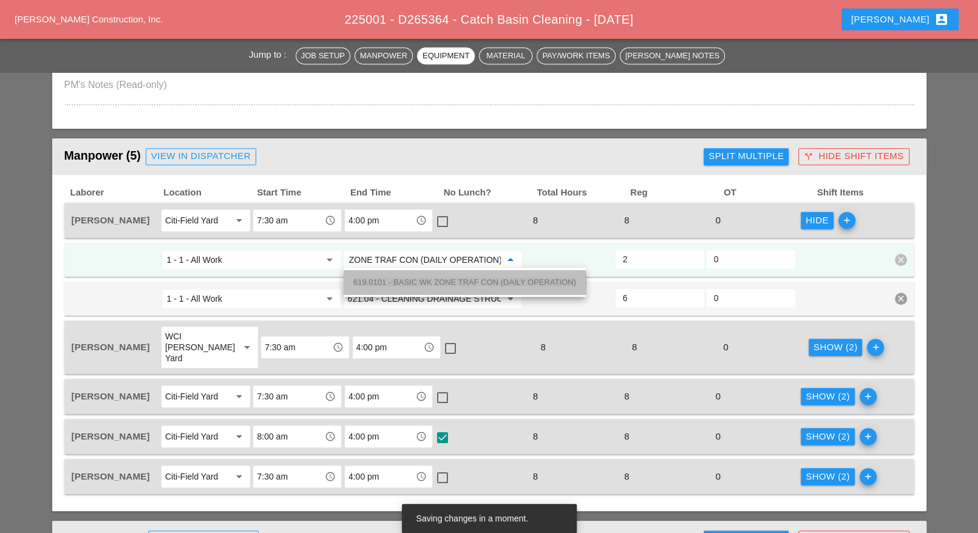
click at [418, 281] on span "619.0101 - BASIC WK ZONE TRAF CON (DAILY OPERATION)" at bounding box center [464, 282] width 223 height 9
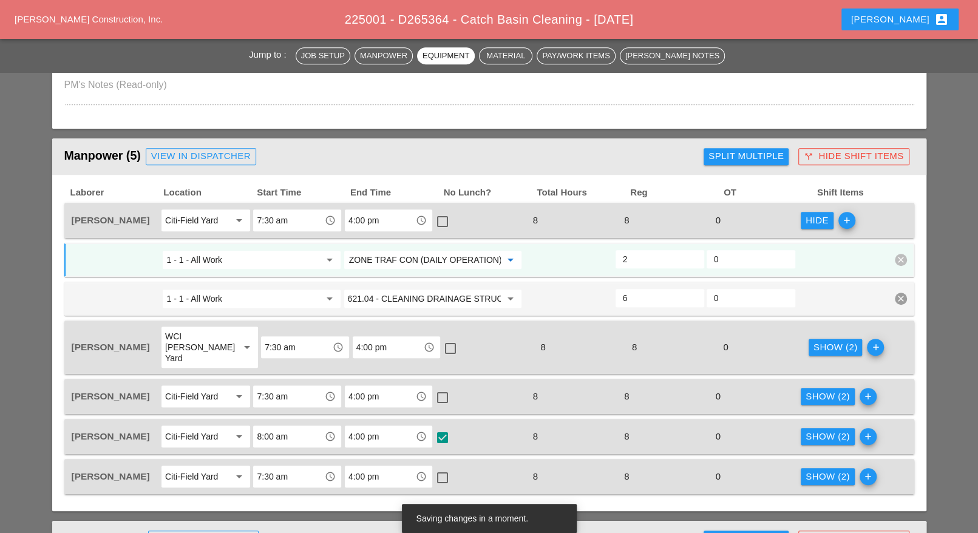
type input "619.0101 - BASIC WK ZONE TRAF CON (DAILY OPERATION)"
drag, startPoint x: 834, startPoint y: 339, endPoint x: 735, endPoint y: 341, distance: 99.0
click at [833, 341] on div "Show (2)" at bounding box center [836, 348] width 44 height 14
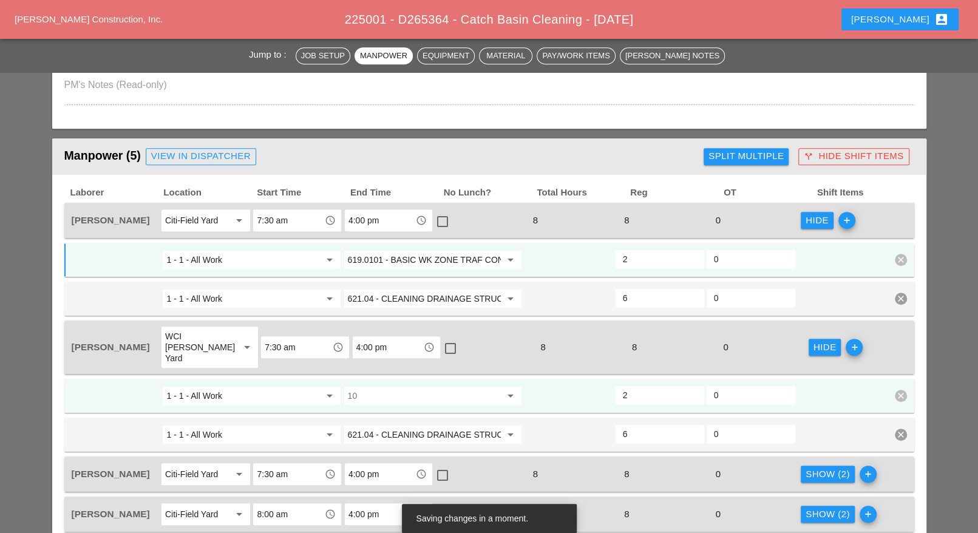
click at [465, 386] on input "10" at bounding box center [424, 395] width 153 height 19
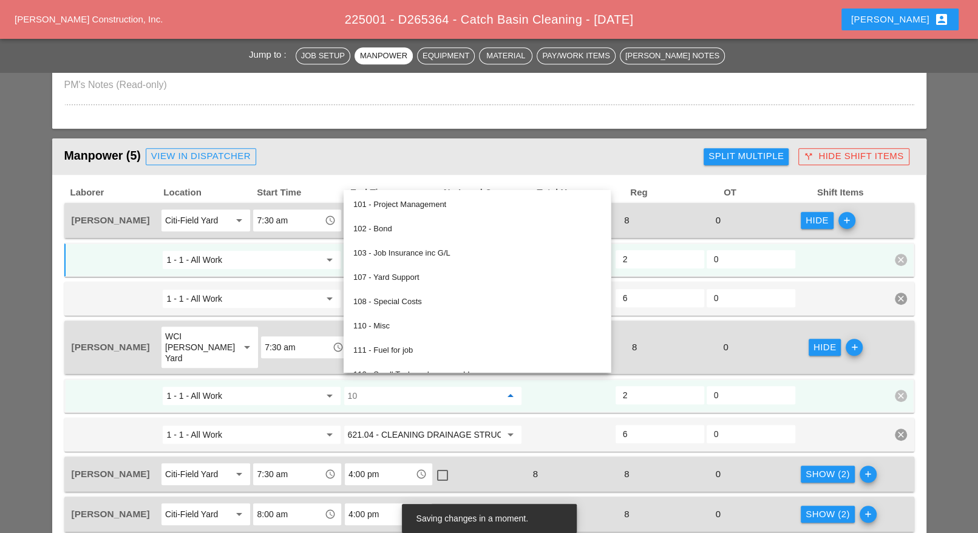
paste input "619.0101 - BASIC WK ZONE TRAF CON (DAILY OPERATION)"
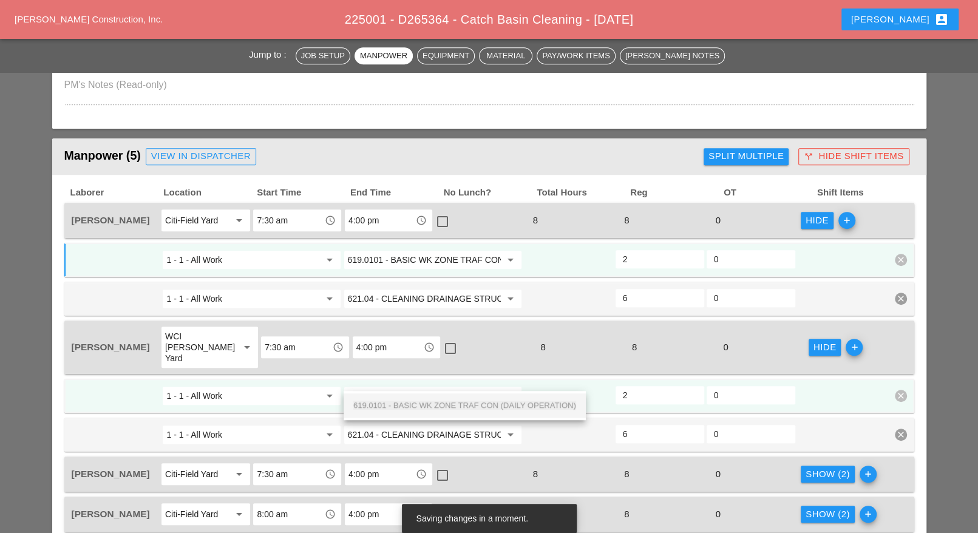
click at [438, 406] on span "619.0101 - BASIC WK ZONE TRAF CON (DAILY OPERATION)" at bounding box center [464, 405] width 223 height 9
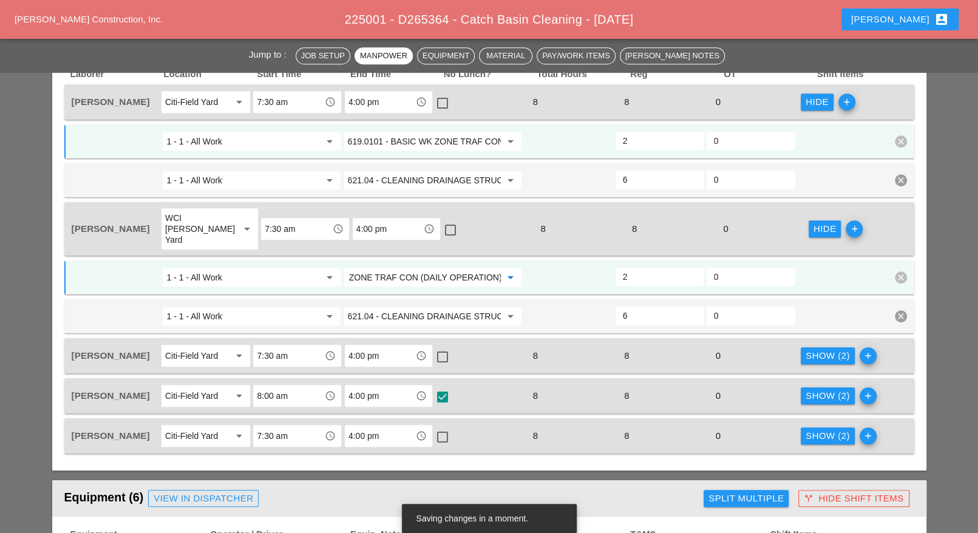
scroll to position [607, 0]
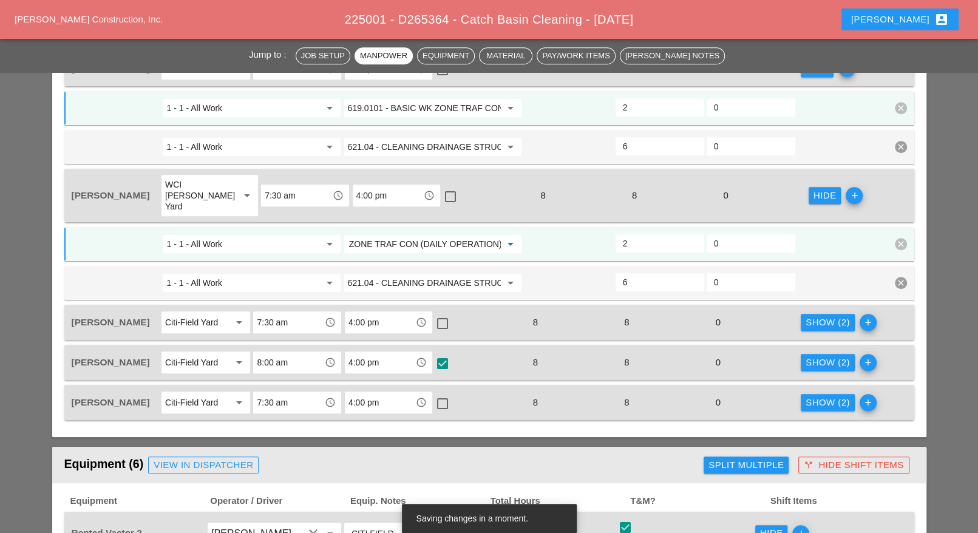
type input "619.0101 - BASIC WK ZONE TRAF CON (DAILY OPERATION)"
drag, startPoint x: 828, startPoint y: 310, endPoint x: 778, endPoint y: 310, distance: 49.8
click at [827, 316] on div "Show (2)" at bounding box center [828, 323] width 44 height 14
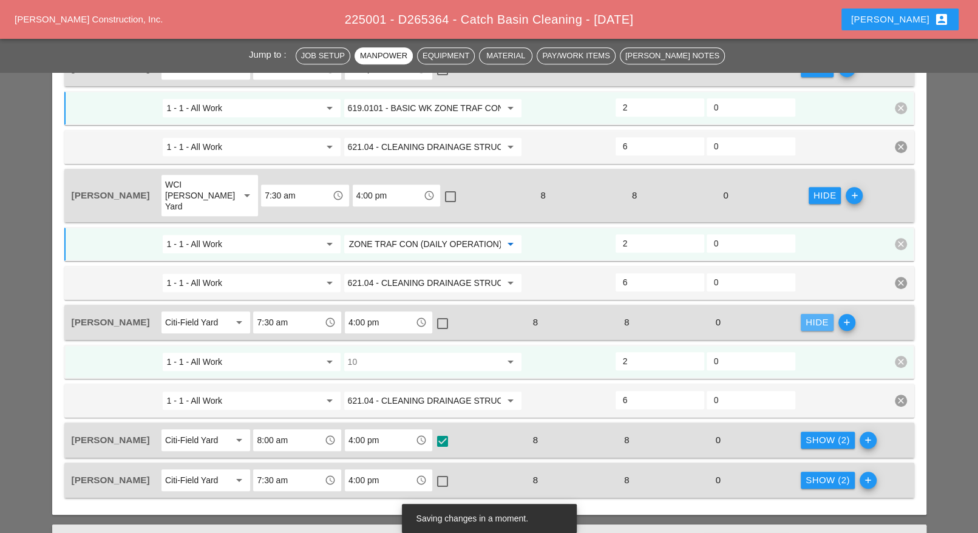
scroll to position [0, 0]
click at [431, 352] on input "10" at bounding box center [424, 361] width 153 height 19
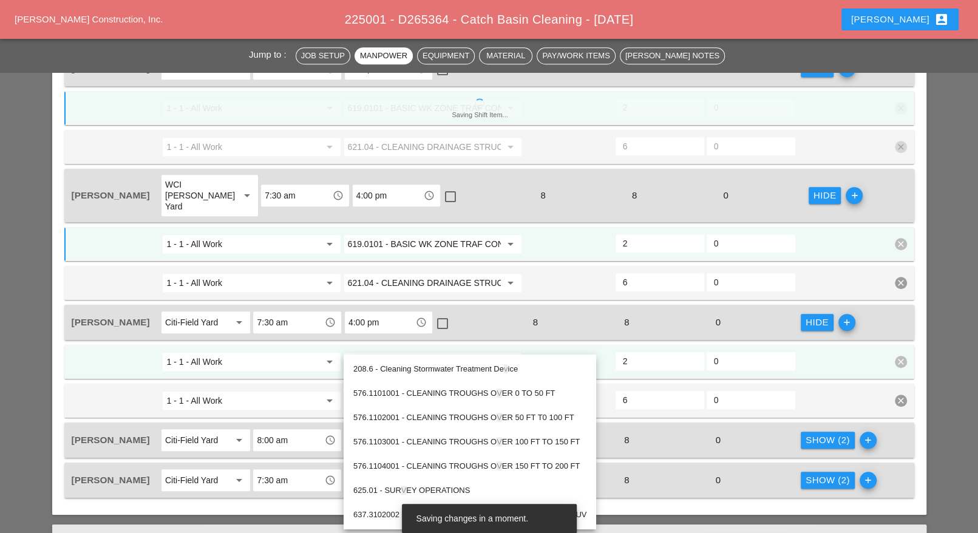
drag, startPoint x: 367, startPoint y: 344, endPoint x: 344, endPoint y: 343, distance: 23.1
click at [344, 353] on div "v arrow_drop_down" at bounding box center [432, 362] width 177 height 18
paste input "619.0101 - BASIC WK ZONE TRAF CON (DAILY OPERATION)"
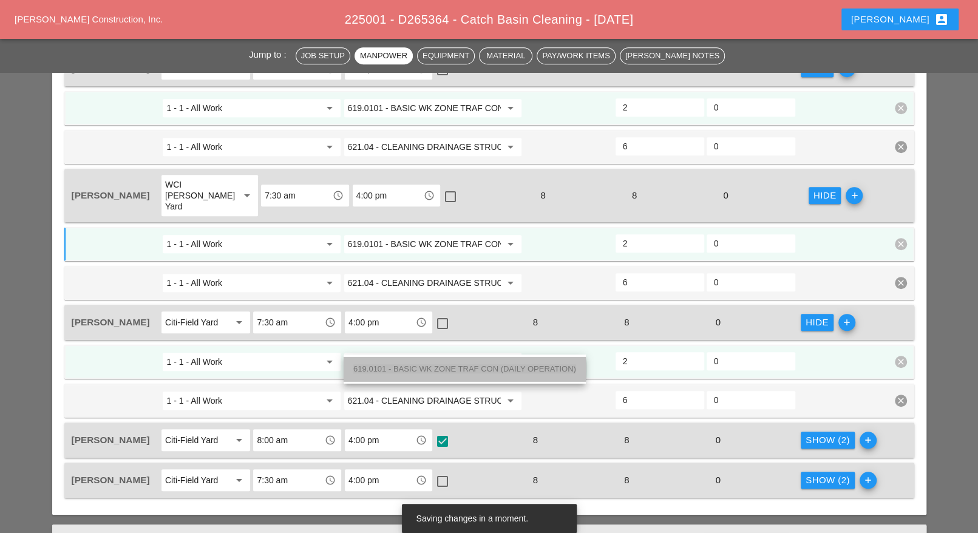
drag, startPoint x: 398, startPoint y: 367, endPoint x: 428, endPoint y: 372, distance: 29.7
click at [399, 367] on span "619.0101 - BASIC WK ZONE TRAF CON (DAILY OPERATION)" at bounding box center [464, 368] width 223 height 9
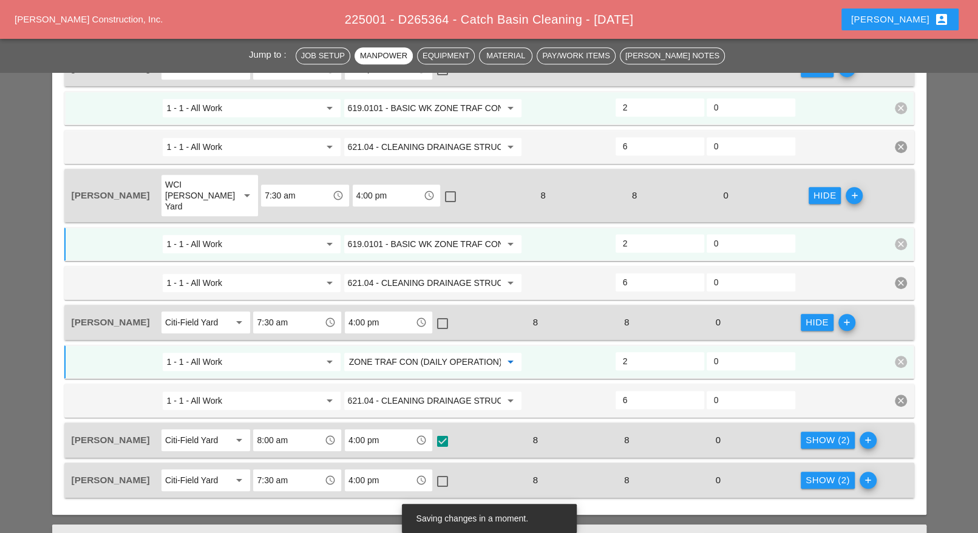
scroll to position [835, 0]
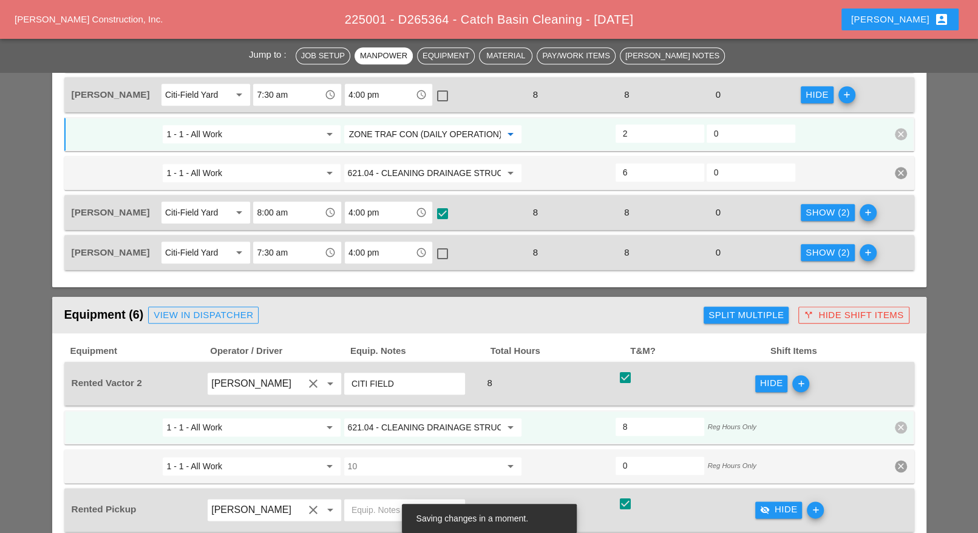
type input "619.0101 - BASIC WK ZONE TRAF CON (DAILY OPERATION)"
click at [821, 206] on div "Show (2)" at bounding box center [828, 213] width 44 height 14
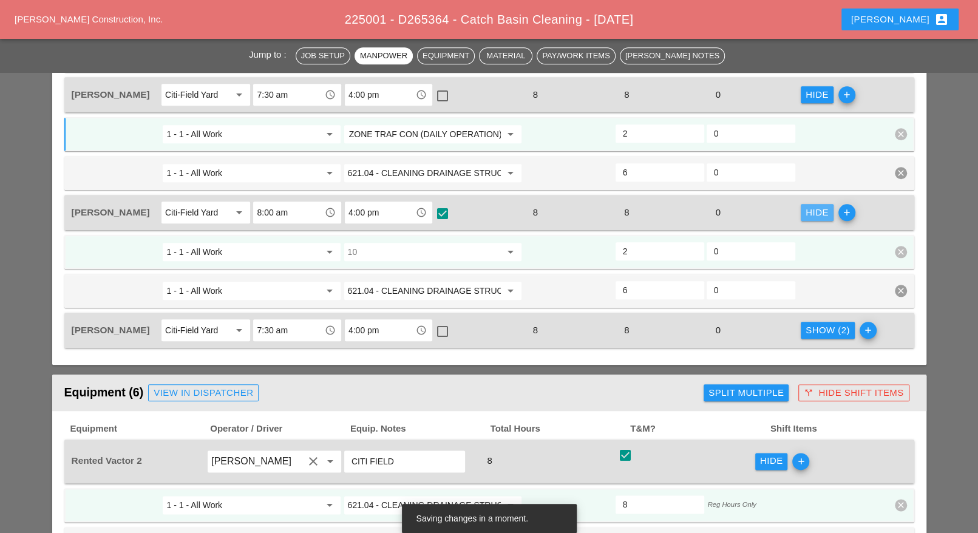
scroll to position [0, 0]
click at [400, 242] on input "10" at bounding box center [424, 251] width 153 height 19
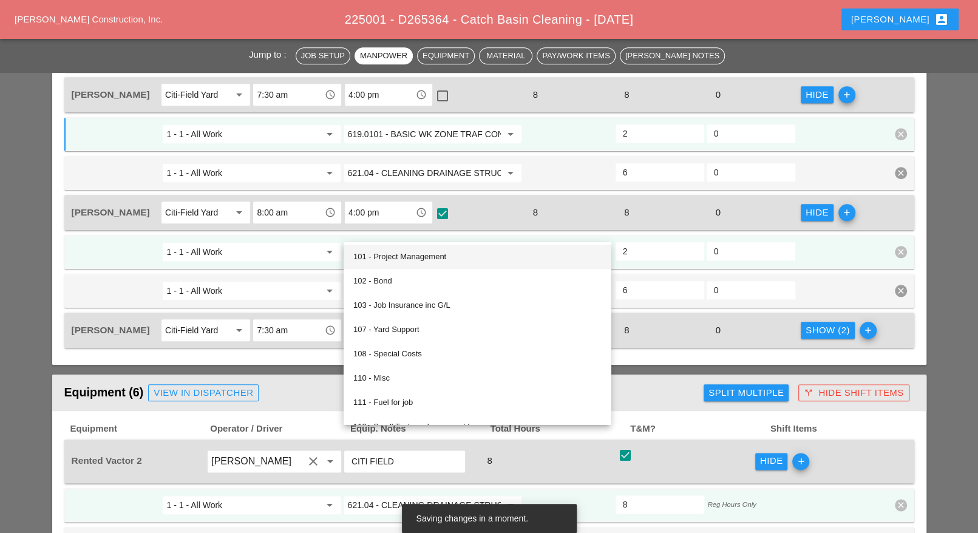
paste input "619.0101 - BASIC WK ZONE TRAF CON (DAILY OPERATION)"
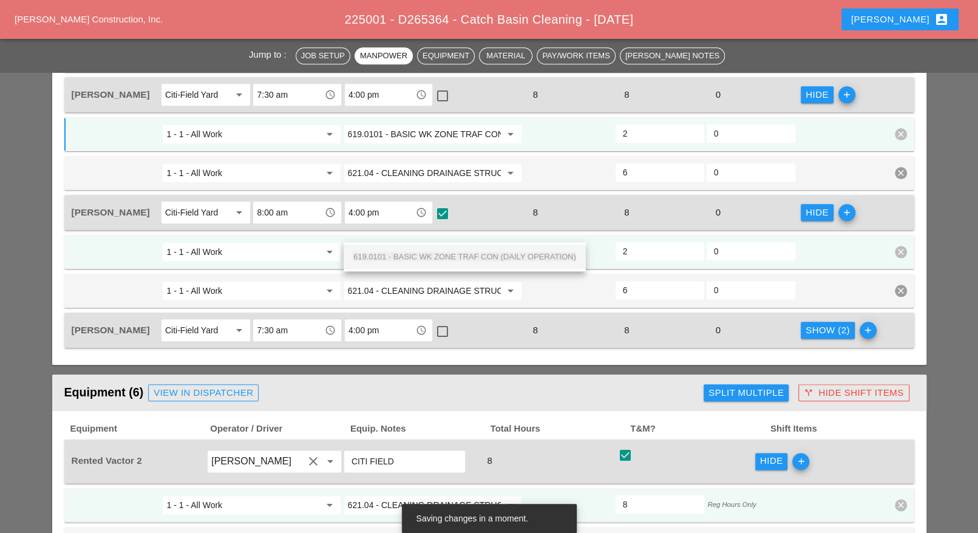
scroll to position [0, 86]
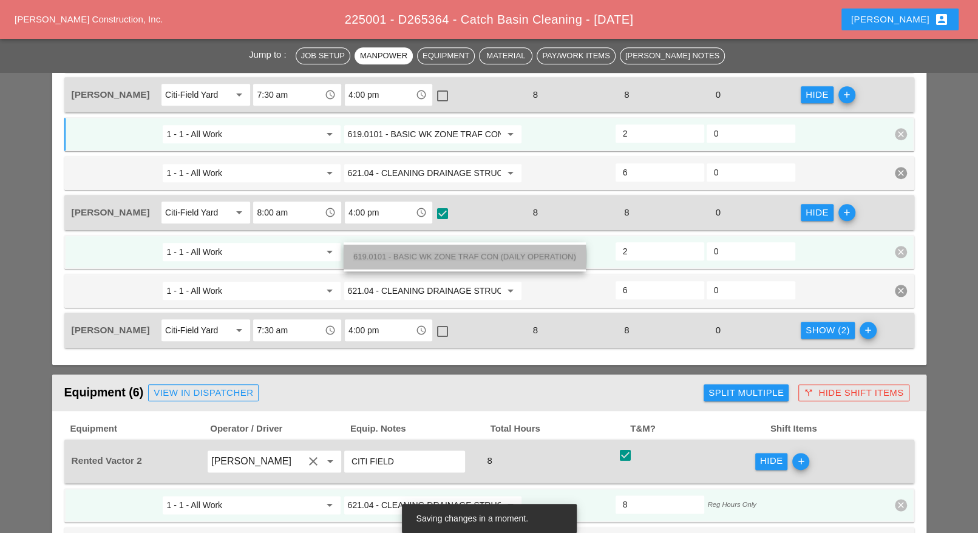
click at [390, 255] on span "619.0101 - BASIC WK ZONE TRAF CON (DAILY OPERATION)" at bounding box center [464, 256] width 223 height 9
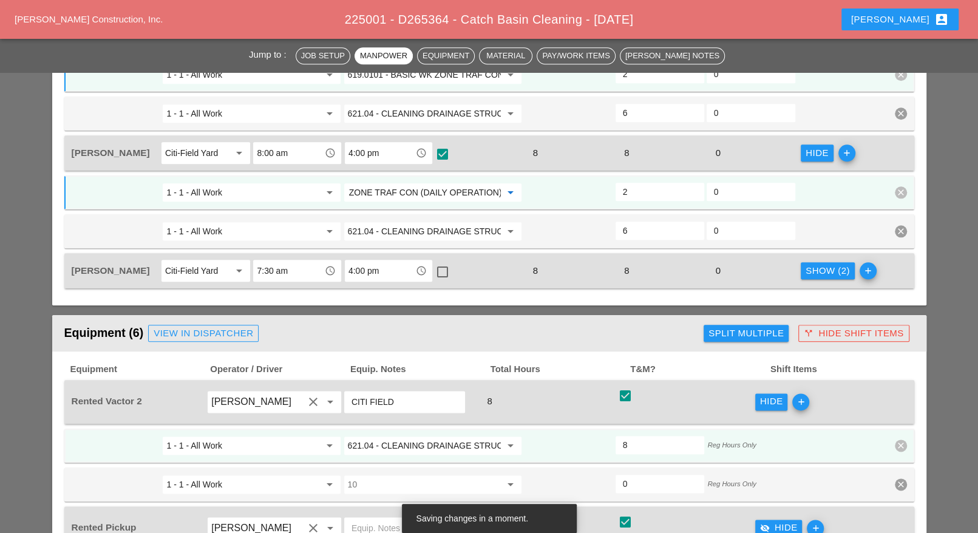
scroll to position [911, 0]
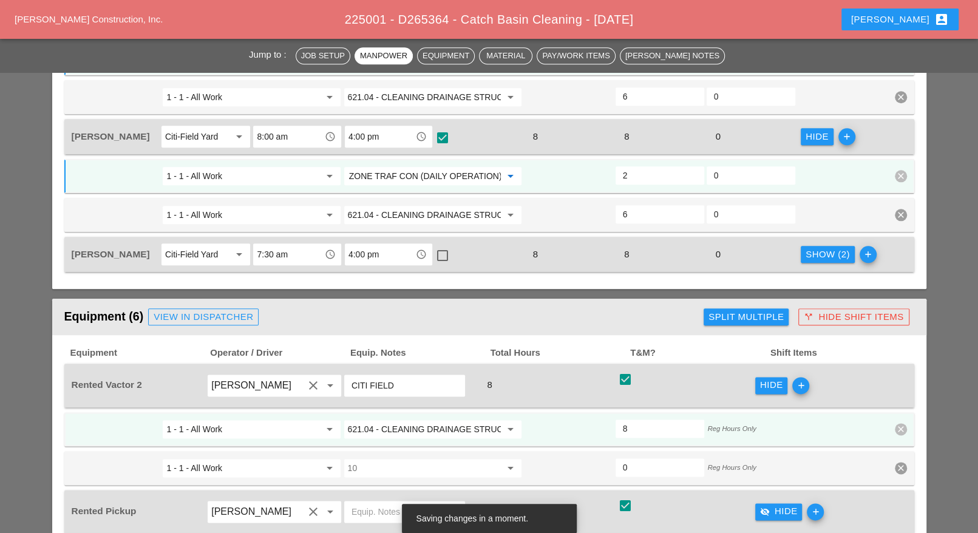
type input "619.0101 - BASIC WK ZONE TRAF CON (DAILY OPERATION)"
drag, startPoint x: 816, startPoint y: 231, endPoint x: 636, endPoint y: 265, distance: 182.9
click at [815, 248] on div "Show (2)" at bounding box center [828, 255] width 44 height 14
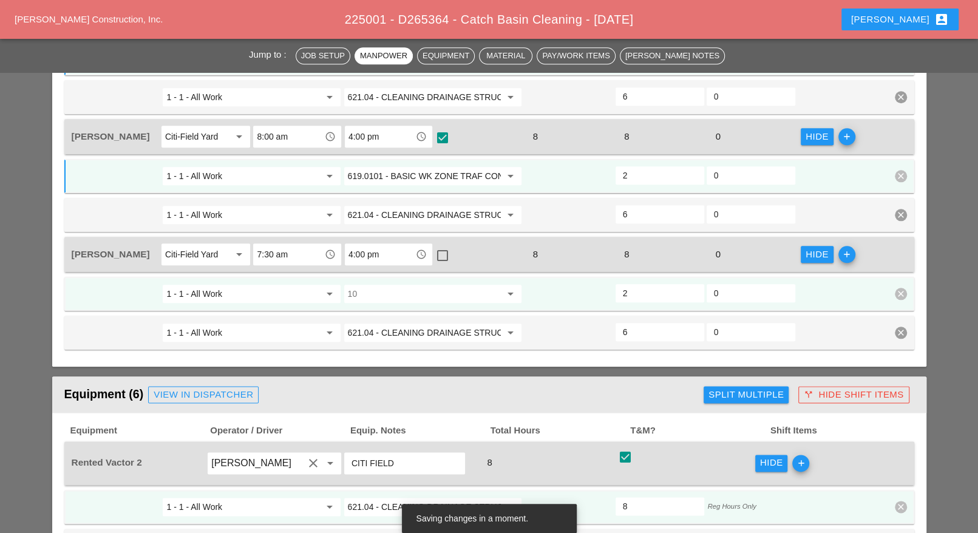
click at [420, 284] on input "10" at bounding box center [424, 293] width 153 height 19
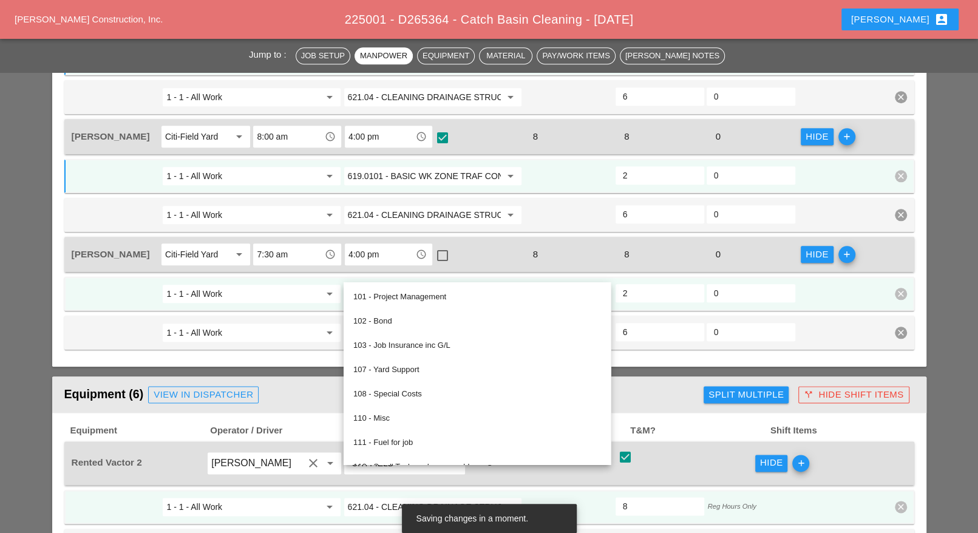
paste input "619.0101 - BASIC WK ZONE TRAF CON (DAILY OPERATION)"
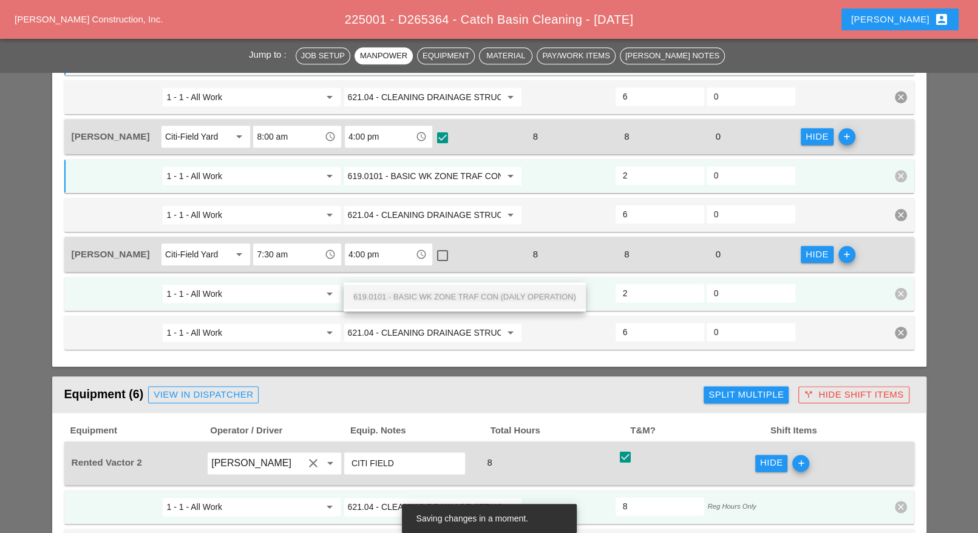
scroll to position [0, 86]
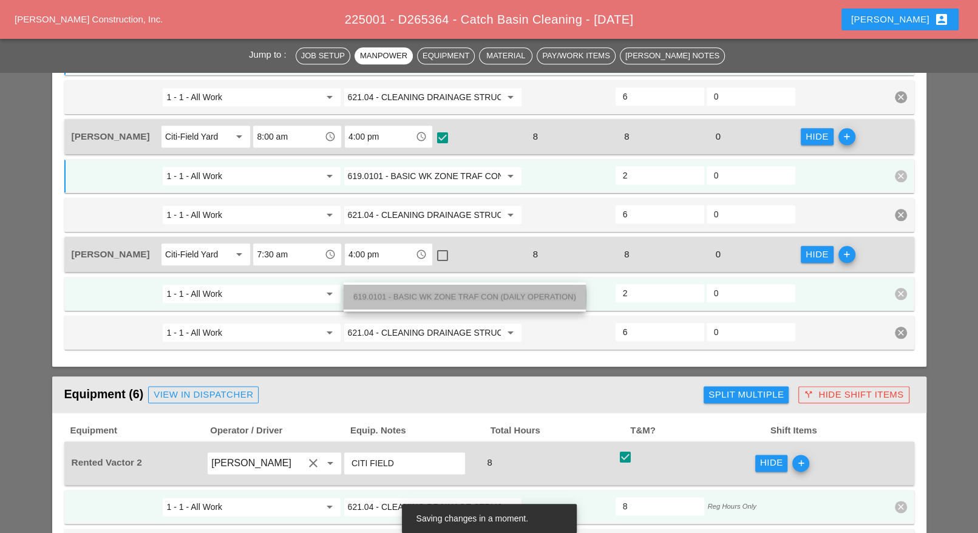
click at [400, 295] on span "619.0101 - BASIC WK ZONE TRAF CON (DAILY OPERATION)" at bounding box center [464, 296] width 223 height 9
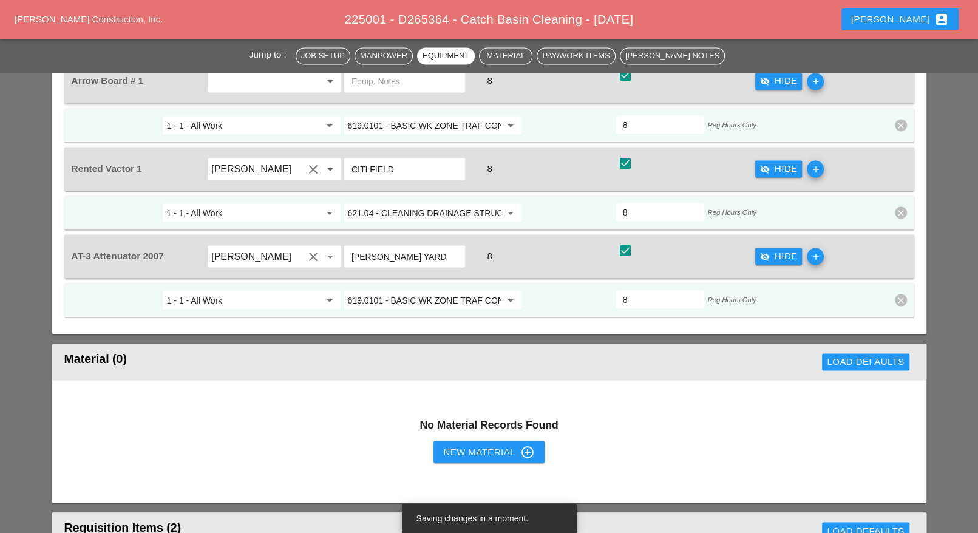
scroll to position [1822, 0]
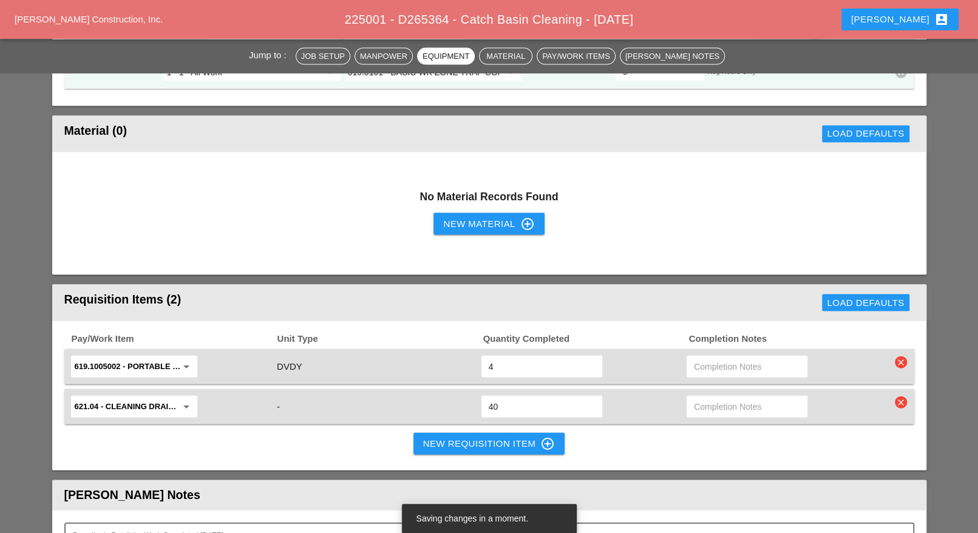
type input "619.0101 - BASIC WK ZONE TRAF CON (DAILY OPERATION)"
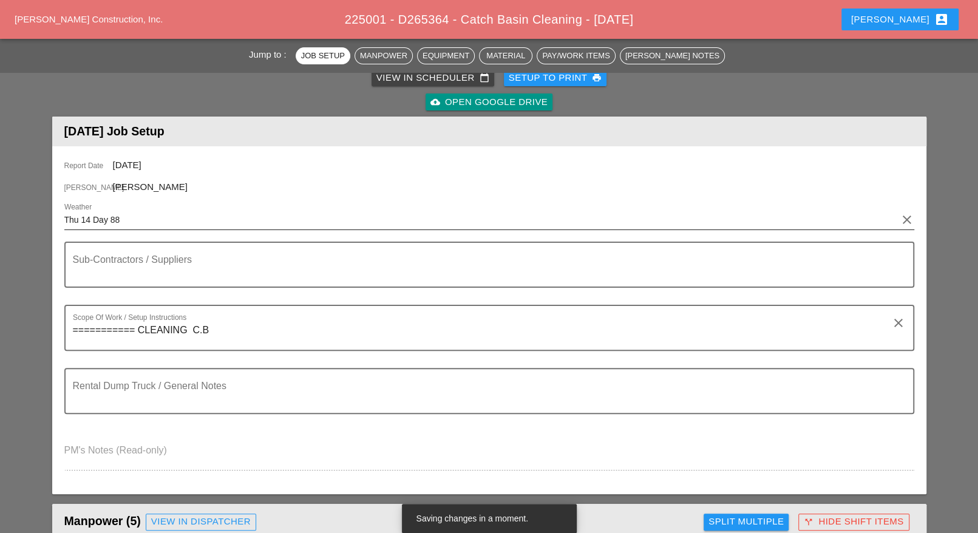
scroll to position [0, 0]
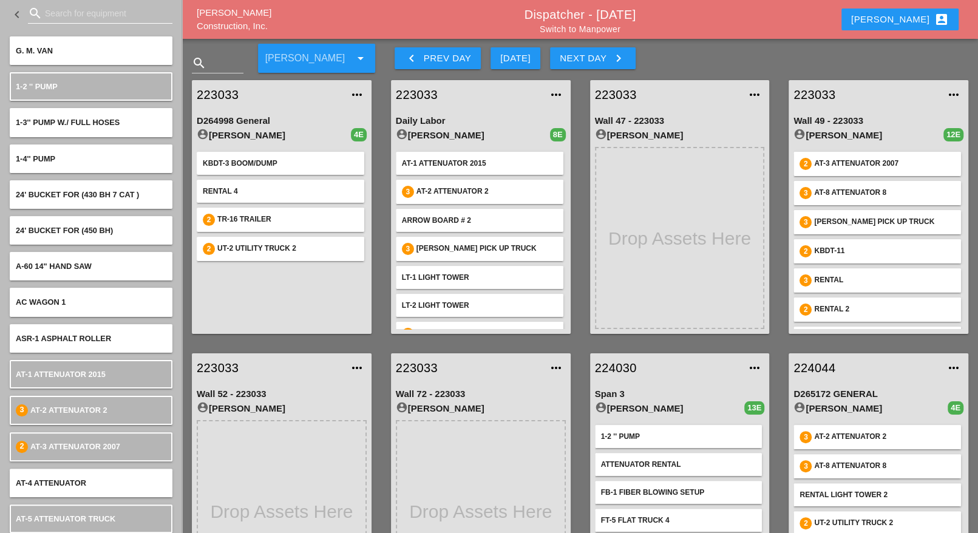
click at [52, 15] on input "Search for equipment" at bounding box center [100, 13] width 111 height 19
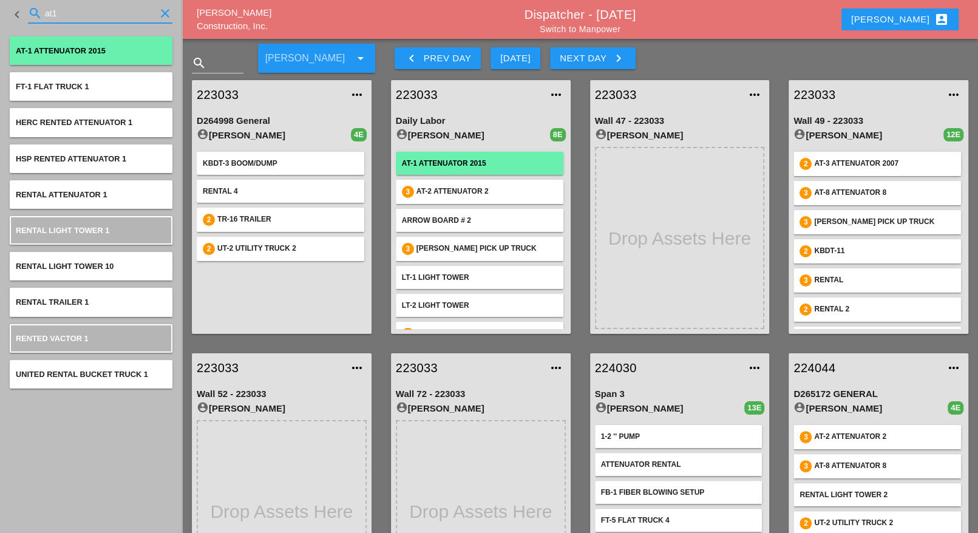
type input "at1"
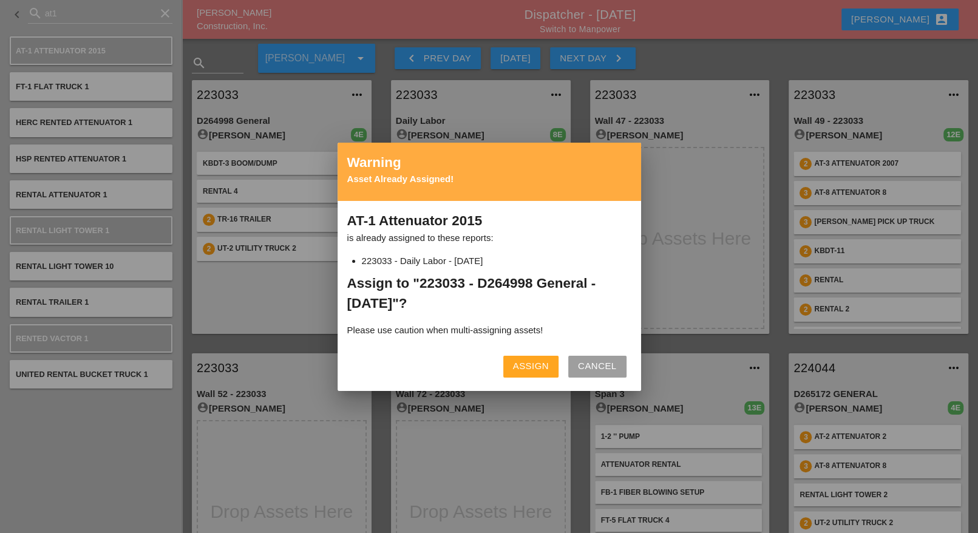
drag, startPoint x: 528, startPoint y: 367, endPoint x: 510, endPoint y: 358, distance: 20.6
click at [528, 367] on div "Assign" at bounding box center [531, 367] width 36 height 14
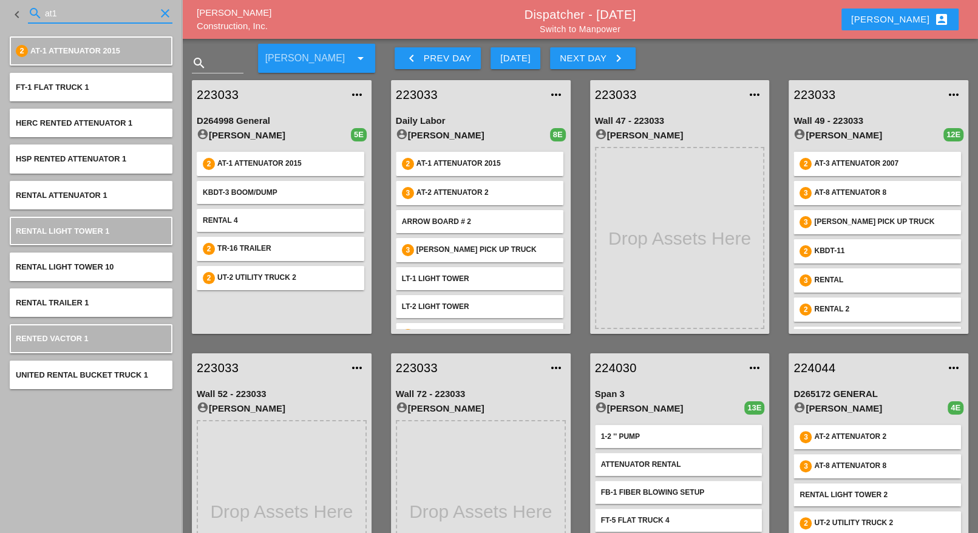
click at [56, 11] on input "at1" at bounding box center [100, 13] width 111 height 19
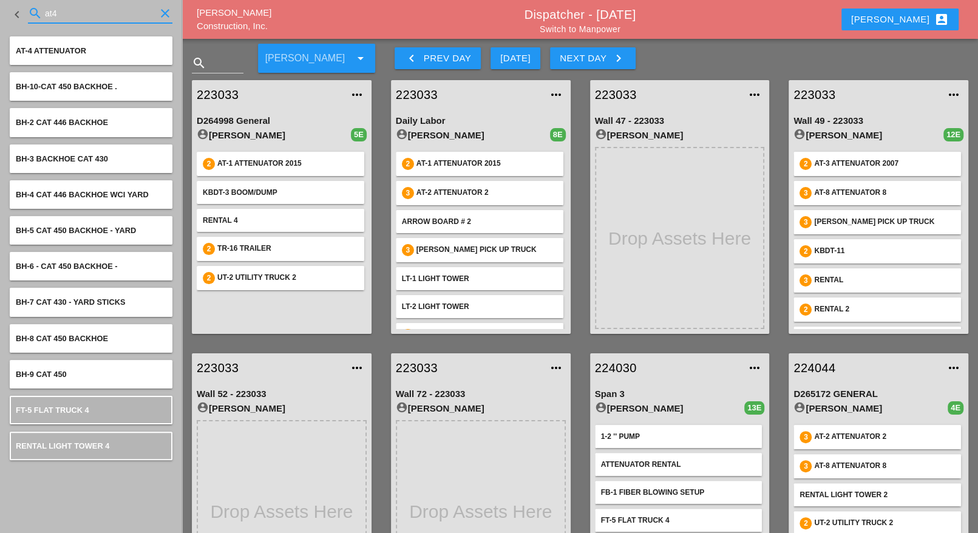
type input "at4"
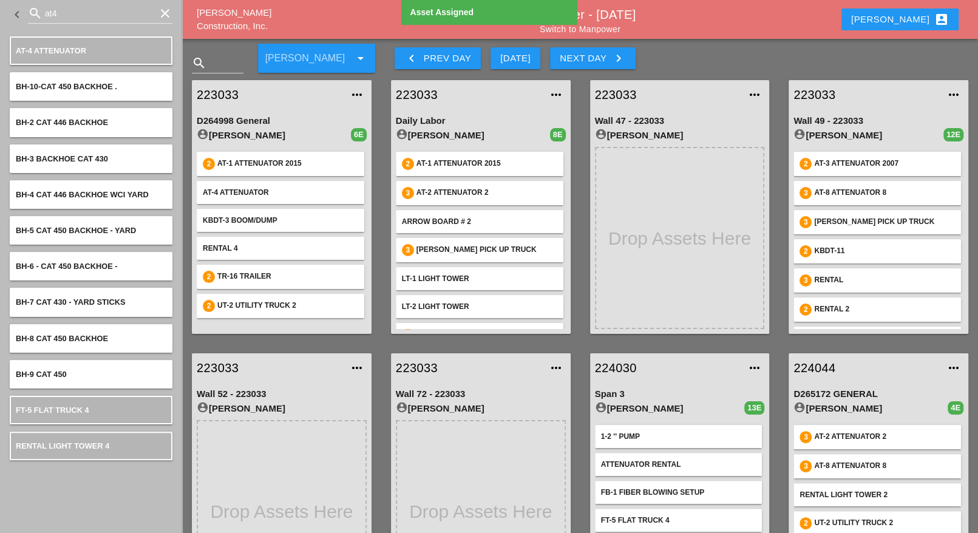
click at [234, 95] on link "223033" at bounding box center [270, 95] width 146 height 18
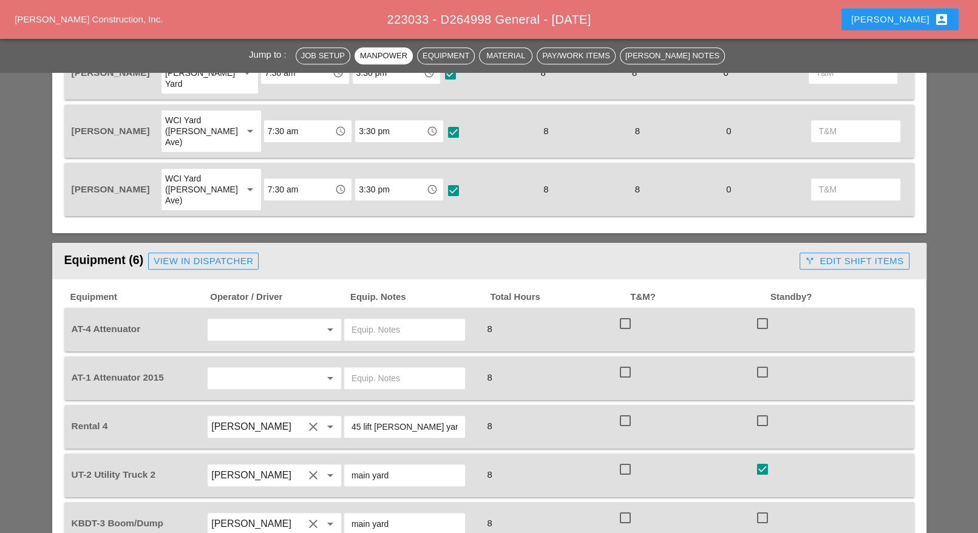
scroll to position [759, 0]
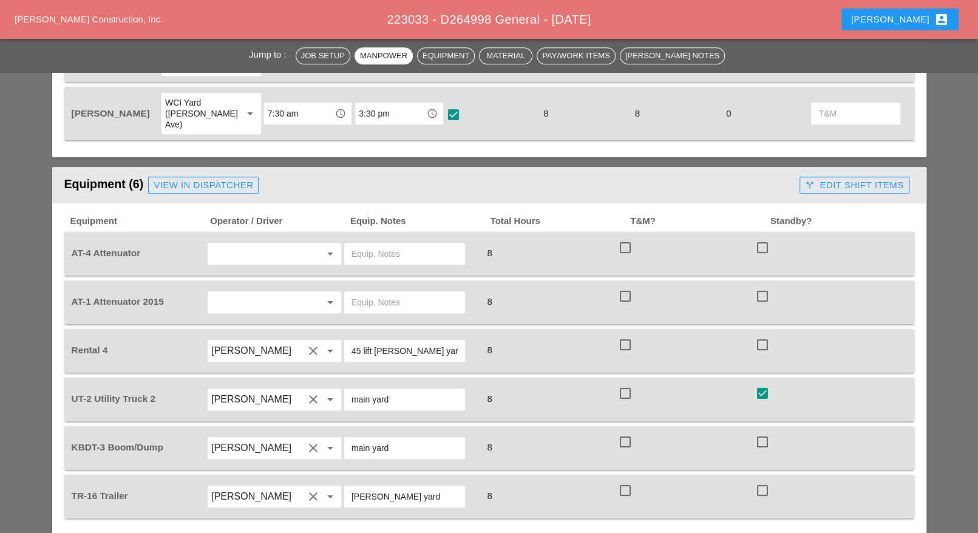
click at [762, 335] on div at bounding box center [762, 345] width 21 height 21
checkbox input "true"
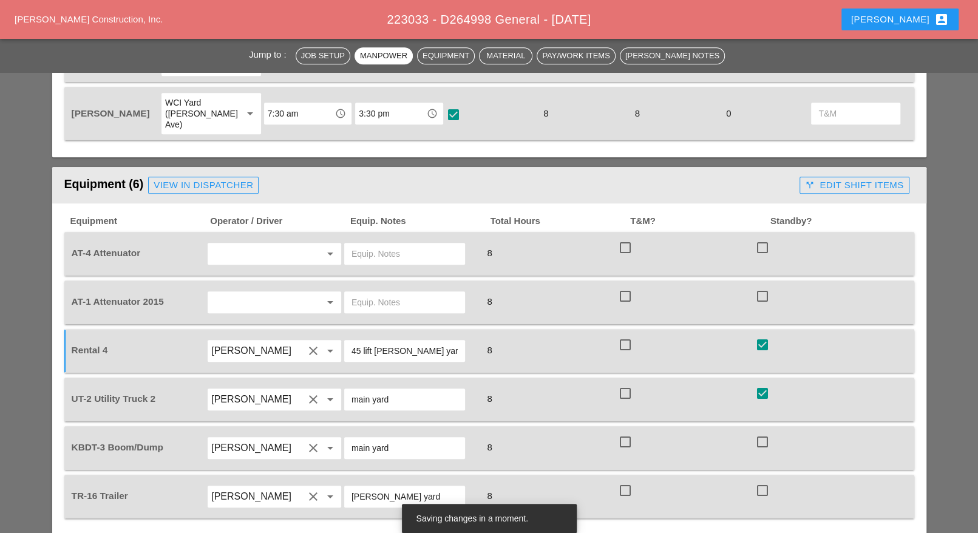
click at [762, 432] on div at bounding box center [762, 442] width 21 height 21
checkbox input "true"
click at [762, 480] on div at bounding box center [762, 490] width 21 height 21
checkbox input "true"
click at [624, 237] on div at bounding box center [625, 247] width 21 height 21
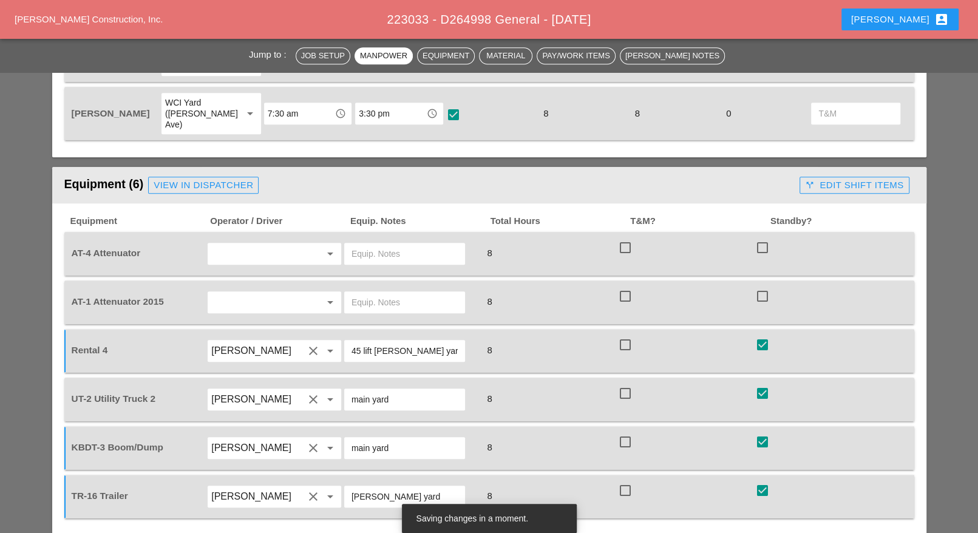
checkbox input "true"
click at [627, 286] on div at bounding box center [625, 296] width 21 height 21
checkbox input "true"
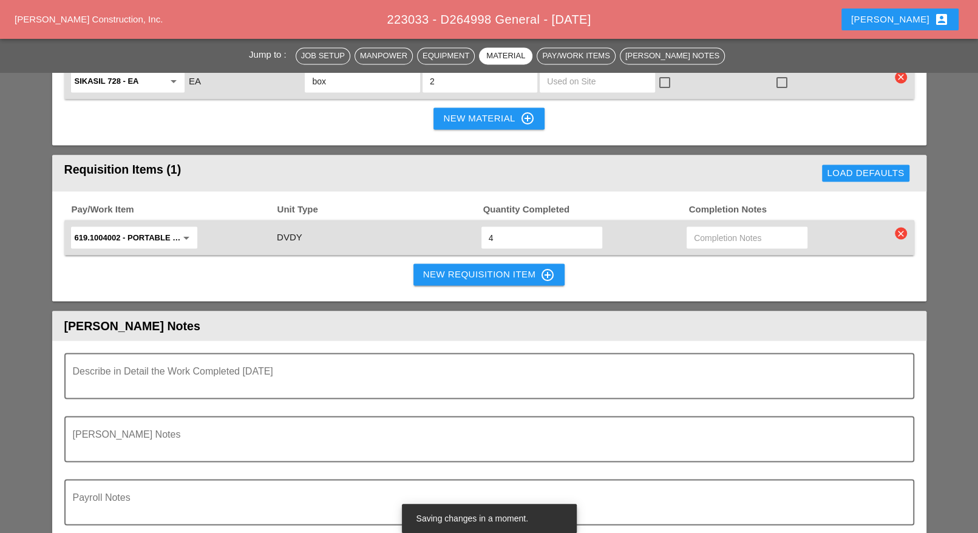
scroll to position [1594, 0]
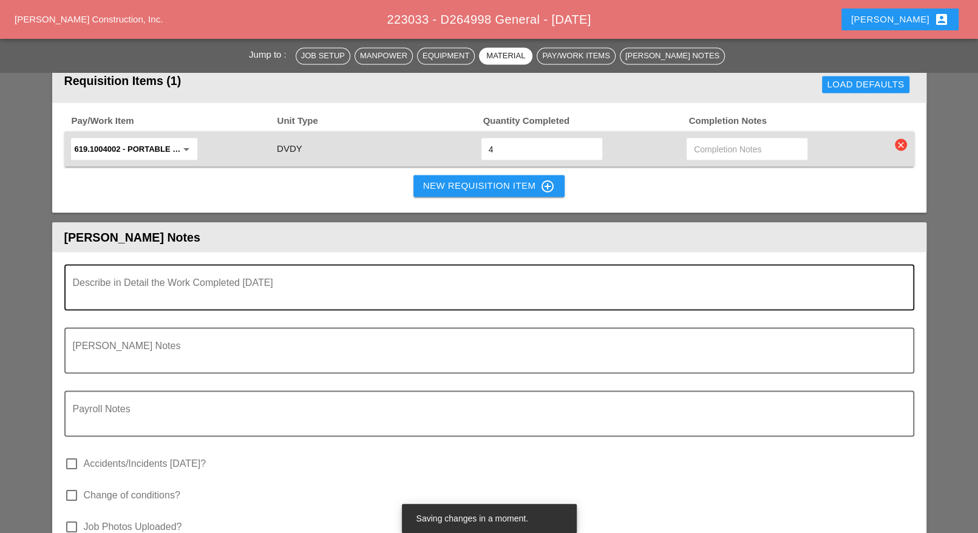
click at [154, 280] on textarea "Describe in Detail the Work Completed Today" at bounding box center [484, 294] width 823 height 29
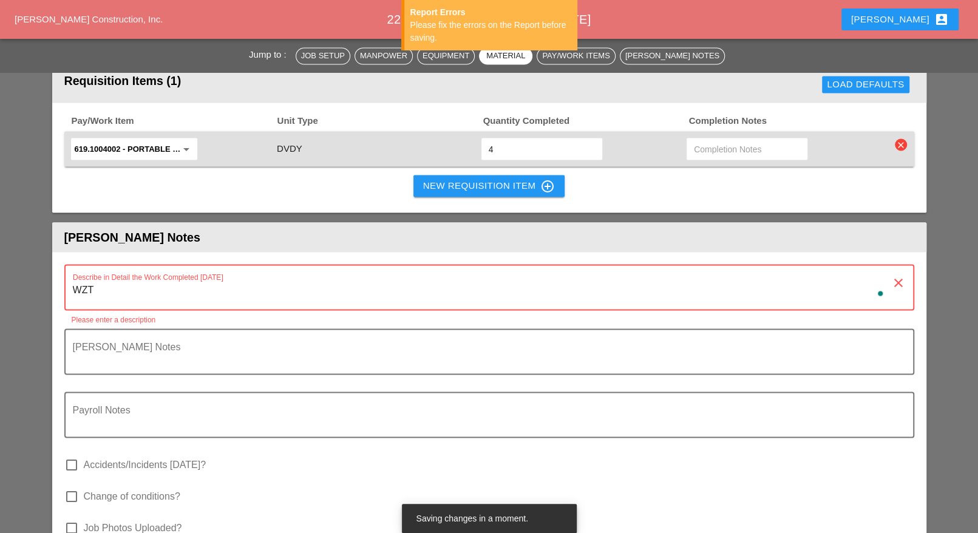
type textarea "WZTC"
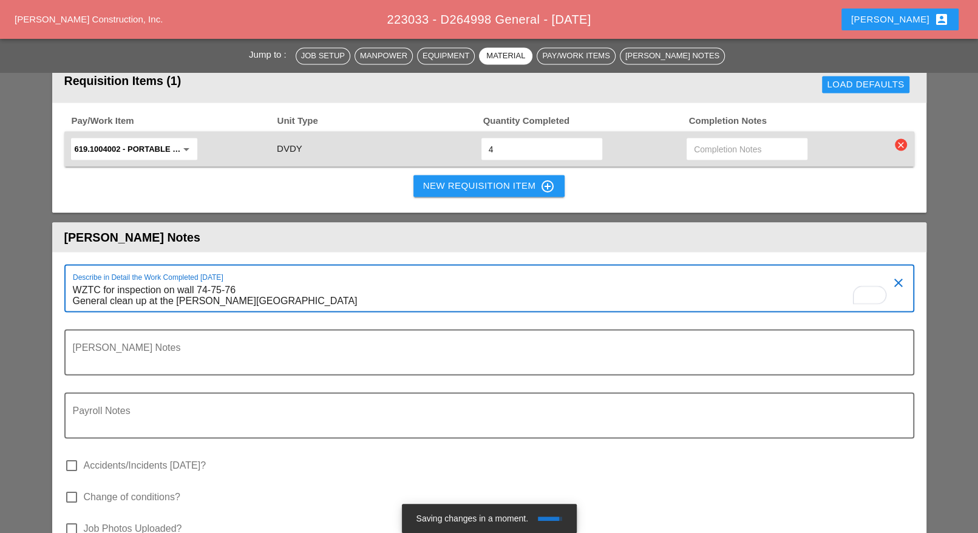
click at [253, 280] on textarea "WZTC for inspection on wall 74-75-76 General clean up at the Bruckner yard" at bounding box center [484, 295] width 823 height 31
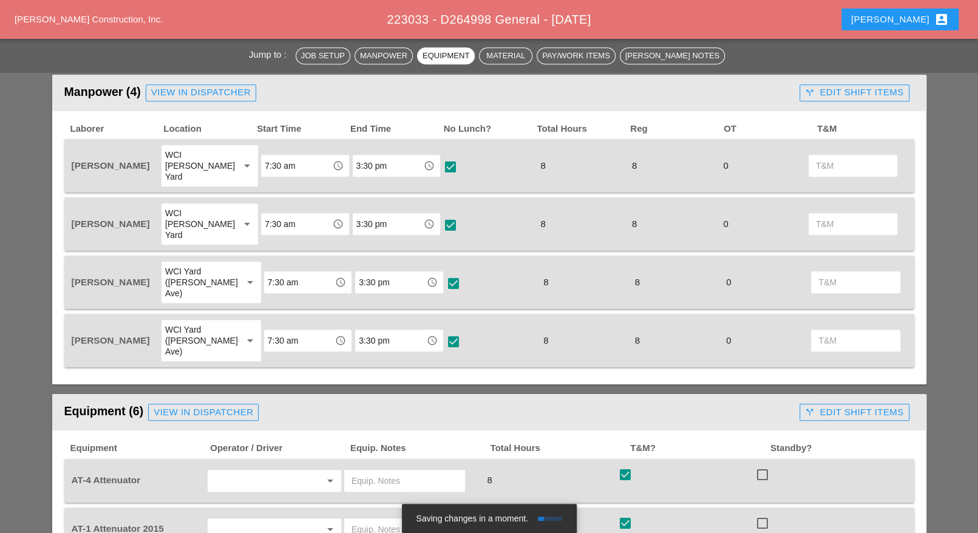
scroll to position [531, 0]
type textarea "WZTC for inspection on wall 74-75-76 General clean-up at the Bruckner yard"
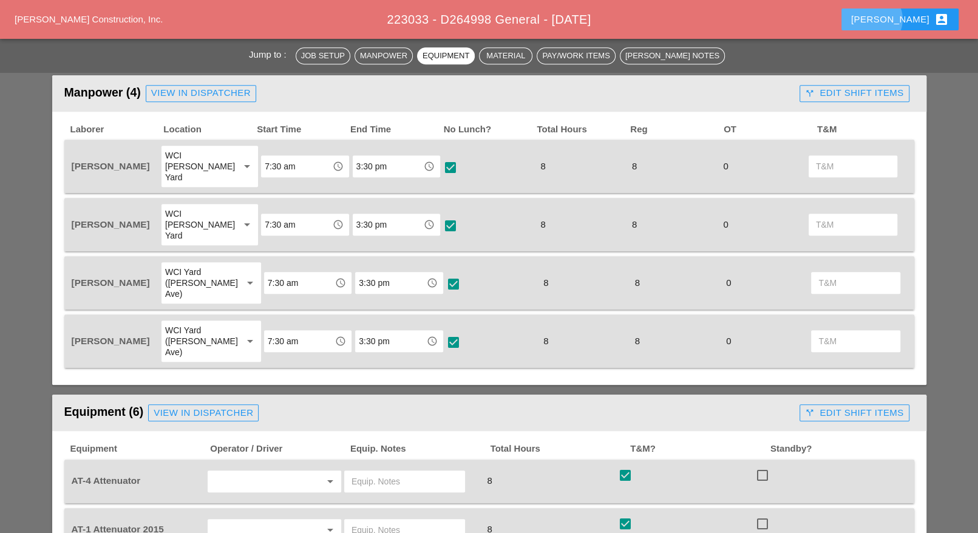
click at [918, 16] on div "Luca account_box" at bounding box center [900, 19] width 98 height 15
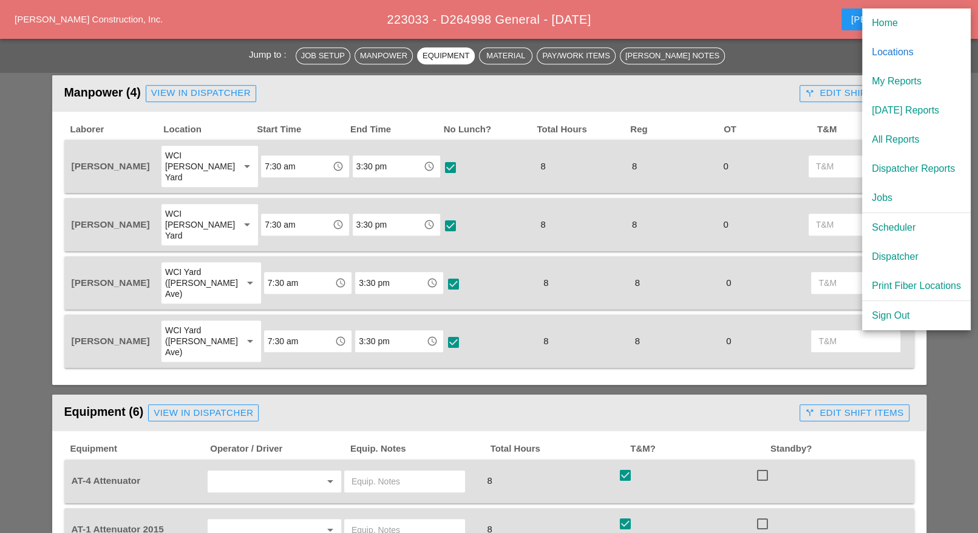
click at [766, 90] on div "Manpower (4) View in Dispatcher - All Workers Must Show up 15 Minutes Before St…" at bounding box center [429, 93] width 731 height 24
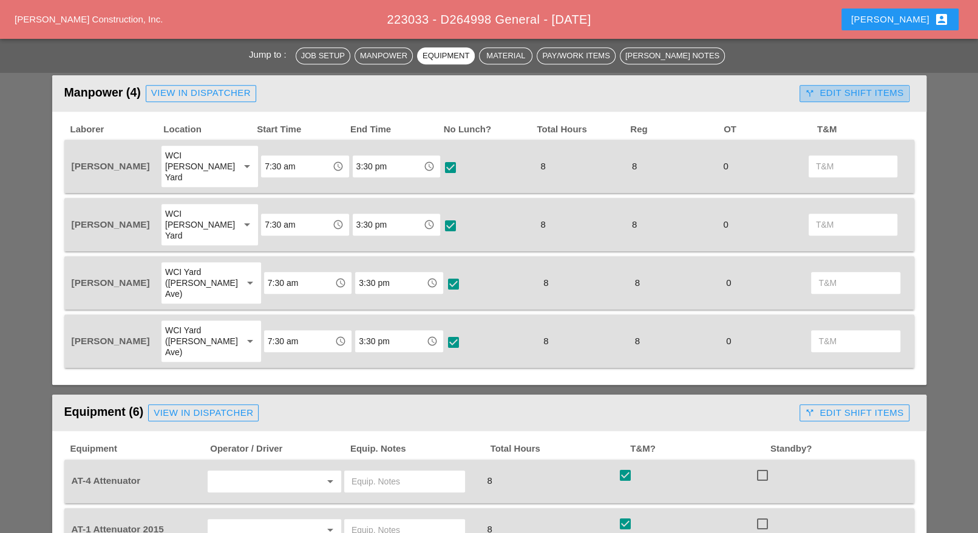
drag, startPoint x: 817, startPoint y: 90, endPoint x: 801, endPoint y: 94, distance: 16.4
click at [817, 90] on div "call_split Edit Shift Items" at bounding box center [854, 93] width 98 height 14
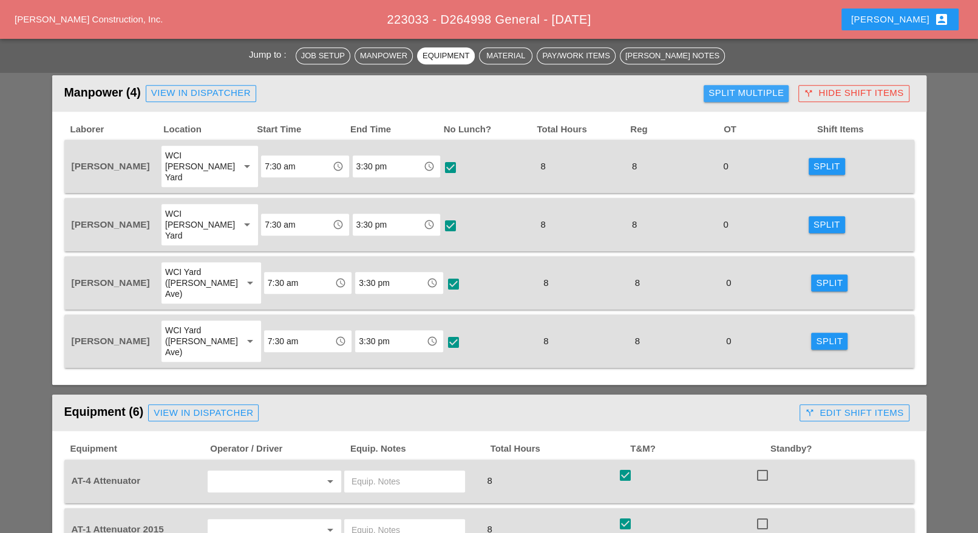
click at [758, 95] on div "Split Multiple" at bounding box center [746, 93] width 75 height 14
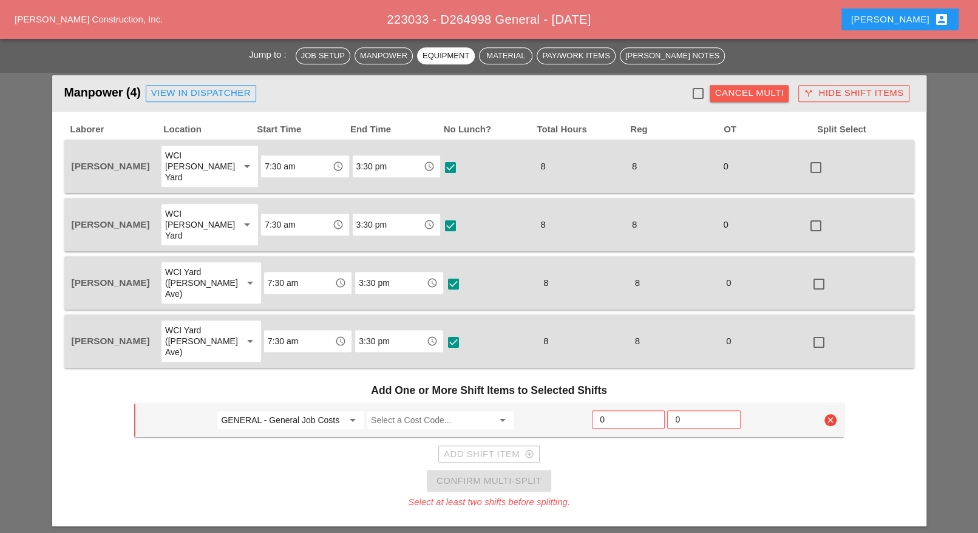
click at [748, 95] on div "Cancel Multi" at bounding box center [749, 93] width 69 height 14
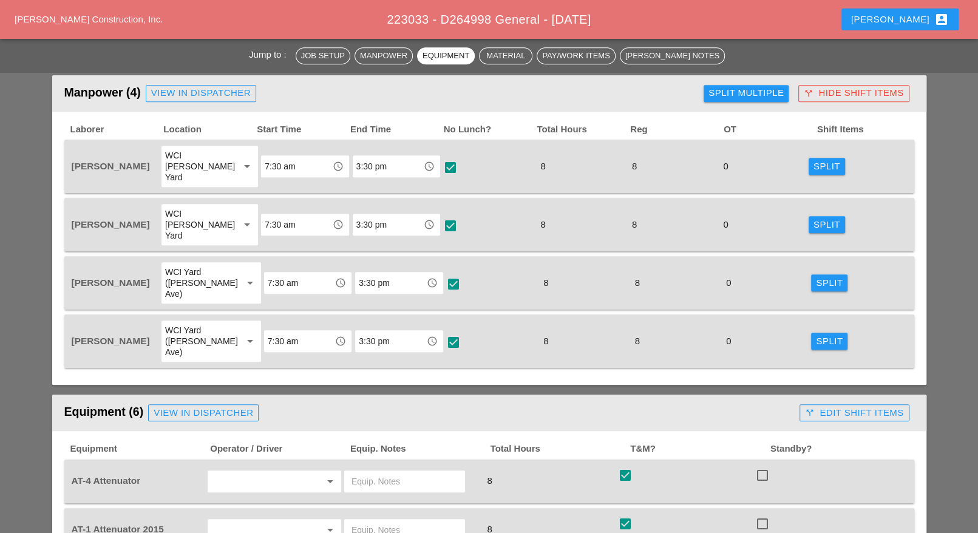
click at [815, 165] on div "Split" at bounding box center [827, 167] width 27 height 14
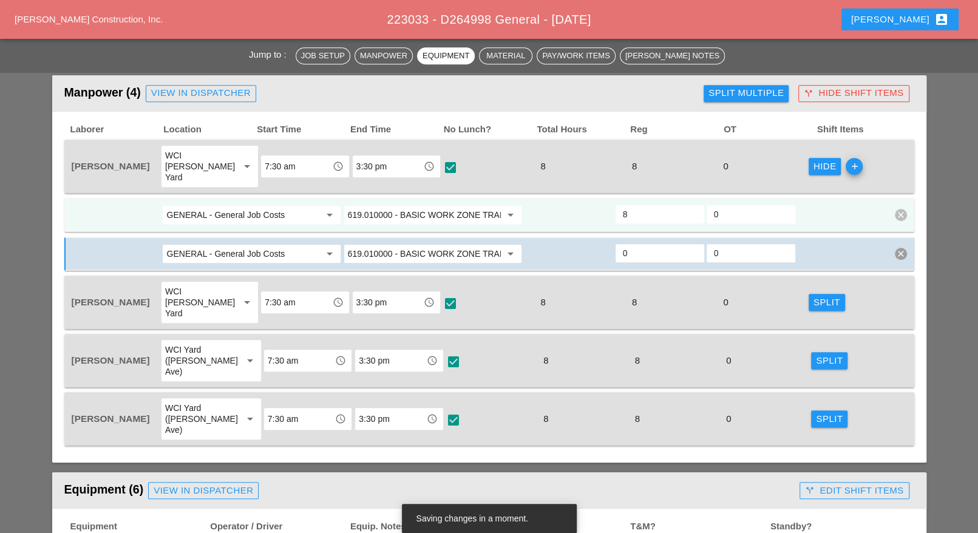
click at [230, 205] on input "GENERAL - General Job Costs" at bounding box center [242, 214] width 153 height 19
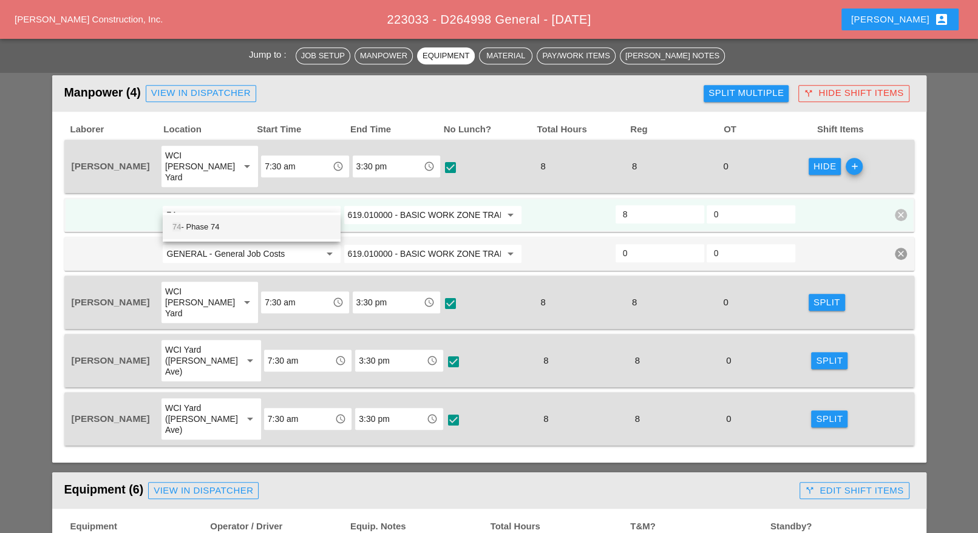
click at [155, 204] on div at bounding box center [115, 215] width 91 height 22
type input "GENERAL - General Job Costs"
click at [737, 90] on div "Split Multiple" at bounding box center [746, 93] width 75 height 14
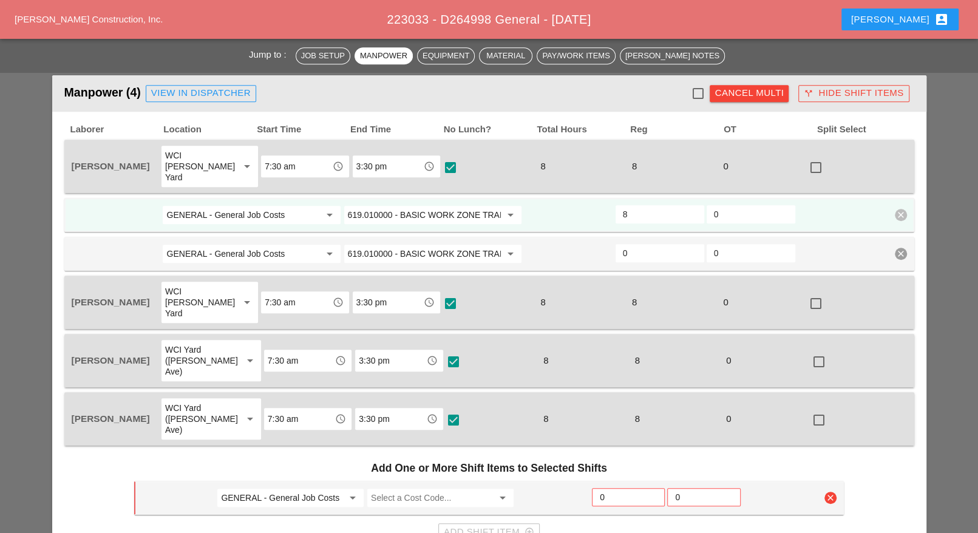
click at [695, 94] on div at bounding box center [697, 93] width 21 height 21
checkbox input "true"
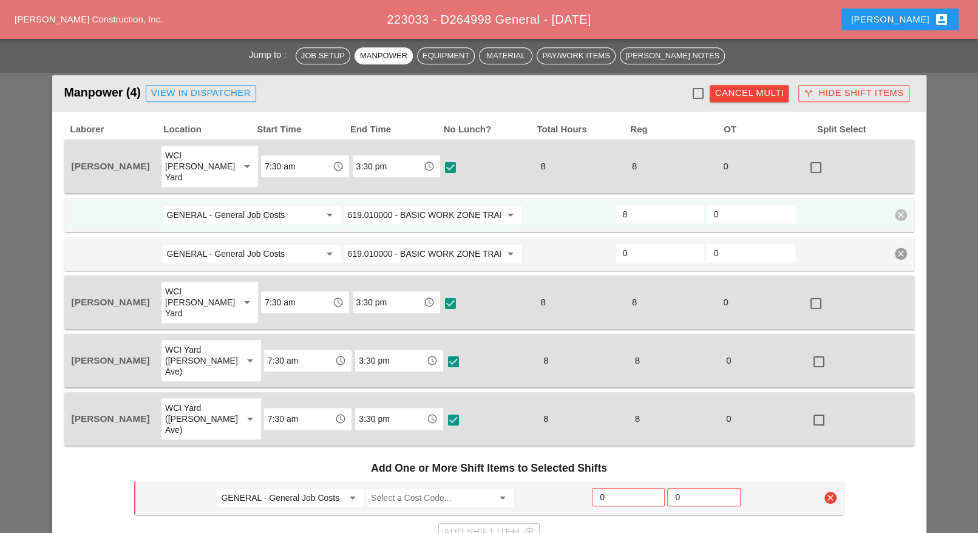
checkbox input "true"
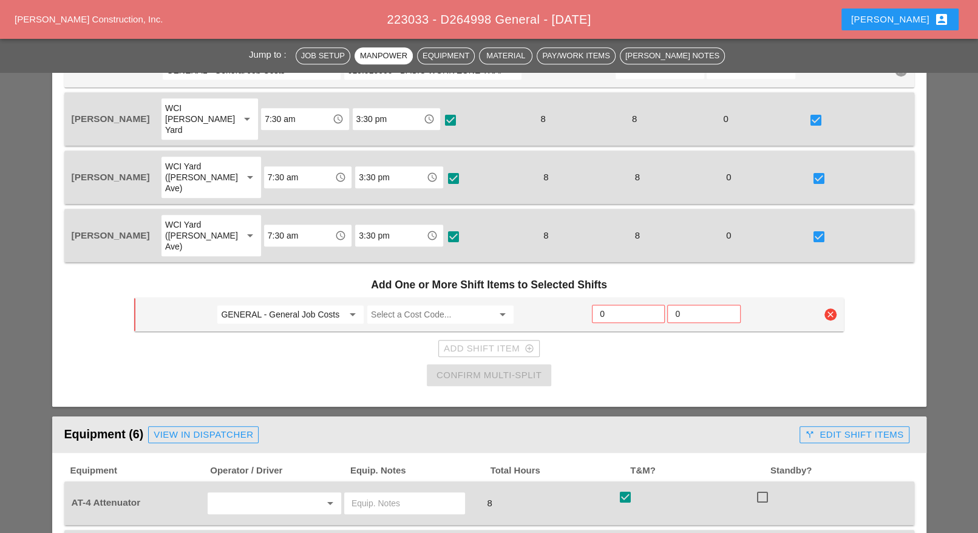
scroll to position [759, 0]
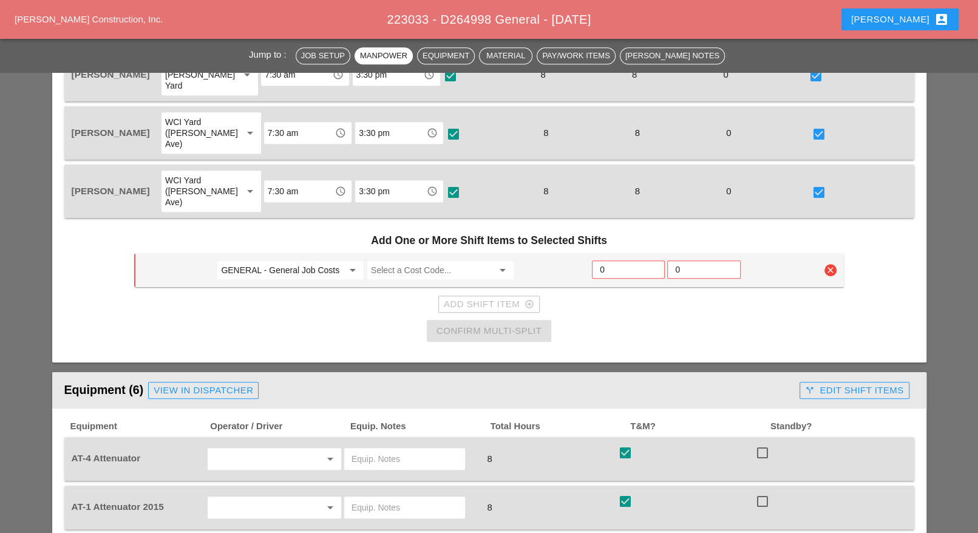
click at [287, 261] on input "GENERAL - General Job Costs" at bounding box center [282, 270] width 122 height 19
click at [259, 242] on div "74 - Phase 74" at bounding box center [291, 247] width 128 height 15
type input "74 - Phase 74"
click at [396, 261] on input "Select a Cost Code..." at bounding box center [432, 270] width 122 height 19
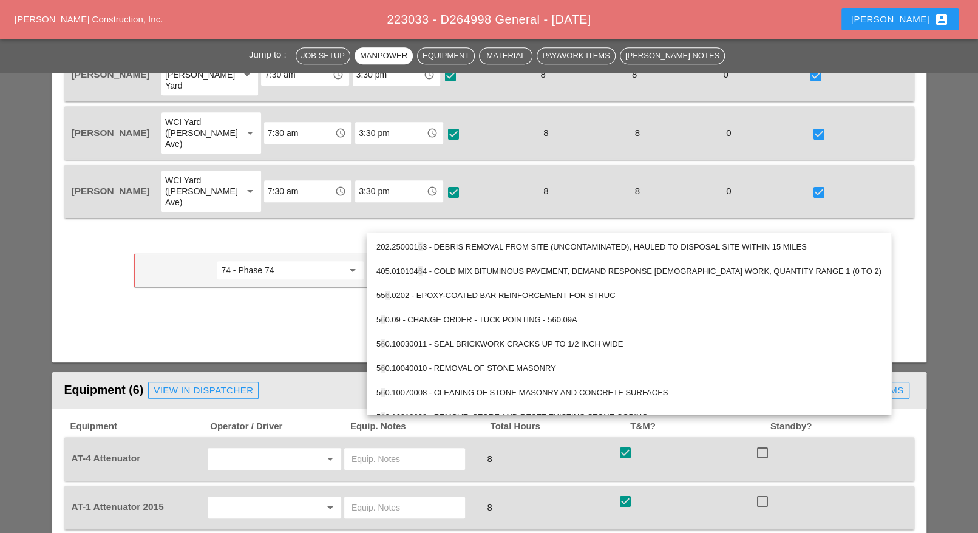
type input "6"
click at [833, 264] on icon "clear" at bounding box center [831, 270] width 12 height 12
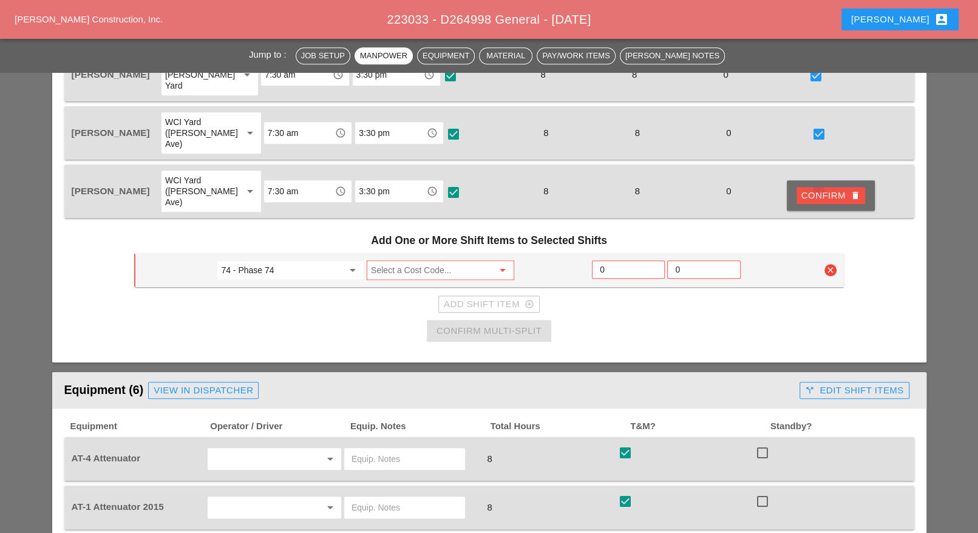
click at [888, 219] on div "Laborer Location Start Time End Time No Lunch? Total Hours Reg OT Split Select …" at bounding box center [489, 123] width 850 height 455
click at [836, 195] on div "Confirm delete" at bounding box center [831, 196] width 59 height 14
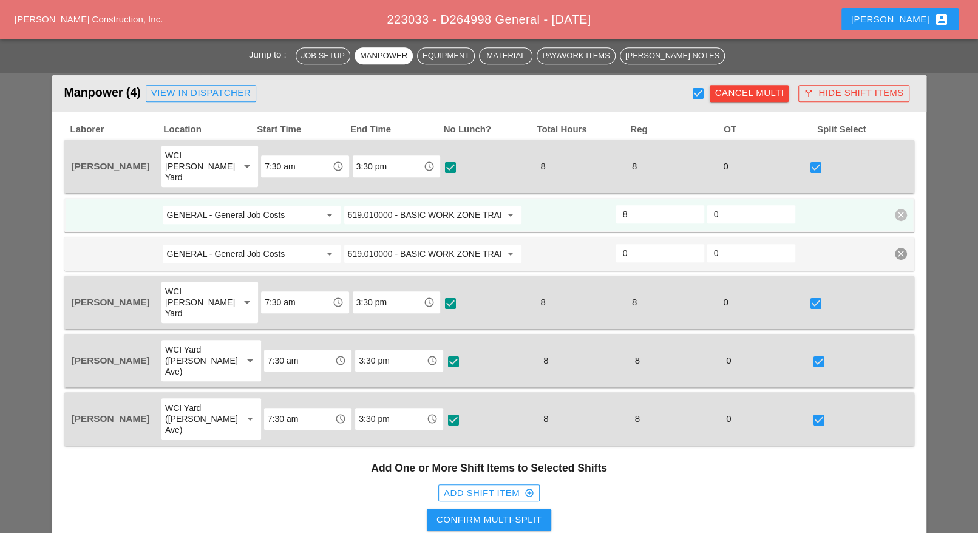
scroll to position [380, 0]
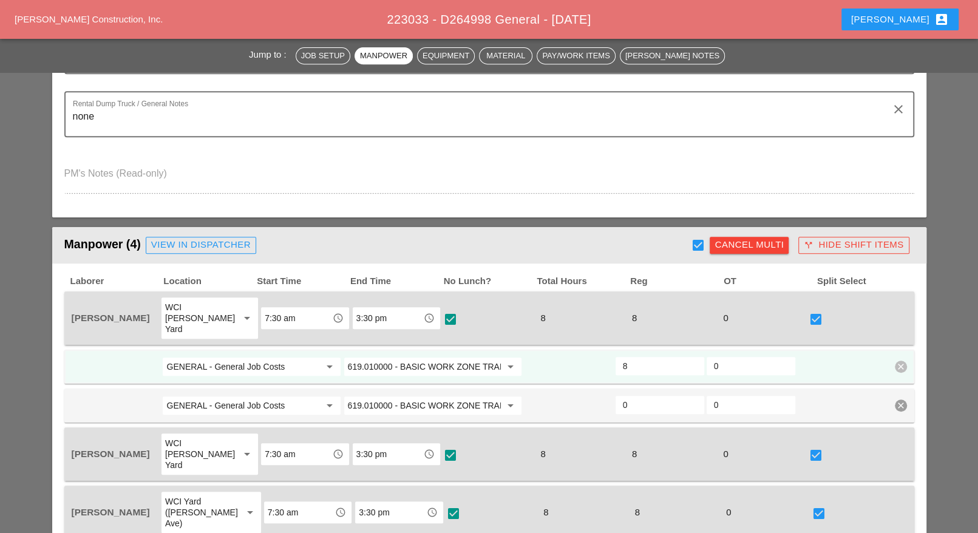
click at [695, 242] on div at bounding box center [697, 245] width 21 height 21
checkbox input "false"
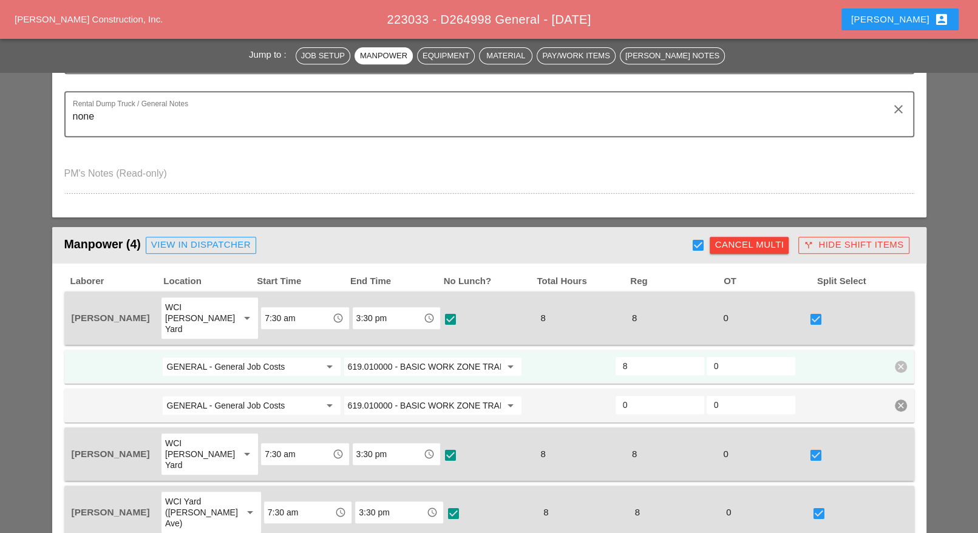
checkbox input "false"
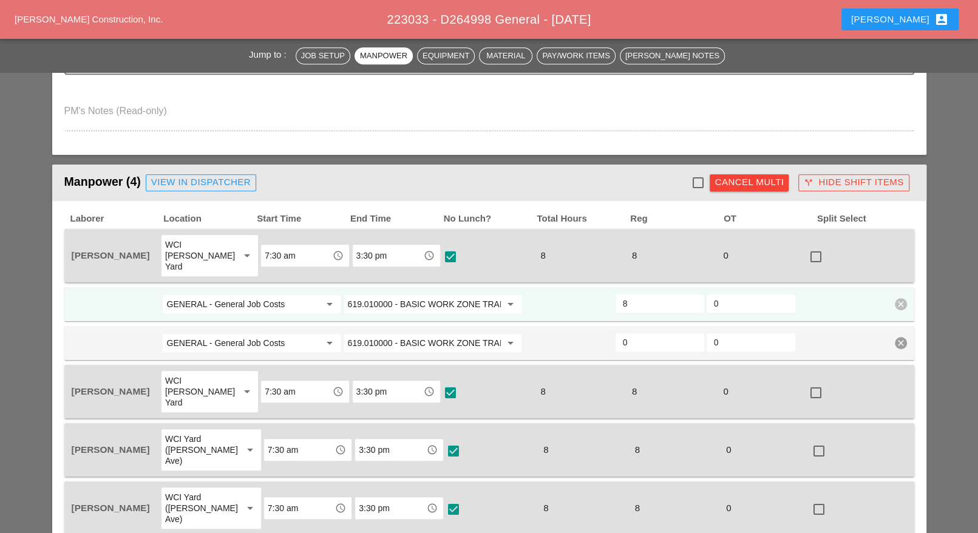
scroll to position [531, 0]
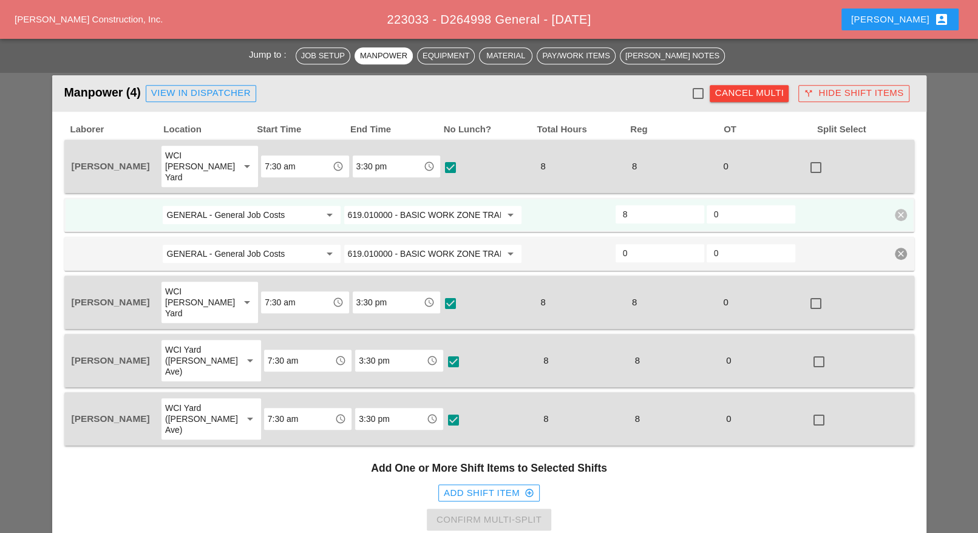
click at [768, 93] on div "Cancel Multi" at bounding box center [749, 93] width 69 height 14
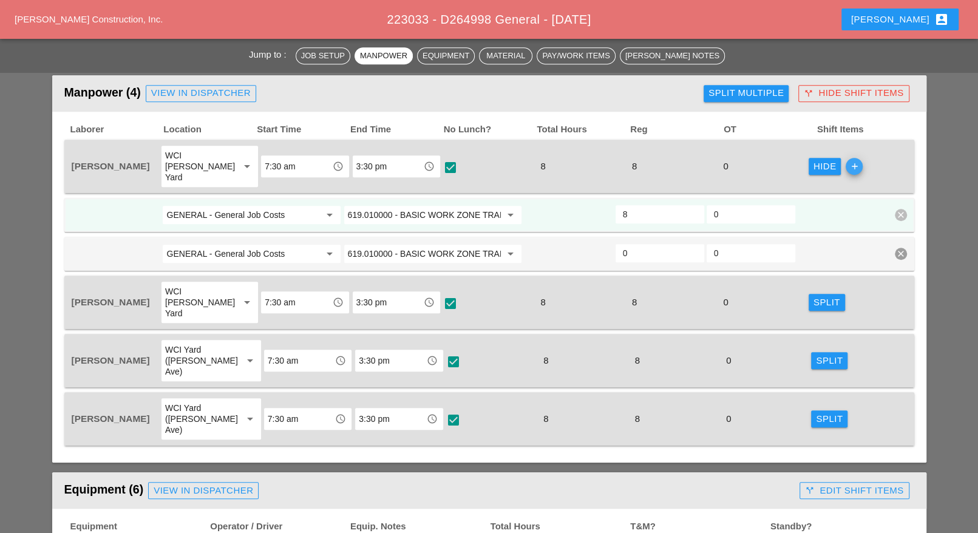
click at [847, 158] on icon "add" at bounding box center [854, 166] width 17 height 17
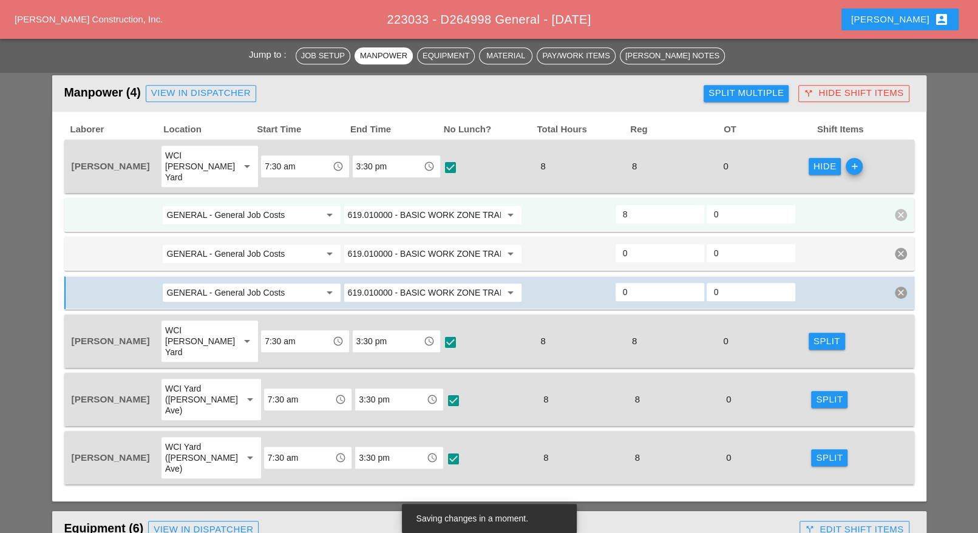
click at [247, 205] on input "GENERAL - General Job Costs" at bounding box center [242, 214] width 153 height 19
click at [215, 235] on div "74 - Phase 74" at bounding box center [251, 227] width 159 height 24
type input "74 - Phase 74"
click at [219, 244] on input "GENERAL - General Job Costs" at bounding box center [242, 253] width 153 height 19
drag, startPoint x: 210, startPoint y: 264, endPoint x: 217, endPoint y: 273, distance: 12.1
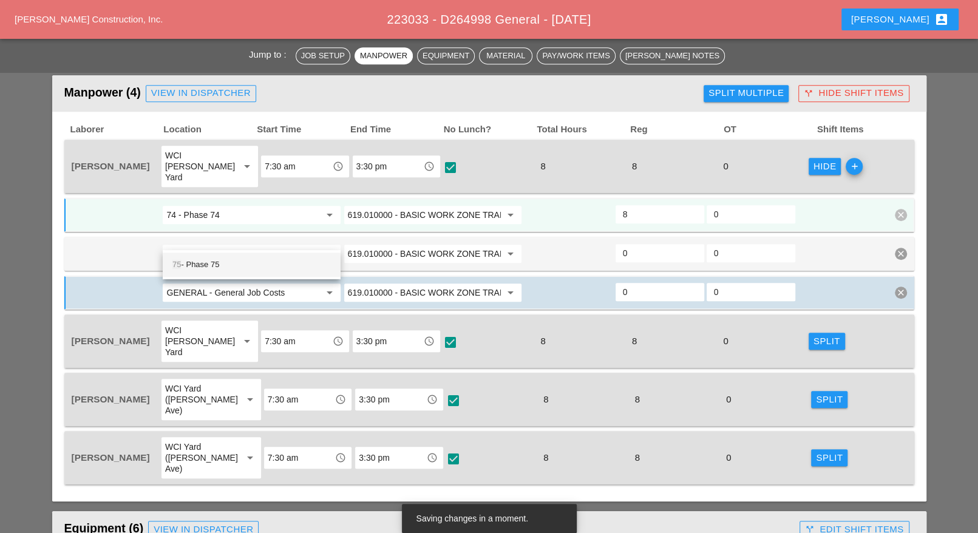
click at [210, 264] on div "75 - Phase 75" at bounding box center [251, 264] width 159 height 15
type input "75 - Phase 75"
click at [217, 283] on input "GENERAL - General Job Costs" at bounding box center [242, 292] width 153 height 19
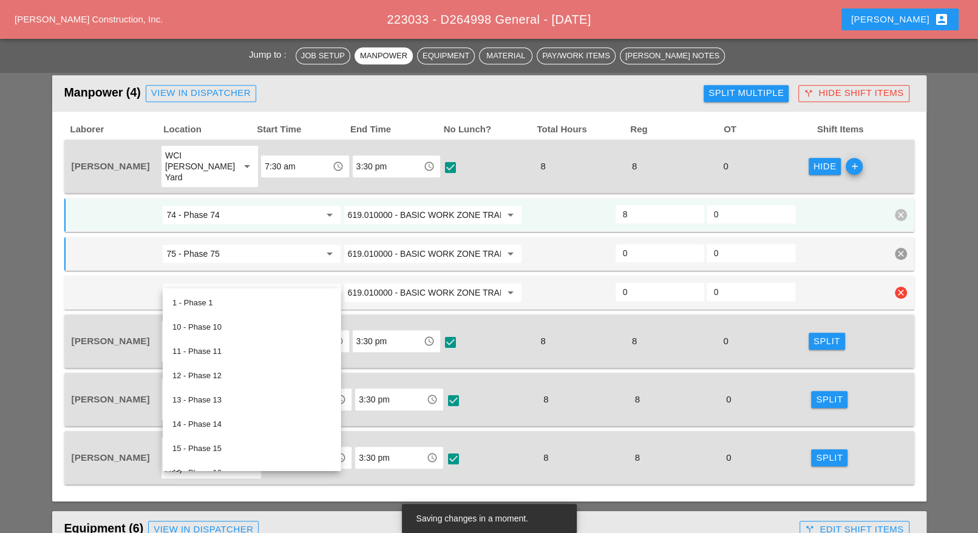
click at [213, 283] on input "GENERAL - General Job Costs" at bounding box center [242, 292] width 153 height 19
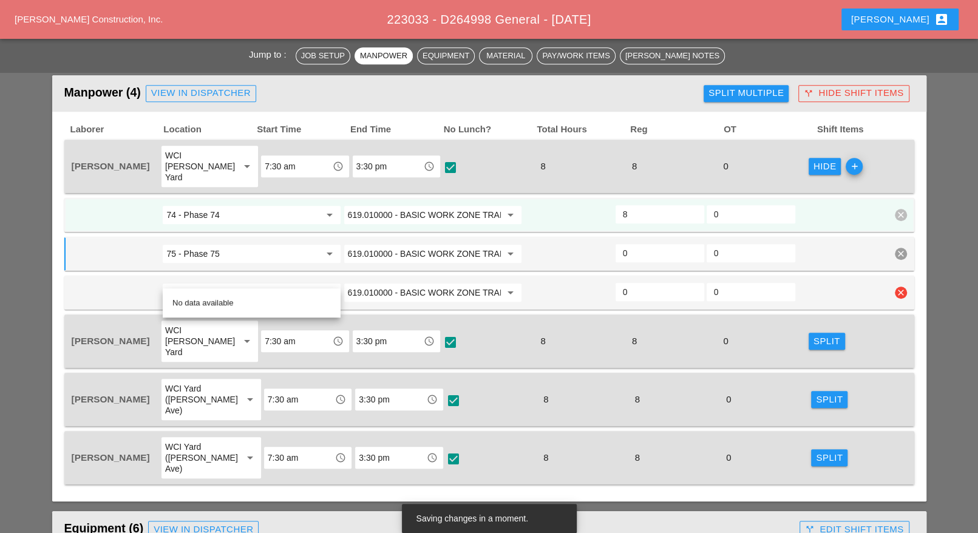
click at [147, 282] on div at bounding box center [115, 293] width 91 height 22
click at [196, 283] on input "GENERAL - General Job Costs" at bounding box center [242, 292] width 153 height 19
click at [202, 299] on div "76 - Phase 76" at bounding box center [251, 303] width 159 height 15
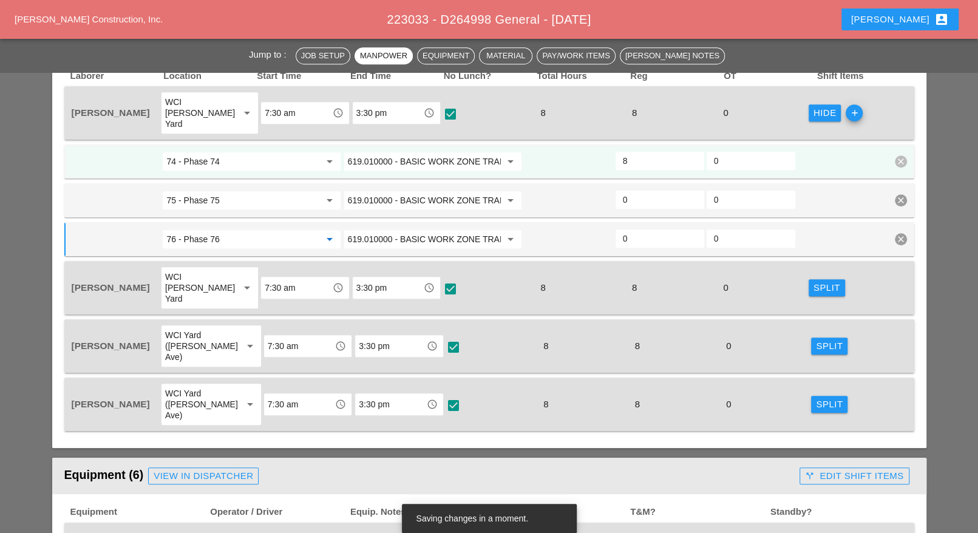
scroll to position [607, 0]
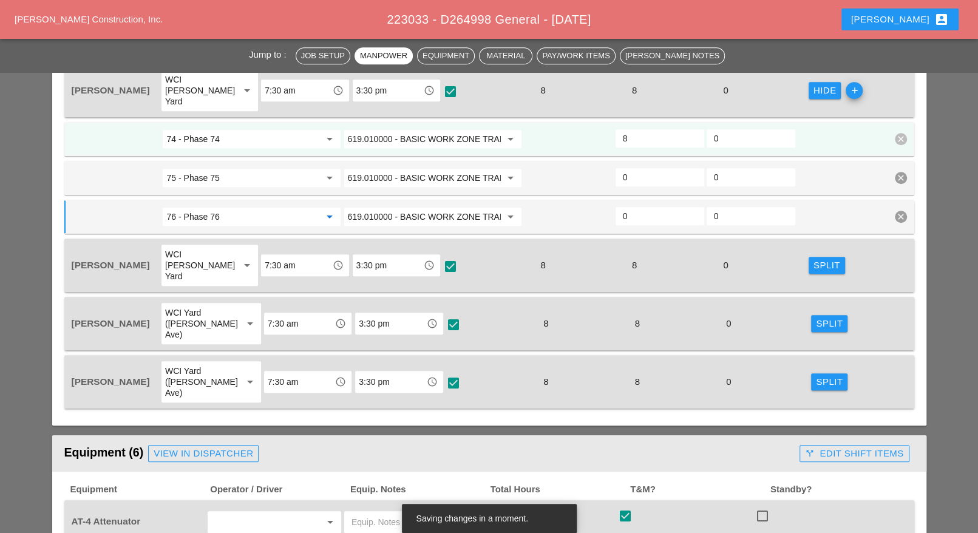
type input "76 - Phase 76"
click at [814, 259] on div "Split" at bounding box center [827, 266] width 27 height 14
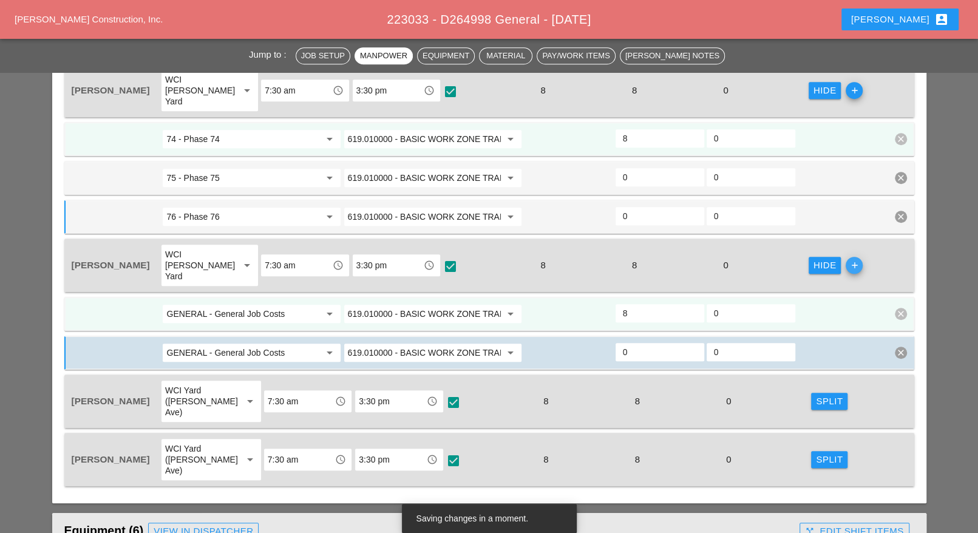
drag, startPoint x: 851, startPoint y: 244, endPoint x: 833, endPoint y: 254, distance: 20.9
click at [851, 257] on icon "add" at bounding box center [854, 265] width 17 height 17
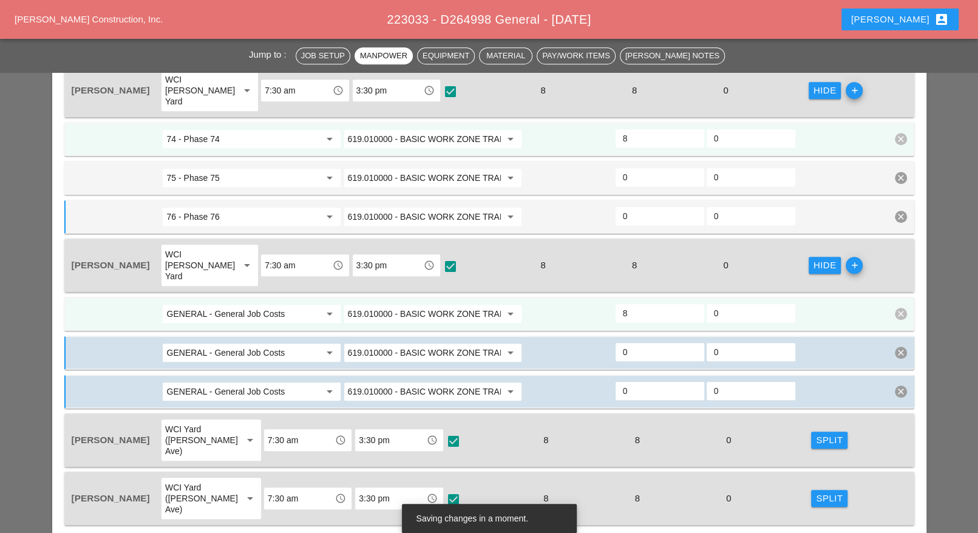
click at [255, 304] on input "GENERAL - General Job Costs" at bounding box center [242, 313] width 153 height 19
click at [237, 315] on div "74 - Phase 74" at bounding box center [251, 312] width 159 height 15
type input "74 - Phase 74"
click at [238, 343] on input "GENERAL - General Job Costs" at bounding box center [242, 352] width 153 height 19
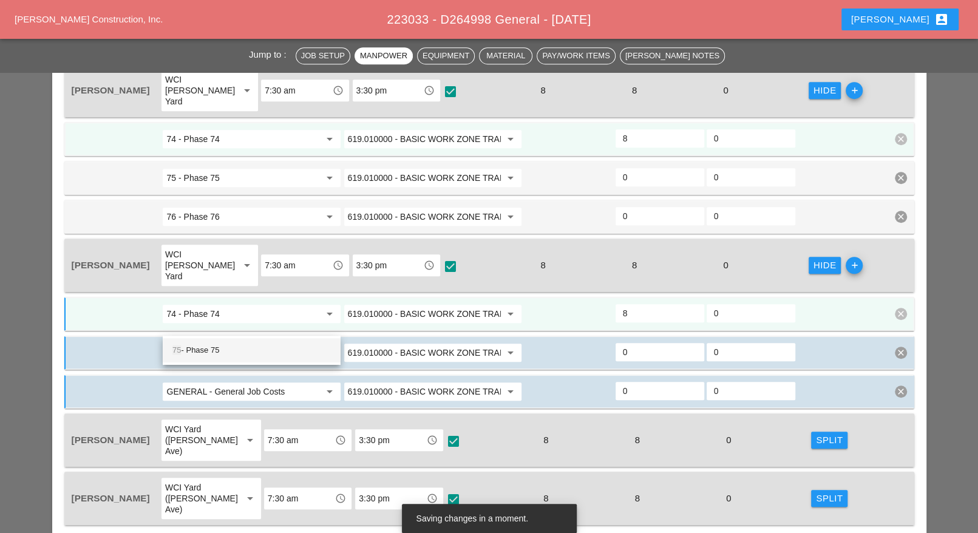
click at [225, 350] on div "75 - Phase 75" at bounding box center [251, 350] width 159 height 15
type input "75 - Phase 75"
click at [227, 382] on input "GENERAL - General Job Costs" at bounding box center [242, 391] width 153 height 19
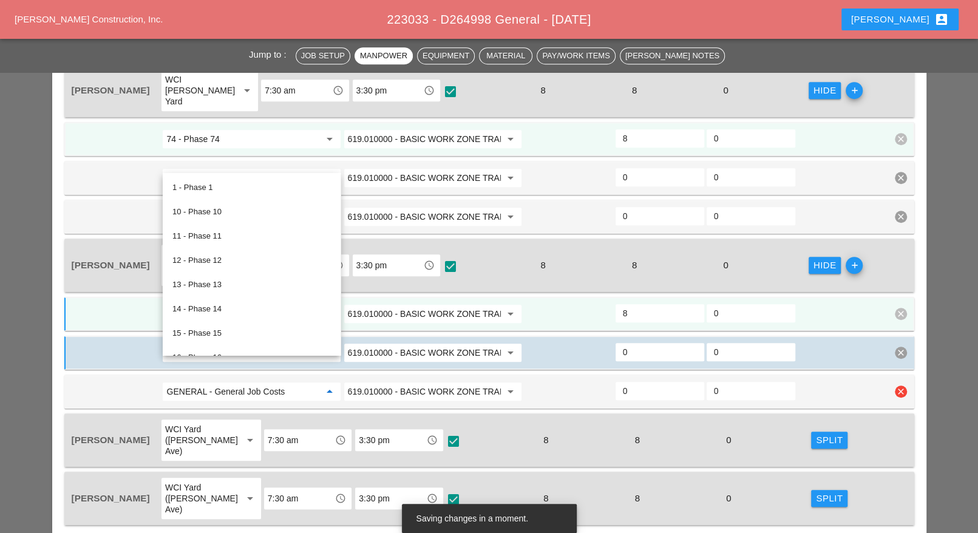
click at [139, 381] on div at bounding box center [115, 392] width 91 height 22
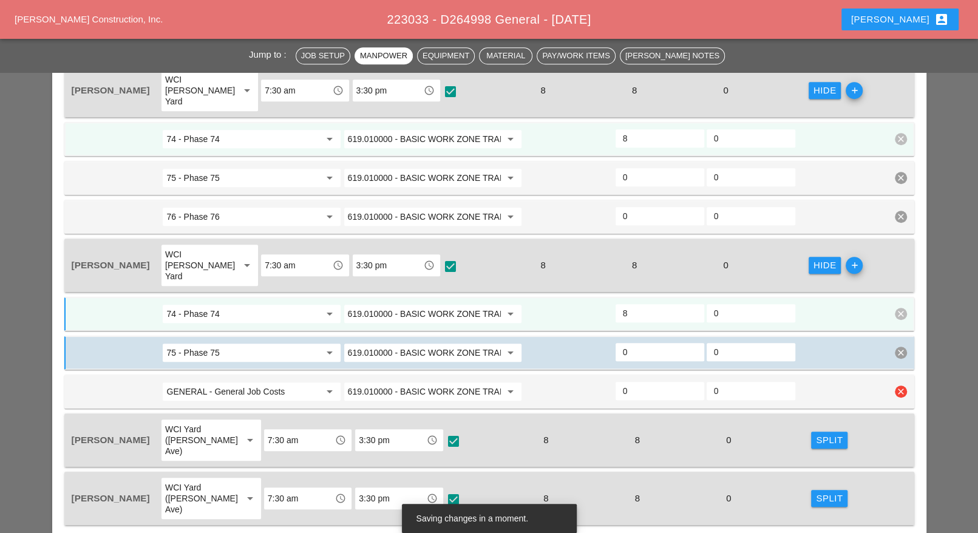
click at [183, 382] on input "GENERAL - General Job Costs" at bounding box center [242, 391] width 153 height 19
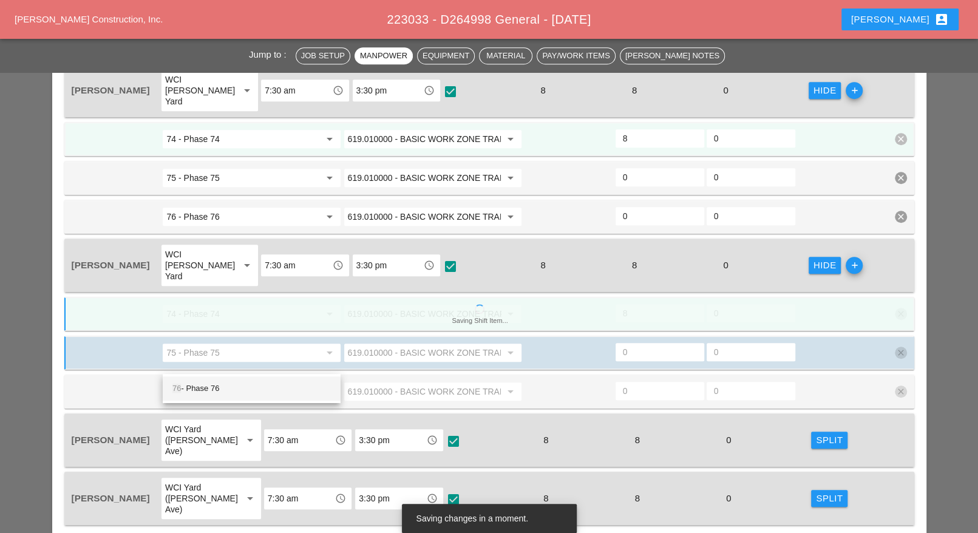
click at [199, 382] on div "76 - Phase 76" at bounding box center [251, 388] width 159 height 15
type input "76 - Phase 76"
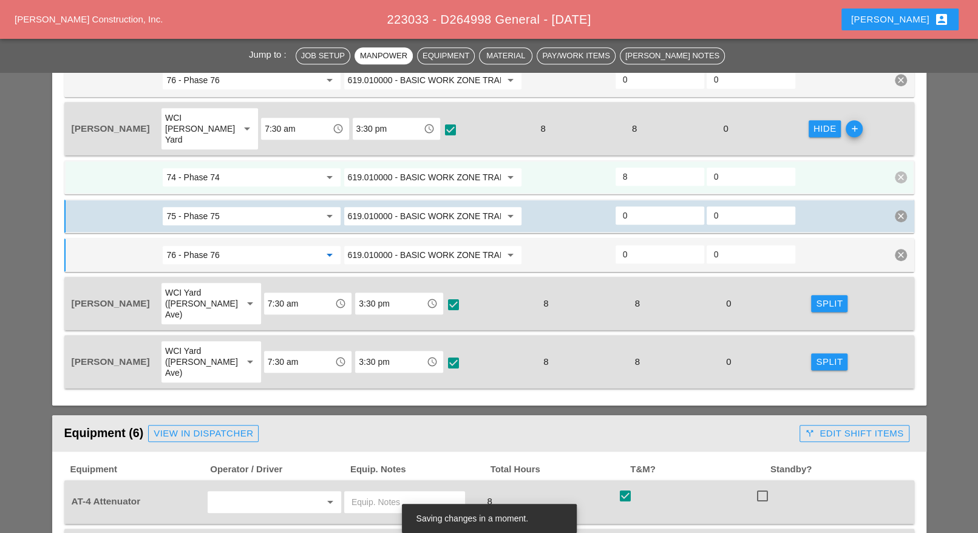
scroll to position [759, 0]
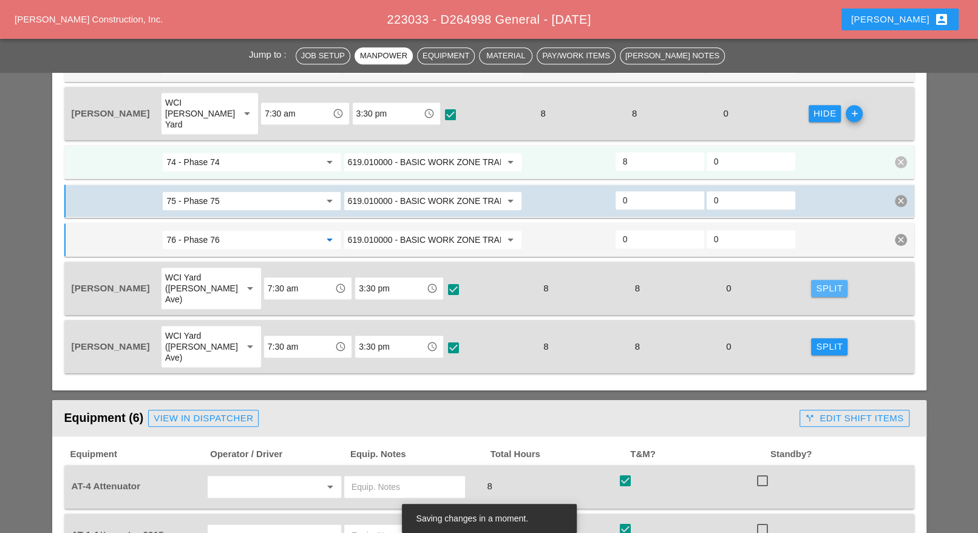
click at [818, 282] on div "Split" at bounding box center [829, 289] width 27 height 14
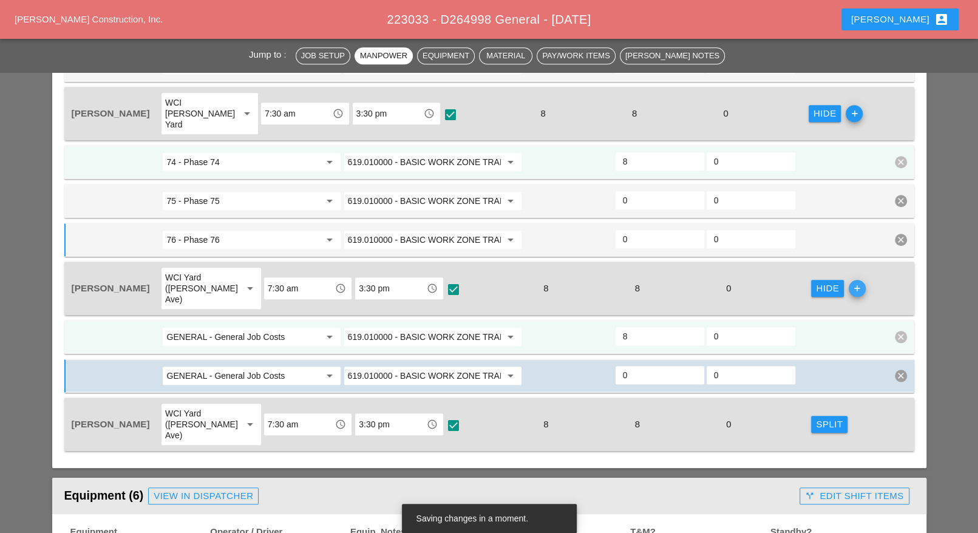
drag, startPoint x: 844, startPoint y: 253, endPoint x: 727, endPoint y: 287, distance: 121.9
click at [849, 280] on icon "add" at bounding box center [857, 288] width 17 height 17
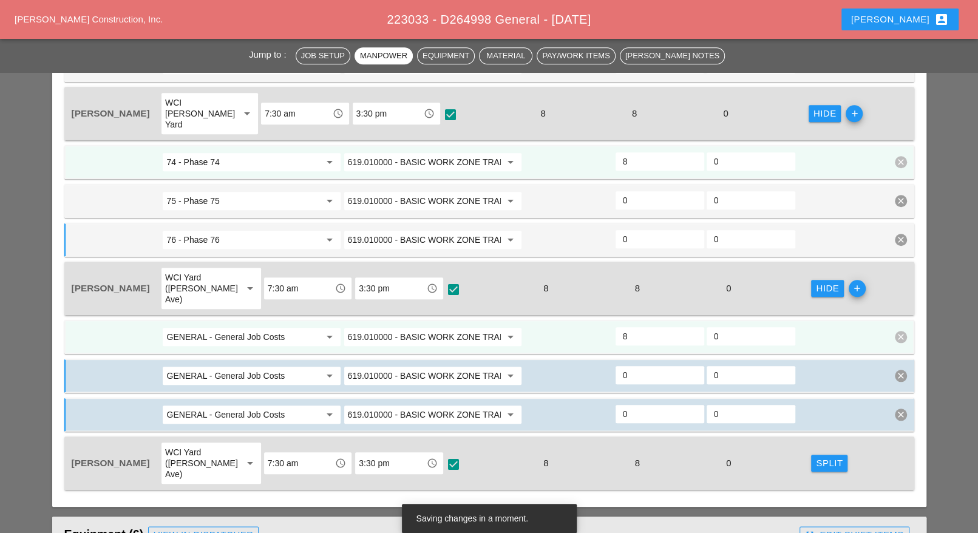
click at [234, 327] on input "GENERAL - General Job Costs" at bounding box center [242, 336] width 153 height 19
drag, startPoint x: 205, startPoint y: 320, endPoint x: 203, endPoint y: 327, distance: 6.8
click at [205, 319] on div "74 - Phase 74" at bounding box center [251, 322] width 159 height 15
type input "74 - Phase 74"
click at [206, 366] on input "GENERAL - General Job Costs" at bounding box center [242, 375] width 153 height 19
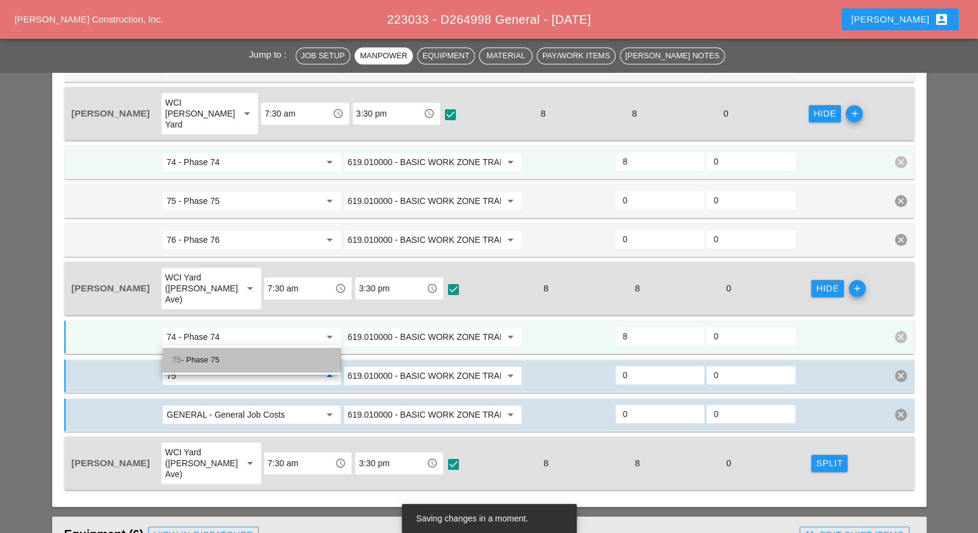
click at [211, 360] on div "75 - Phase 75" at bounding box center [251, 360] width 159 height 15
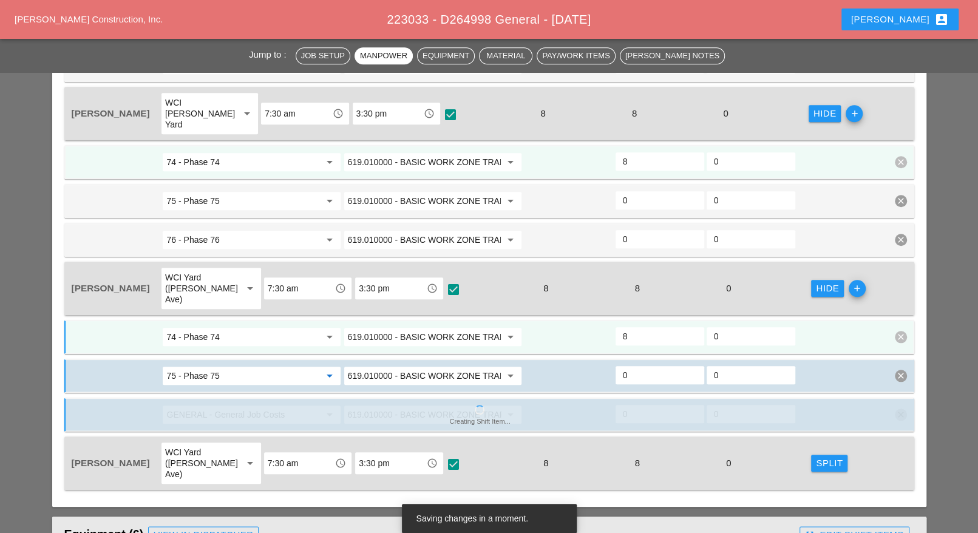
type input "75 - Phase 75"
click at [213, 405] on div "GENERAL - General Job Costs arrow_drop_down" at bounding box center [251, 414] width 179 height 19
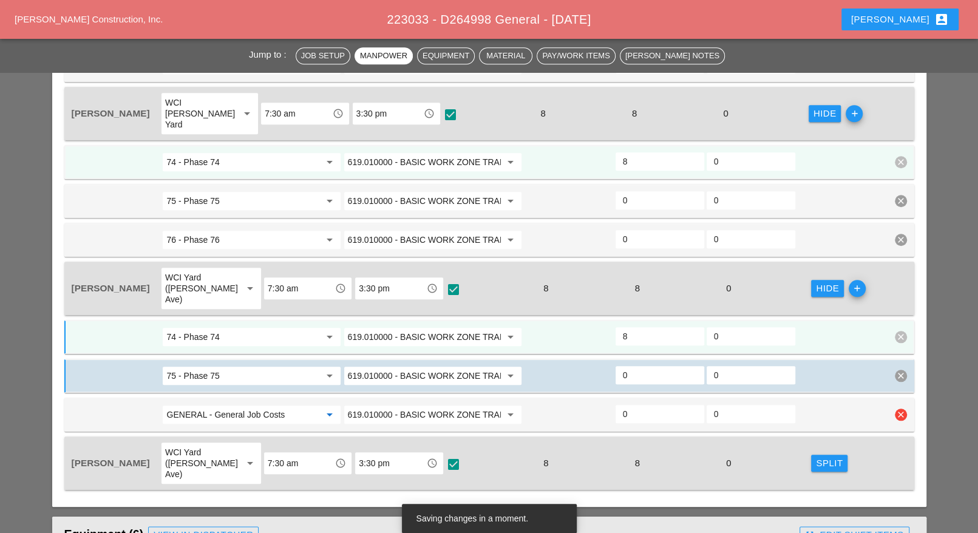
click at [213, 405] on input "GENERAL - General Job Costs" at bounding box center [242, 414] width 153 height 19
click at [214, 395] on div "76 - Phase 76" at bounding box center [251, 398] width 159 height 15
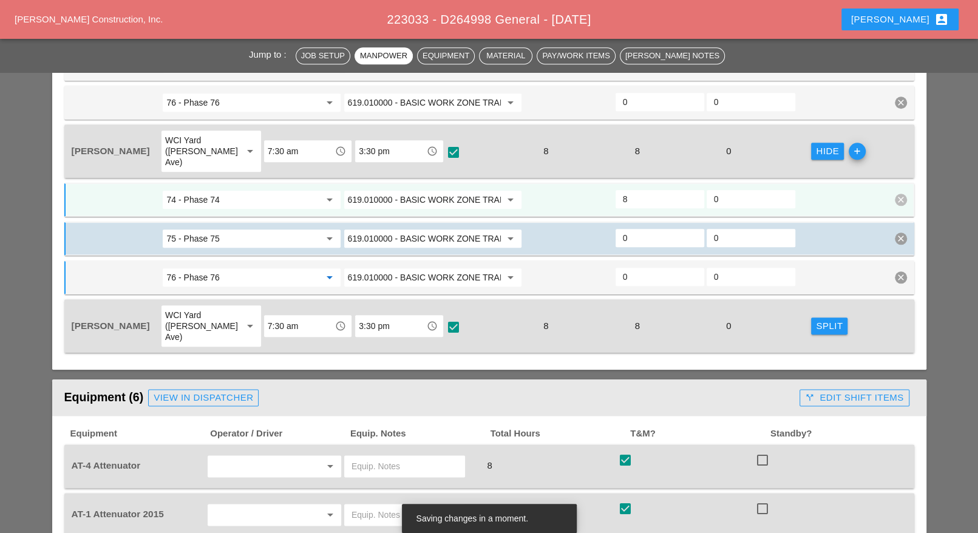
scroll to position [911, 0]
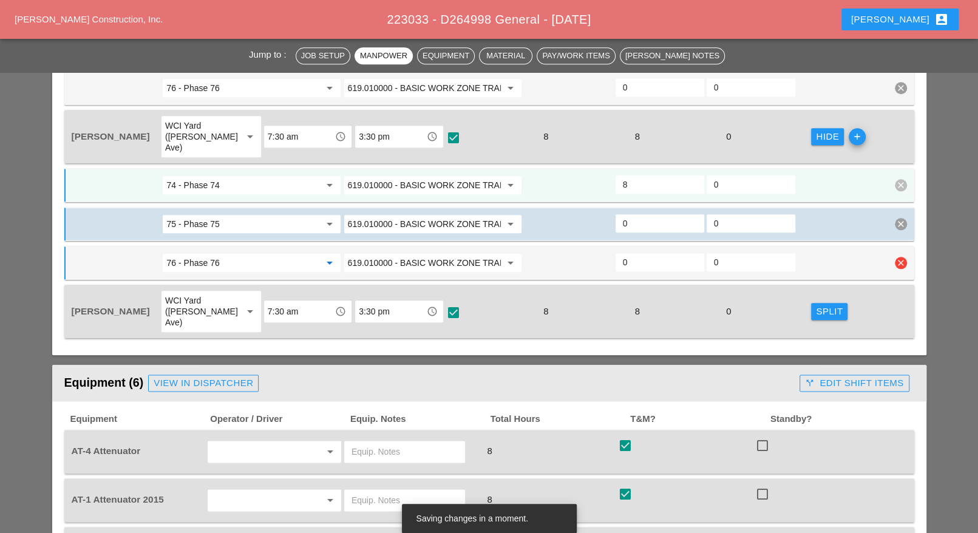
type input "76 - Phase 76"
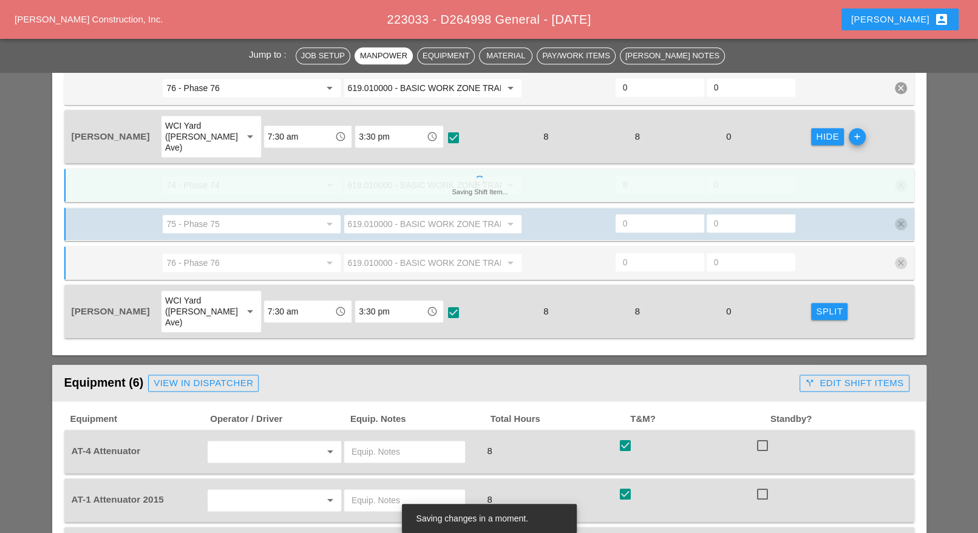
click at [816, 305] on div "Split" at bounding box center [829, 312] width 27 height 14
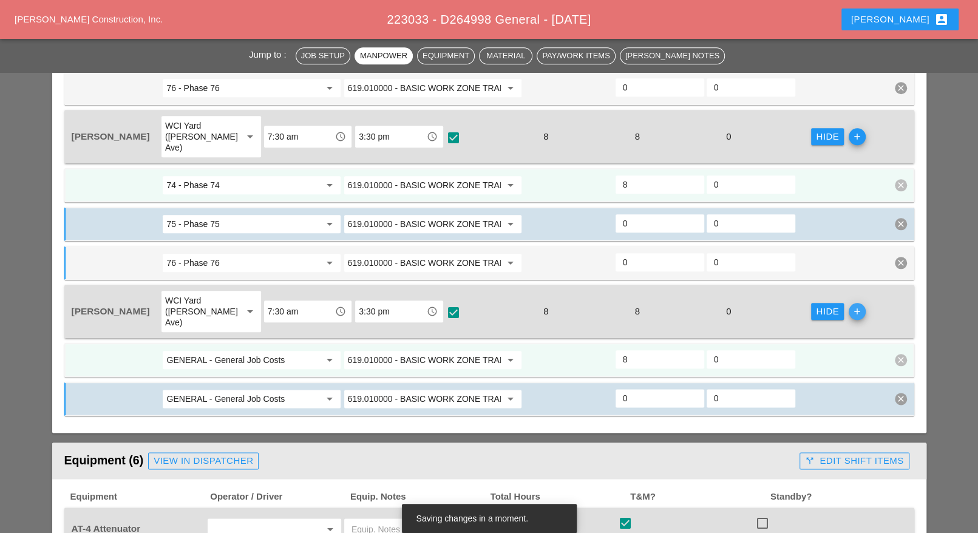
click at [849, 303] on icon "add" at bounding box center [857, 311] width 17 height 17
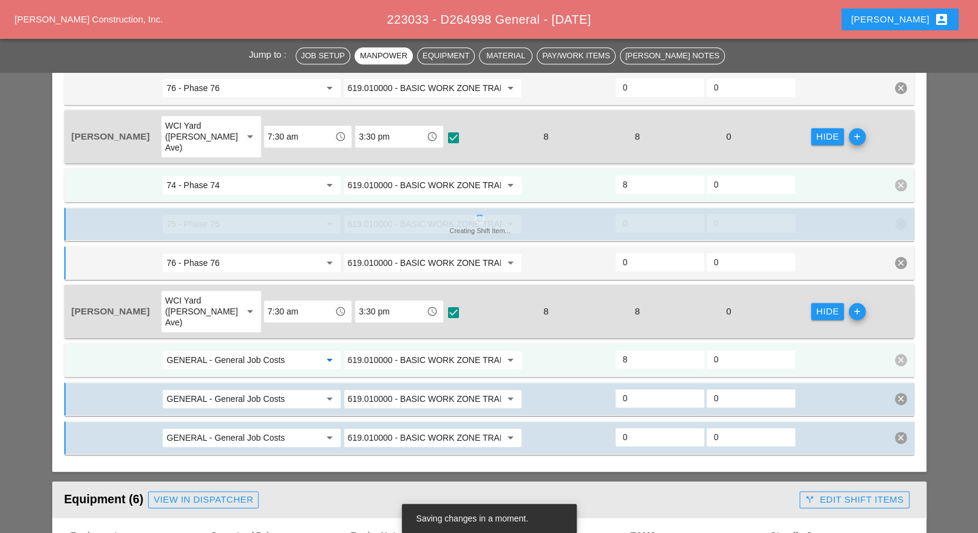
click at [256, 350] on input "GENERAL - General Job Costs" at bounding box center [242, 359] width 153 height 19
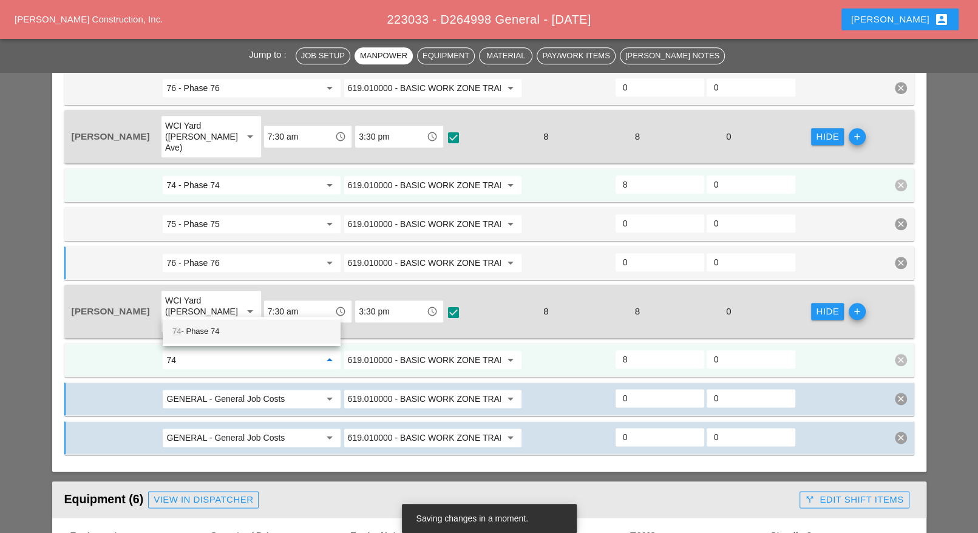
click at [213, 331] on div "74 - Phase 74" at bounding box center [251, 331] width 159 height 15
type input "74 - Phase 74"
click at [217, 389] on input "GENERAL - General Job Costs" at bounding box center [242, 398] width 153 height 19
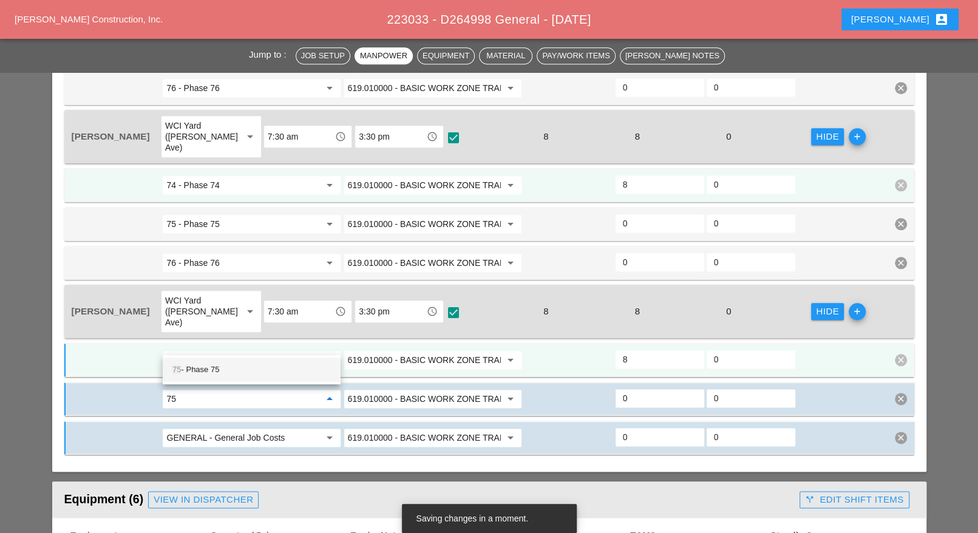
click at [205, 370] on div "75 - Phase 75" at bounding box center [251, 370] width 159 height 15
type input "75 - Phase 75"
click at [213, 428] on input "GENERAL - General Job Costs" at bounding box center [242, 437] width 153 height 19
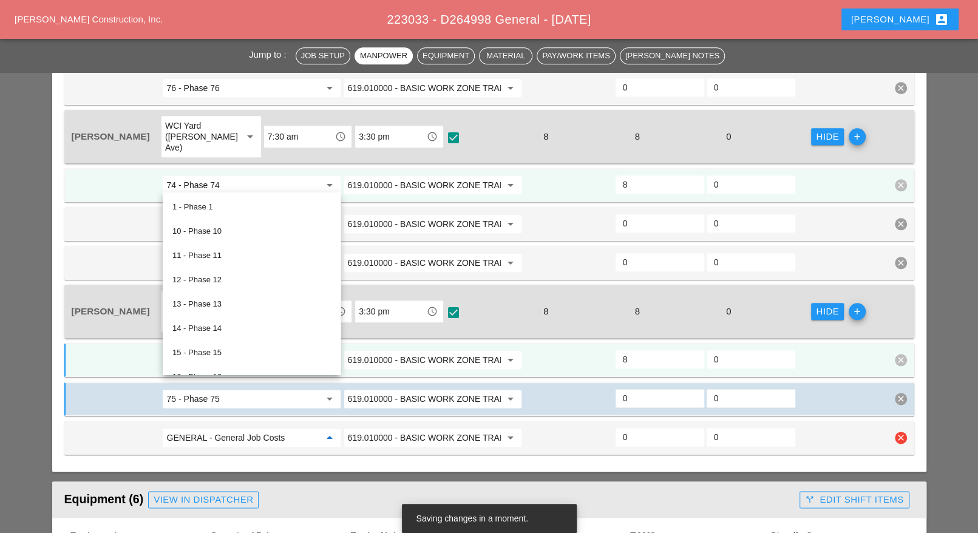
click at [151, 427] on div at bounding box center [115, 438] width 91 height 22
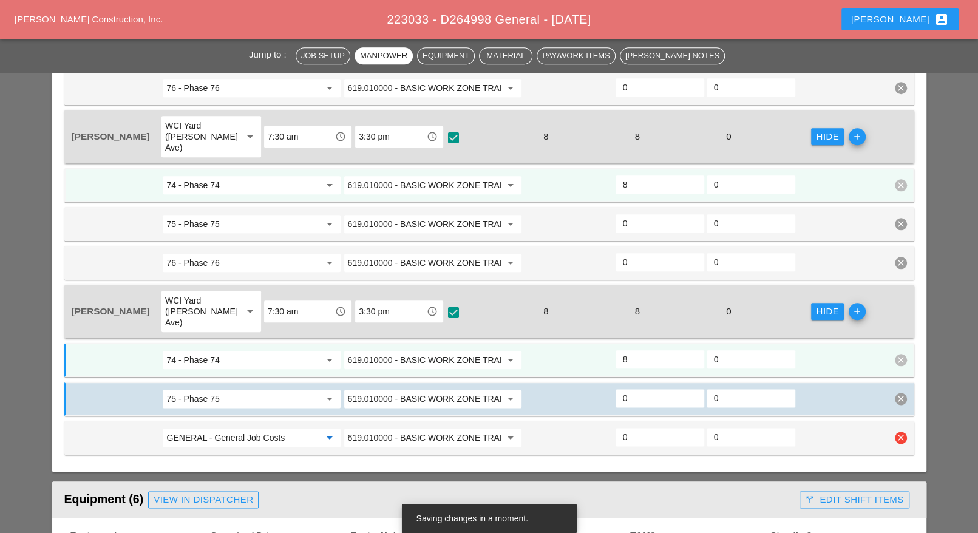
click at [184, 428] on input "GENERAL - General Job Costs" at bounding box center [242, 437] width 153 height 19
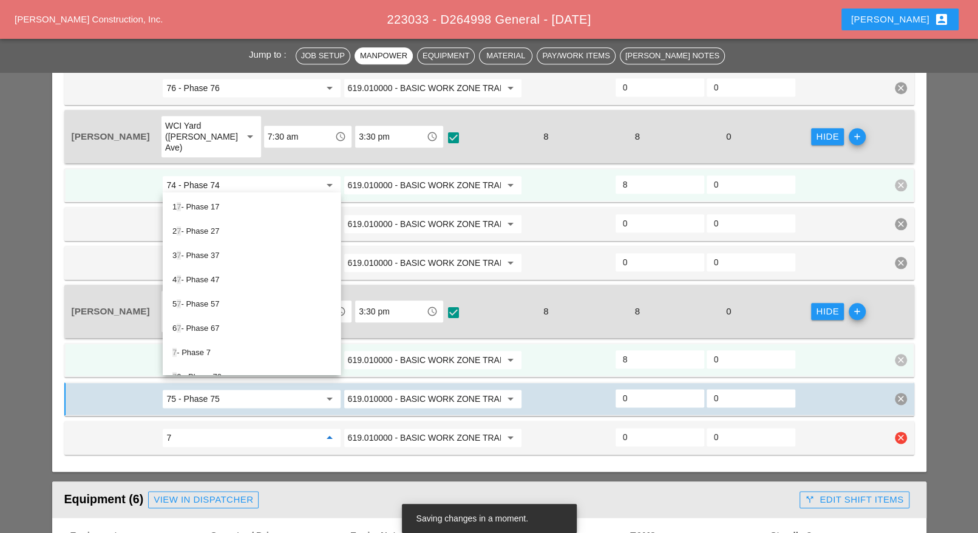
click at [180, 428] on input "7" at bounding box center [242, 437] width 153 height 19
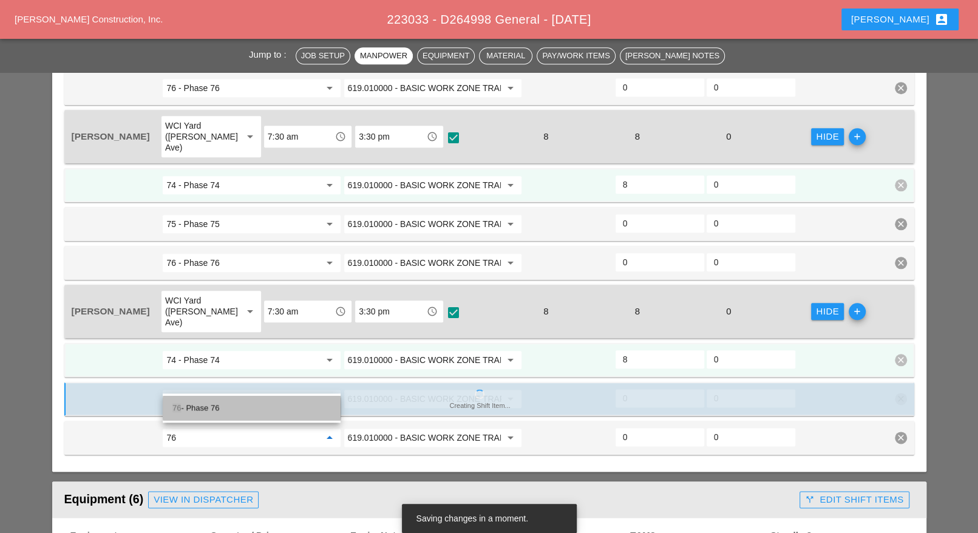
click at [192, 404] on div "76 - Phase 76" at bounding box center [251, 408] width 159 height 15
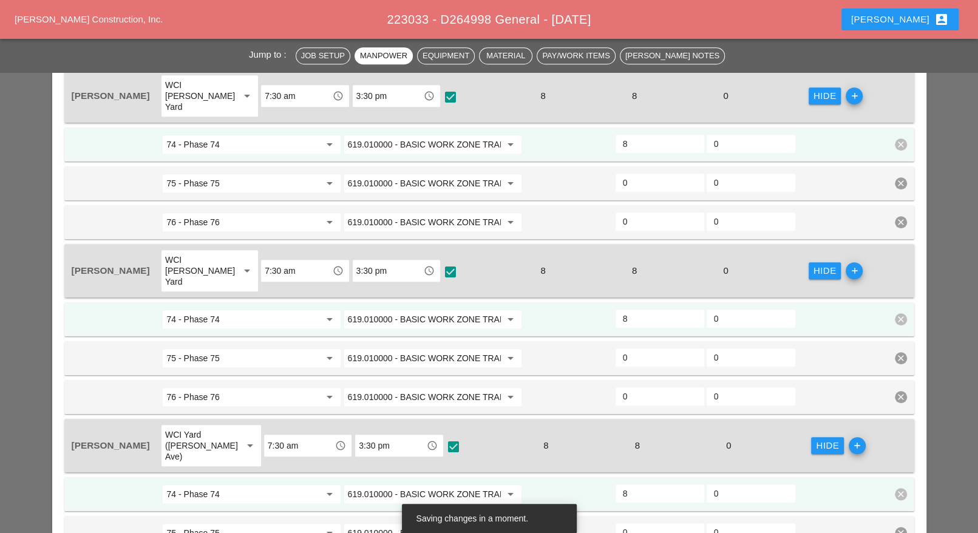
scroll to position [531, 0]
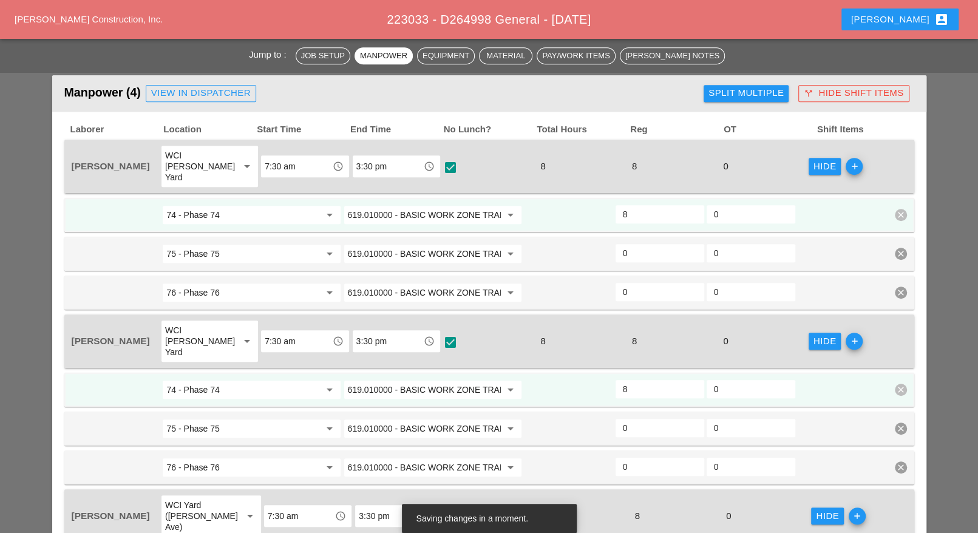
type input "76 - Phase 76"
click at [636, 282] on input "0" at bounding box center [660, 291] width 74 height 19
type input "3"
type input "5"
type input "3"
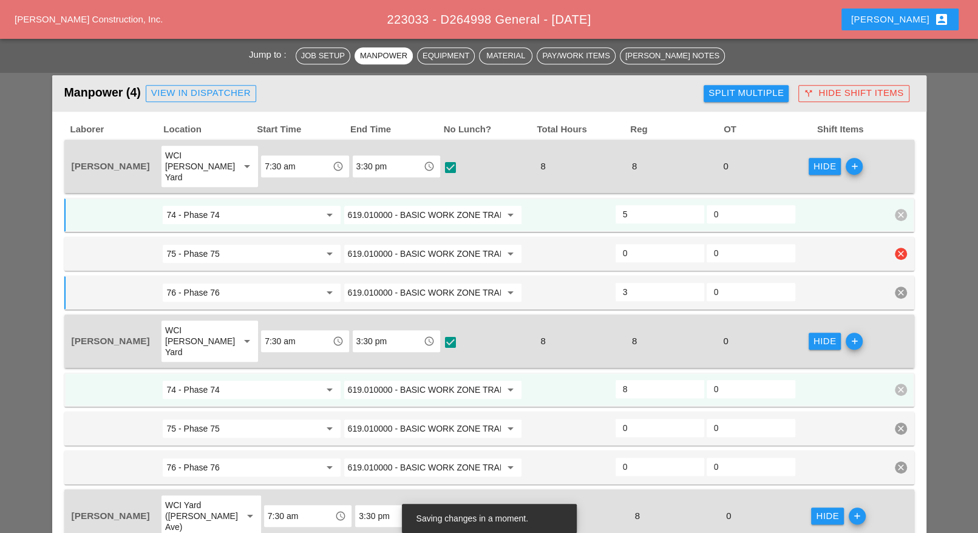
click at [631, 244] on input "0" at bounding box center [660, 253] width 74 height 19
type input "3"
type input "2"
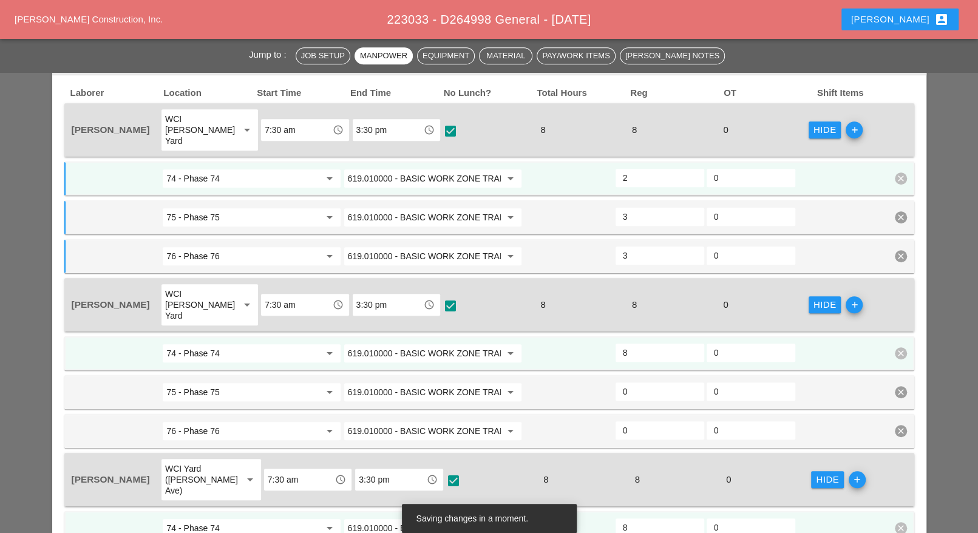
scroll to position [607, 0]
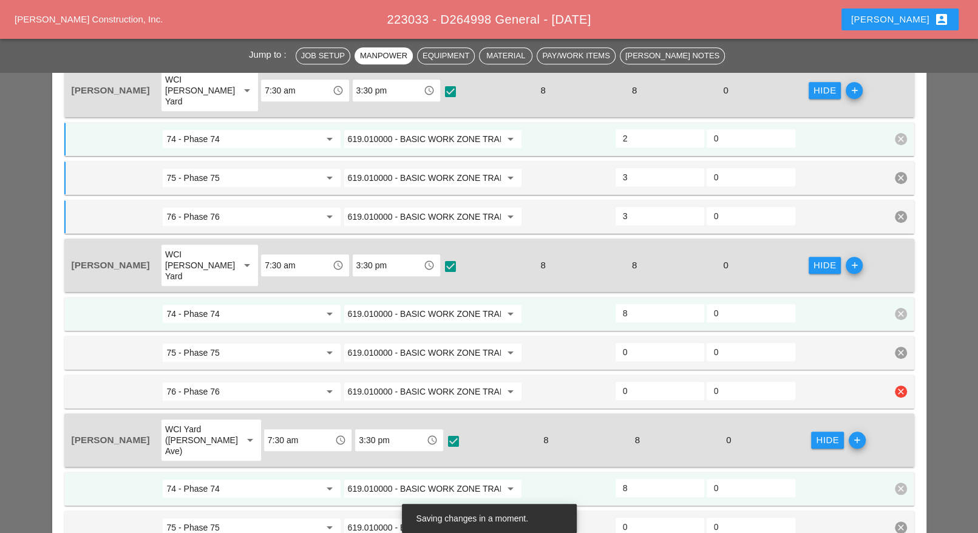
type input "3"
click at [633, 381] on input "0" at bounding box center [660, 390] width 74 height 19
type input "3"
type input "5"
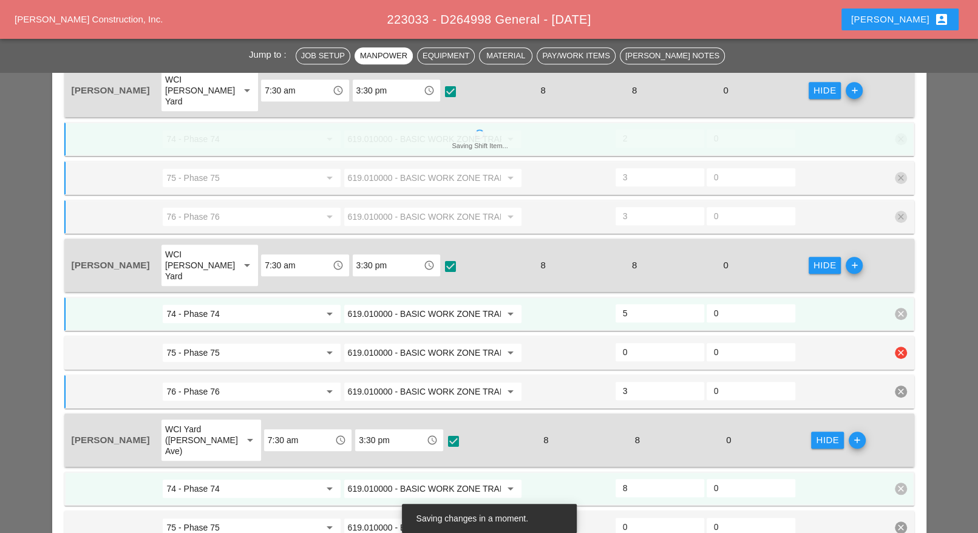
type input "3"
click at [632, 343] on input "0" at bounding box center [660, 352] width 74 height 19
type input "3"
type input "2"
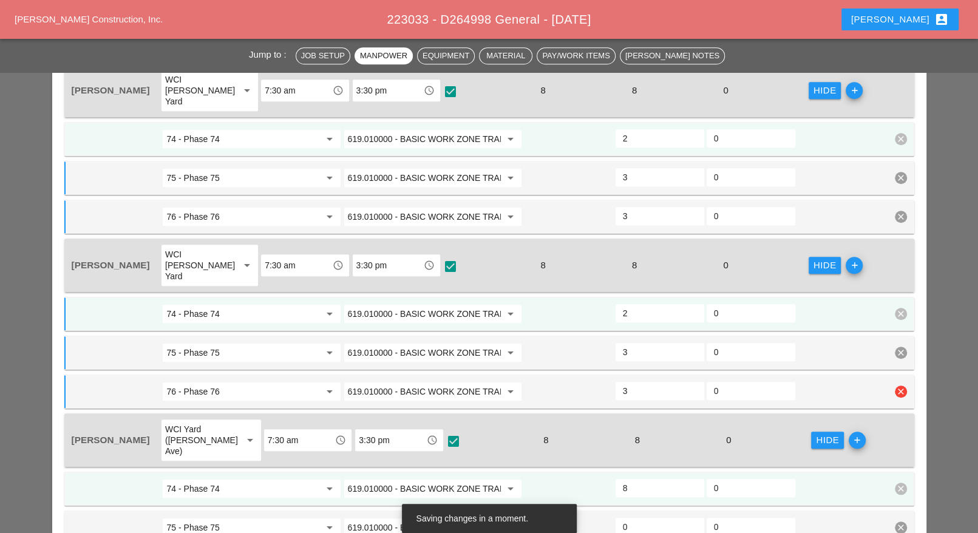
scroll to position [683, 0]
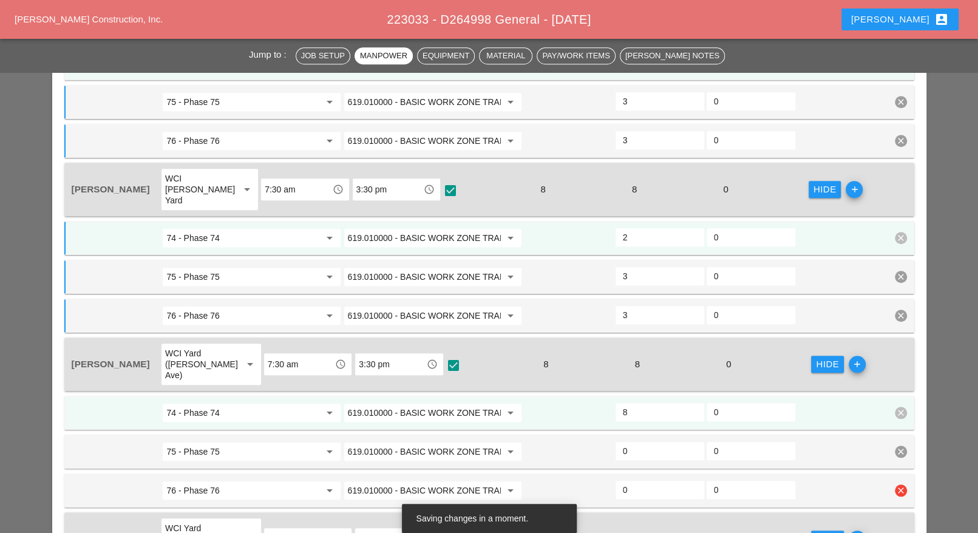
type input "3"
click at [638, 480] on input "0" at bounding box center [660, 489] width 74 height 19
type input "3"
type input "5"
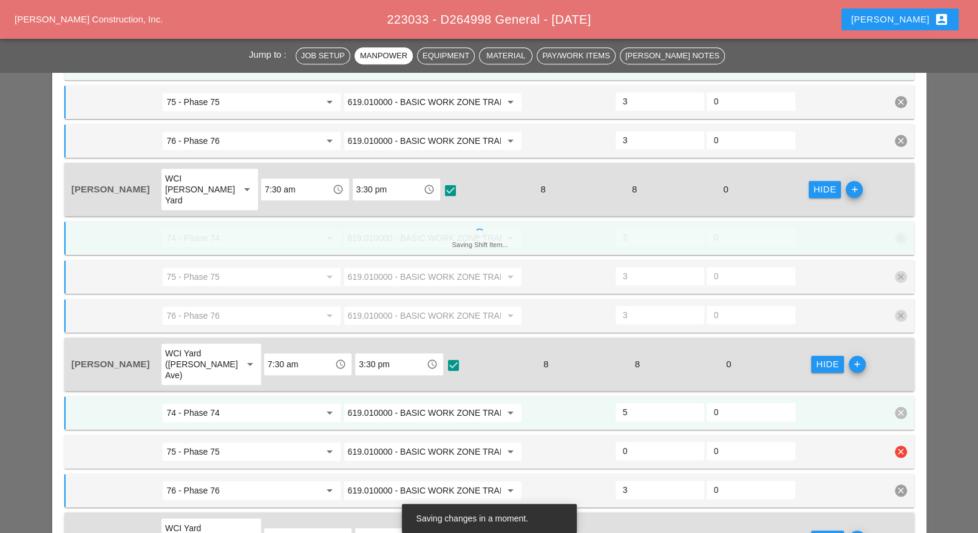
type input "3"
click at [635, 441] on input "0" at bounding box center [660, 450] width 74 height 19
type input "3"
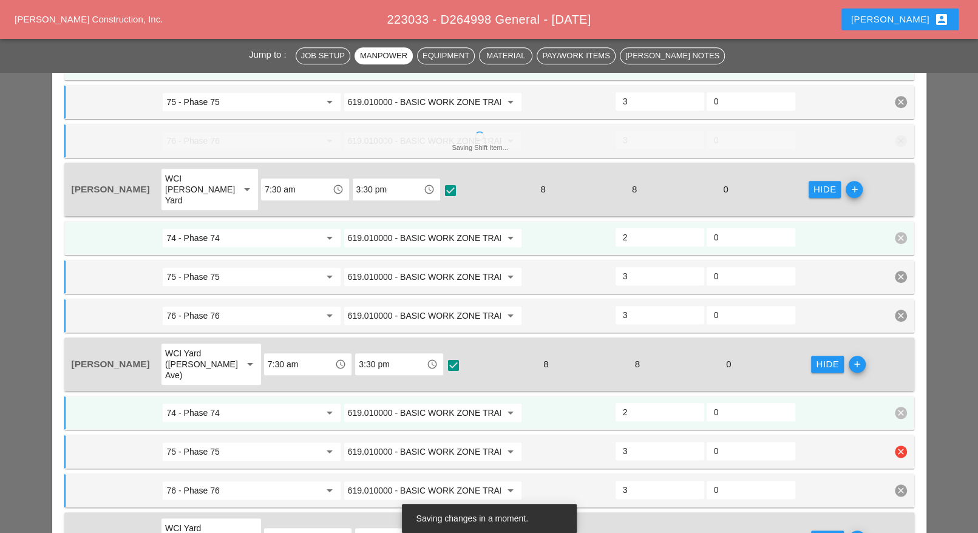
type input "2.5"
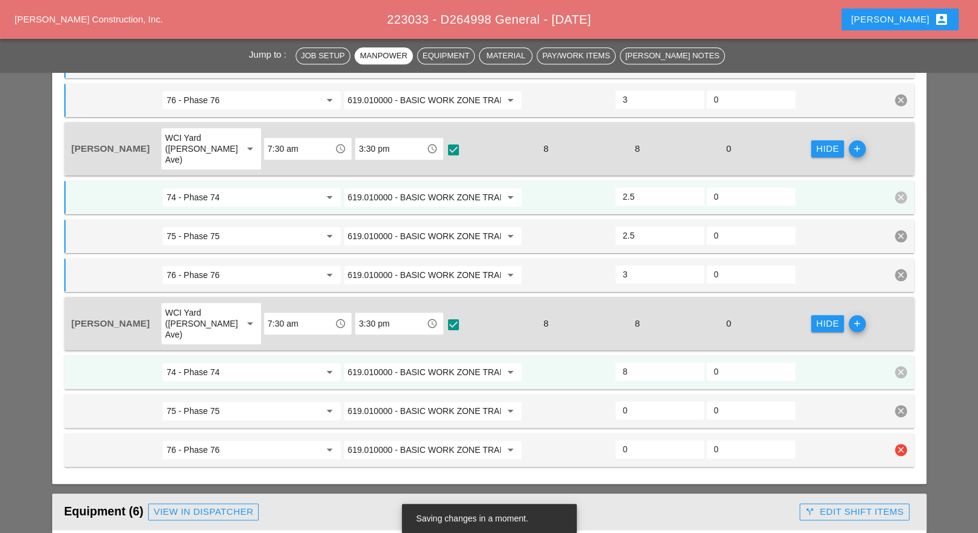
scroll to position [911, 0]
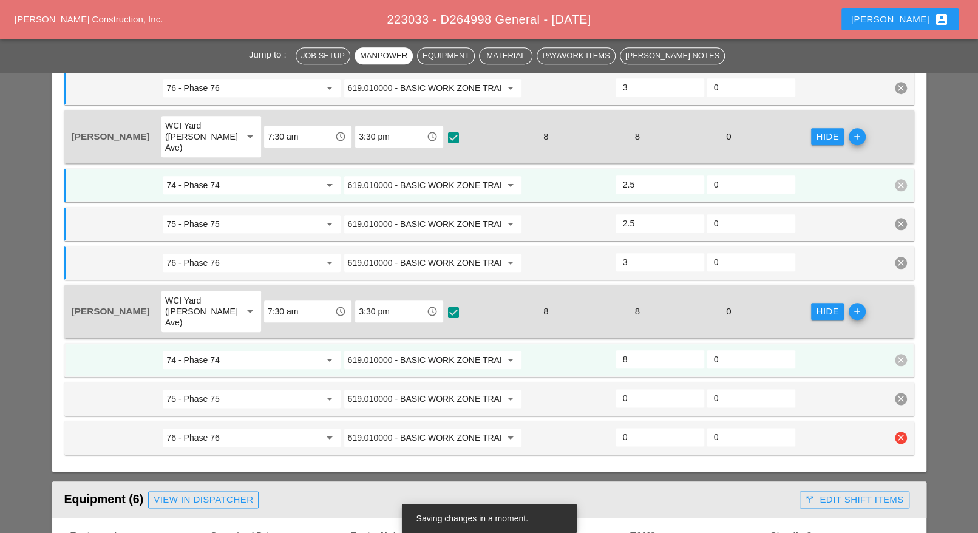
type input "2.5"
click at [635, 428] on input "0" at bounding box center [660, 437] width 74 height 19
type input "3"
type input "5"
type input "3"
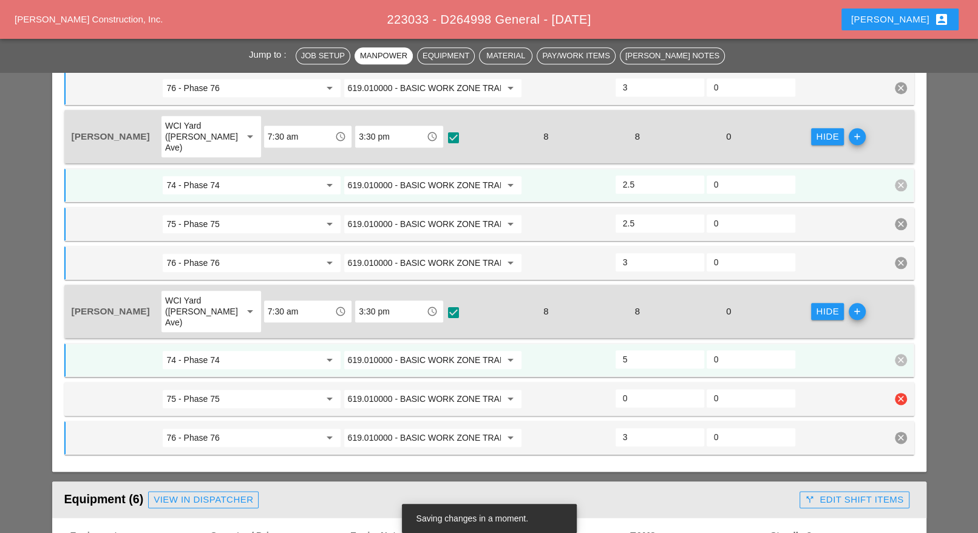
click at [638, 389] on input "0" at bounding box center [660, 398] width 74 height 19
type input "3"
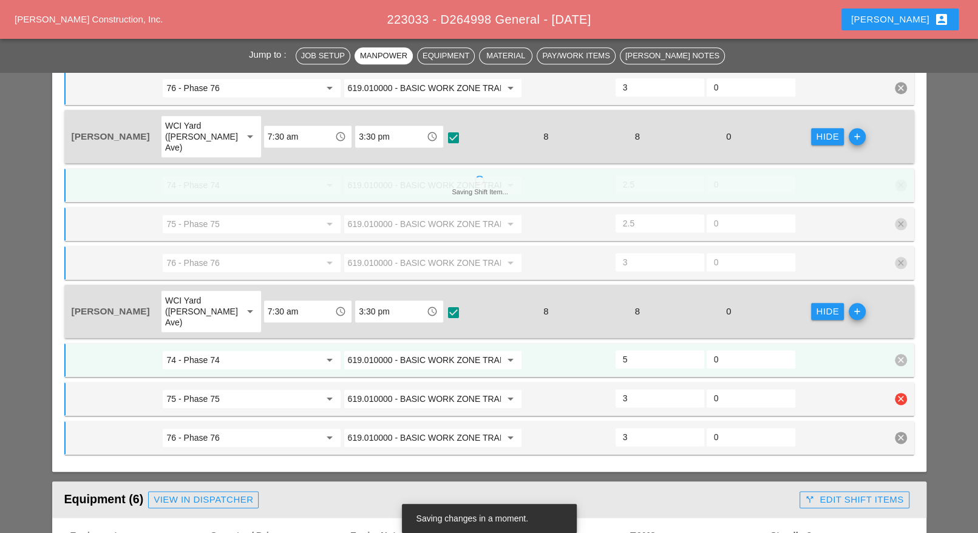
type input "2"
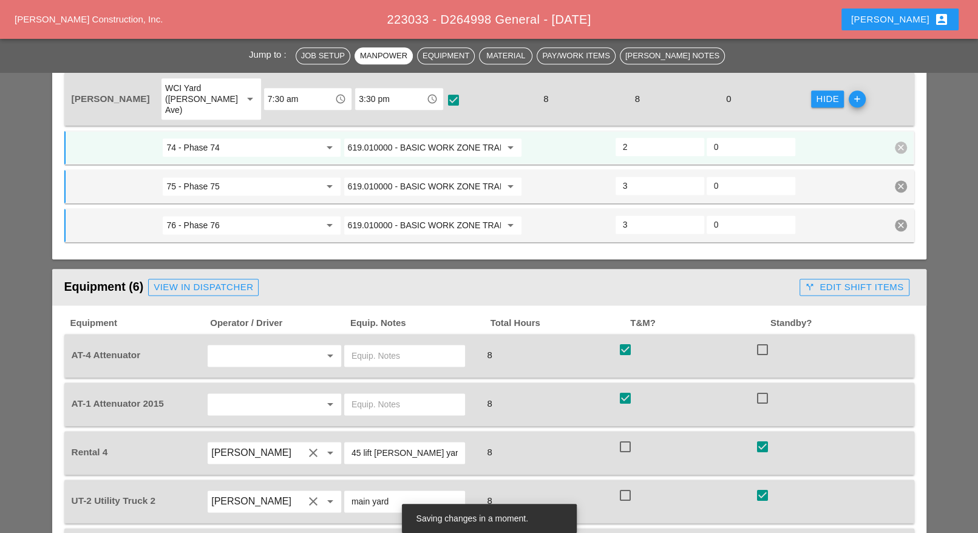
scroll to position [1215, 0]
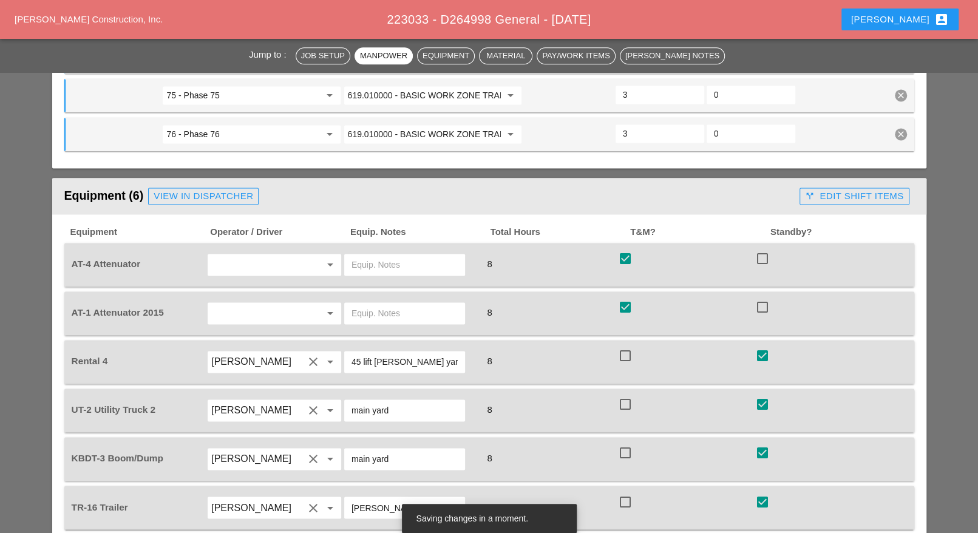
type input "3"
click at [821, 189] on div "call_split Edit Shift Items" at bounding box center [854, 196] width 98 height 14
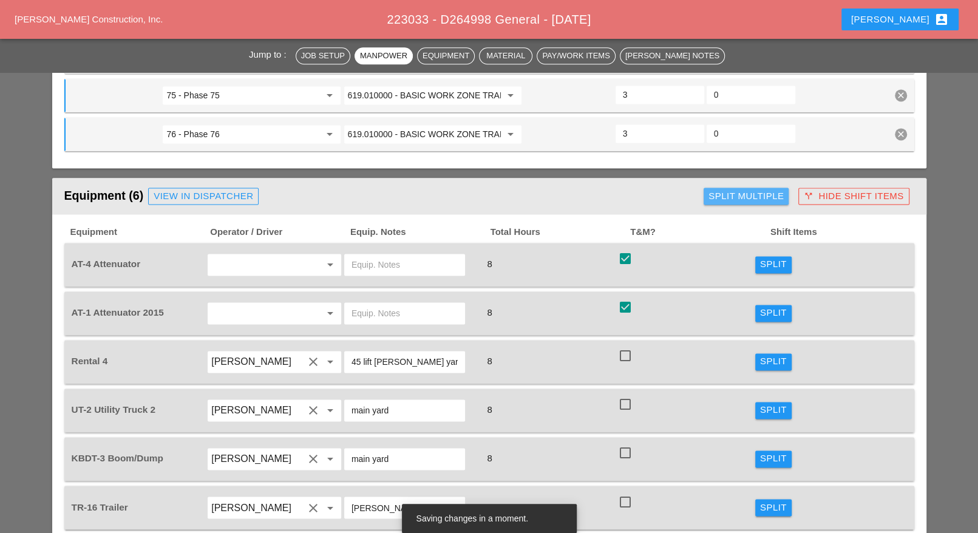
click at [745, 189] on div "Split Multiple" at bounding box center [746, 196] width 75 height 14
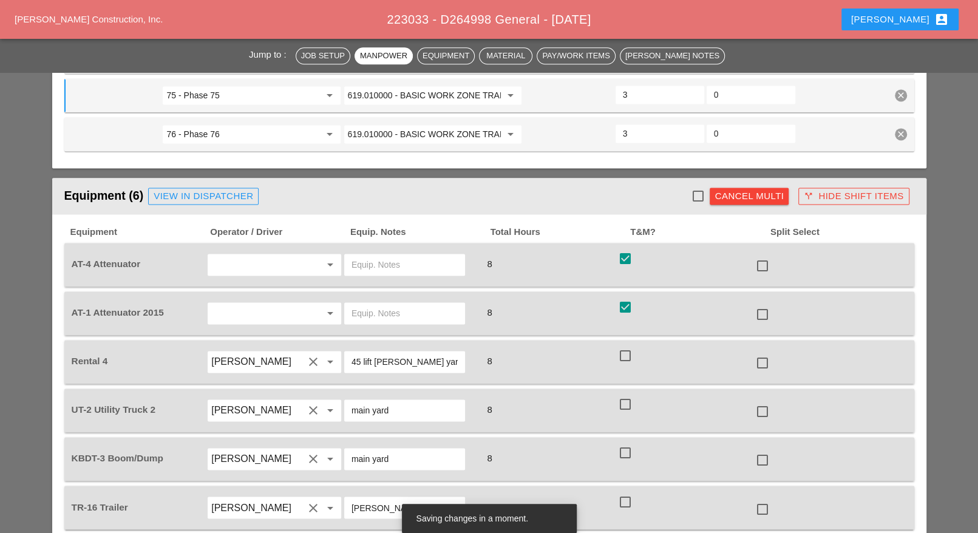
click at [766, 256] on div at bounding box center [762, 266] width 21 height 21
checkbox input "true"
click at [767, 304] on div at bounding box center [762, 314] width 21 height 21
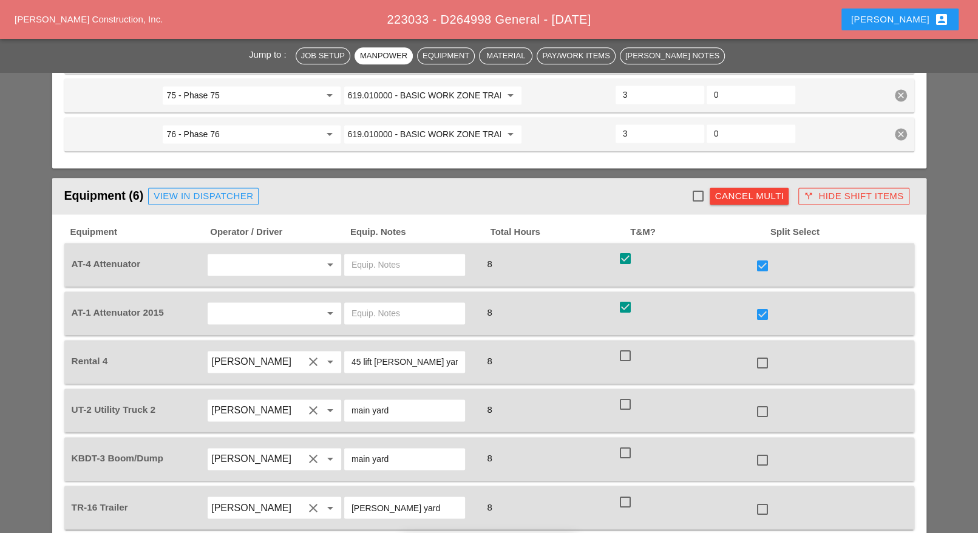
checkbox input "true"
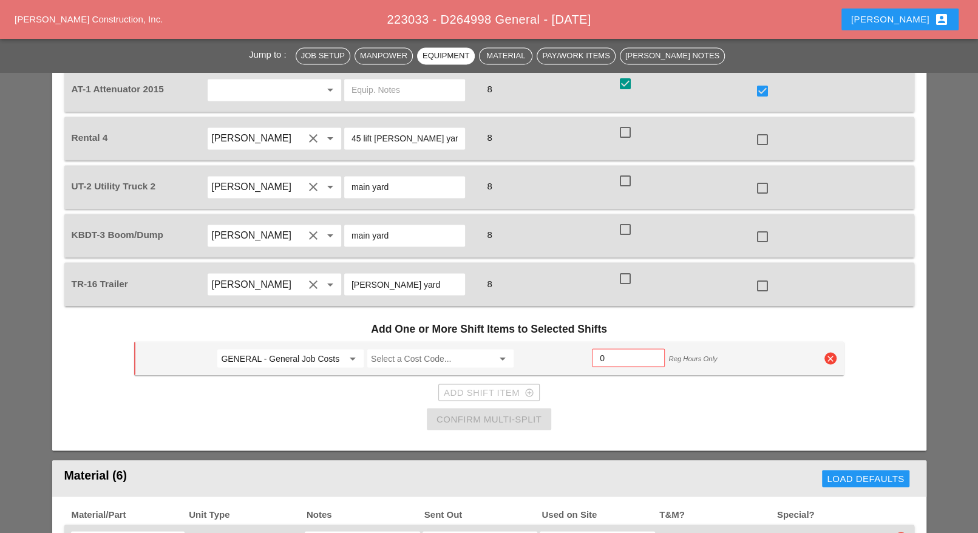
scroll to position [1442, 0]
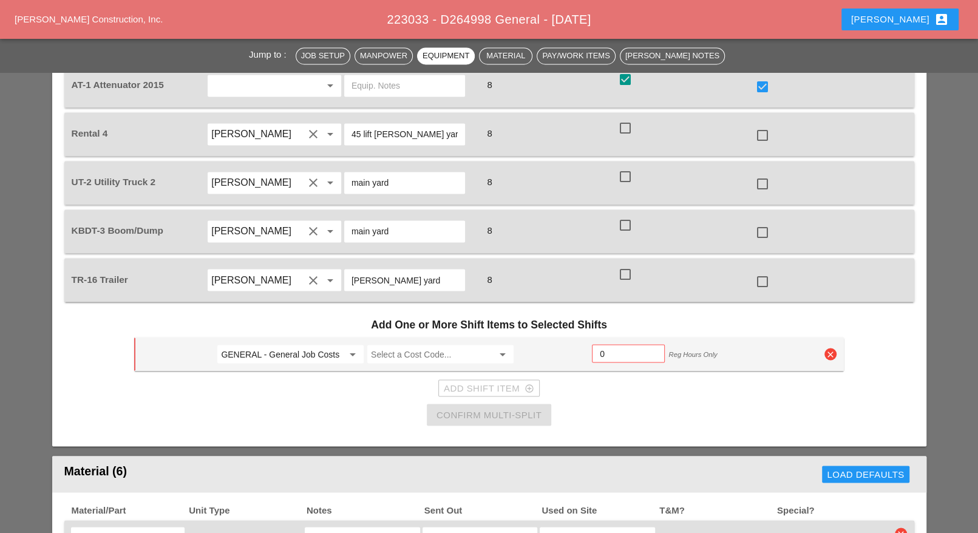
click at [299, 344] on input "GENERAL - General Job Costs" at bounding box center [282, 353] width 122 height 19
drag, startPoint x: 268, startPoint y: 316, endPoint x: 279, endPoint y: 316, distance: 10.9
click at [270, 316] on div "74 - Phase 74" at bounding box center [291, 321] width 128 height 15
type input "74 - Phase 74"
click at [401, 344] on input "Select a Cost Code..." at bounding box center [432, 353] width 122 height 19
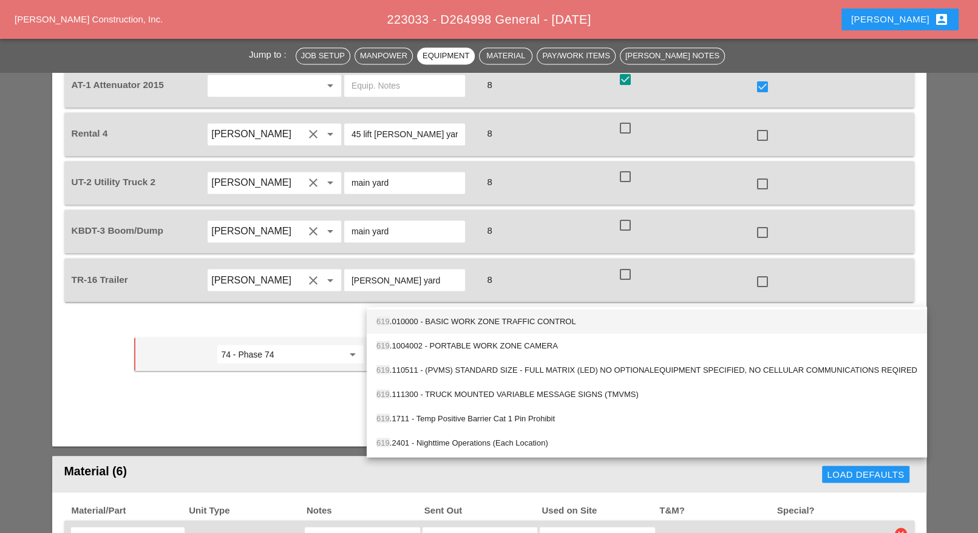
click at [443, 318] on div "619 .010000 - BASIC WORK ZONE TRAFFIC CONTROL" at bounding box center [647, 321] width 541 height 15
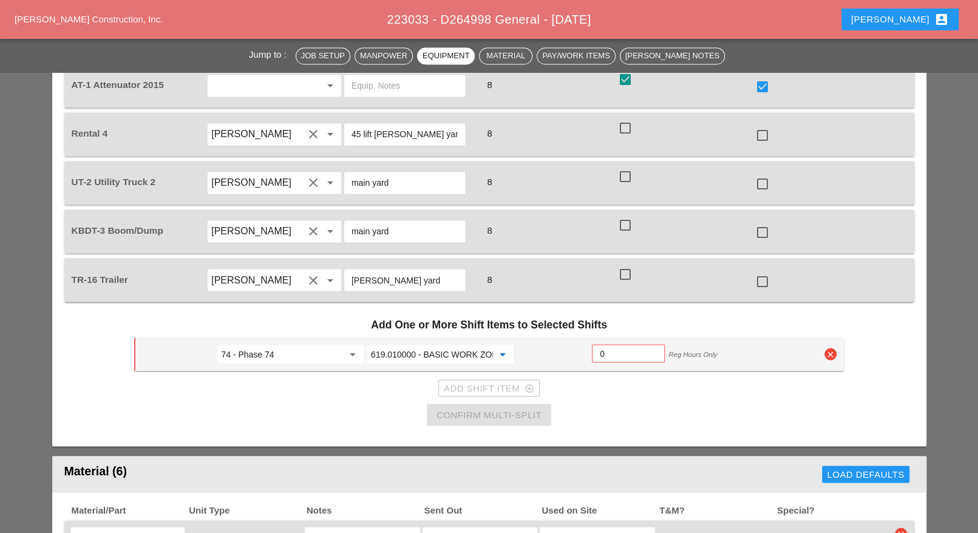
drag, startPoint x: 416, startPoint y: 299, endPoint x: 367, endPoint y: 298, distance: 49.2
click at [367, 345] on div "619.010000 - BASIC WORK ZONE TRAFFIC CONTROL arrow_drop_down" at bounding box center [440, 354] width 146 height 18
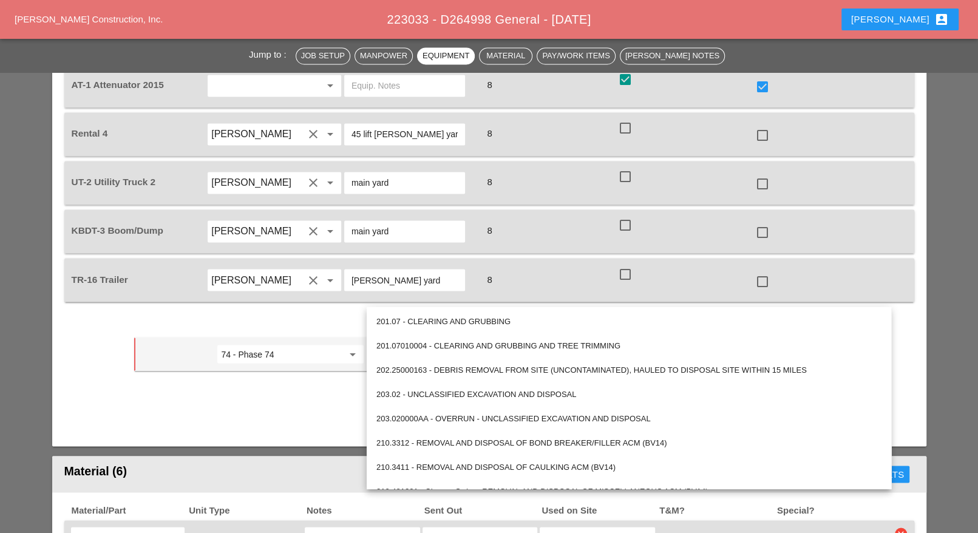
type input "619.010000 - BASIC WORK ZONE TRAFFIC CONTROL"
click at [336, 376] on div "Add Shift Item add_circle_outline" at bounding box center [489, 388] width 710 height 24
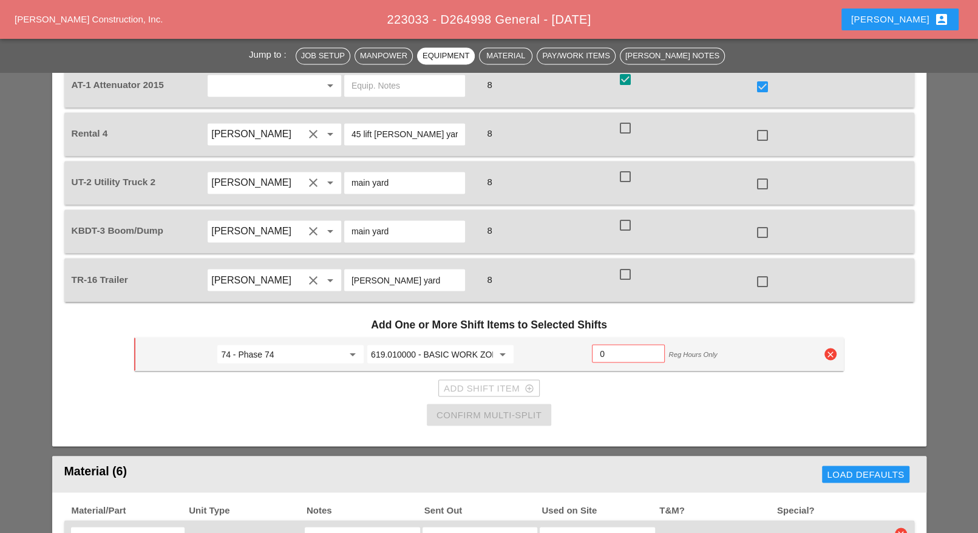
click at [610, 344] on input "0" at bounding box center [628, 353] width 57 height 19
type input "3"
click at [502, 381] on div "Add Shift Item add_circle_outline" at bounding box center [489, 388] width 90 height 14
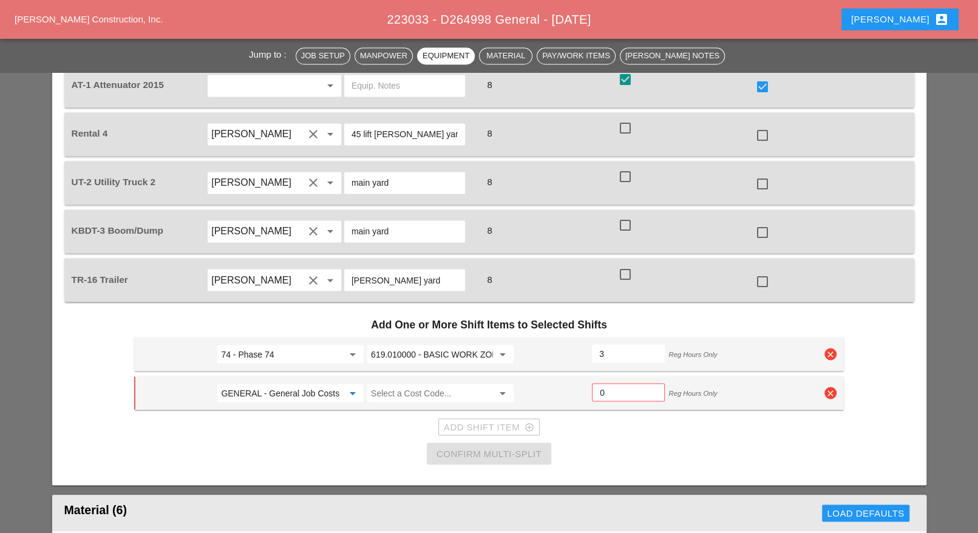
click at [299, 383] on input "GENERAL - General Job Costs" at bounding box center [282, 392] width 122 height 19
drag, startPoint x: 284, startPoint y: 355, endPoint x: 293, endPoint y: 355, distance: 9.7
click at [284, 355] on div "75 - Phase 75" at bounding box center [291, 359] width 128 height 15
type input "75 - Phase 75"
click at [408, 383] on input "Select a Cost Code..." at bounding box center [432, 392] width 122 height 19
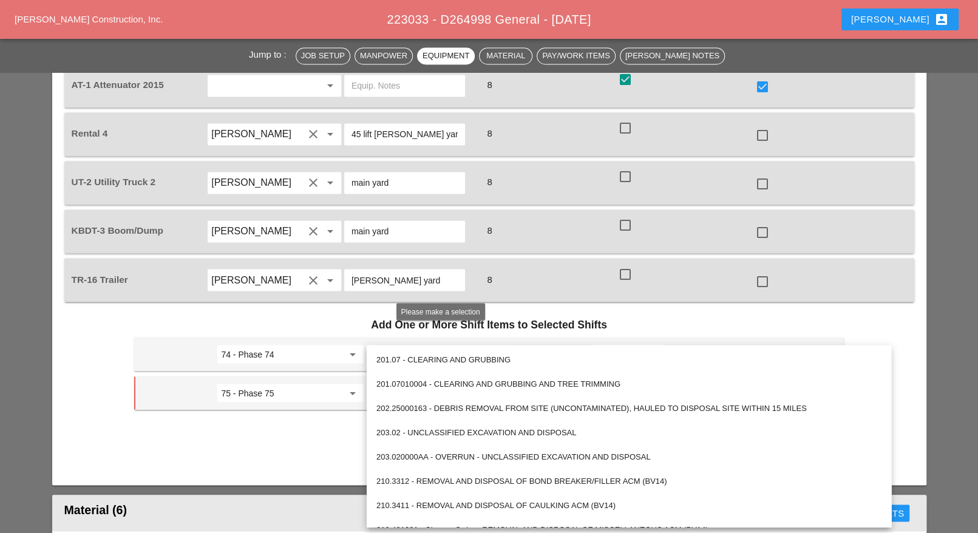
paste input "619.010000"
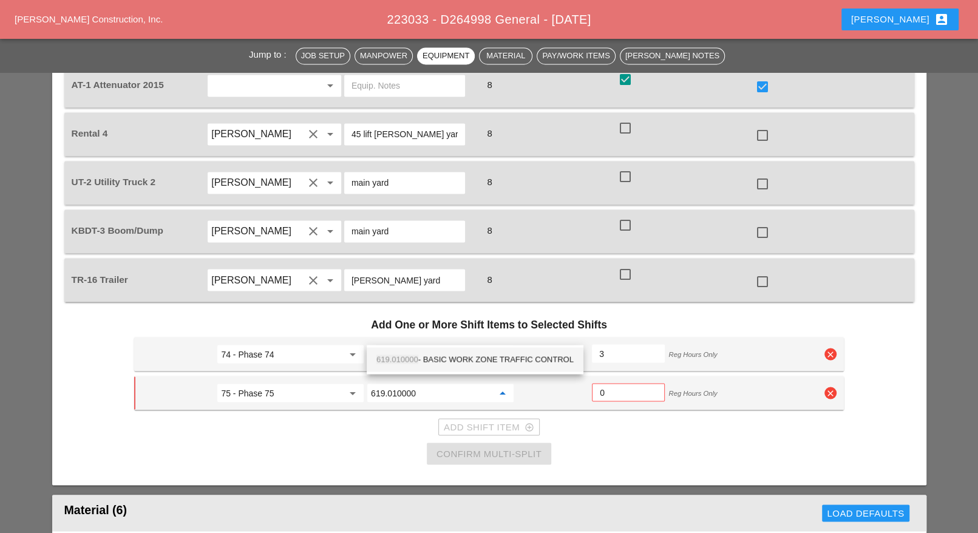
click at [432, 359] on div "619.010000 - BASIC WORK ZONE TRAFFIC CONTROL" at bounding box center [475, 359] width 197 height 15
type input "619.010000 - BASIC WORK ZONE TRAFFIC CONTROL"
click at [606, 383] on input "0" at bounding box center [628, 392] width 57 height 19
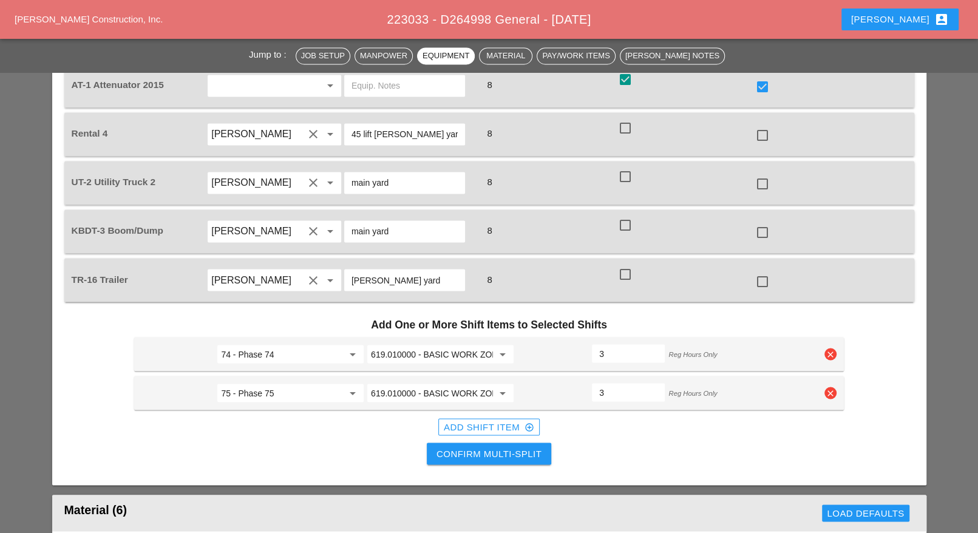
type input "3"
click at [509, 447] on div "Confirm Multi-Split" at bounding box center [489, 454] width 105 height 14
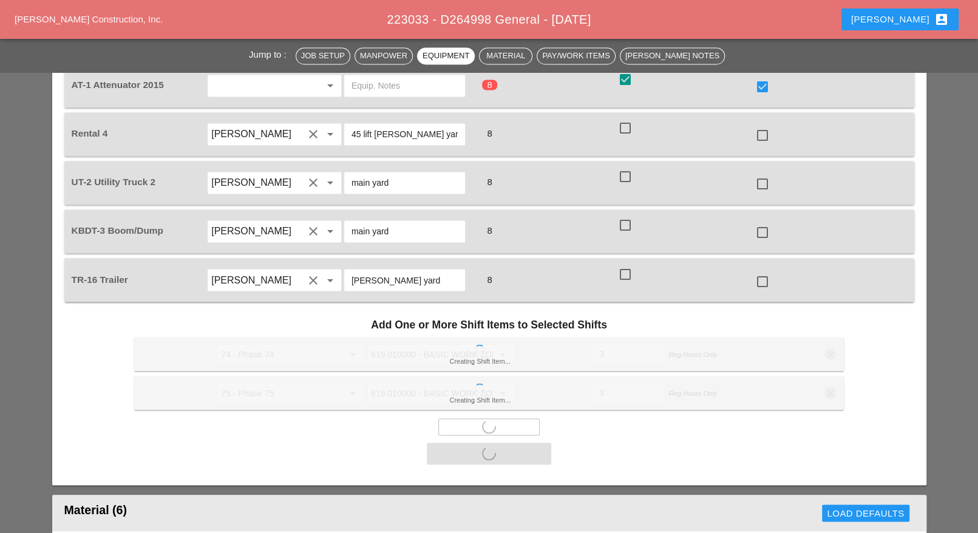
checkbox input "false"
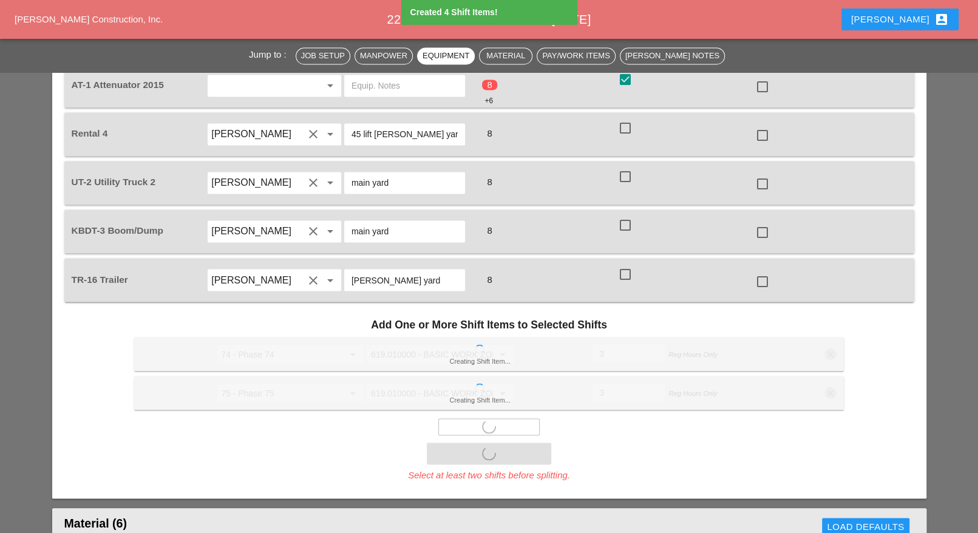
type input "2"
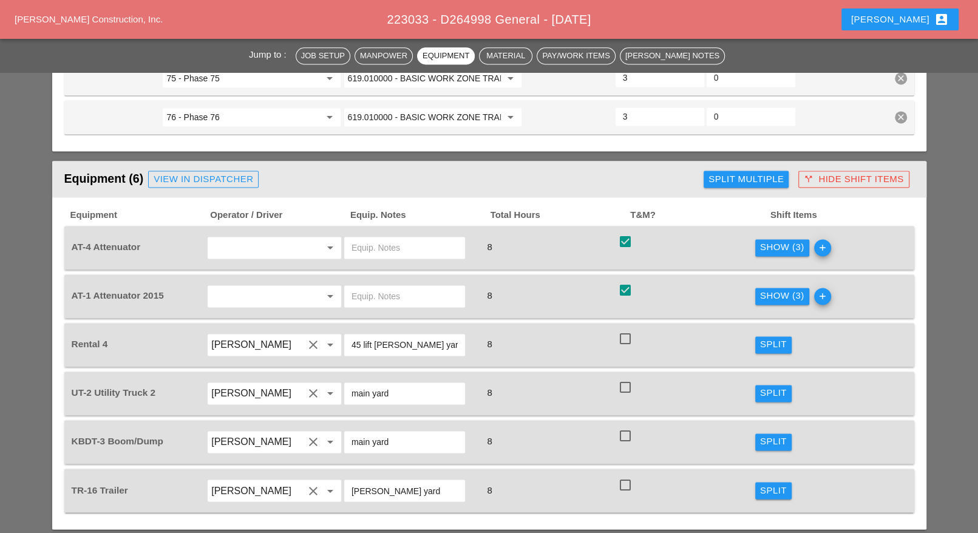
scroll to position [1215, 0]
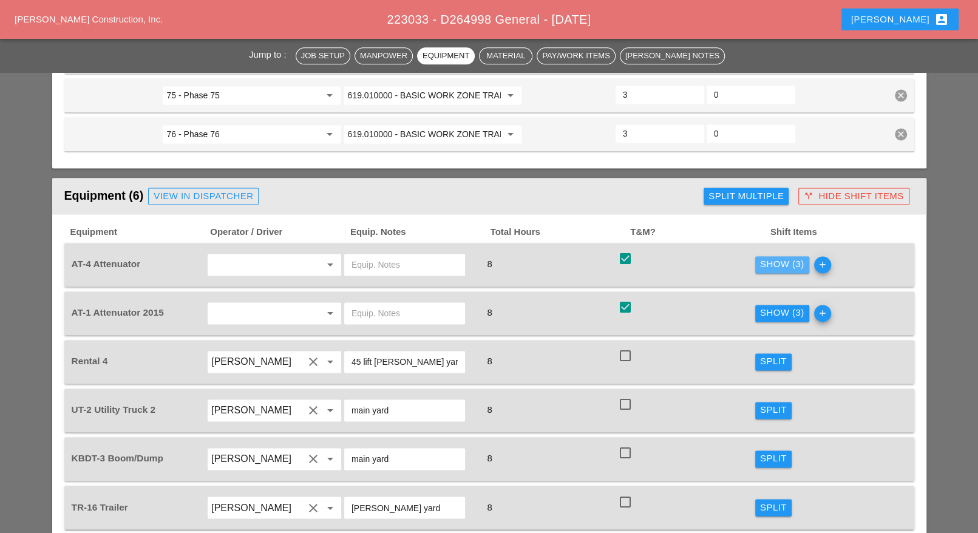
click at [772, 257] on div "Show (3)" at bounding box center [782, 264] width 44 height 14
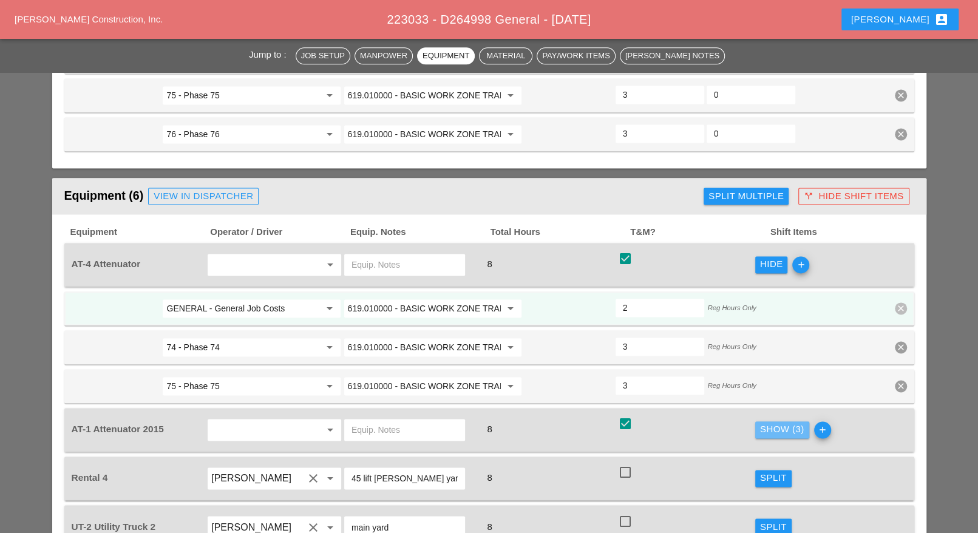
drag, startPoint x: 772, startPoint y: 372, endPoint x: 612, endPoint y: 362, distance: 160.7
click at [773, 423] on div "Show (3)" at bounding box center [782, 430] width 44 height 14
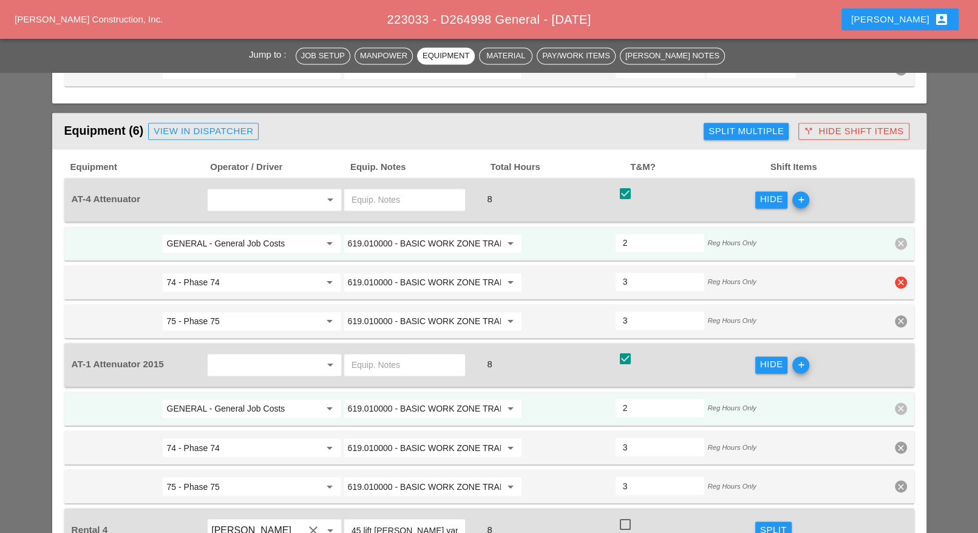
scroll to position [1290, 0]
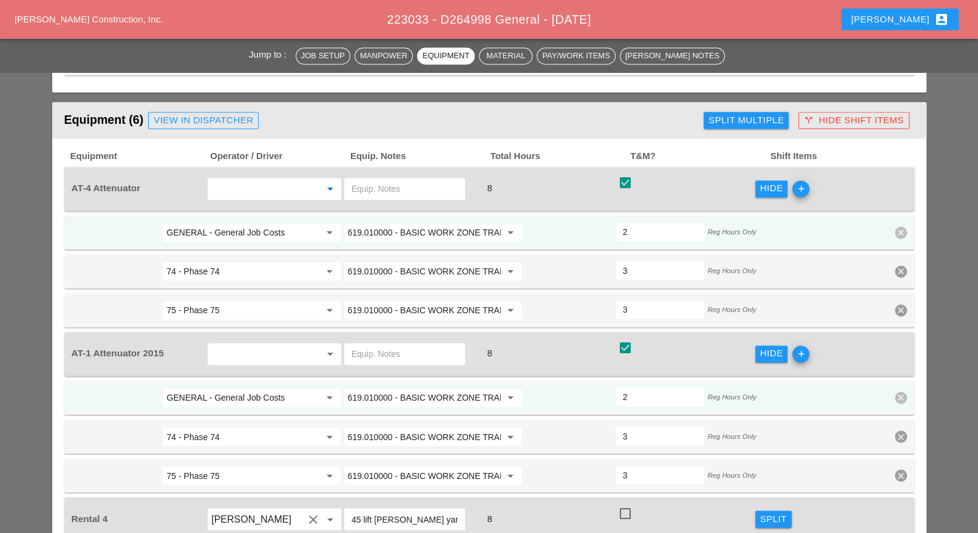
click at [239, 179] on input "text" at bounding box center [257, 188] width 92 height 19
click at [251, 185] on div "Daniel Kavanaugh" at bounding box center [274, 184] width 115 height 15
type input "Daniel Kavanaugh"
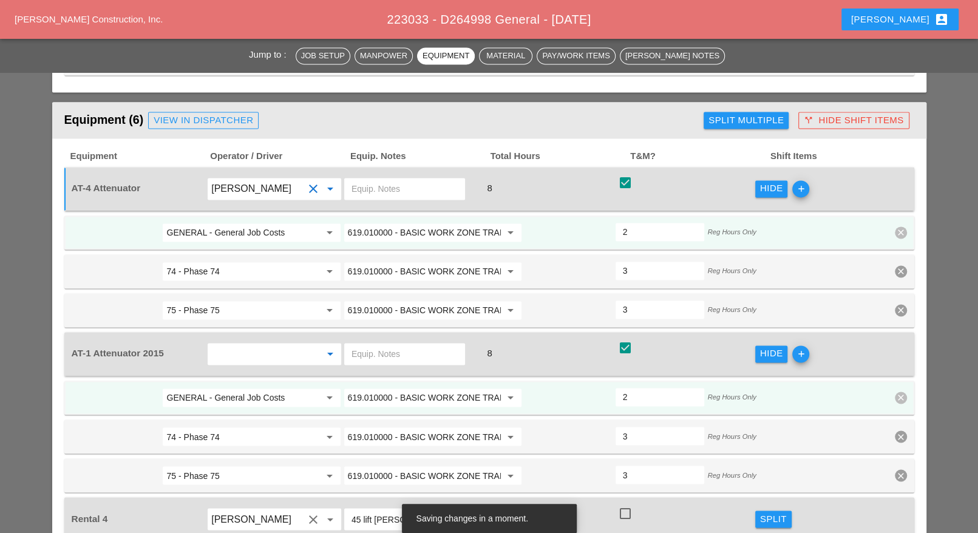
click at [237, 344] on input "text" at bounding box center [257, 353] width 92 height 19
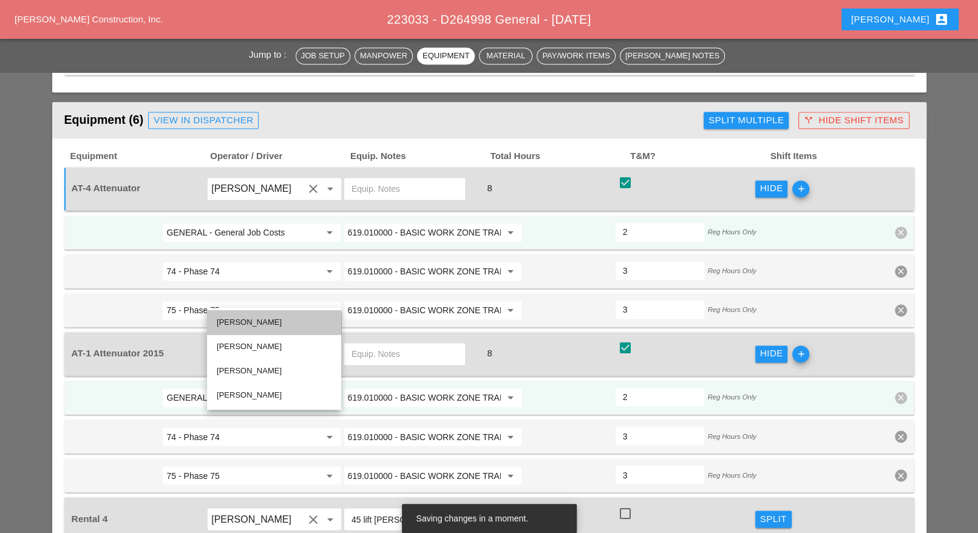
click at [243, 323] on div "Jessica Godoy" at bounding box center [274, 322] width 115 height 15
type input "Jessica Godoy"
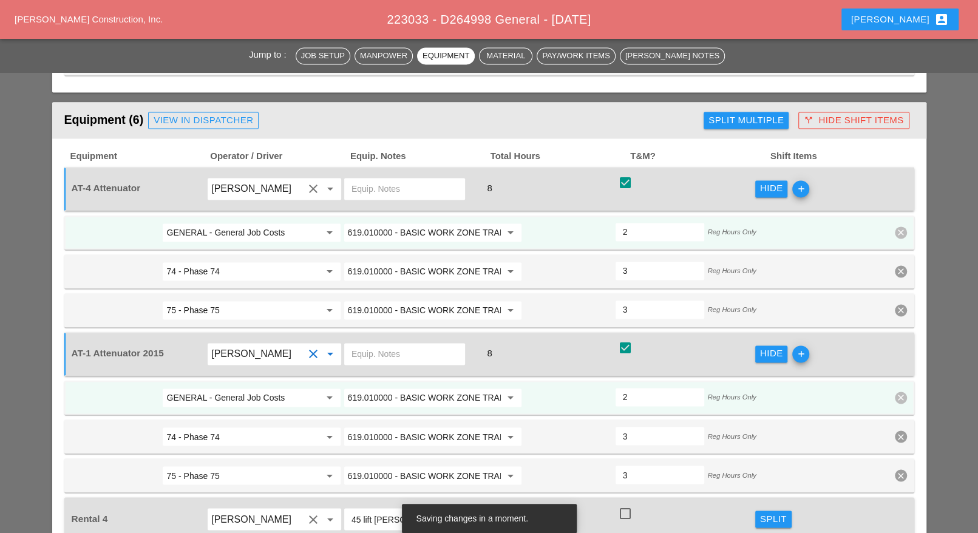
click at [366, 344] on input "text" at bounding box center [405, 353] width 106 height 19
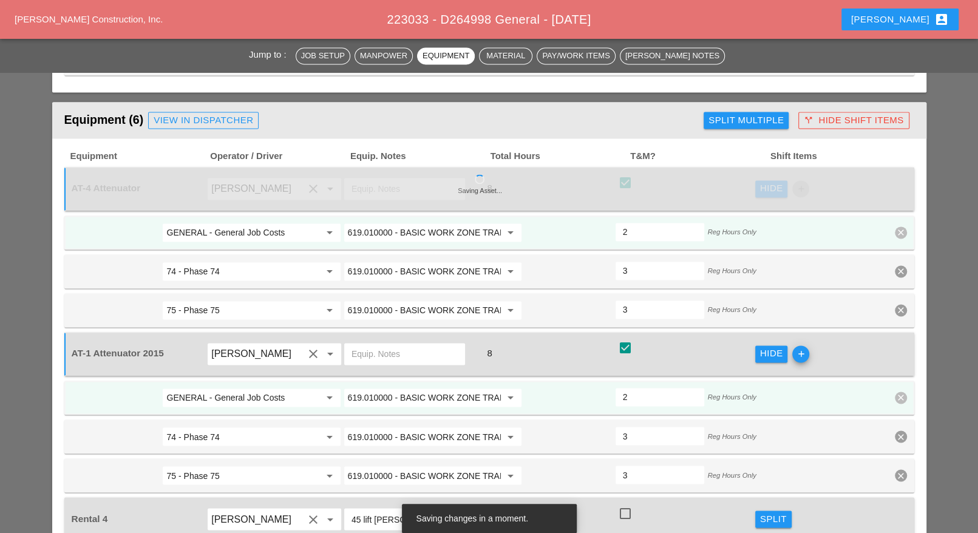
click at [261, 388] on input "GENERAL - General Job Costs" at bounding box center [242, 397] width 153 height 19
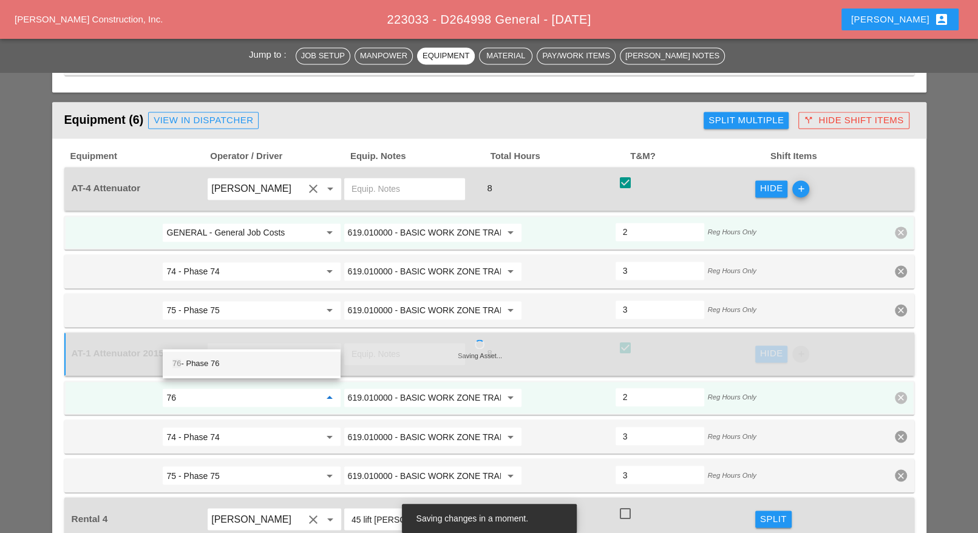
click at [233, 363] on div "76 - Phase 76" at bounding box center [251, 363] width 159 height 15
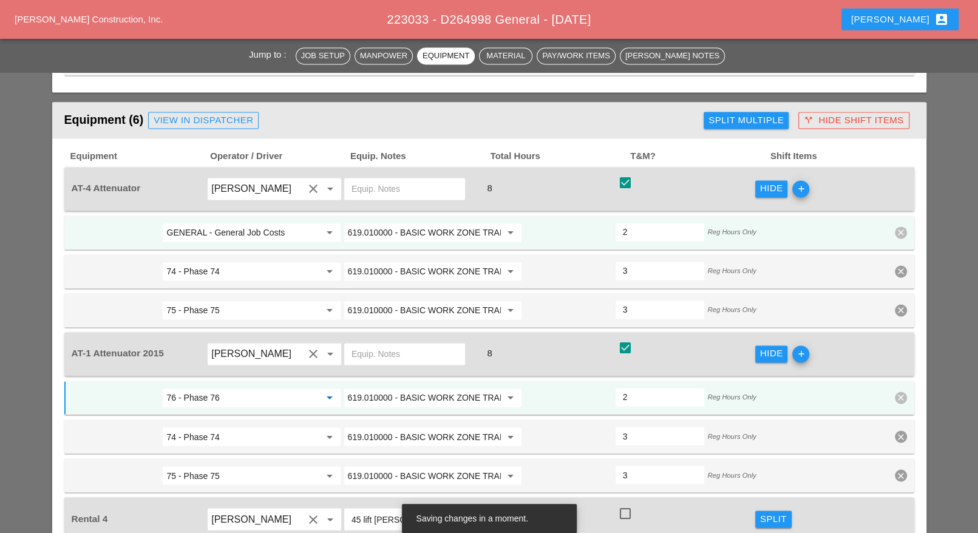
type input "76 - Phase 76"
click at [236, 223] on input "GENERAL - General Job Costs" at bounding box center [242, 232] width 153 height 19
click at [225, 203] on div "76 - Phase 76" at bounding box center [251, 201] width 159 height 15
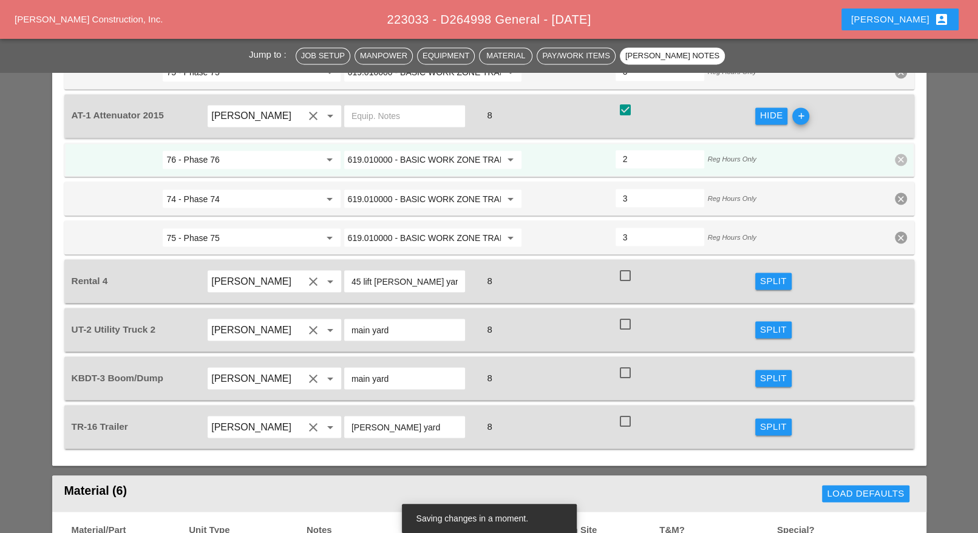
type input "76 - Phase 76"
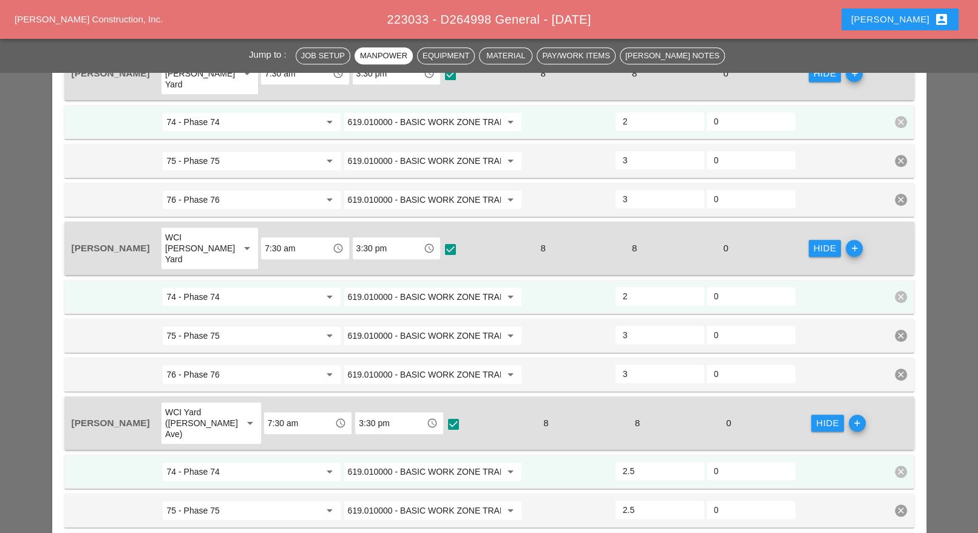
scroll to position [607, 0]
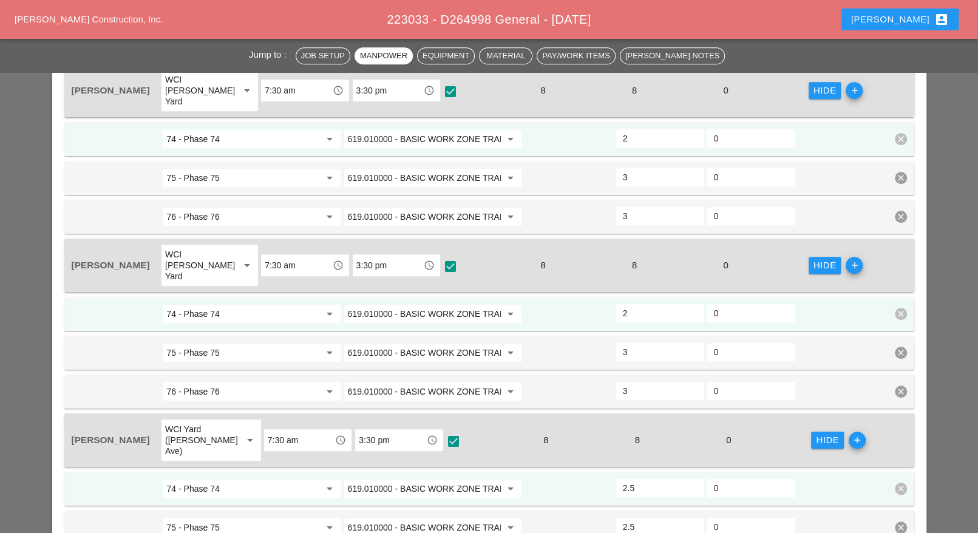
drag, startPoint x: 152, startPoint y: 244, endPoint x: 94, endPoint y: 250, distance: 58.6
click at [66, 244] on div "Daniel Kavanaugh WCI Bruckner Yard arrow_drop_down 7:30 am access_time 3:30 pm …" at bounding box center [489, 265] width 850 height 53
copy span "Daniel Kavanaugh"
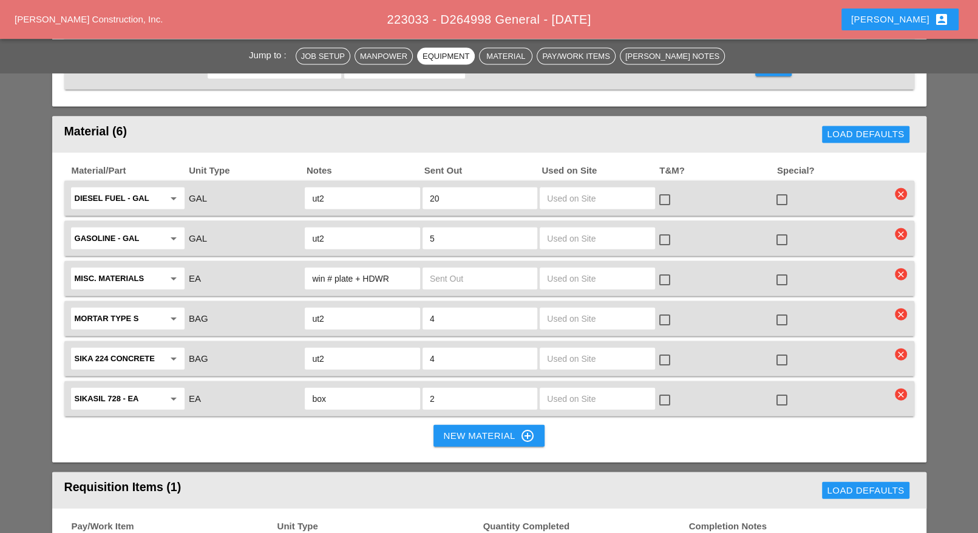
scroll to position [2429, 0]
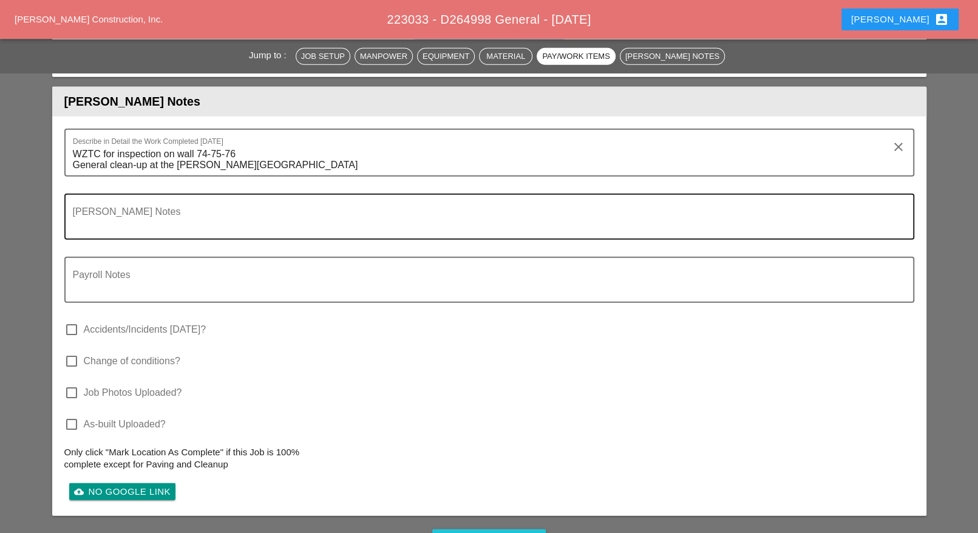
click at [118, 210] on textarea "Foreman's Notes" at bounding box center [484, 224] width 823 height 29
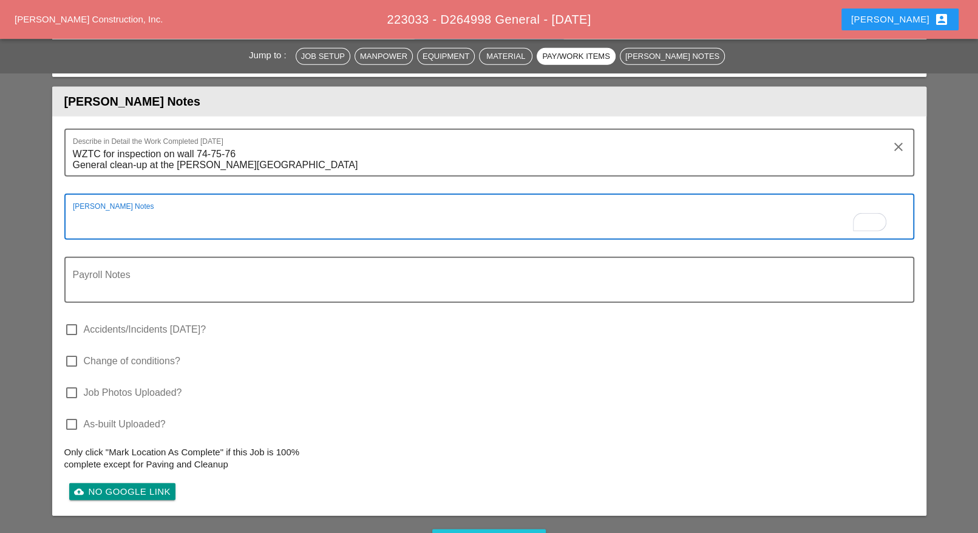
paste textarea "Daniel Kavanaugh"
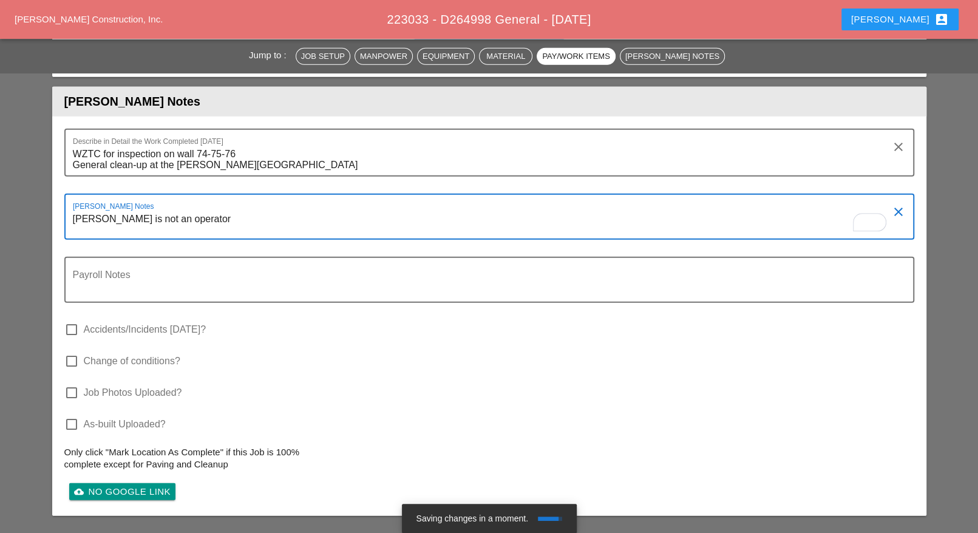
click at [234, 210] on textarea "Daniel Kavanaugh is not an operator" at bounding box center [484, 224] width 823 height 29
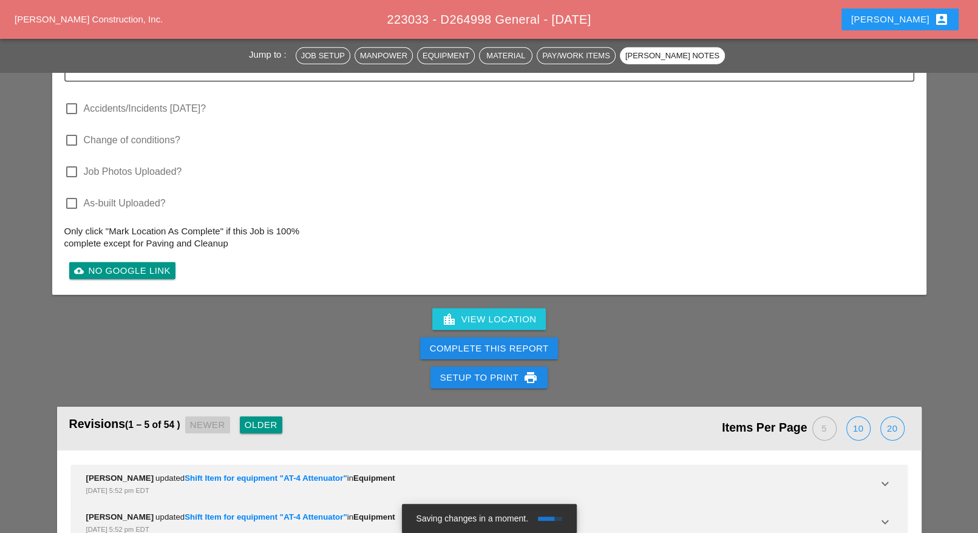
scroll to position [2657, 0]
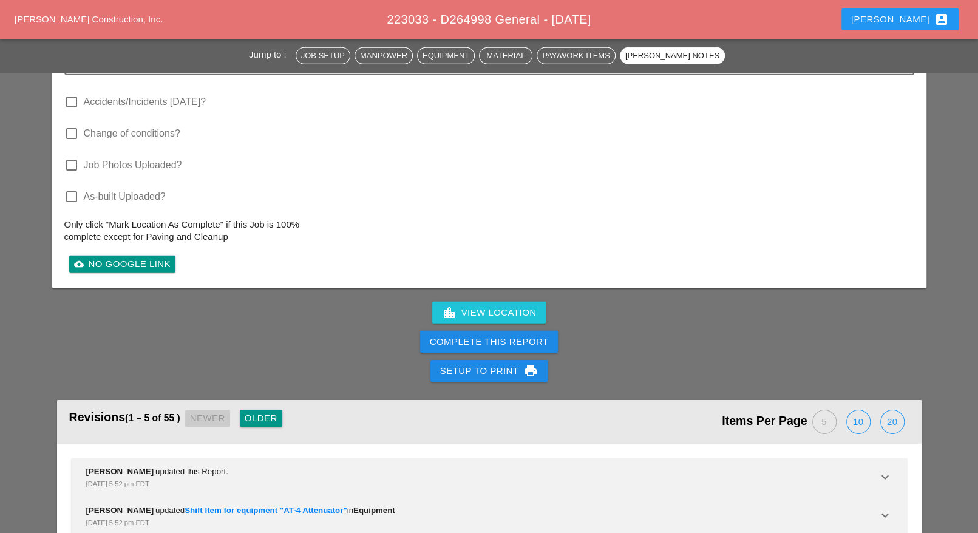
type textarea "Daniel Kavanaugh is not an operator"
drag, startPoint x: 469, startPoint y: 273, endPoint x: 621, endPoint y: 79, distance: 246.5
click at [470, 335] on div "Complete This Report" at bounding box center [489, 342] width 119 height 14
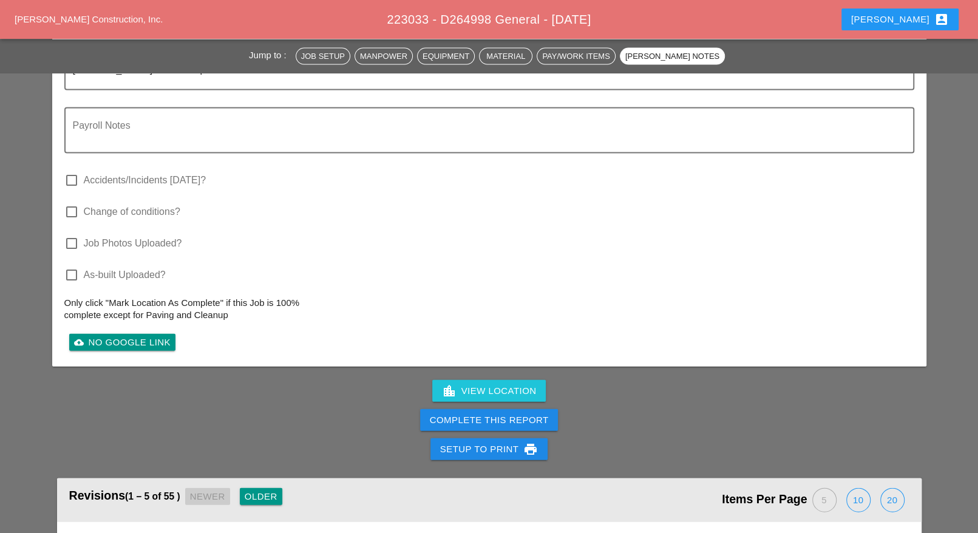
scroll to position [2052, 0]
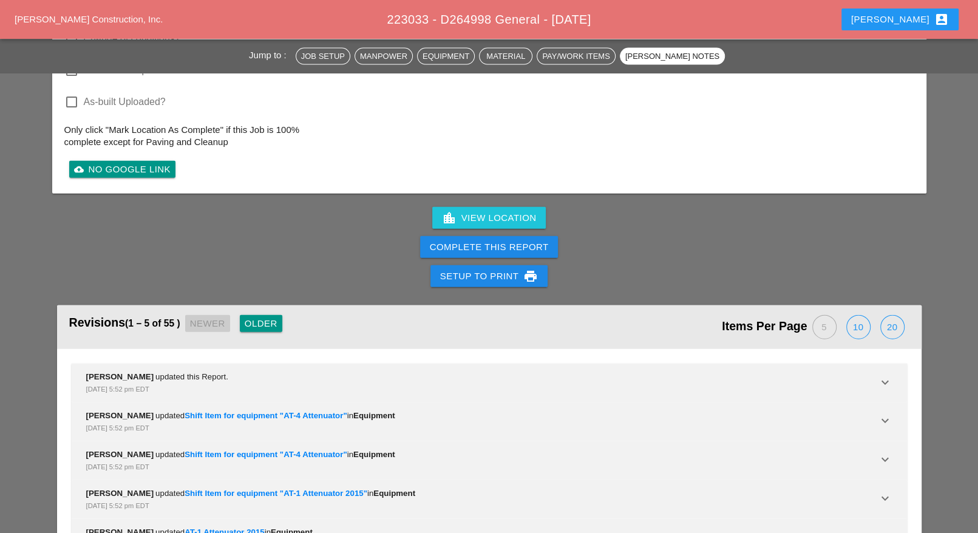
click at [516, 240] on div "Complete This Report" at bounding box center [489, 247] width 119 height 14
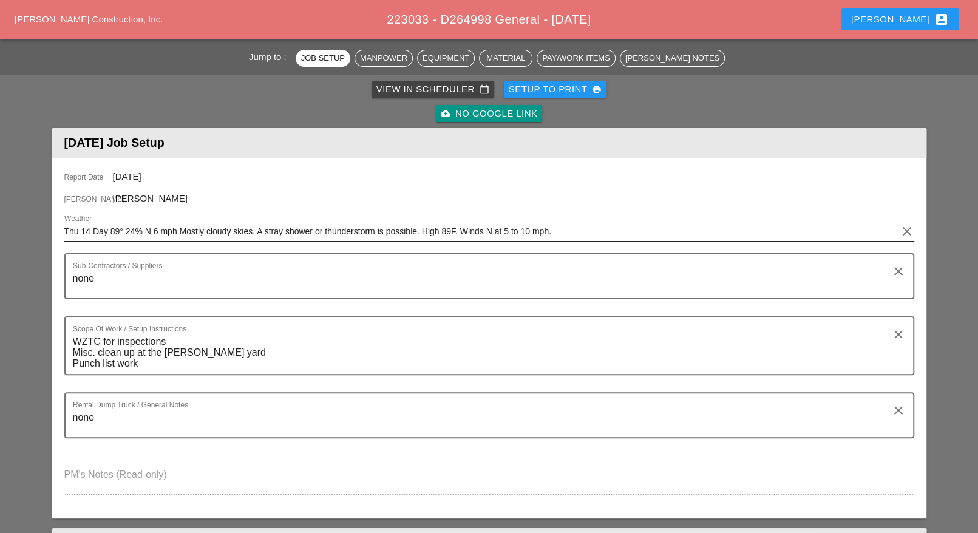
scroll to position [0, 0]
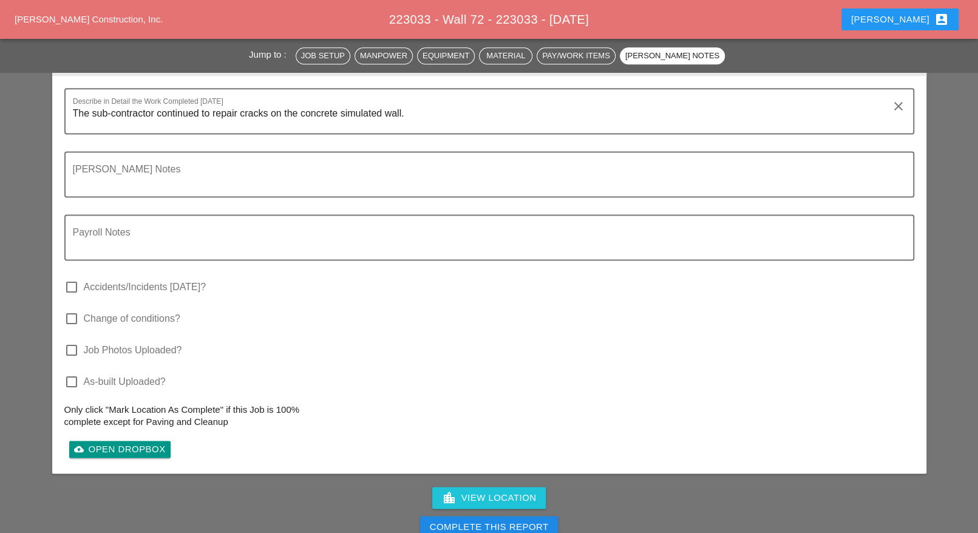
scroll to position [1492, 0]
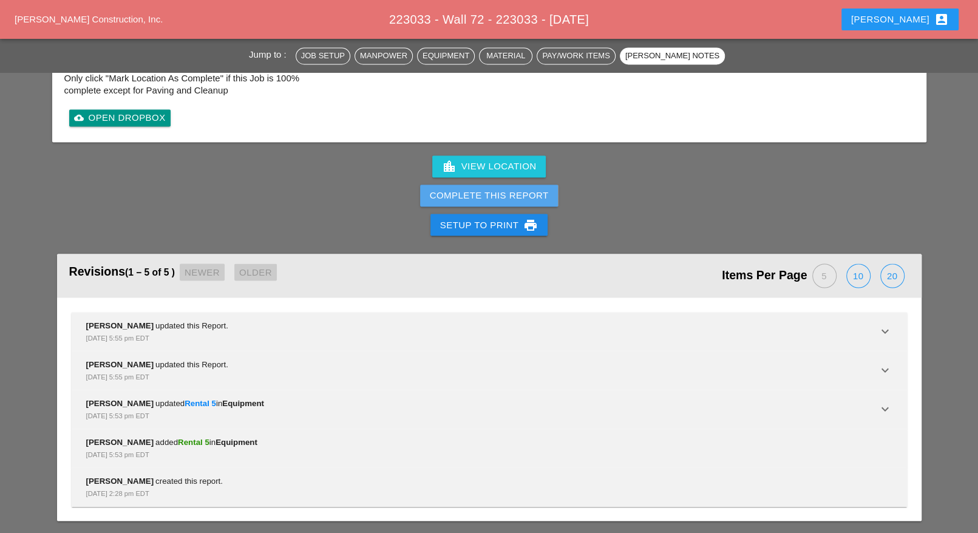
click at [508, 189] on div "Complete This Report" at bounding box center [489, 196] width 119 height 14
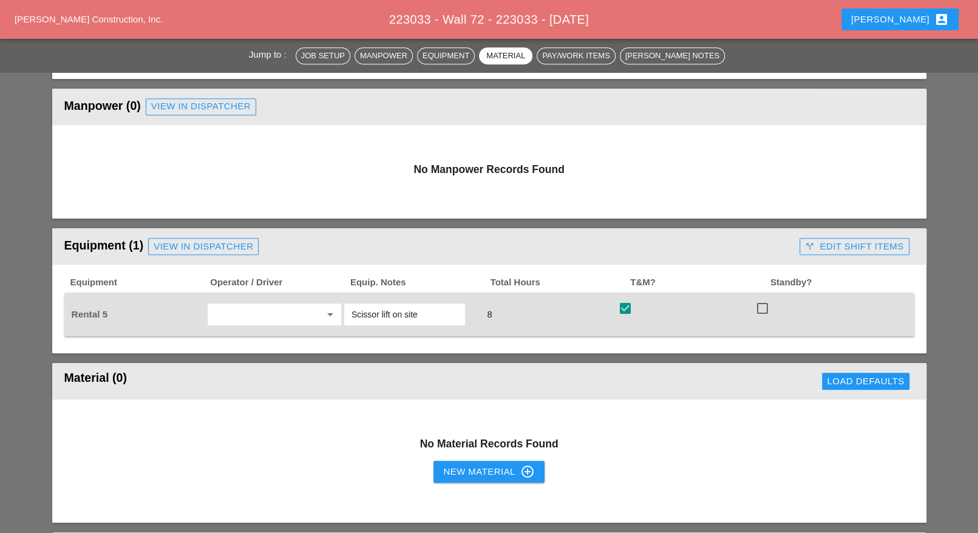
scroll to position [0, 0]
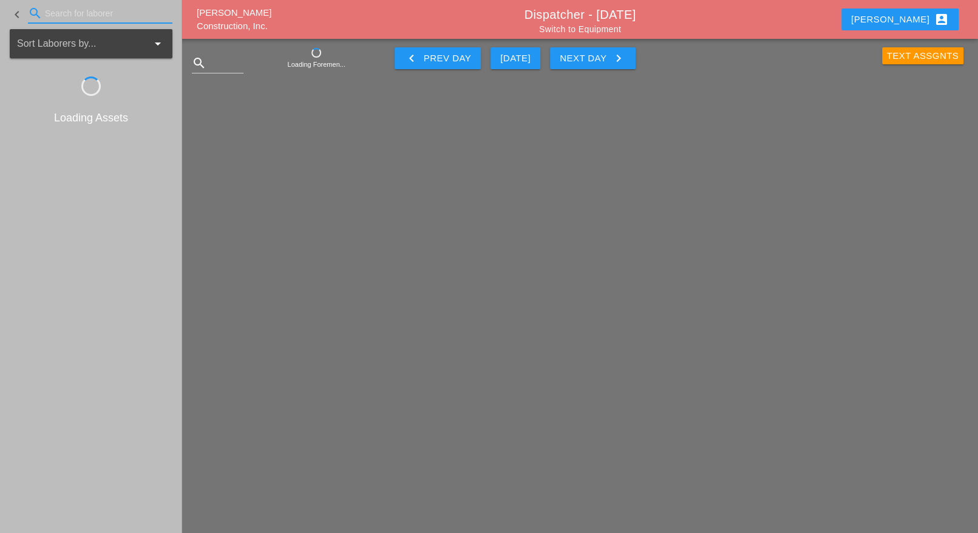
click at [72, 13] on input "Search for laborer" at bounding box center [100, 13] width 111 height 19
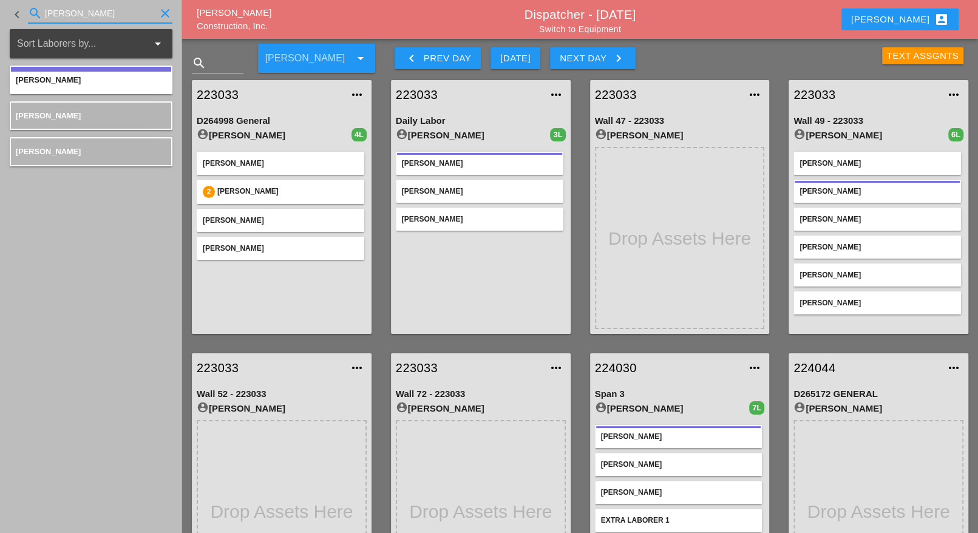
type input "[PERSON_NAME]"
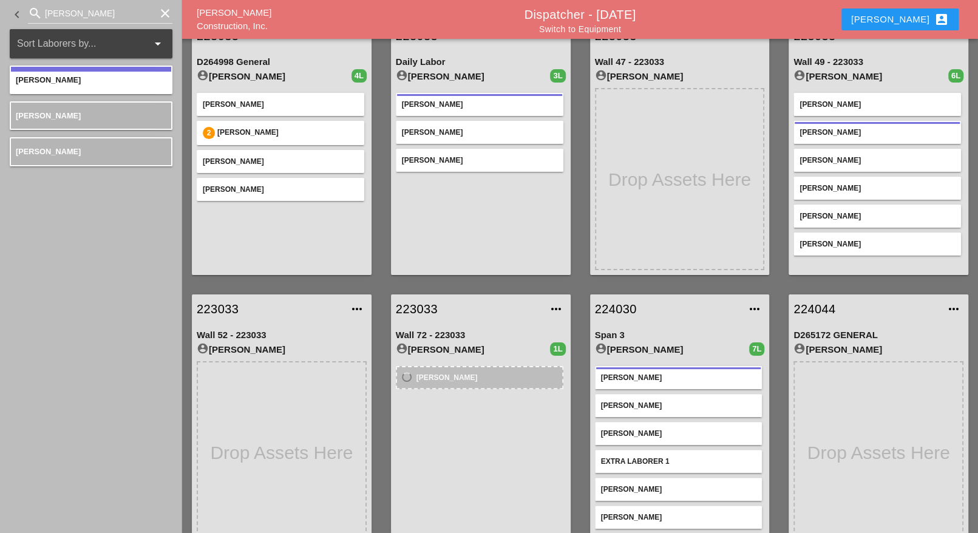
scroll to position [76, 0]
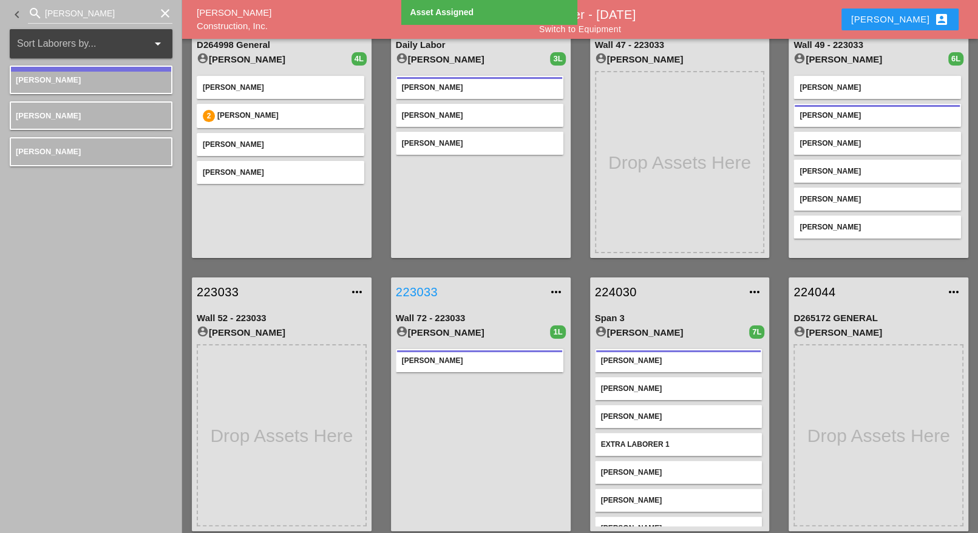
click at [418, 290] on link "223033" at bounding box center [469, 292] width 146 height 18
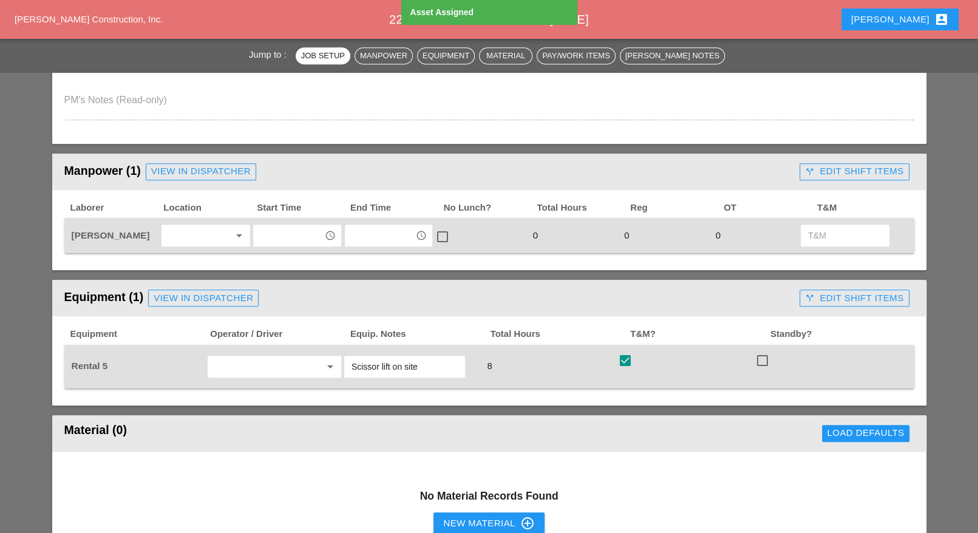
scroll to position [455, 0]
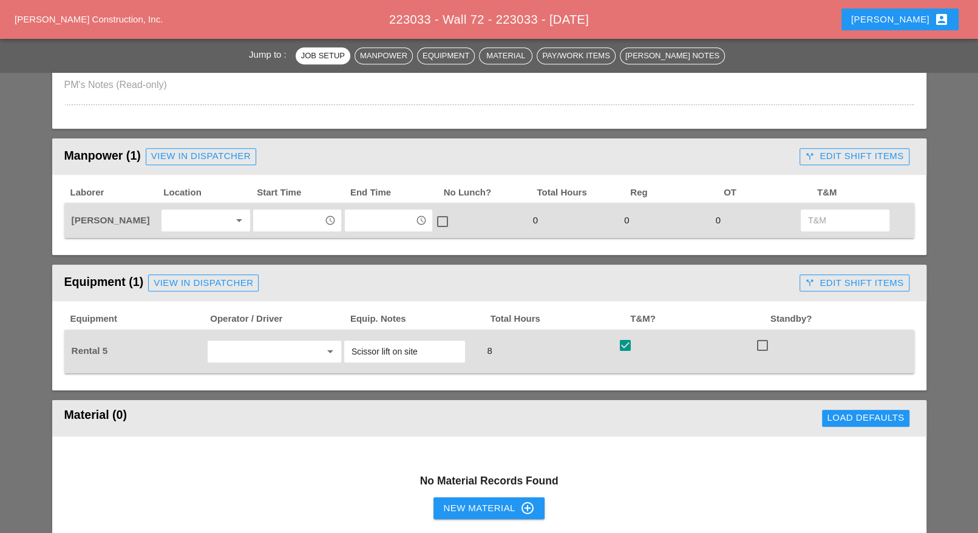
click at [283, 216] on input "text" at bounding box center [288, 220] width 63 height 19
click at [287, 244] on div "10 :00 am" at bounding box center [297, 245] width 69 height 15
type input "10:00 am"
click at [372, 220] on input "text" at bounding box center [380, 220] width 63 height 19
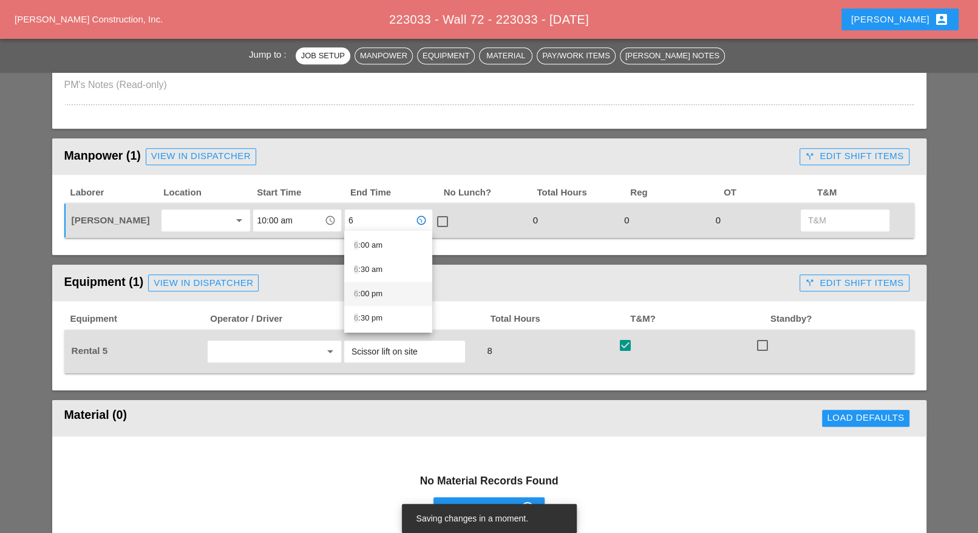
click at [371, 290] on div "6 :00 pm" at bounding box center [388, 294] width 69 height 15
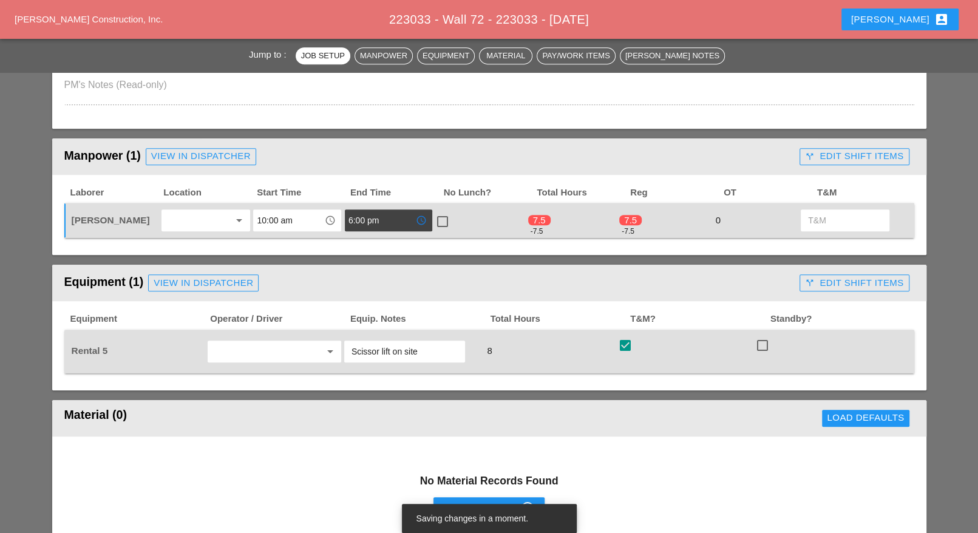
type input "6:00 pm"
click at [443, 217] on div at bounding box center [442, 221] width 21 height 21
checkbox input "true"
click at [265, 284] on div "Equipment (1) View in Dispatcher" at bounding box center [429, 283] width 731 height 24
drag, startPoint x: 251, startPoint y: 282, endPoint x: 625, endPoint y: 50, distance: 439.9
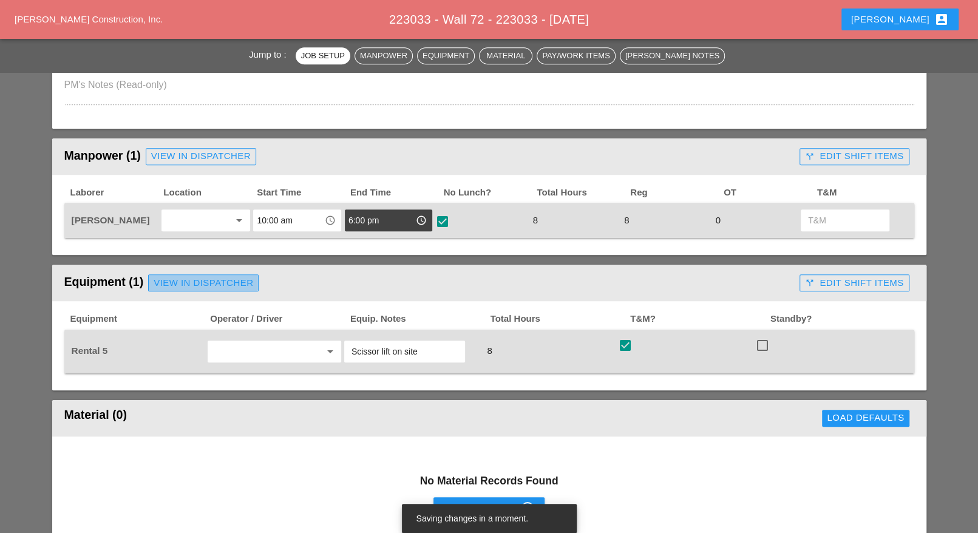
click at [250, 282] on div "View in Dispatcher" at bounding box center [204, 283] width 100 height 14
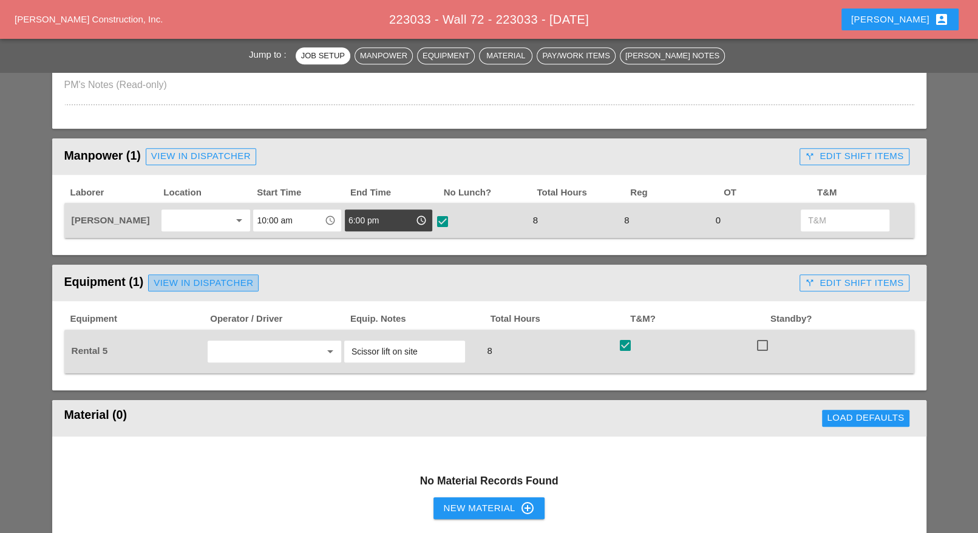
click at [250, 280] on div "View in Dispatcher" at bounding box center [204, 283] width 100 height 14
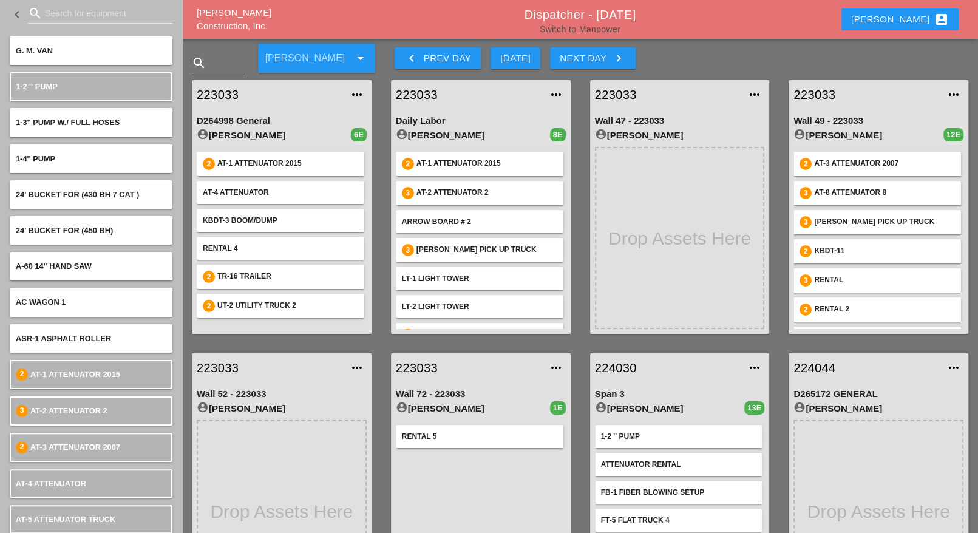
click at [593, 27] on link "Switch to Manpower" at bounding box center [580, 29] width 81 height 10
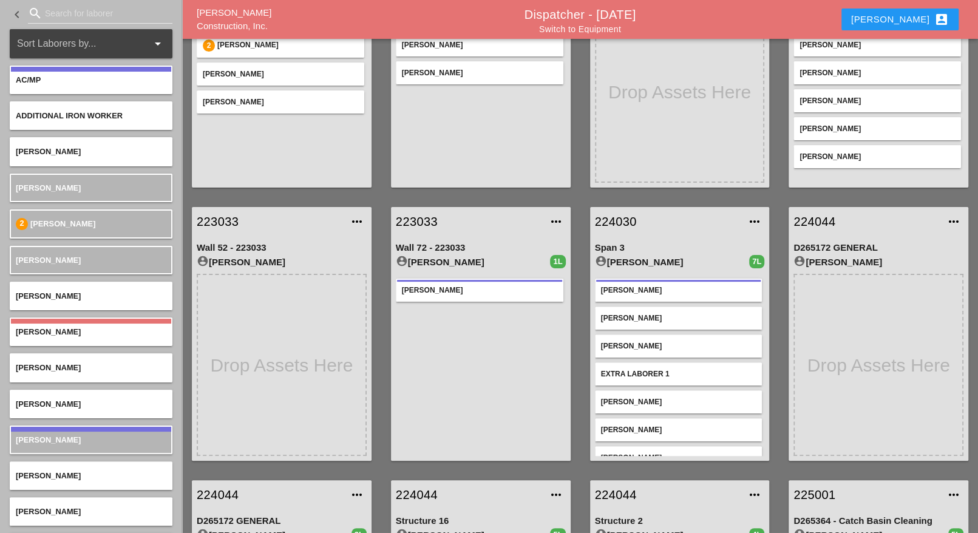
scroll to position [152, 0]
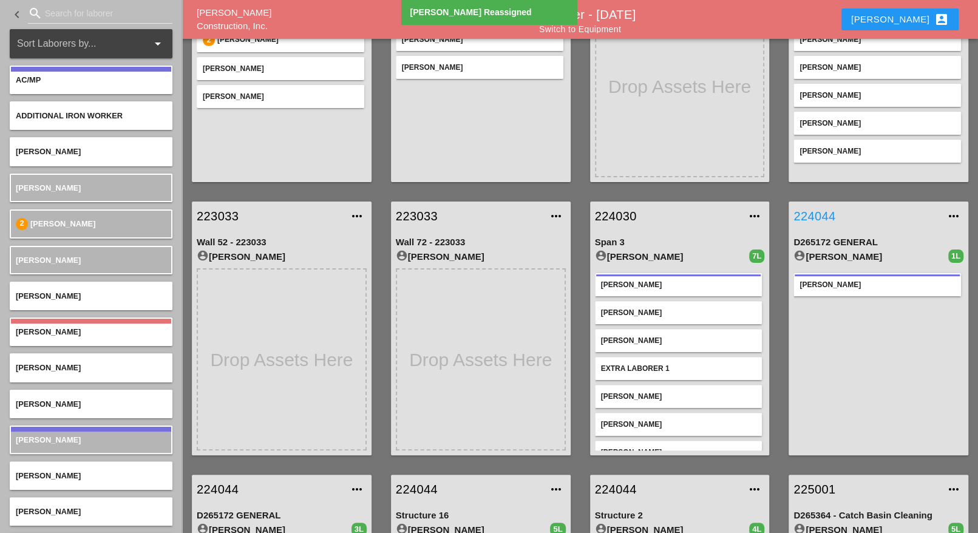
click at [827, 215] on link "224044" at bounding box center [867, 216] width 146 height 18
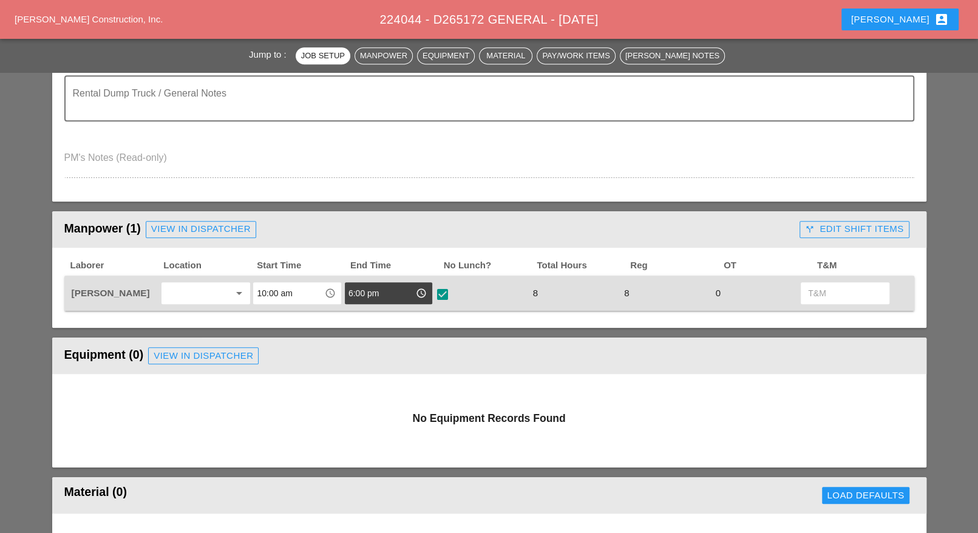
scroll to position [380, 0]
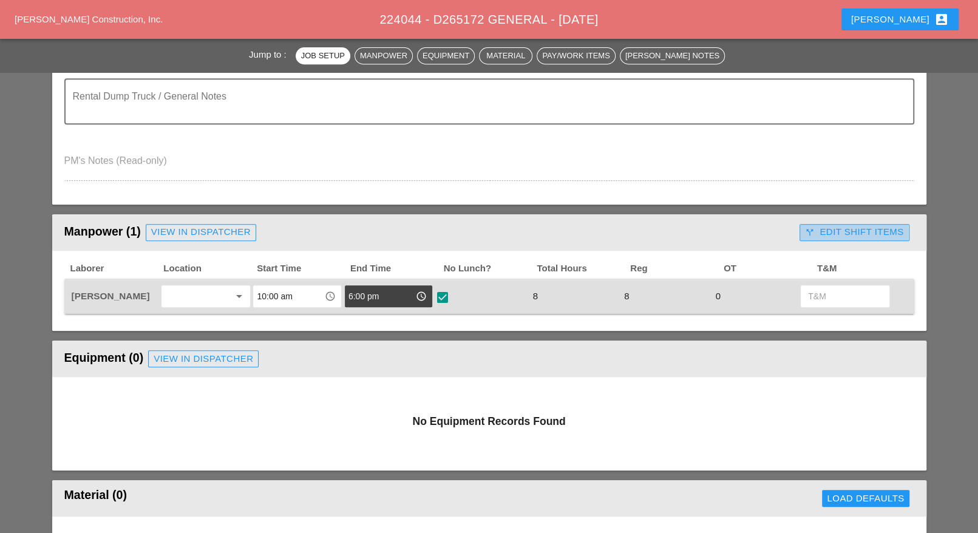
click at [835, 228] on div "call_split Edit Shift Items" at bounding box center [854, 232] width 98 height 14
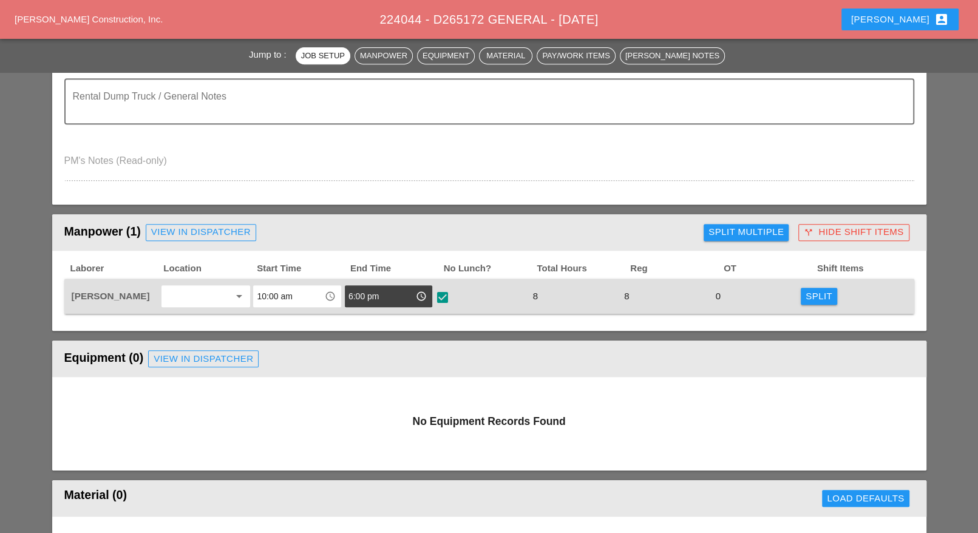
click at [813, 293] on div "Split" at bounding box center [819, 297] width 27 height 14
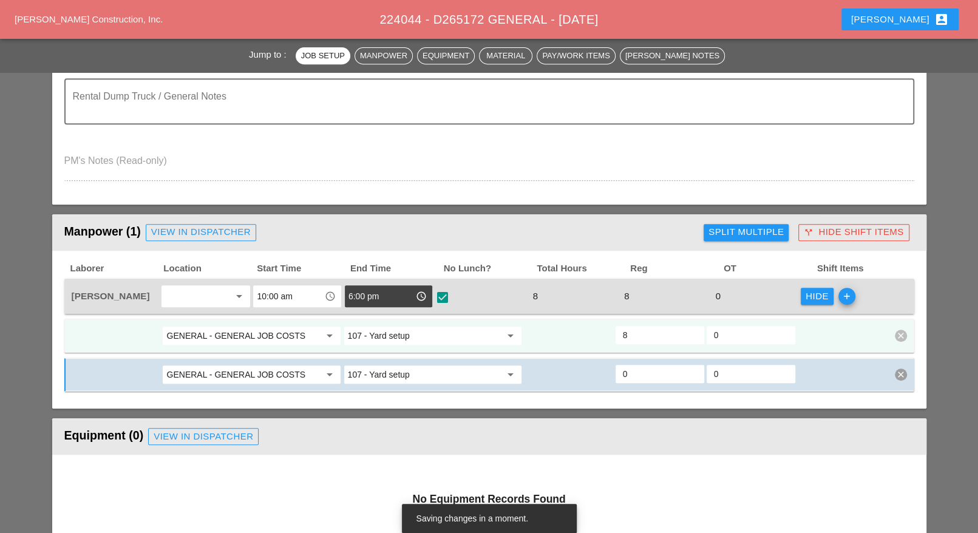
click at [288, 333] on input "GENERAL - GENERAL JOB COSTS" at bounding box center [242, 335] width 153 height 19
type input "9"
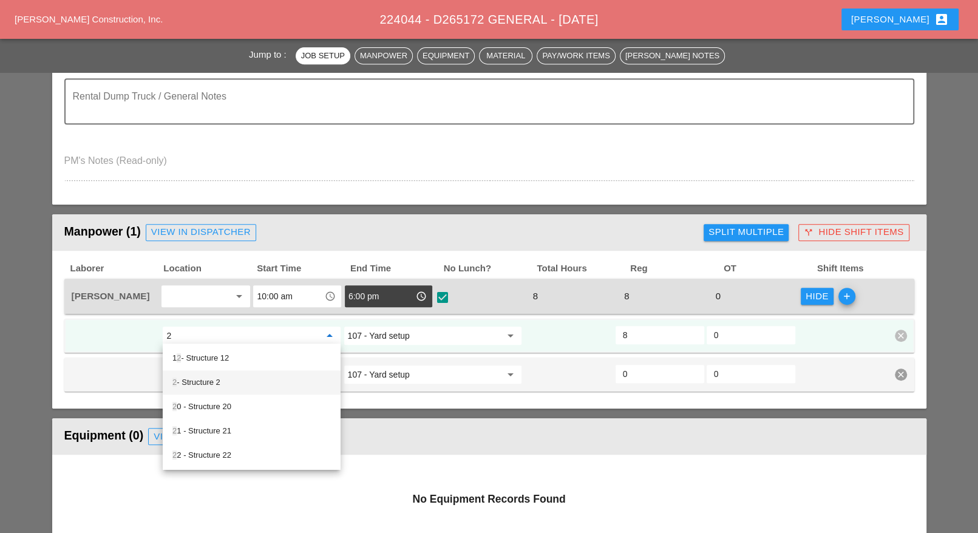
click at [213, 380] on div "2 - Structure 2" at bounding box center [251, 382] width 159 height 15
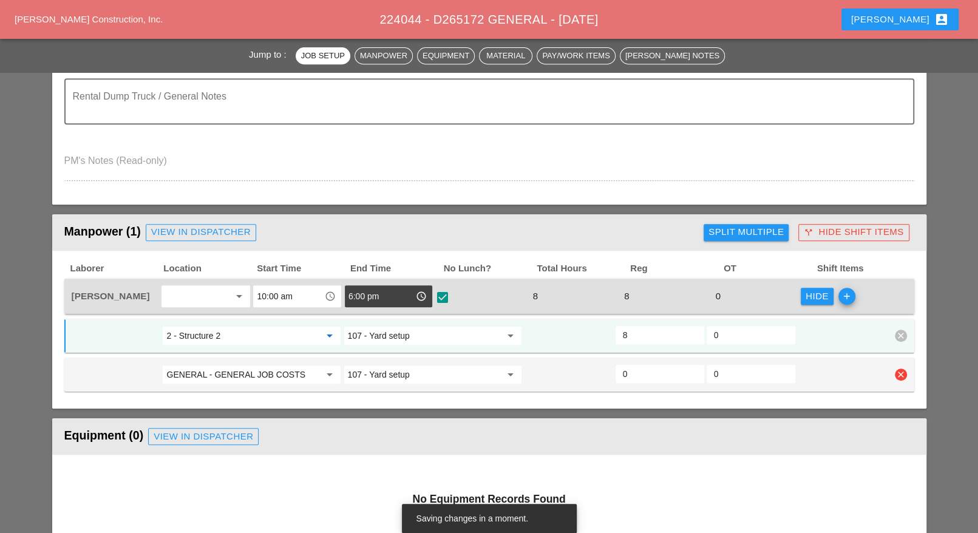
type input "2 - Structure 2"
click at [233, 371] on input "GENERAL - GENERAL JOB COSTS" at bounding box center [242, 374] width 153 height 19
drag, startPoint x: 216, startPoint y: 397, endPoint x: 234, endPoint y: 394, distance: 18.5
click at [217, 396] on div "16 - Phase 16" at bounding box center [251, 396] width 159 height 15
type input "16 - Phase 16"
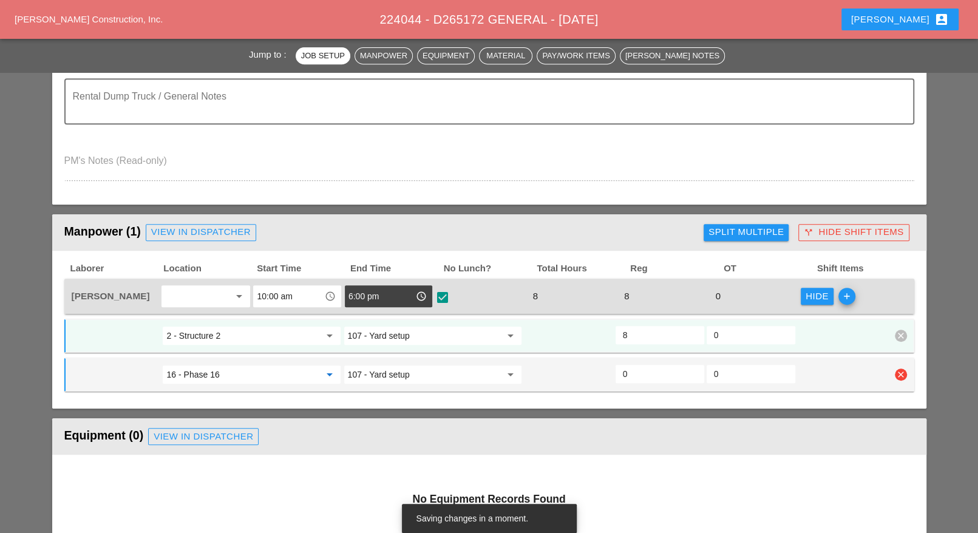
click at [406, 377] on input "107 - Yard setup" at bounding box center [424, 374] width 153 height 19
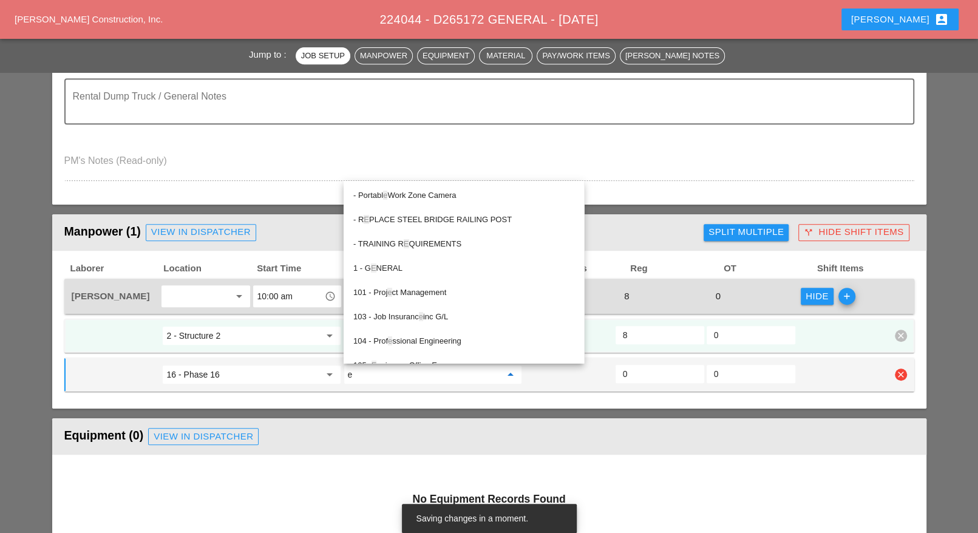
click at [378, 372] on input "e" at bounding box center [424, 374] width 153 height 19
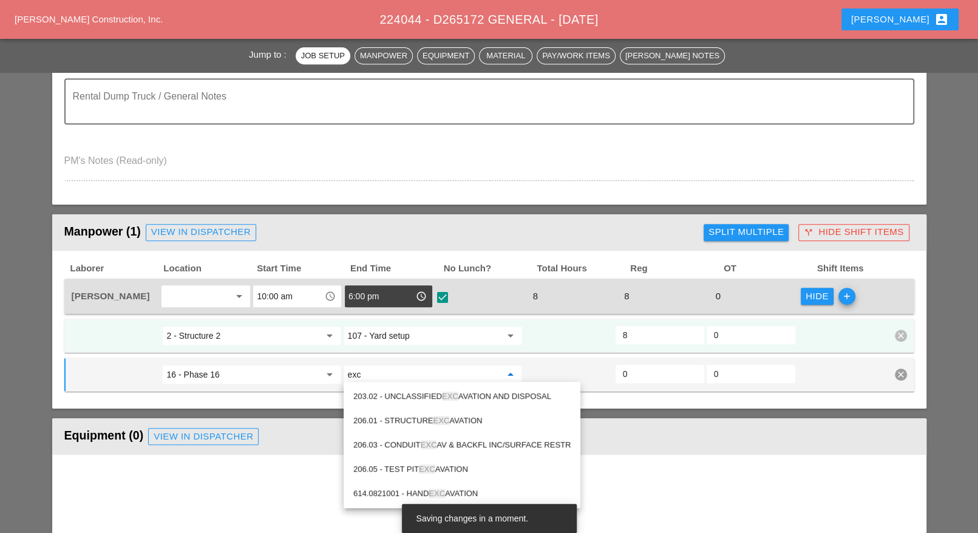
click at [395, 392] on div "203.02 - UNCLASSIFIED EXC AVATION AND DISPOSAL" at bounding box center [461, 396] width 217 height 15
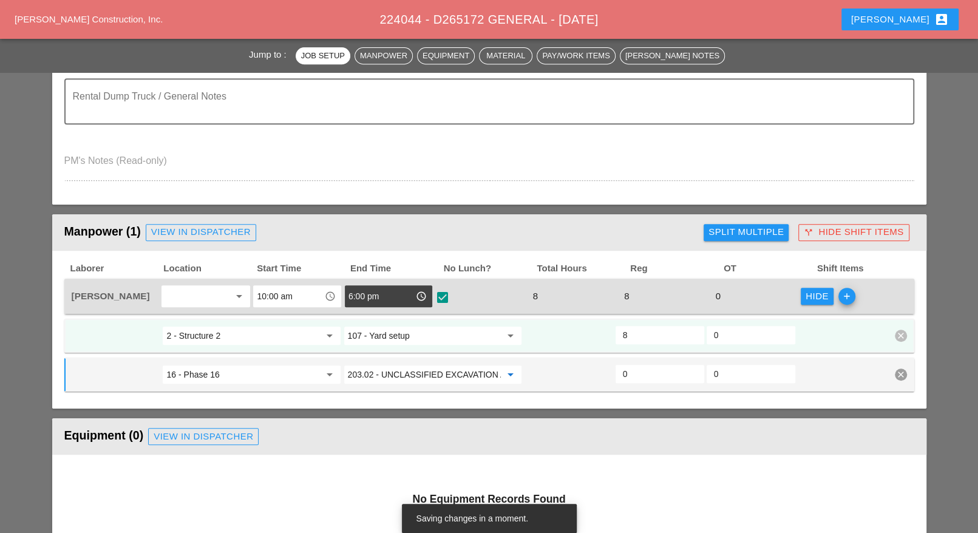
type input "203.02 - UNCLASSIFIED EXCAVATION AND DISPOSAL"
click at [400, 333] on input "107 - Yard setup" at bounding box center [424, 335] width 153 height 19
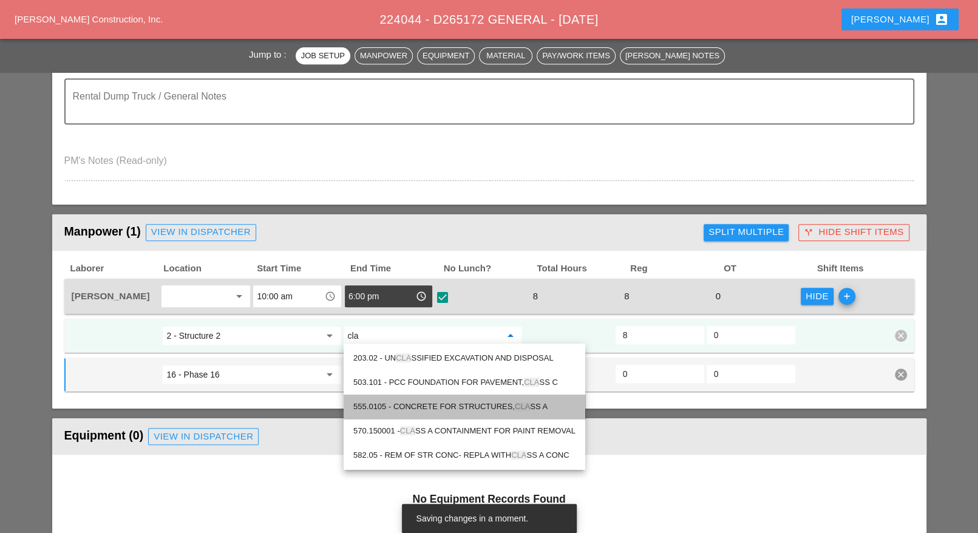
click at [428, 403] on div "555.0105 - CONCRETE FOR STRUCTURES, CLA SS A" at bounding box center [464, 407] width 222 height 15
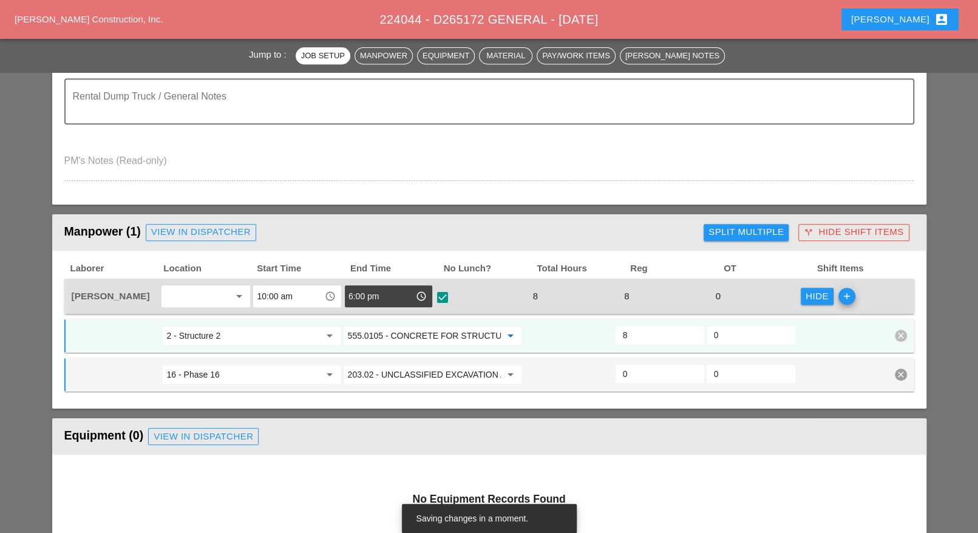
type input "555.0105 - CONCRETE FOR STRUCTURES, CLASS A"
click at [635, 337] on input "8" at bounding box center [660, 335] width 74 height 19
drag, startPoint x: 621, startPoint y: 328, endPoint x: 614, endPoint y: 335, distance: 9.4
click at [608, 327] on div "2 - Structure 2 arrow_drop_down 555.0105 - CONCRETE FOR STRUCTURES, CLASS A arr…" at bounding box center [480, 336] width 820 height 22
click at [629, 365] on input "0" at bounding box center [660, 373] width 74 height 19
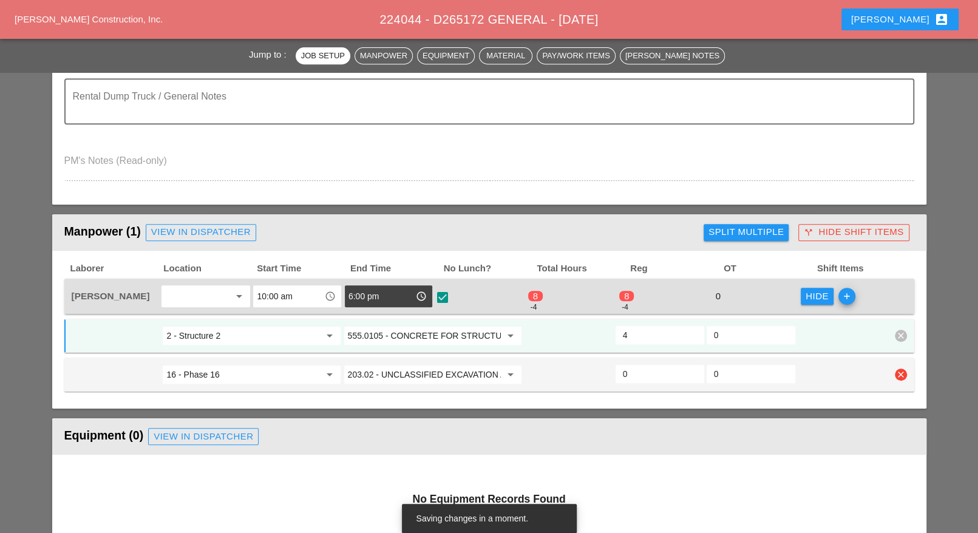
type input "0"
type input "4"
click at [629, 337] on input "0" at bounding box center [660, 335] width 74 height 19
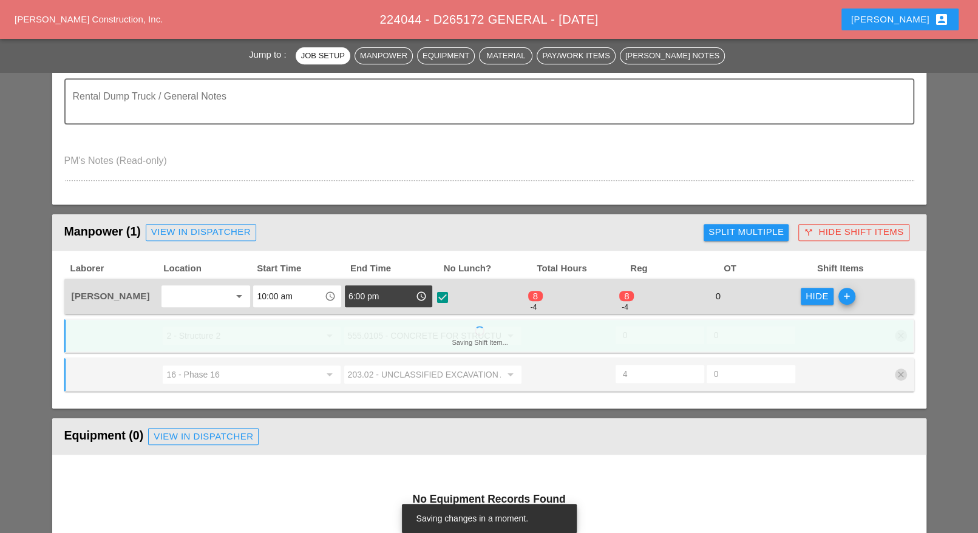
type input "4"
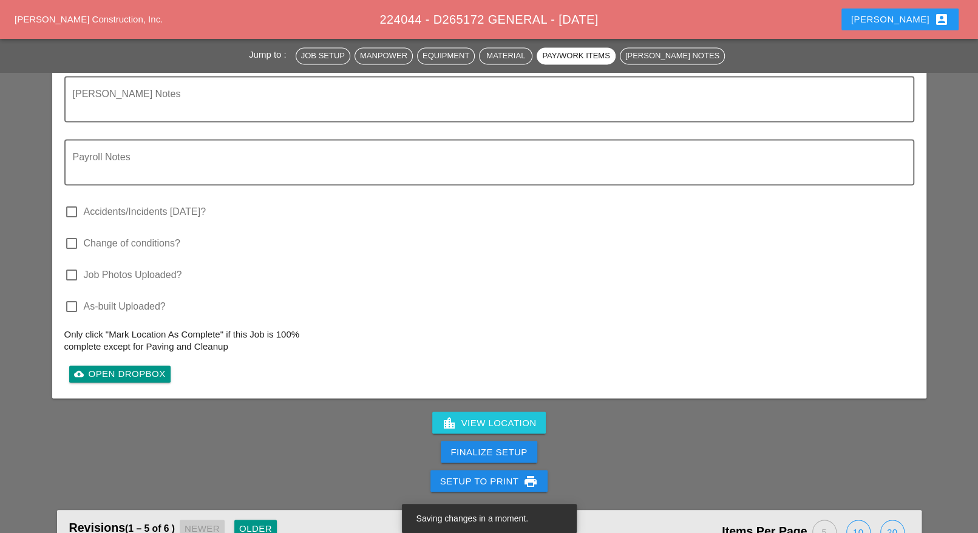
scroll to position [1366, 0]
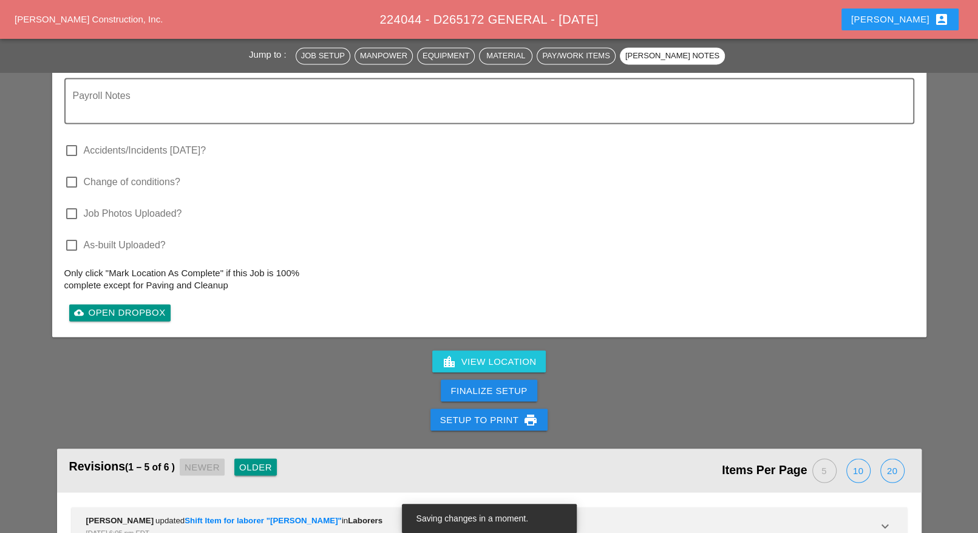
click at [537, 384] on div "Finalize Setup" at bounding box center [489, 390] width 978 height 29
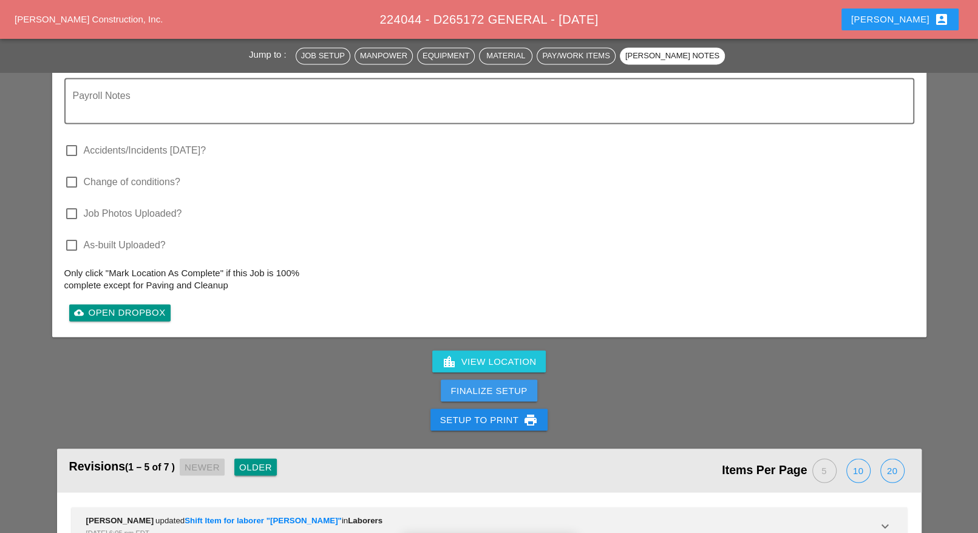
click at [531, 384] on button "Finalize Setup" at bounding box center [489, 391] width 96 height 22
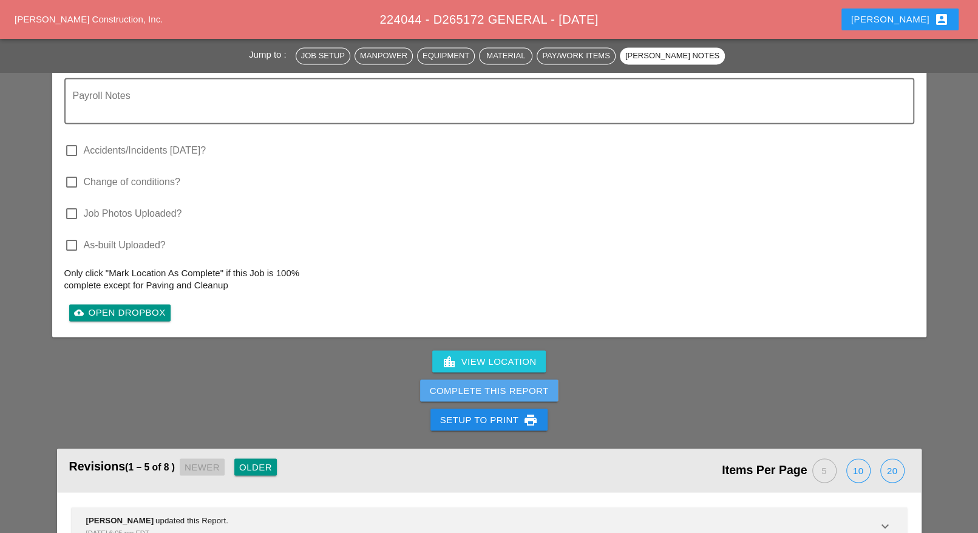
click at [522, 387] on div "Complete This Report" at bounding box center [489, 391] width 119 height 14
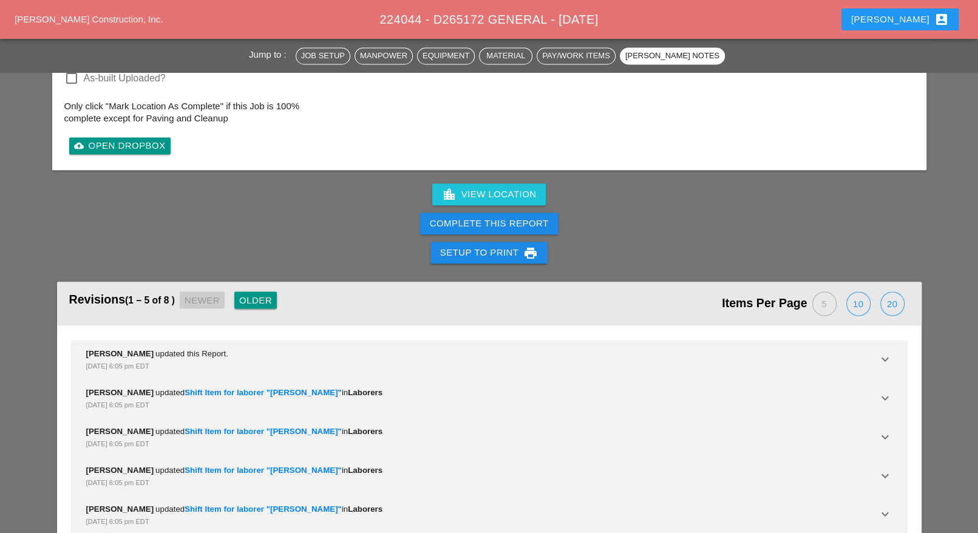
scroll to position [1483, 0]
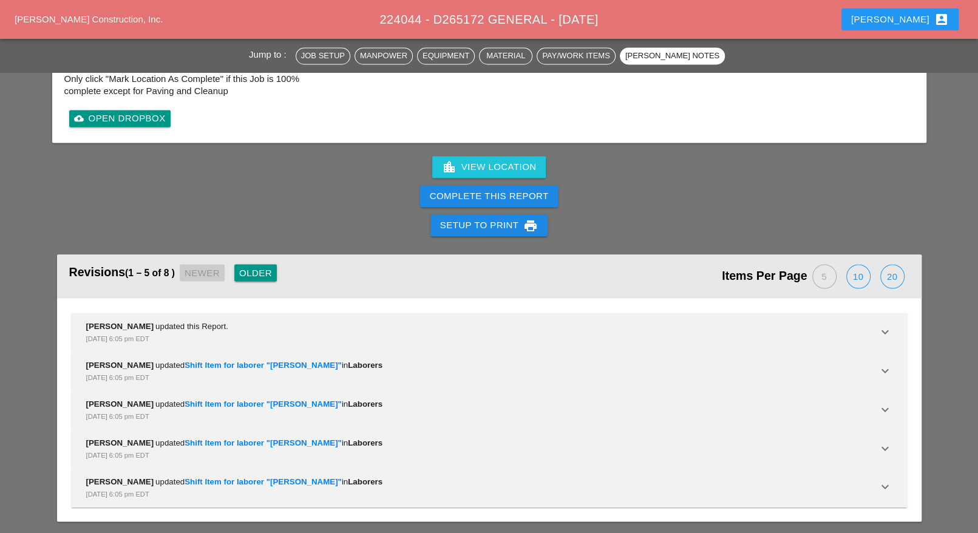
click at [514, 193] on div "Complete This Report" at bounding box center [489, 196] width 119 height 14
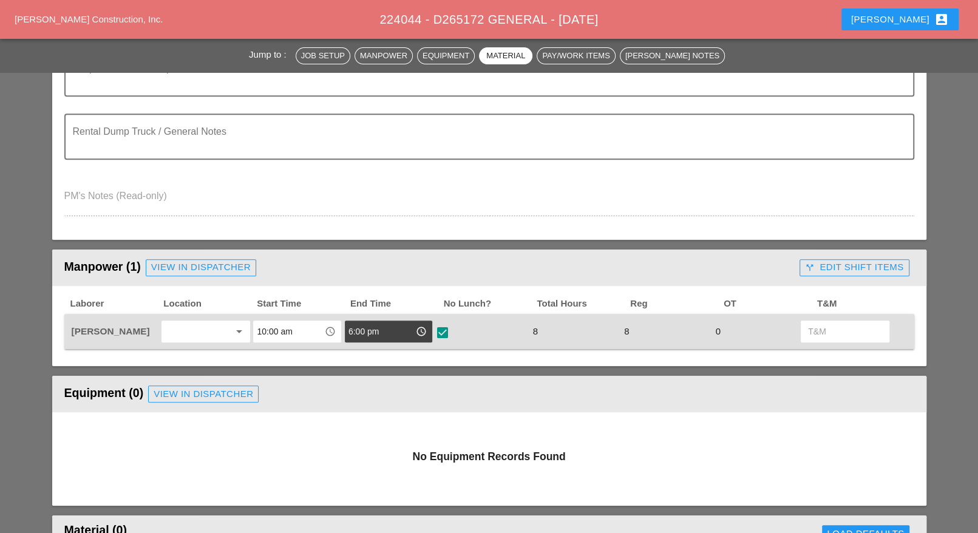
scroll to position [0, 0]
